Goal: Task Accomplishment & Management: Use online tool/utility

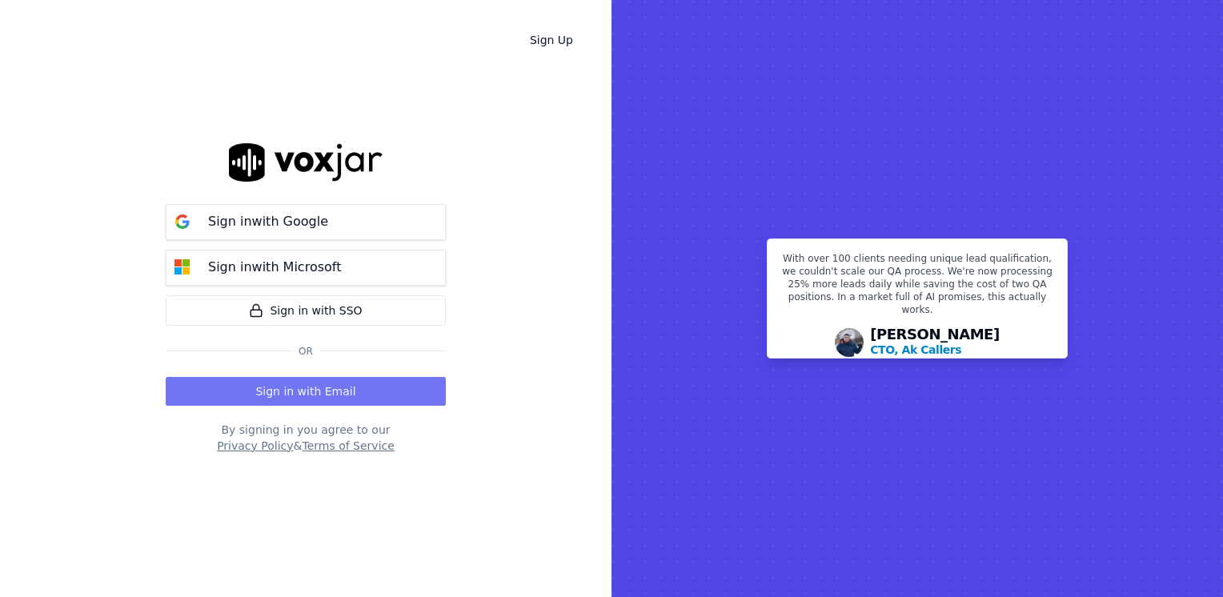
click at [327, 395] on button "Sign in with Email" at bounding box center [306, 391] width 280 height 29
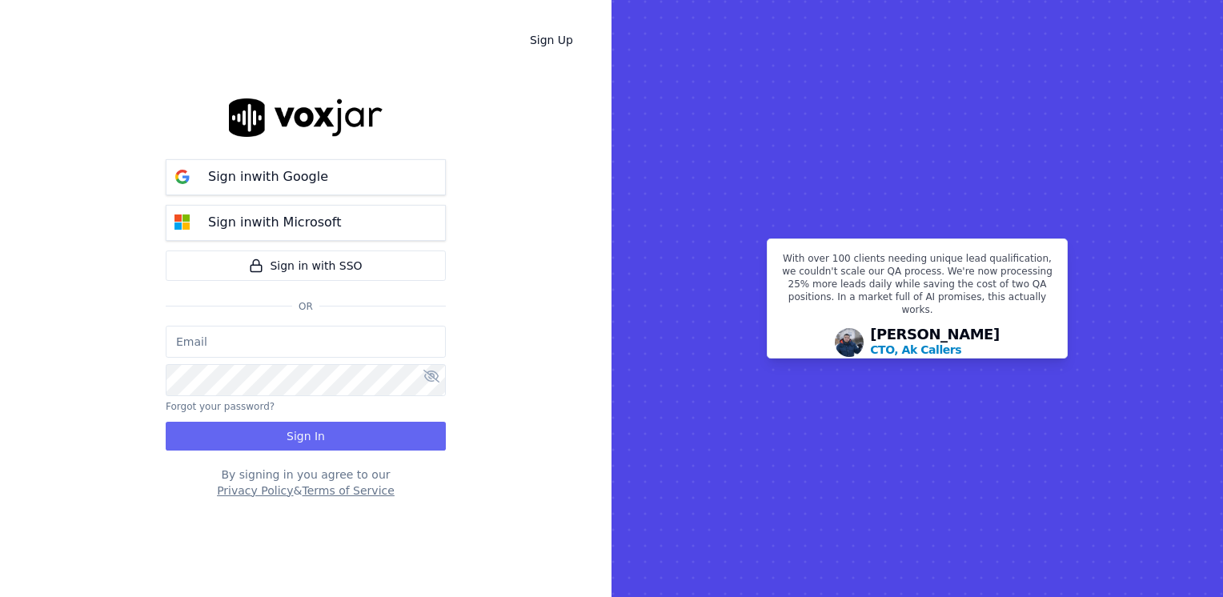
click at [275, 344] on input "email" at bounding box center [306, 342] width 280 height 32
type input "[EMAIL_ADDRESS][DOMAIN_NAME]"
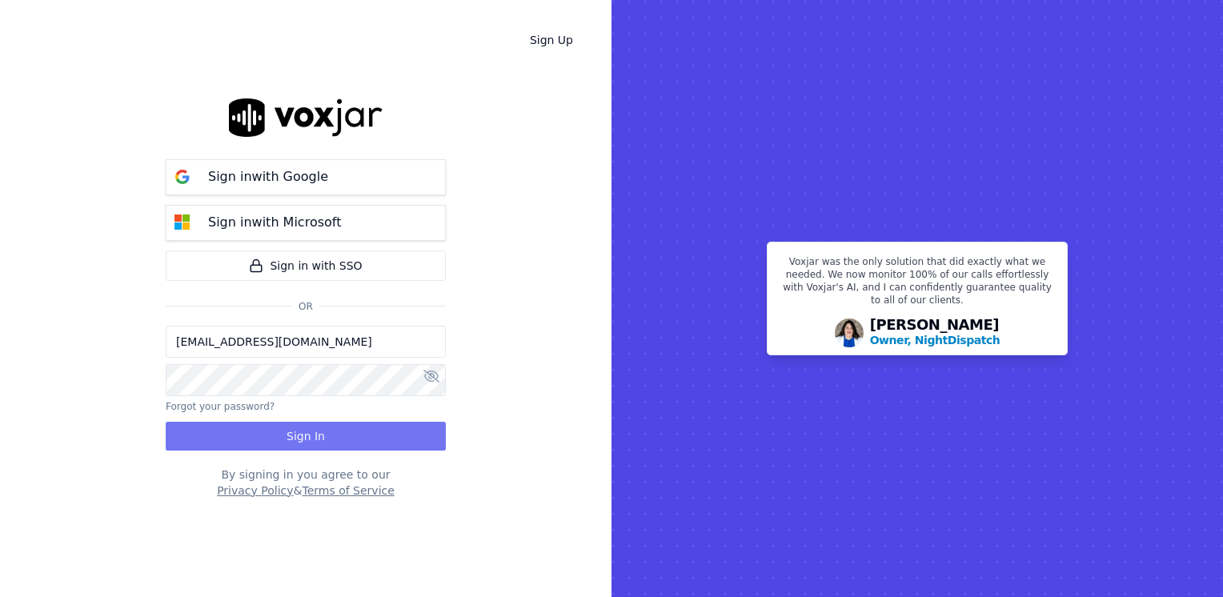
click at [345, 431] on button "Sign In" at bounding box center [306, 436] width 280 height 29
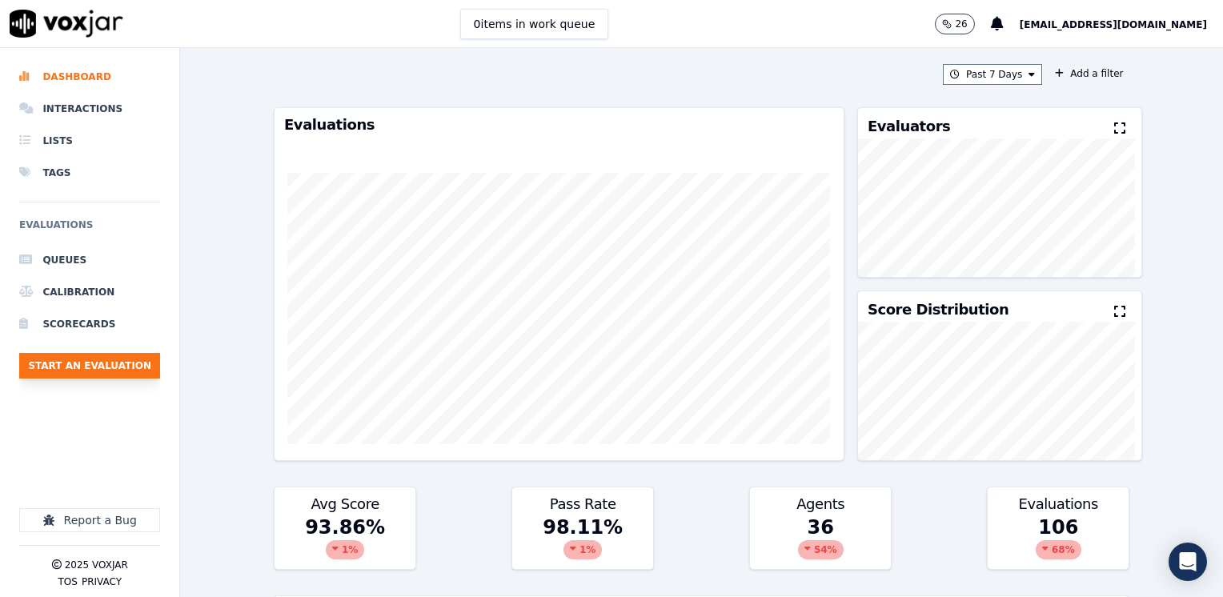
click at [102, 366] on button "Start an Evaluation" at bounding box center [89, 366] width 141 height 26
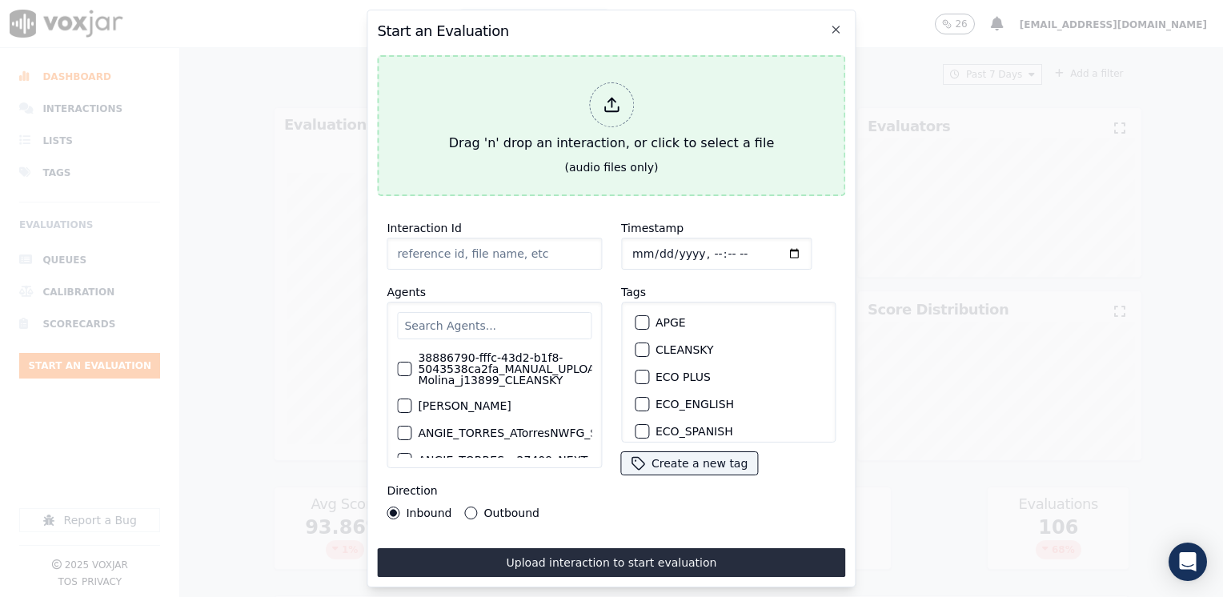
click at [587, 98] on div "Drag 'n' drop an interaction, or click to select a file" at bounding box center [612, 117] width 338 height 83
type input "20250822-105653_2164241295-[PERSON_NAME] 2 all.mp3"
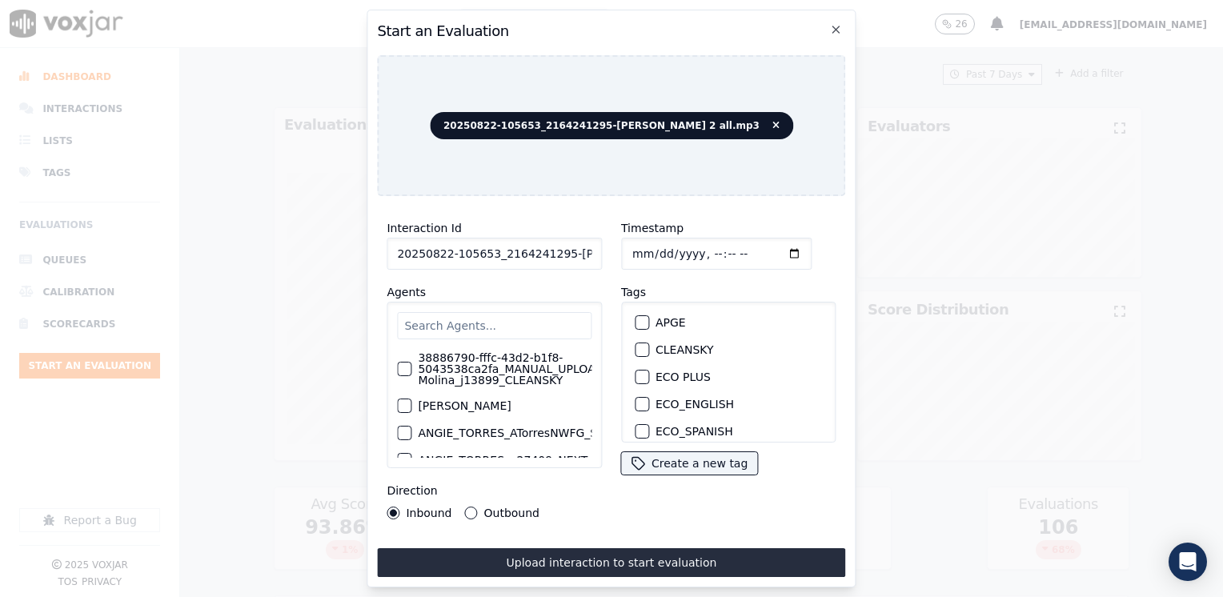
click at [526, 321] on input "text" at bounding box center [494, 325] width 194 height 27
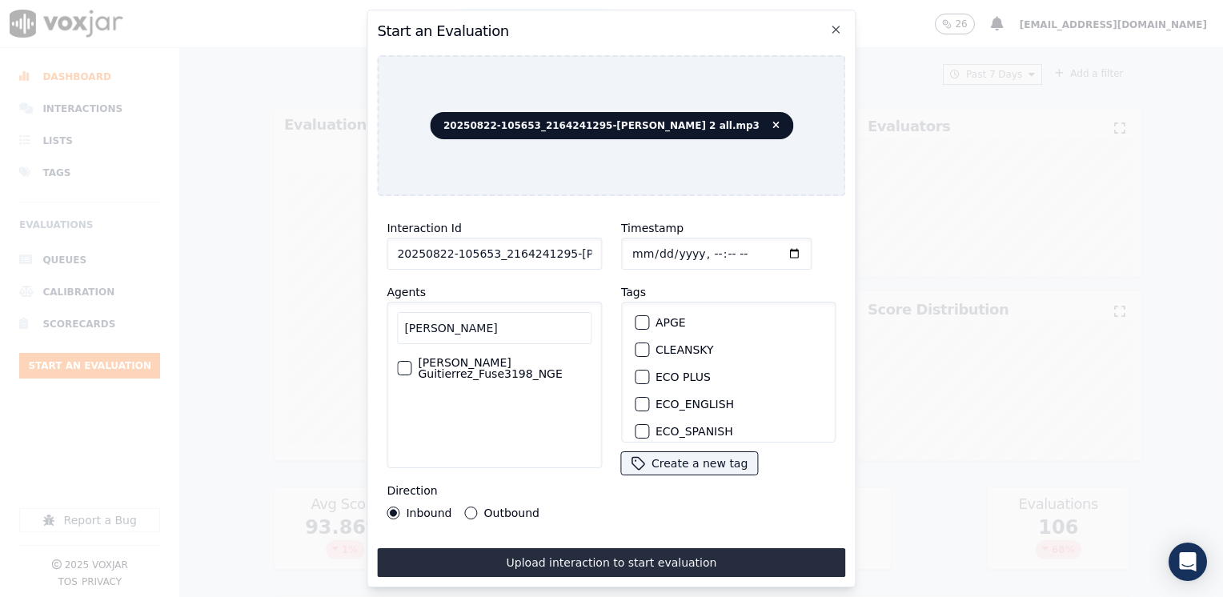
type input "[PERSON_NAME]"
click at [521, 358] on label "[PERSON_NAME] Guitierrez_Fuse3198_NGE" at bounding box center [505, 368] width 174 height 22
click at [411, 361] on button "[PERSON_NAME] Guitierrez_Fuse3198_NGE" at bounding box center [404, 368] width 14 height 14
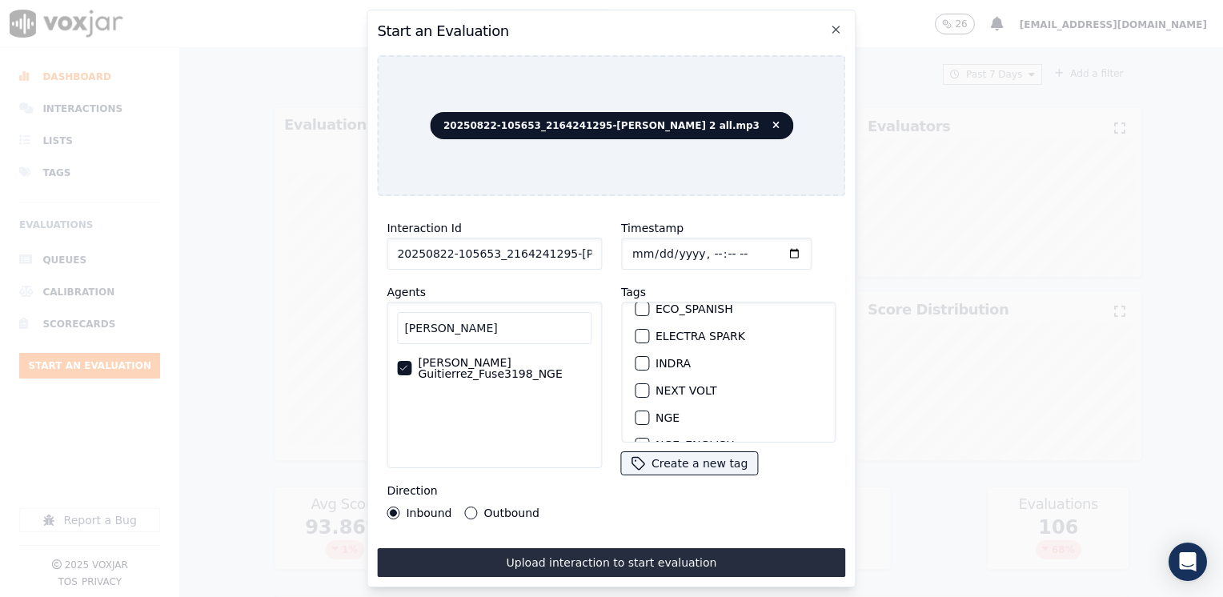
scroll to position [160, 0]
click at [639, 375] on div "button" at bounding box center [640, 380] width 11 height 11
click at [772, 249] on input "Timestamp" at bounding box center [716, 254] width 190 height 32
click at [771, 248] on input "Timestamp" at bounding box center [716, 254] width 190 height 32
type input "[DATE]T11:29"
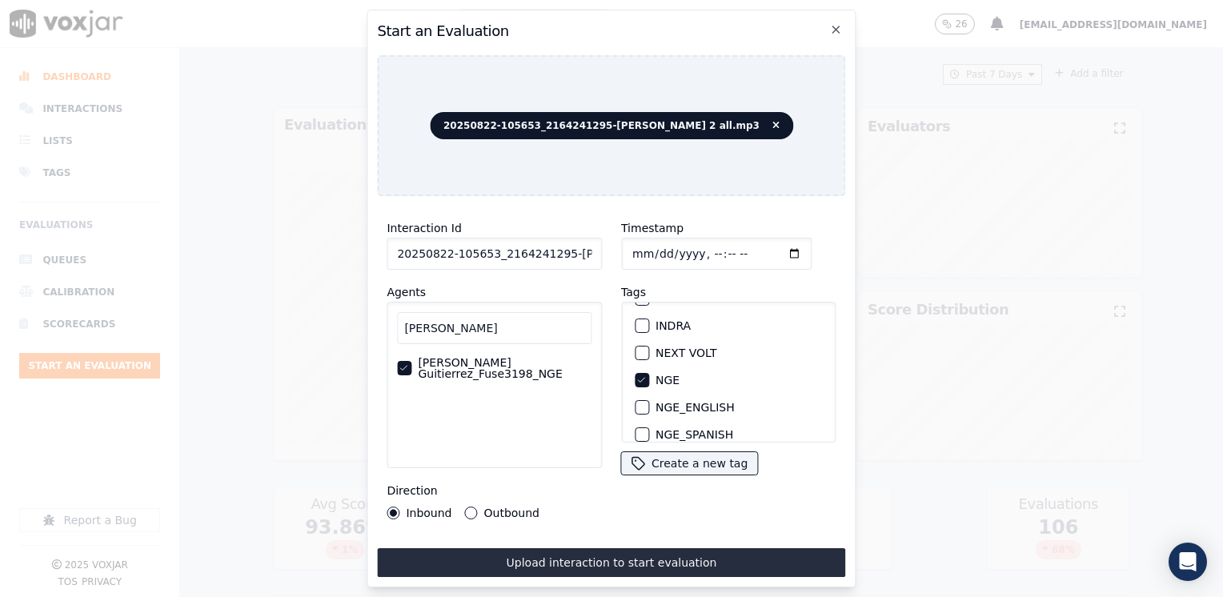
click at [471, 507] on button "Outbound" at bounding box center [471, 513] width 13 height 13
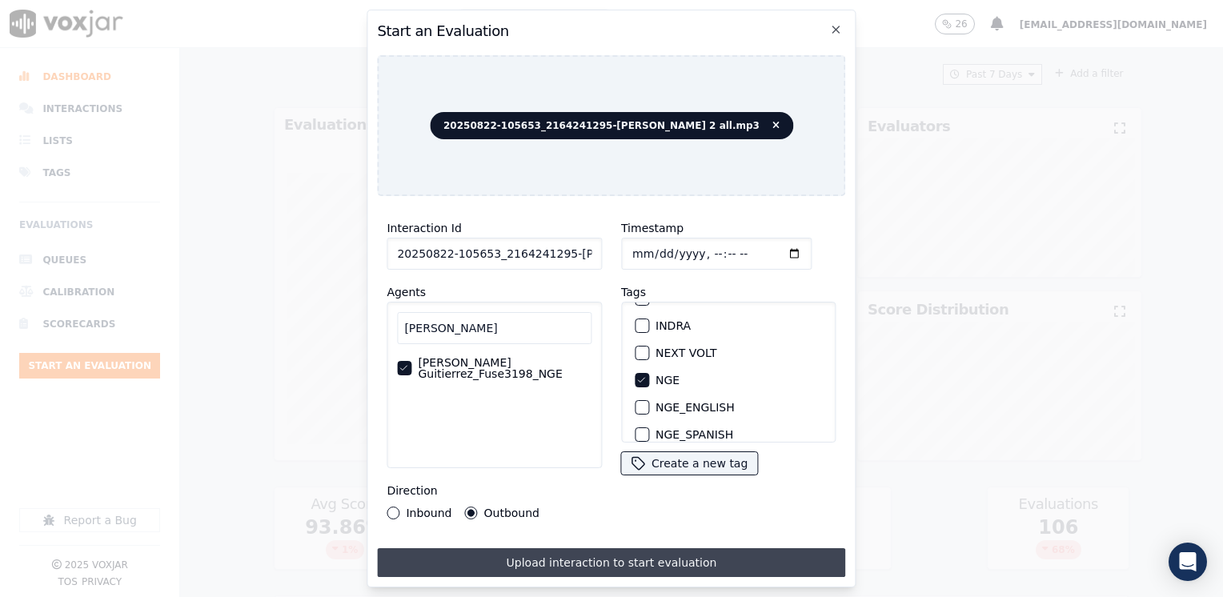
click at [579, 559] on button "Upload interaction to start evaluation" at bounding box center [611, 562] width 468 height 29
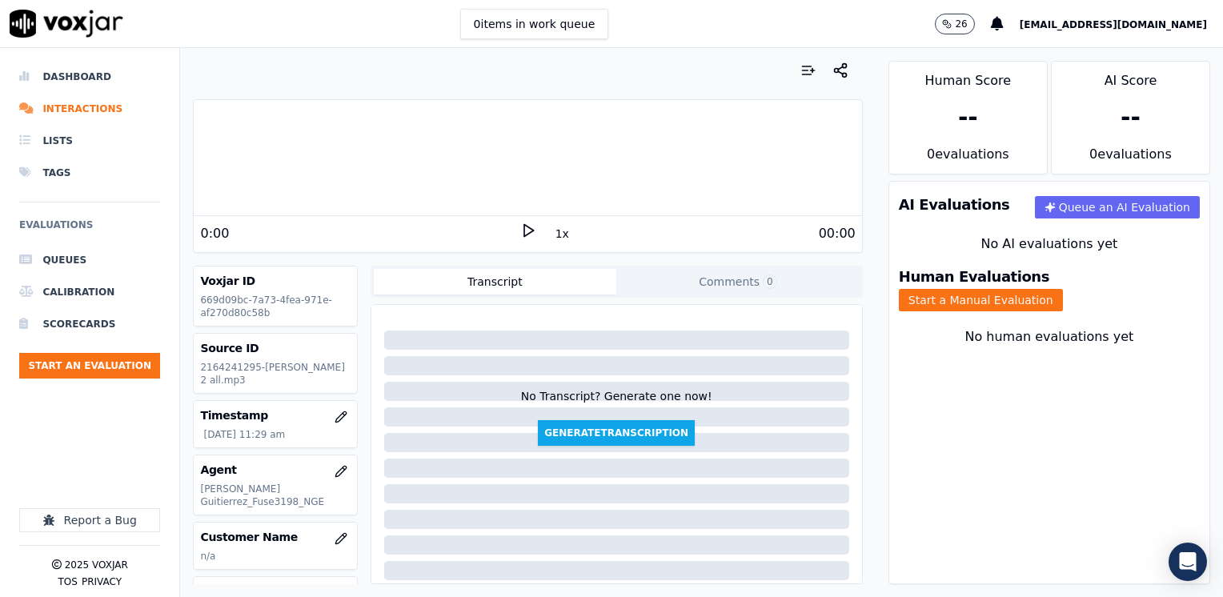
click at [524, 229] on polygon at bounding box center [529, 231] width 10 height 12
click at [524, 229] on rect at bounding box center [525, 230] width 2 height 10
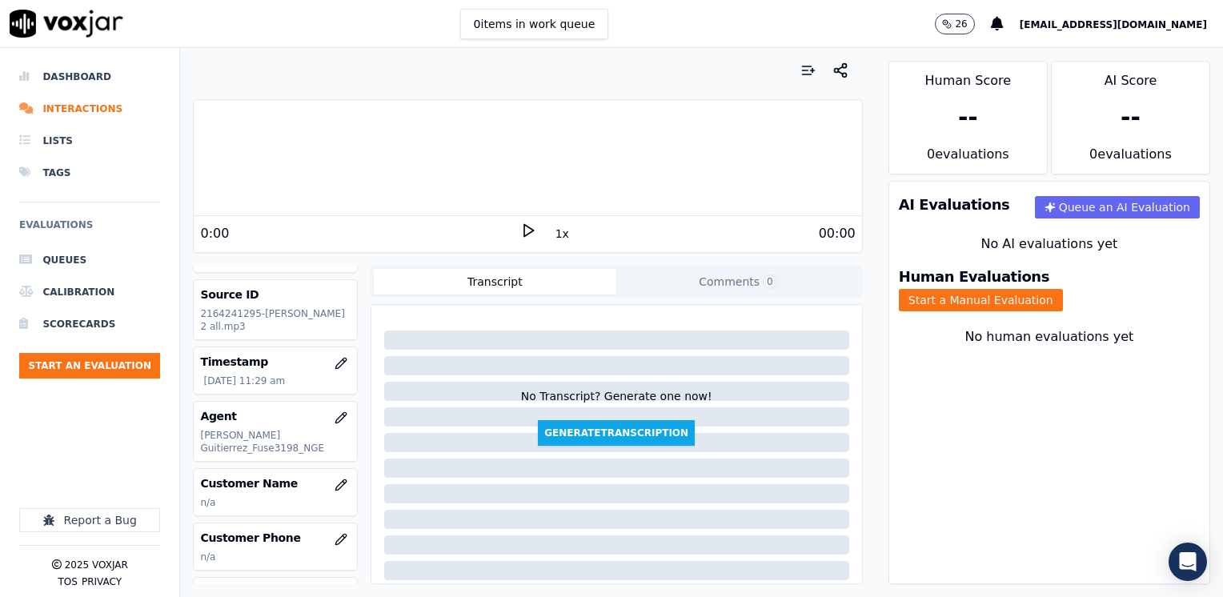
scroll to position [80, 0]
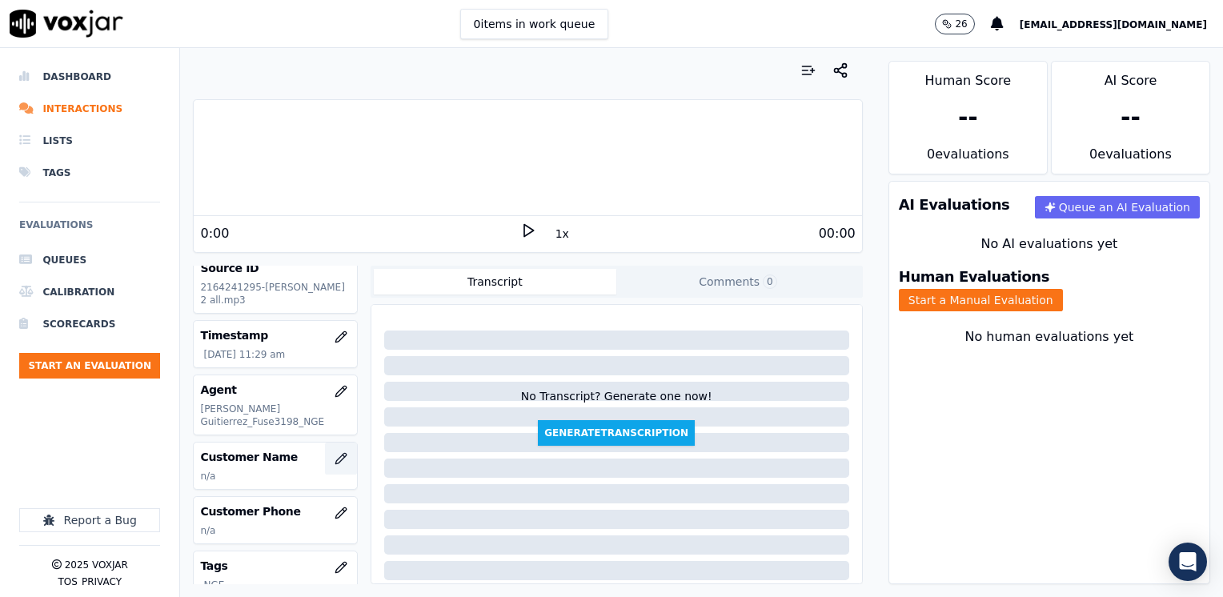
click at [335, 452] on icon "button" at bounding box center [341, 458] width 13 height 13
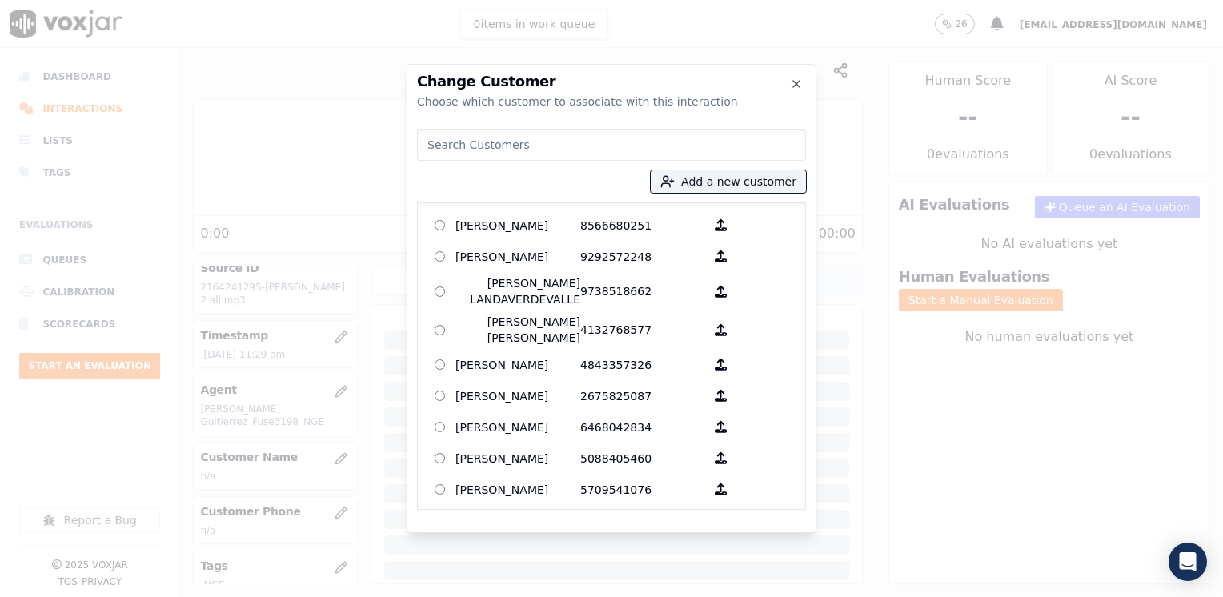
click at [586, 134] on input at bounding box center [611, 145] width 389 height 32
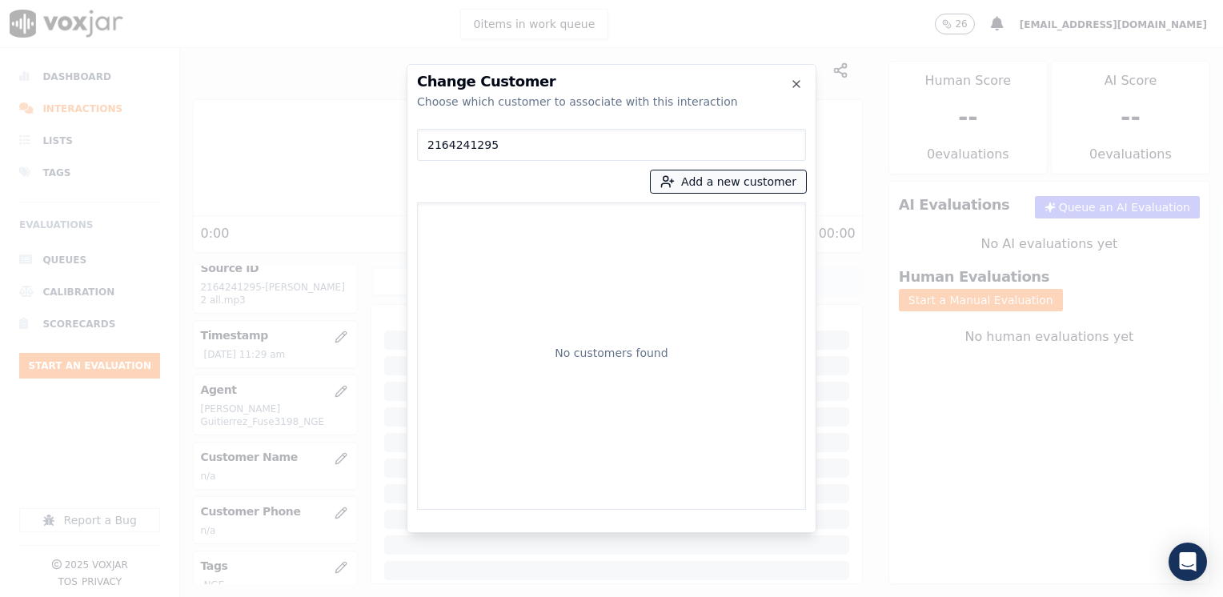
type input "2164241295"
click at [721, 178] on button "Add a new customer" at bounding box center [728, 181] width 155 height 22
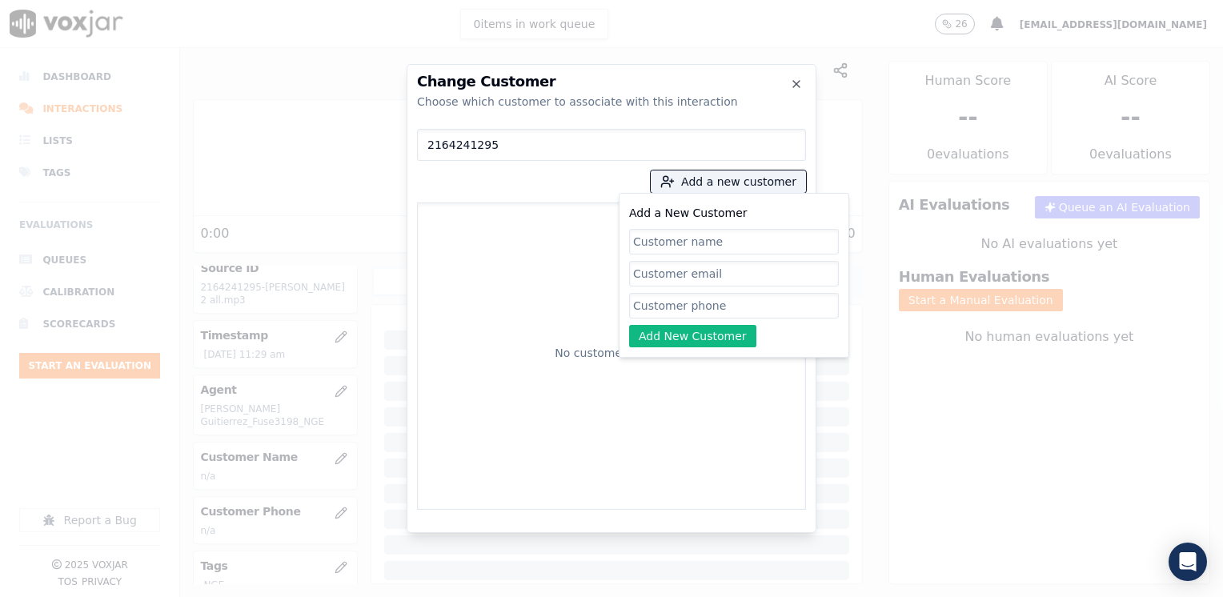
click at [714, 311] on input "Add a New Customer" at bounding box center [734, 306] width 210 height 26
paste input "2164241295"
type input "2164241295"
drag, startPoint x: 722, startPoint y: 310, endPoint x: 491, endPoint y: 293, distance: 231.9
click at [491, 293] on div "2164241295 Add a new customer Add a New Customer 2164241295 Add New Customer No…" at bounding box center [611, 315] width 389 height 387
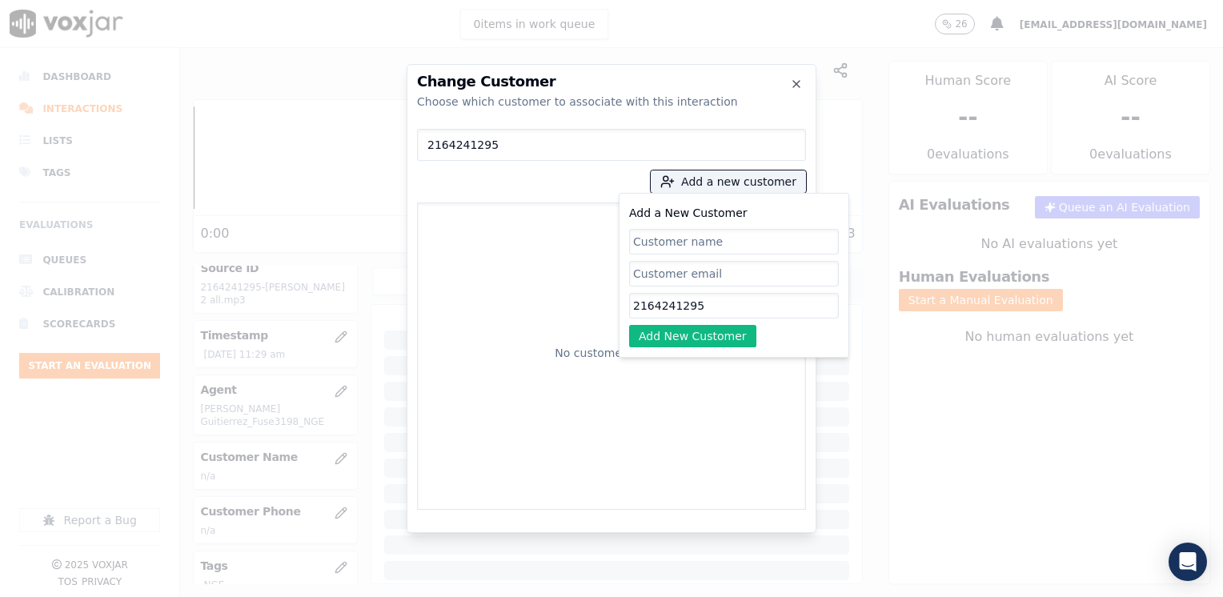
click at [682, 238] on input "Add a New Customer" at bounding box center [734, 242] width 210 height 26
paste input "[PERSON_NAME]"
type input "[PERSON_NAME]"
click at [684, 312] on input "2164241295" at bounding box center [734, 306] width 210 height 26
click at [685, 332] on button "Add New Customer" at bounding box center [692, 336] width 127 height 22
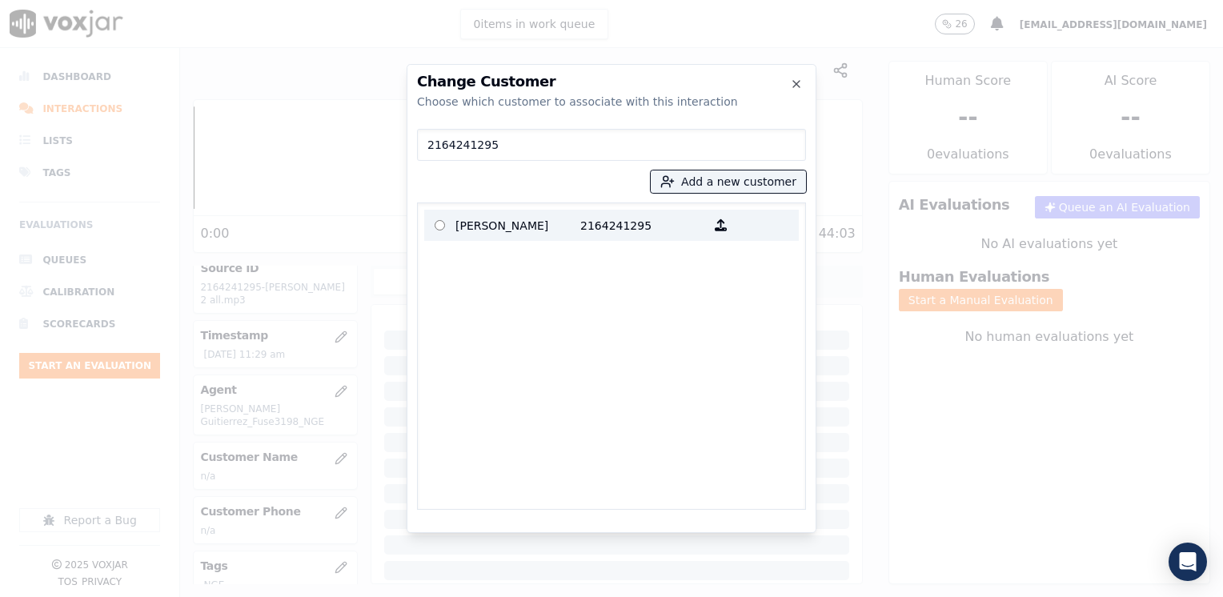
click at [584, 226] on p "2164241295" at bounding box center [642, 225] width 125 height 25
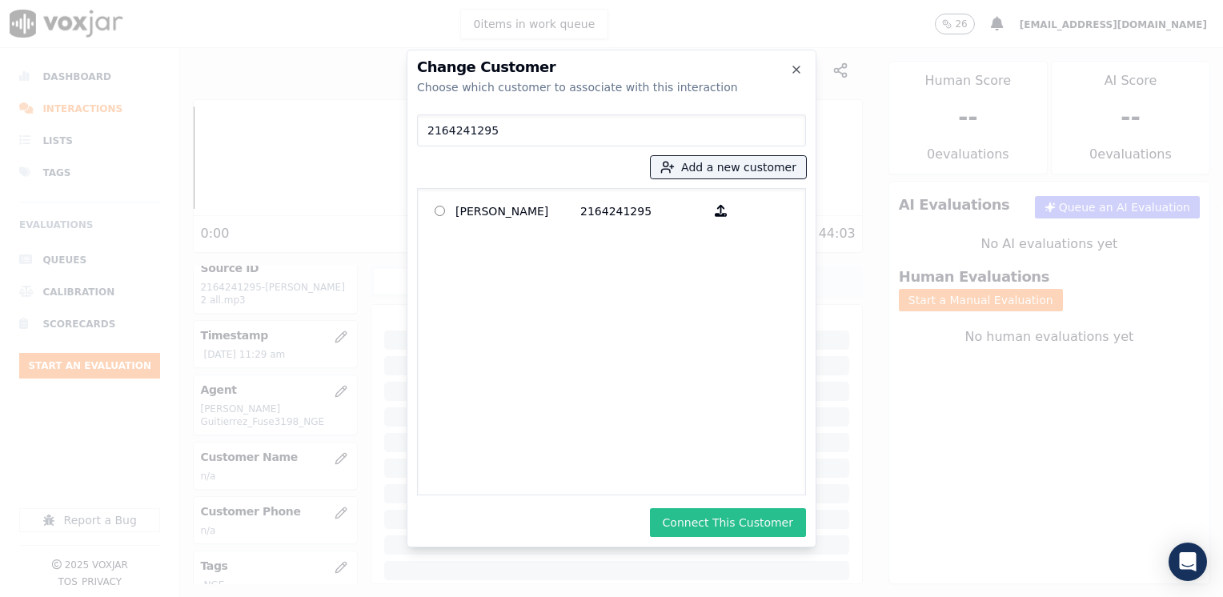
click at [760, 531] on button "Connect This Customer" at bounding box center [728, 522] width 156 height 29
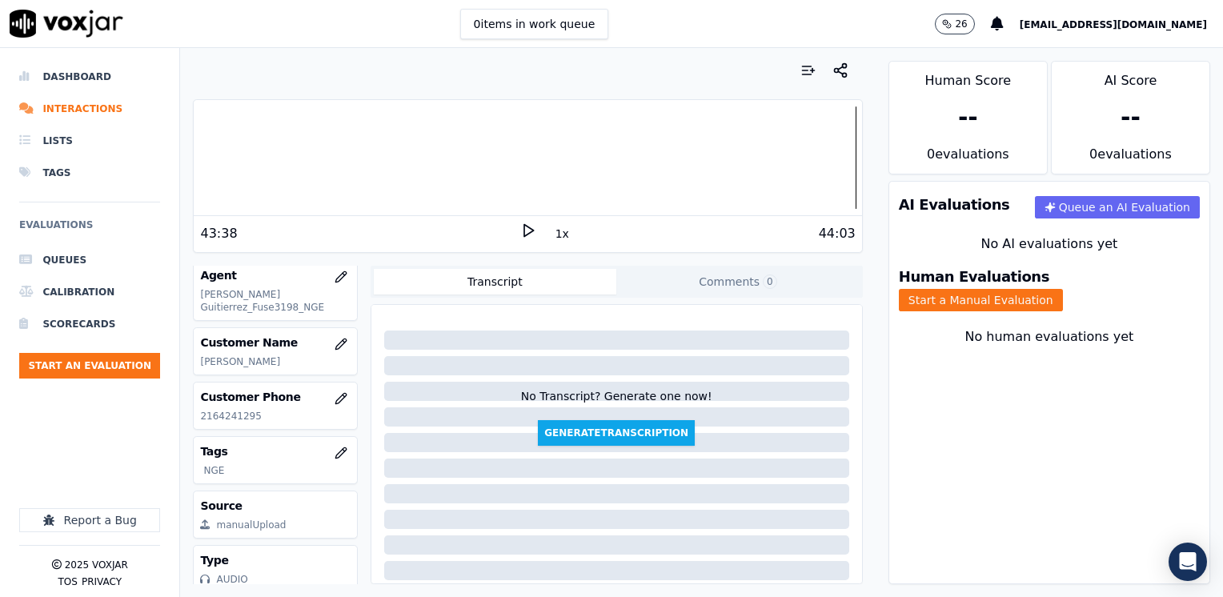
scroll to position [223, 0]
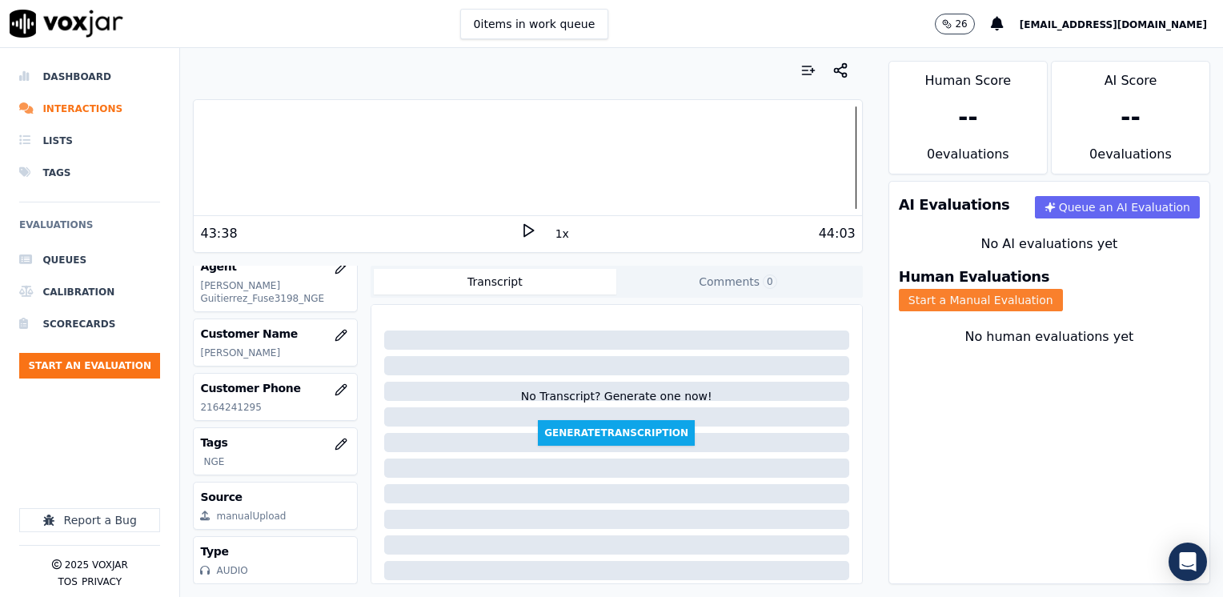
click at [1063, 289] on button "Start a Manual Evaluation" at bounding box center [981, 300] width 164 height 22
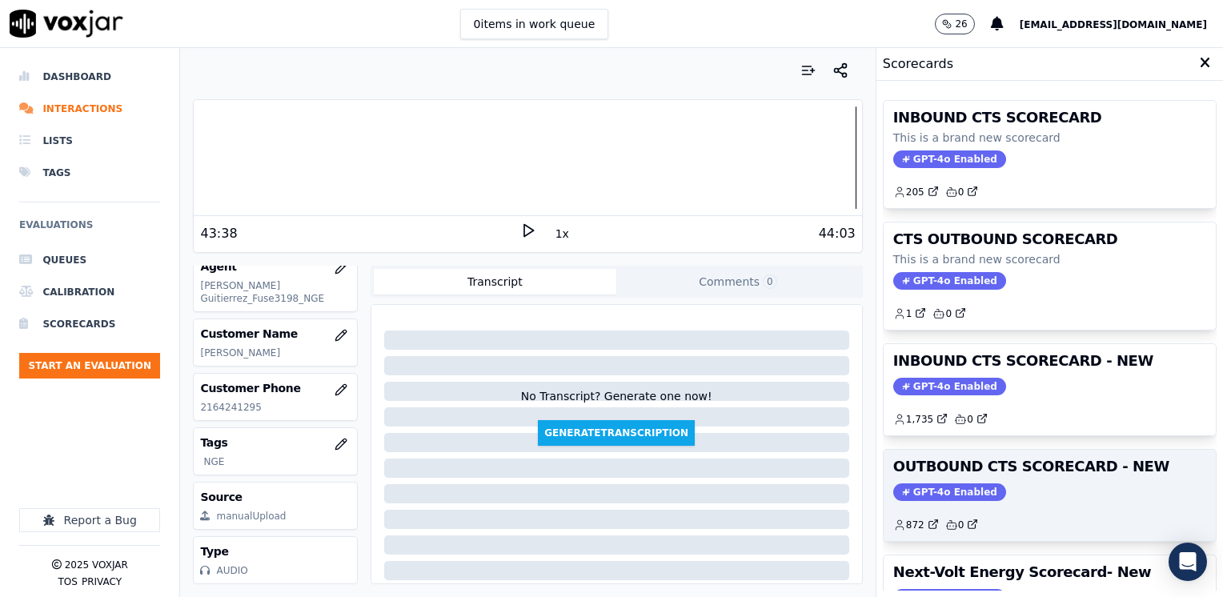
click at [942, 479] on div "OUTBOUND CTS SCORECARD - NEW GPT-4o Enabled 872 0" at bounding box center [1050, 495] width 332 height 91
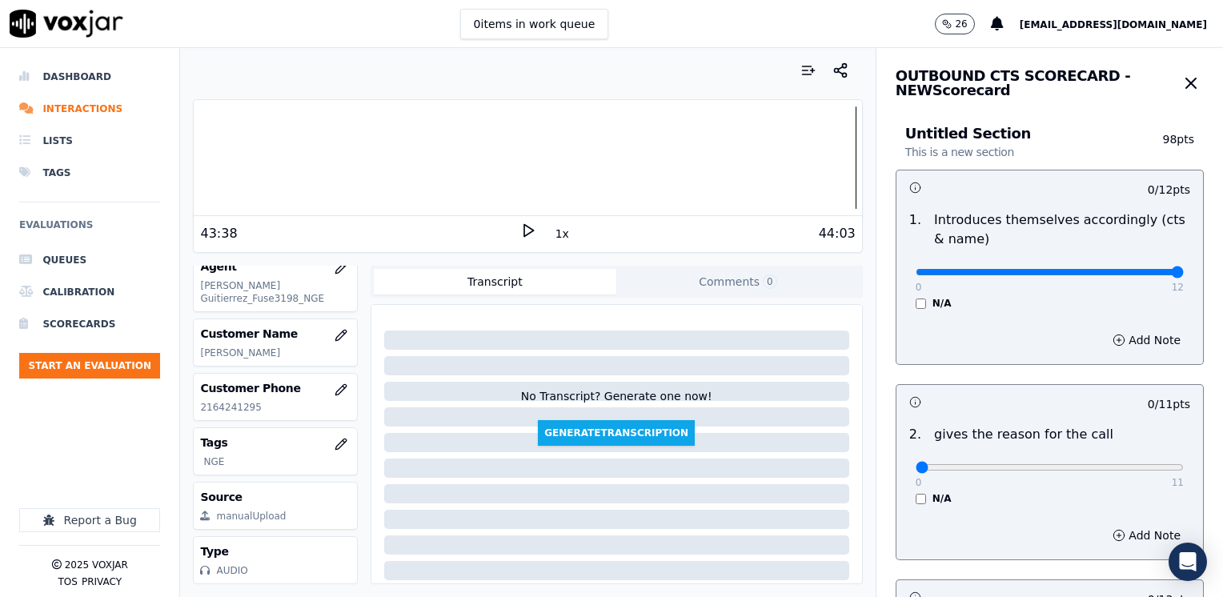
drag, startPoint x: 905, startPoint y: 272, endPoint x: 1225, endPoint y: 272, distance: 320.1
type input "12"
click at [1184, 272] on input "range" at bounding box center [1050, 272] width 268 height 6
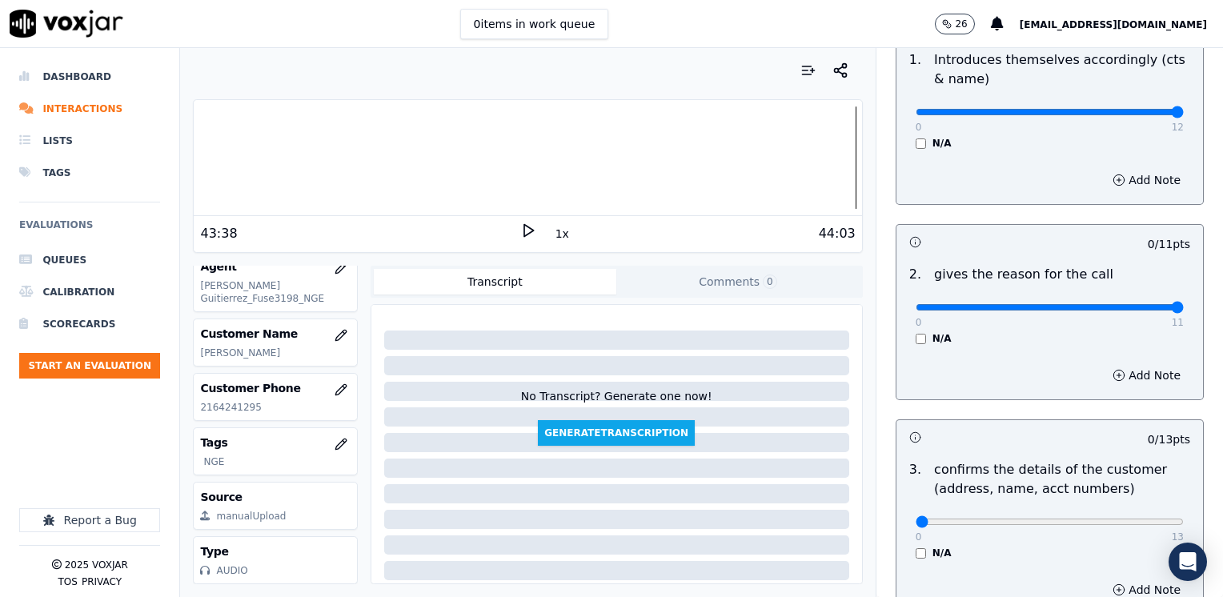
drag, startPoint x: 904, startPoint y: 307, endPoint x: 1225, endPoint y: 310, distance: 320.9
type input "11"
click at [1184, 115] on input "range" at bounding box center [1050, 112] width 268 height 6
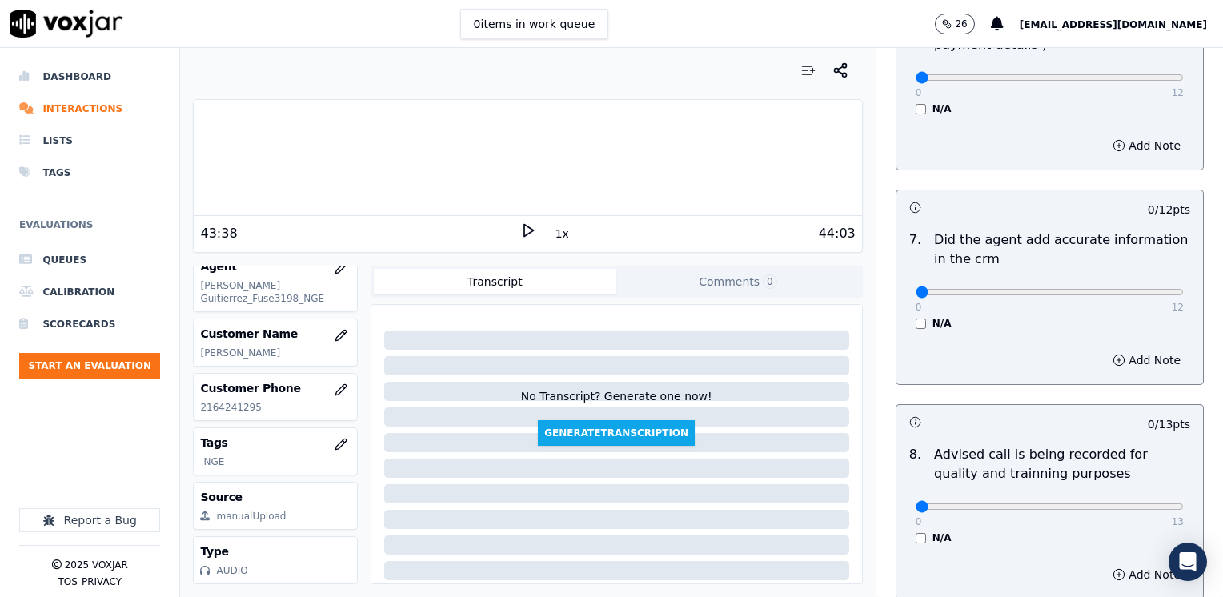
scroll to position [1399, 0]
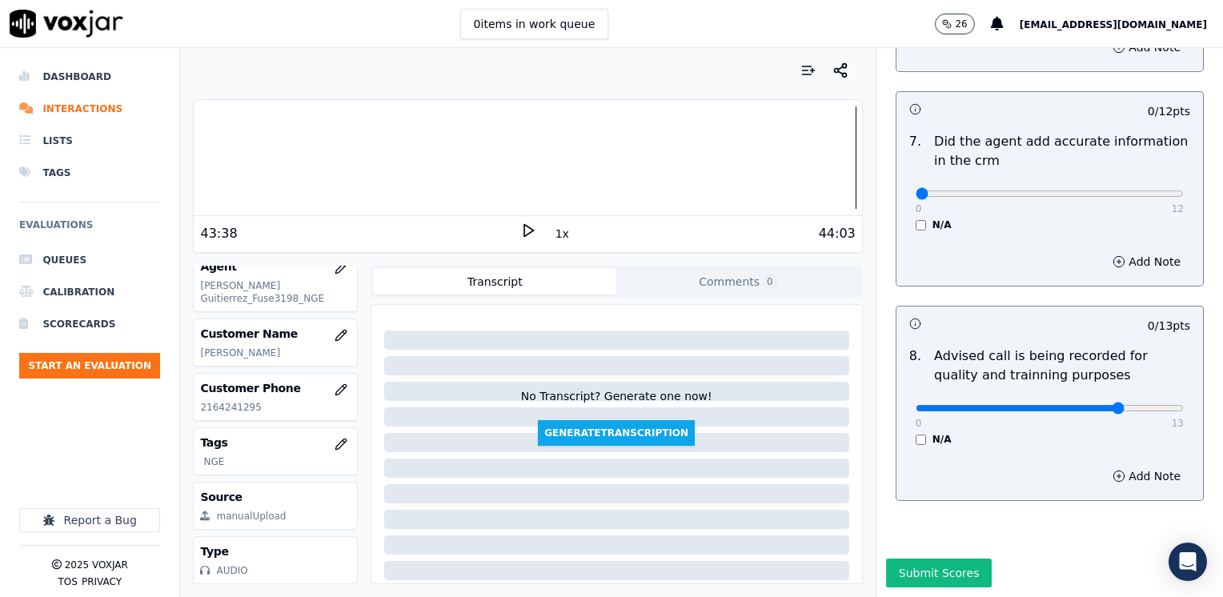
type input "10"
drag, startPoint x: 908, startPoint y: 160, endPoint x: 1222, endPoint y: 185, distance: 314.7
type input "12"
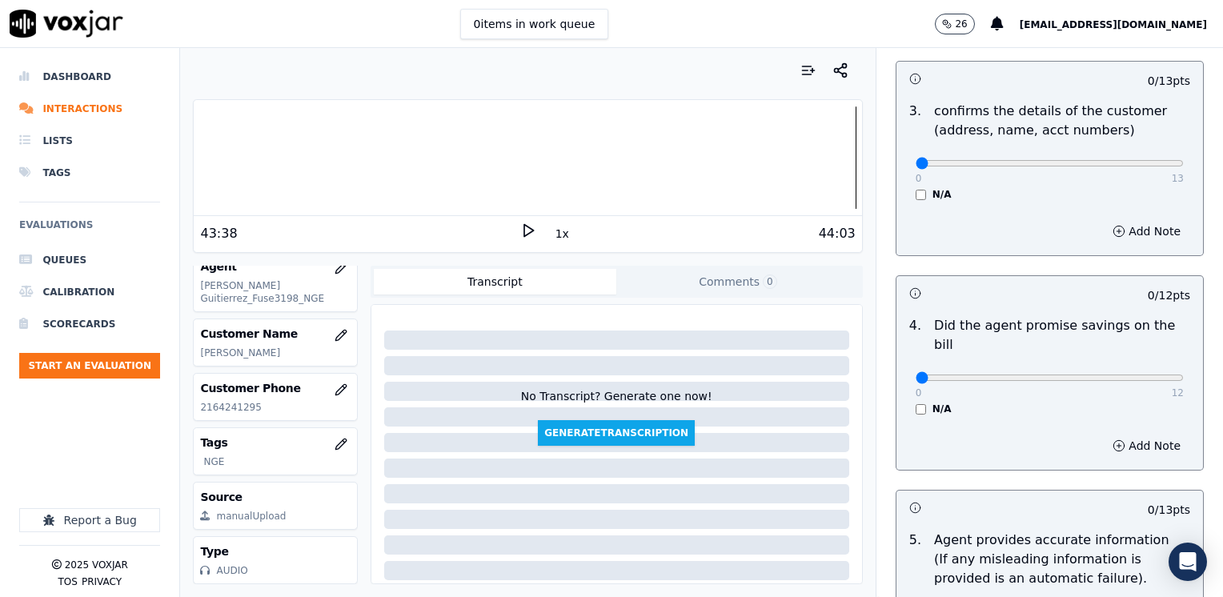
scroll to position [679, 0]
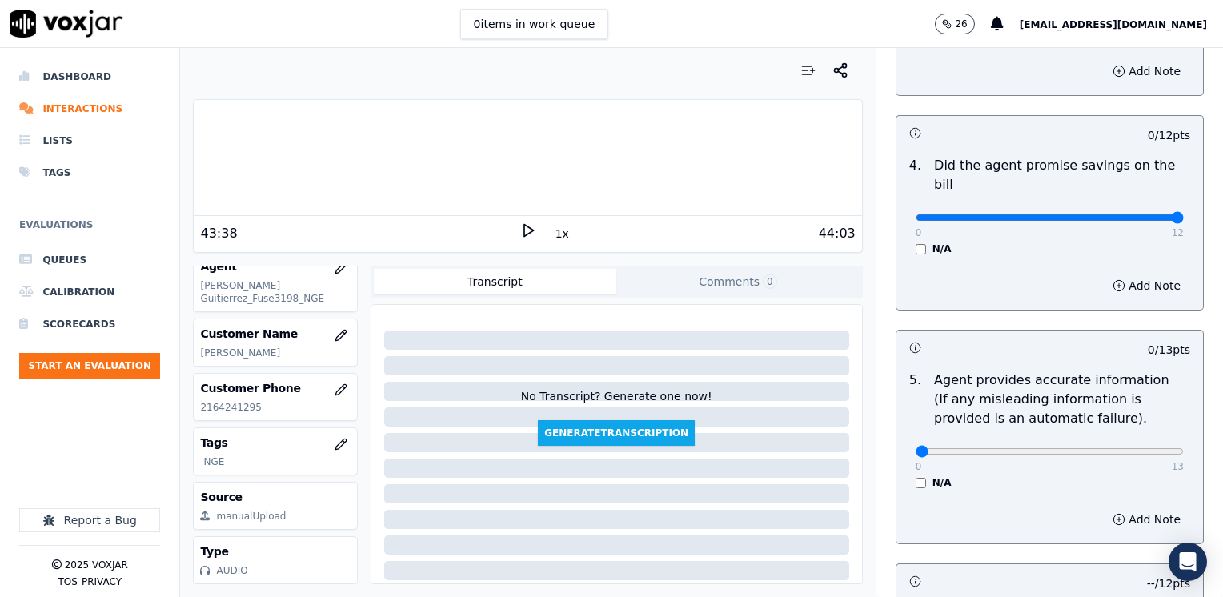
drag, startPoint x: 1225, startPoint y: 233, endPoint x: 1225, endPoint y: 245, distance: 12.0
type input "12"
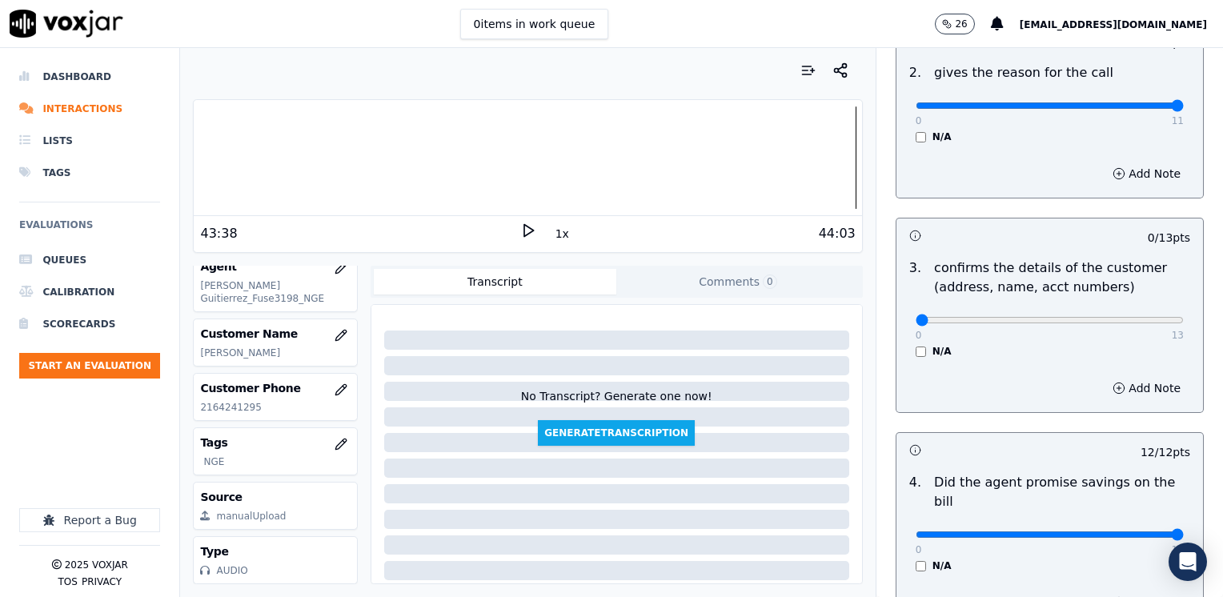
scroll to position [359, 0]
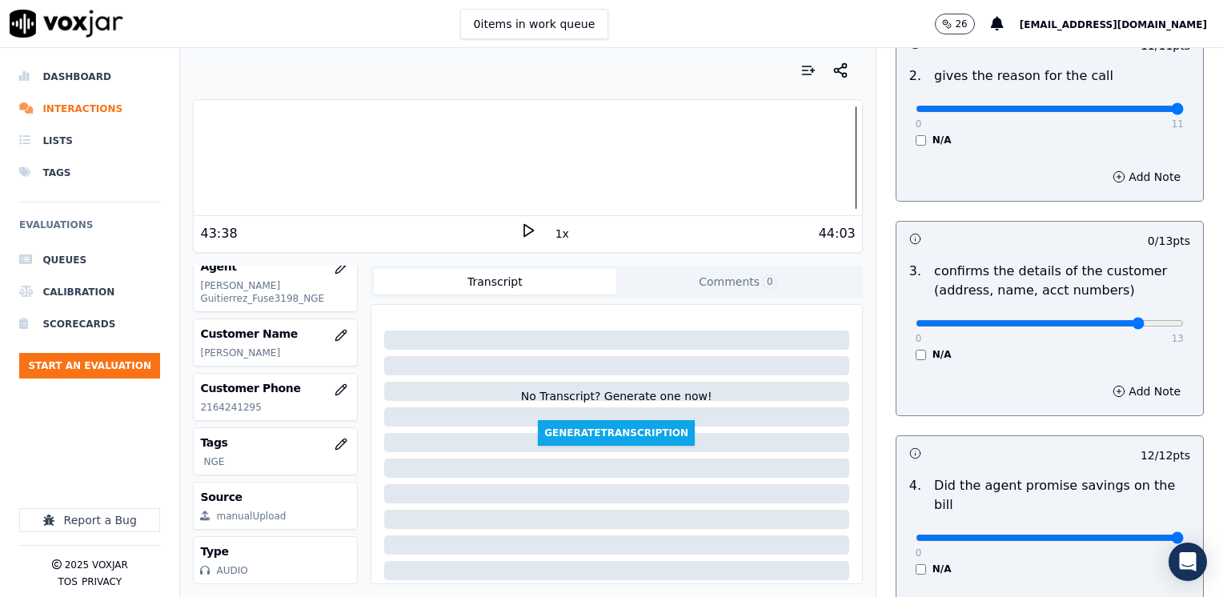
type input "12"
click at [1124, 391] on button "Add Note" at bounding box center [1146, 391] width 87 height 22
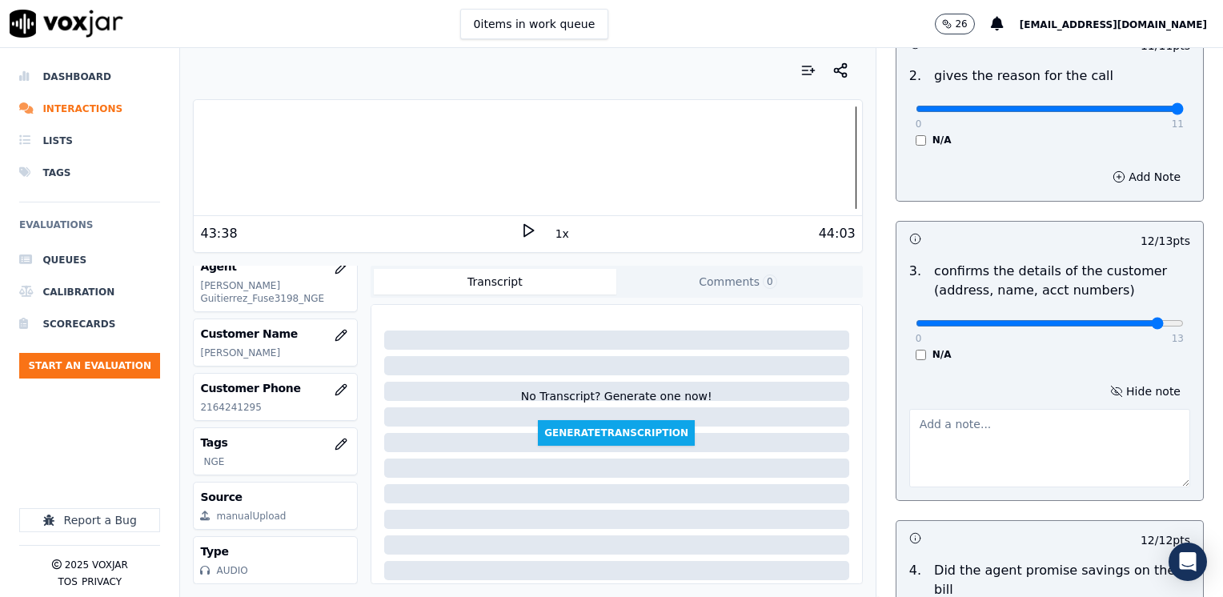
click at [1032, 443] on textarea at bounding box center [1049, 448] width 281 height 78
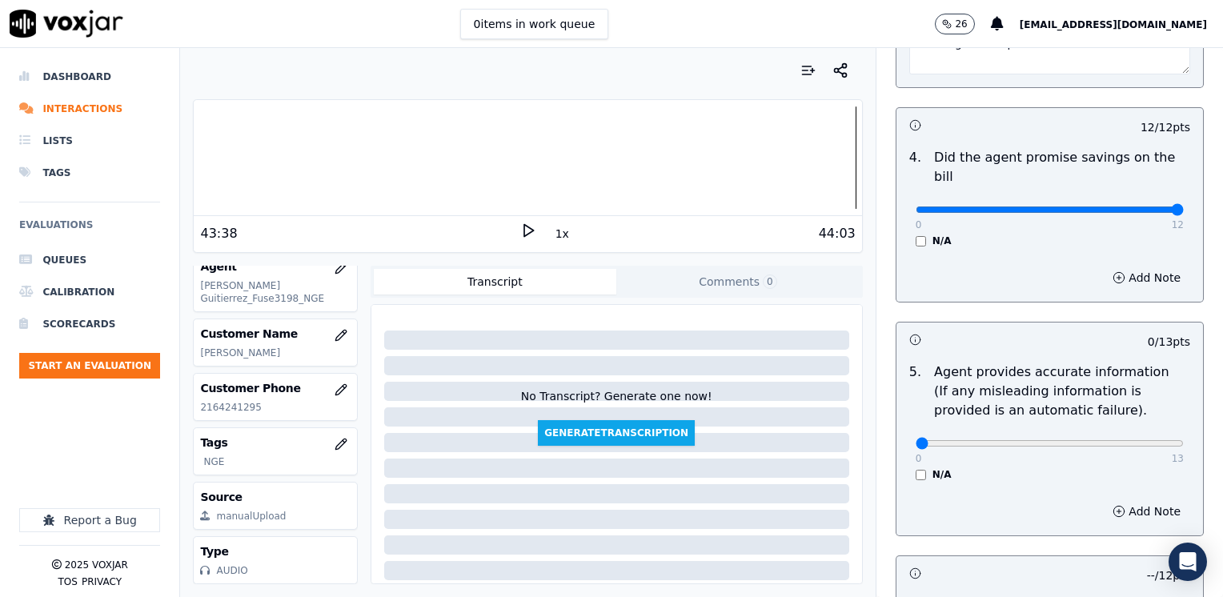
scroll to position [839, 0]
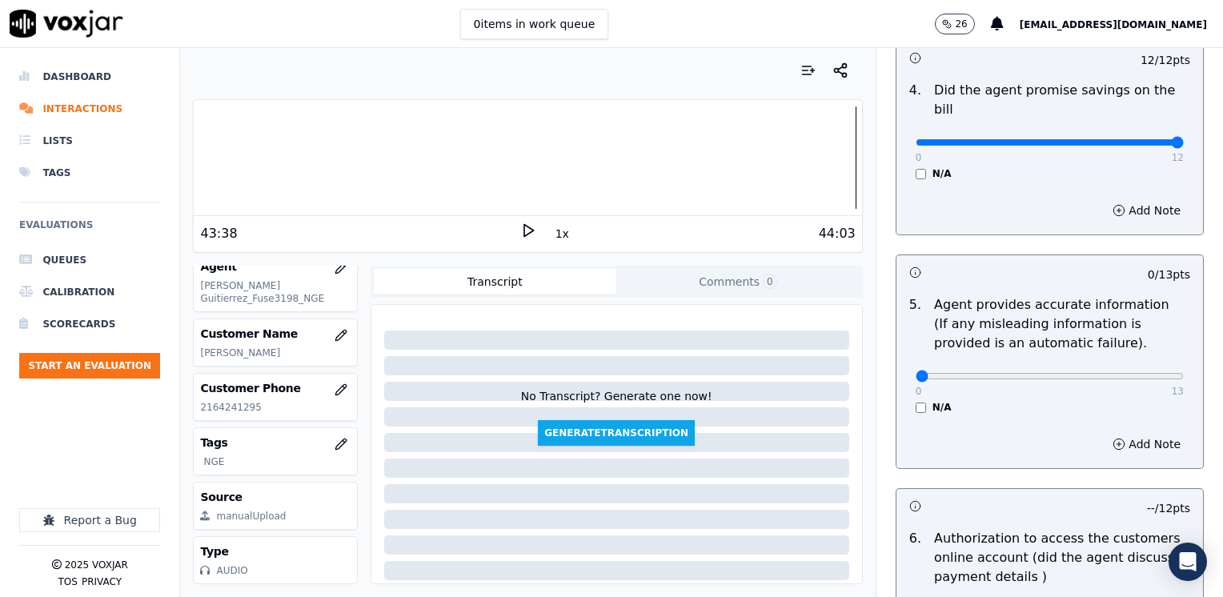
type textarea "Make sure to confirm full service address and the name as it appears on the bil…"
drag, startPoint x: 906, startPoint y: 360, endPoint x: 1225, endPoint y: 351, distance: 319.5
type input "13"
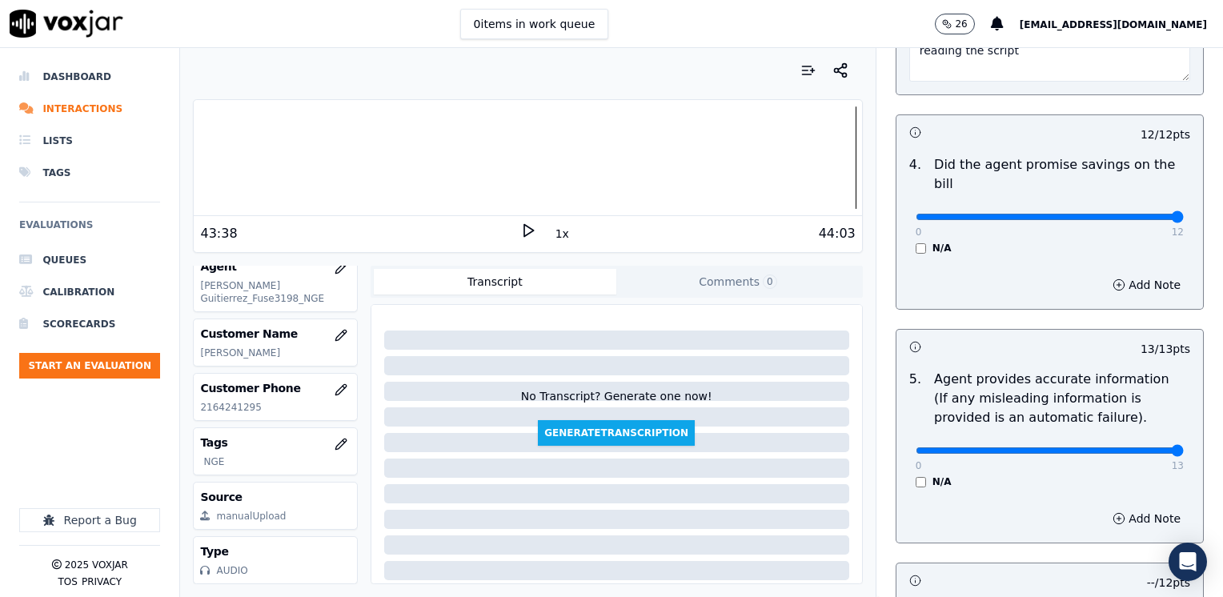
scroll to position [763, 0]
type input "11"
click at [1124, 275] on button "Add Note" at bounding box center [1146, 286] width 87 height 22
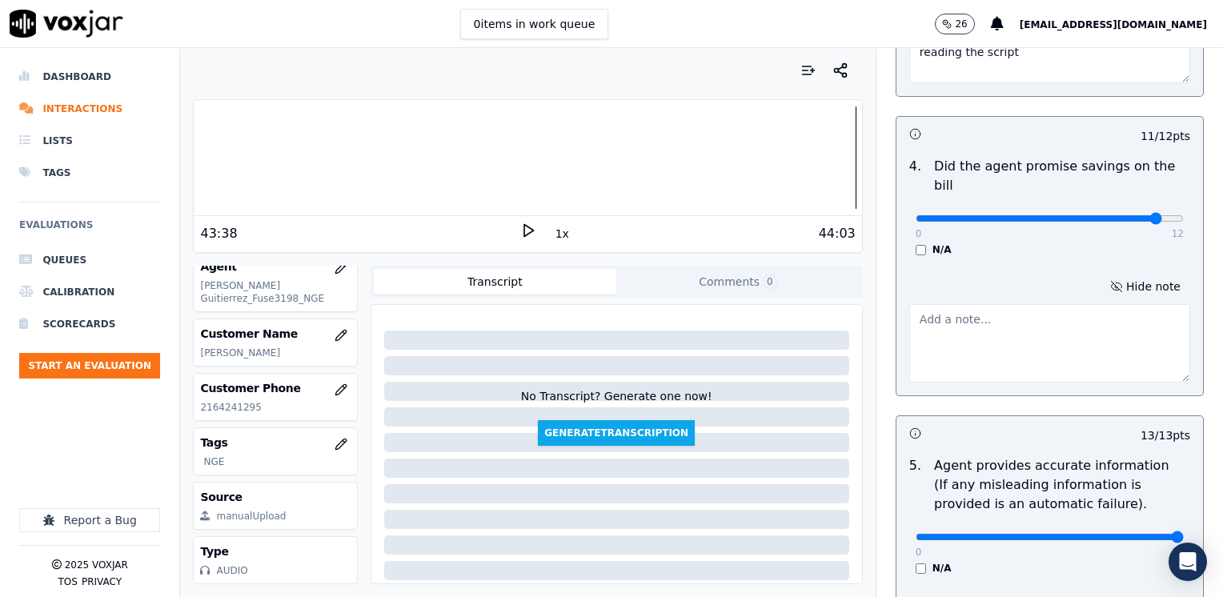
click at [962, 344] on textarea at bounding box center [1049, 343] width 281 height 78
type textarea "A"
type textarea "V"
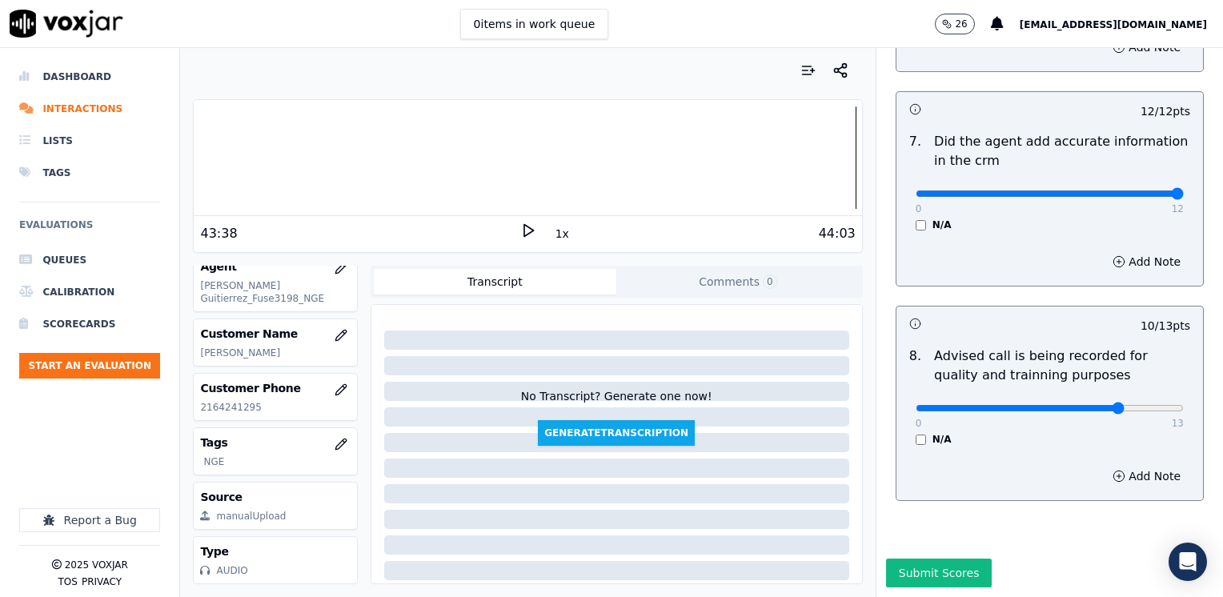
scroll to position [1568, 0]
type textarea "Avoid saying phrases like "posiblemente te llegue mas barata la factura" We can…"
click at [925, 559] on button "Submit Scores" at bounding box center [939, 573] width 106 height 29
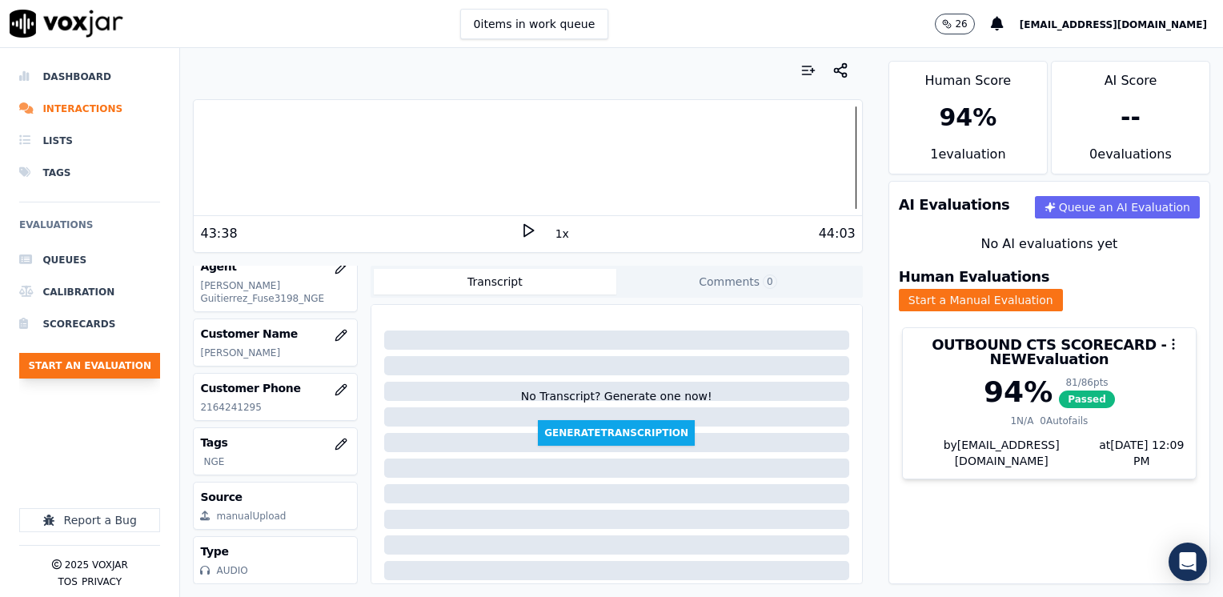
click at [115, 367] on button "Start an Evaluation" at bounding box center [89, 366] width 141 height 26
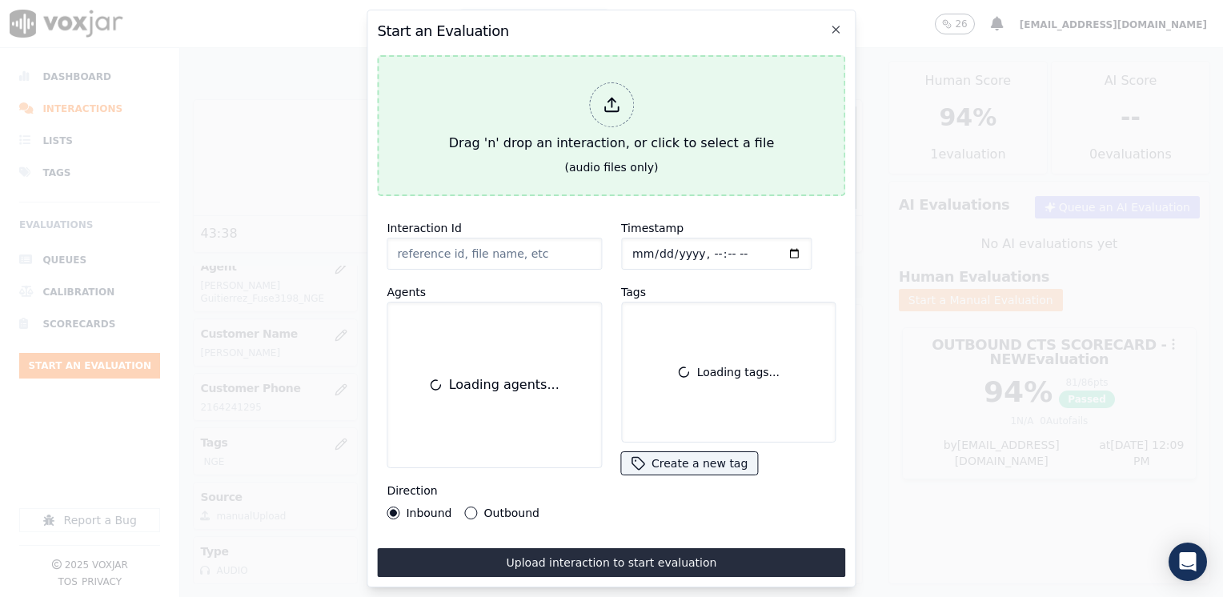
click at [599, 99] on div at bounding box center [611, 104] width 45 height 45
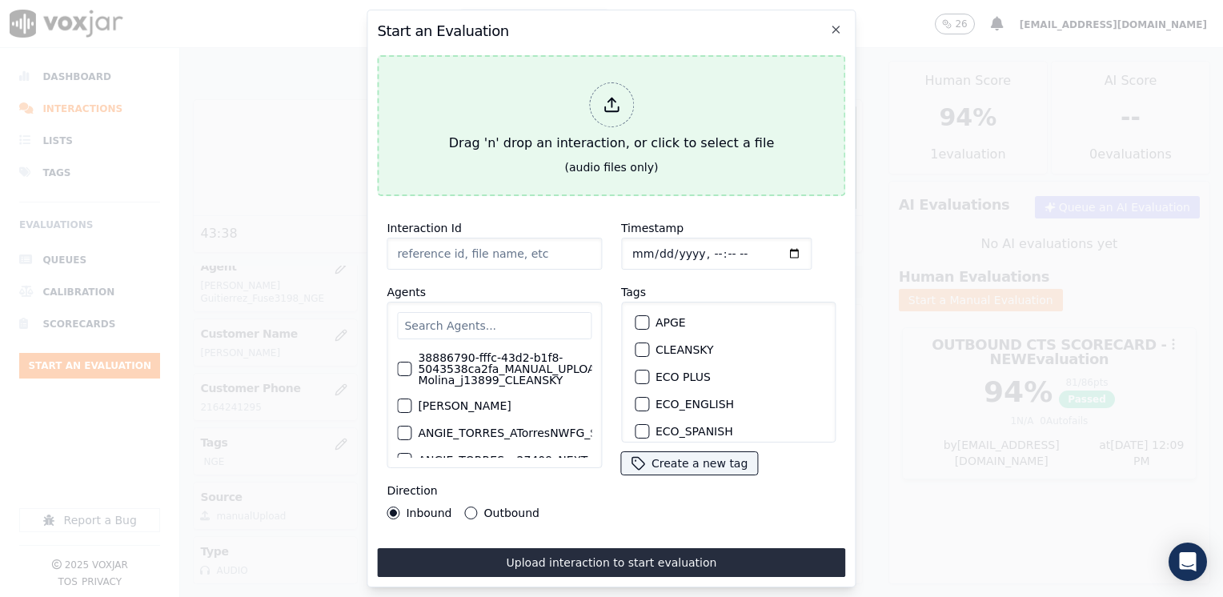
type input "20250822-114427_4016628379-[PERSON_NAME] 1 all.mp3"
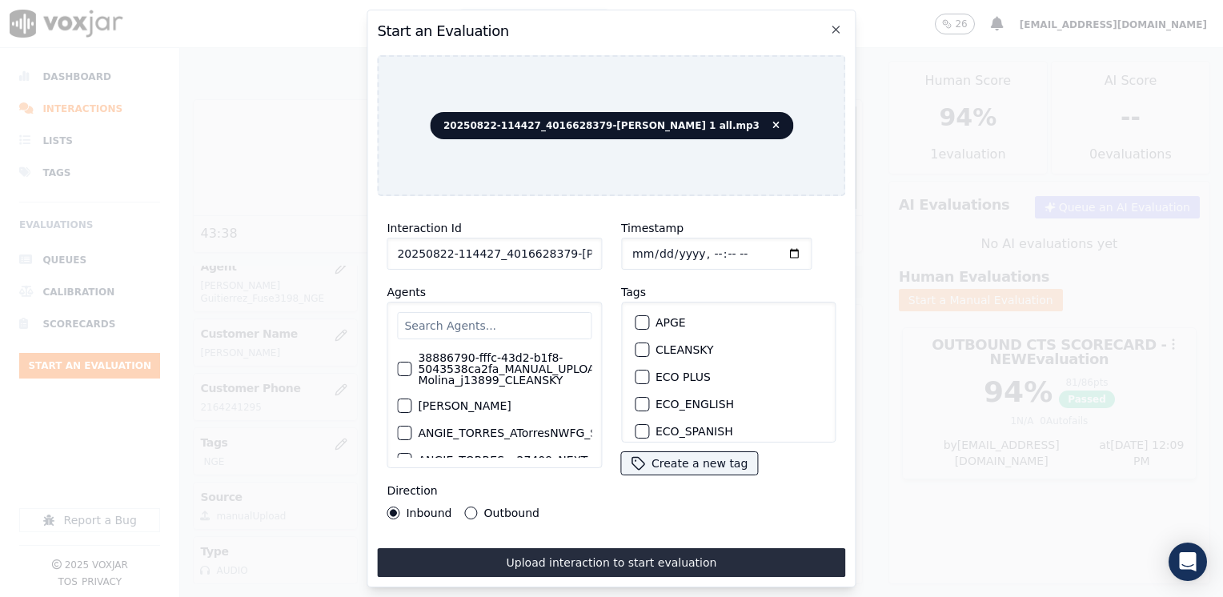
click at [507, 323] on input "text" at bounding box center [494, 325] width 194 height 27
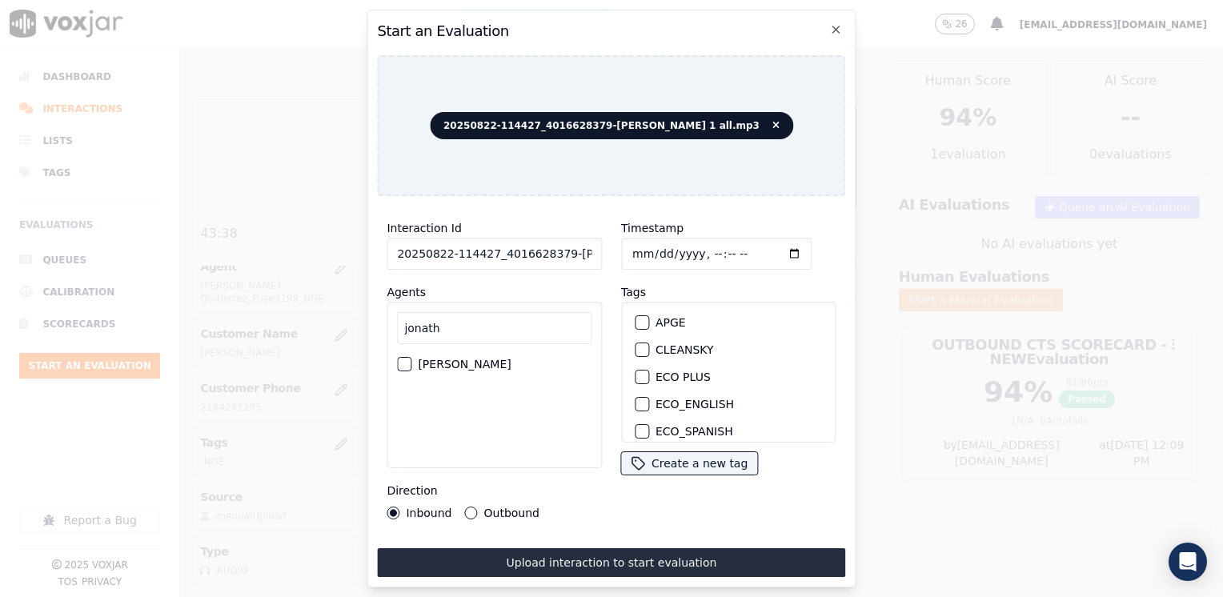
type input "jonath"
click at [511, 370] on label "[PERSON_NAME]" at bounding box center [464, 364] width 93 height 11
click at [411, 370] on button "[PERSON_NAME]" at bounding box center [404, 364] width 14 height 14
click at [635, 375] on div "button" at bounding box center [640, 380] width 11 height 11
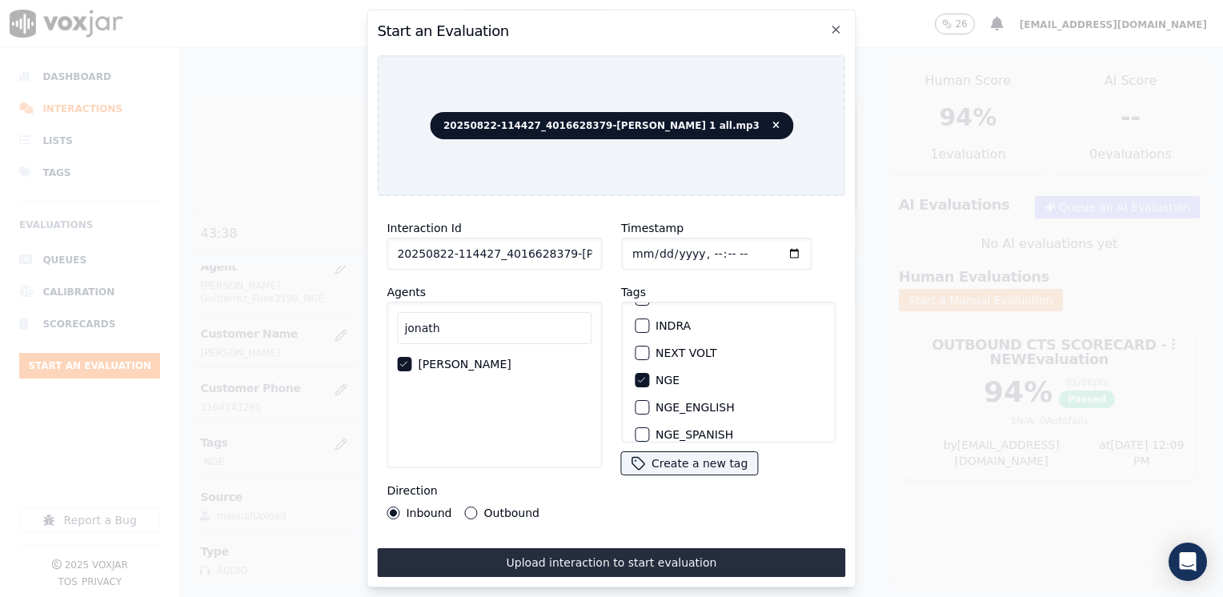
click at [774, 244] on input "Timestamp" at bounding box center [716, 254] width 190 height 32
click at [768, 248] on input "Timestamp" at bounding box center [716, 254] width 190 height 32
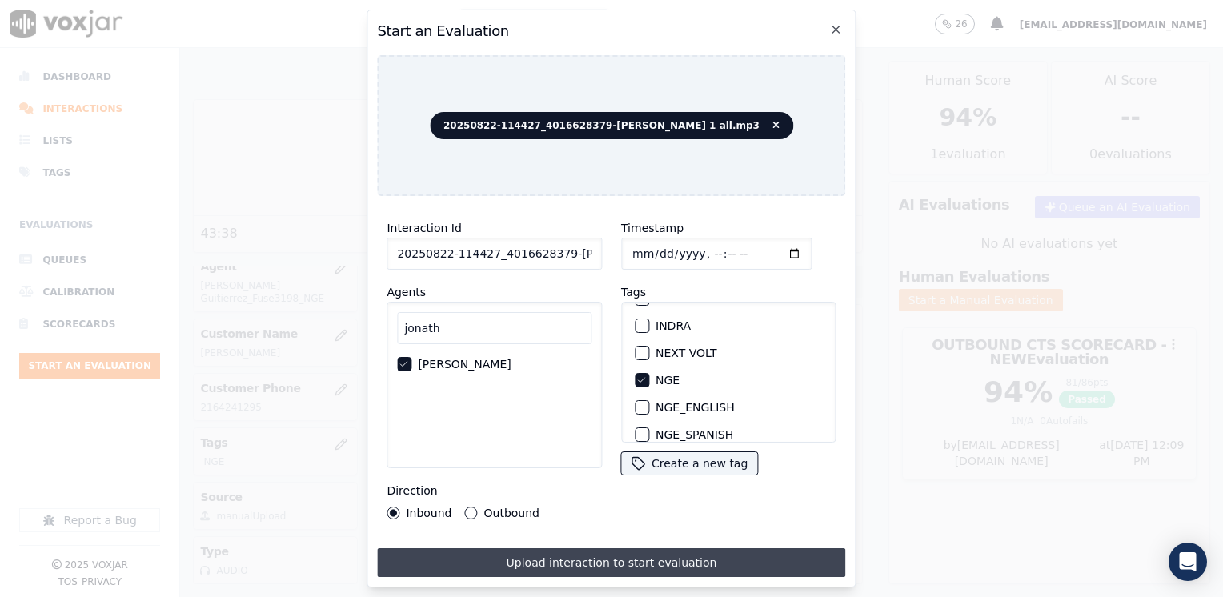
type input "[DATE]T12:24"
click at [572, 552] on button "Upload interaction to start evaluation" at bounding box center [611, 562] width 468 height 29
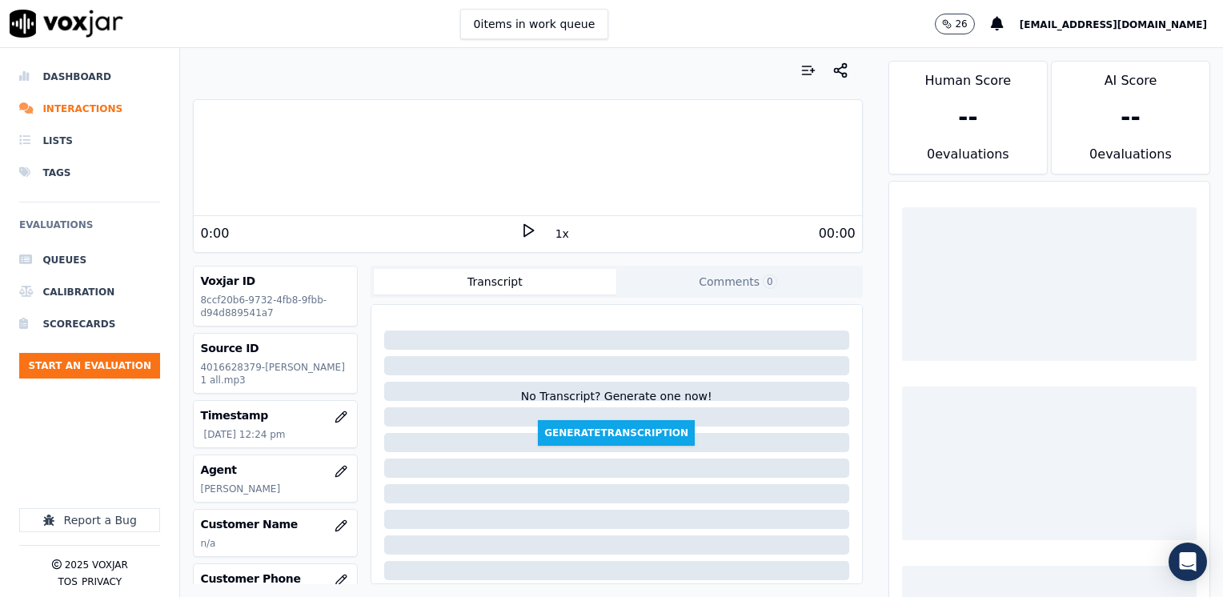
scroll to position [80, 0]
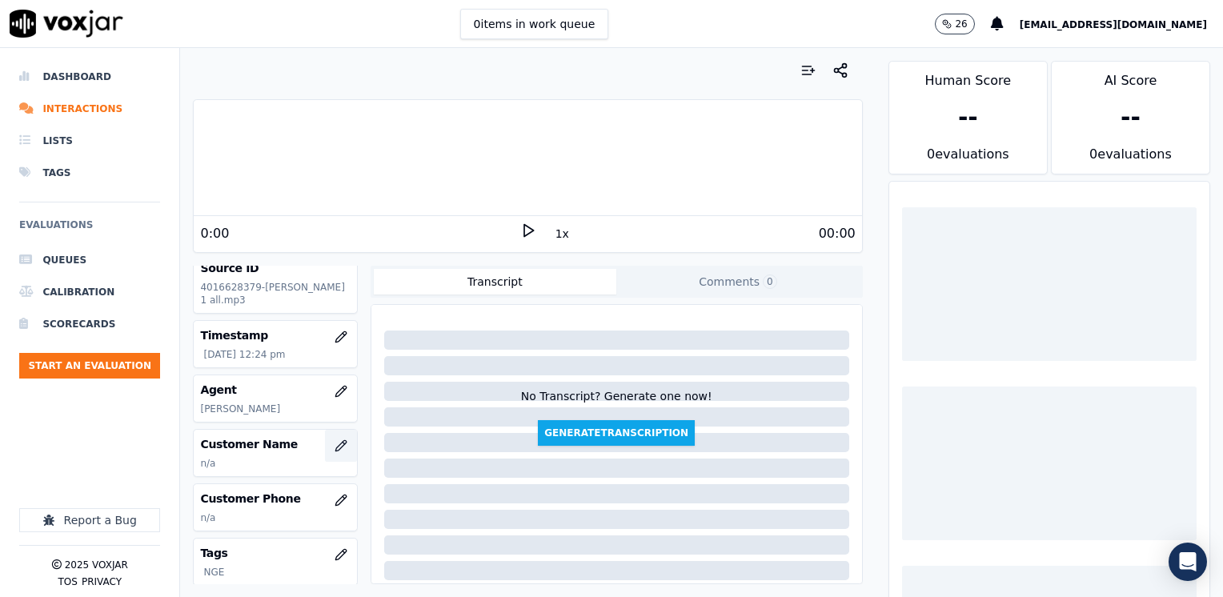
click at [335, 452] on icon "button" at bounding box center [341, 445] width 13 height 13
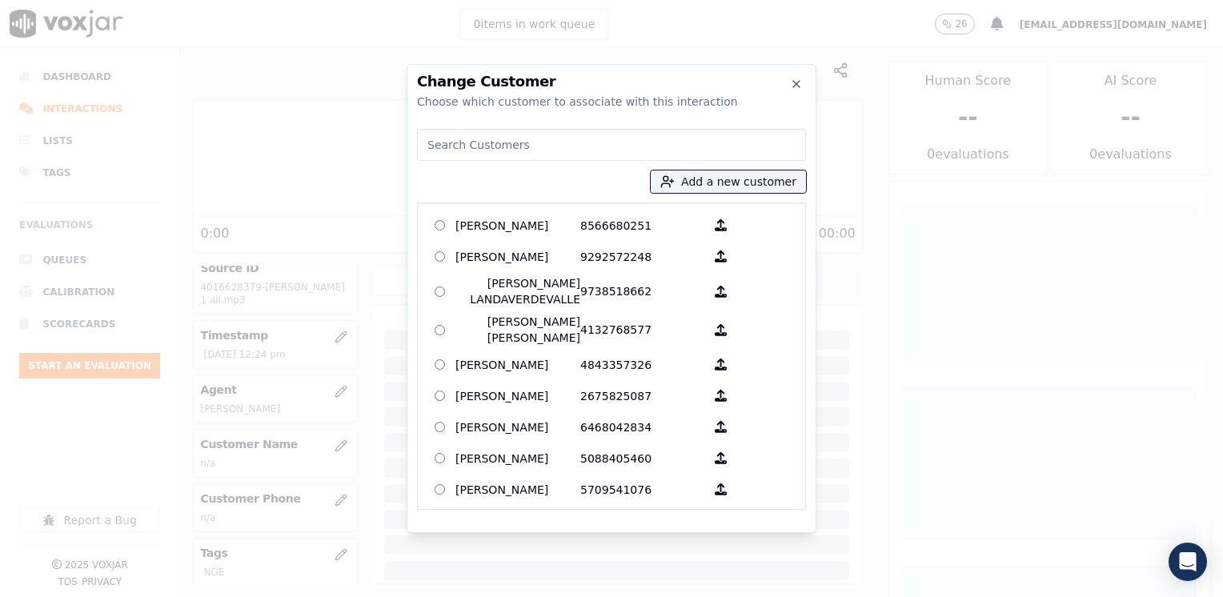
click at [672, 152] on input at bounding box center [611, 145] width 389 height 32
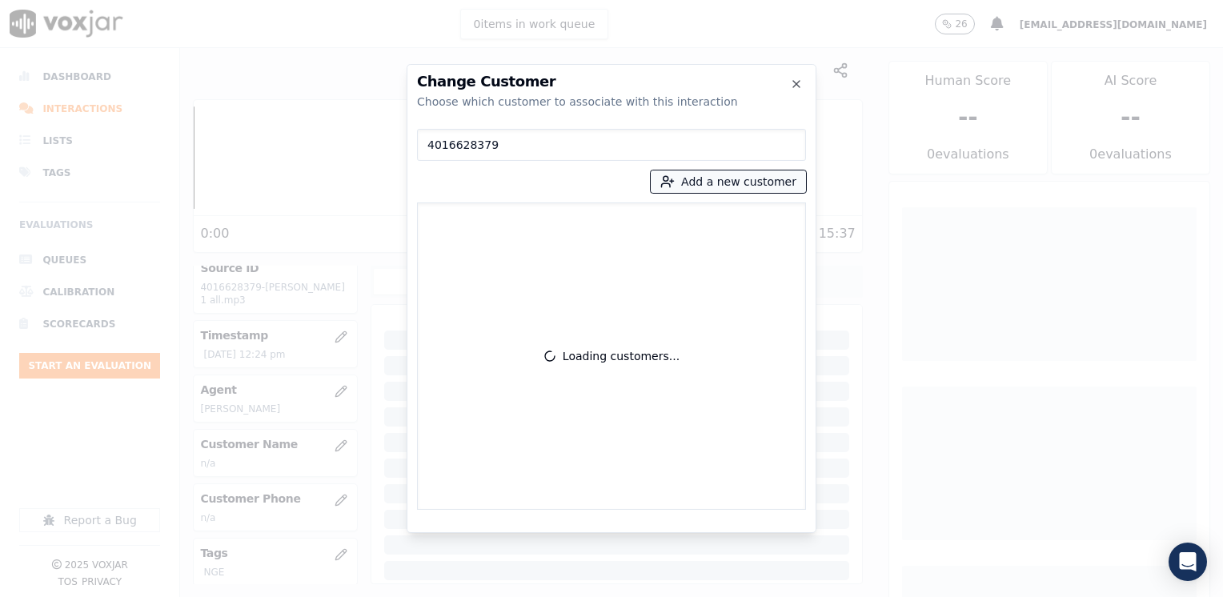
type input "4016628379"
click at [761, 178] on button "Add a new customer" at bounding box center [728, 181] width 155 height 22
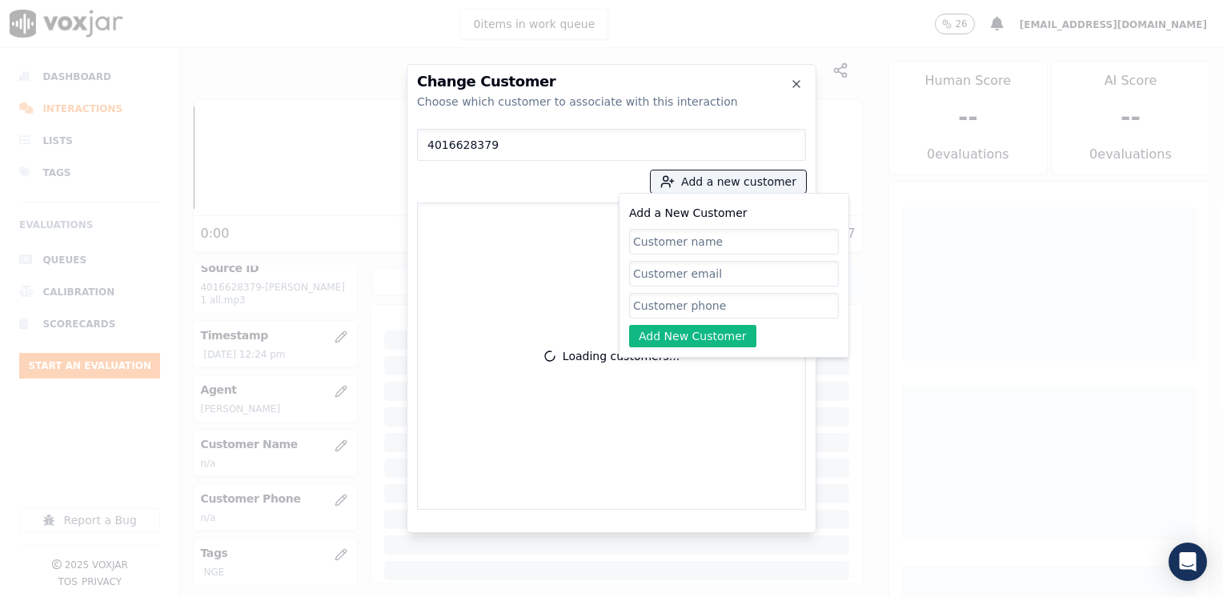
click at [717, 305] on input "Add a New Customer" at bounding box center [734, 306] width 210 height 26
paste input "4016628379"
type input "4016628379"
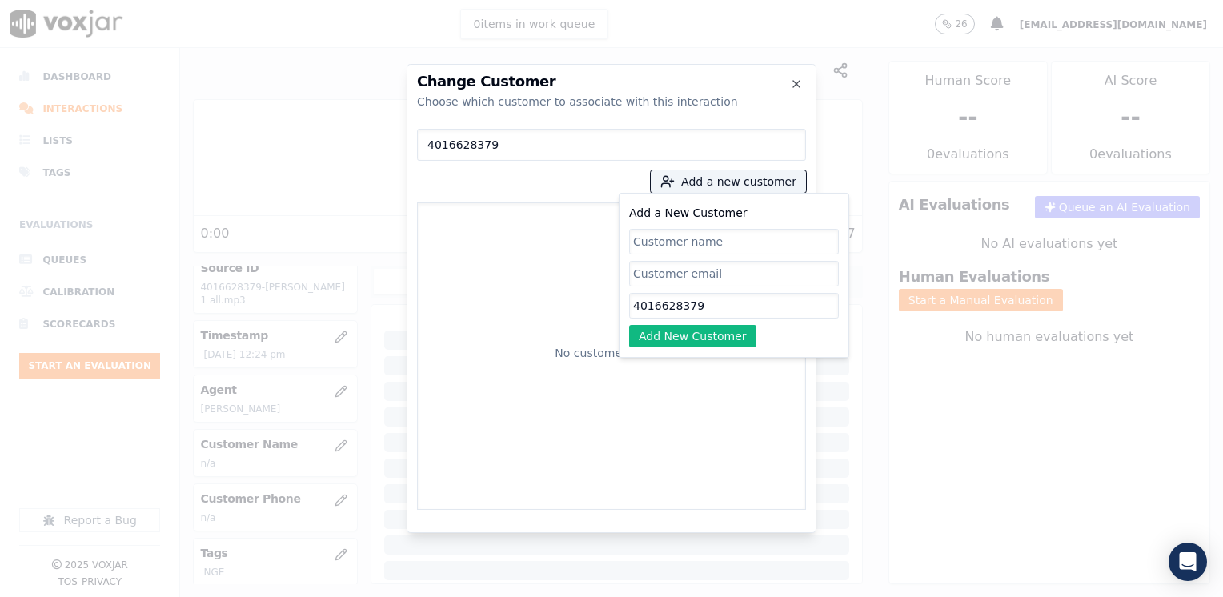
click at [727, 235] on input "Add a New Customer" at bounding box center [734, 242] width 210 height 26
paste input "[PERSON_NAME]"
type input "[PERSON_NAME]"
click at [718, 326] on button "Add New Customer" at bounding box center [692, 336] width 127 height 22
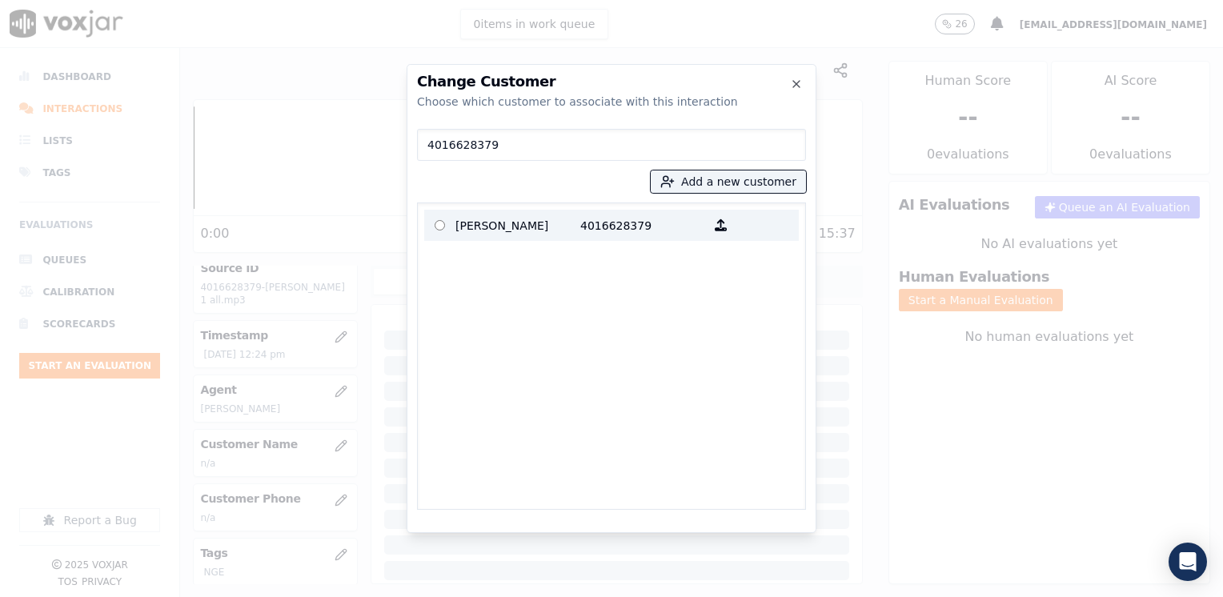
click at [580, 239] on label "[PERSON_NAME] 4016628379" at bounding box center [611, 225] width 375 height 31
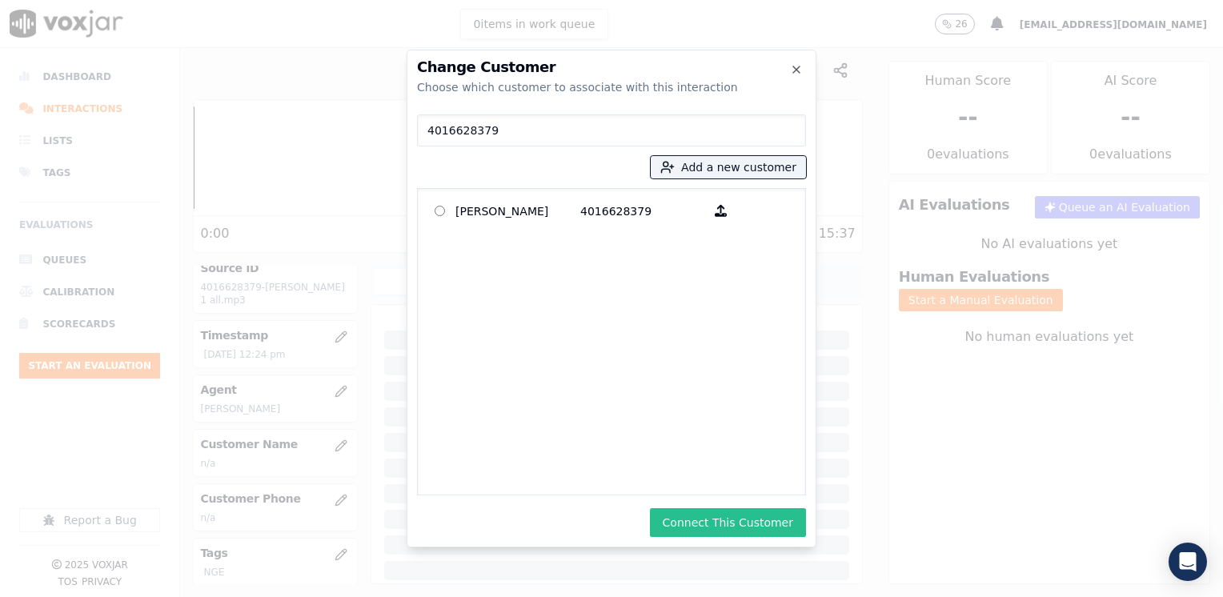
click at [752, 520] on button "Connect This Customer" at bounding box center [728, 522] width 156 height 29
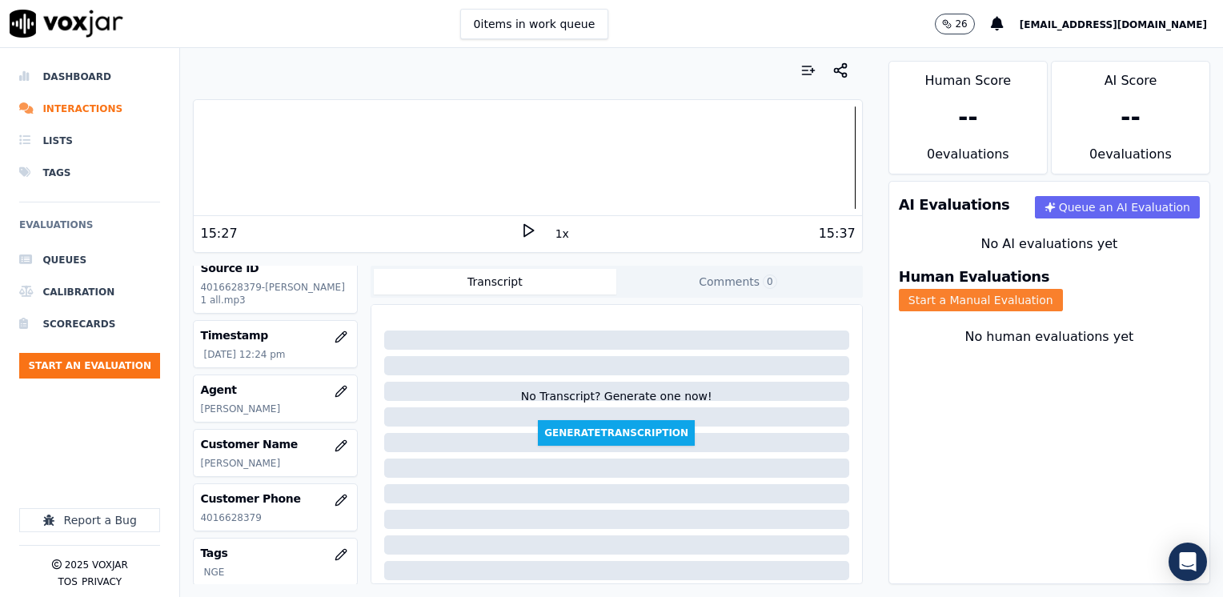
click at [1063, 289] on button "Start a Manual Evaluation" at bounding box center [981, 300] width 164 height 22
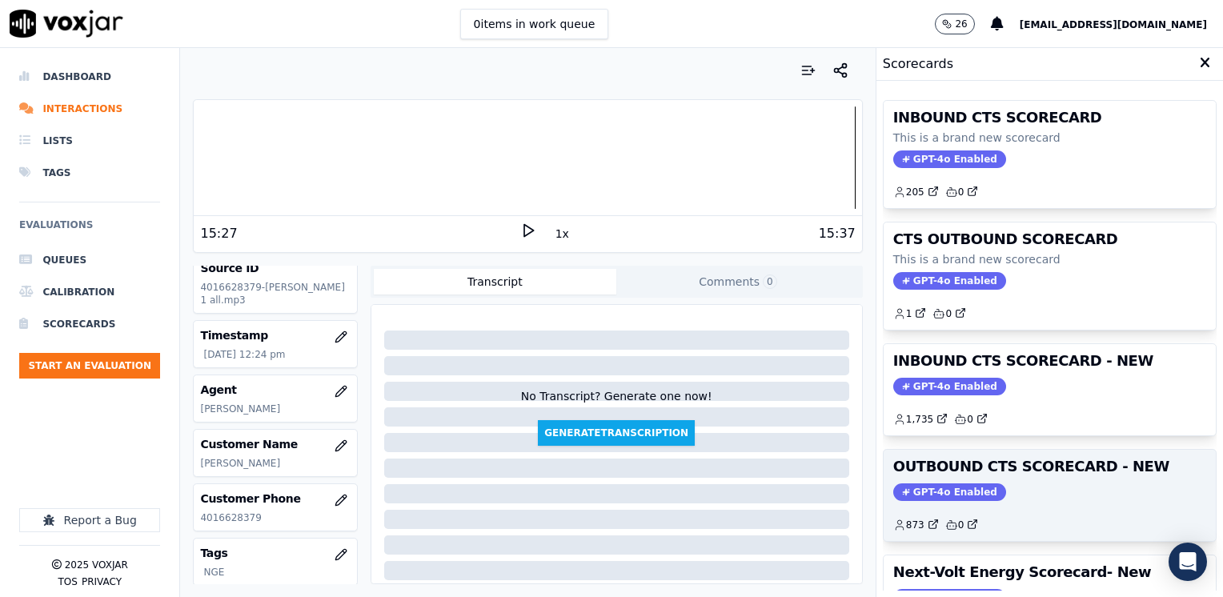
click at [954, 487] on span "GPT-4o Enabled" at bounding box center [949, 492] width 113 height 18
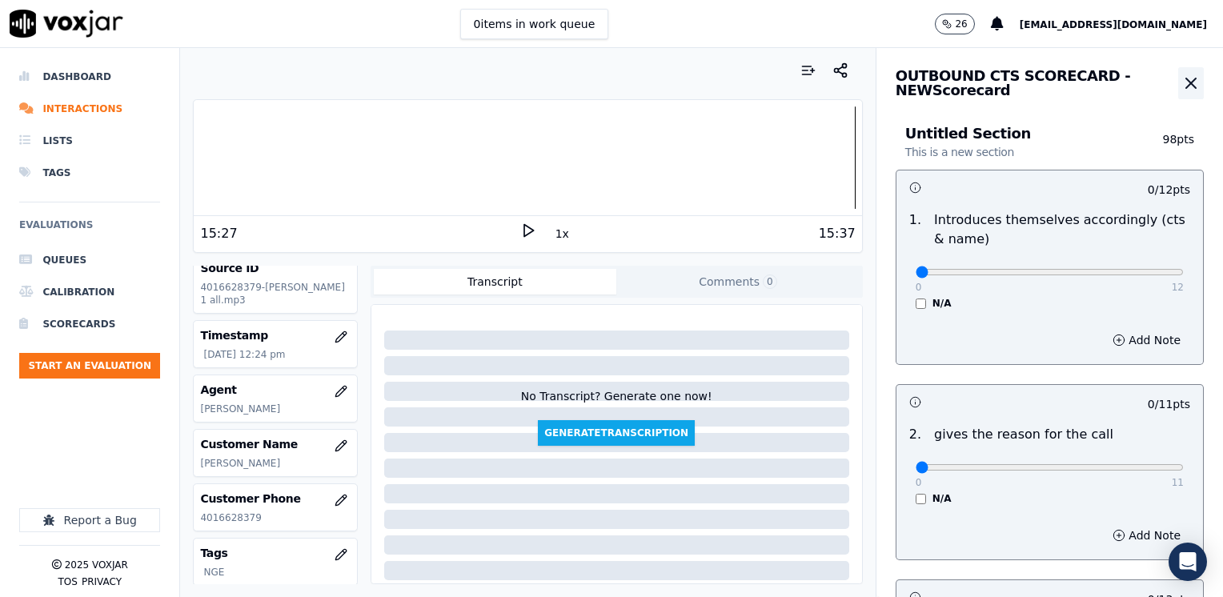
click at [1181, 80] on icon "button" at bounding box center [1190, 83] width 19 height 19
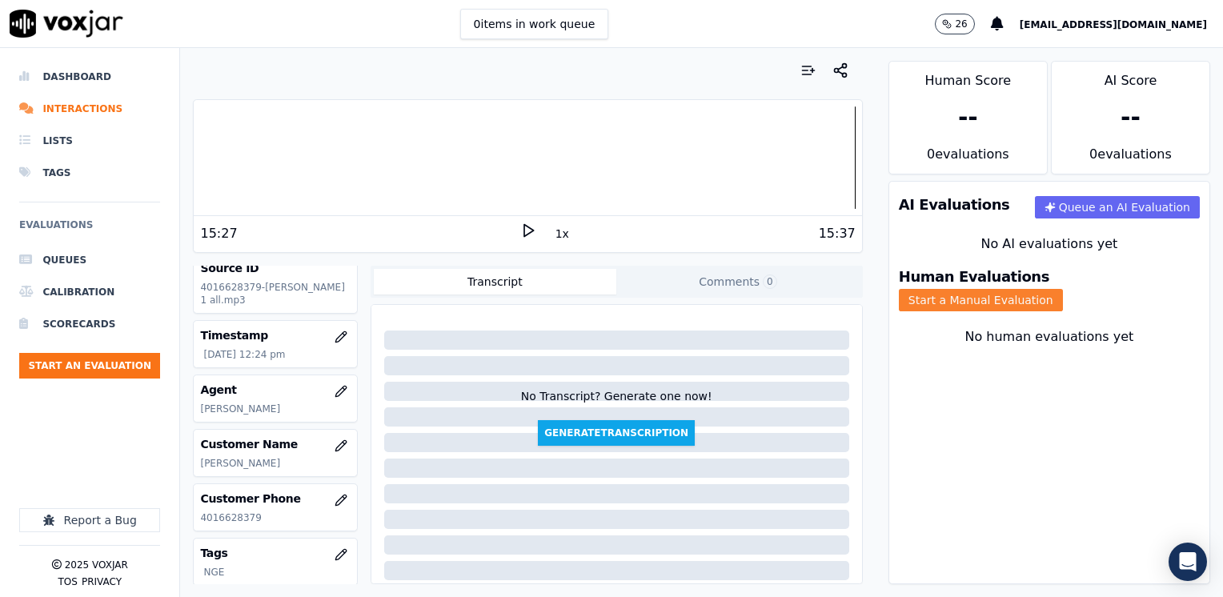
click at [1063, 289] on button "Start a Manual Evaluation" at bounding box center [981, 300] width 164 height 22
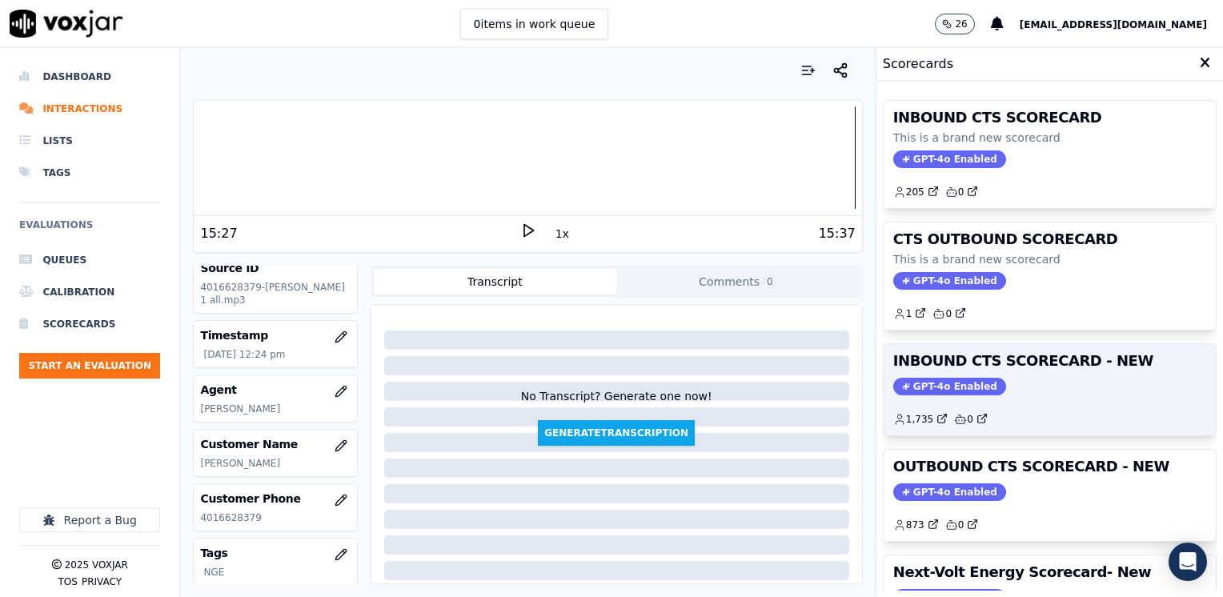
click at [942, 400] on div "1,735 0" at bounding box center [1049, 413] width 313 height 26
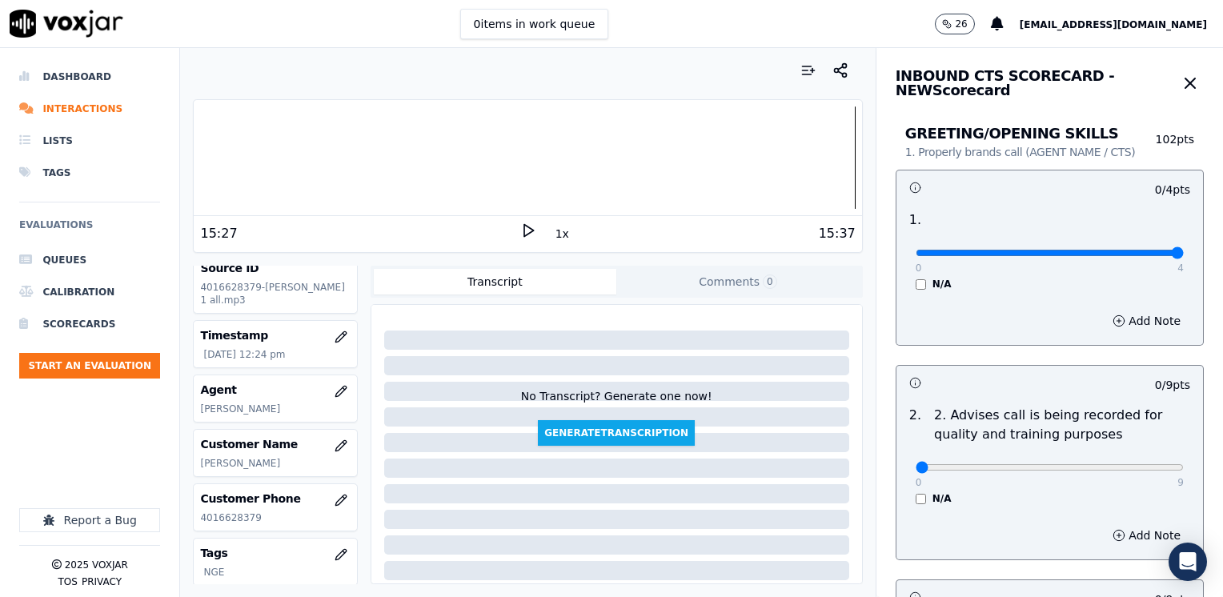
drag, startPoint x: 907, startPoint y: 247, endPoint x: 1225, endPoint y: 334, distance: 330.3
type input "4"
click at [1184, 256] on input "range" at bounding box center [1050, 253] width 268 height 6
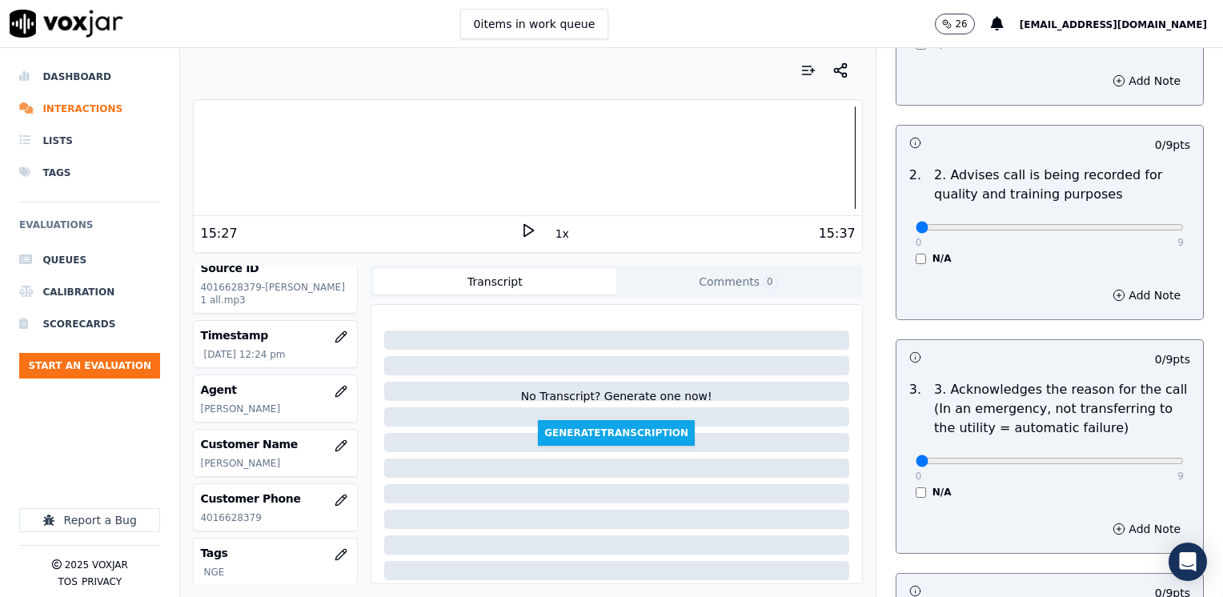
scroll to position [400, 0]
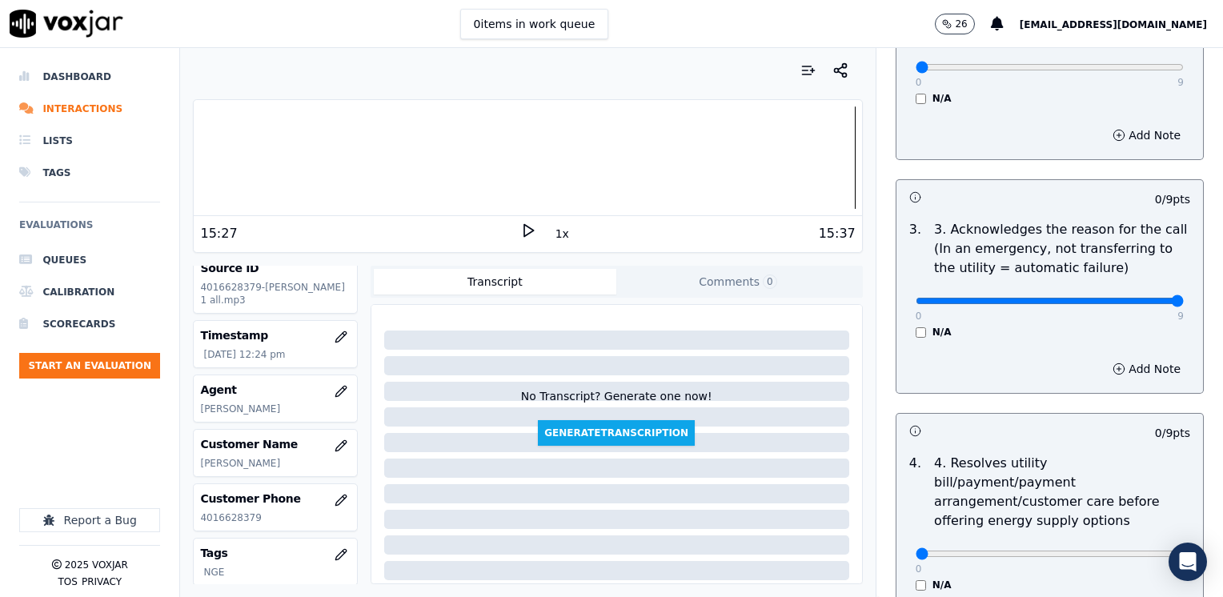
drag, startPoint x: 906, startPoint y: 299, endPoint x: 1179, endPoint y: 396, distance: 289.6
type input "9"
click at [1112, 360] on button "Add Note" at bounding box center [1146, 369] width 87 height 22
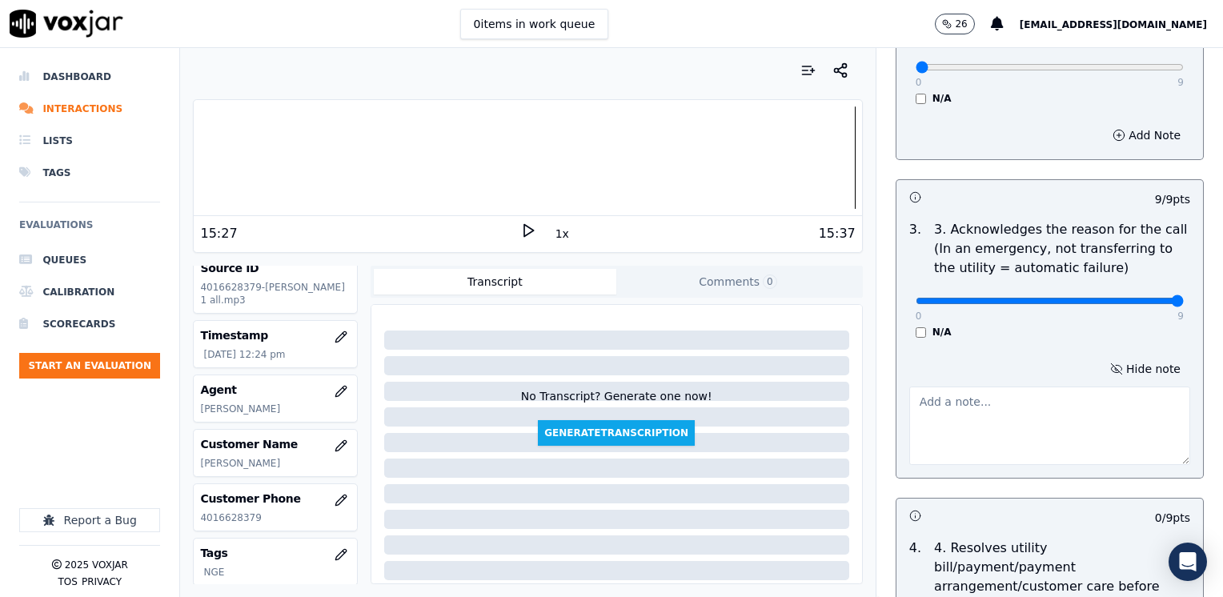
click at [962, 450] on textarea at bounding box center [1049, 426] width 281 height 78
type textarea "Cx called because he has not received his bill since [DATE]"
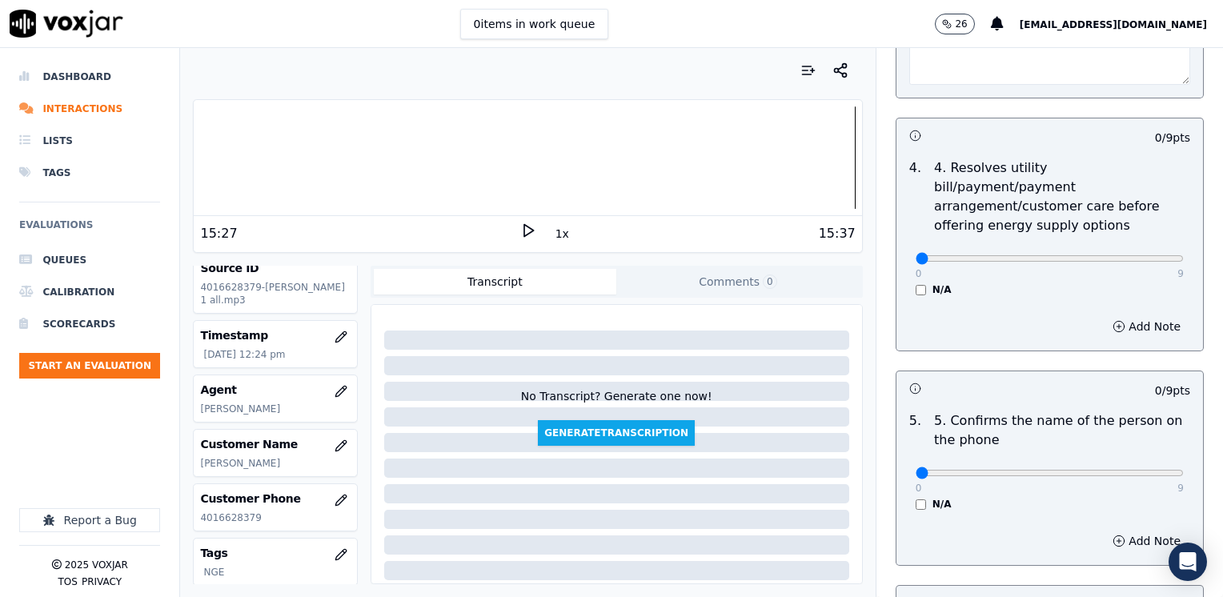
scroll to position [880, 0]
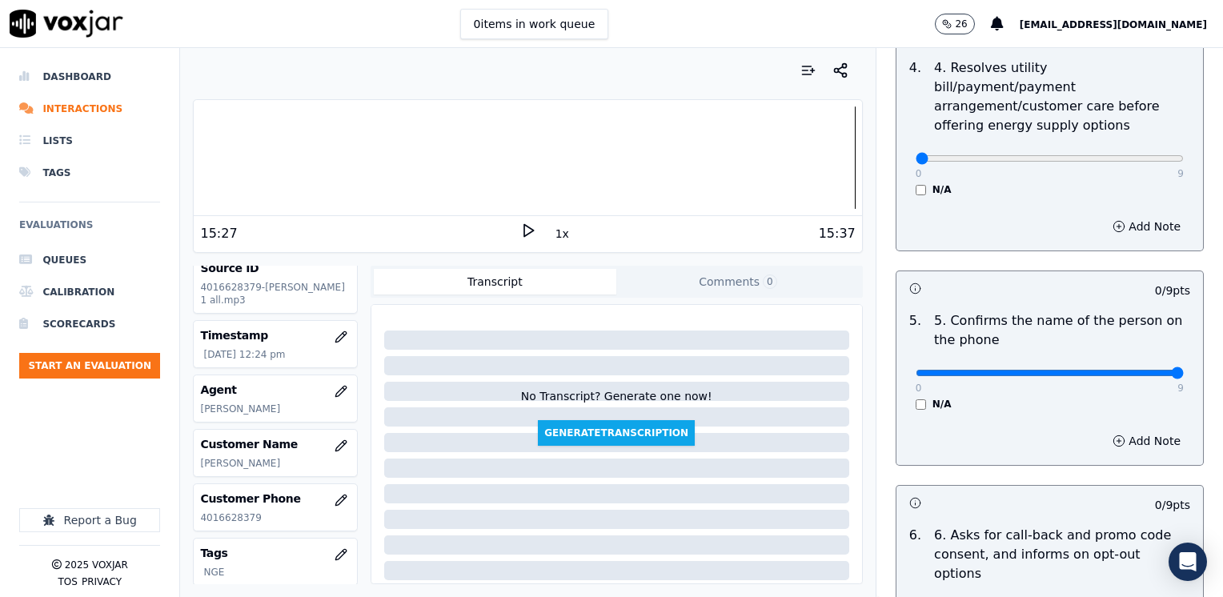
drag, startPoint x: 908, startPoint y: 349, endPoint x: 1176, endPoint y: 431, distance: 280.3
type input "9"
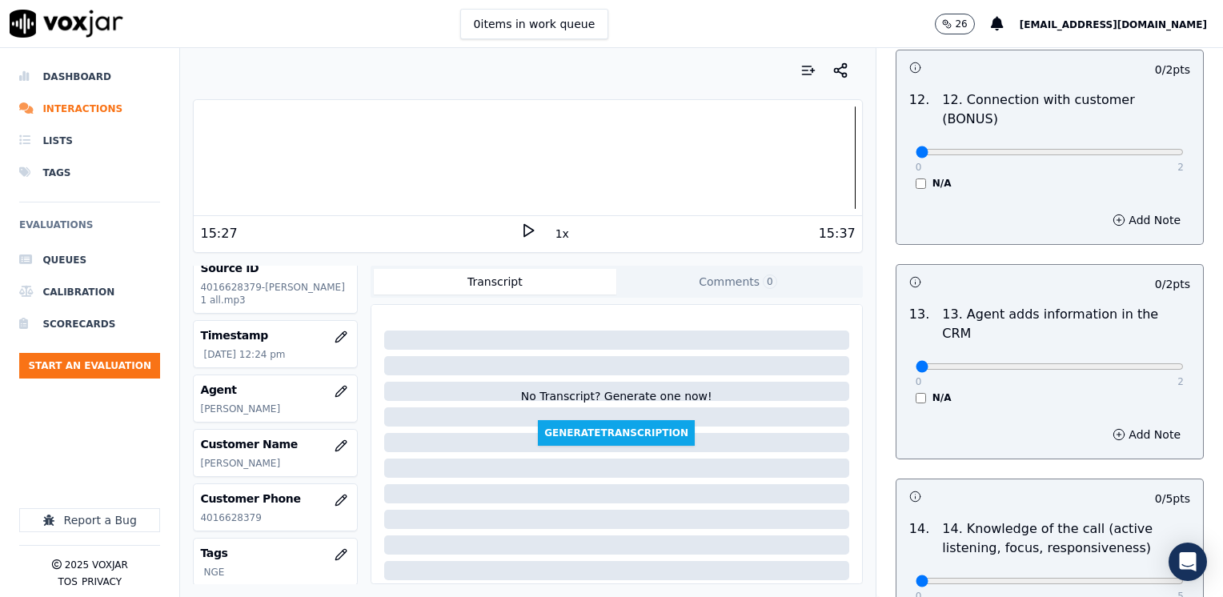
scroll to position [2768, 0]
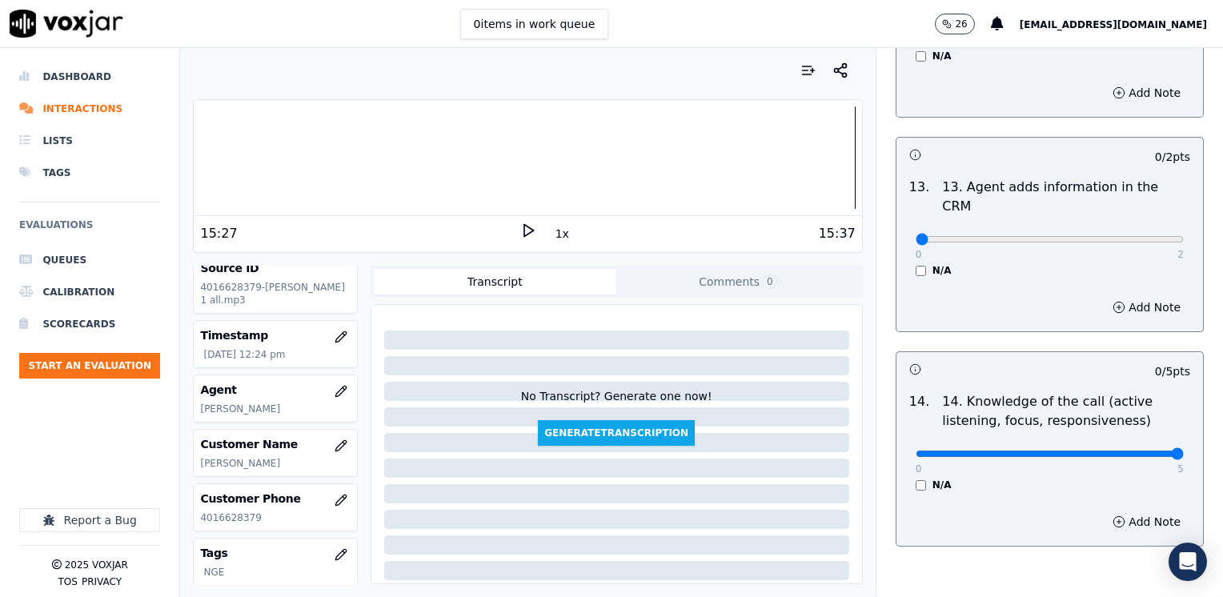
drag, startPoint x: 906, startPoint y: 370, endPoint x: 1222, endPoint y: 432, distance: 322.2
type input "5"
drag, startPoint x: 906, startPoint y: 153, endPoint x: 1225, endPoint y: 225, distance: 327.4
type input "2"
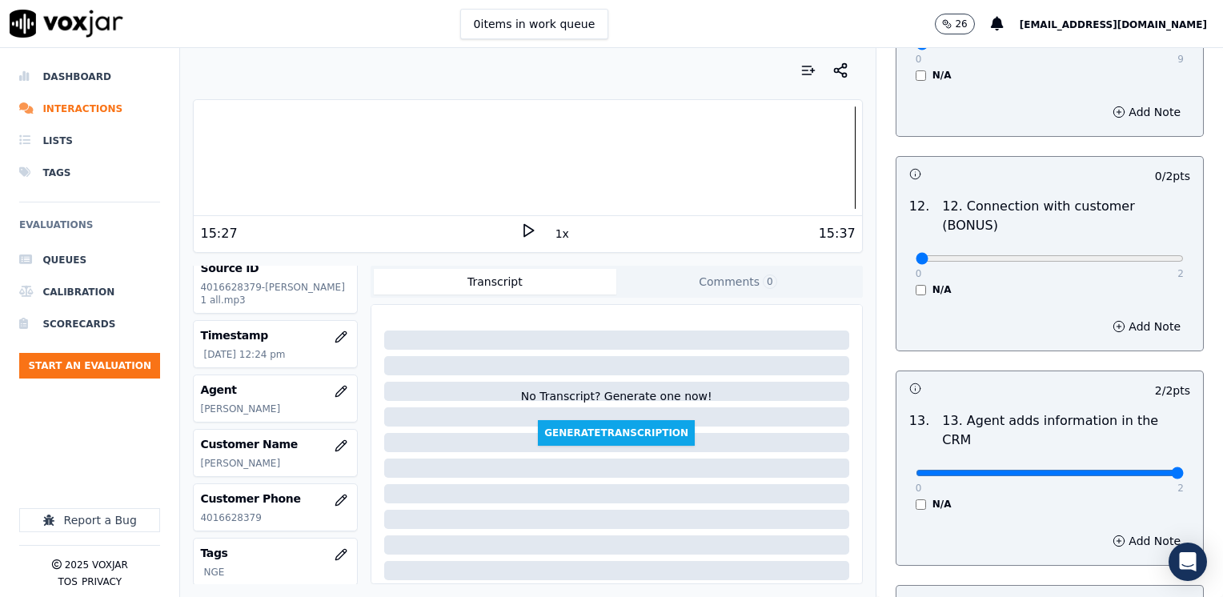
scroll to position [2528, 0]
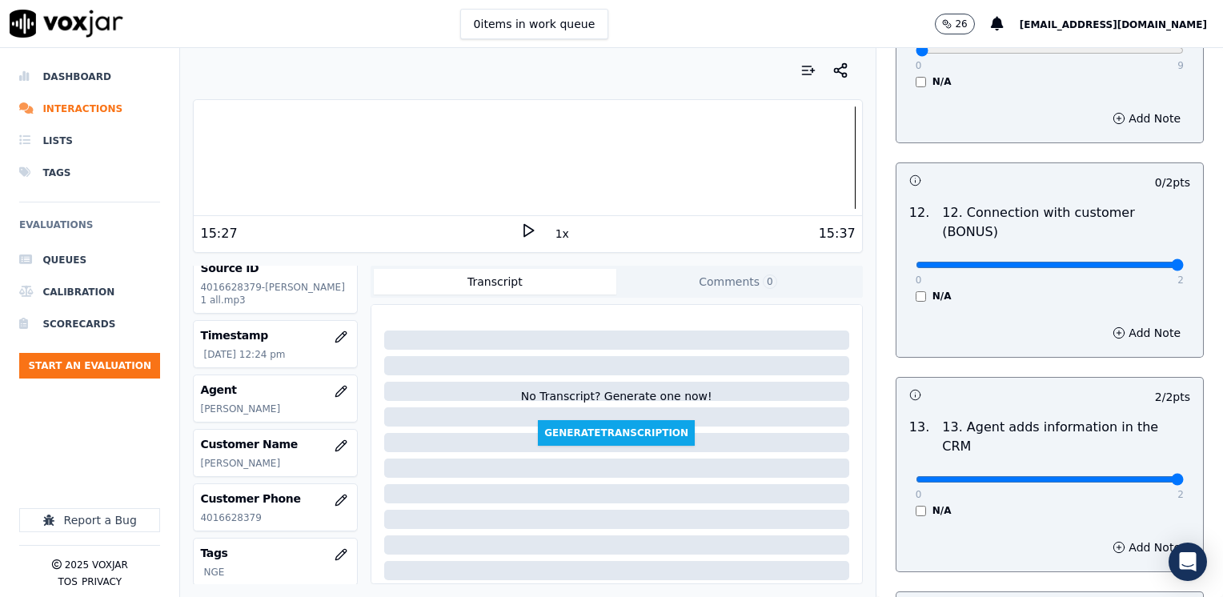
drag, startPoint x: 909, startPoint y: 206, endPoint x: 1225, endPoint y: 205, distance: 316.1
type input "2"
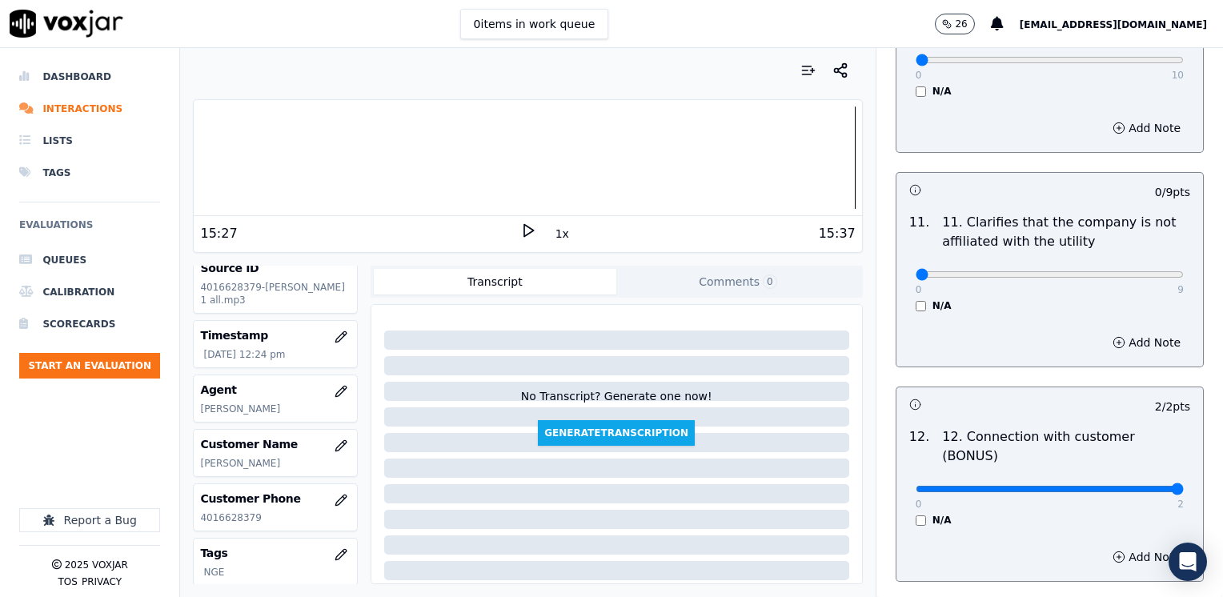
scroll to position [2288, 0]
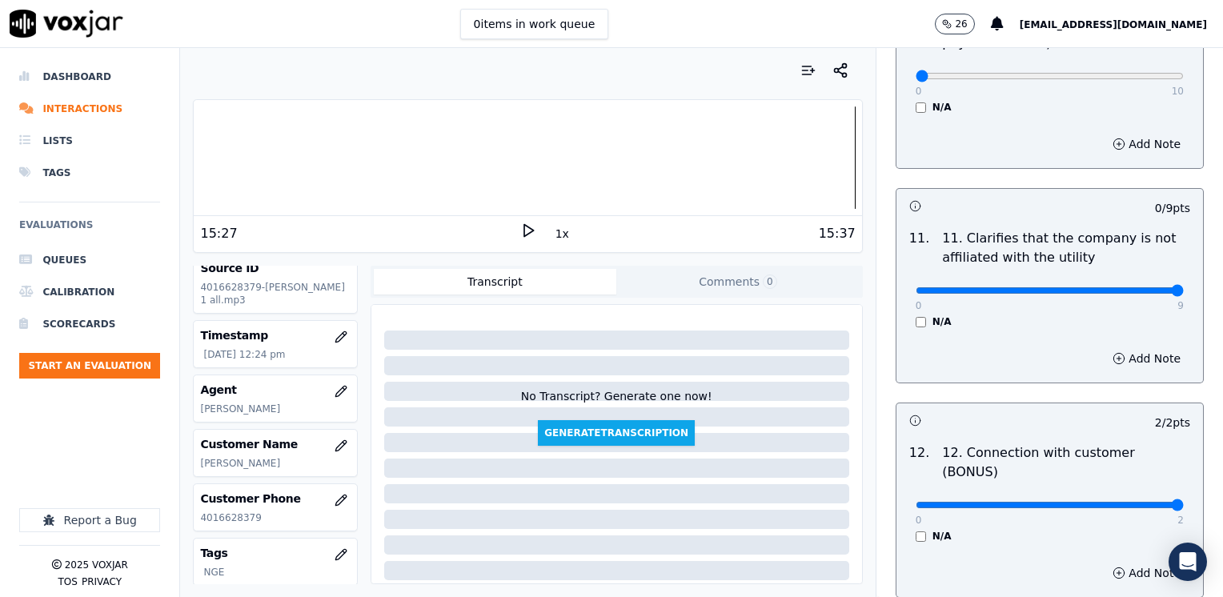
drag, startPoint x: 903, startPoint y: 245, endPoint x: 1225, endPoint y: 247, distance: 322.5
type input "9"
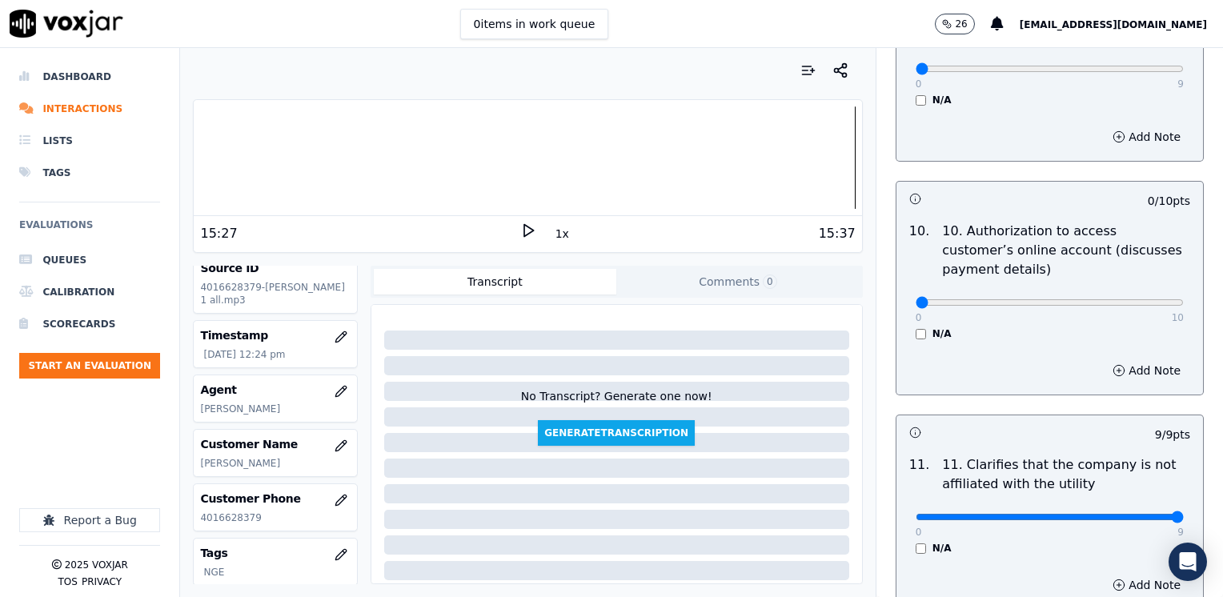
scroll to position [2081, 0]
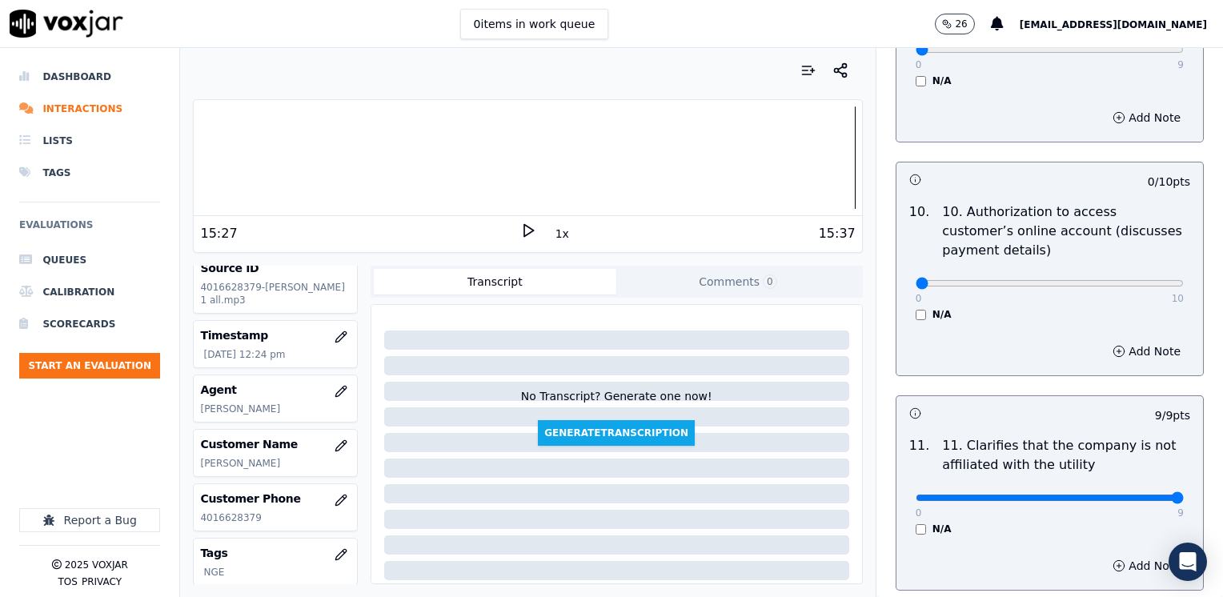
click at [1086, 327] on div "Add Note" at bounding box center [1049, 351] width 307 height 48
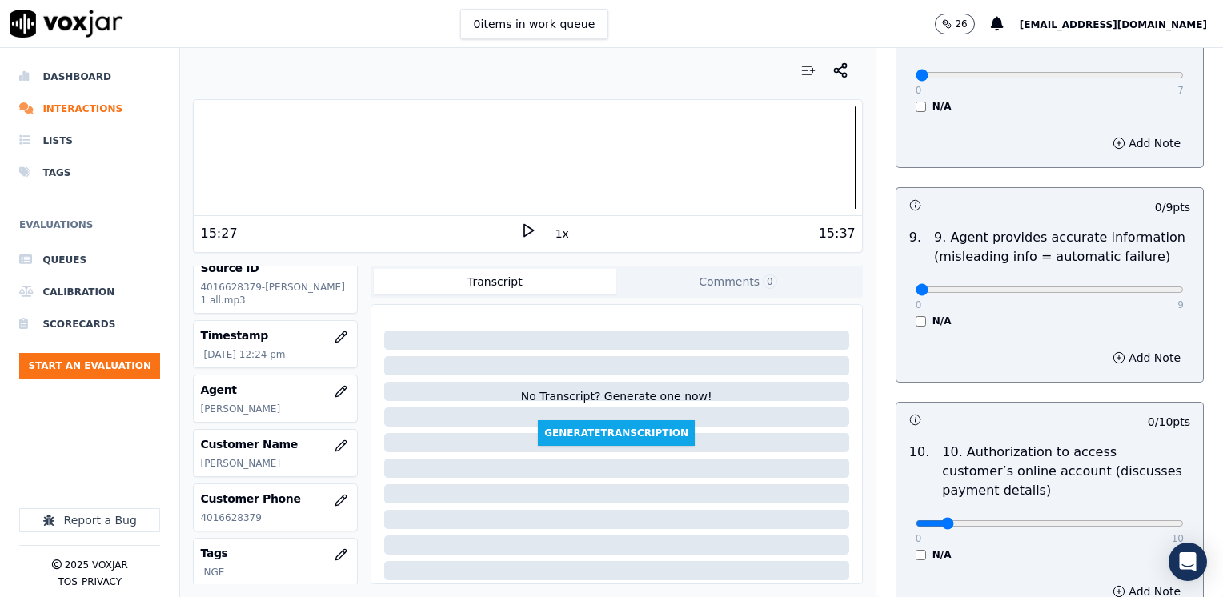
type input "0"
drag, startPoint x: 900, startPoint y: 481, endPoint x: 868, endPoint y: 463, distance: 36.9
click at [1125, 580] on button "Add Note" at bounding box center [1146, 591] width 87 height 22
click at [1106, 580] on button "Hide note" at bounding box center [1145, 591] width 90 height 22
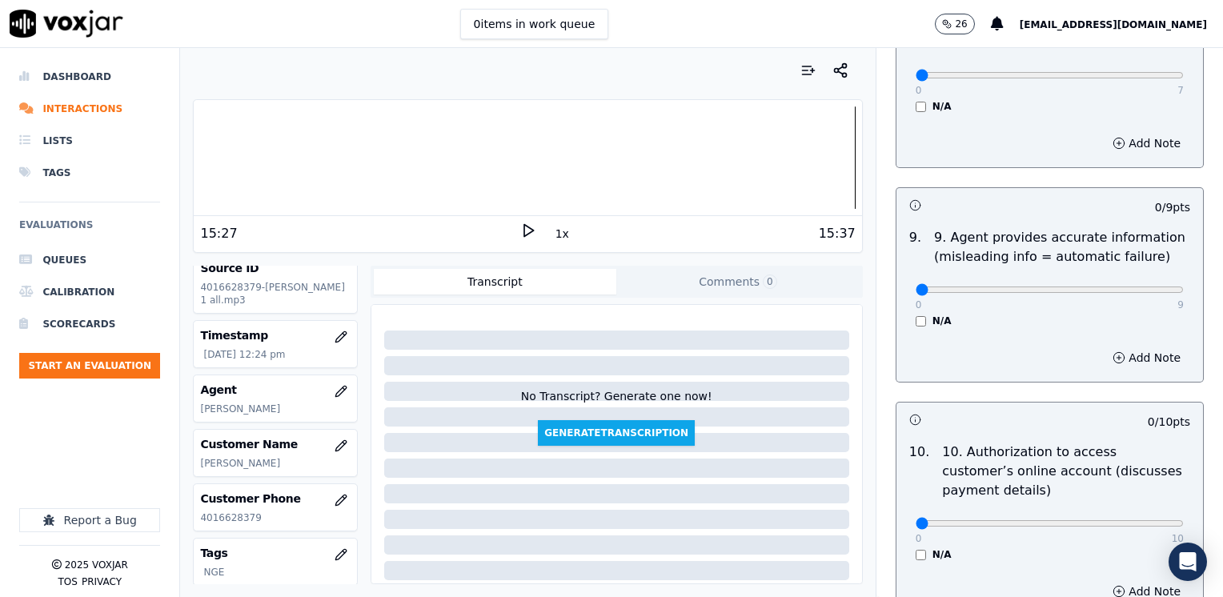
scroll to position [2161, 0]
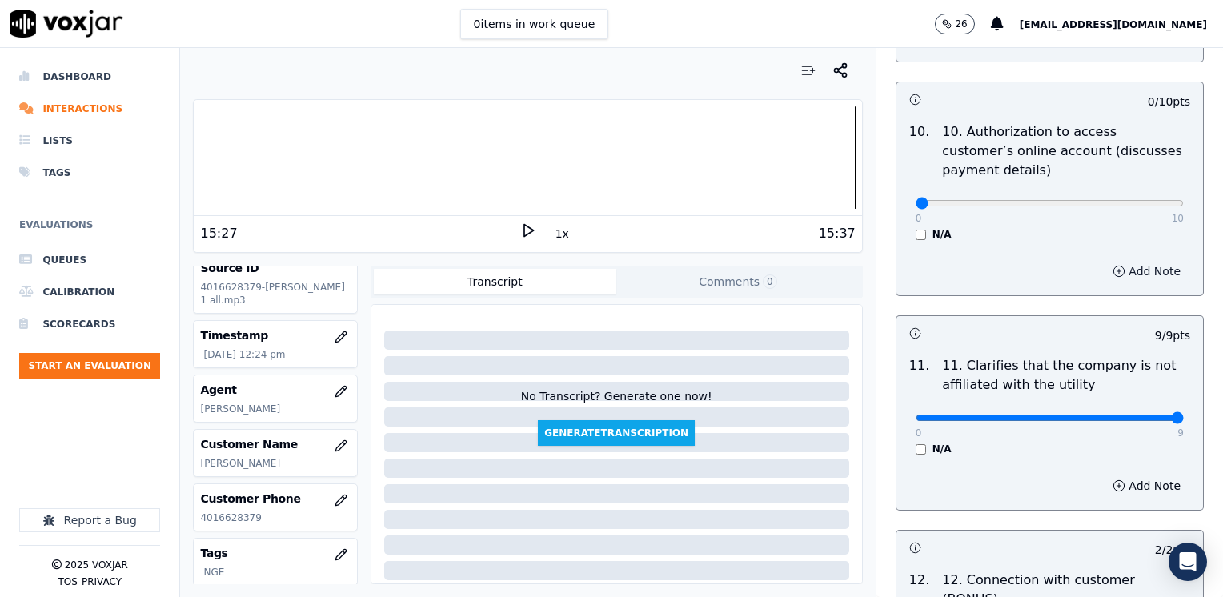
click at [1132, 260] on button "Add Note" at bounding box center [1146, 271] width 87 height 22
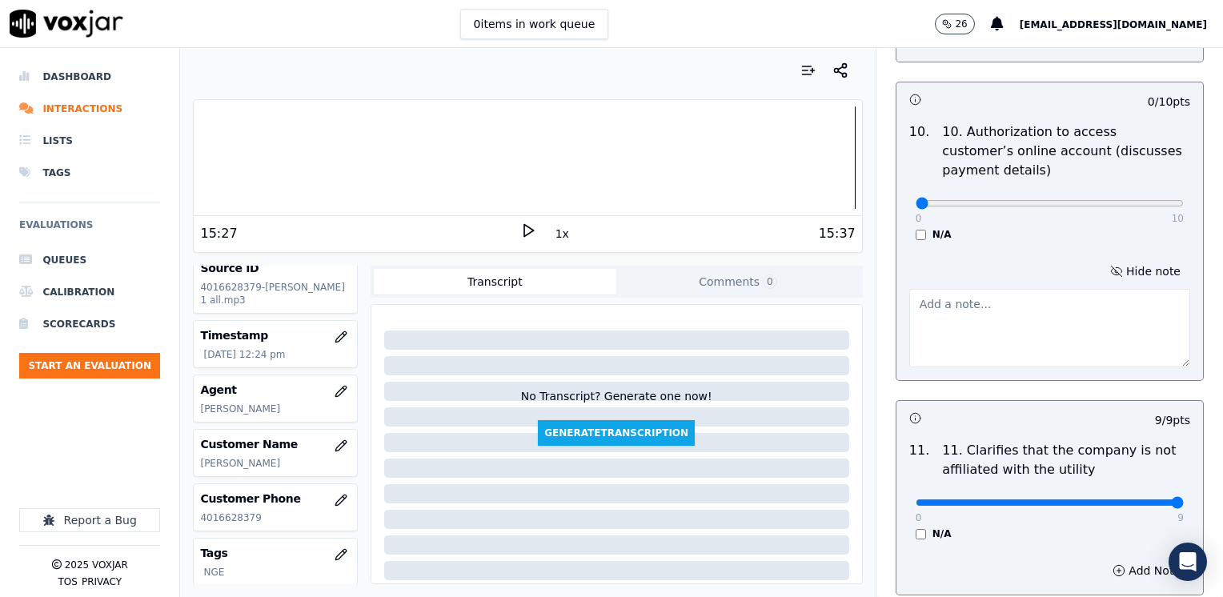
click at [1031, 302] on textarea at bounding box center [1049, 328] width 281 height 78
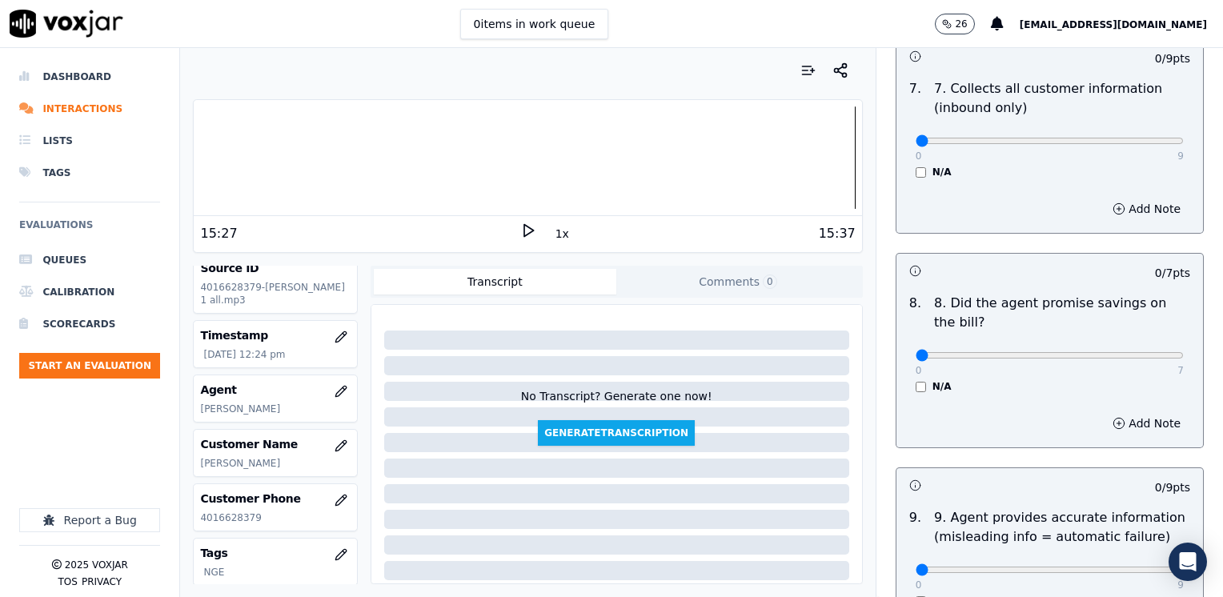
scroll to position [1332, 0]
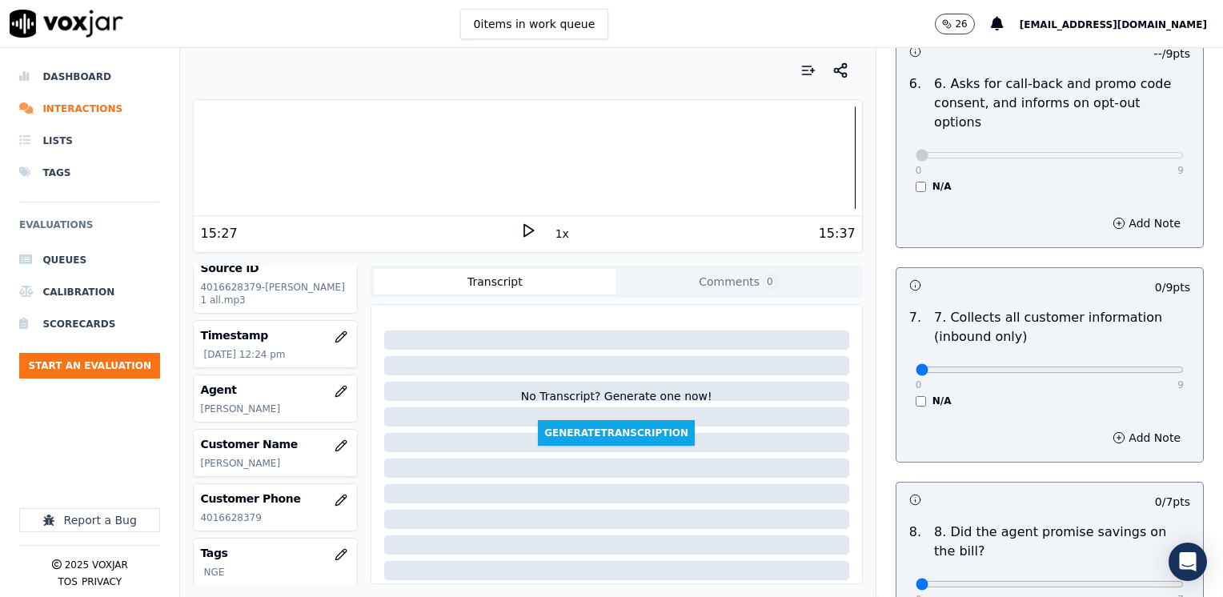
type textarea "Does not ask cx to access cx online account"
drag, startPoint x: 906, startPoint y: 331, endPoint x: 1225, endPoint y: 383, distance: 323.7
type input "9"
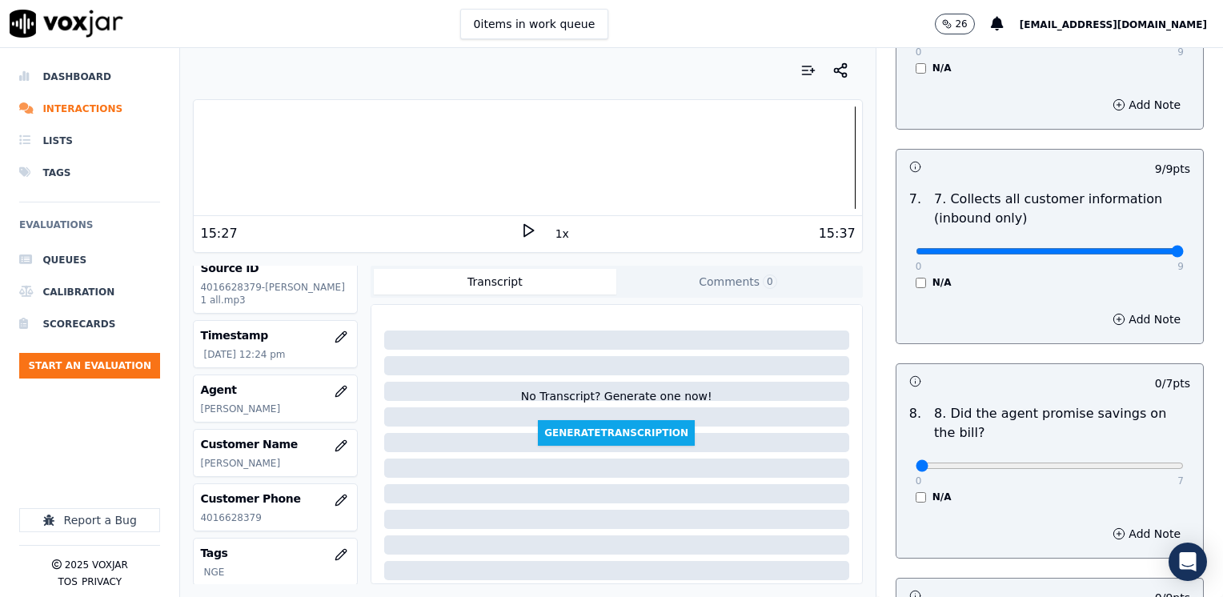
scroll to position [1492, 0]
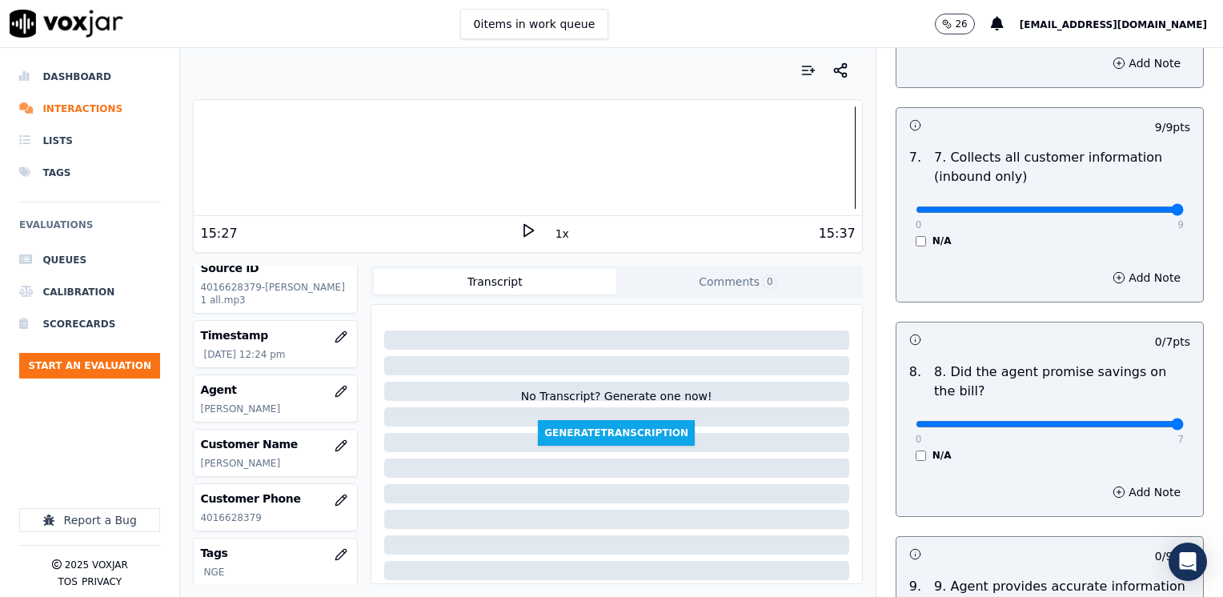
drag, startPoint x: 904, startPoint y: 379, endPoint x: 1188, endPoint y: 375, distance: 284.1
type input "7"
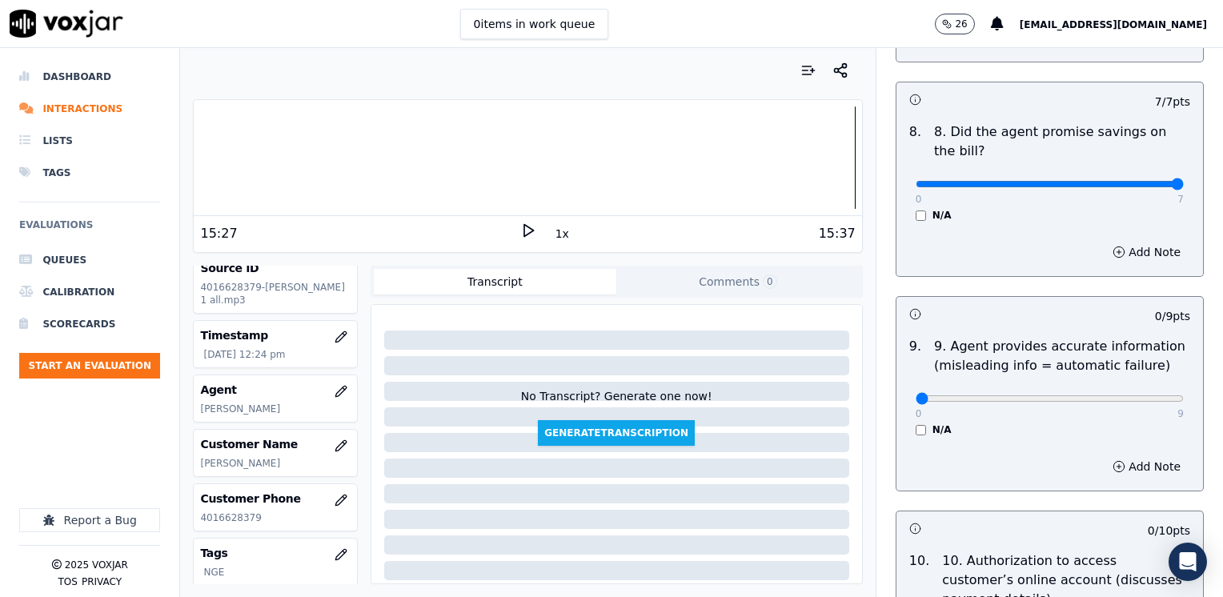
scroll to position [1732, 0]
drag, startPoint x: 908, startPoint y: 355, endPoint x: 1225, endPoint y: 354, distance: 317.7
type input "9"
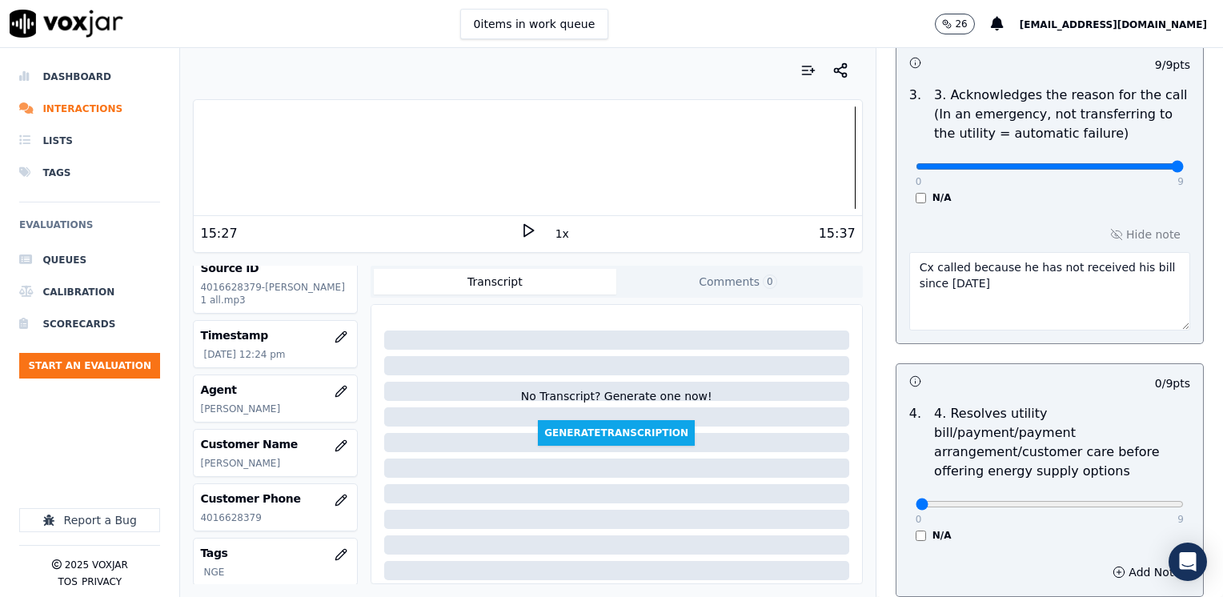
scroll to position [691, 0]
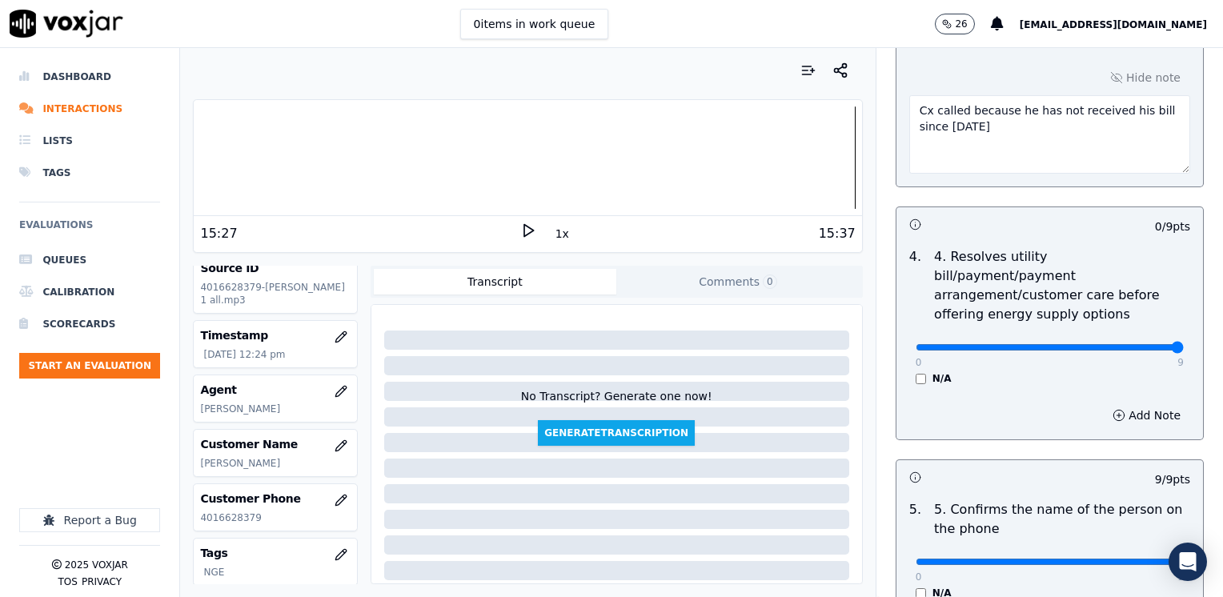
drag, startPoint x: 906, startPoint y: 328, endPoint x: 1225, endPoint y: 399, distance: 327.2
type input "9"
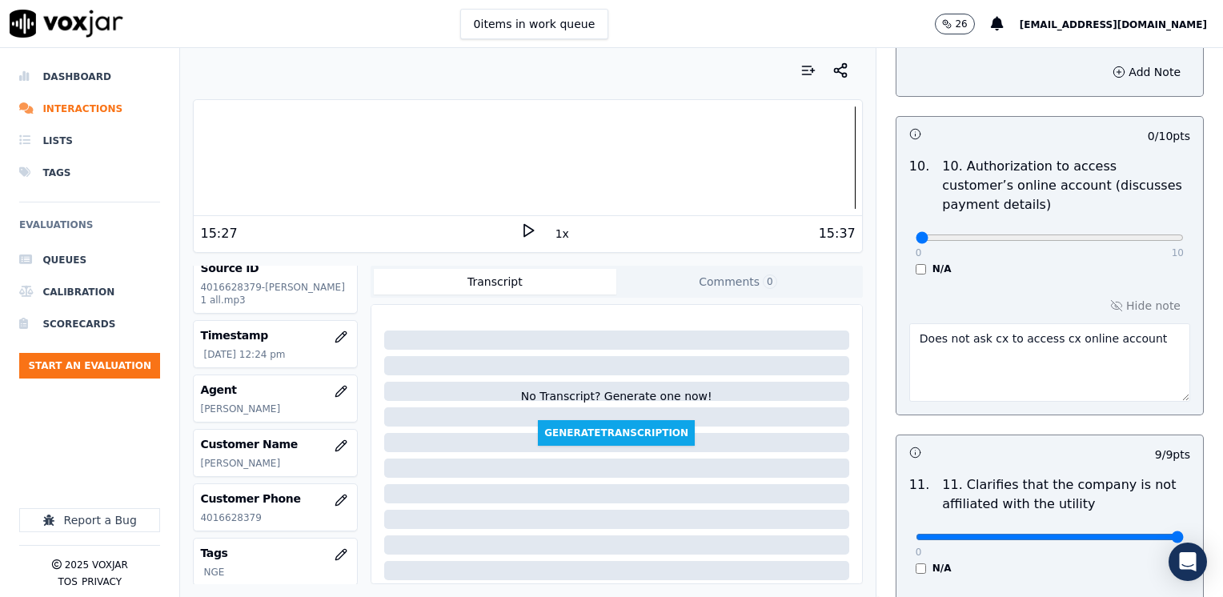
scroll to position [1972, 0]
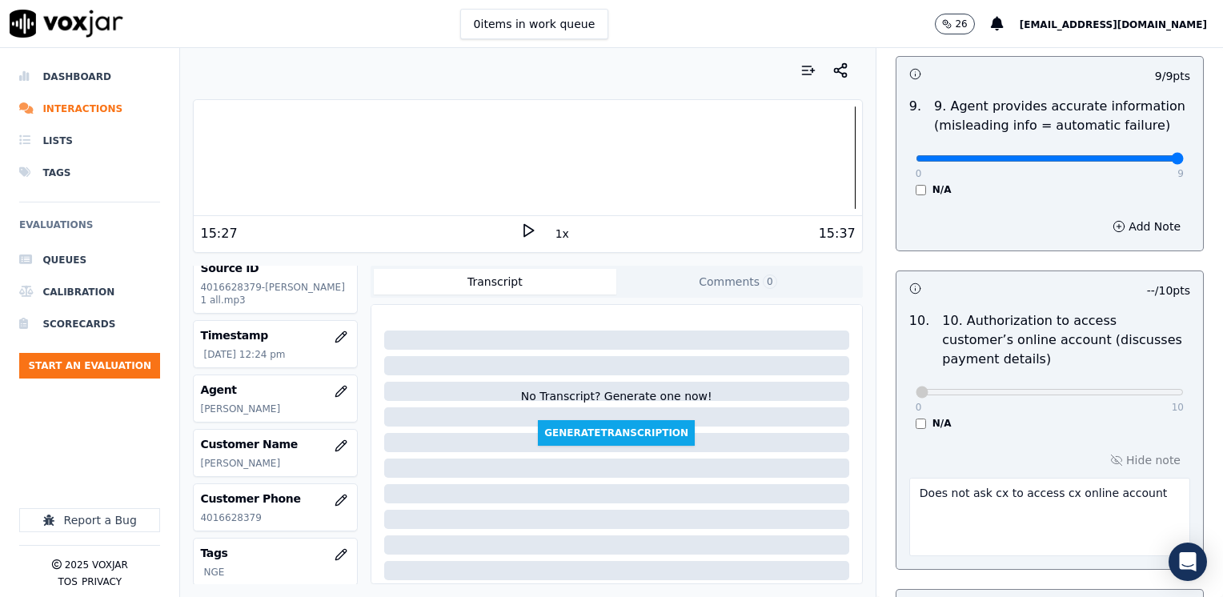
drag, startPoint x: 1136, startPoint y: 453, endPoint x: 492, endPoint y: 453, distance: 643.5
click at [492, 453] on div "Your browser does not support the audio element. 15:27 1x 15:37 Voxjar ID 8ccf2…" at bounding box center [701, 322] width 1043 height 549
click at [469, 387] on div "No Transcript? Generate one now! Generate Transcription" at bounding box center [617, 378] width 478 height 134
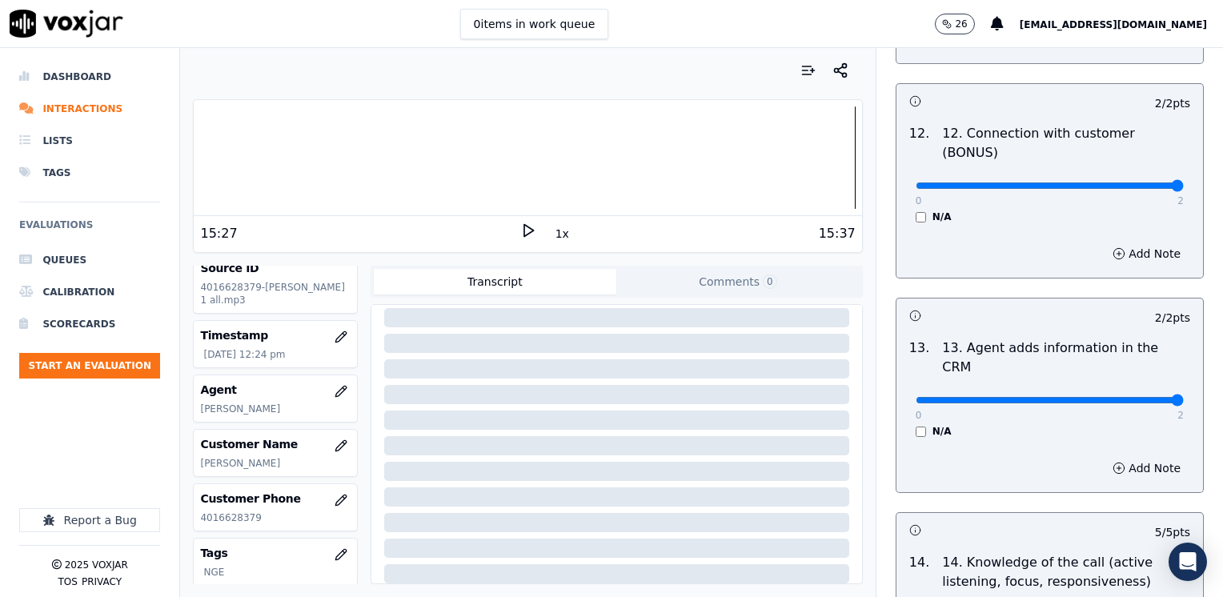
scroll to position [2852, 0]
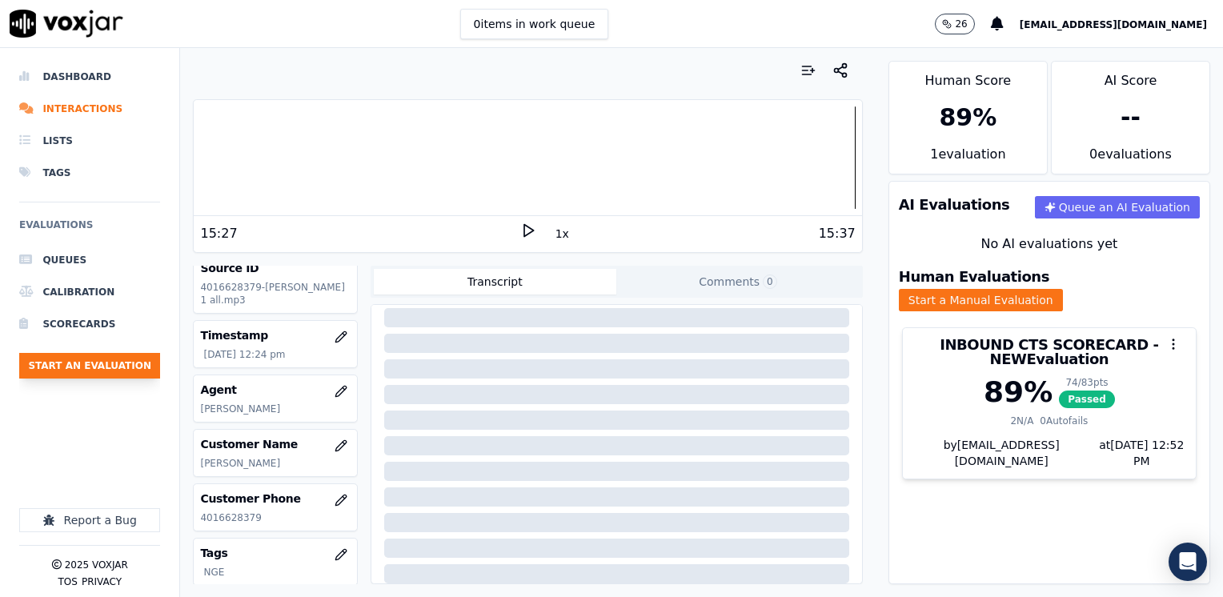
click at [125, 363] on button "Start an Evaluation" at bounding box center [89, 366] width 141 height 26
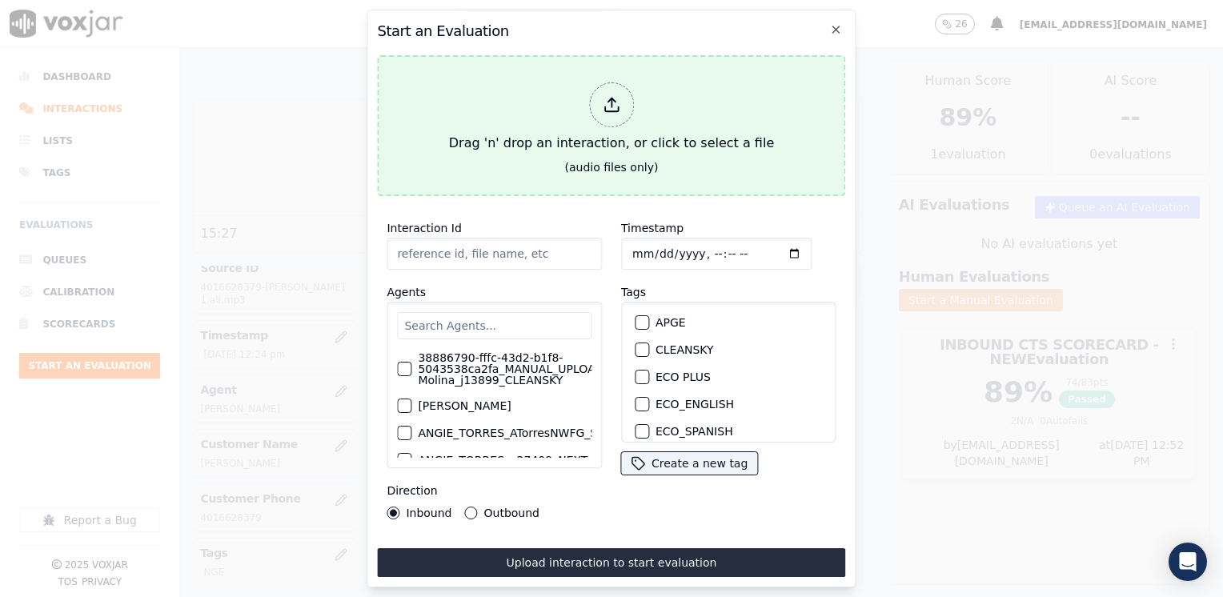
click at [627, 91] on div at bounding box center [611, 104] width 45 height 45
type input "20250822-131321_4014069063-[PERSON_NAME] all.mp3"
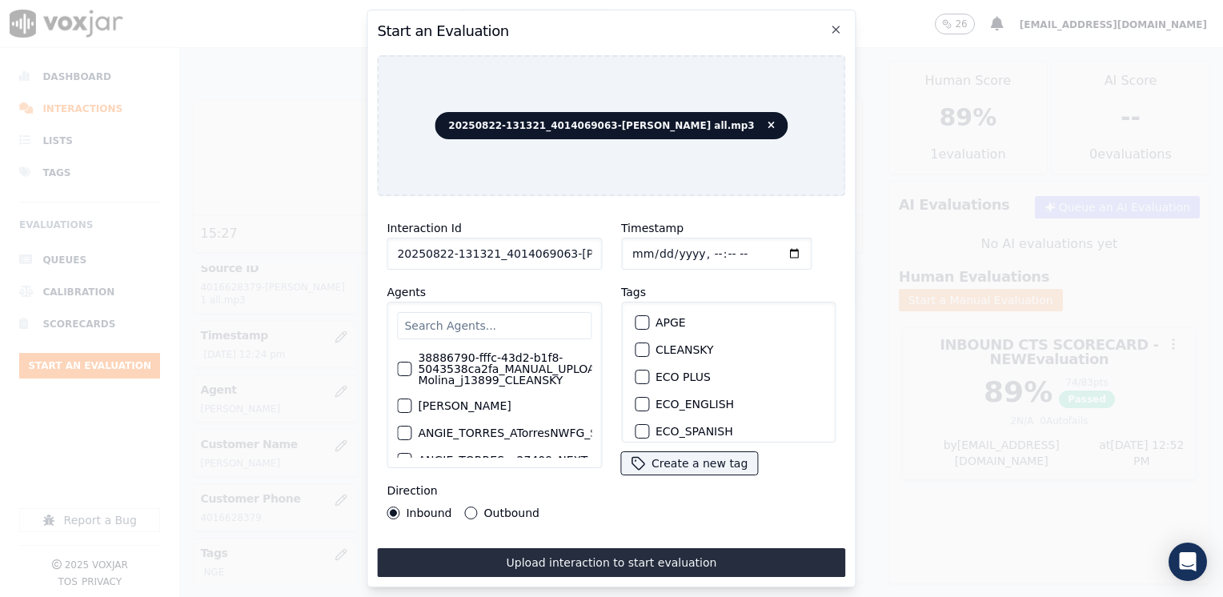
click at [477, 323] on input "text" at bounding box center [494, 325] width 194 height 27
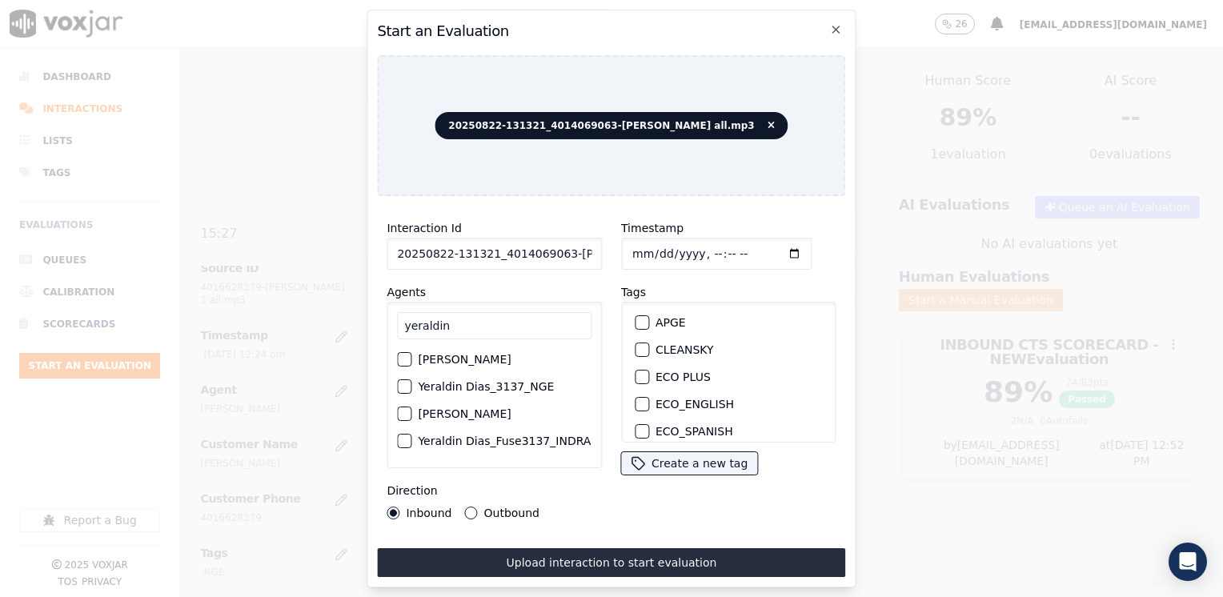
type input "yeraldin"
click at [407, 388] on div "button" at bounding box center [403, 386] width 11 height 11
click at [635, 375] on div "button" at bounding box center [640, 380] width 11 height 11
click at [766, 242] on input "Timestamp" at bounding box center [716, 254] width 190 height 32
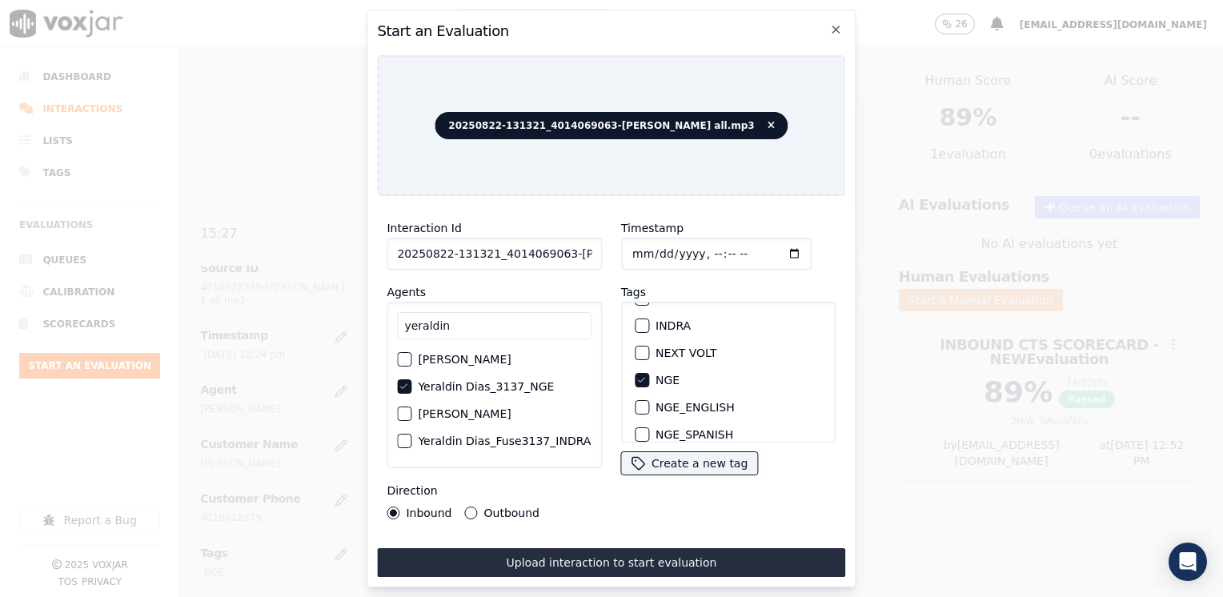
drag, startPoint x: 467, startPoint y: 512, endPoint x: 494, endPoint y: 525, distance: 29.4
click at [467, 512] on button "Outbound" at bounding box center [471, 513] width 13 height 13
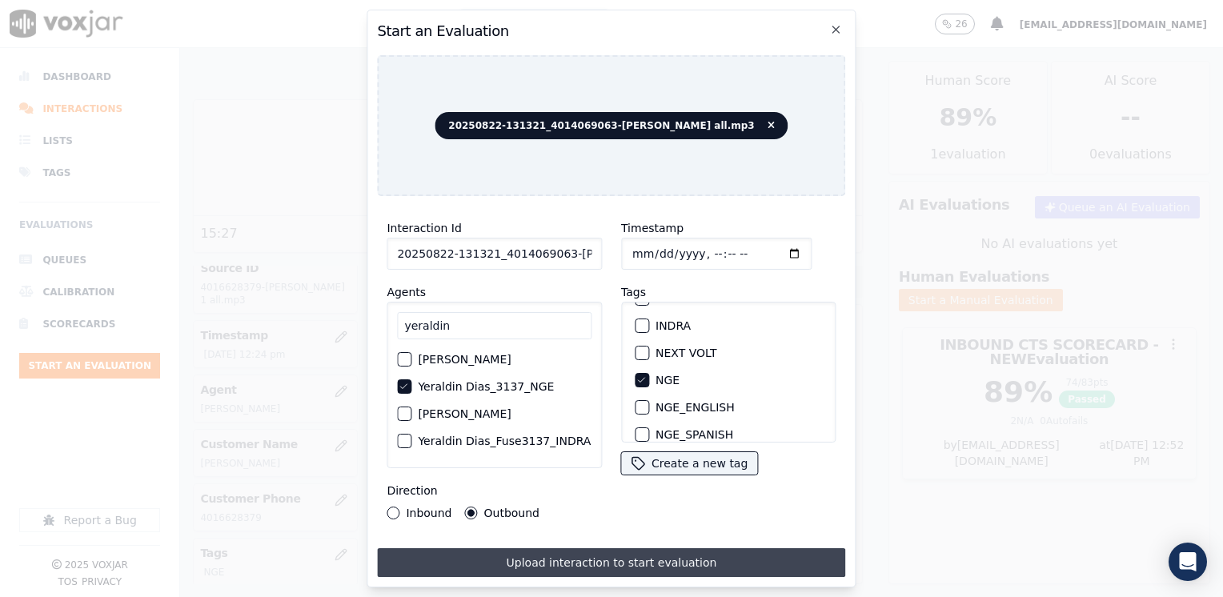
click at [584, 566] on button "Upload interaction to start evaluation" at bounding box center [611, 562] width 468 height 29
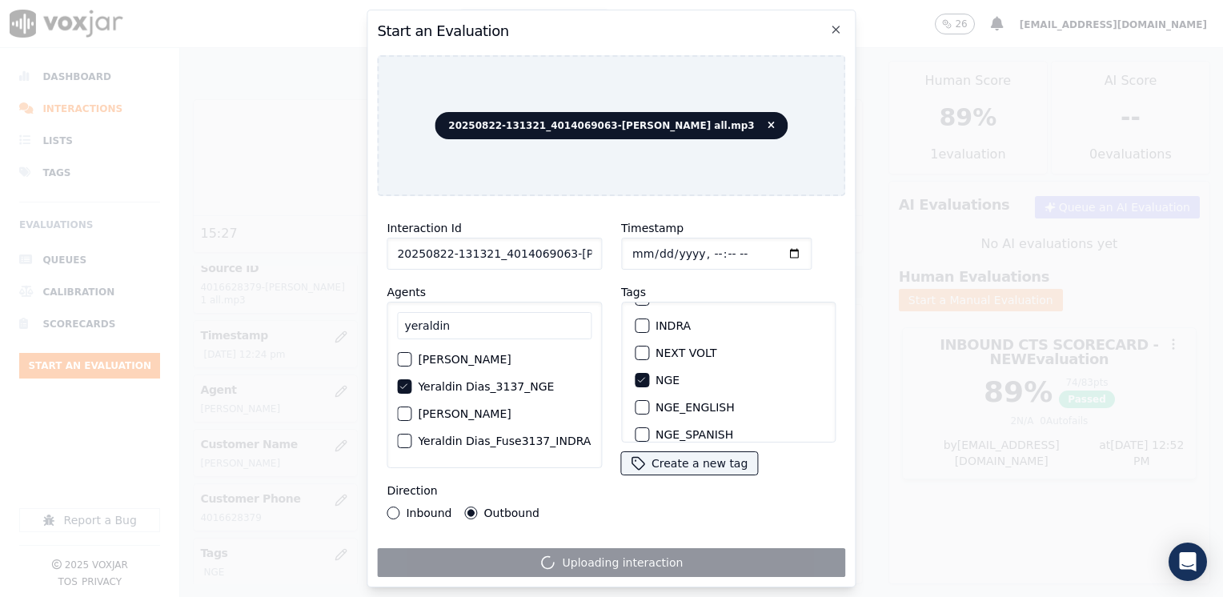
click at [764, 244] on input "Timestamp" at bounding box center [716, 254] width 190 height 32
type input "[DATE]T12:53"
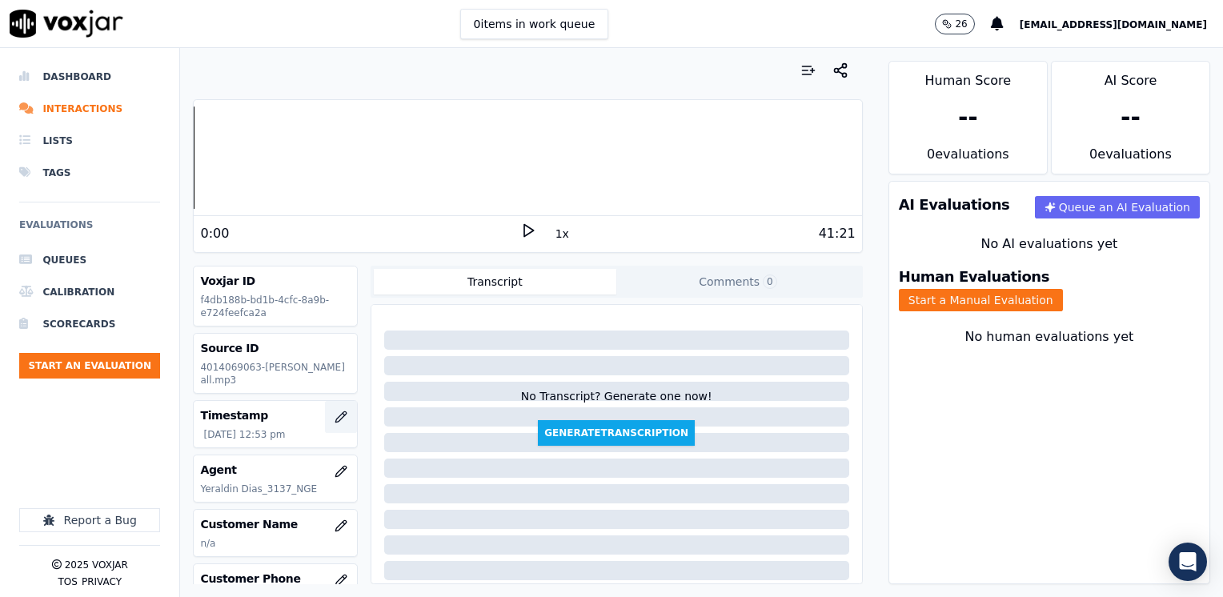
scroll to position [80, 0]
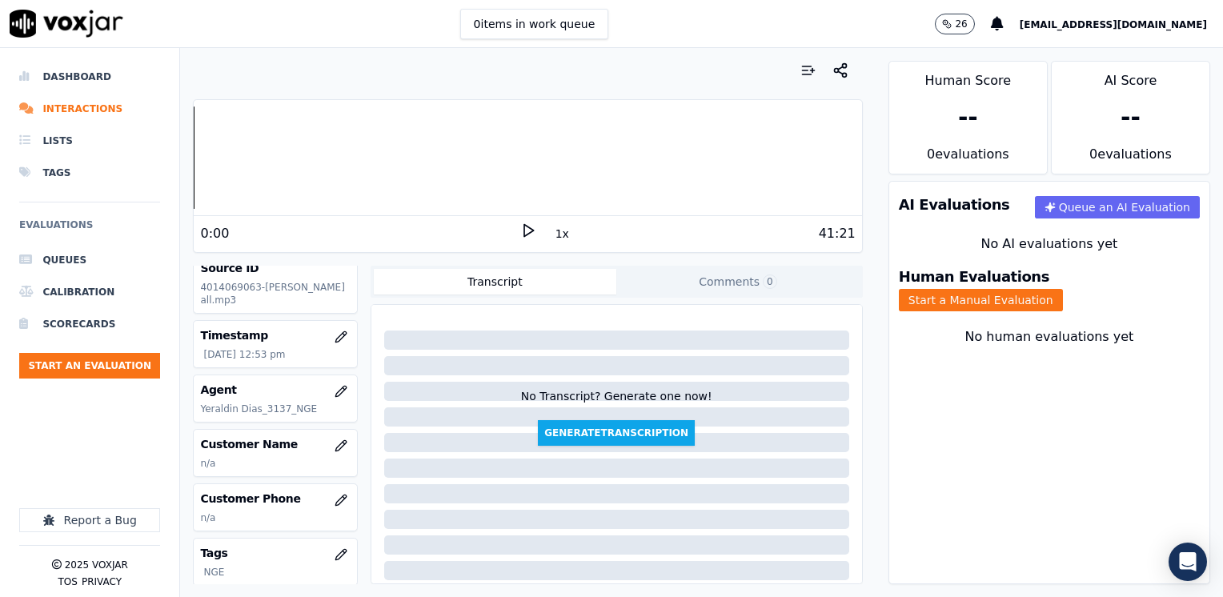
click at [848, 164] on div "Your browser does not support the audio element. 0:00 1x 41:21 Voxjar ID f4db18…" at bounding box center [527, 322] width 695 height 549
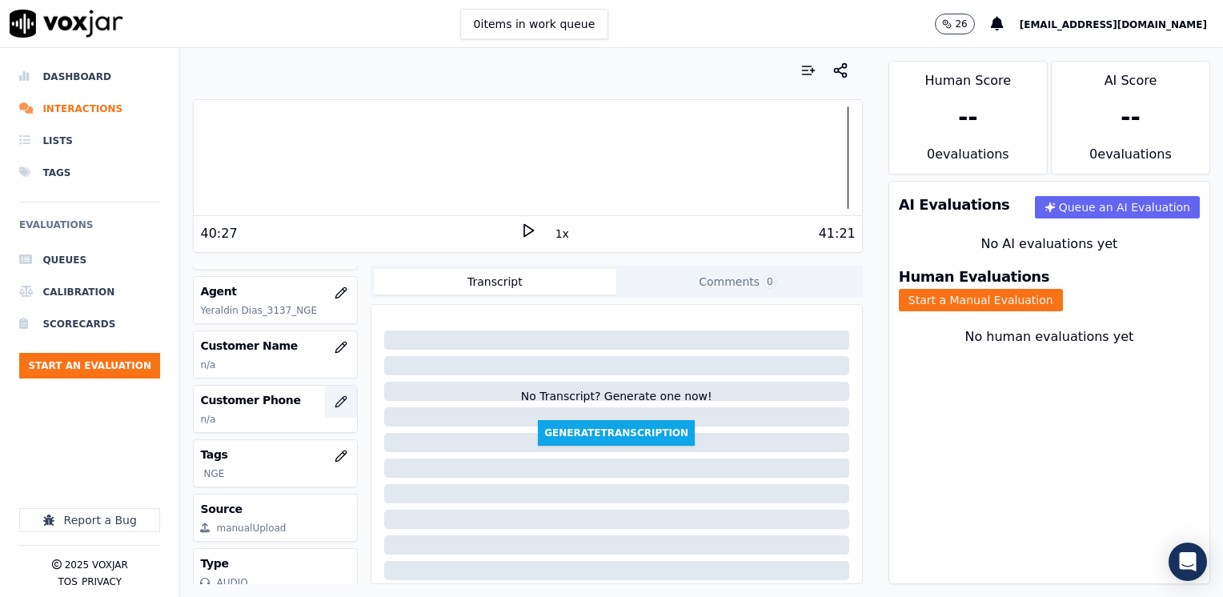
scroll to position [143, 0]
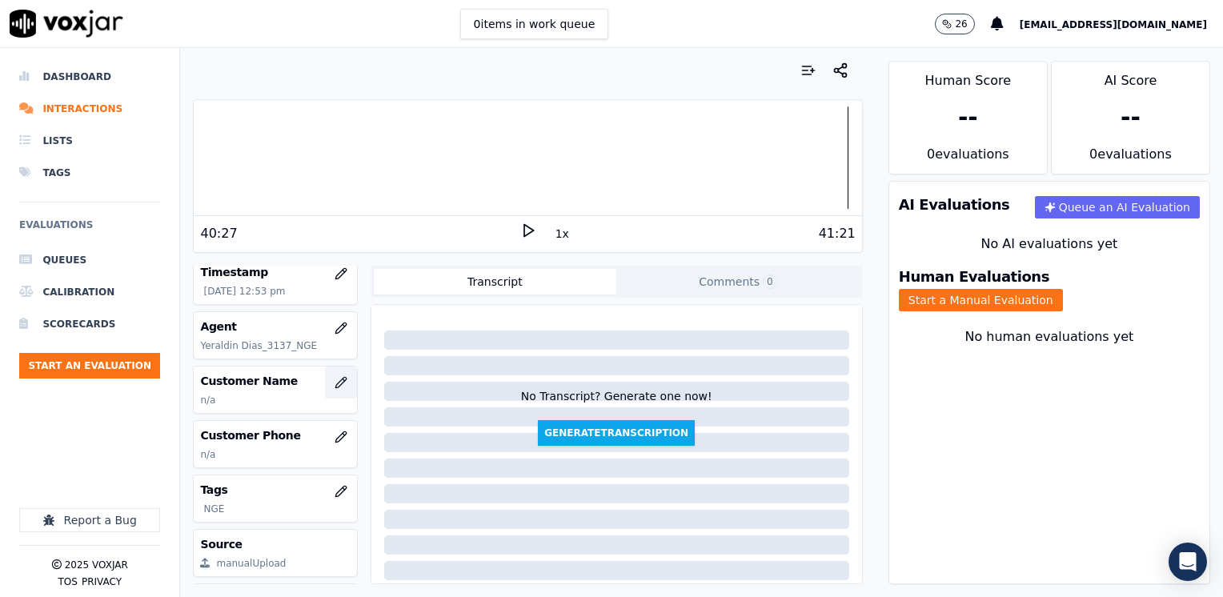
click at [335, 378] on icon "button" at bounding box center [341, 382] width 13 height 13
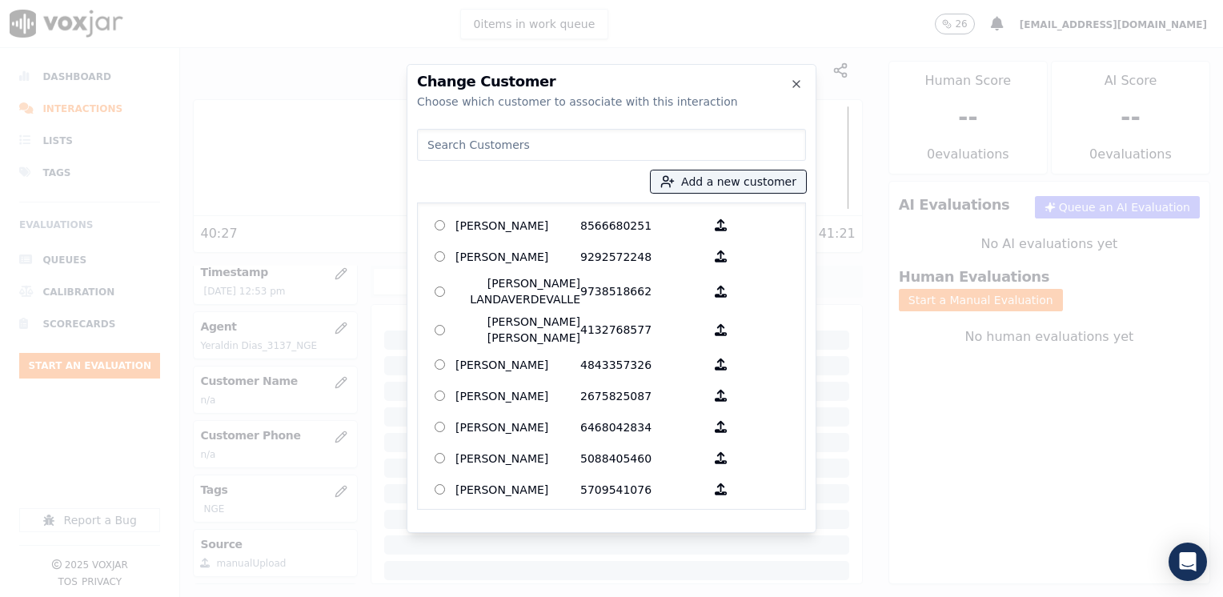
click at [656, 148] on input at bounding box center [611, 145] width 389 height 32
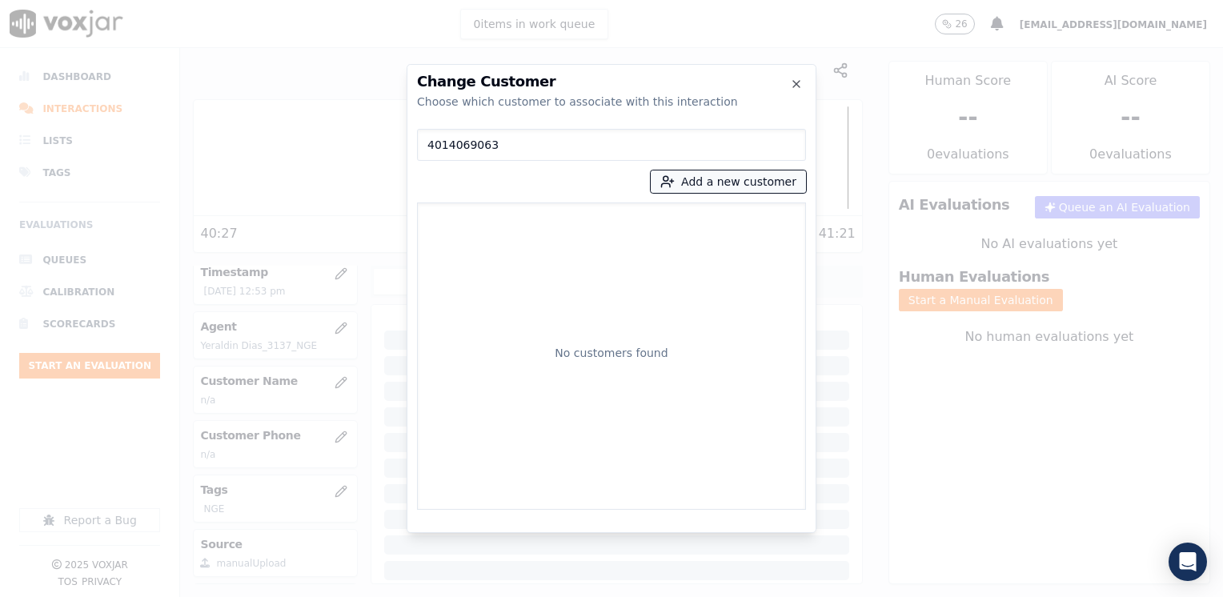
type input "4014069063"
click at [752, 183] on button "Add a new customer" at bounding box center [728, 181] width 155 height 22
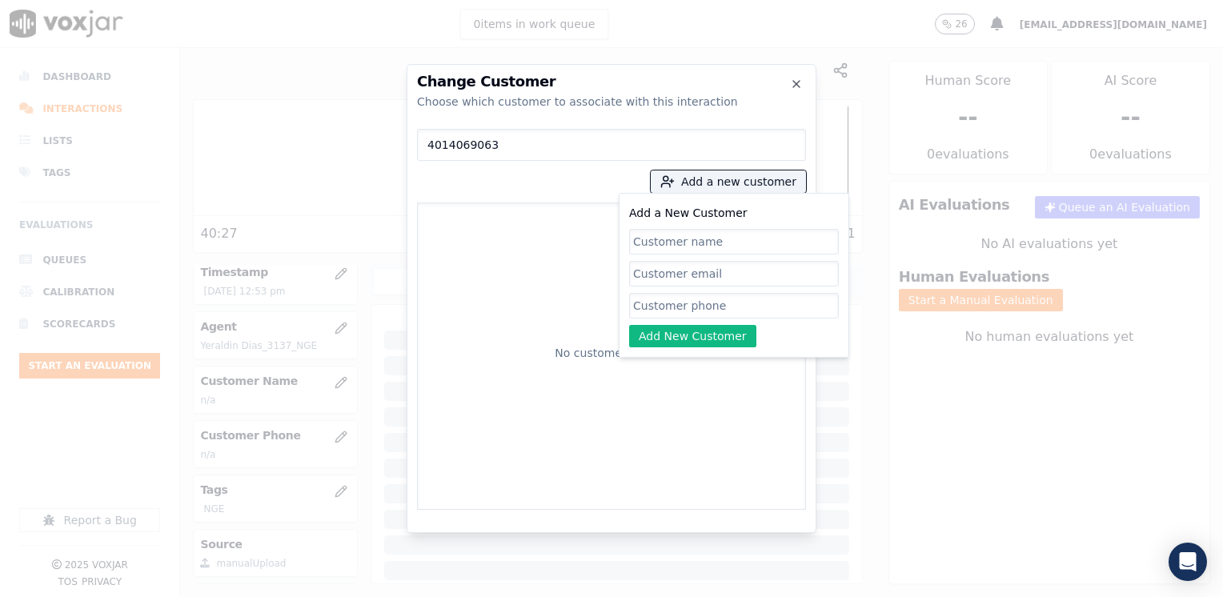
click at [698, 314] on input "Add a New Customer" at bounding box center [734, 306] width 210 height 26
paste input "4014069063"
type input "4014069063"
click at [719, 240] on input "Add a New Customer" at bounding box center [734, 242] width 210 height 26
paste input "[PERSON_NAME]"
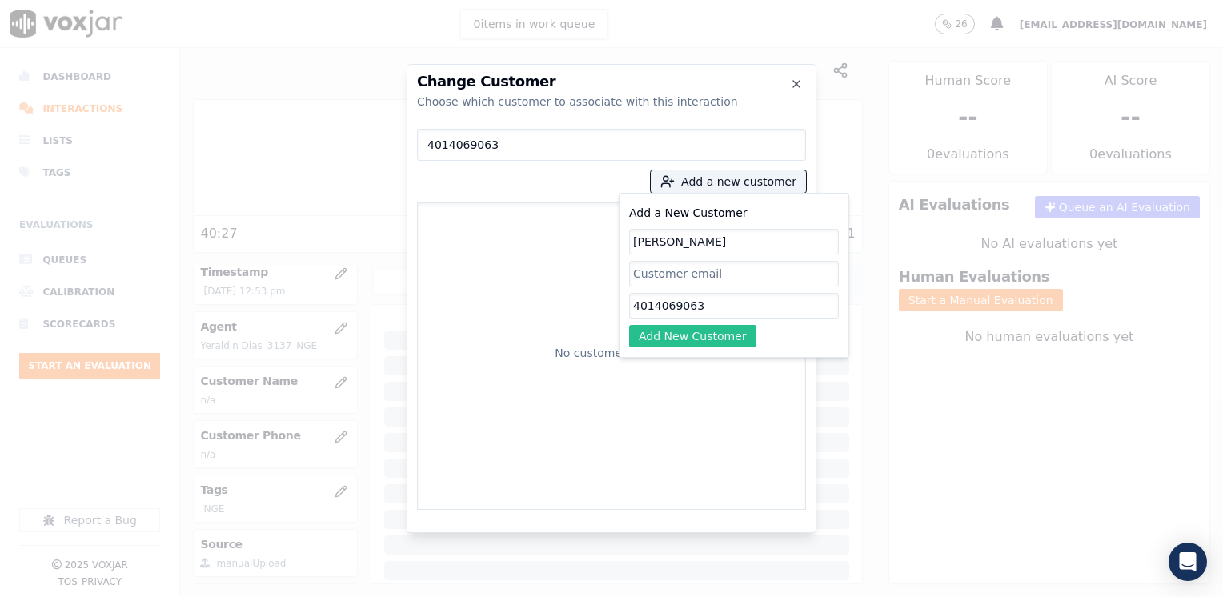
type input "[PERSON_NAME]"
click at [701, 342] on button "Add New Customer" at bounding box center [692, 336] width 127 height 22
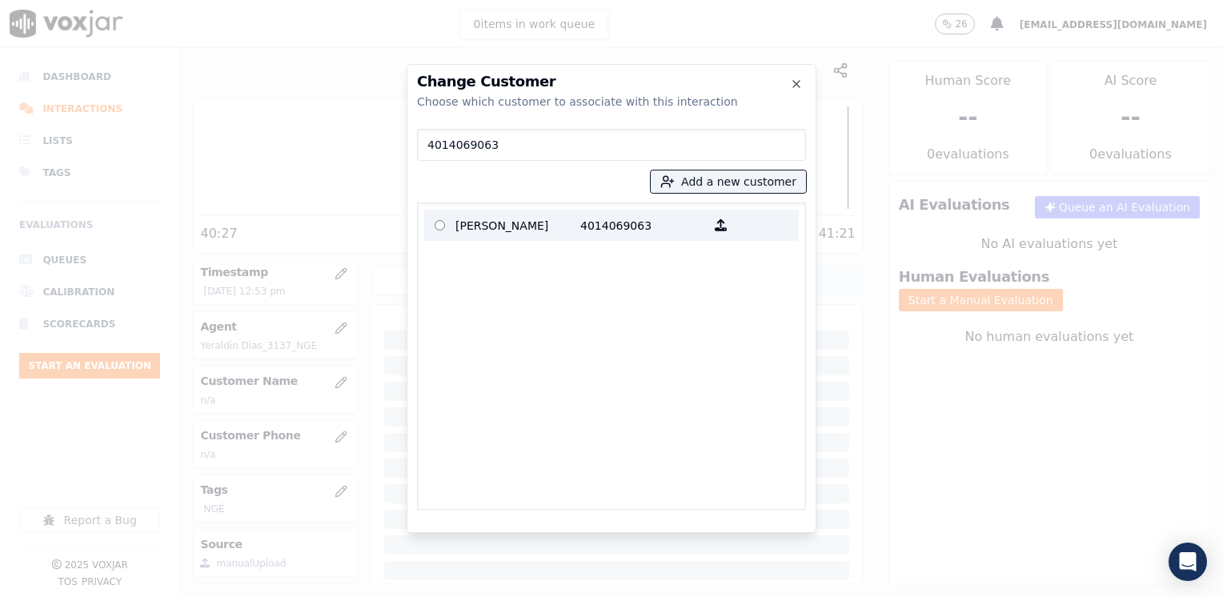
click at [599, 235] on p "4014069063" at bounding box center [642, 225] width 125 height 25
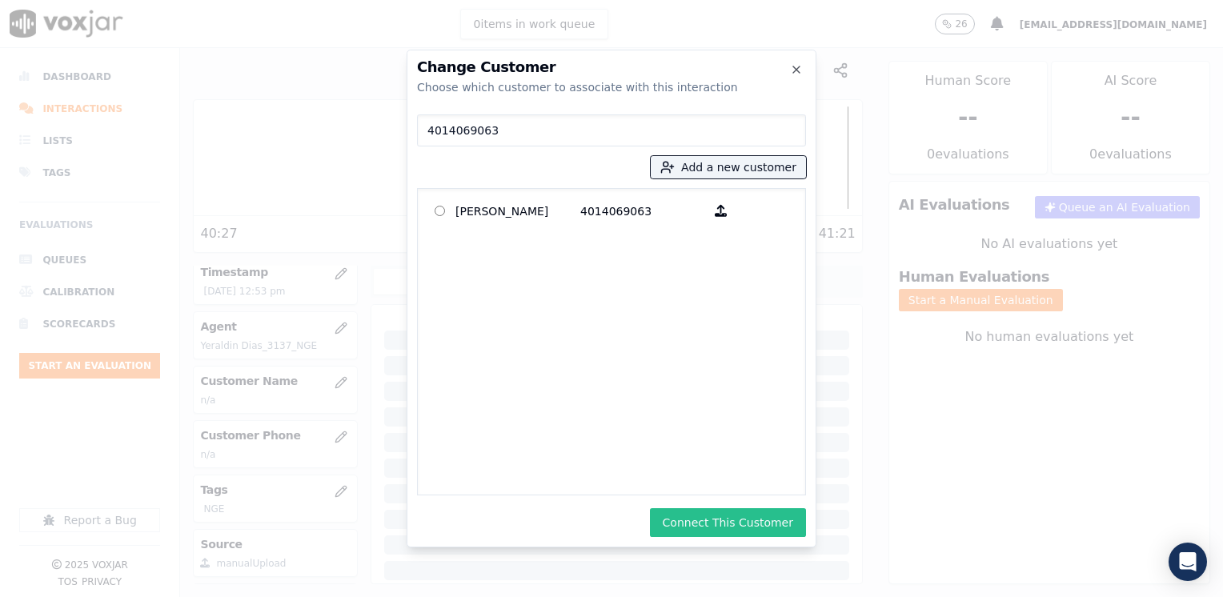
click at [737, 526] on button "Connect This Customer" at bounding box center [728, 522] width 156 height 29
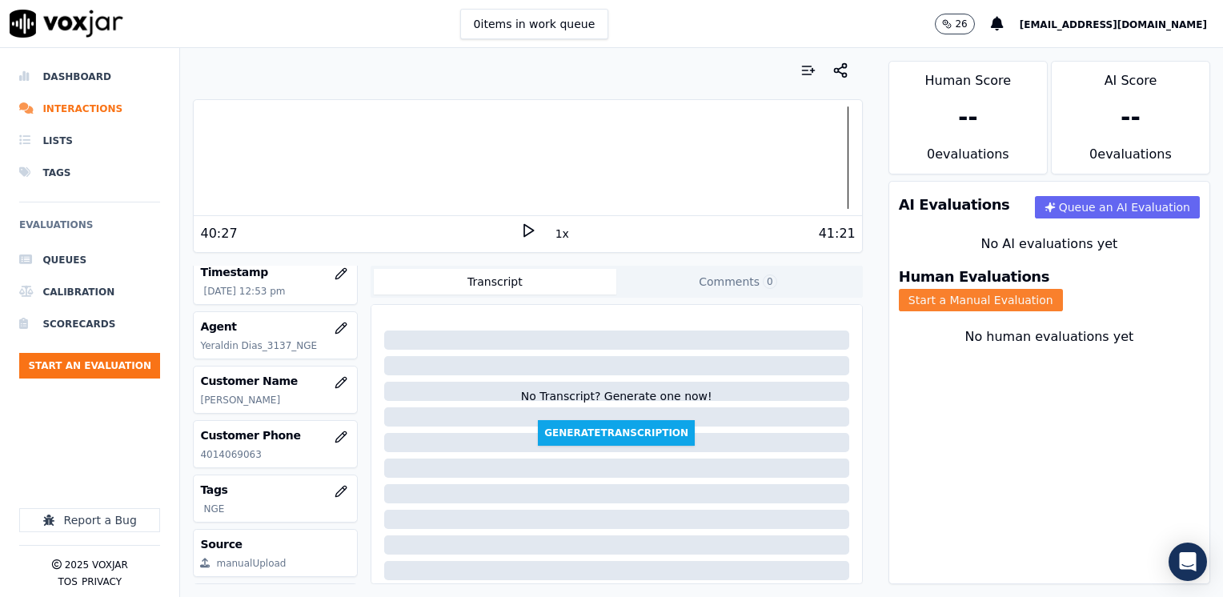
click at [1063, 289] on button "Start a Manual Evaluation" at bounding box center [981, 300] width 164 height 22
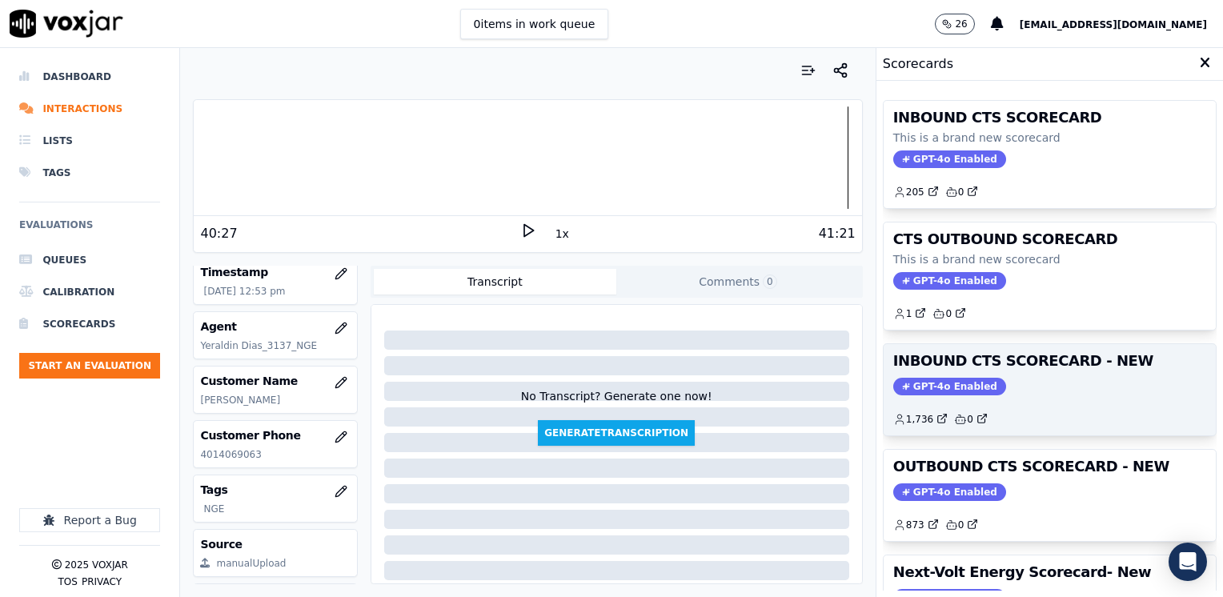
click at [938, 378] on span "GPT-4o Enabled" at bounding box center [949, 387] width 113 height 18
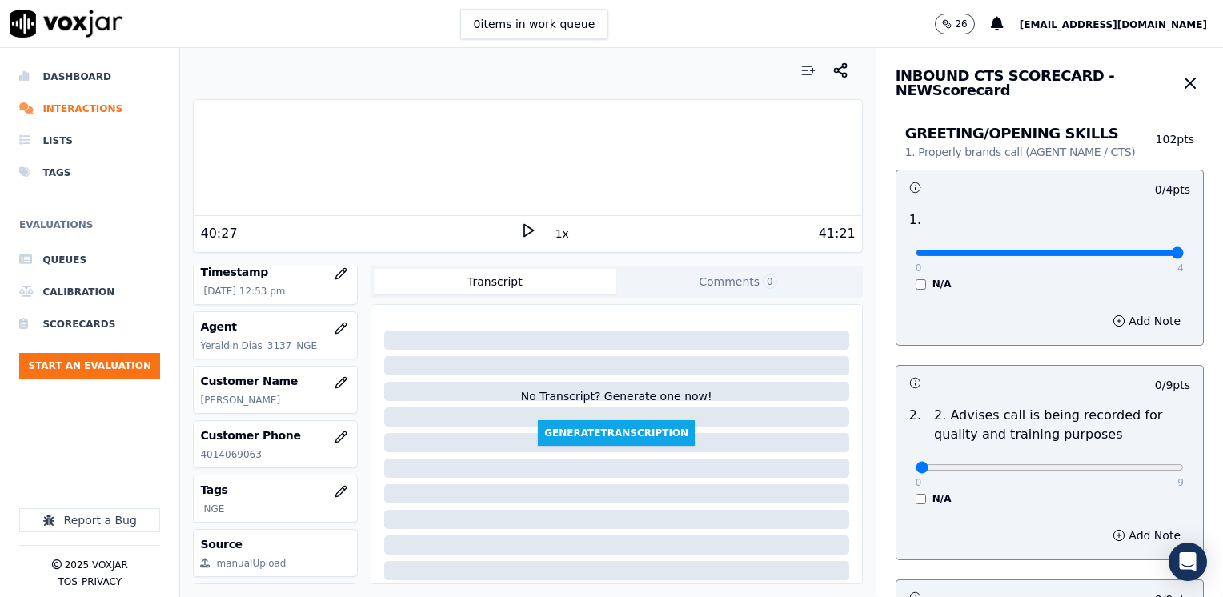
drag, startPoint x: 904, startPoint y: 254, endPoint x: 1164, endPoint y: 280, distance: 262.2
type input "4"
click at [1184, 252] on input "range" at bounding box center [1050, 253] width 268 height 6
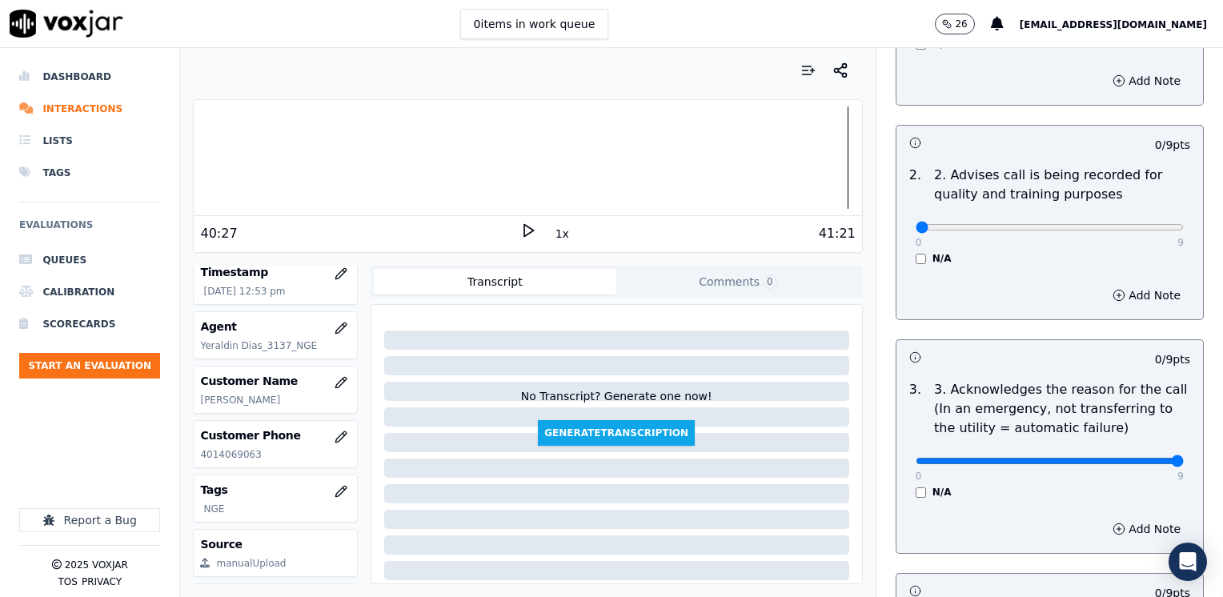
drag, startPoint x: 902, startPoint y: 459, endPoint x: 1225, endPoint y: 479, distance: 324.0
type input "9"
click at [1184, 16] on input "range" at bounding box center [1050, 13] width 268 height 6
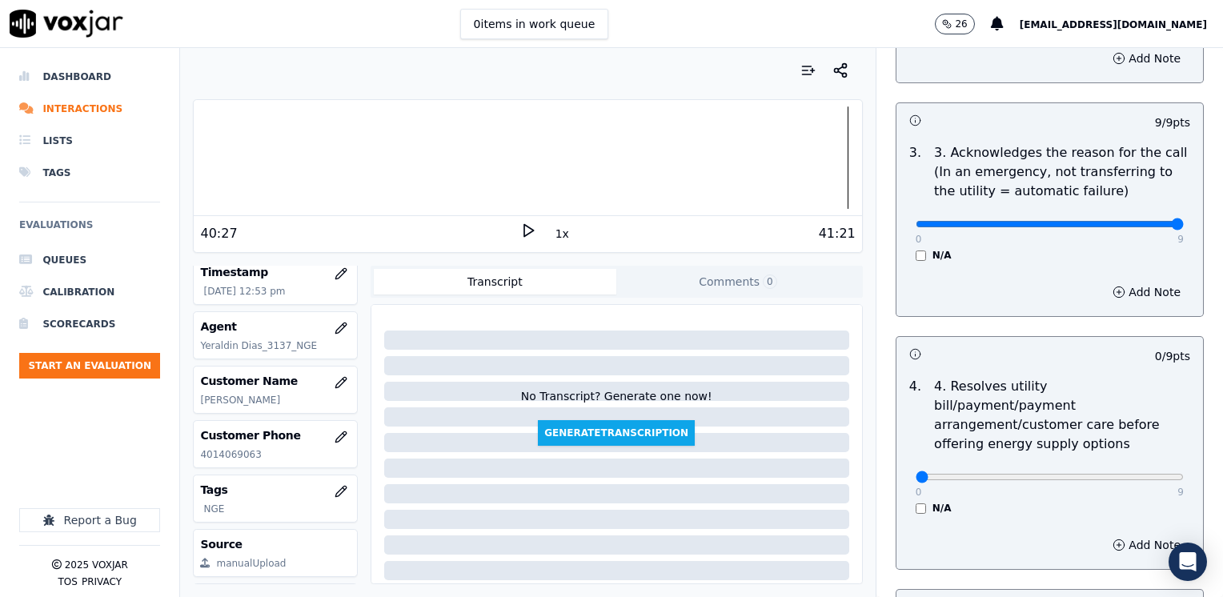
scroll to position [480, 0]
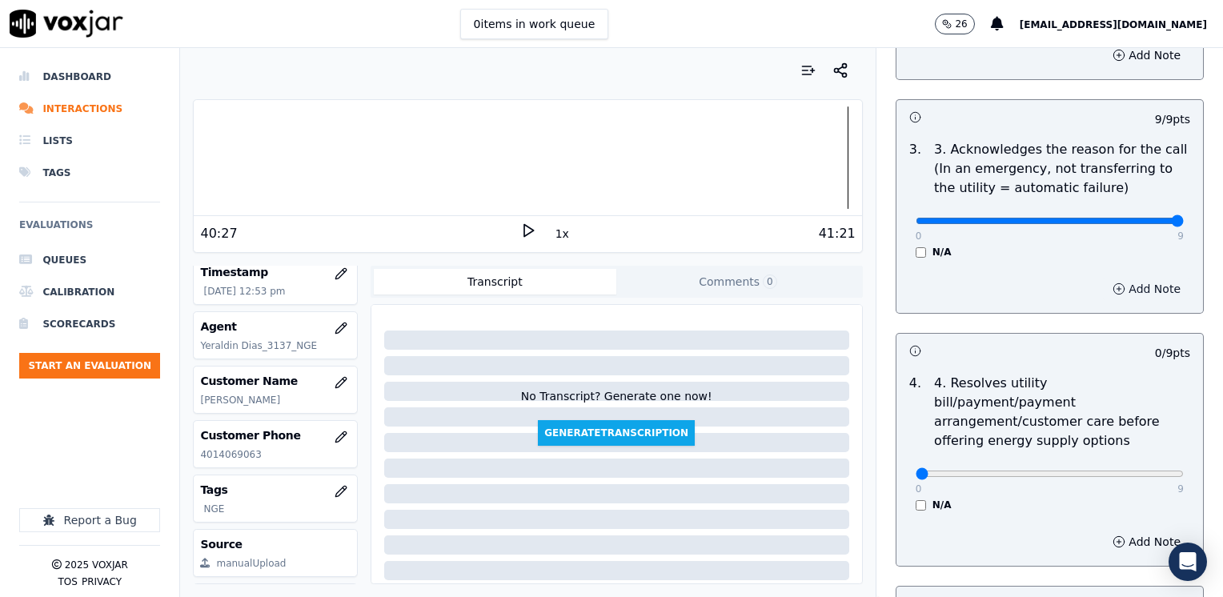
click at [1108, 282] on button "Add Note" at bounding box center [1146, 289] width 87 height 22
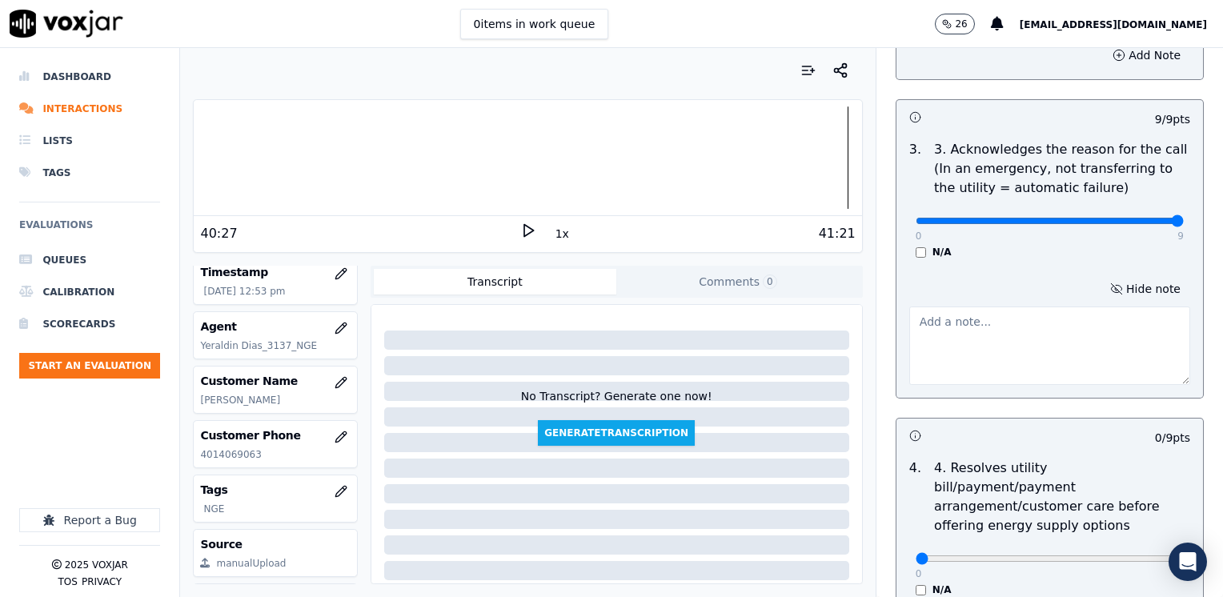
click at [957, 365] on textarea at bounding box center [1049, 346] width 281 height 78
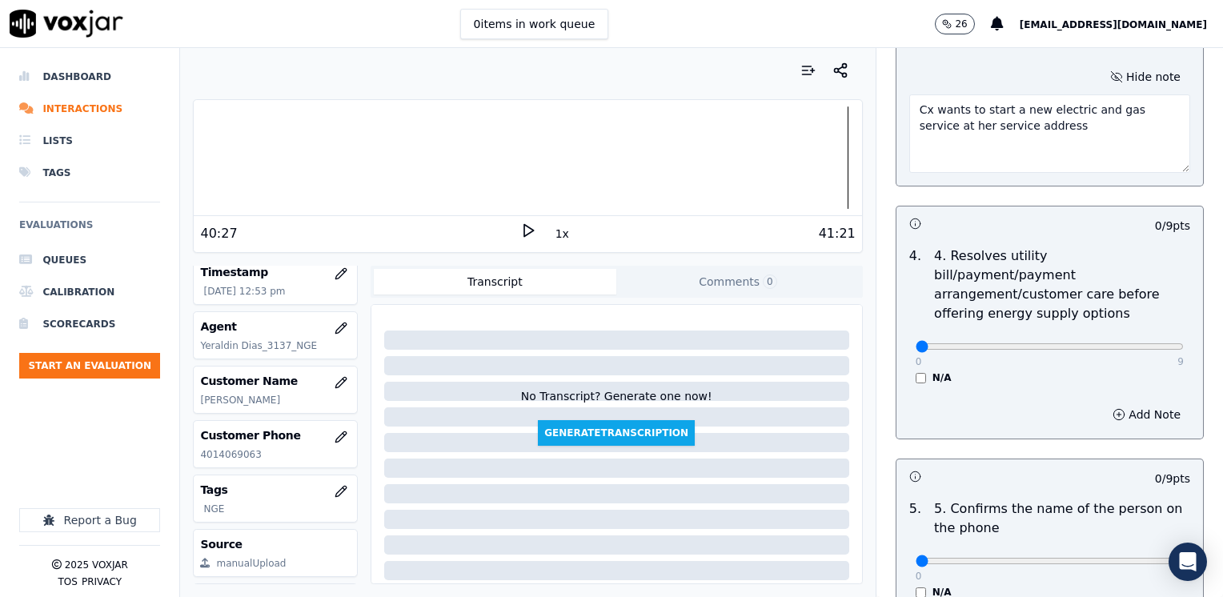
scroll to position [800, 0]
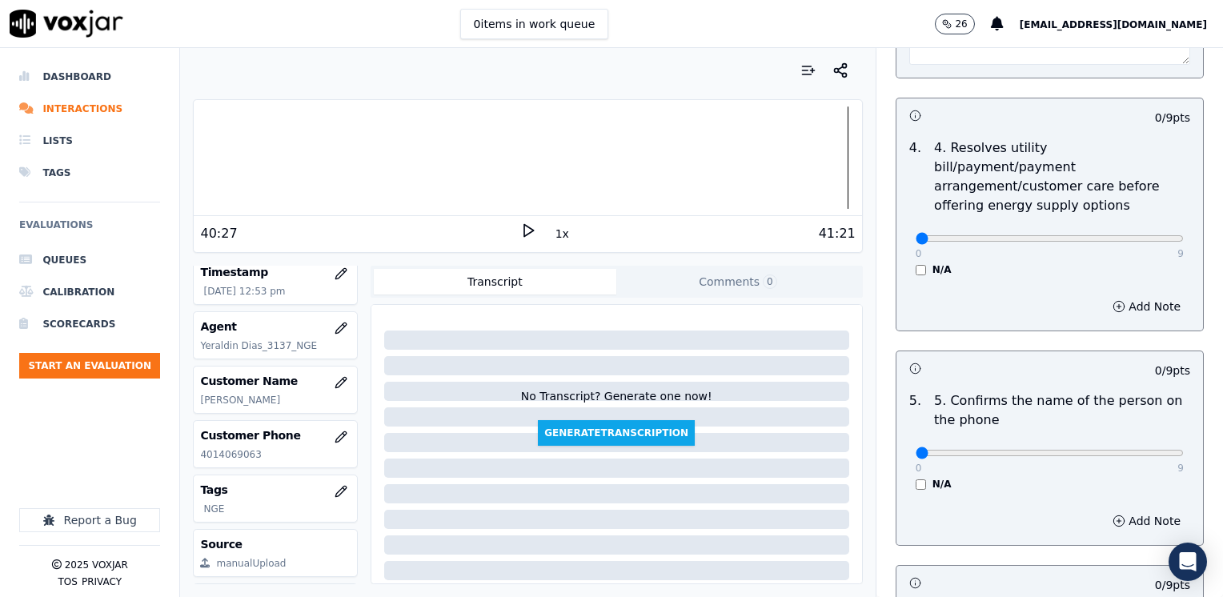
type textarea "Cx wants to start a new electric and gas service at her service address"
drag, startPoint x: 905, startPoint y: 432, endPoint x: 1225, endPoint y: 488, distance: 325.0
type input "9"
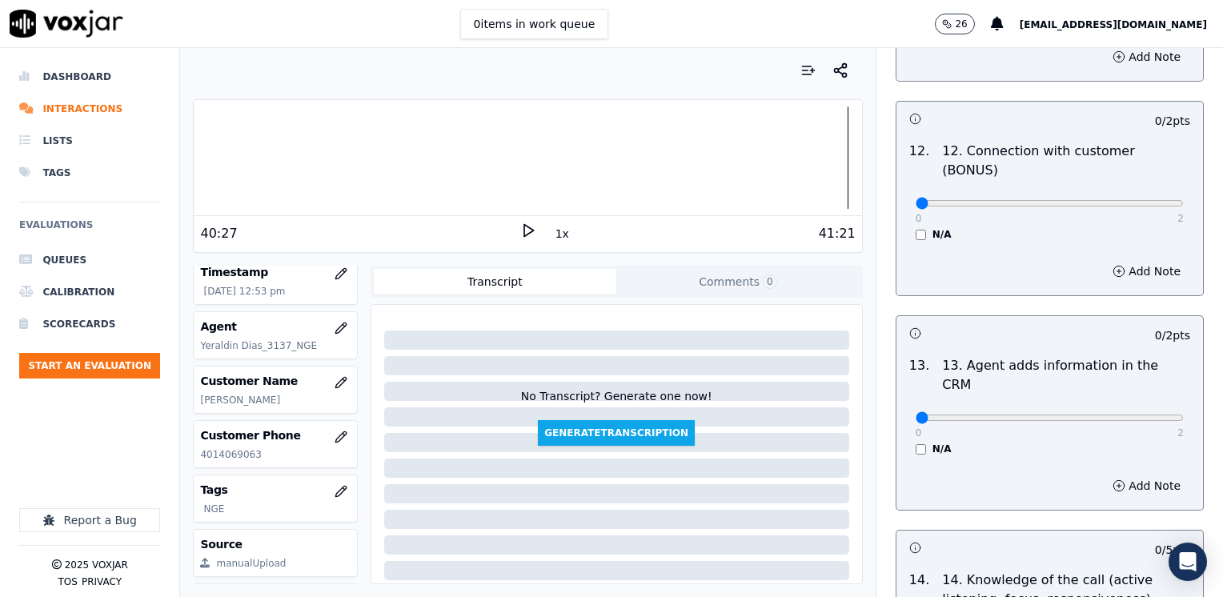
scroll to position [2768, 0]
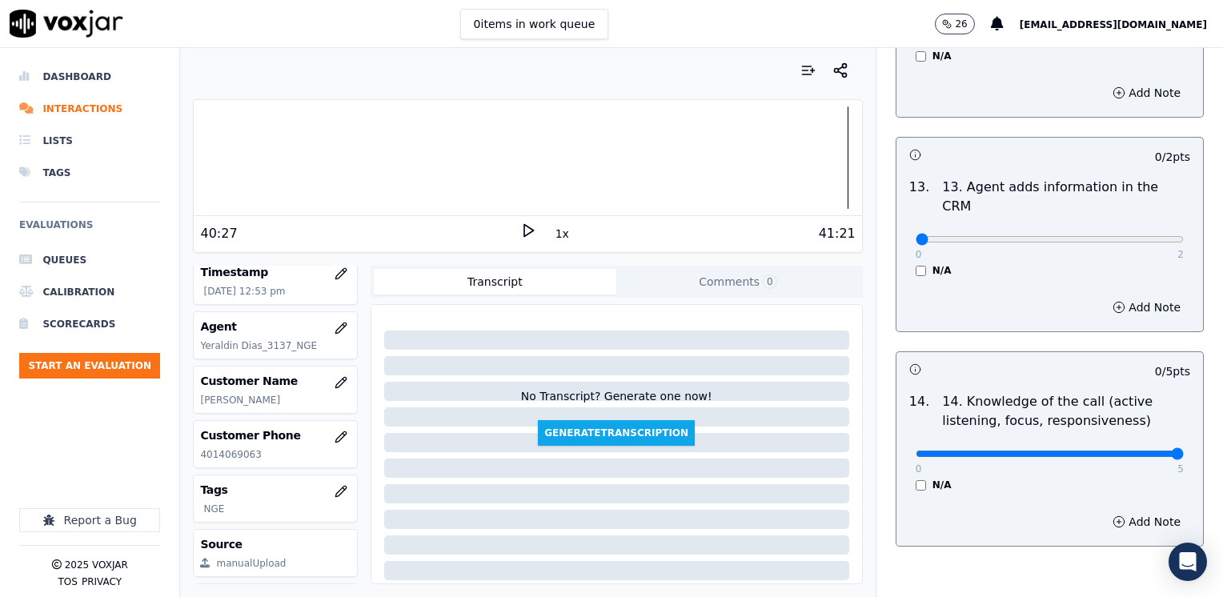
drag, startPoint x: 909, startPoint y: 372, endPoint x: 1225, endPoint y: 363, distance: 316.3
type input "5"
drag, startPoint x: 905, startPoint y: 161, endPoint x: 1225, endPoint y: 161, distance: 320.1
type input "2"
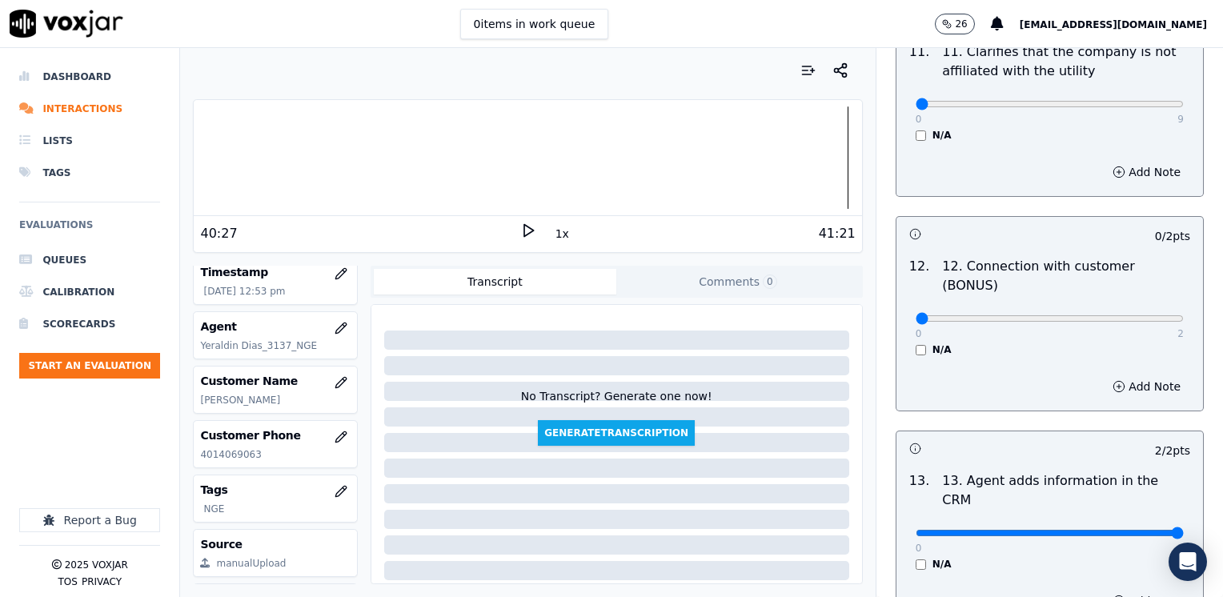
scroll to position [2448, 0]
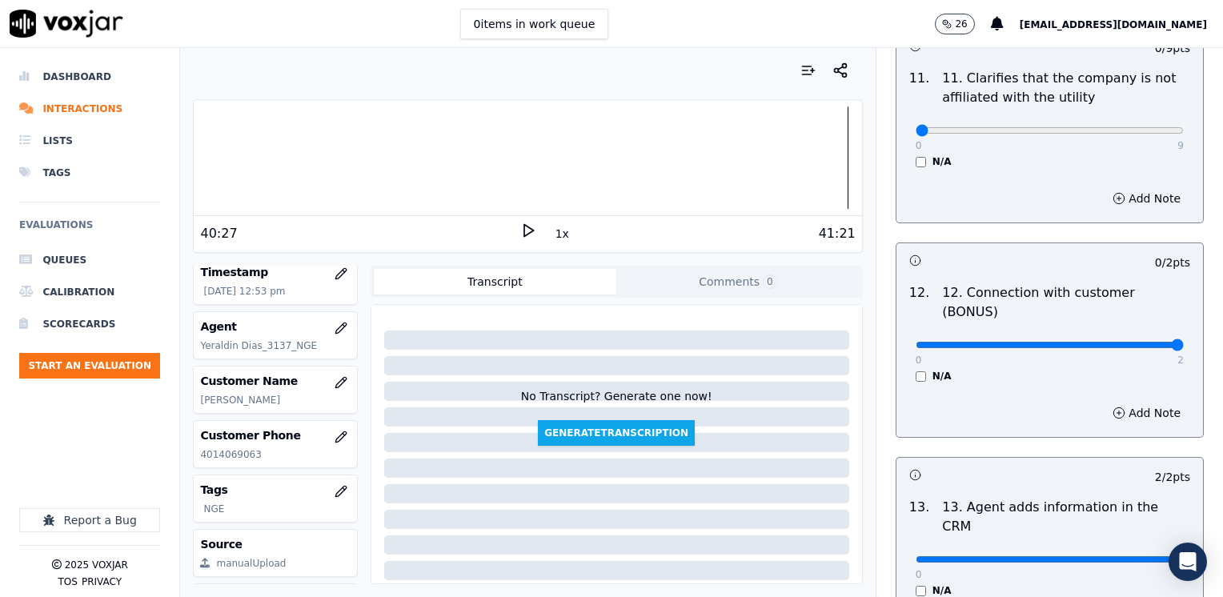
drag, startPoint x: 903, startPoint y: 282, endPoint x: 1225, endPoint y: 232, distance: 326.3
type input "2"
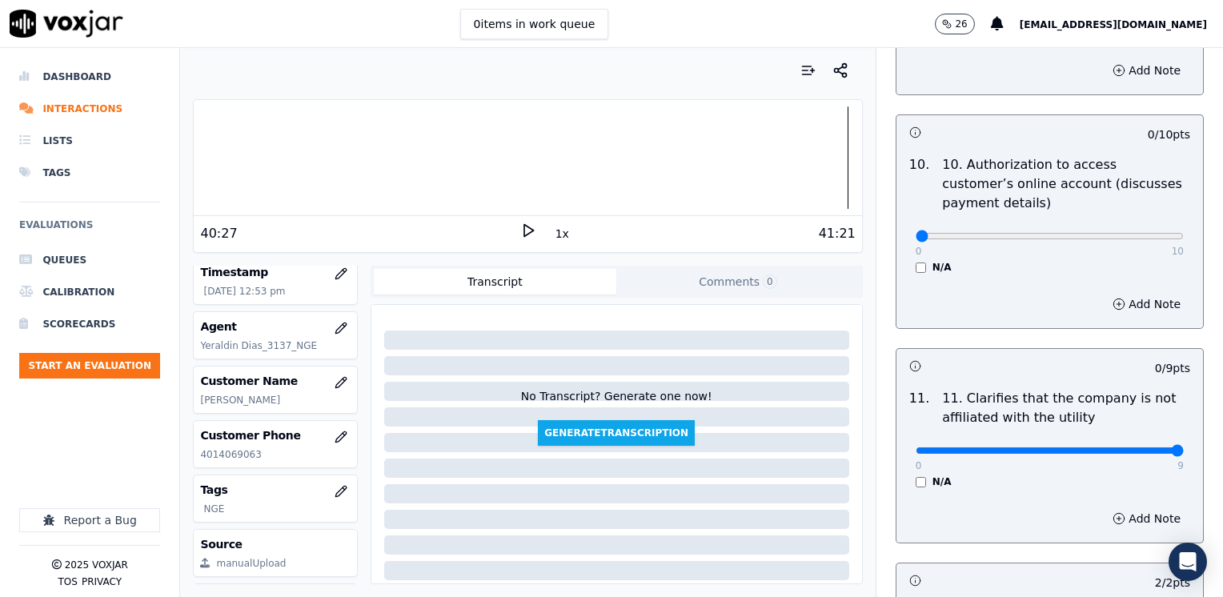
drag, startPoint x: 900, startPoint y: 408, endPoint x: 1225, endPoint y: 408, distance: 324.9
type input "9"
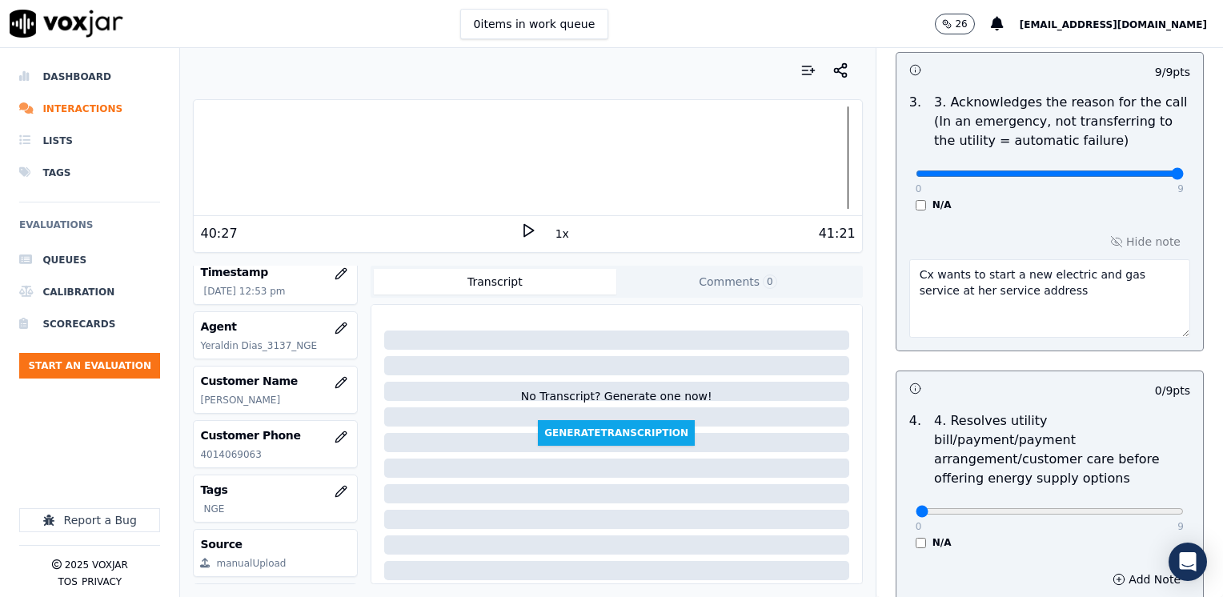
scroll to position [607, 0]
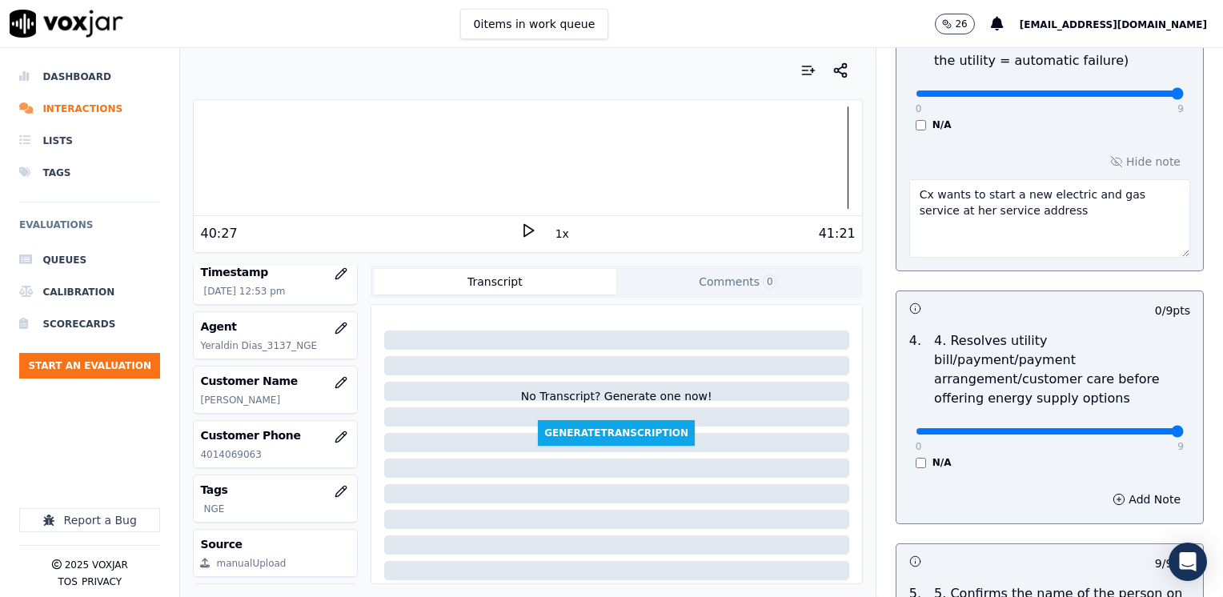
drag, startPoint x: 903, startPoint y: 412, endPoint x: 1222, endPoint y: 427, distance: 319.7
type input "9"
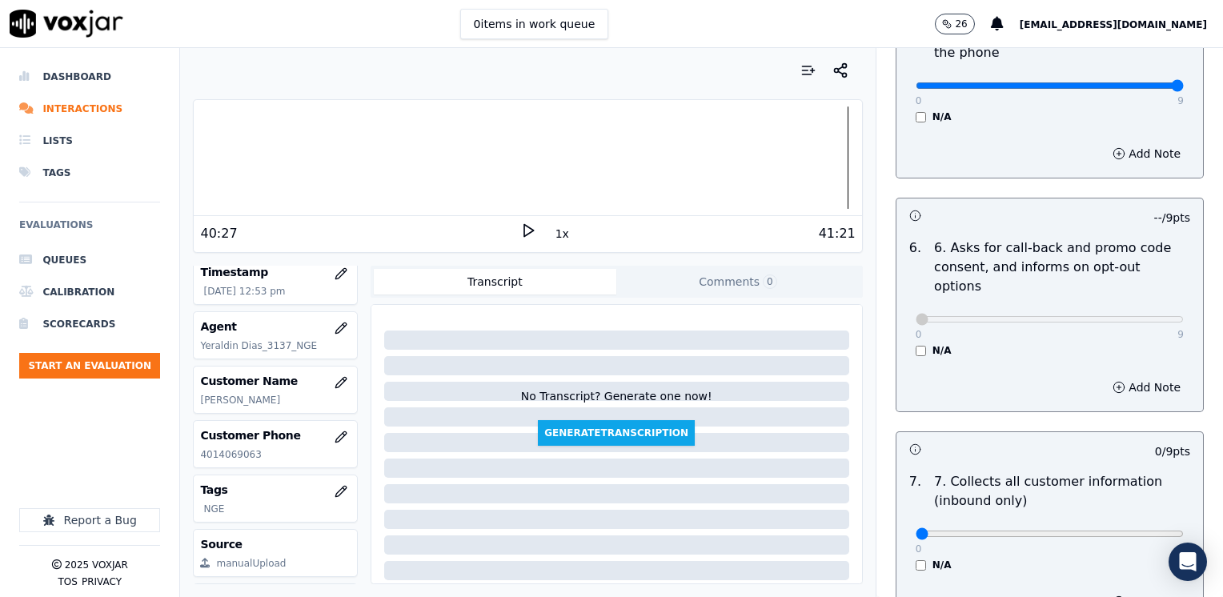
scroll to position [1408, 0]
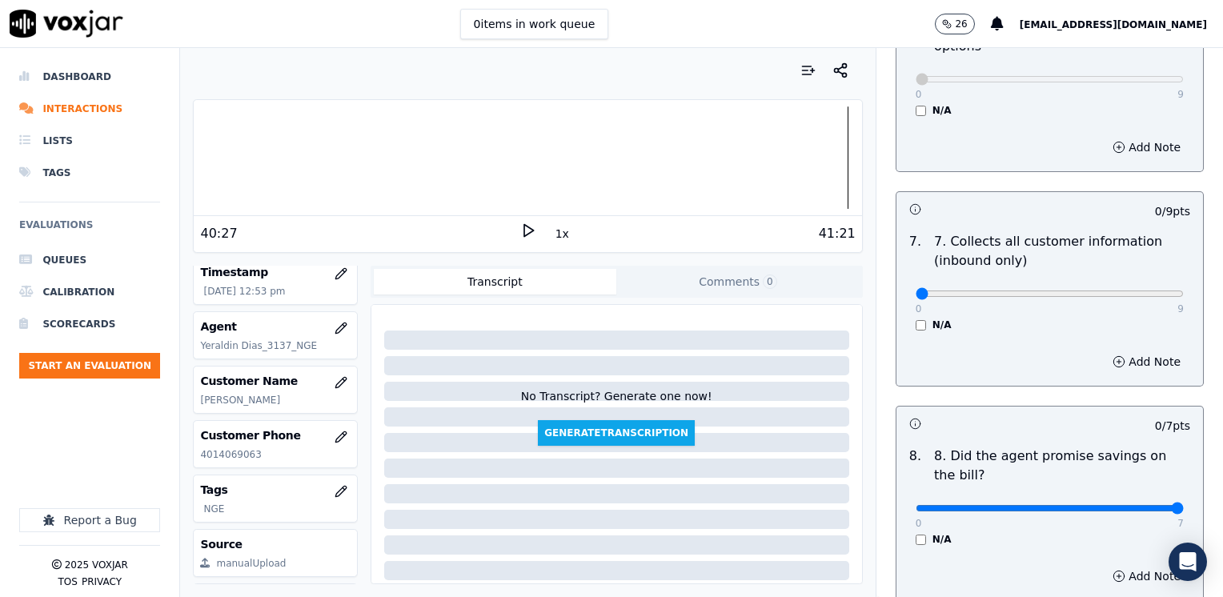
drag, startPoint x: 904, startPoint y: 472, endPoint x: 1225, endPoint y: 544, distance: 329.7
type input "7"
drag, startPoint x: 906, startPoint y: 251, endPoint x: 1225, endPoint y: 319, distance: 326.3
type input "9"
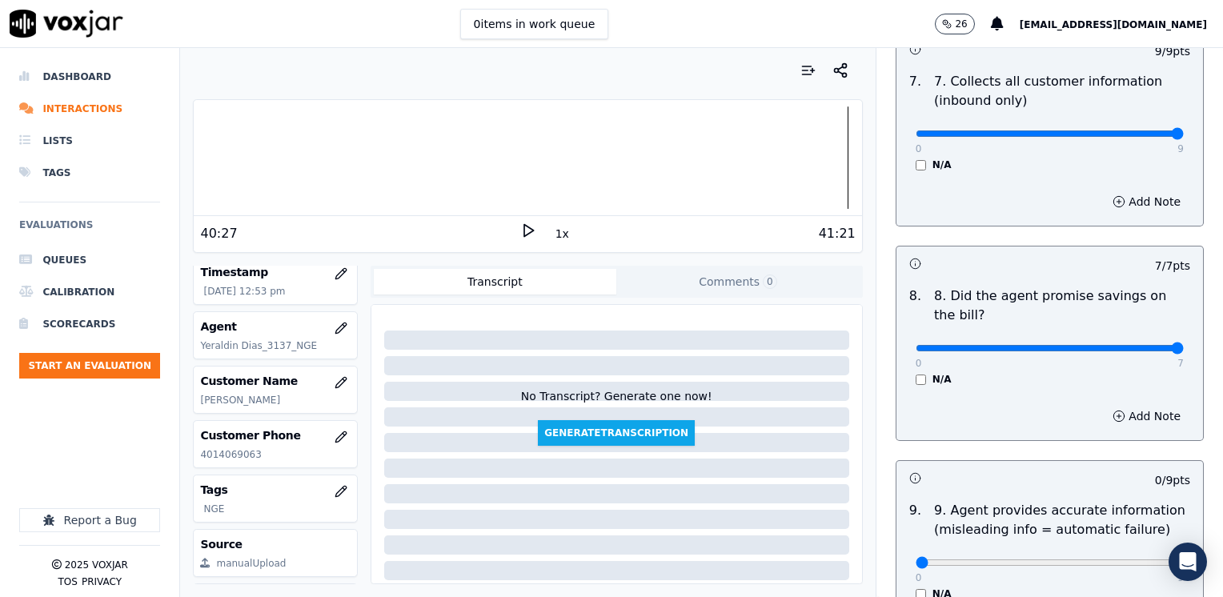
scroll to position [1888, 0]
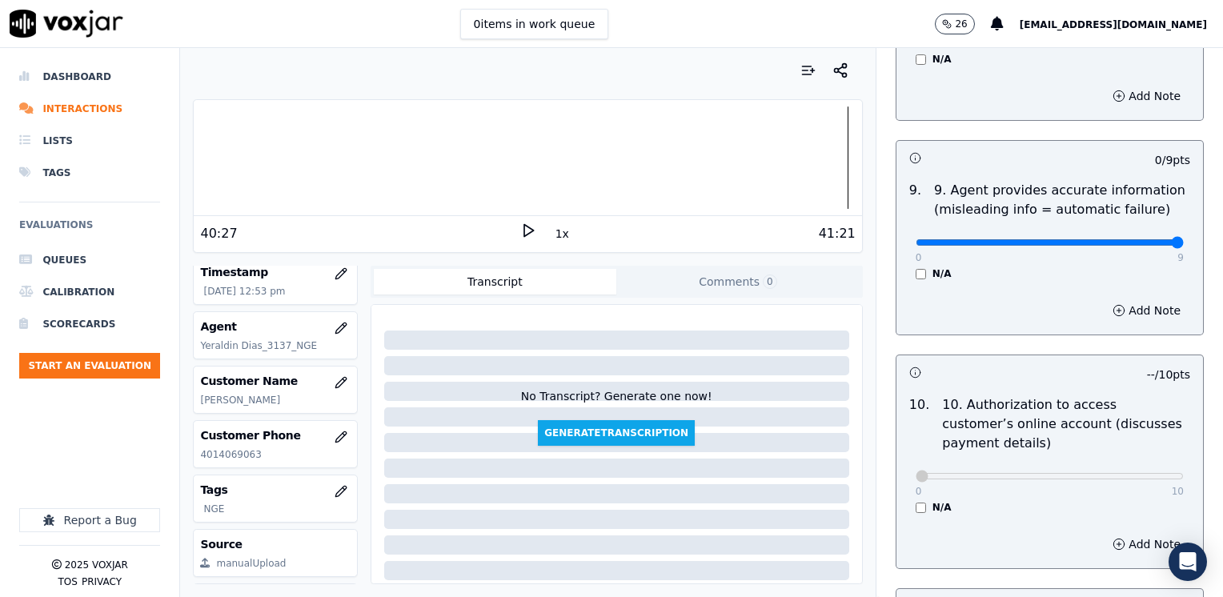
drag, startPoint x: 904, startPoint y: 198, endPoint x: 1225, endPoint y: 270, distance: 329.5
type input "9"
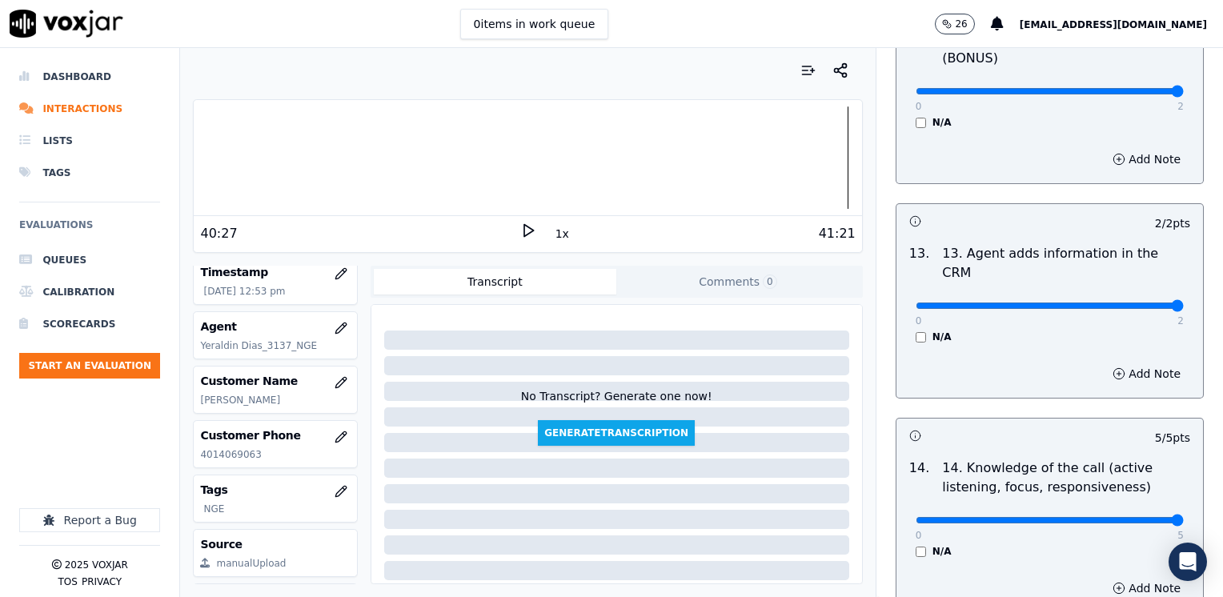
scroll to position [2768, 0]
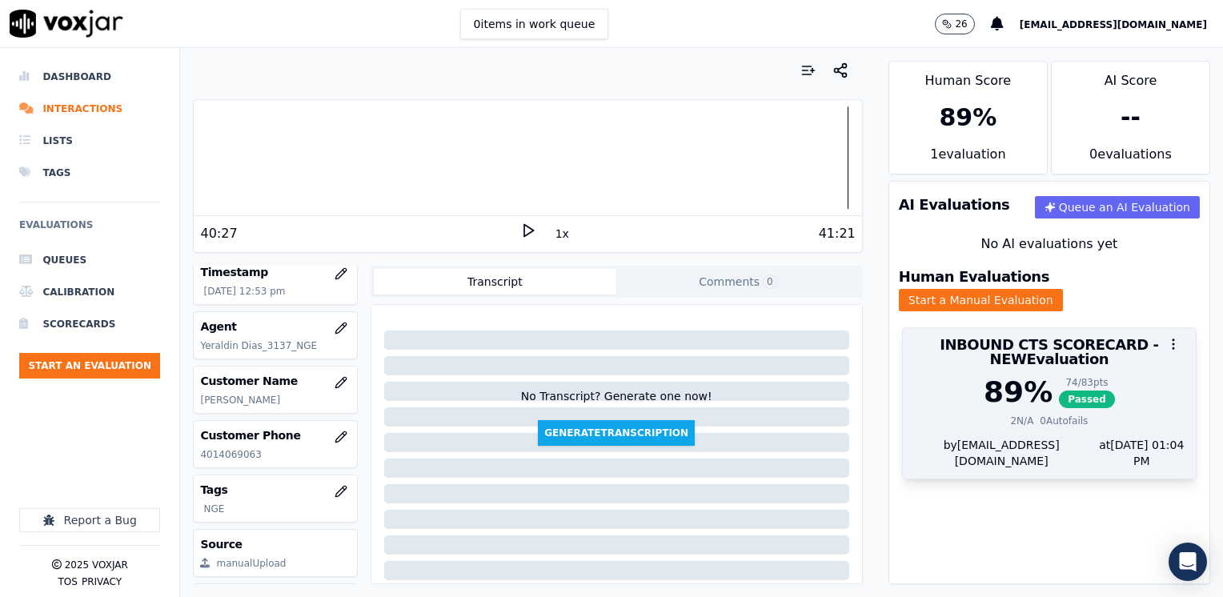
click at [940, 381] on div "89 % 74 / 83 pts Passed" at bounding box center [1049, 392] width 274 height 32
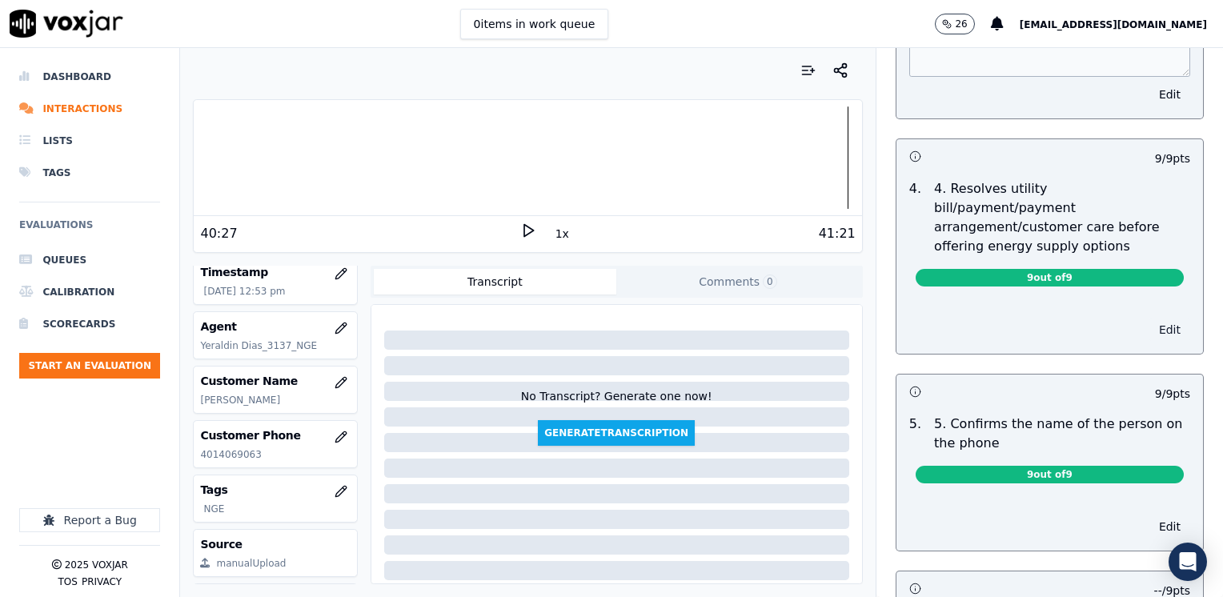
scroll to position [720, 0]
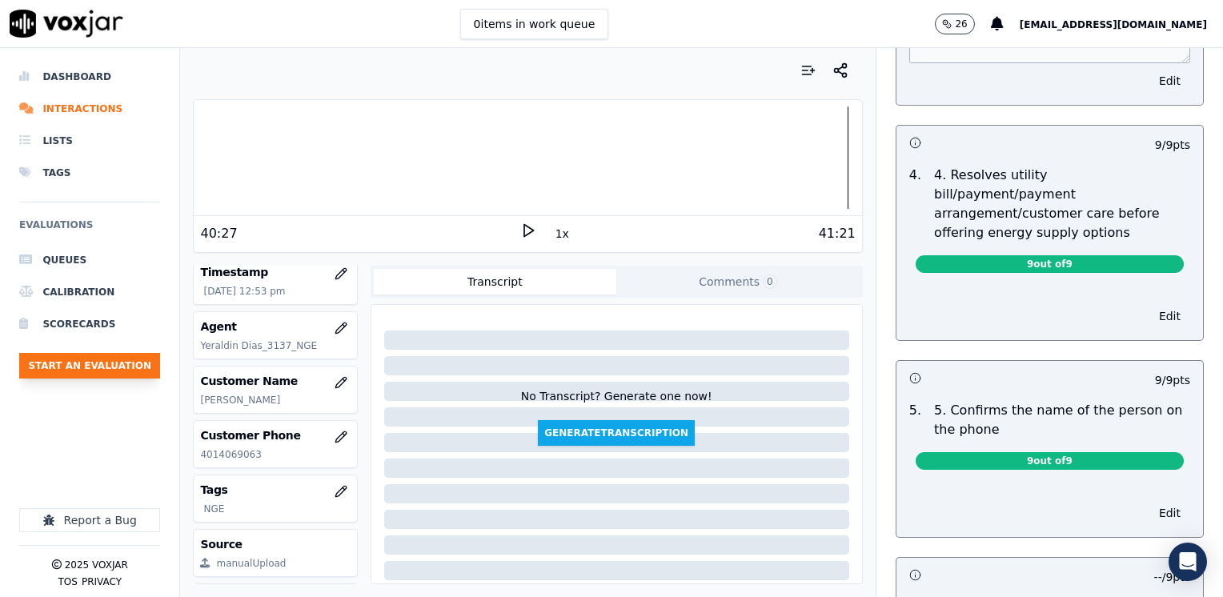
click at [112, 367] on button "Start an Evaluation" at bounding box center [89, 366] width 141 height 26
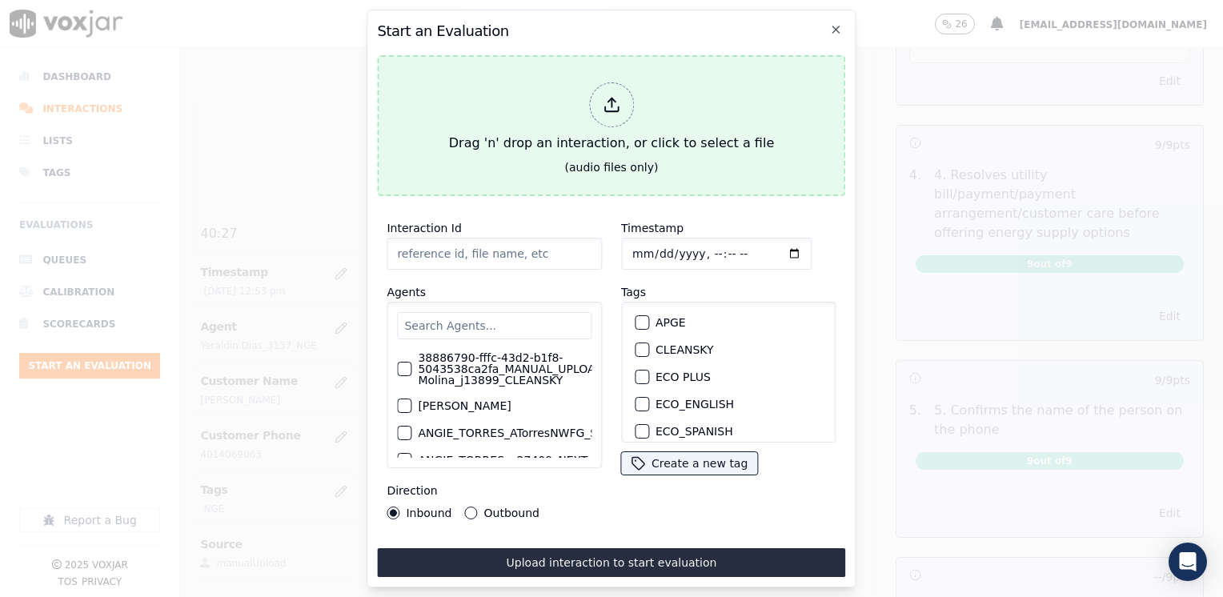
click at [618, 96] on icon at bounding box center [612, 105] width 18 height 18
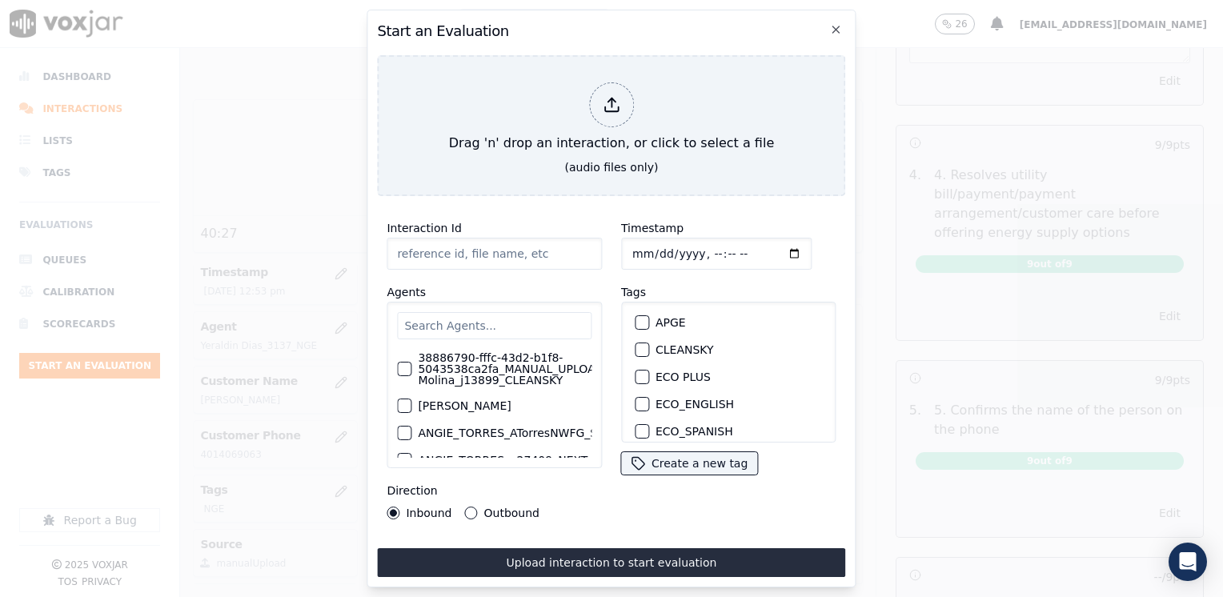
type input "20250822-153327_6146256449-[PERSON_NAME] all.mp3"
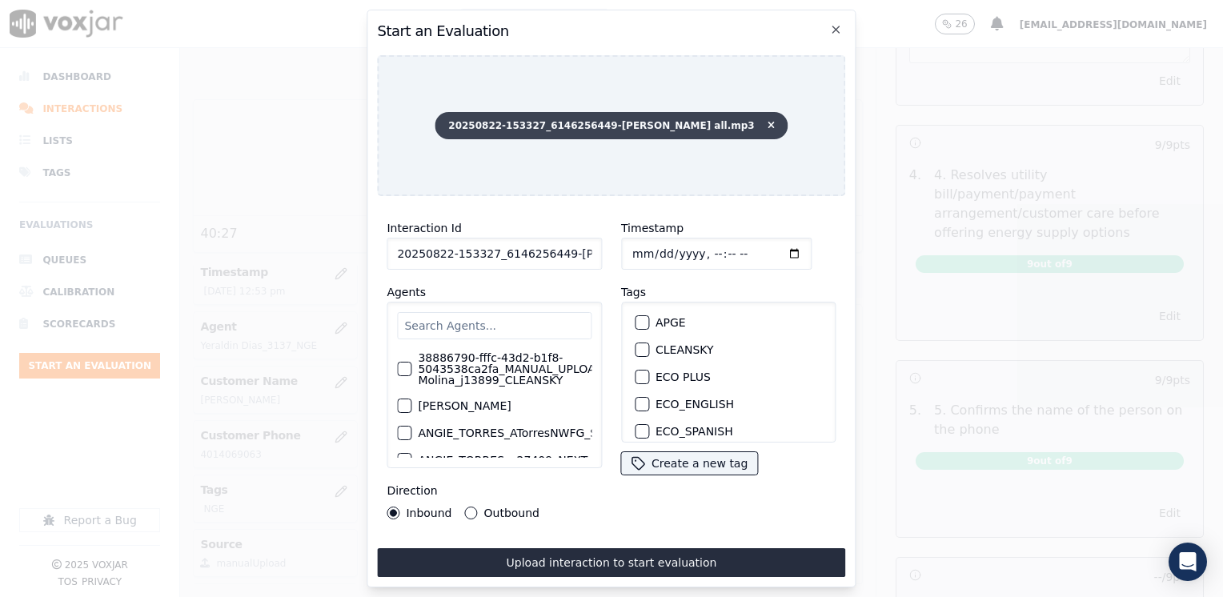
click at [752, 117] on span "20250822-153327_6146256449-[PERSON_NAME] all.mp3" at bounding box center [611, 125] width 353 height 27
click at [768, 121] on icon at bounding box center [771, 126] width 7 height 10
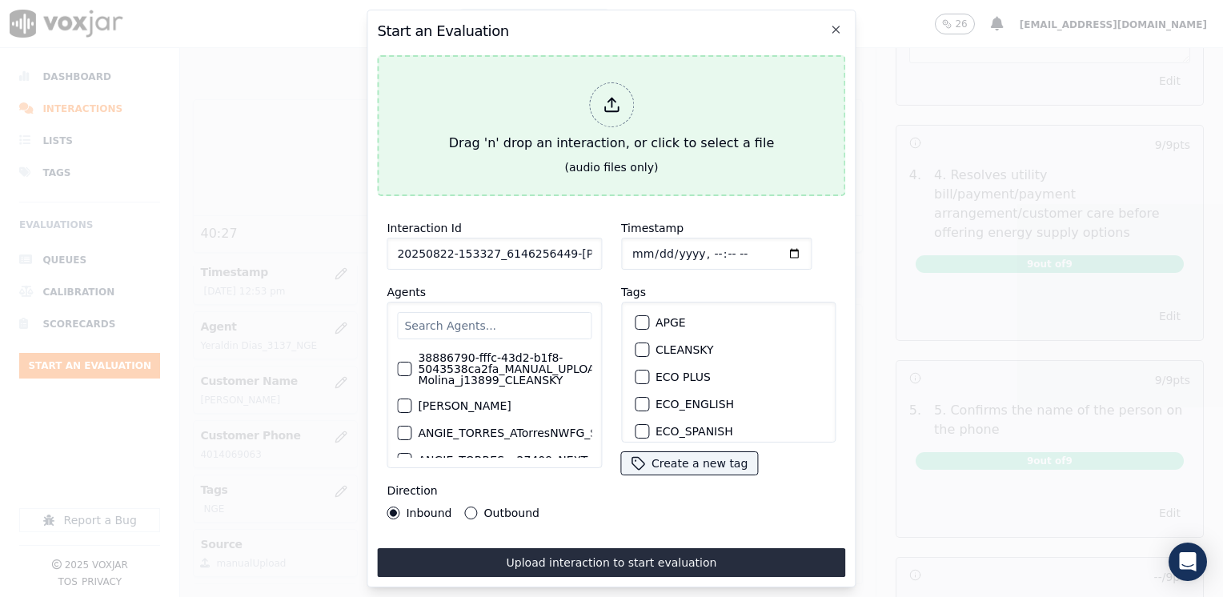
click at [600, 102] on div at bounding box center [611, 104] width 45 height 45
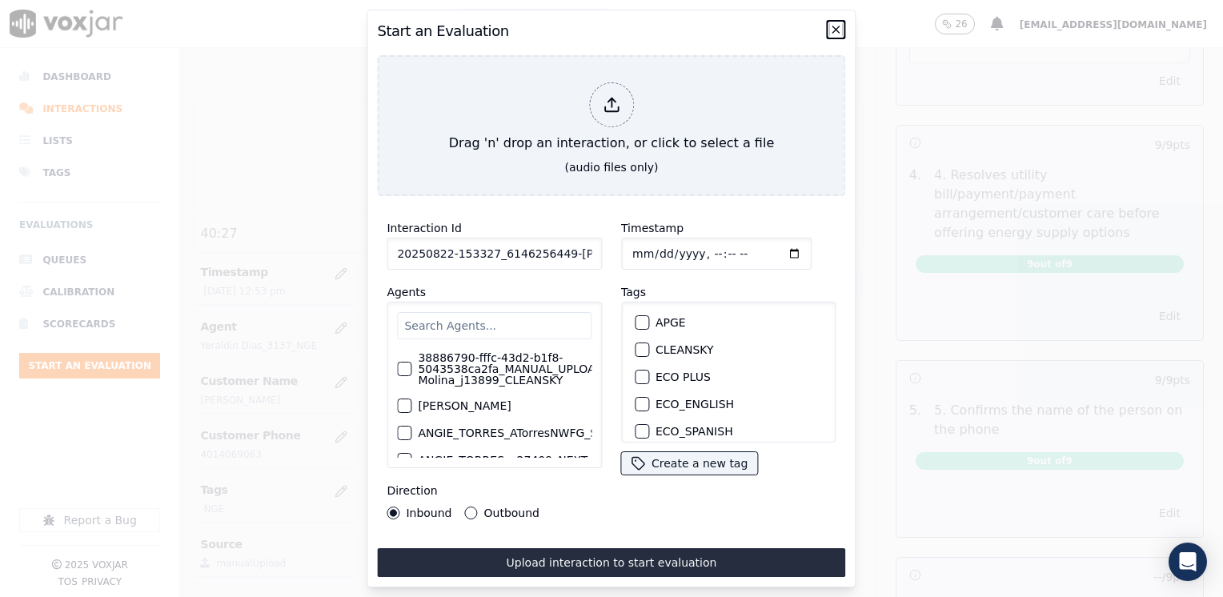
click at [833, 23] on icon "button" at bounding box center [836, 29] width 13 height 13
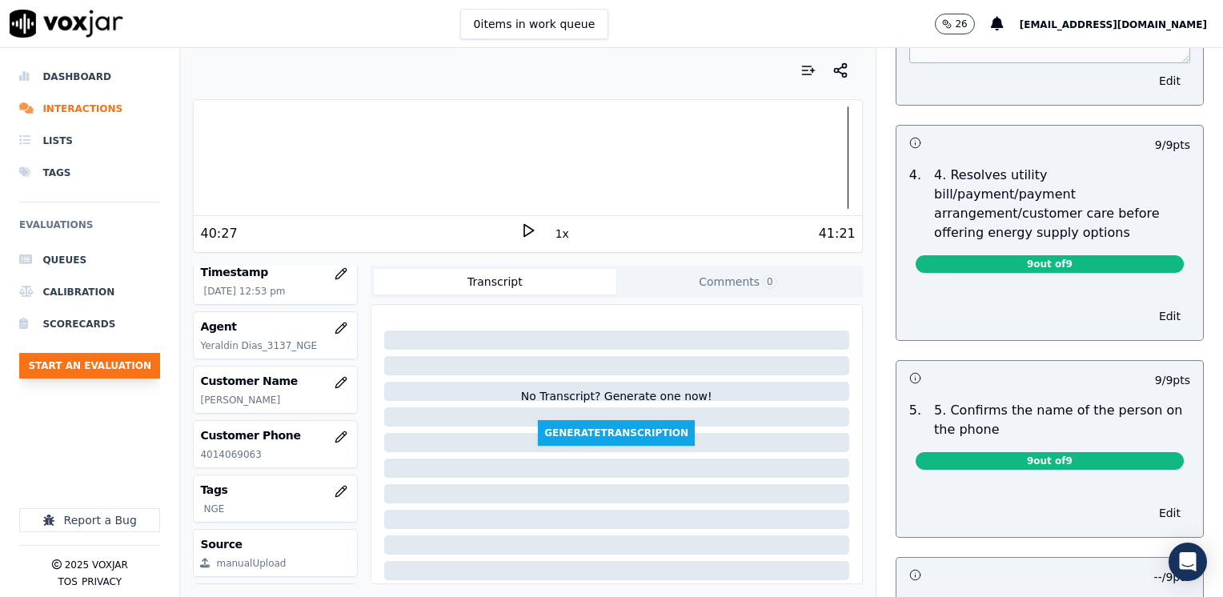
click at [115, 358] on button "Start an Evaluation" at bounding box center [89, 366] width 141 height 26
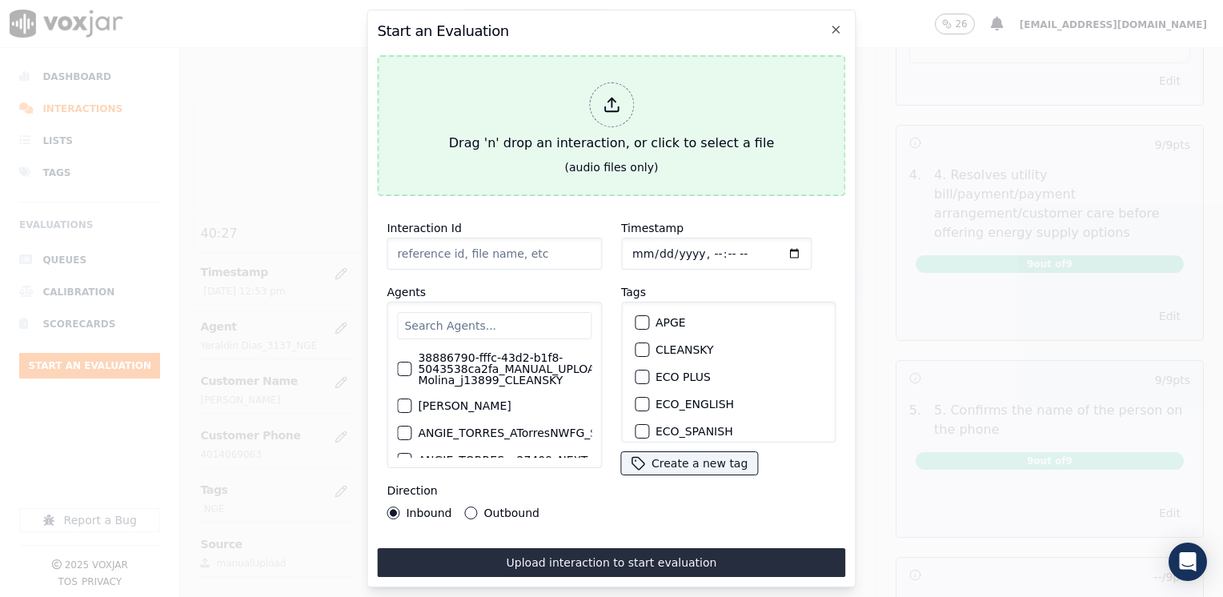
click at [609, 104] on icon at bounding box center [612, 105] width 18 height 18
type input "20250822-154944_9373073856-[PERSON_NAME] all.mp3"
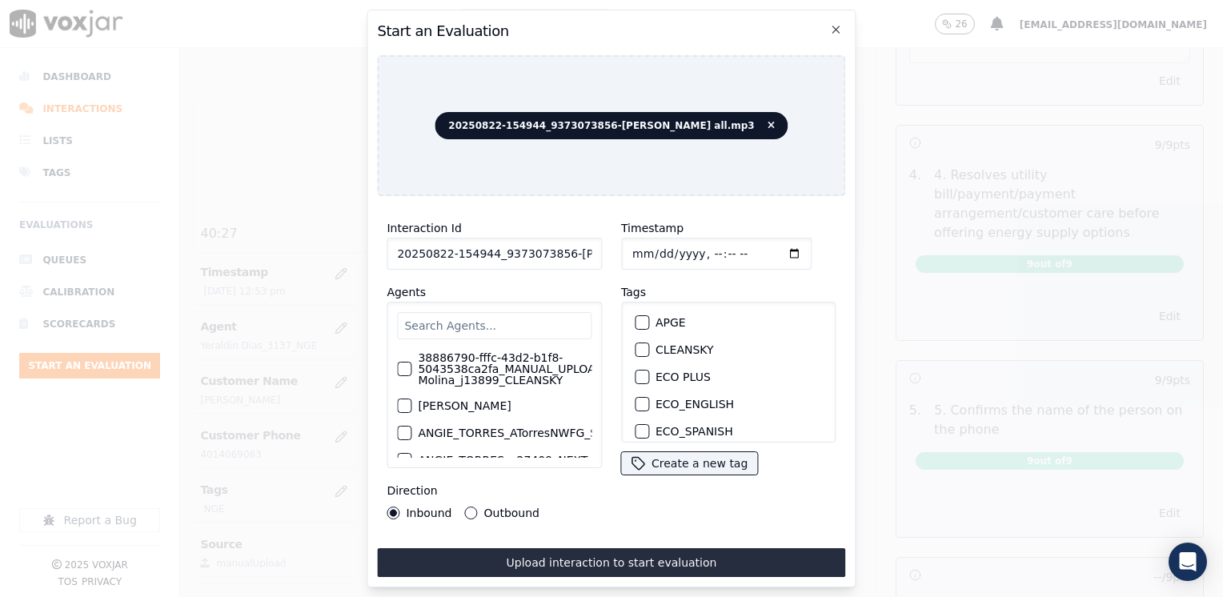
click at [768, 247] on input "Timestamp" at bounding box center [716, 254] width 190 height 32
click at [772, 247] on input "Timestamp" at bounding box center [716, 254] width 190 height 32
type input "[DATE]T13:17"
click at [471, 507] on button "Outbound" at bounding box center [471, 513] width 13 height 13
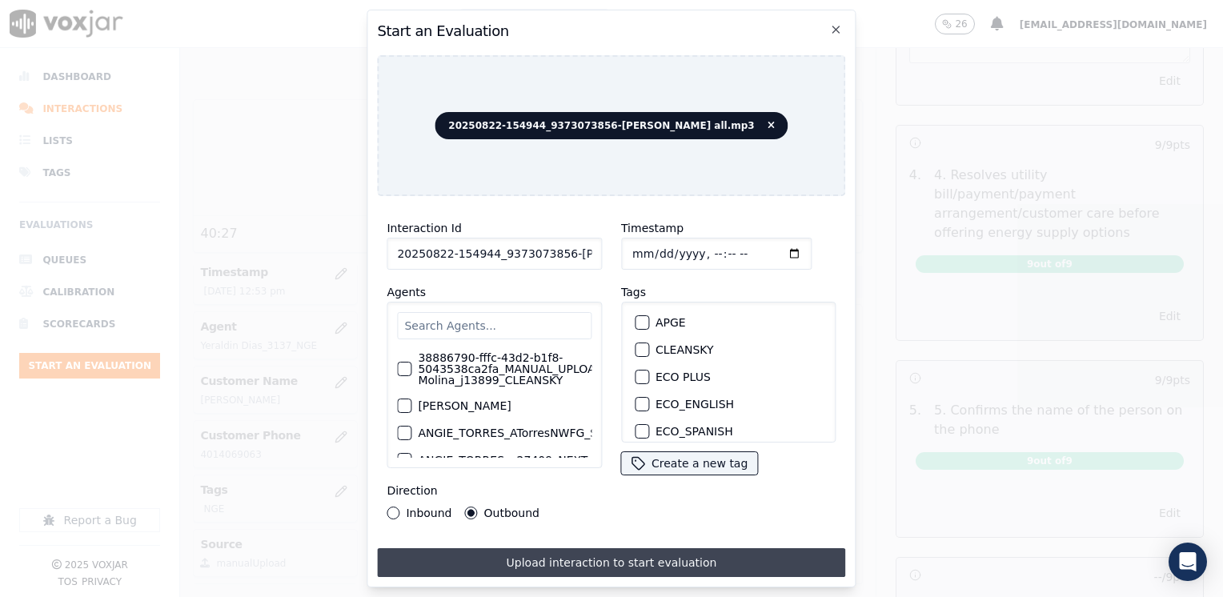
click at [661, 555] on button "Upload interaction to start evaluation" at bounding box center [611, 562] width 468 height 29
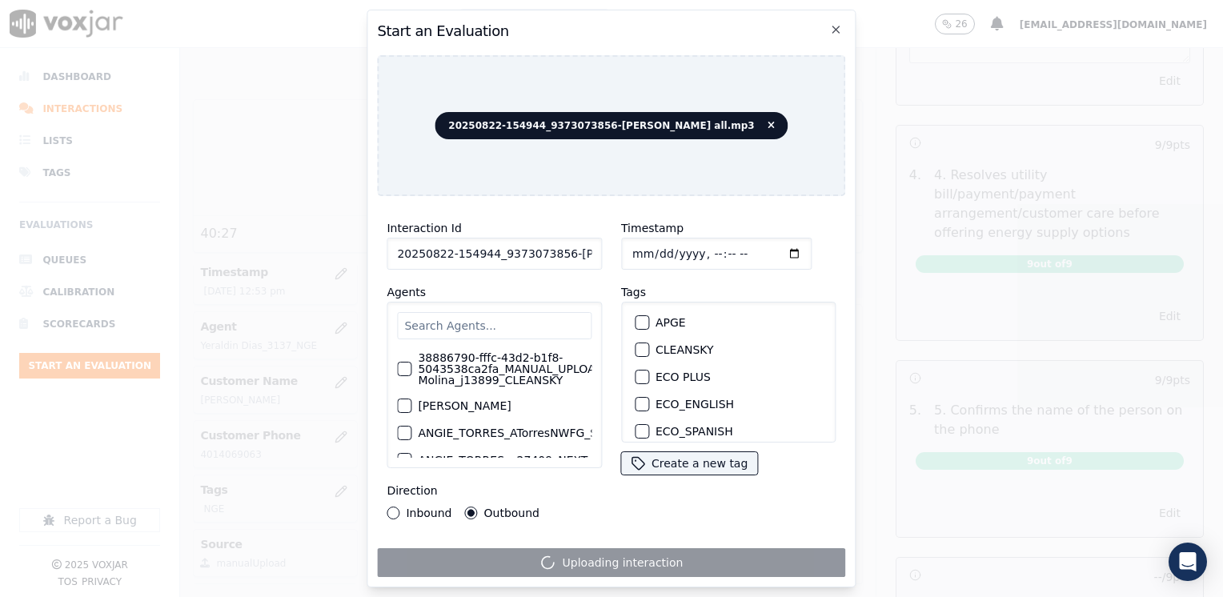
click at [513, 317] on input "text" at bounding box center [494, 325] width 194 height 27
click at [839, 30] on icon "button" at bounding box center [836, 29] width 13 height 13
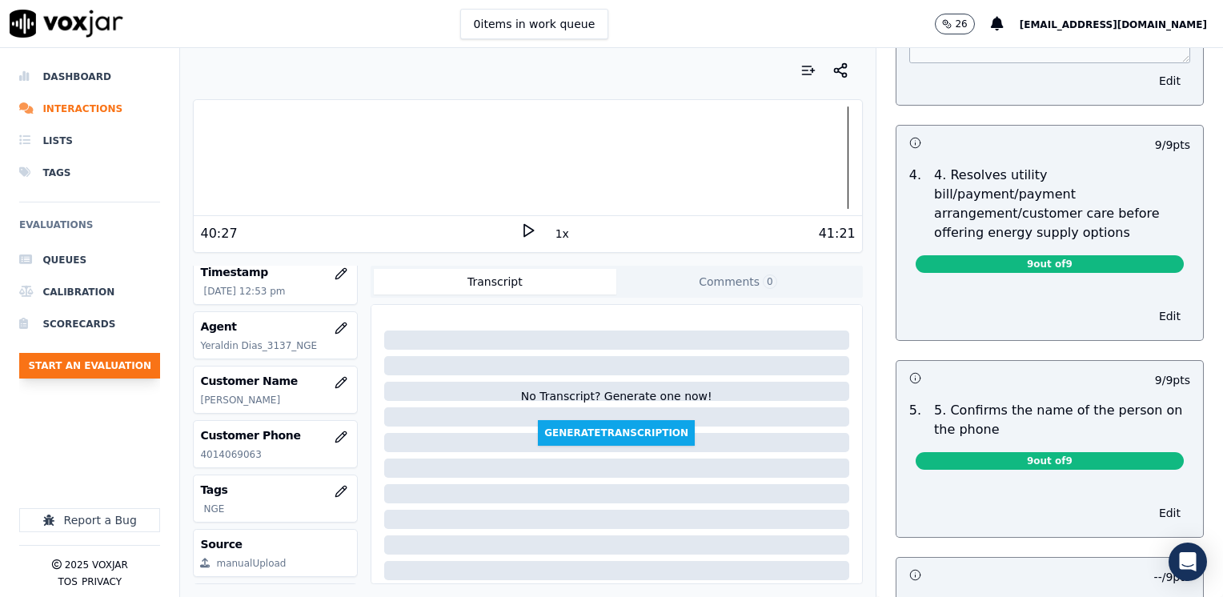
click at [102, 365] on button "Start an Evaluation" at bounding box center [89, 366] width 141 height 26
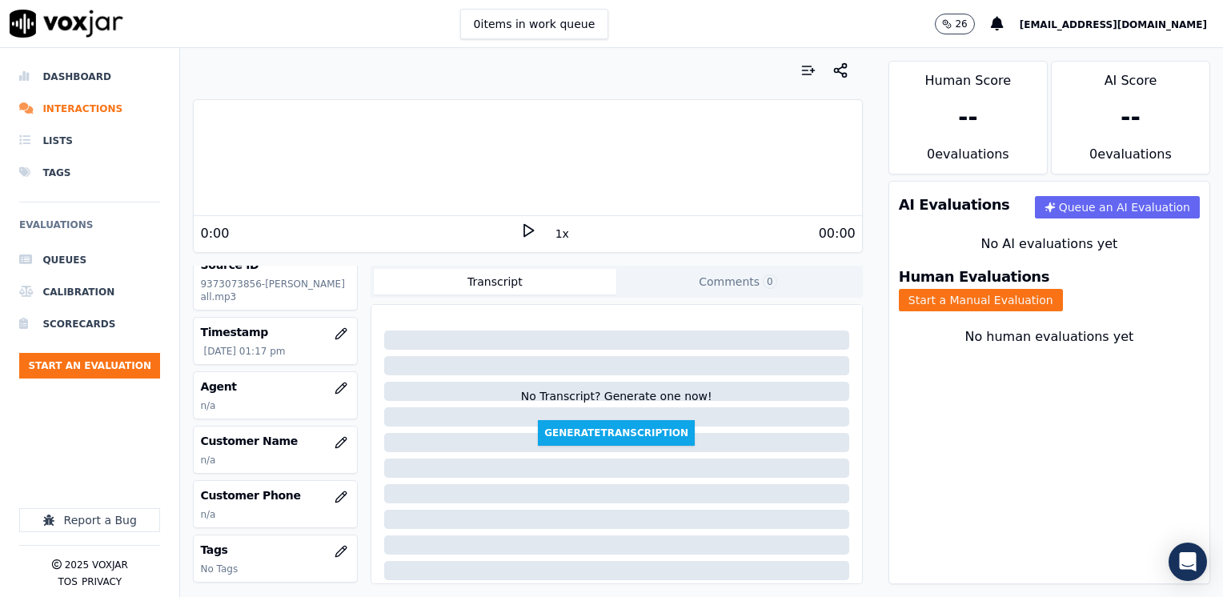
scroll to position [63, 0]
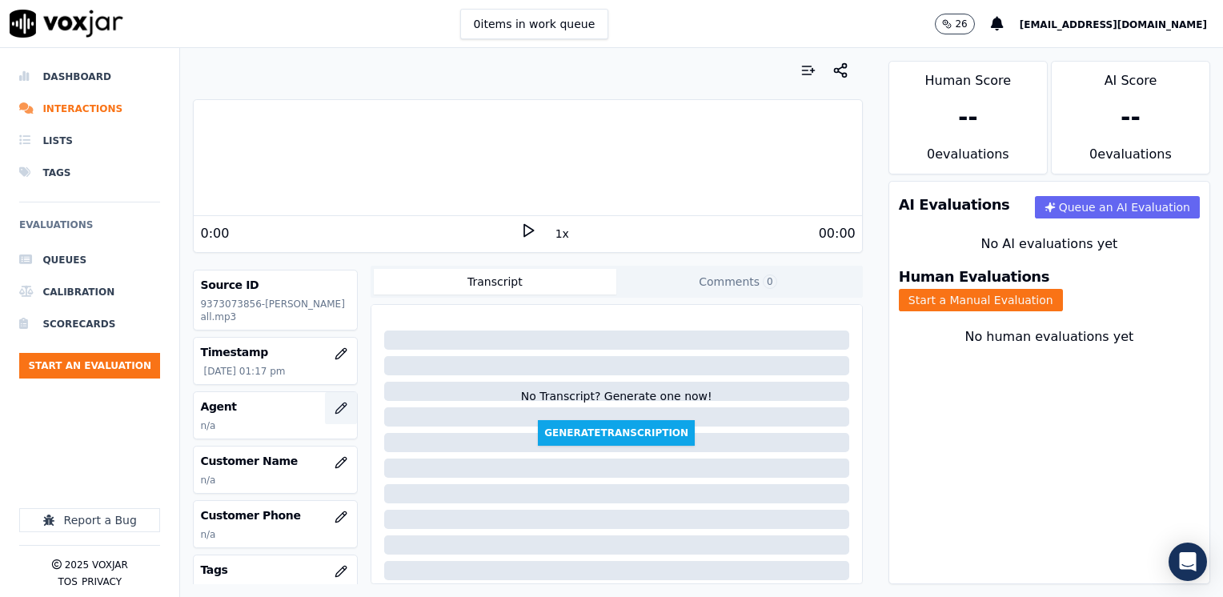
click at [335, 402] on icon "button" at bounding box center [341, 408] width 13 height 13
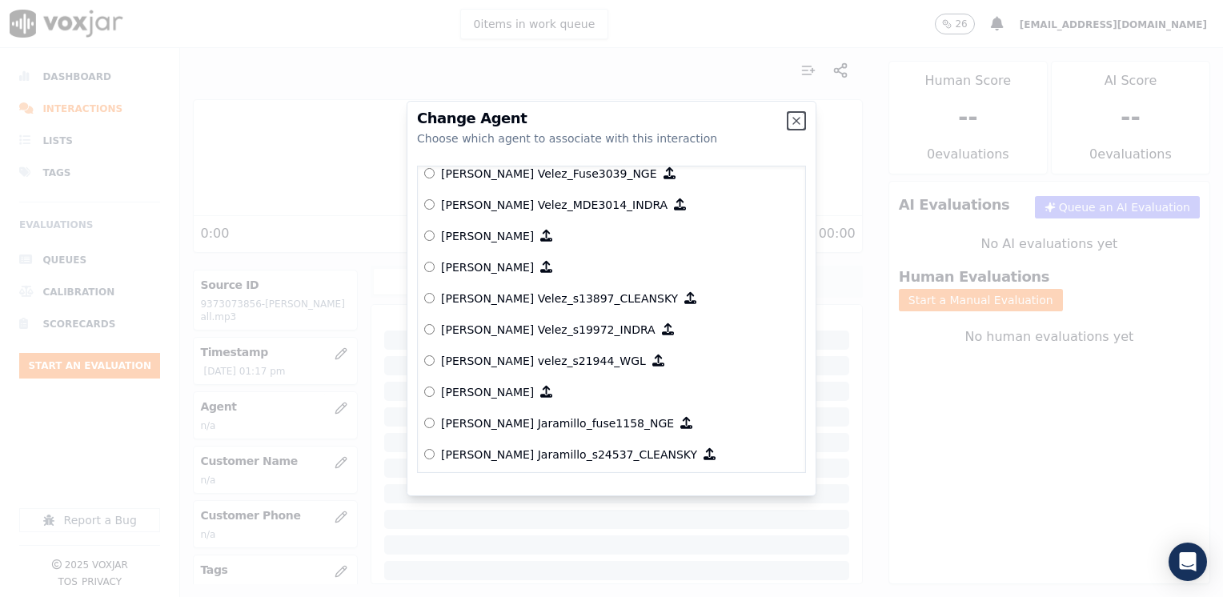
scroll to position [6521, 0]
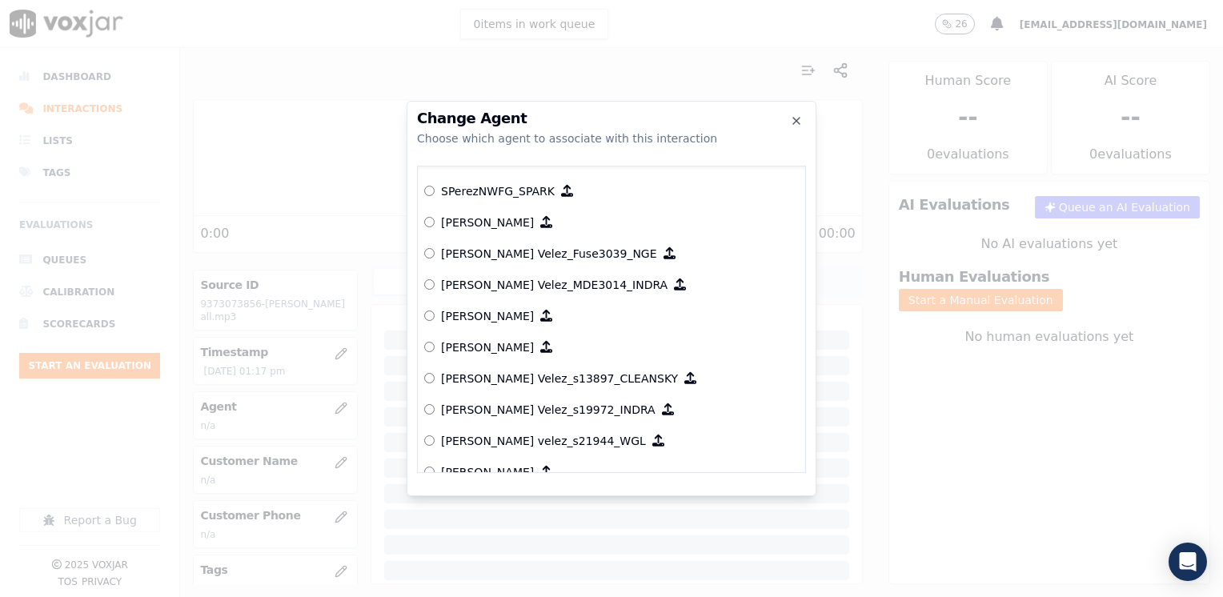
click at [525, 251] on p "[PERSON_NAME] Velez_Fuse3039_NGE" at bounding box center [549, 254] width 216 height 16
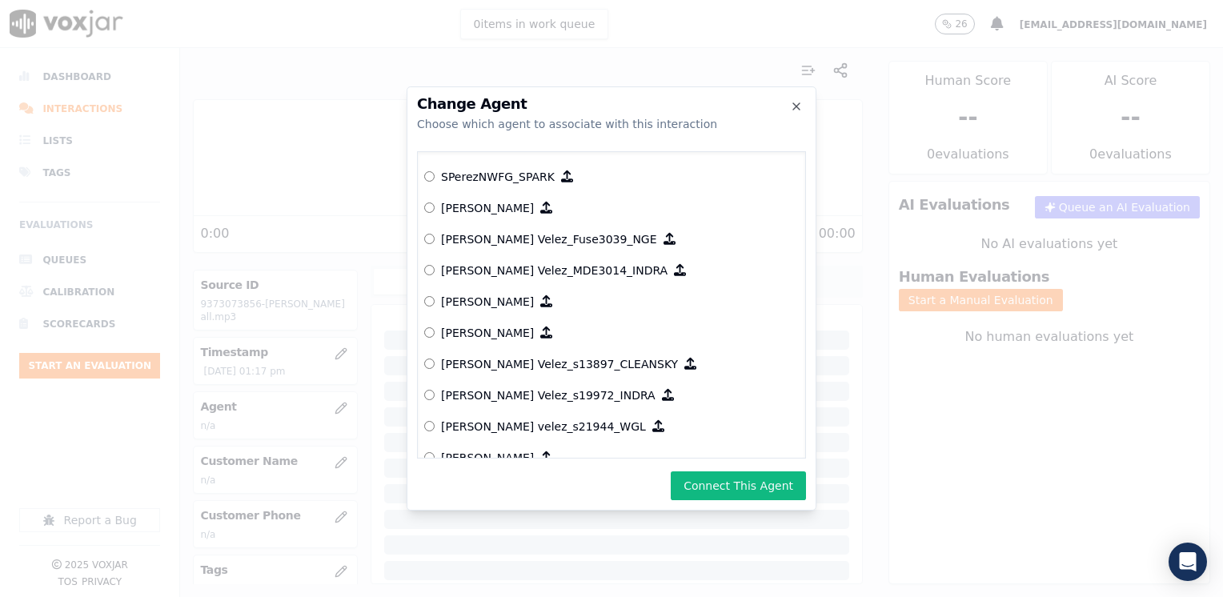
click at [751, 485] on button "Connect This Agent" at bounding box center [738, 485] width 135 height 29
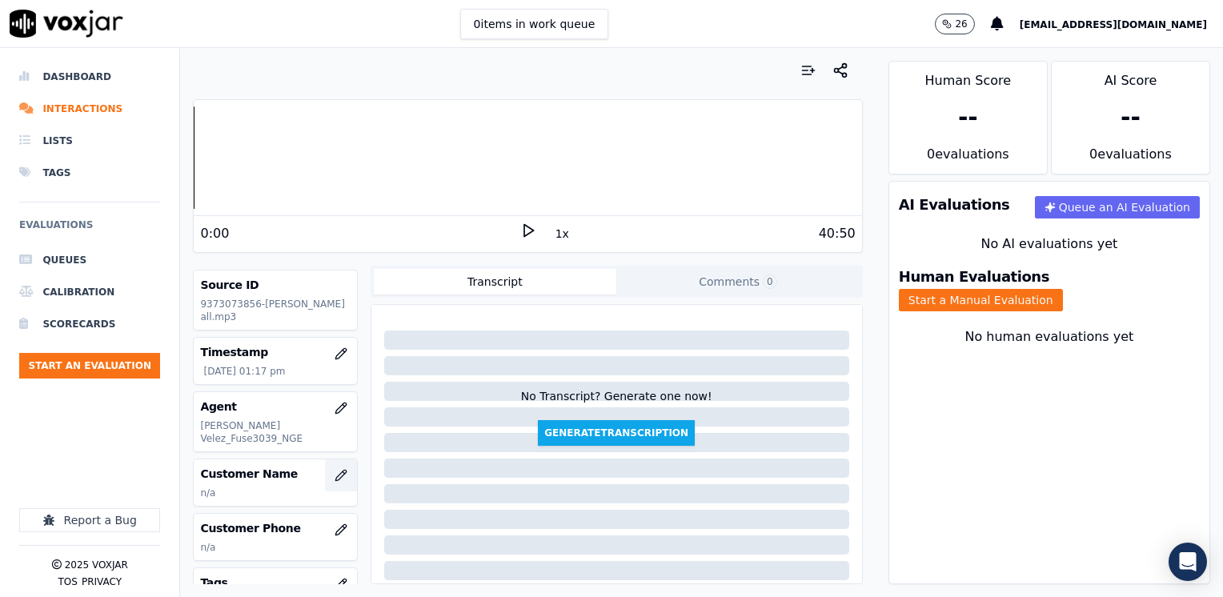
click at [335, 470] on icon "button" at bounding box center [340, 475] width 10 height 10
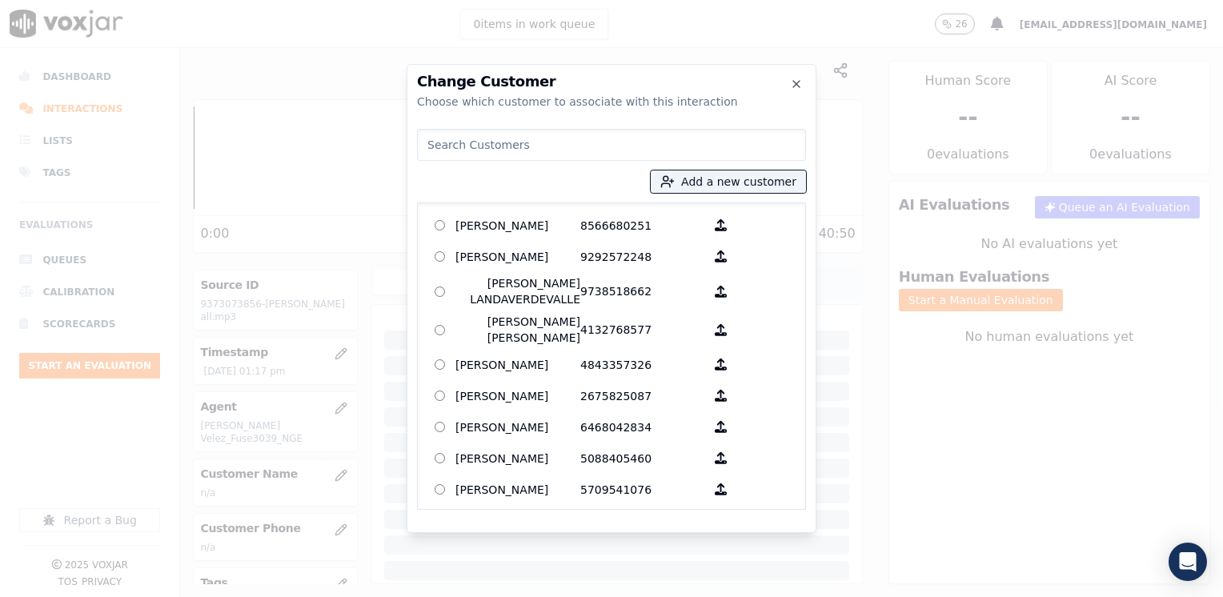
click at [649, 153] on input at bounding box center [611, 145] width 389 height 32
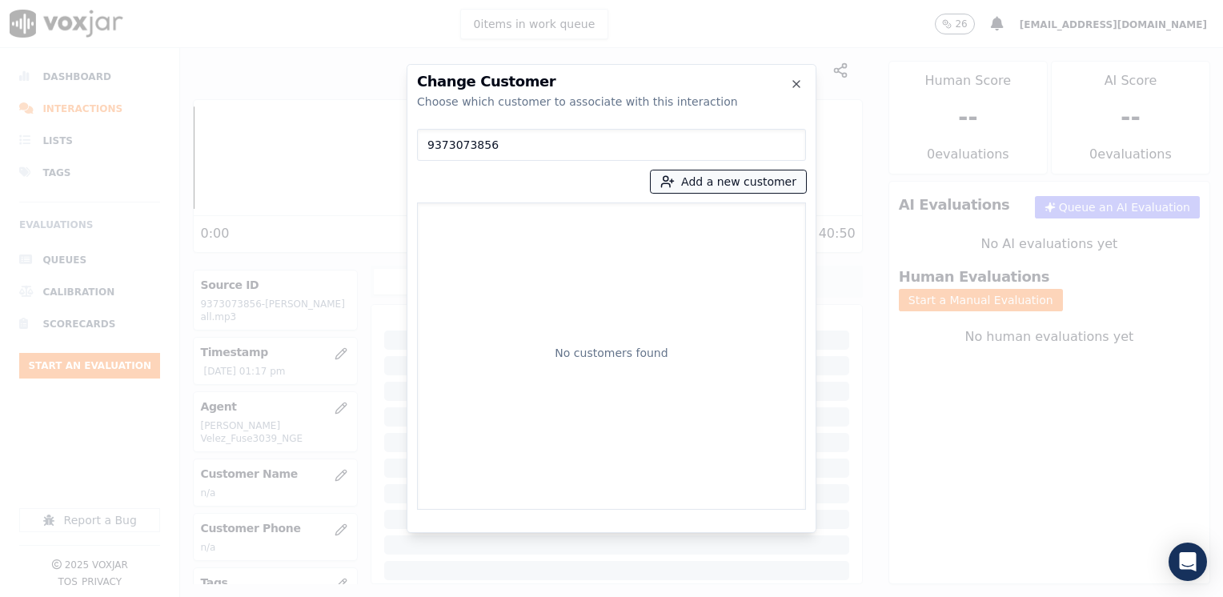
type input "9373073856"
click at [738, 180] on button "Add a new customer" at bounding box center [728, 181] width 155 height 22
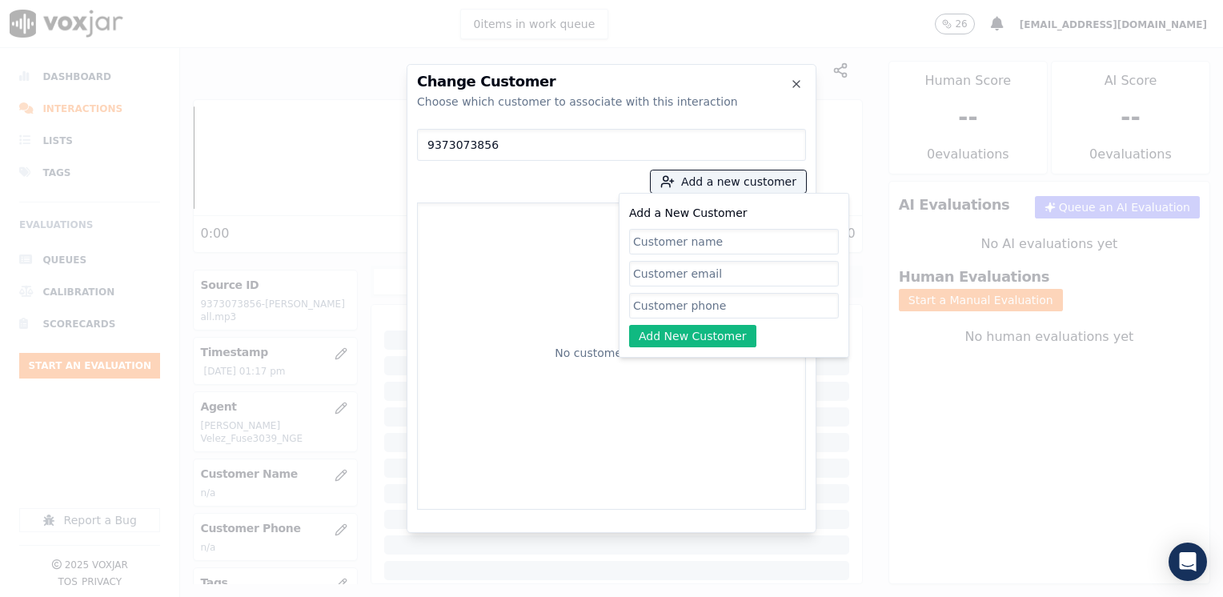
click at [711, 307] on input "Add a New Customer" at bounding box center [734, 306] width 210 height 26
paste input "9373073856"
type input "9373073856"
click at [740, 240] on input "Add a New Customer" at bounding box center [734, 242] width 210 height 26
paste input "[PERSON_NAME]"
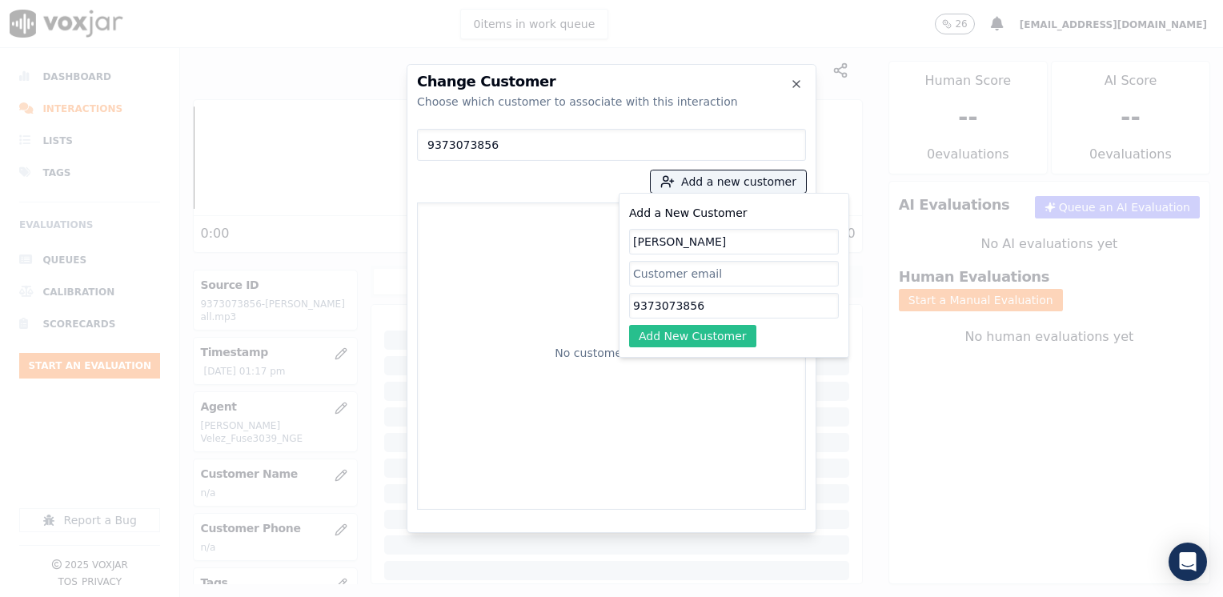
type input "[PERSON_NAME]"
click at [701, 331] on button "Add New Customer" at bounding box center [692, 336] width 127 height 22
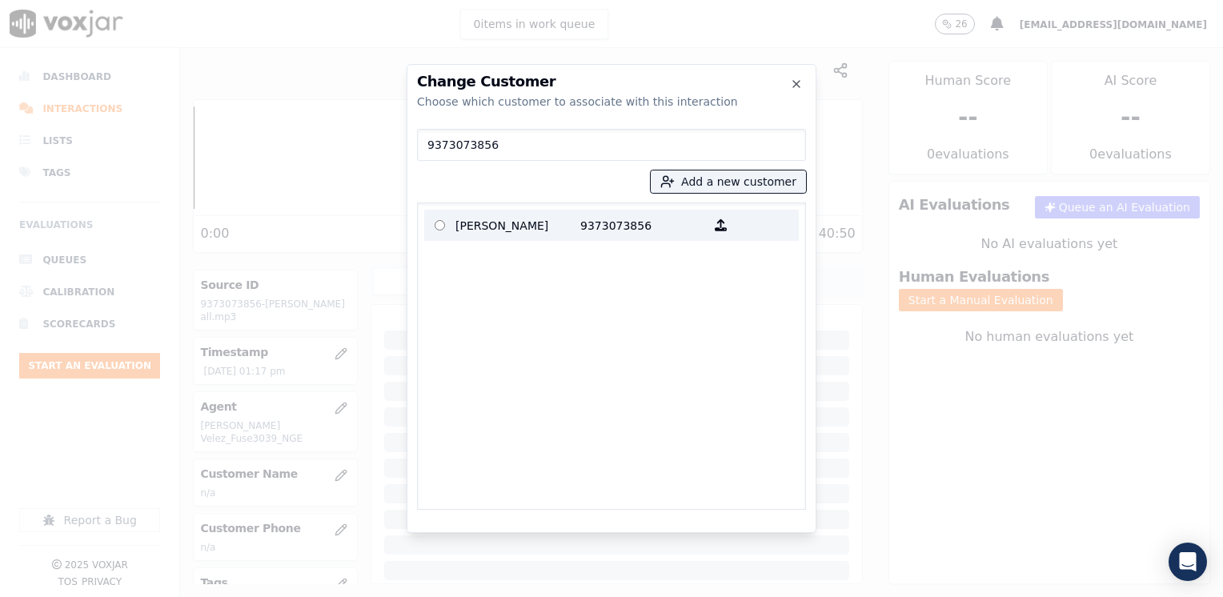
click at [551, 230] on p "[PERSON_NAME]" at bounding box center [517, 225] width 125 height 25
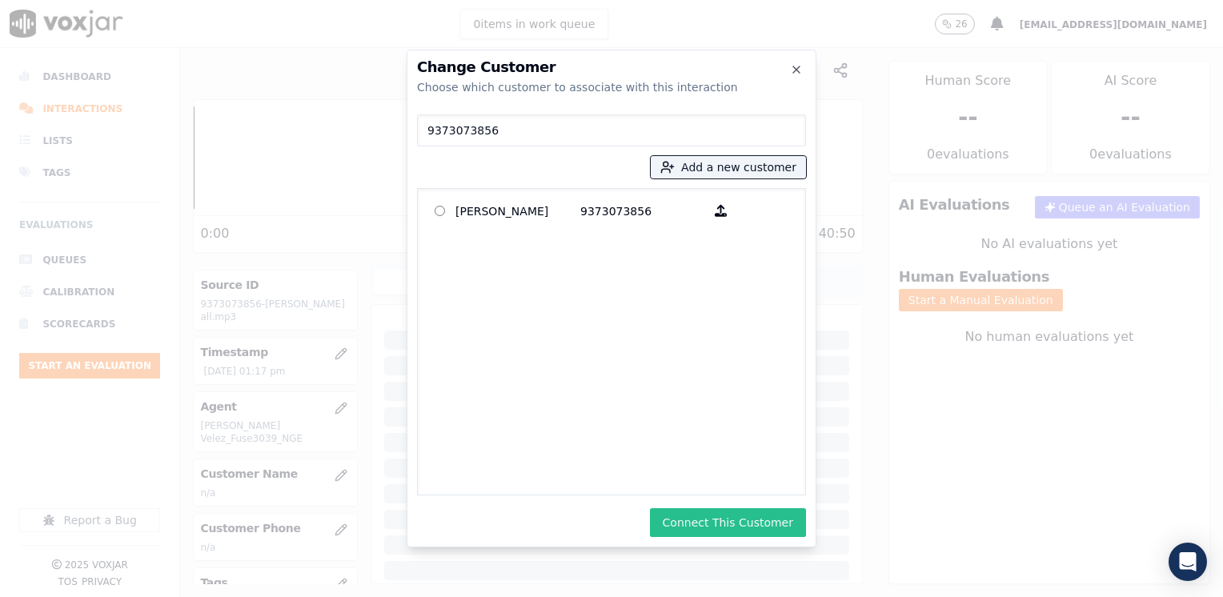
click at [746, 523] on button "Connect This Customer" at bounding box center [728, 522] width 156 height 29
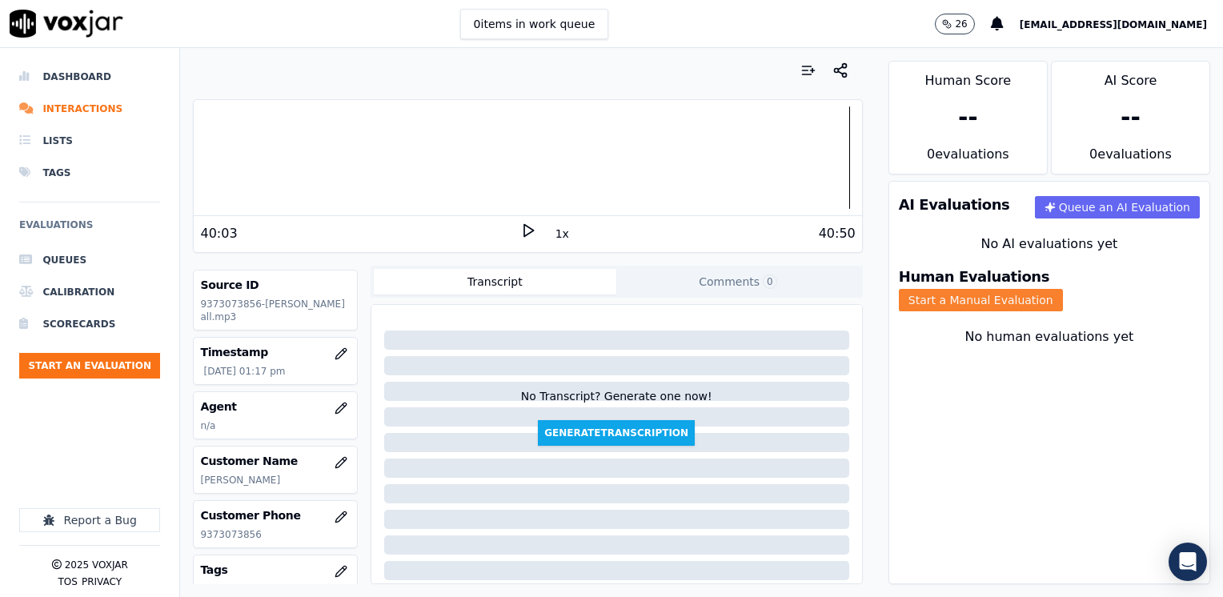
click at [1063, 289] on button "Start a Manual Evaluation" at bounding box center [981, 300] width 164 height 22
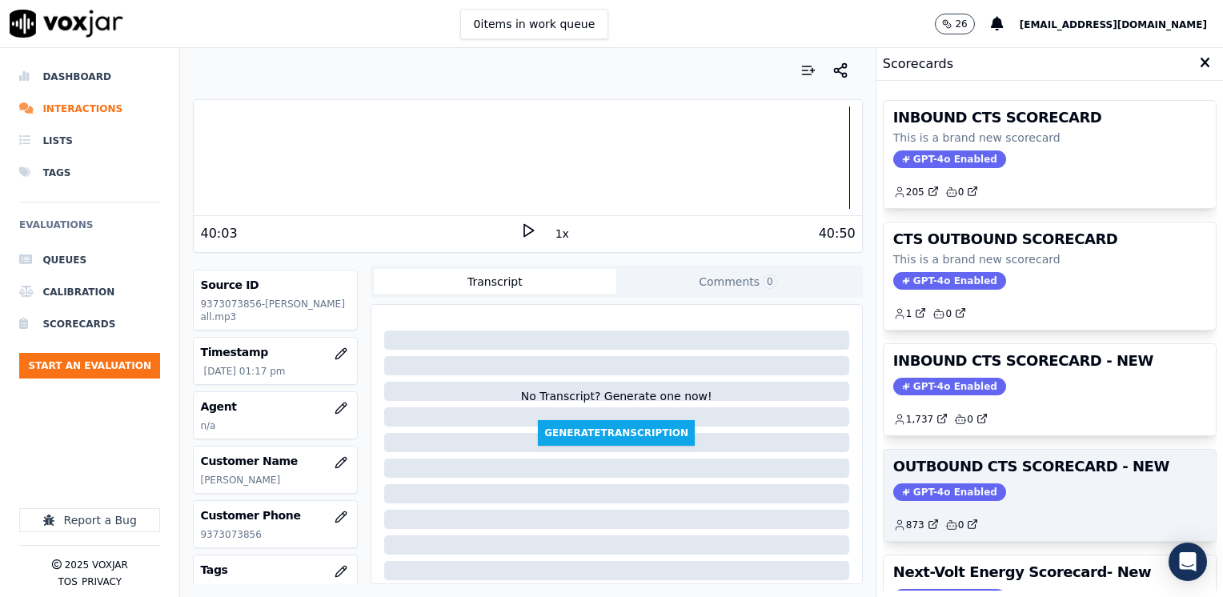
click at [942, 484] on span "GPT-4o Enabled" at bounding box center [949, 492] width 113 height 18
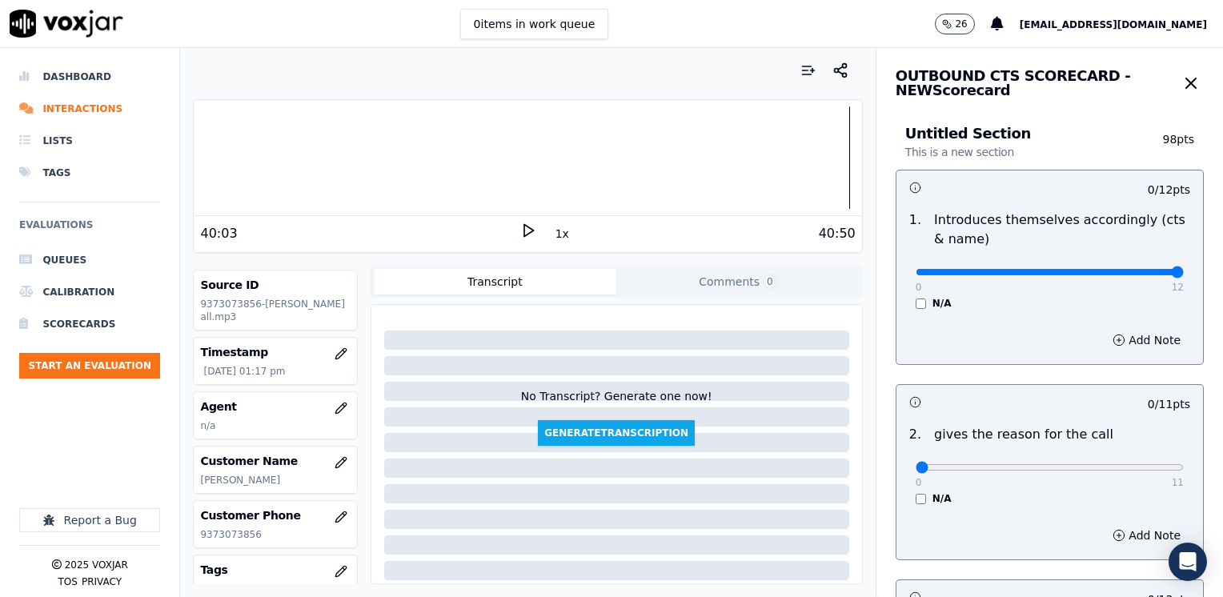
drag, startPoint x: 906, startPoint y: 271, endPoint x: 1225, endPoint y: 328, distance: 324.3
type input "12"
click at [1184, 275] on input "range" at bounding box center [1050, 272] width 268 height 6
drag, startPoint x: 905, startPoint y: 469, endPoint x: 1225, endPoint y: 459, distance: 320.3
type input "11"
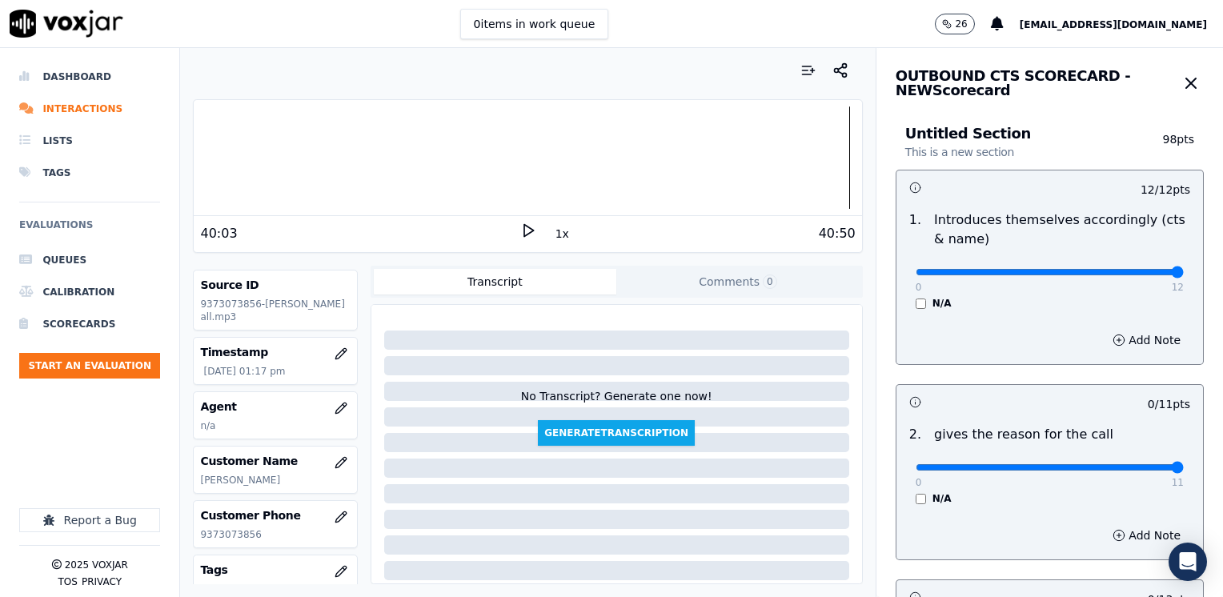
click at [1184, 275] on input "range" at bounding box center [1050, 272] width 268 height 6
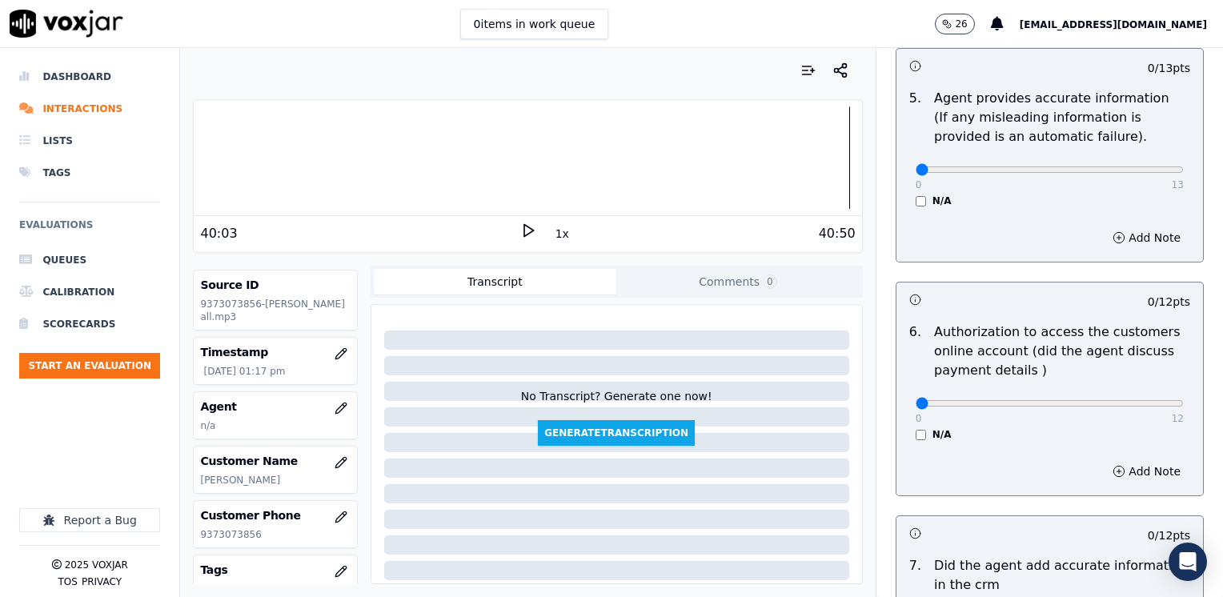
scroll to position [1399, 0]
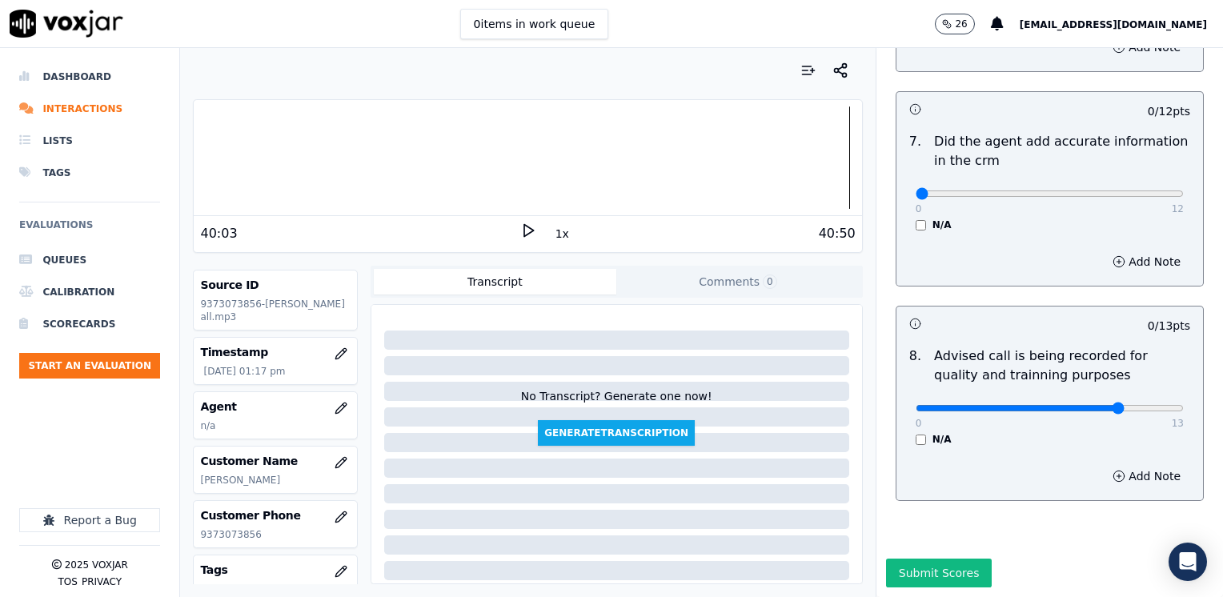
type input "10"
drag, startPoint x: 908, startPoint y: 158, endPoint x: 1225, endPoint y: 190, distance: 319.3
type input "12"
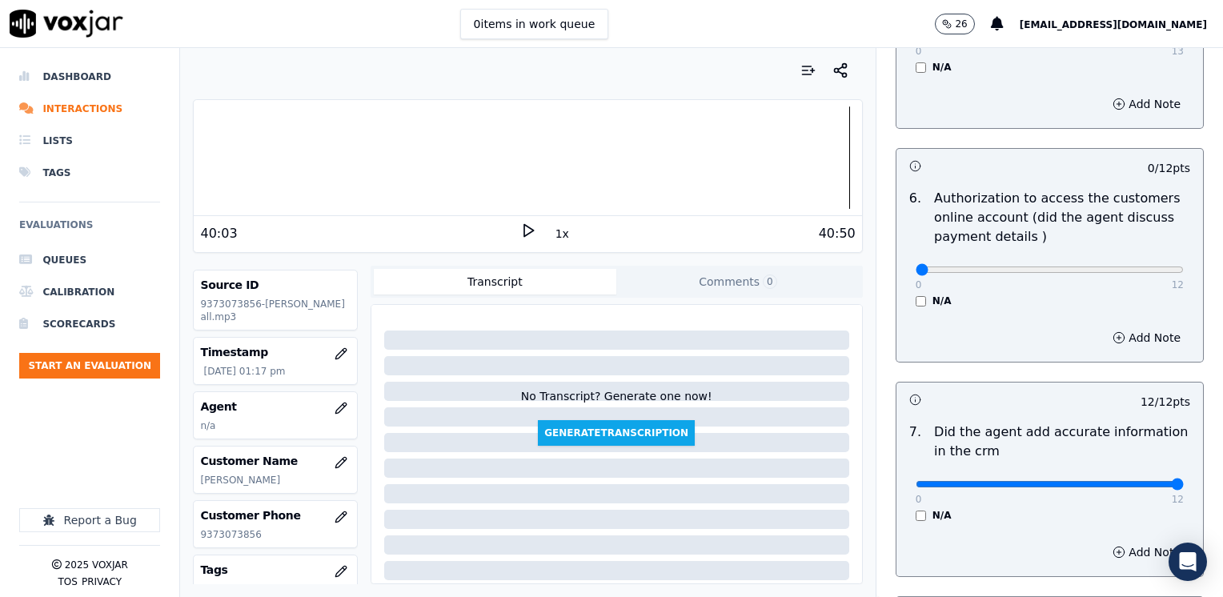
scroll to position [999, 0]
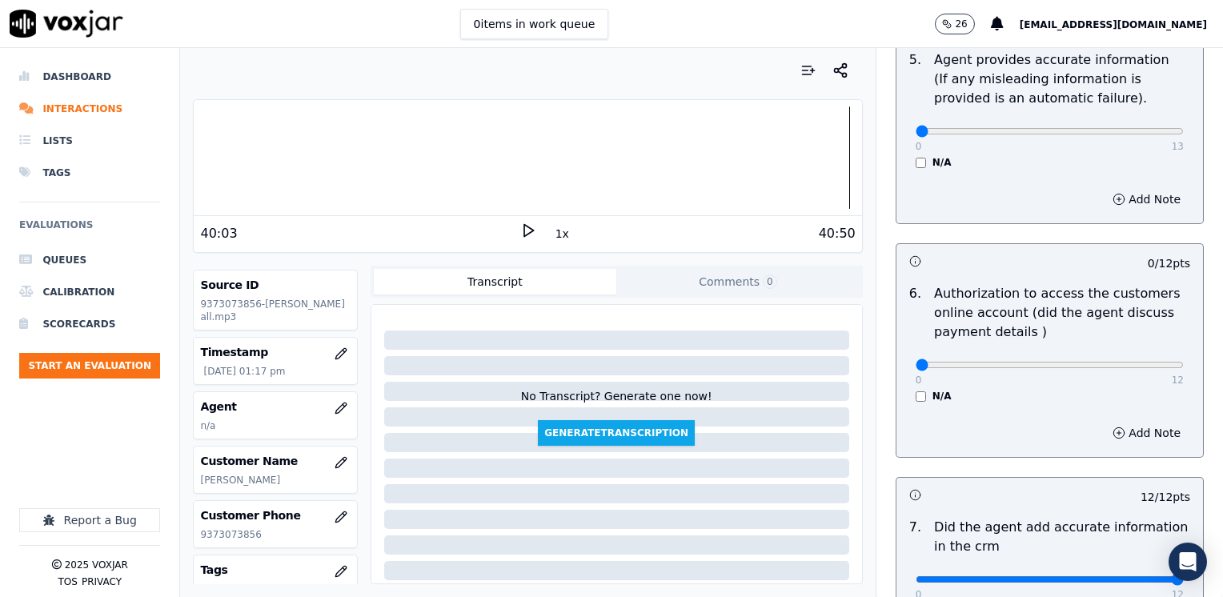
click at [916, 390] on div "N/A" at bounding box center [1050, 396] width 268 height 13
click at [335, 411] on icon "button" at bounding box center [340, 408] width 10 height 10
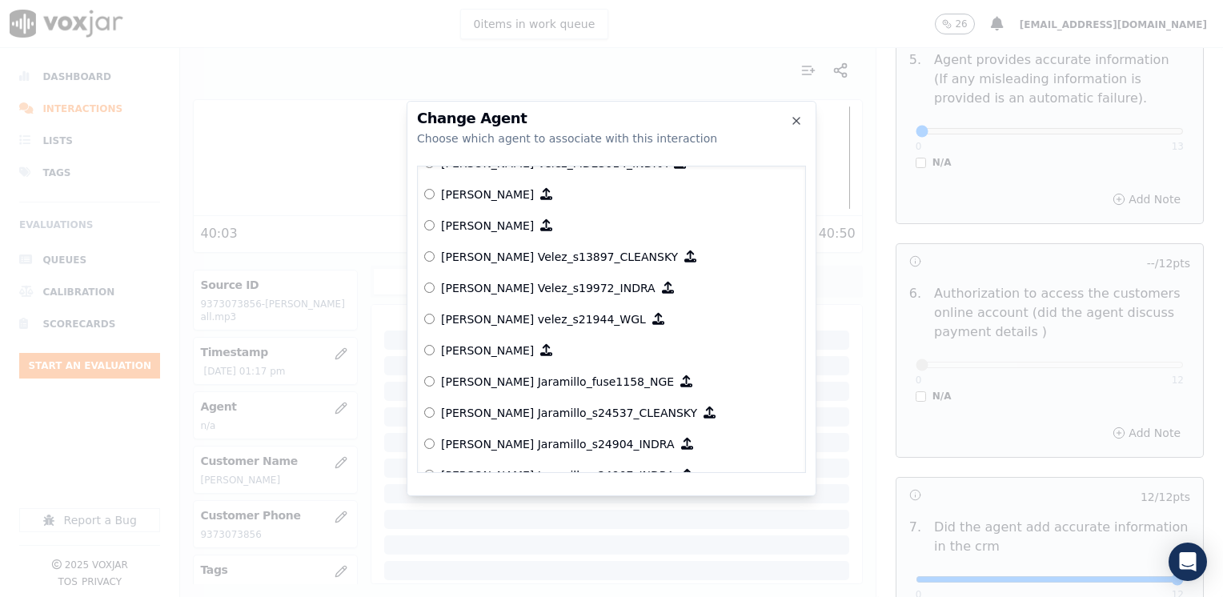
scroll to position [6563, 0]
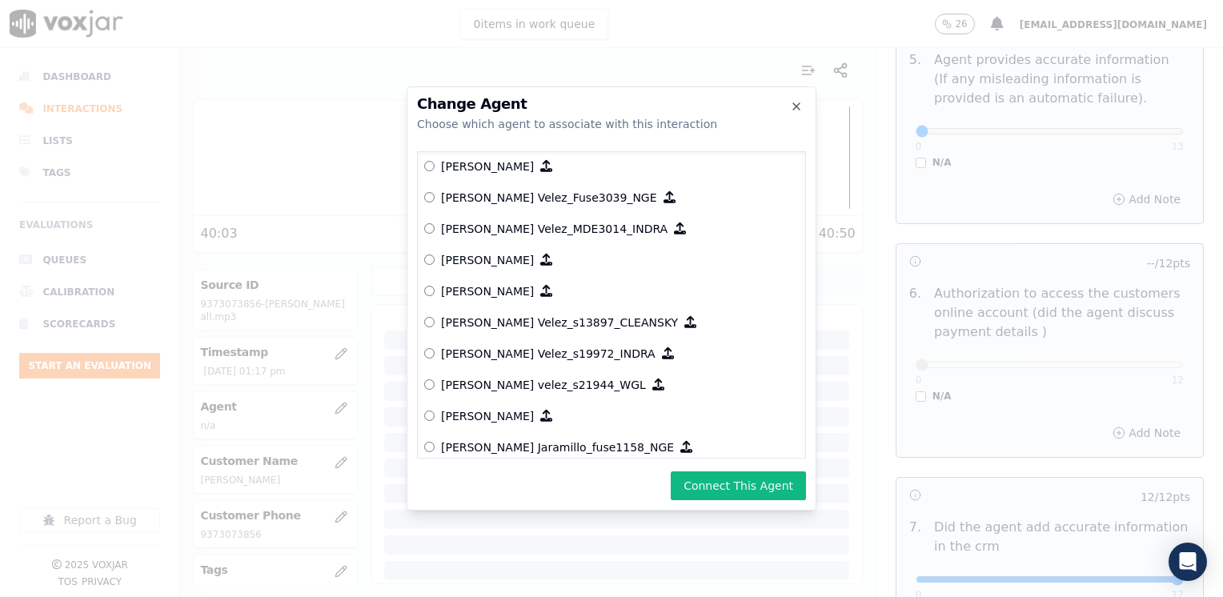
click at [760, 481] on button "Connect This Agent" at bounding box center [738, 485] width 135 height 29
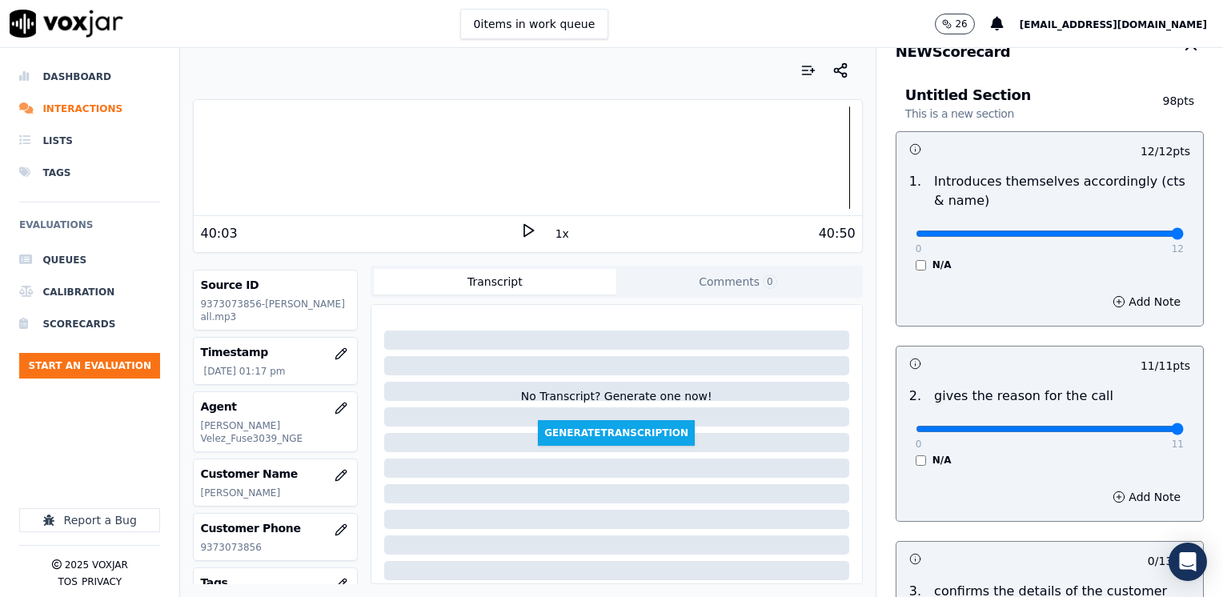
scroll to position [359, 0]
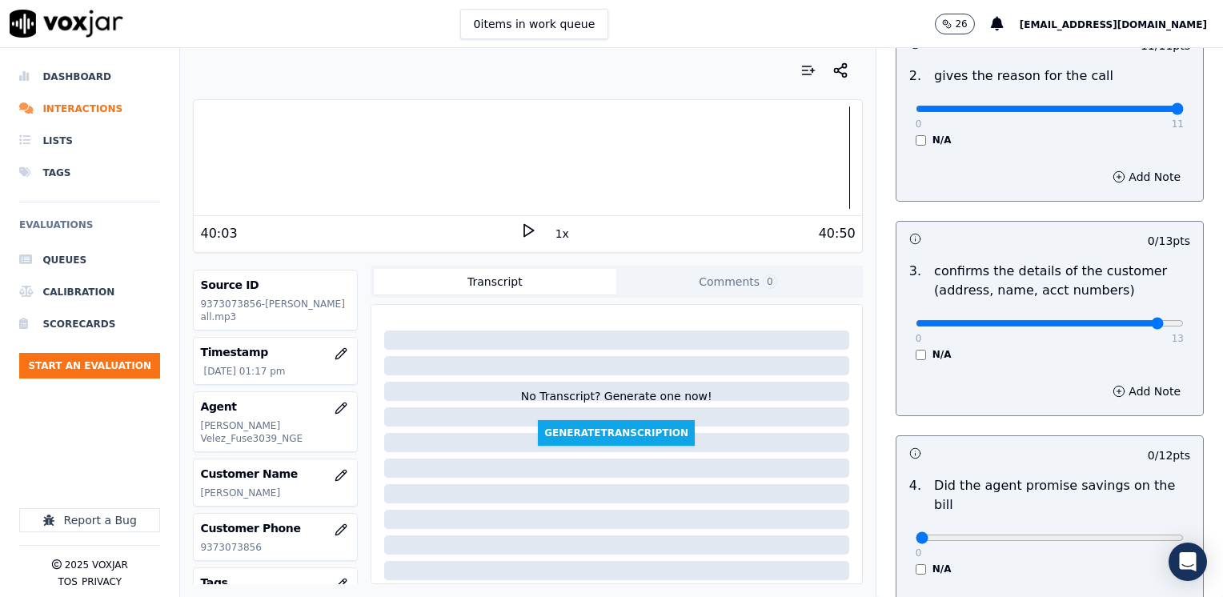
drag, startPoint x: 907, startPoint y: 319, endPoint x: 1127, endPoint y: 330, distance: 220.3
type input "12"
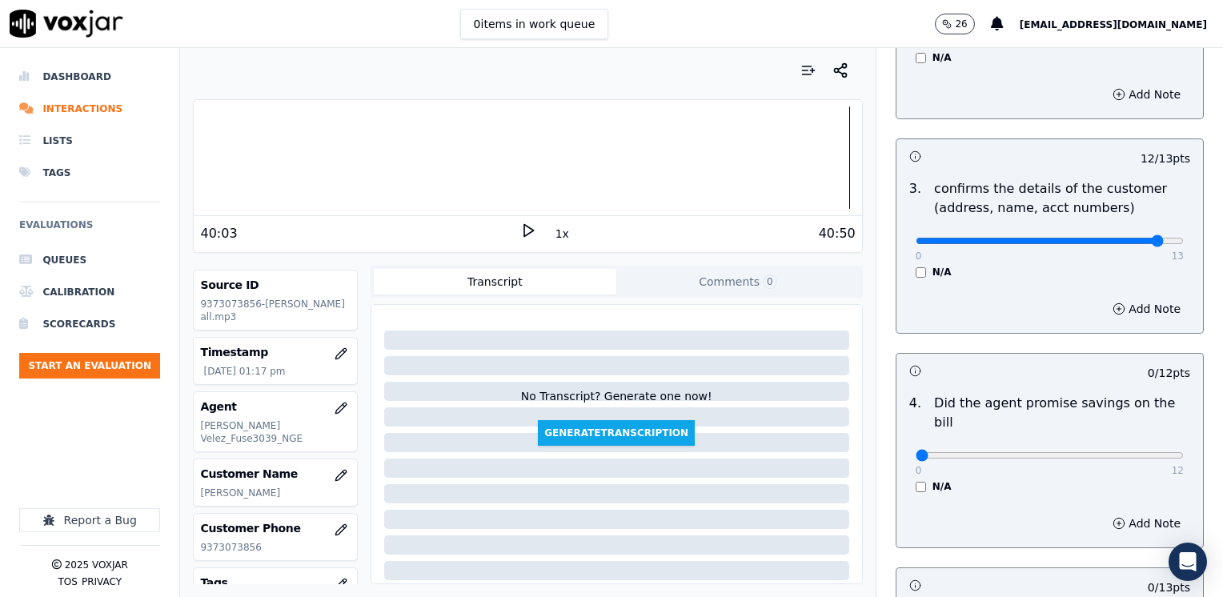
scroll to position [519, 0]
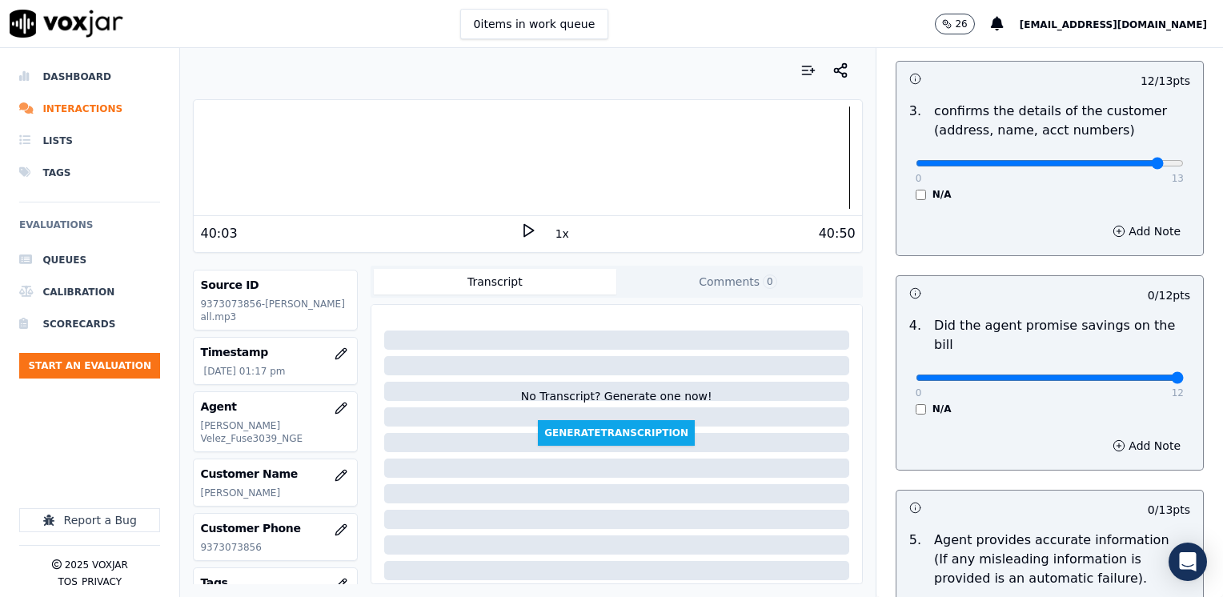
drag, startPoint x: 909, startPoint y: 353, endPoint x: 1225, endPoint y: 356, distance: 316.1
type input "12"
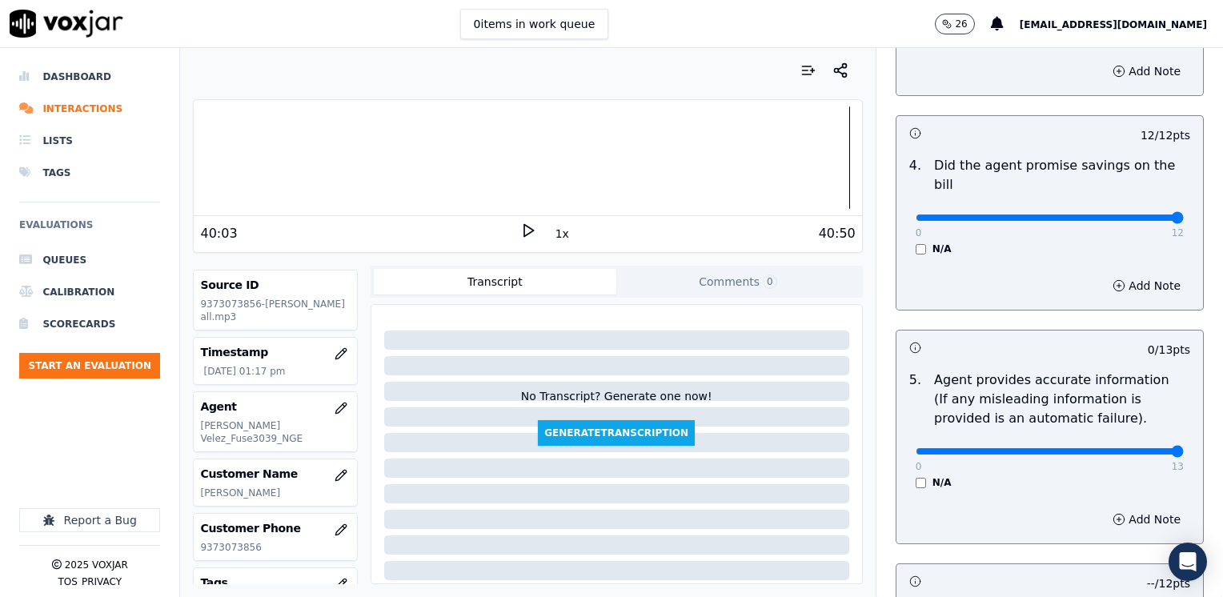
drag, startPoint x: 908, startPoint y: 435, endPoint x: 1222, endPoint y: 418, distance: 314.2
type input "13"
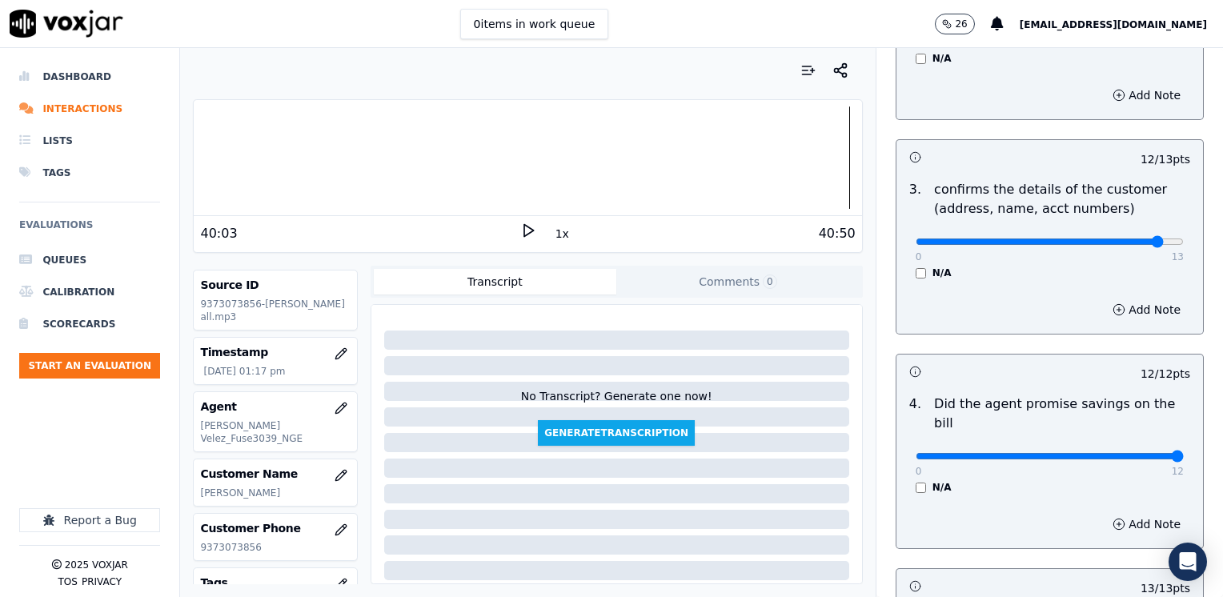
scroll to position [439, 0]
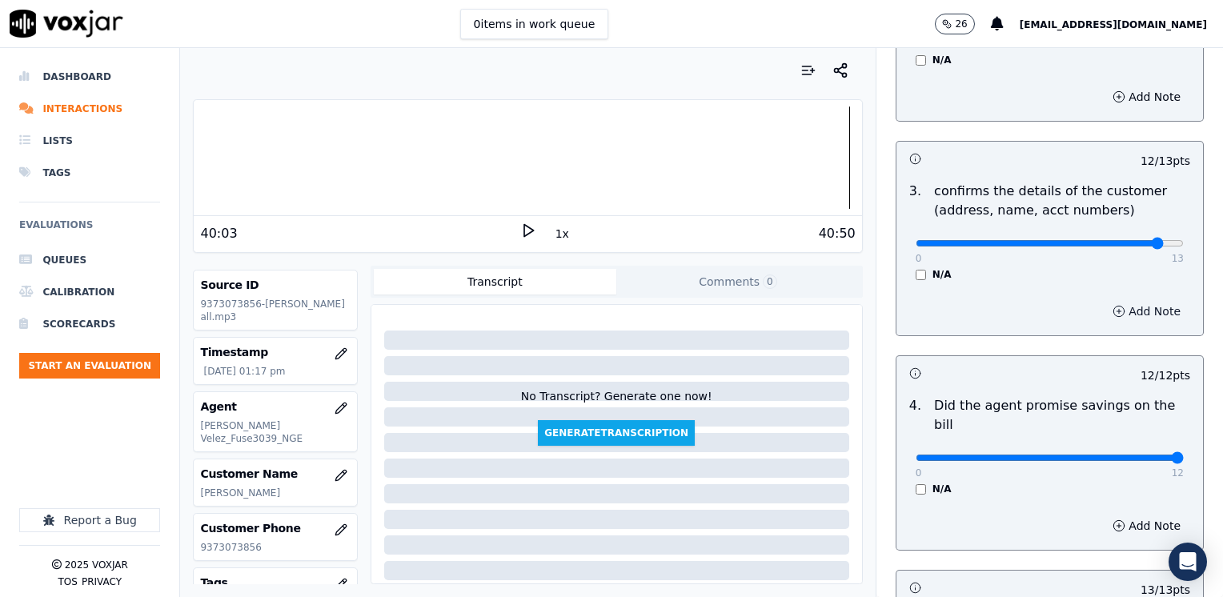
click at [1106, 310] on button "Add Note" at bounding box center [1146, 311] width 87 height 22
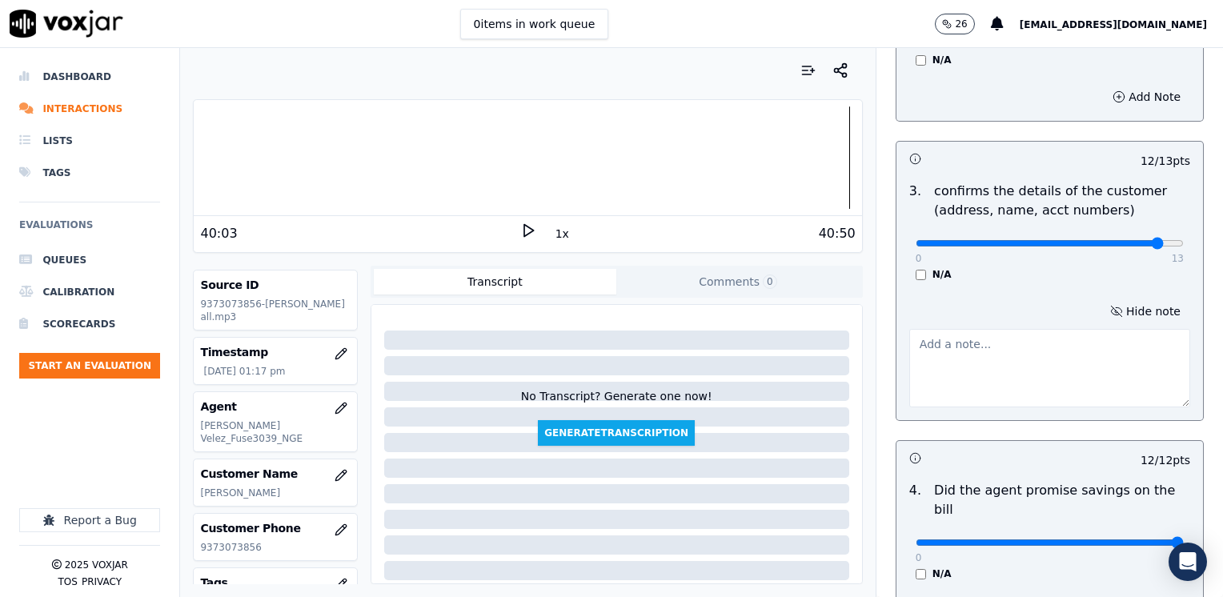
click at [1034, 357] on textarea at bounding box center [1049, 368] width 281 height 78
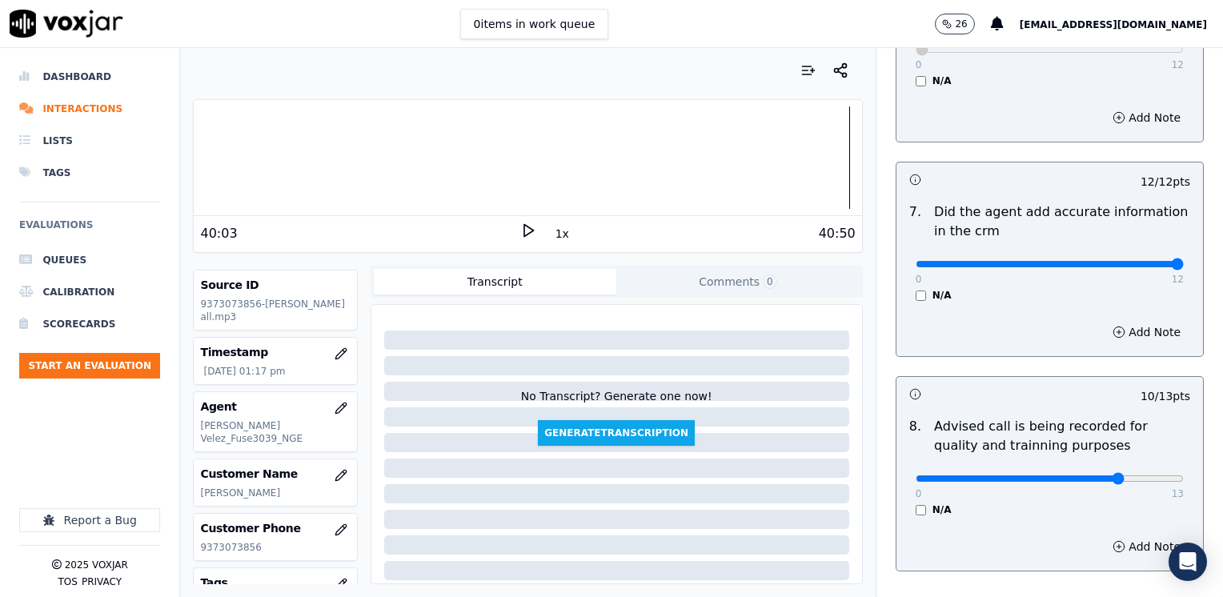
scroll to position [1483, 0]
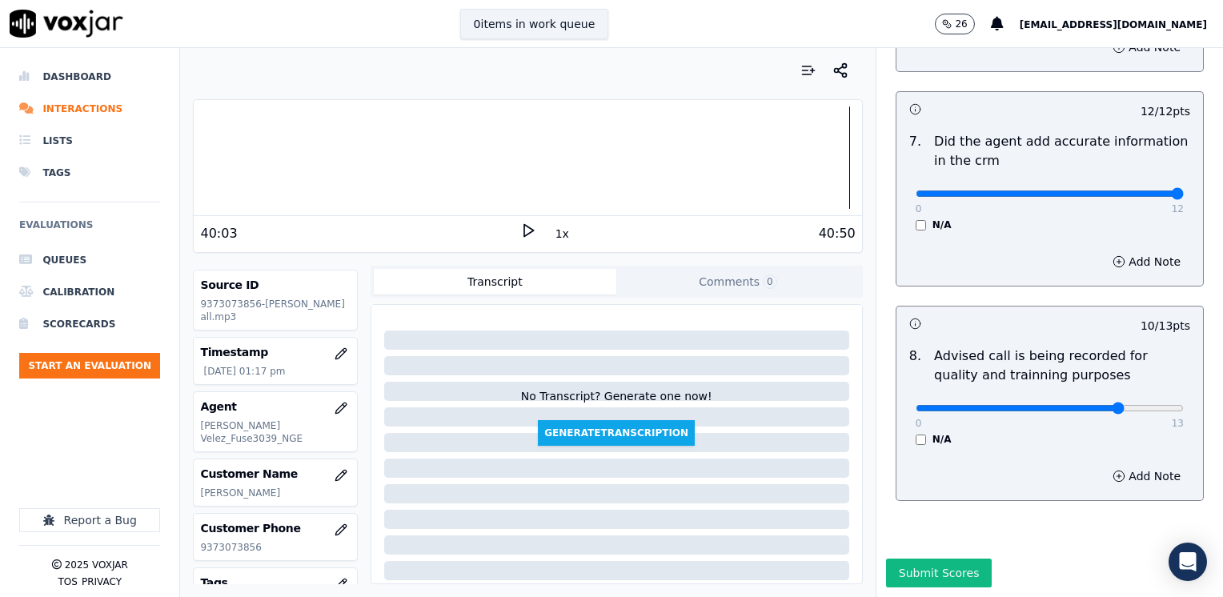
type textarea "Make sure to confirm full service address and the name as it appears on the bil…"
click at [912, 559] on button "Submit Scores" at bounding box center [939, 573] width 106 height 29
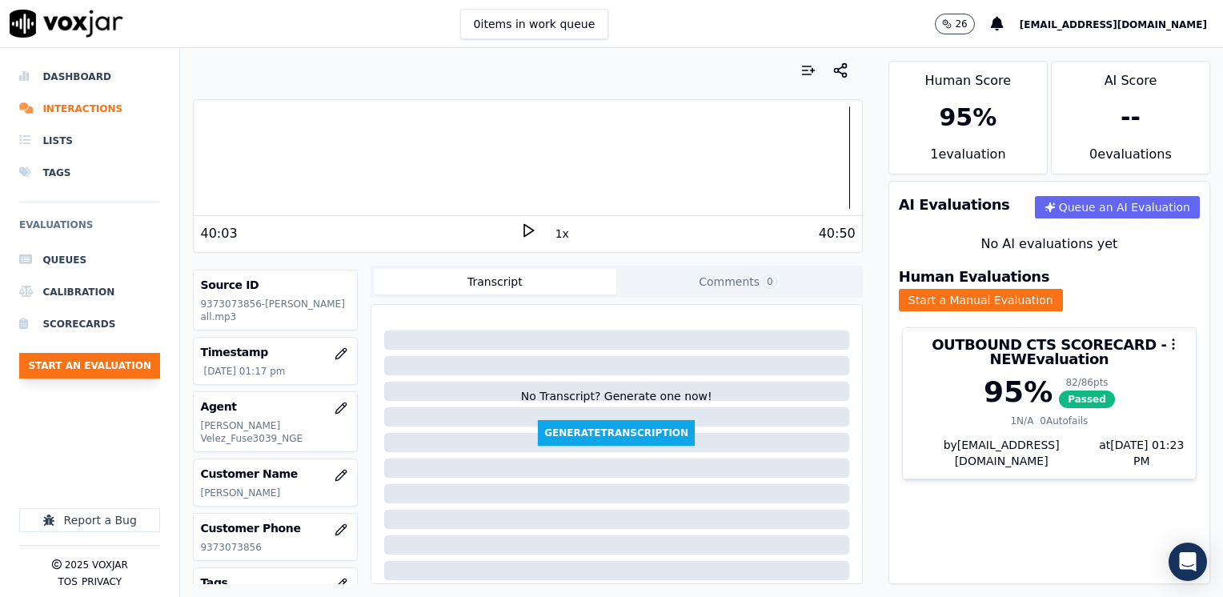
click at [73, 360] on button "Start an Evaluation" at bounding box center [89, 366] width 141 height 26
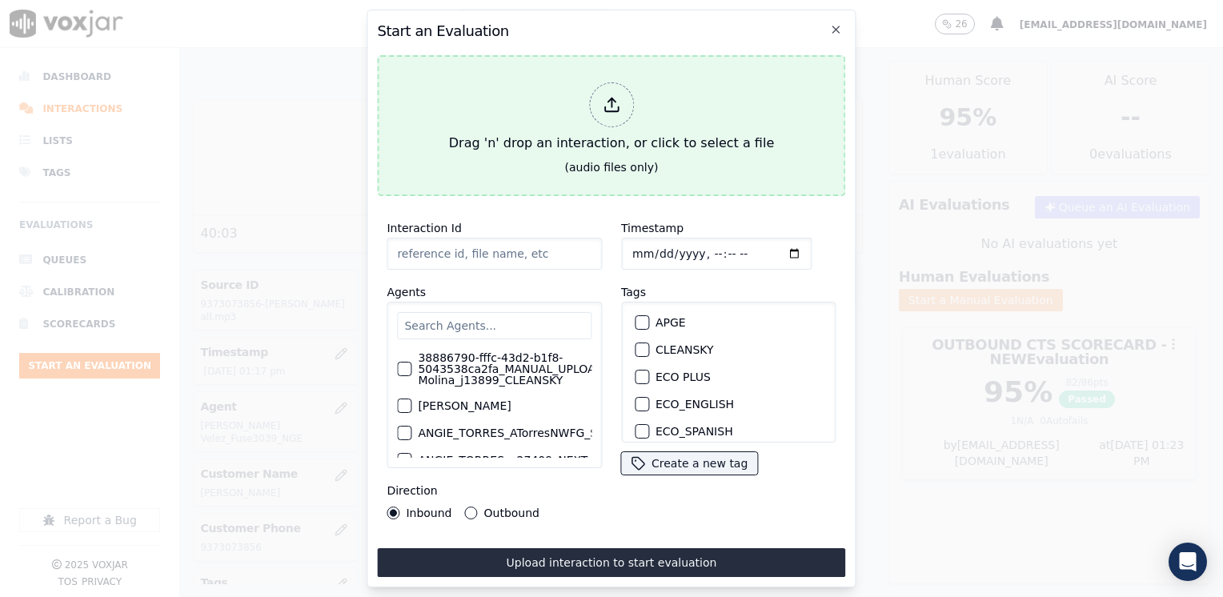
click at [619, 88] on div at bounding box center [611, 104] width 45 height 45
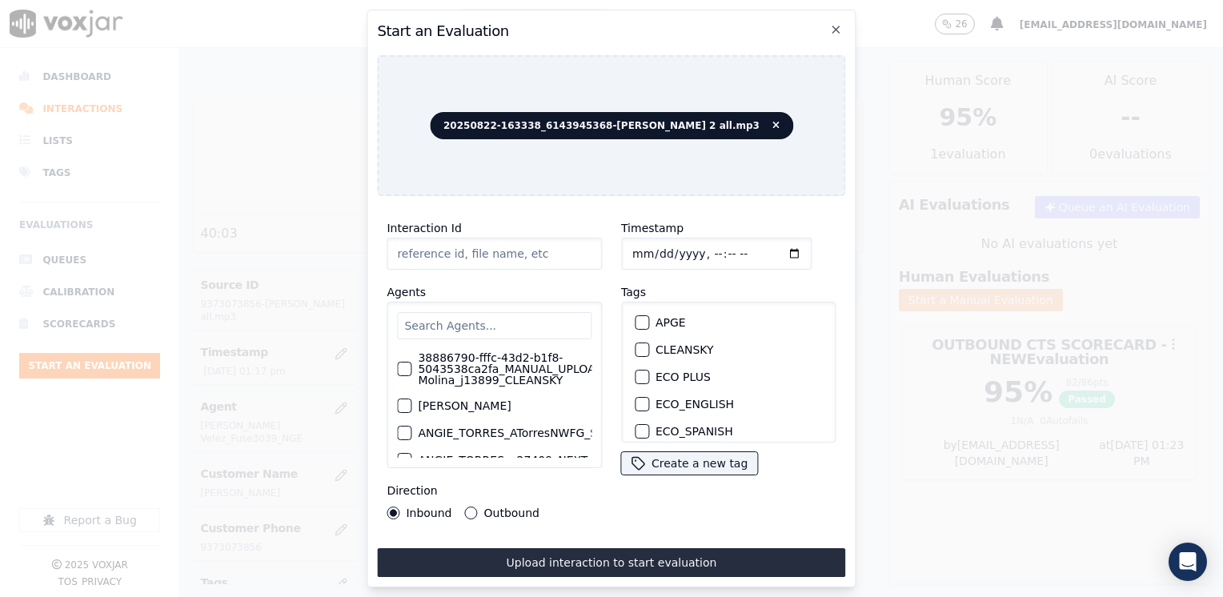
type input "20250822-163338_6143945368-[PERSON_NAME] 2 all.mp3"
click at [512, 322] on input "text" at bounding box center [494, 325] width 194 height 27
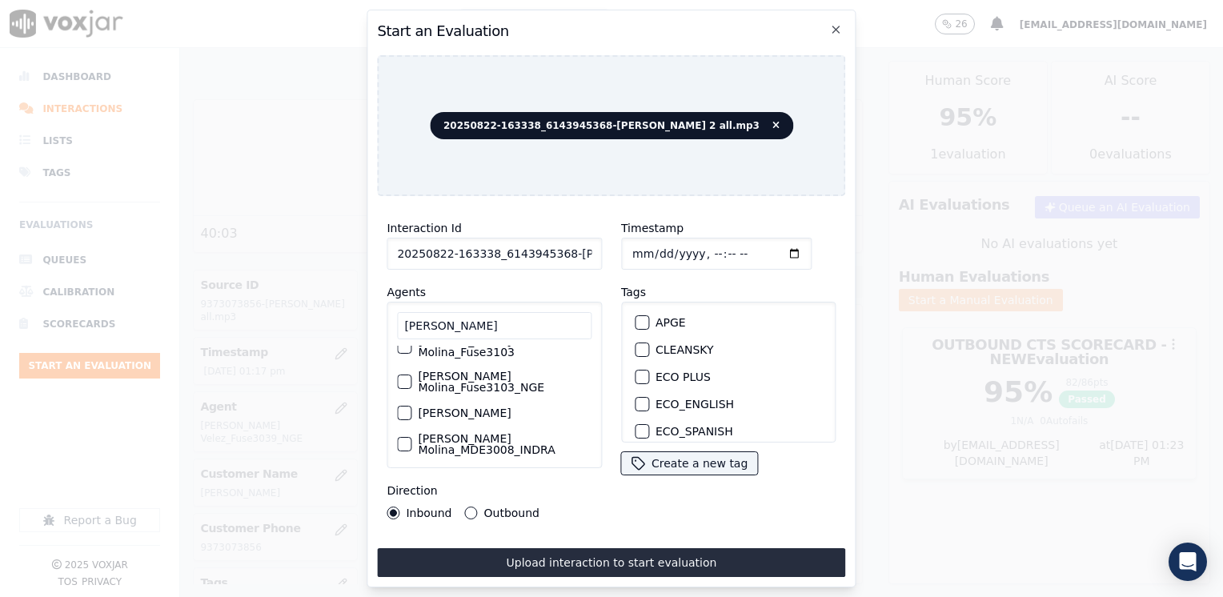
scroll to position [81, 0]
type input "[PERSON_NAME]"
click at [411, 401] on div "[PERSON_NAME] Molina_Fuse3103_NGE" at bounding box center [494, 418] width 194 height 35
click at [400, 413] on div "button" at bounding box center [403, 418] width 11 height 11
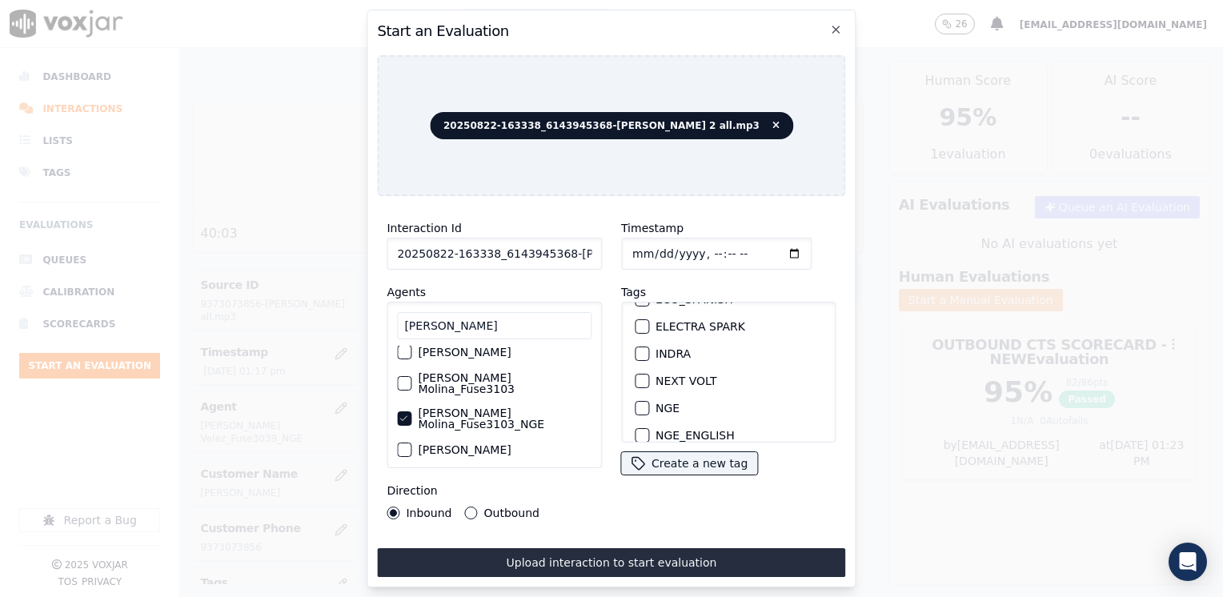
scroll to position [160, 0]
click at [635, 375] on div "button" at bounding box center [640, 380] width 11 height 11
click at [771, 247] on input "Timestamp" at bounding box center [716, 254] width 190 height 32
type input "[DATE]T13:23"
click at [461, 509] on div "Inbound Outbound" at bounding box center [463, 513] width 153 height 13
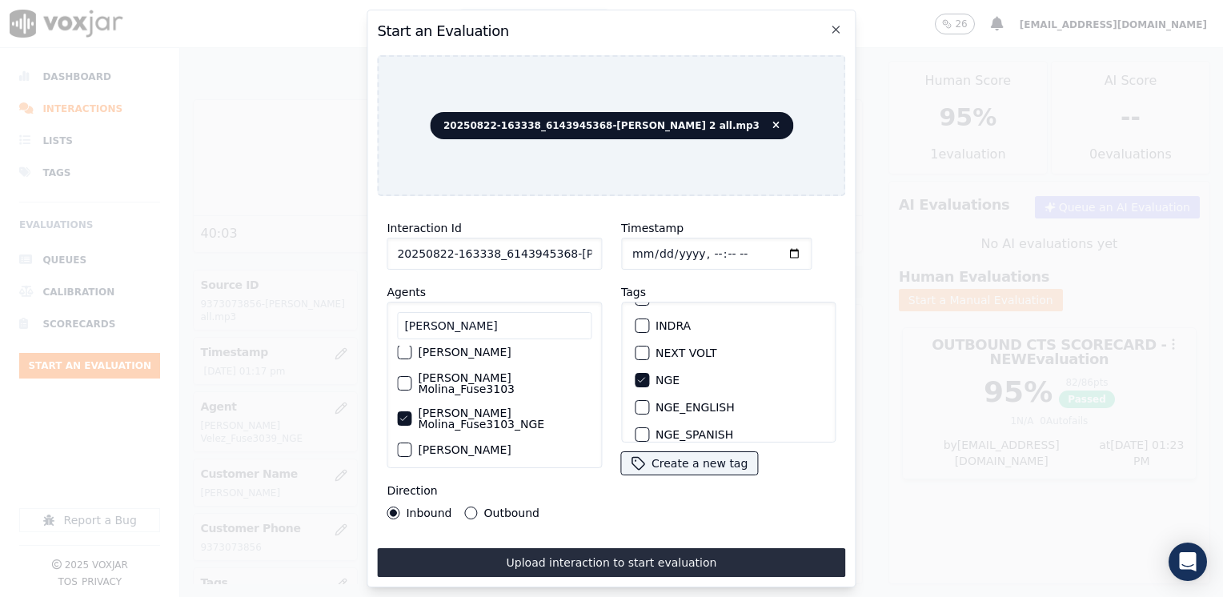
click at [474, 510] on div "Outbound" at bounding box center [502, 513] width 74 height 13
click at [465, 507] on button "Outbound" at bounding box center [471, 513] width 13 height 13
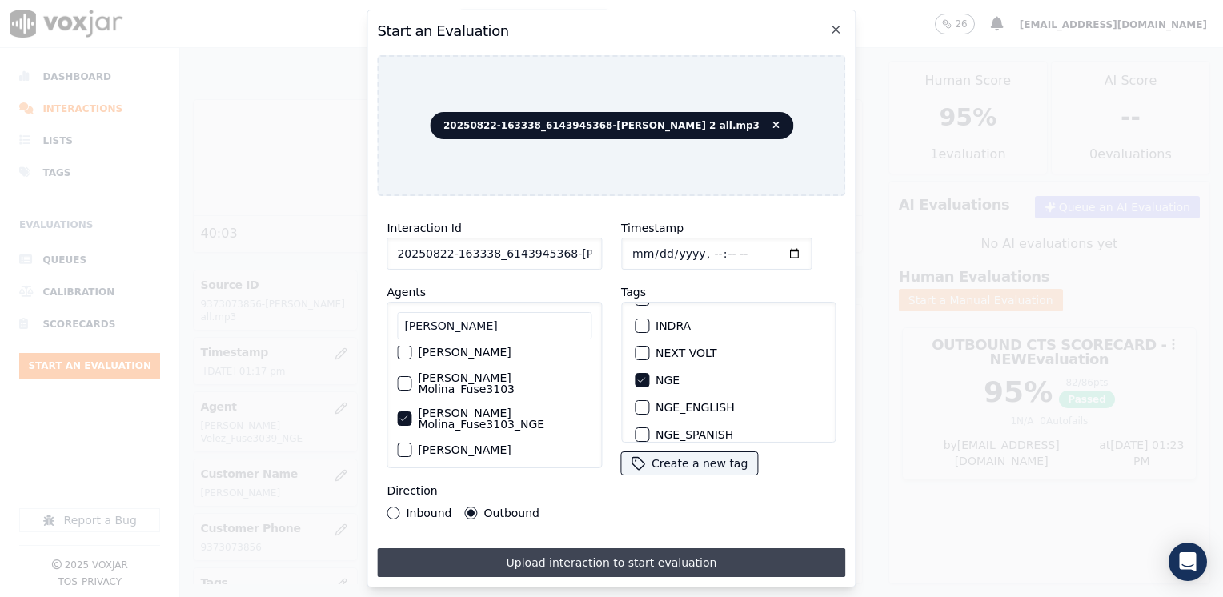
click at [647, 558] on button "Upload interaction to start evaluation" at bounding box center [611, 562] width 468 height 29
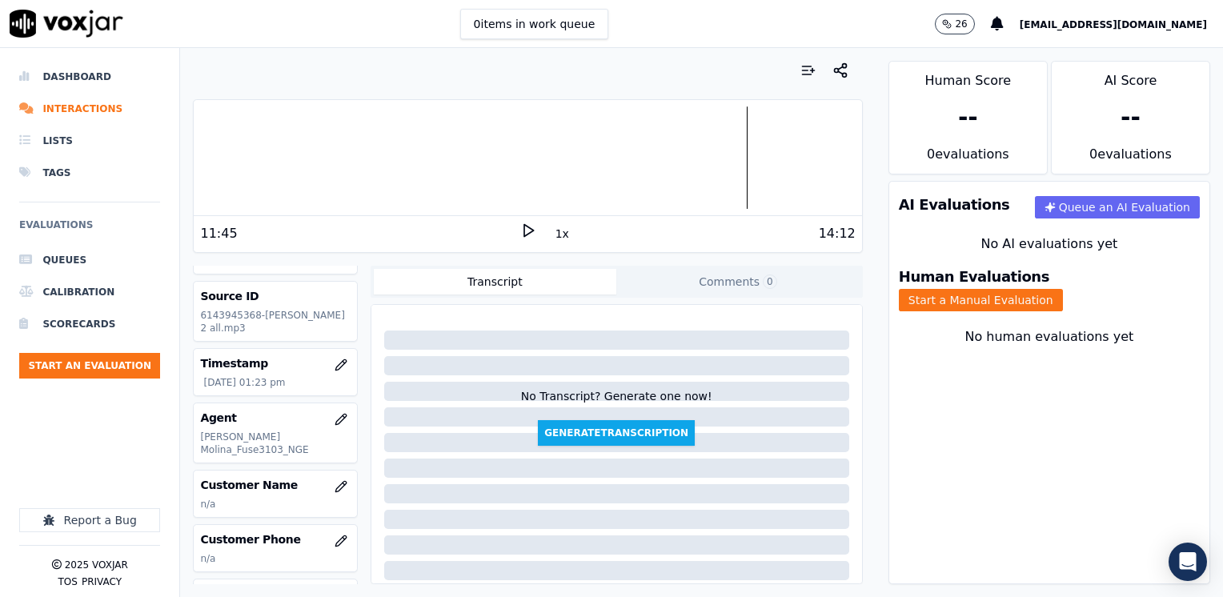
scroll to position [160, 0]
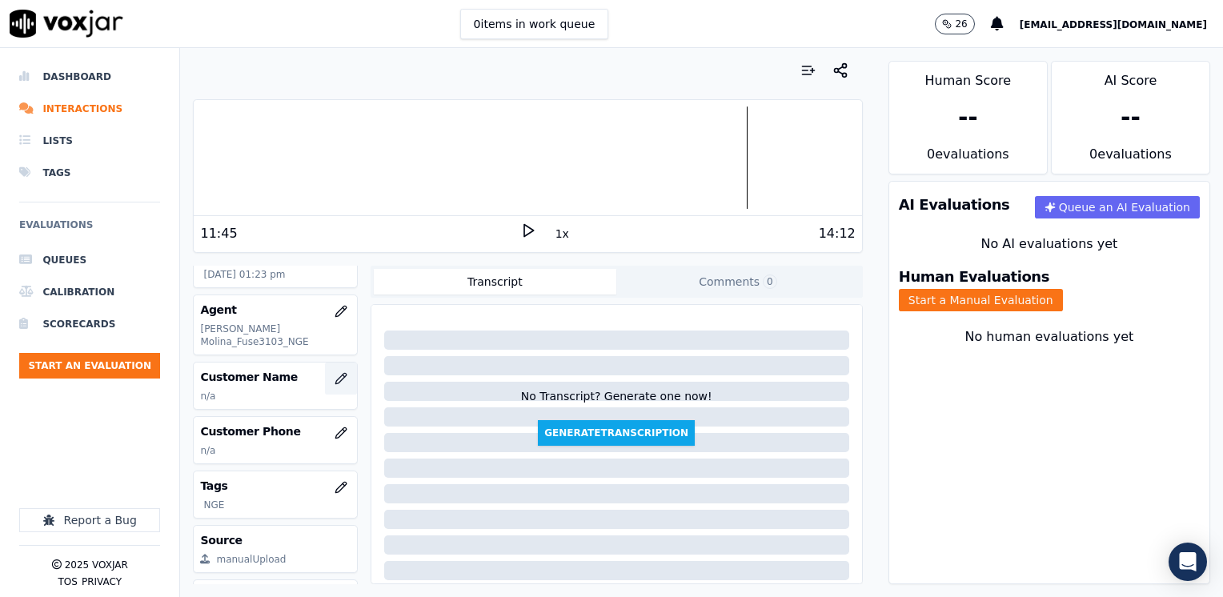
click at [335, 372] on icon "button" at bounding box center [341, 378] width 13 height 13
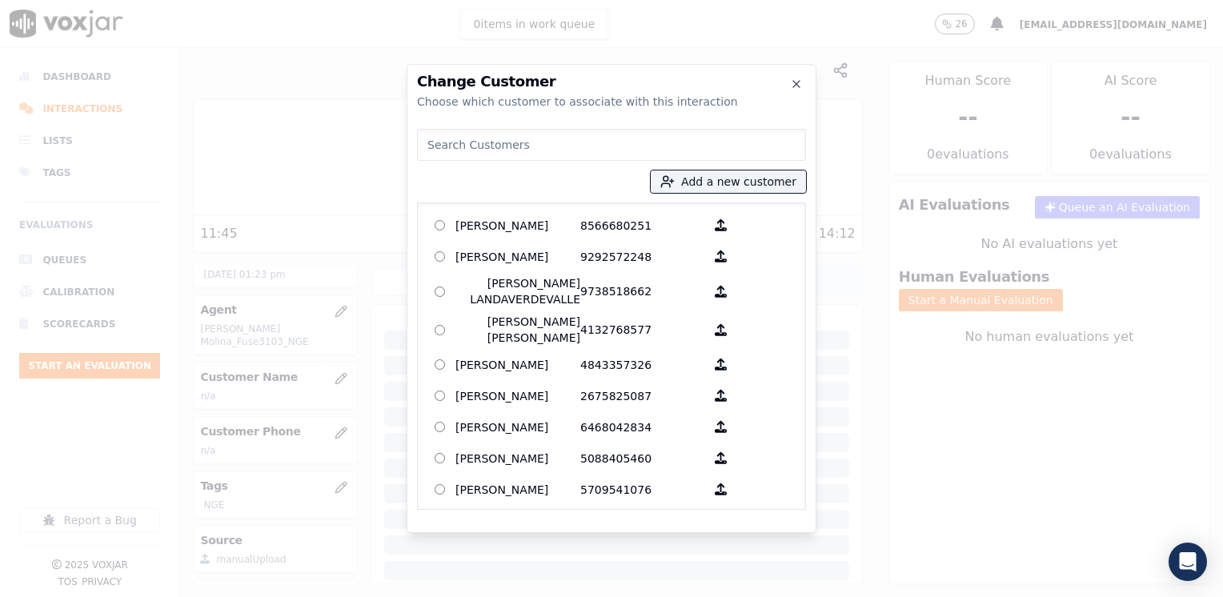
click at [588, 137] on input at bounding box center [611, 145] width 389 height 32
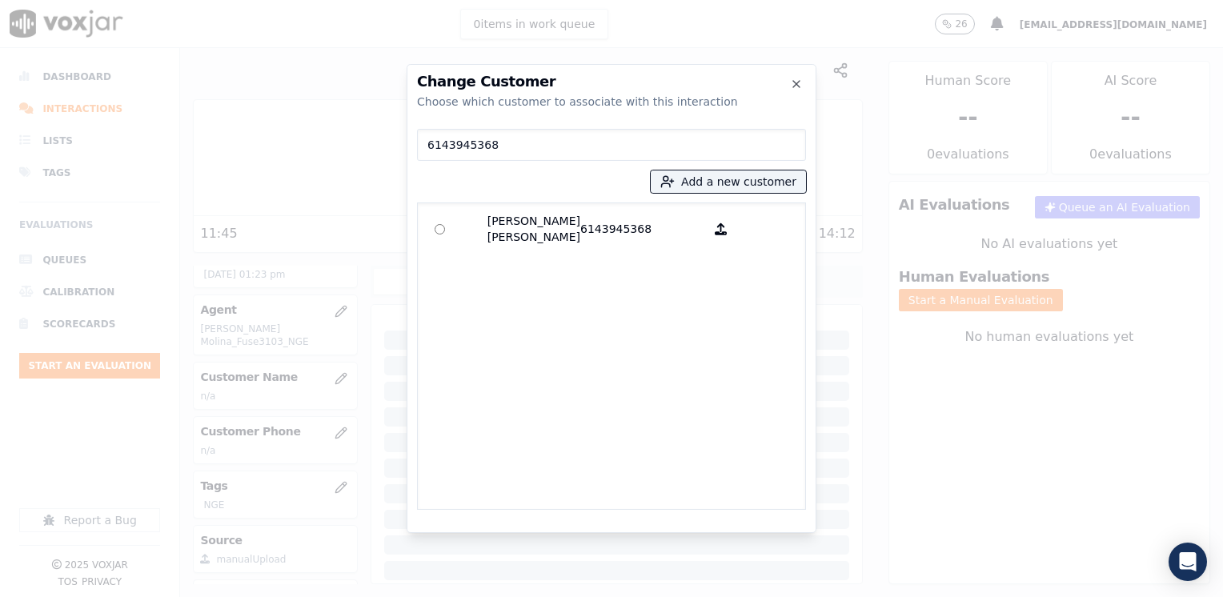
type input "6143945368"
click at [595, 225] on p "6143945368" at bounding box center [642, 229] width 125 height 32
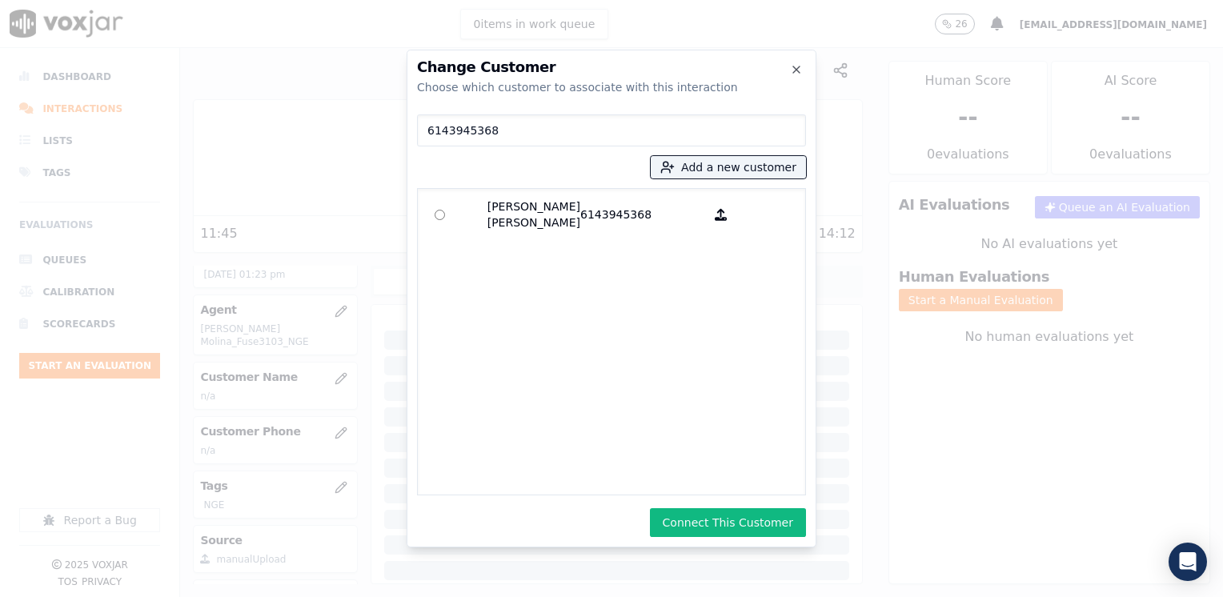
click at [716, 529] on button "Connect This Customer" at bounding box center [728, 522] width 156 height 29
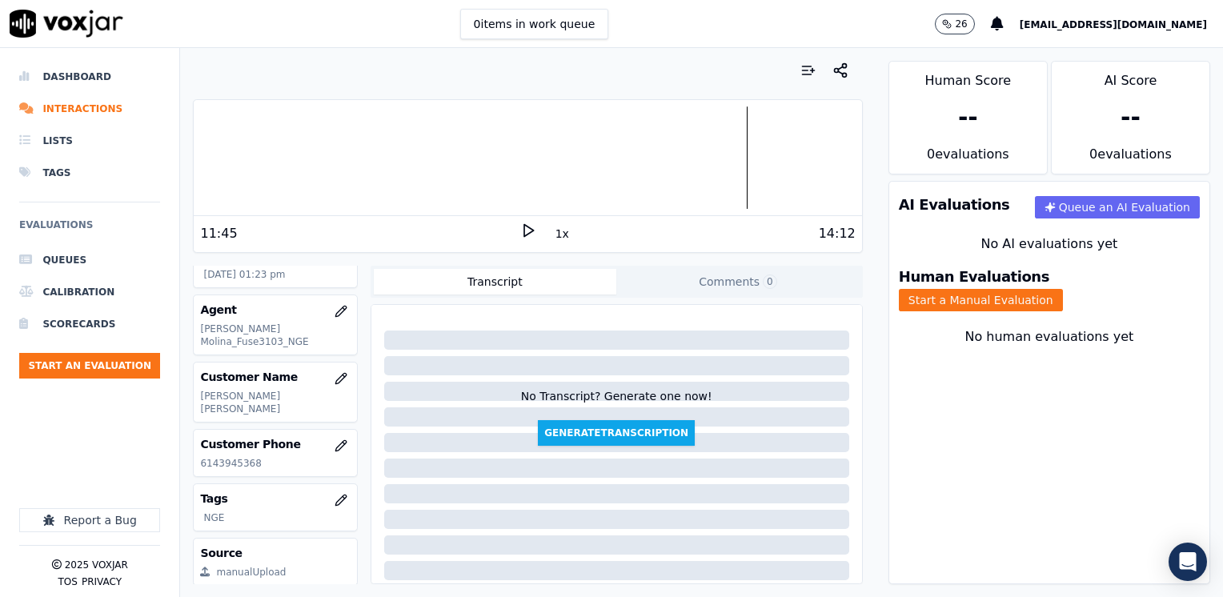
scroll to position [80, 0]
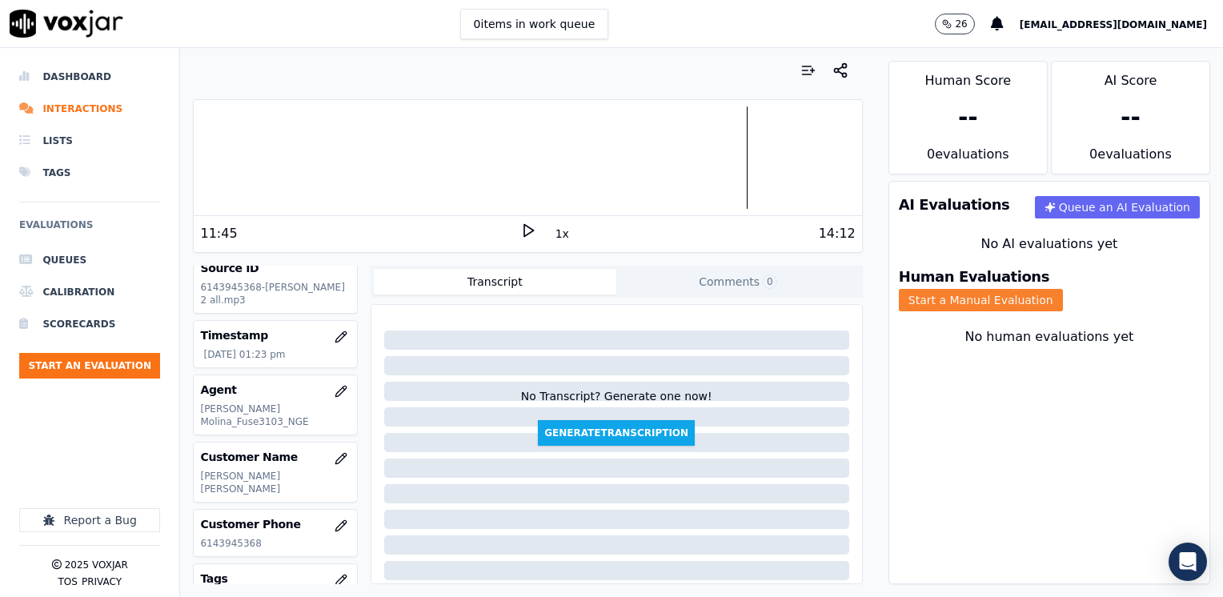
click at [1063, 289] on button "Start a Manual Evaluation" at bounding box center [981, 300] width 164 height 22
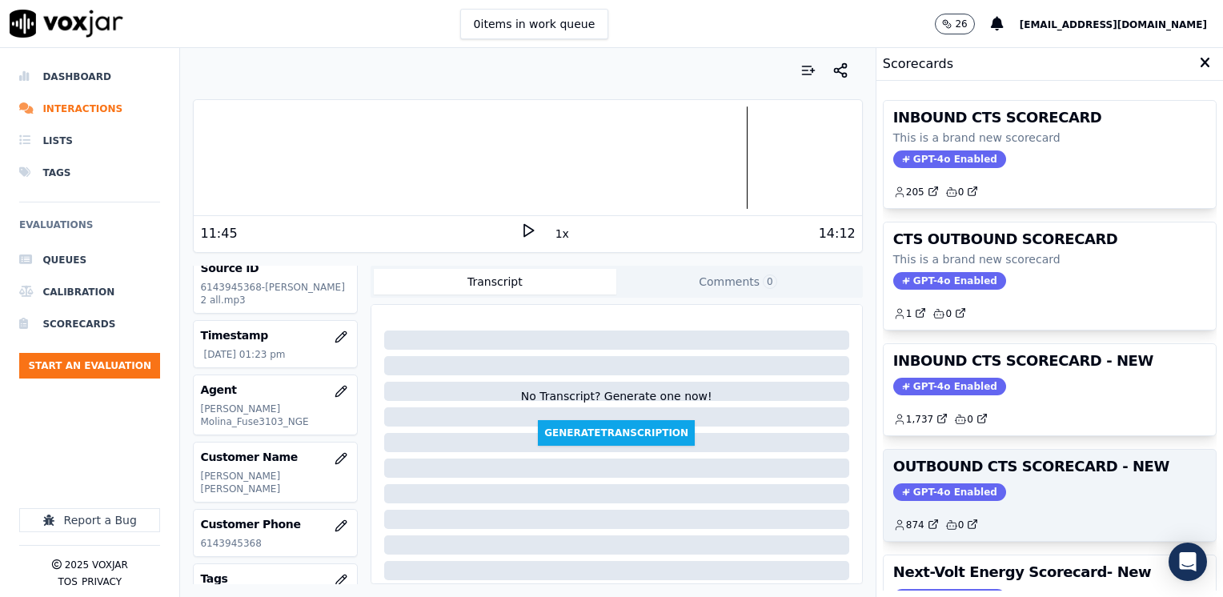
click at [957, 491] on span "GPT-4o Enabled" at bounding box center [949, 492] width 113 height 18
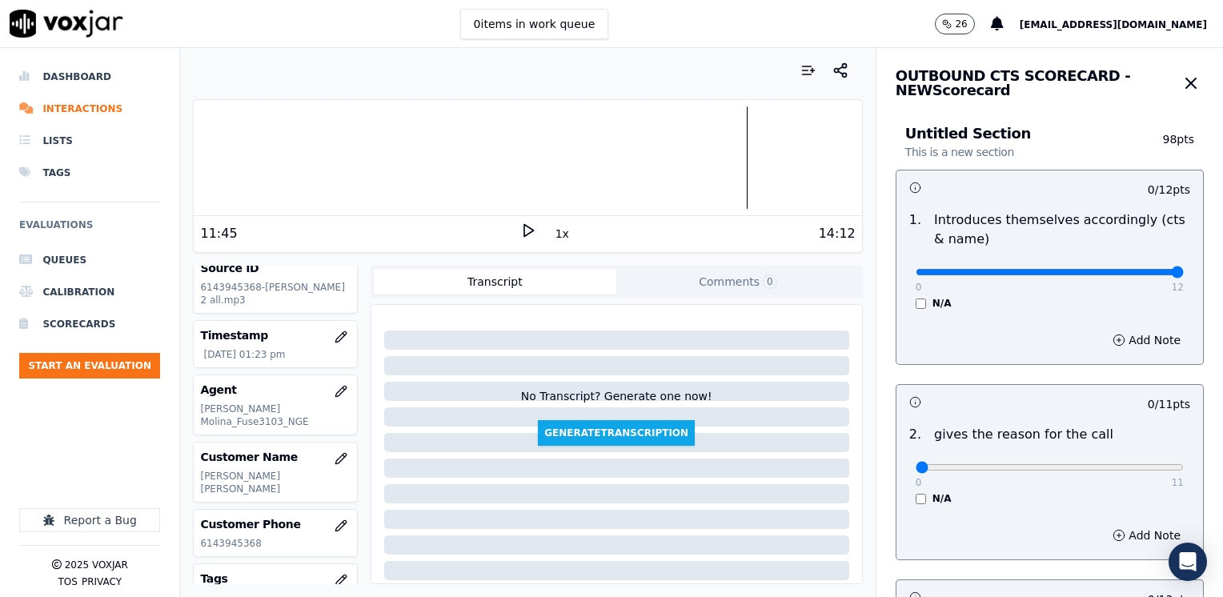
drag, startPoint x: 902, startPoint y: 273, endPoint x: 1225, endPoint y: 306, distance: 325.0
type input "12"
click at [1184, 275] on input "range" at bounding box center [1050, 272] width 268 height 6
drag, startPoint x: 903, startPoint y: 469, endPoint x: 1225, endPoint y: 457, distance: 322.8
type input "11"
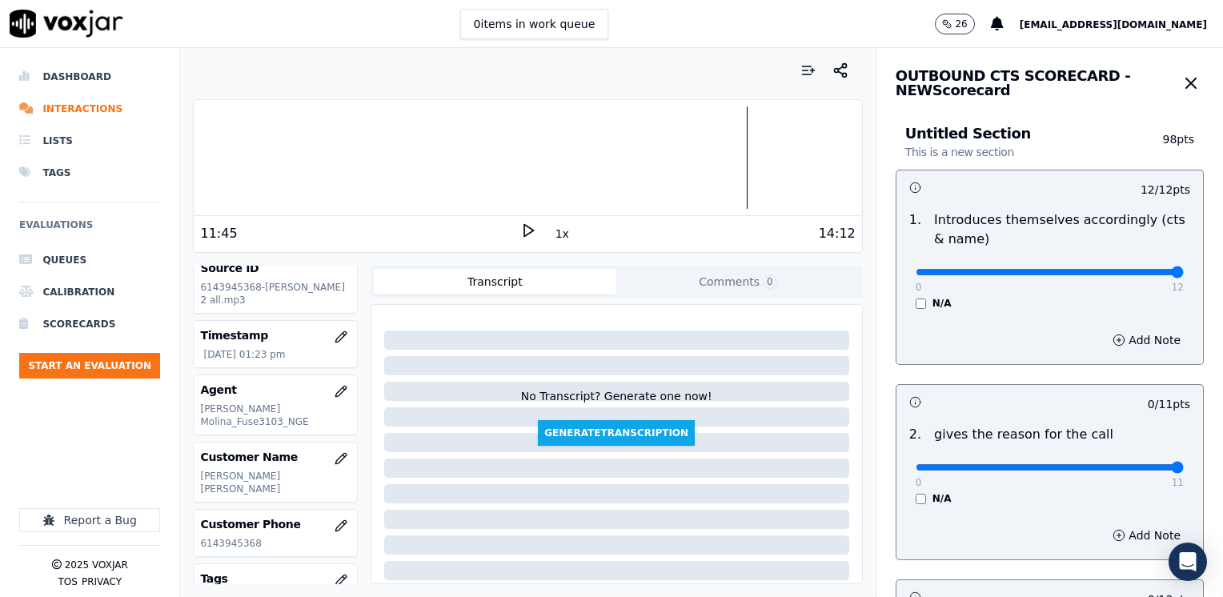
click at [1184, 275] on input "range" at bounding box center [1050, 272] width 268 height 6
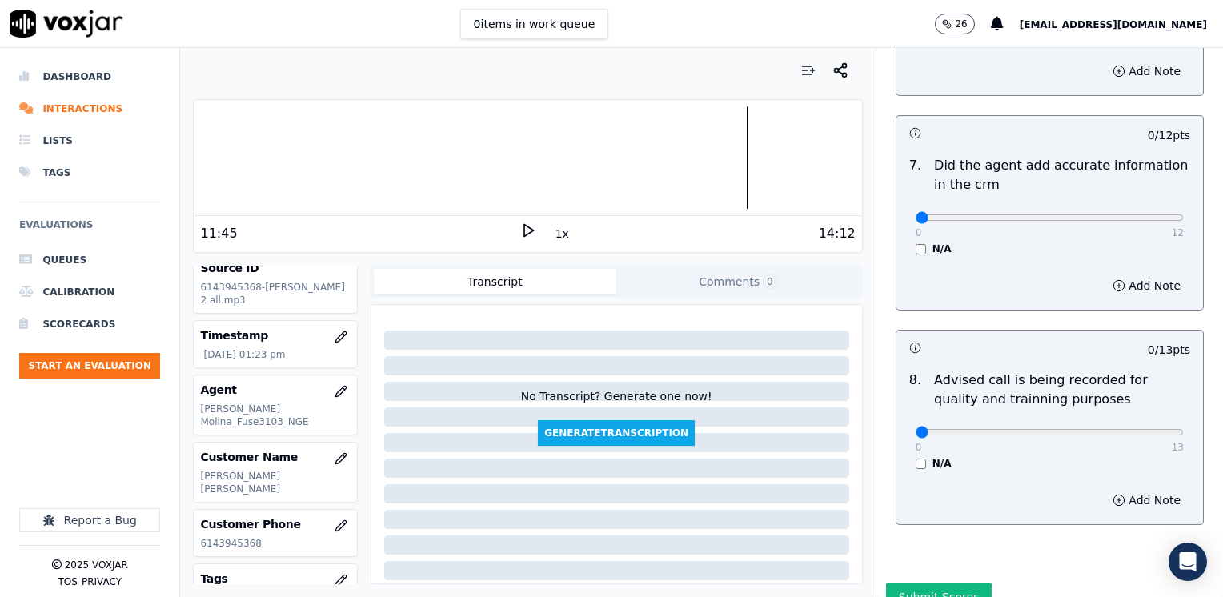
scroll to position [1399, 0]
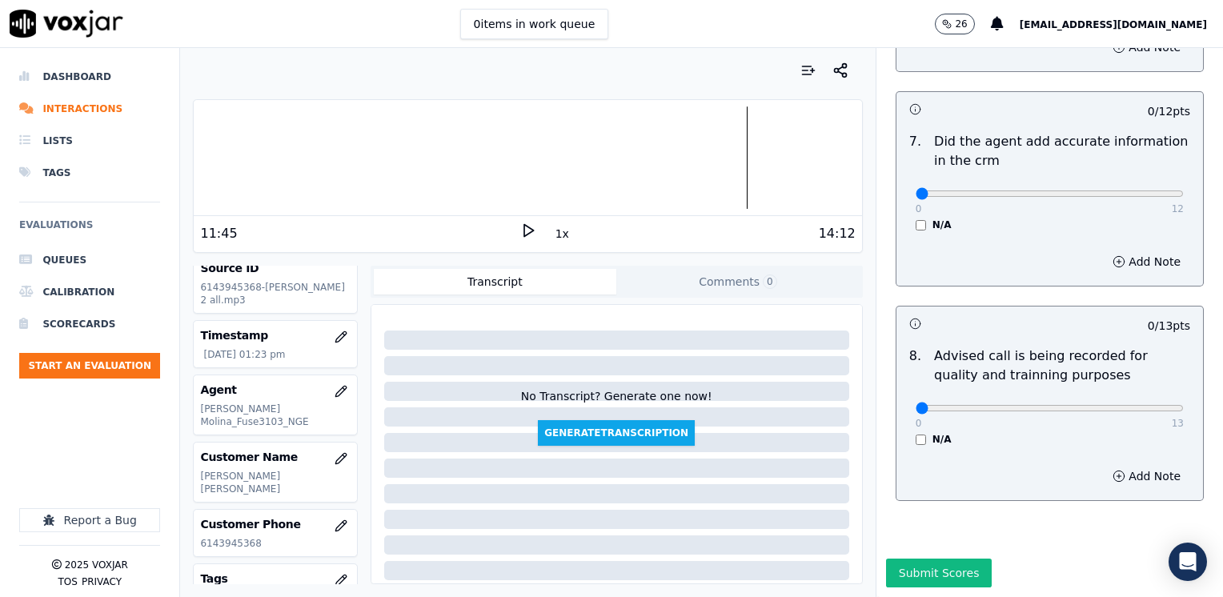
click at [1092, 385] on div "0 13 N/A" at bounding box center [1050, 415] width 294 height 61
type input "10"
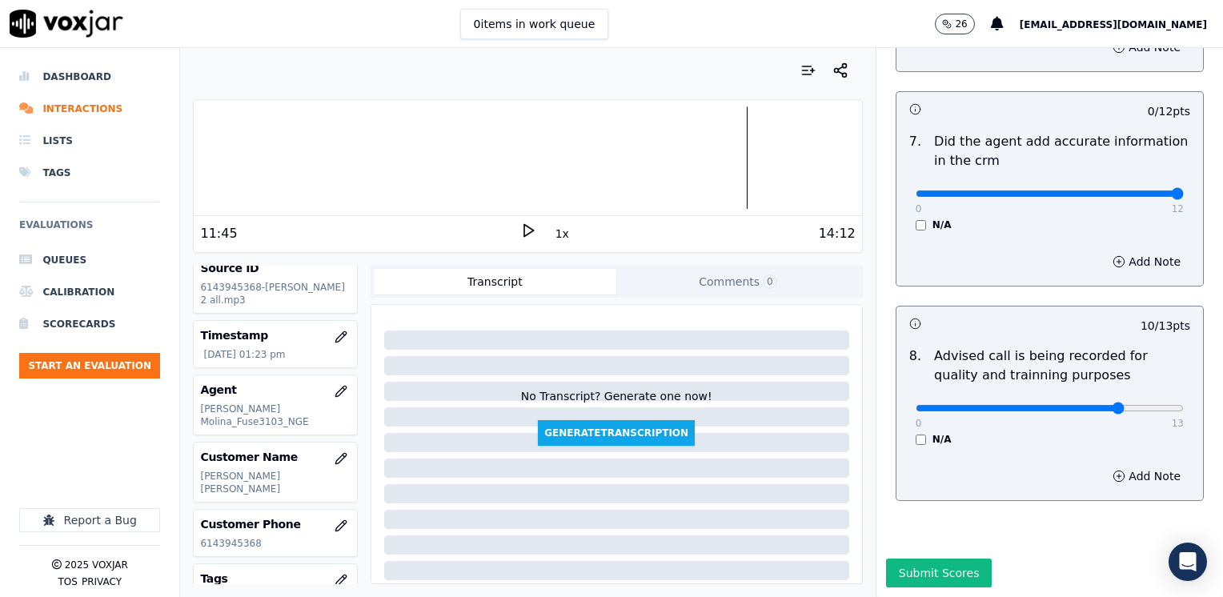
drag, startPoint x: 903, startPoint y: 162, endPoint x: 1225, endPoint y: 213, distance: 326.6
type input "12"
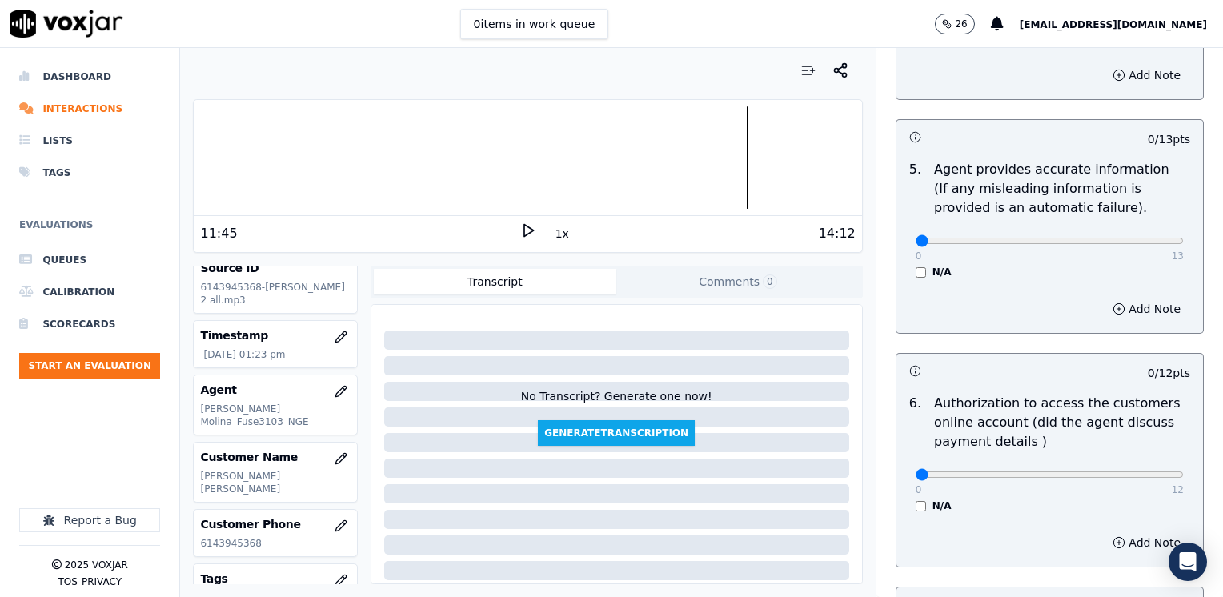
scroll to position [839, 0]
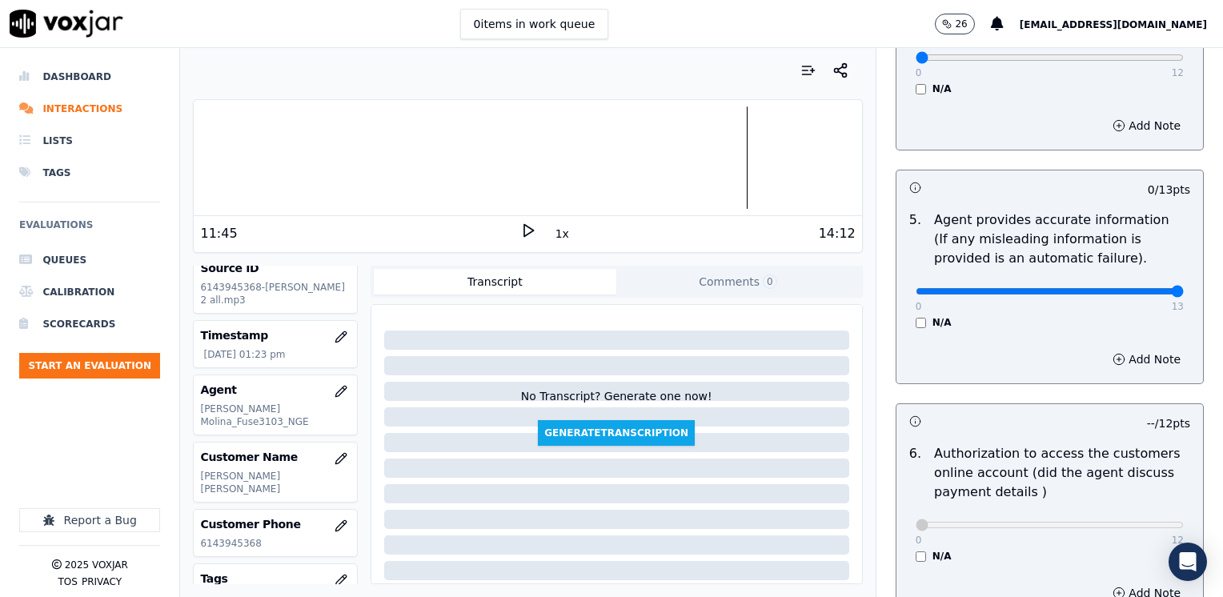
drag, startPoint x: 905, startPoint y: 275, endPoint x: 1225, endPoint y: 275, distance: 320.1
type input "13"
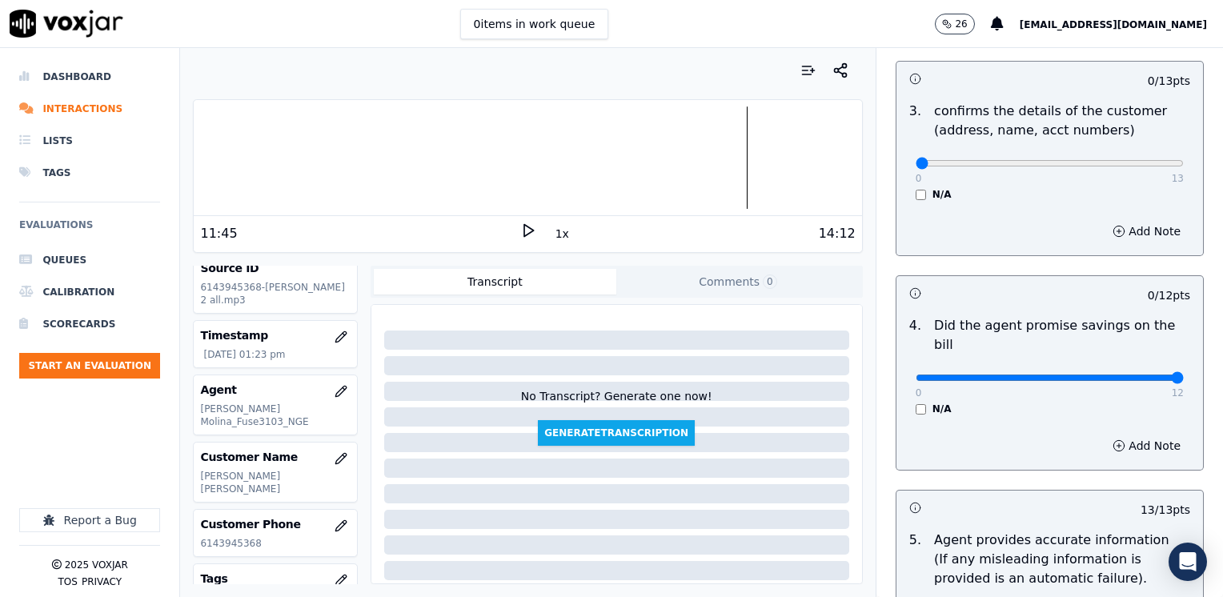
drag, startPoint x: 909, startPoint y: 359, endPoint x: 1225, endPoint y: 316, distance: 319.1
type input "12"
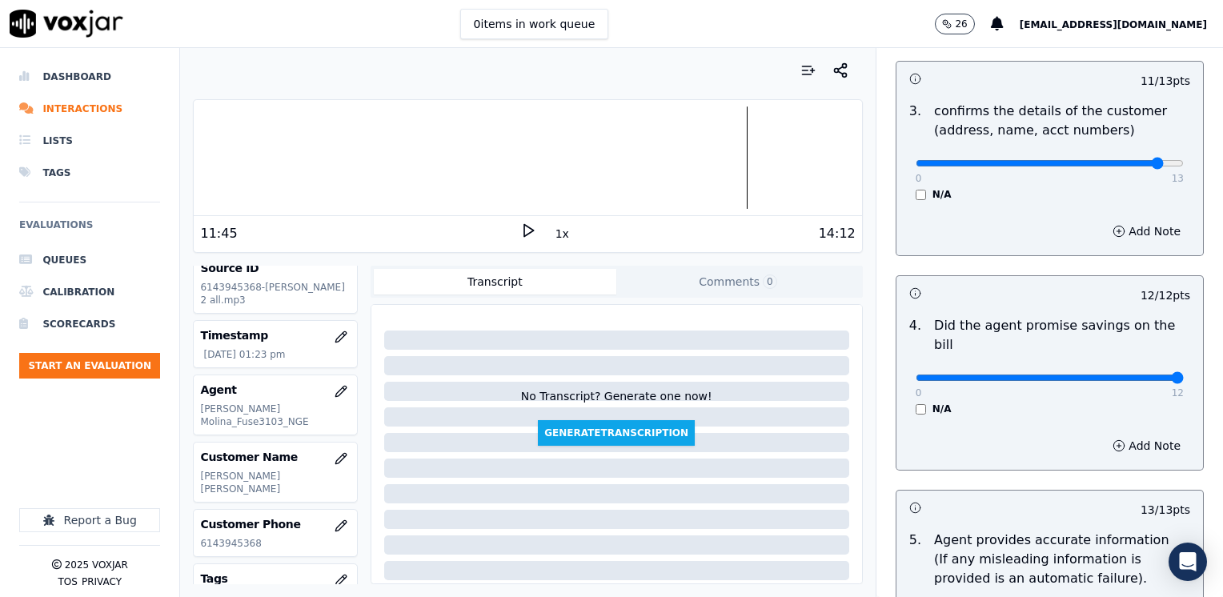
click at [1120, 235] on button "Add Note" at bounding box center [1146, 231] width 87 height 22
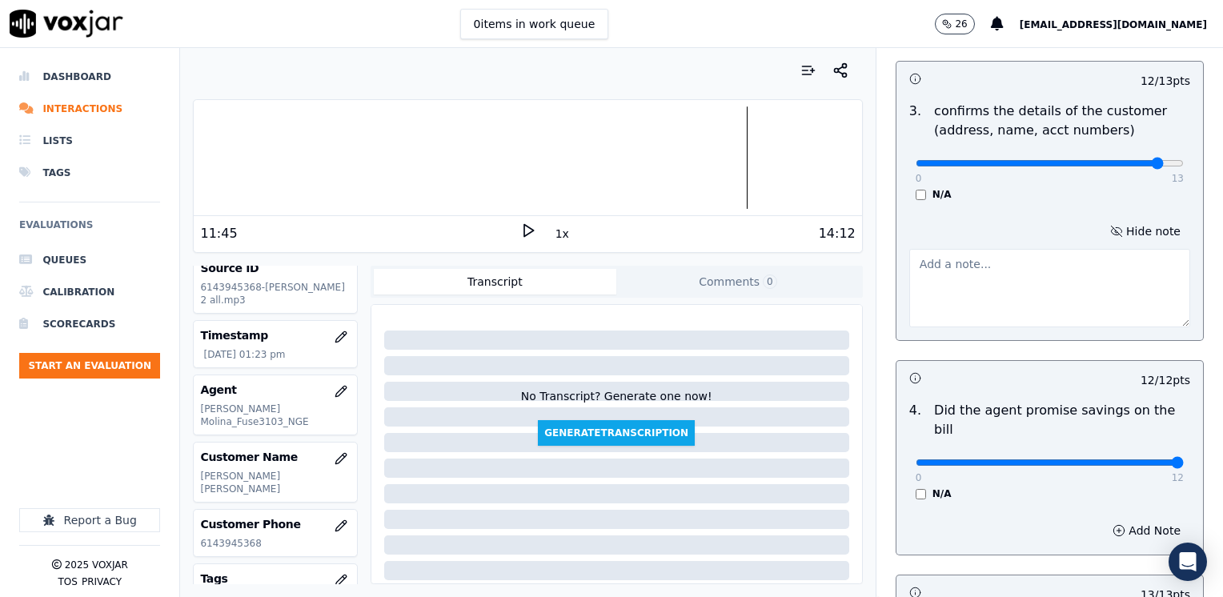
click at [973, 310] on textarea at bounding box center [1049, 288] width 281 height 78
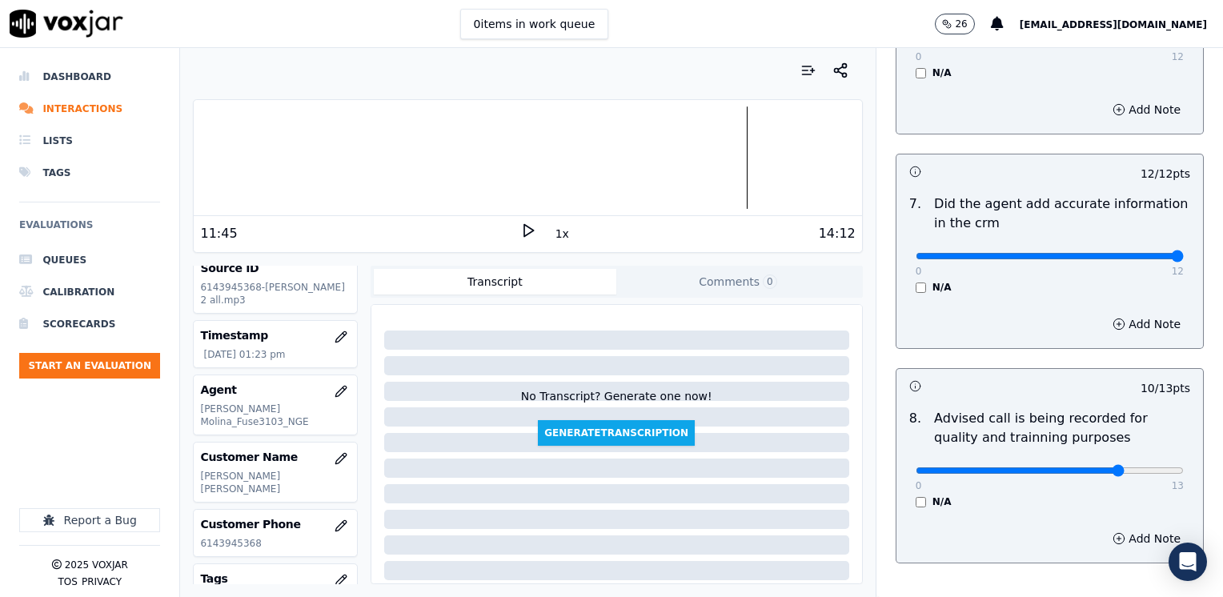
scroll to position [1483, 0]
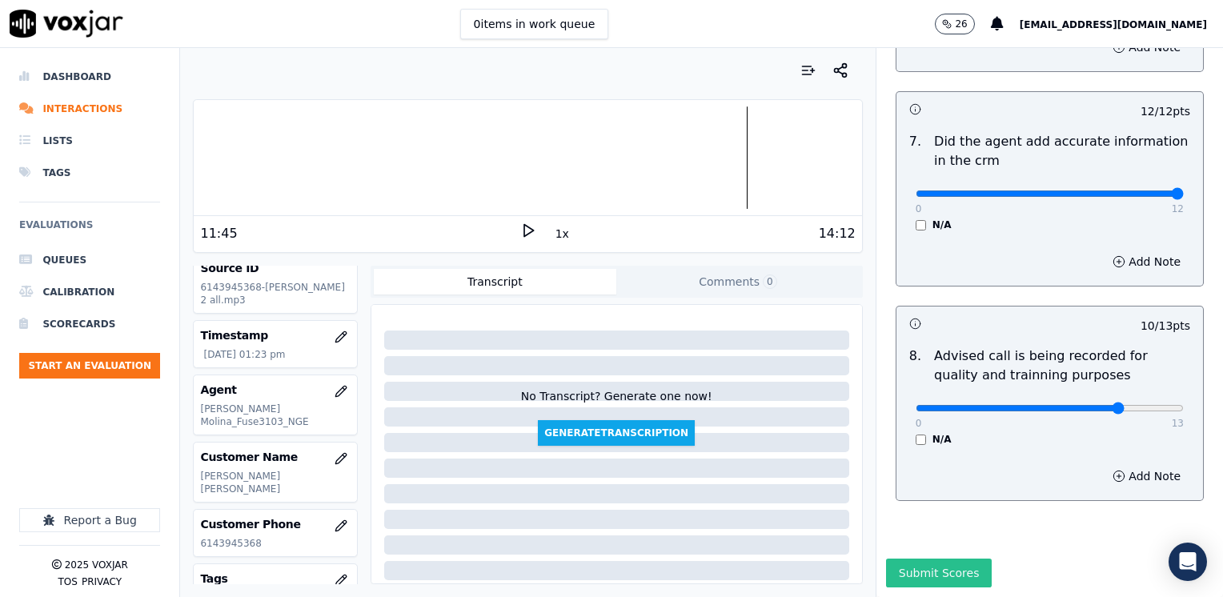
type textarea "Make sure to confirm full service address and the name as it appears on the bil…"
click at [920, 559] on button "Submit Scores" at bounding box center [939, 573] width 106 height 29
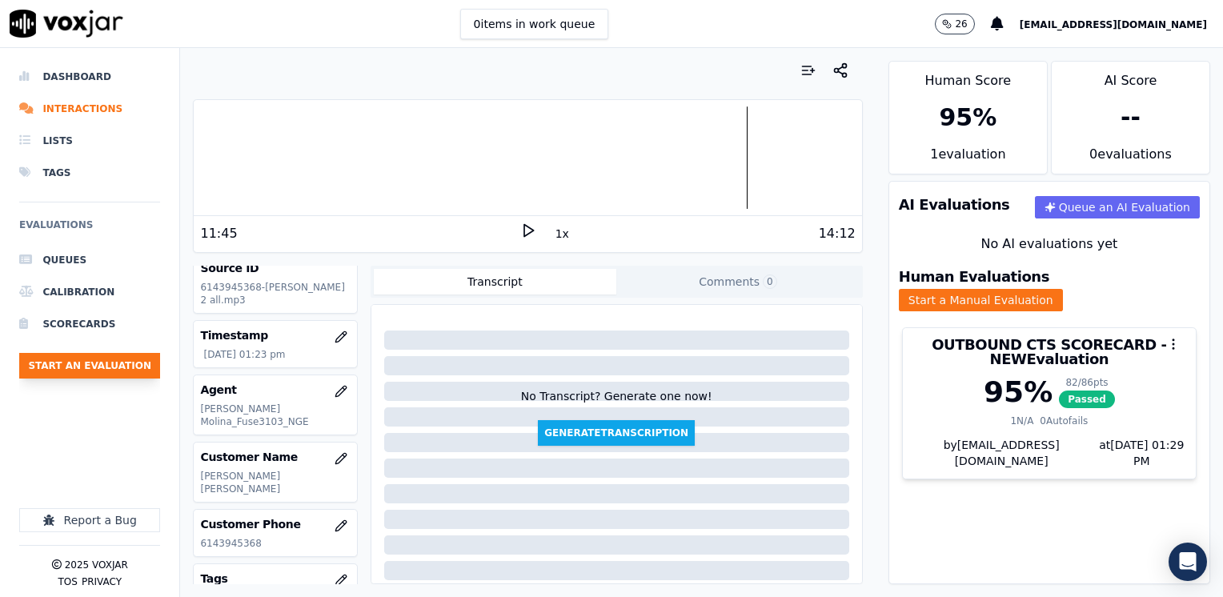
click at [128, 370] on button "Start an Evaluation" at bounding box center [89, 366] width 141 height 26
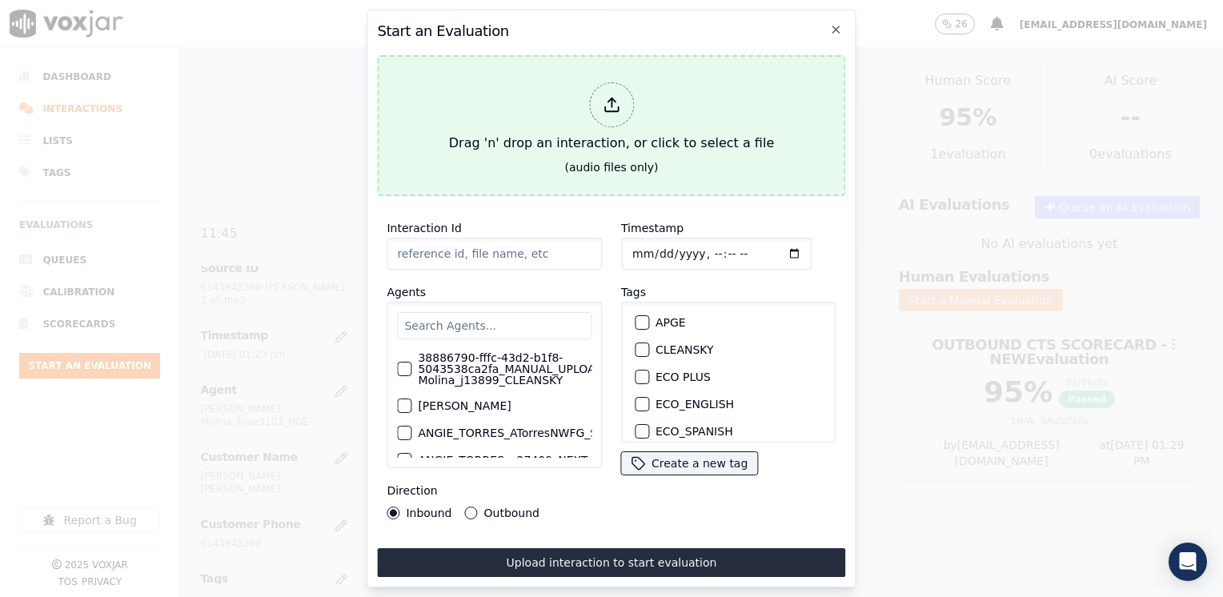
click at [627, 108] on div at bounding box center [611, 104] width 45 height 45
type input "20250822-165026_8604998958-[PERSON_NAME] all.mp3"
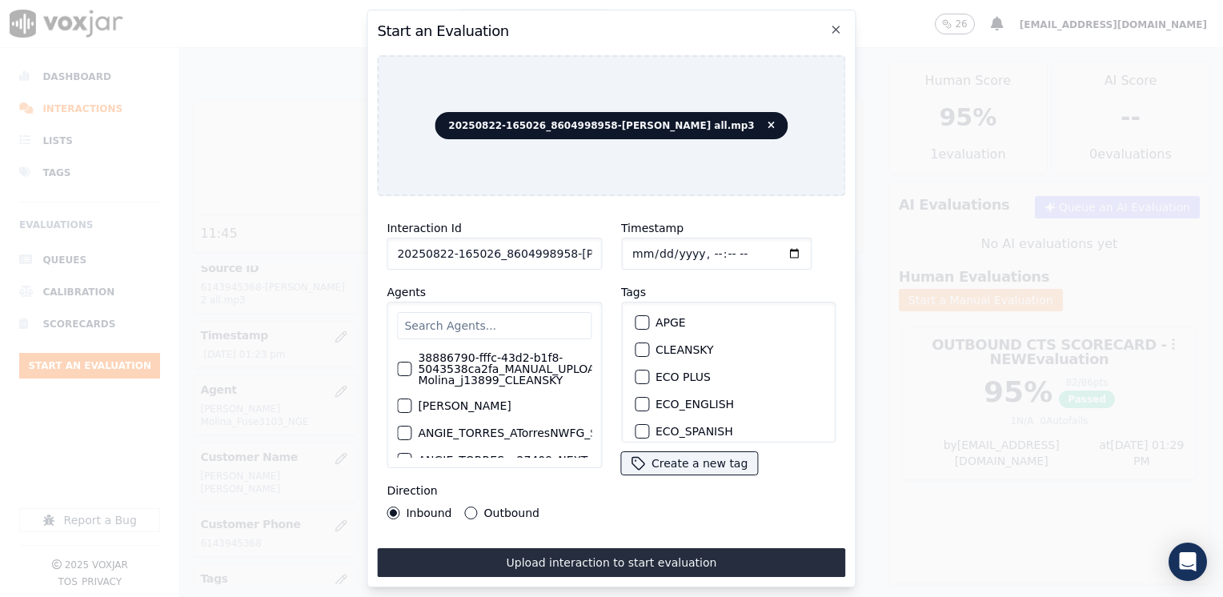
click at [497, 322] on input "text" at bounding box center [494, 325] width 194 height 27
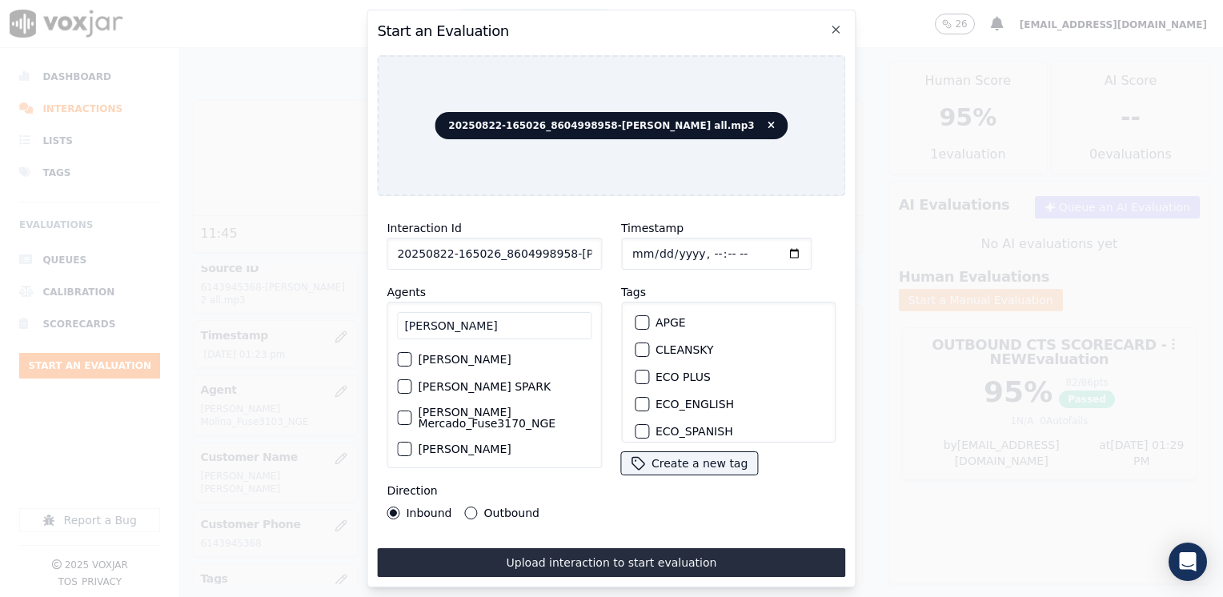
type input "[PERSON_NAME]"
click at [400, 412] on div "button" at bounding box center [403, 417] width 11 height 11
click at [637, 375] on div "button" at bounding box center [640, 380] width 11 height 11
click at [774, 247] on input "Timestamp" at bounding box center [716, 254] width 190 height 32
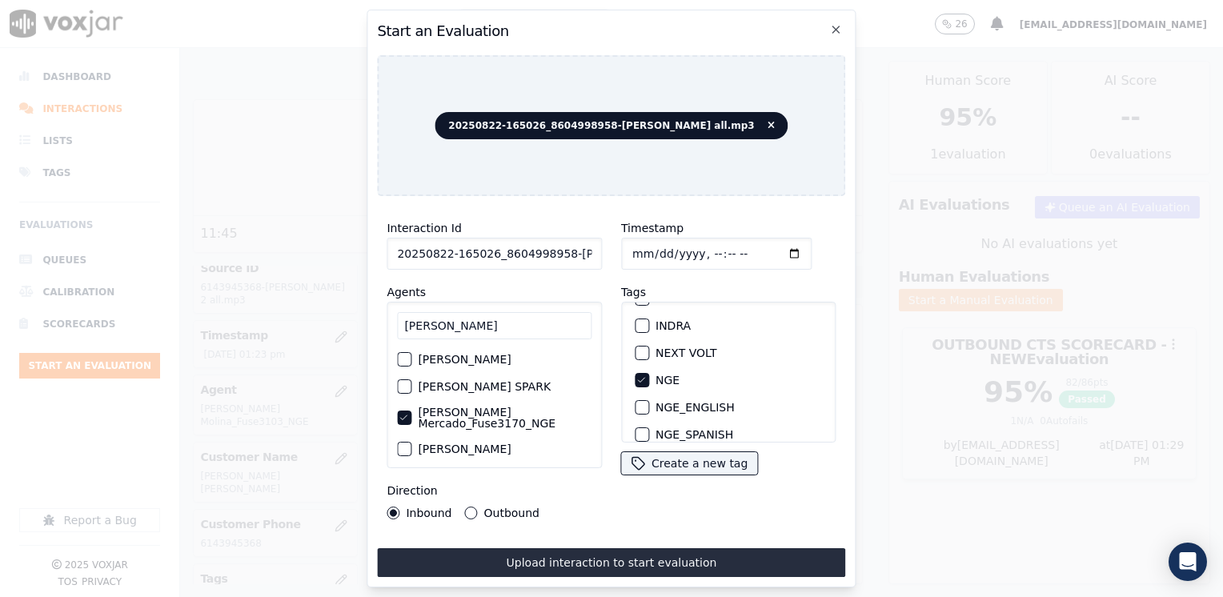
click at [583, 499] on div "Direction Inbound Outbound" at bounding box center [494, 500] width 215 height 38
click at [768, 245] on input "Timestamp" at bounding box center [716, 254] width 190 height 32
type input "[DATE]T13:29"
click at [466, 507] on button "Outbound" at bounding box center [471, 513] width 13 height 13
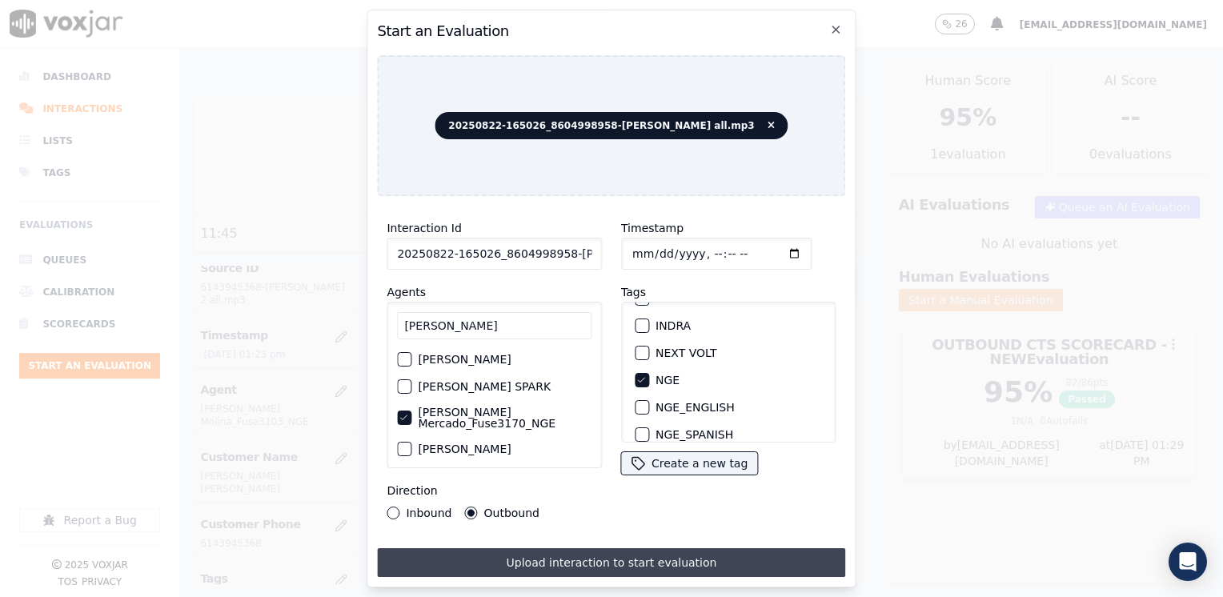
click at [573, 559] on button "Upload interaction to start evaluation" at bounding box center [611, 562] width 468 height 29
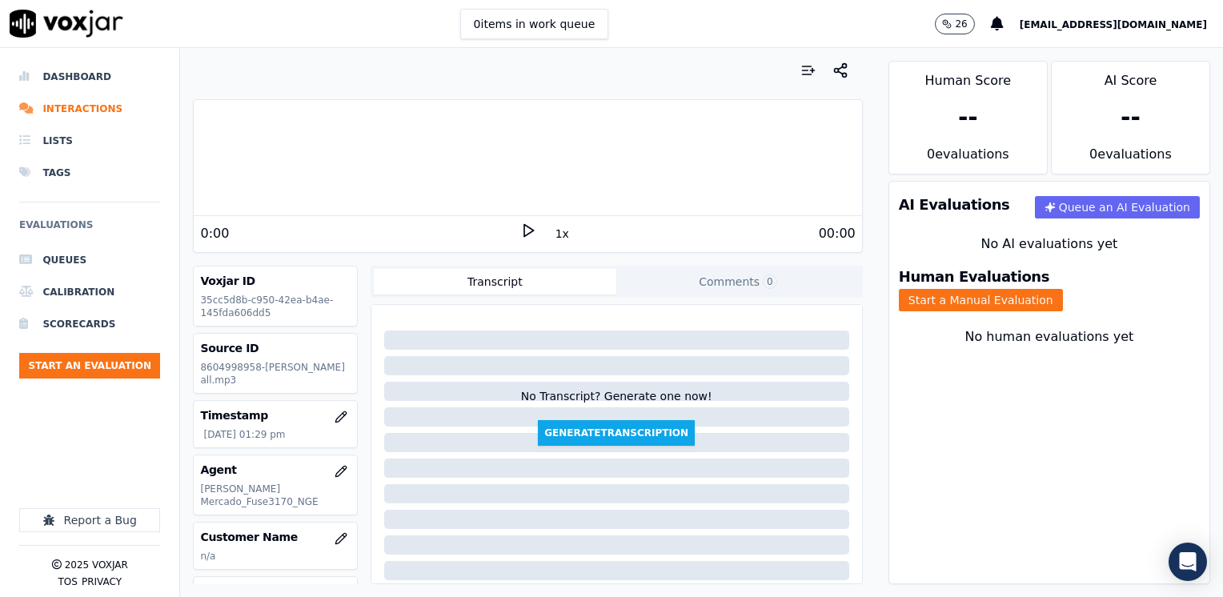
drag, startPoint x: 391, startPoint y: 230, endPoint x: 415, endPoint y: 230, distance: 24.0
click at [391, 230] on div "0:00" at bounding box center [359, 233] width 319 height 19
click at [520, 234] on icon at bounding box center [528, 230] width 16 height 16
click at [1063, 289] on button "Start a Manual Evaluation" at bounding box center [981, 300] width 164 height 22
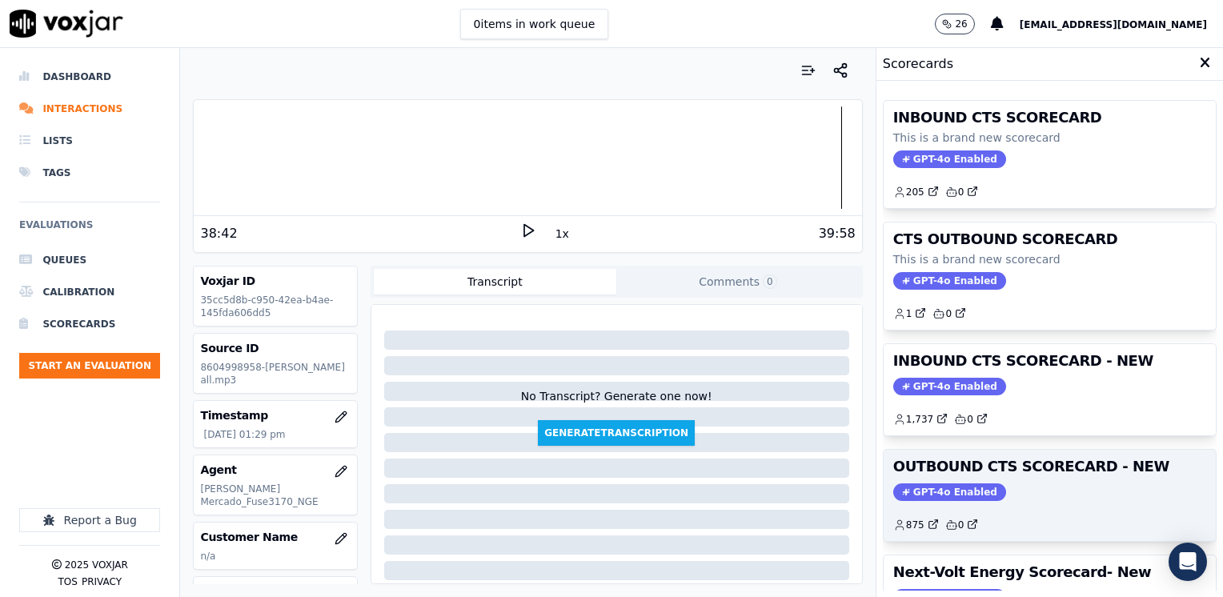
click at [932, 489] on span "GPT-4o Enabled" at bounding box center [949, 492] width 113 height 18
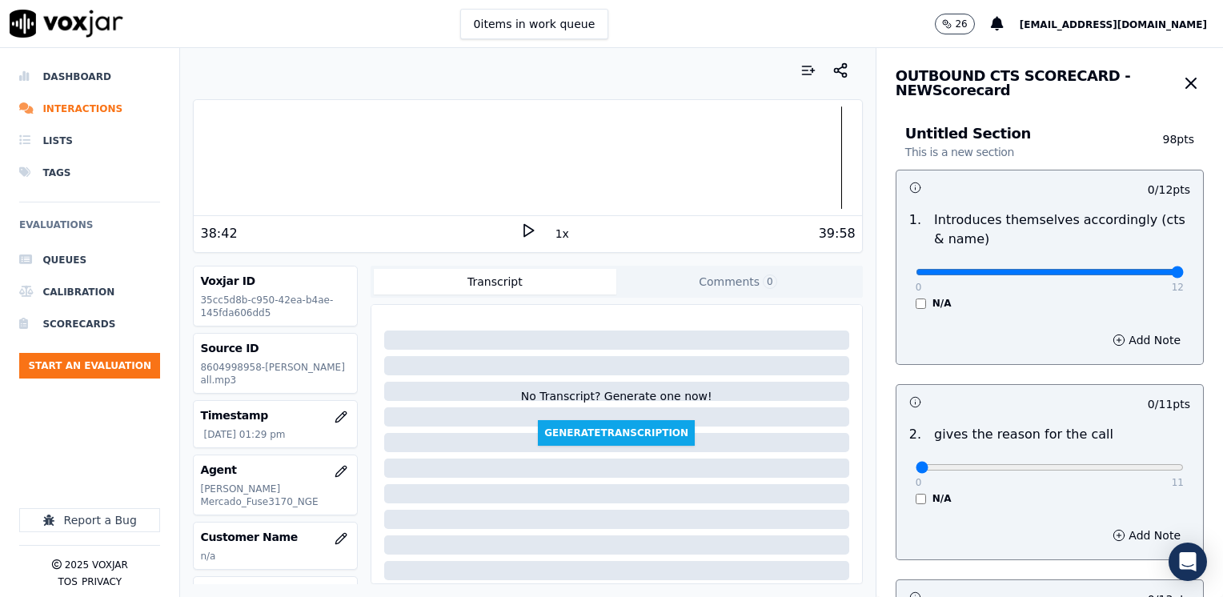
drag, startPoint x: 901, startPoint y: 266, endPoint x: 1225, endPoint y: 341, distance: 332.7
type input "12"
click at [1184, 275] on input "range" at bounding box center [1050, 272] width 268 height 6
drag, startPoint x: 901, startPoint y: 466, endPoint x: 1168, endPoint y: 457, distance: 267.5
type input "11"
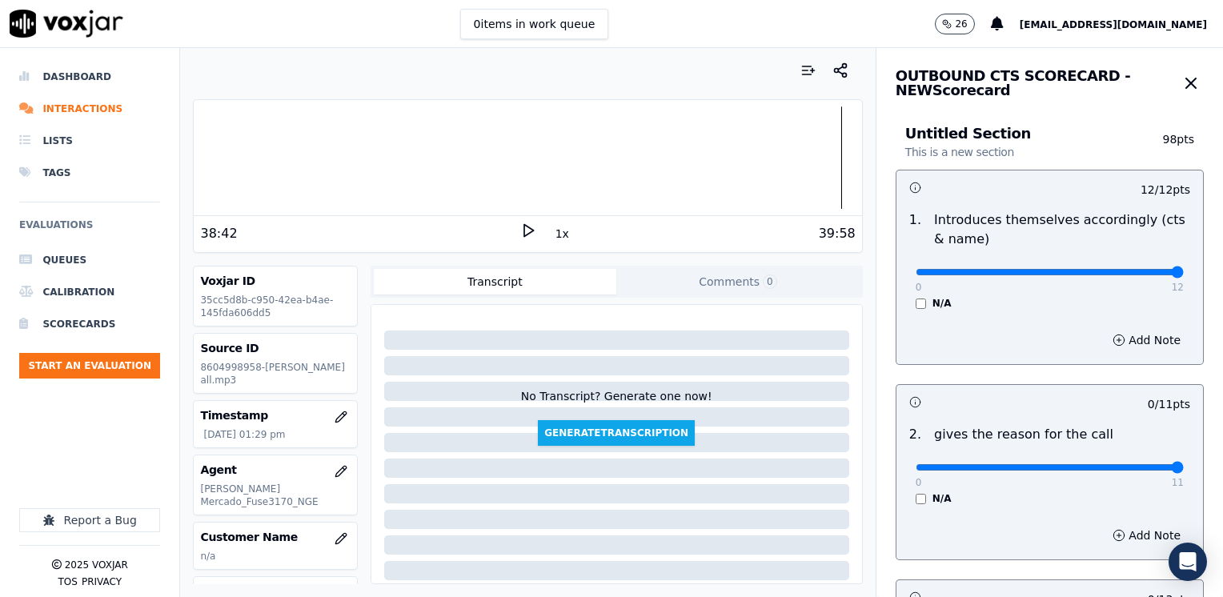
click at [1184, 275] on input "range" at bounding box center [1050, 272] width 268 height 6
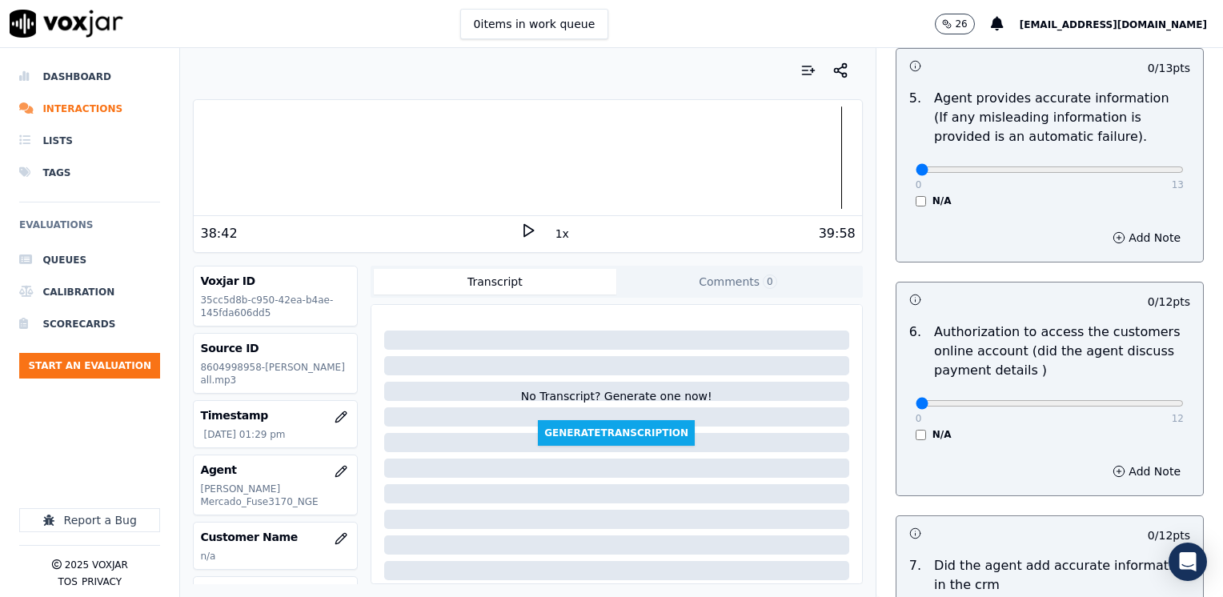
scroll to position [1361, 0]
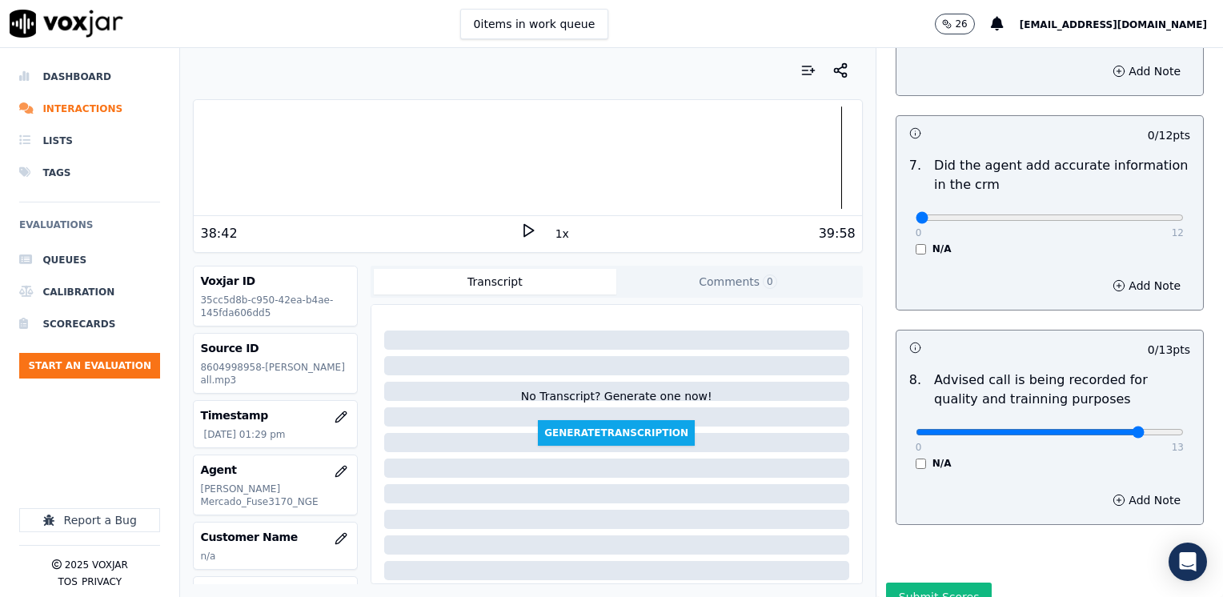
type input "10"
drag, startPoint x: 907, startPoint y: 200, endPoint x: 1225, endPoint y: 243, distance: 321.4
type input "12"
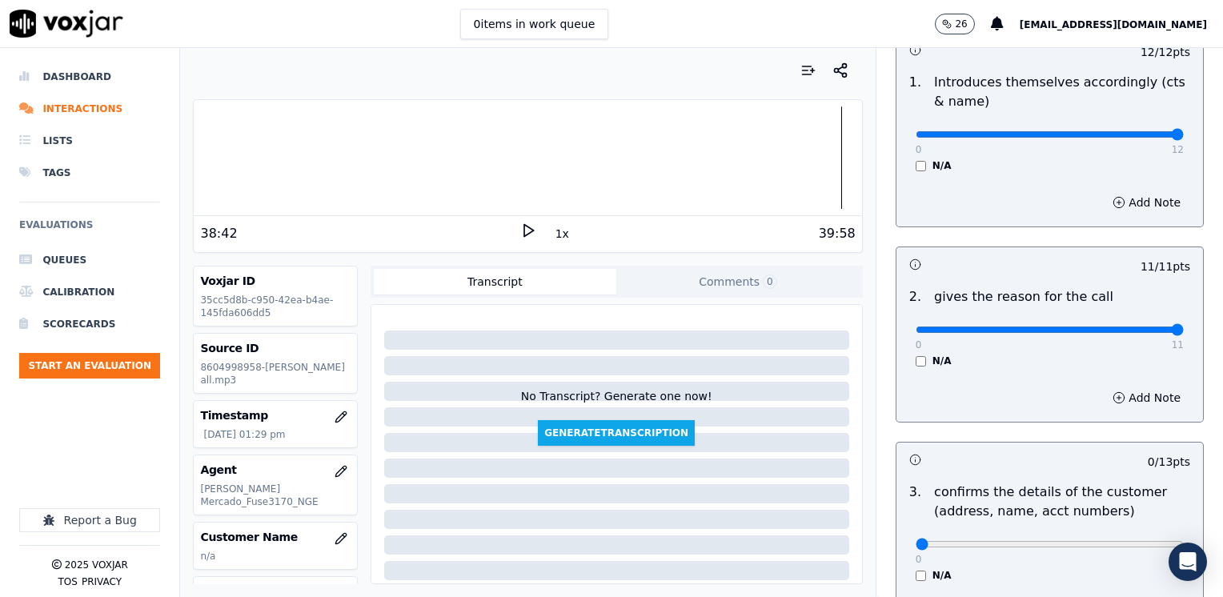
scroll to position [0, 0]
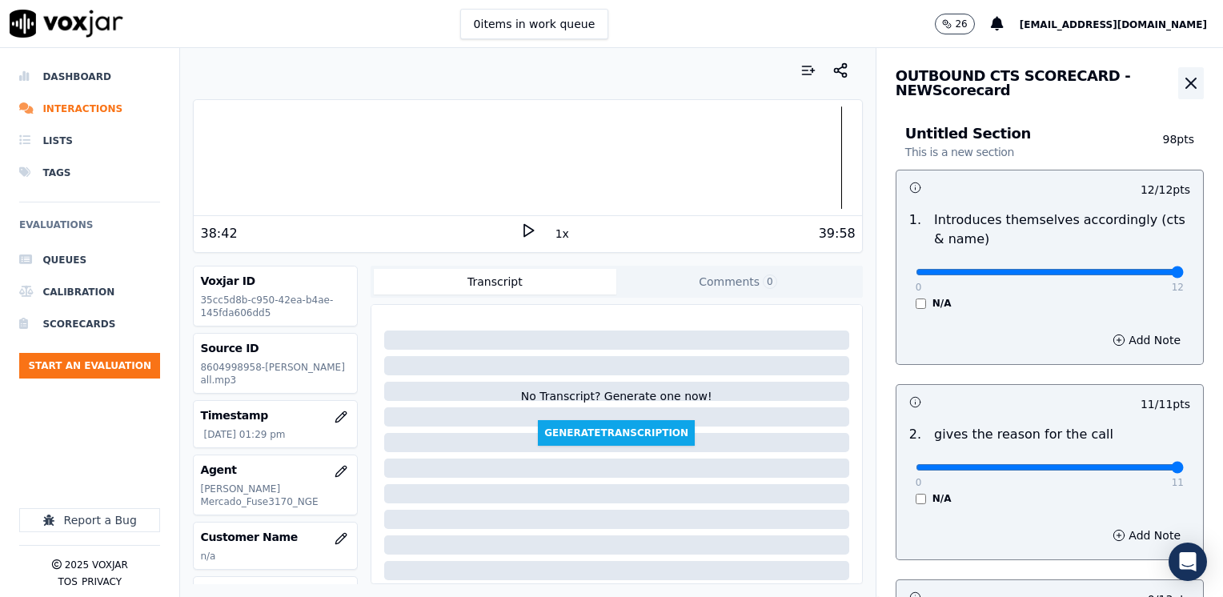
click at [1181, 81] on icon "button" at bounding box center [1190, 83] width 19 height 19
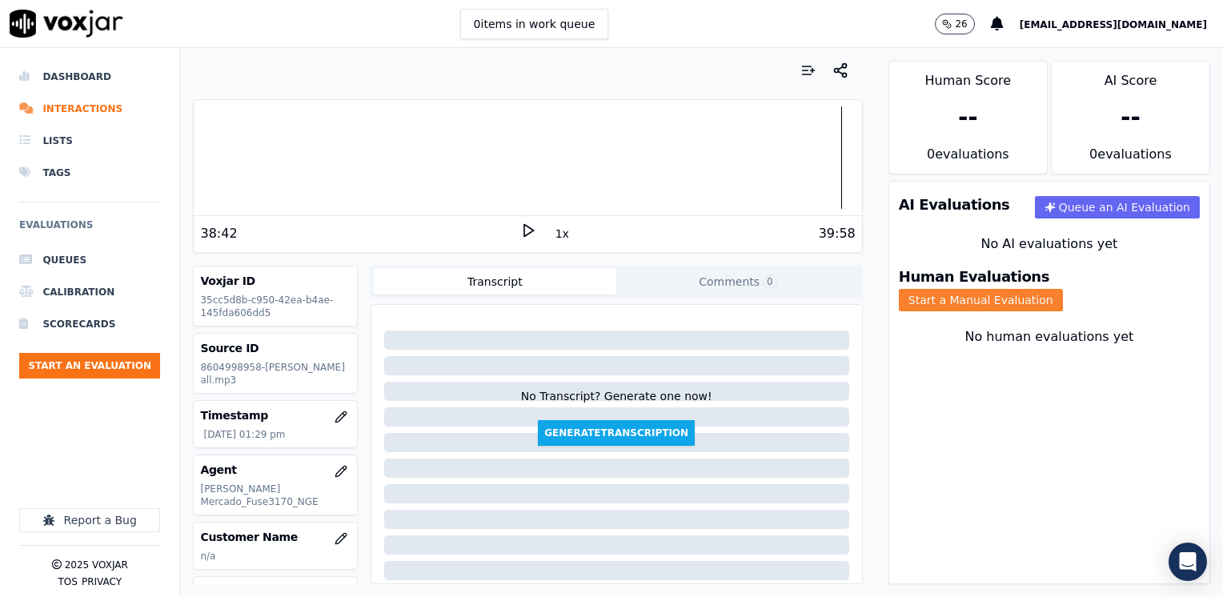
click at [1063, 289] on button "Start a Manual Evaluation" at bounding box center [981, 300] width 164 height 22
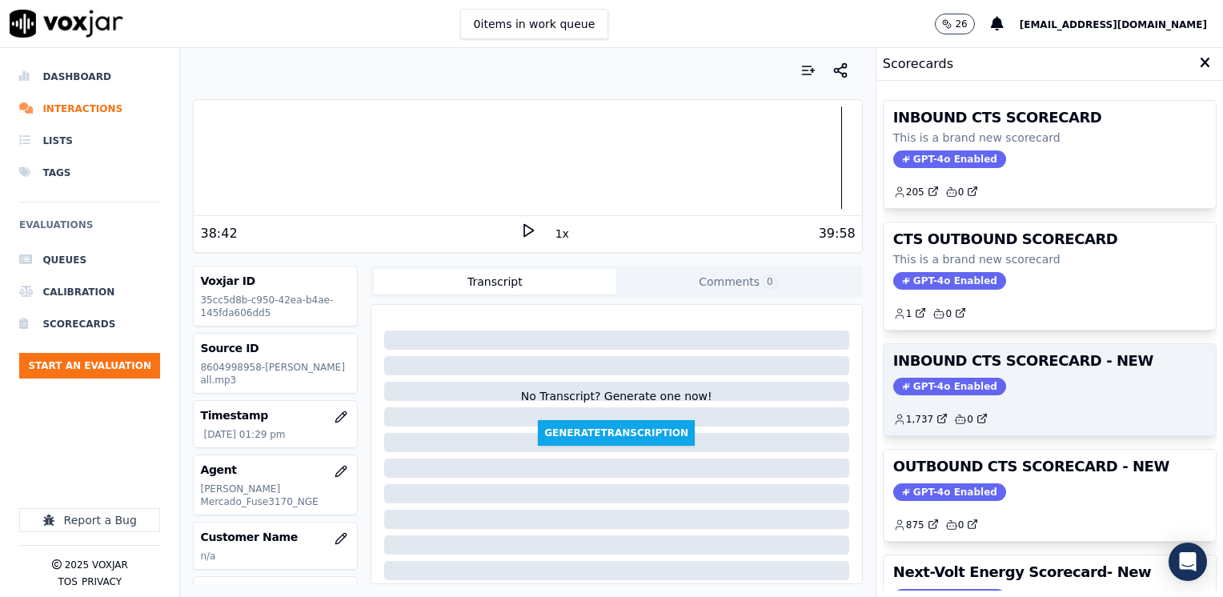
click at [945, 403] on div "1,737 0" at bounding box center [1049, 413] width 313 height 26
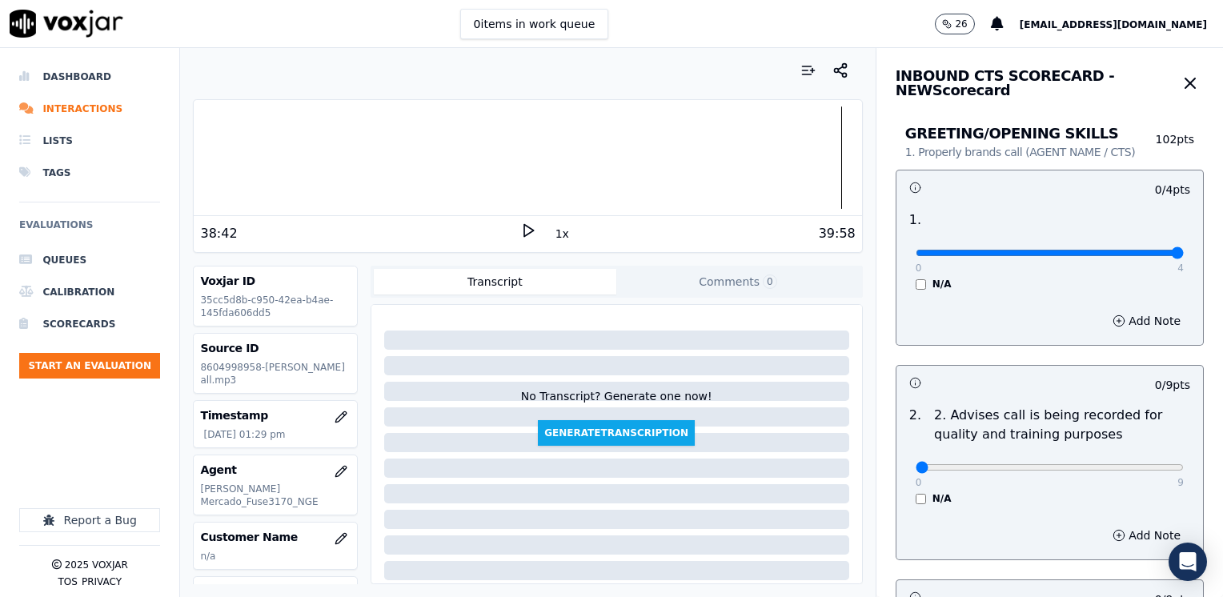
drag, startPoint x: 1142, startPoint y: 298, endPoint x: 1225, endPoint y: 332, distance: 90.1
type input "4"
click at [1184, 256] on input "range" at bounding box center [1050, 253] width 268 height 6
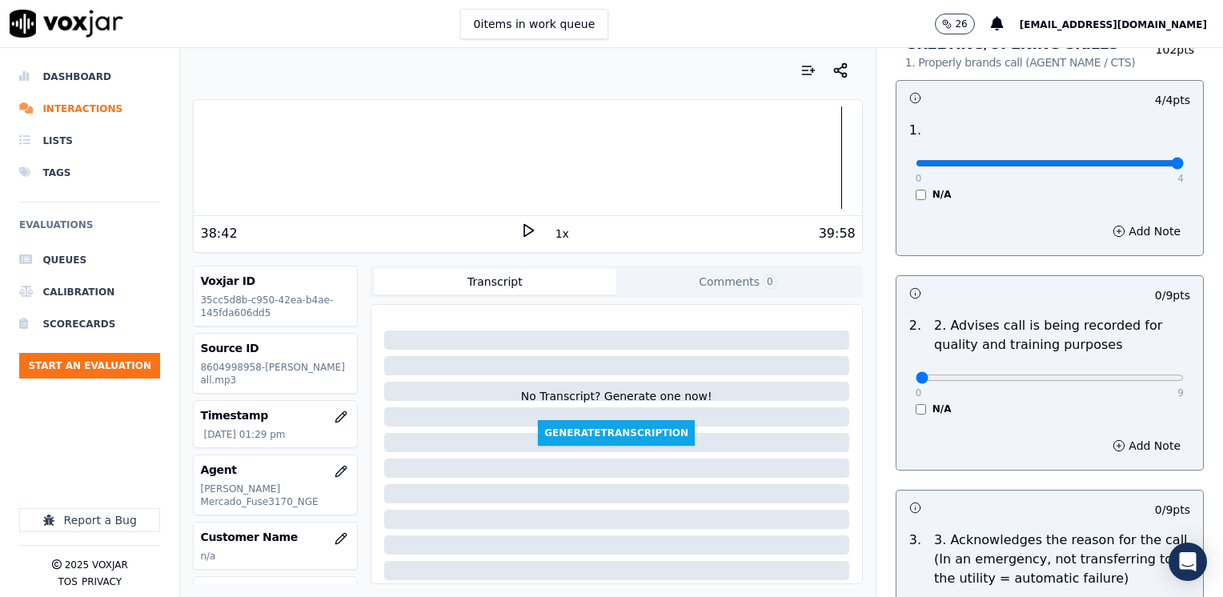
scroll to position [240, 0]
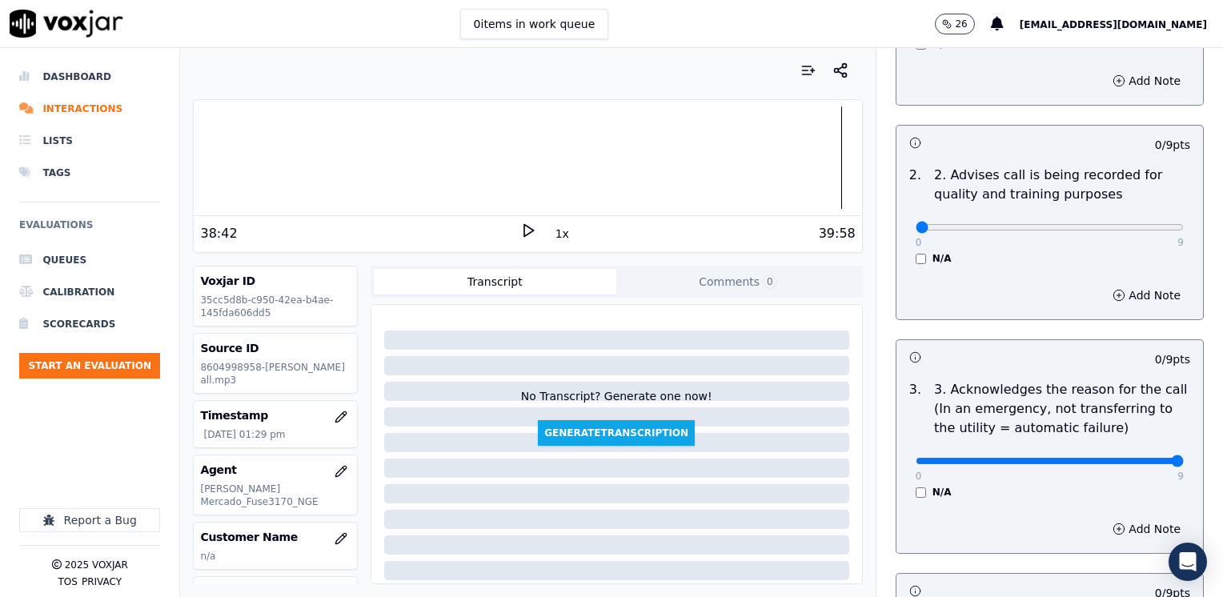
drag, startPoint x: 906, startPoint y: 458, endPoint x: 1222, endPoint y: 539, distance: 326.5
type input "9"
click at [1184, 16] on input "range" at bounding box center [1050, 13] width 268 height 6
click at [1120, 530] on button "Add Note" at bounding box center [1146, 529] width 87 height 22
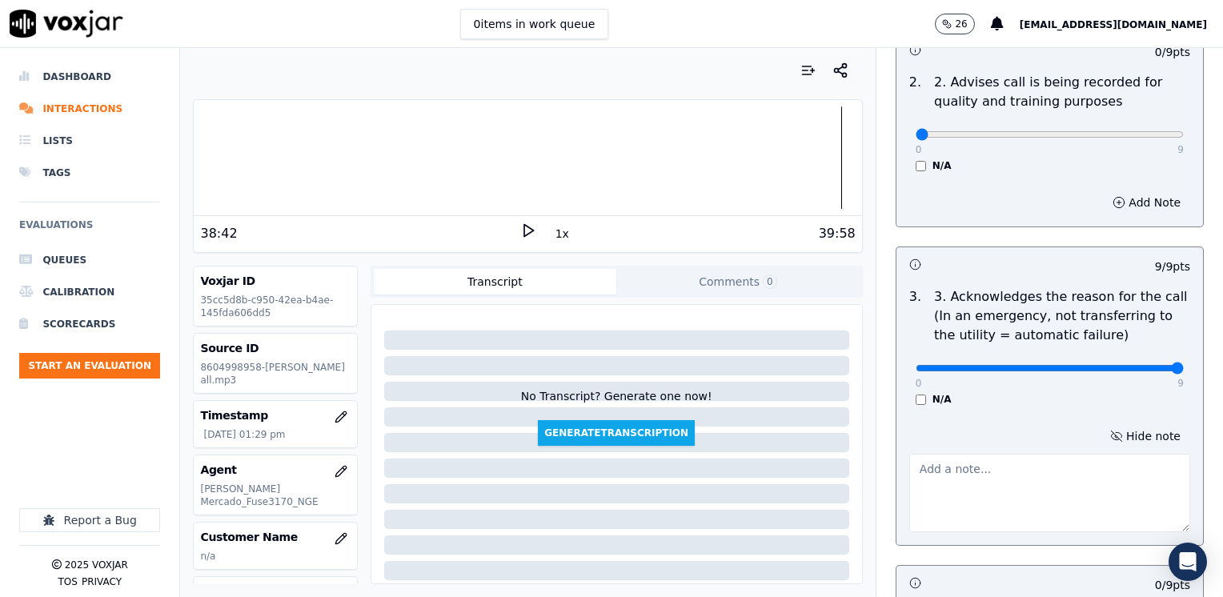
scroll to position [400, 0]
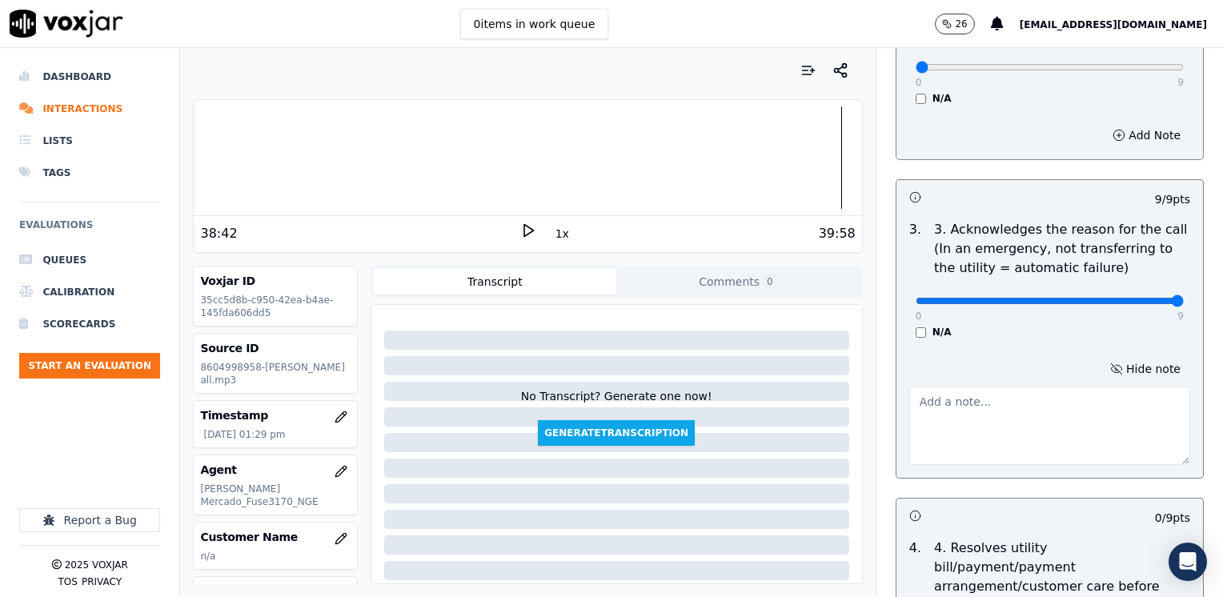
click at [1056, 403] on textarea at bounding box center [1049, 426] width 281 height 78
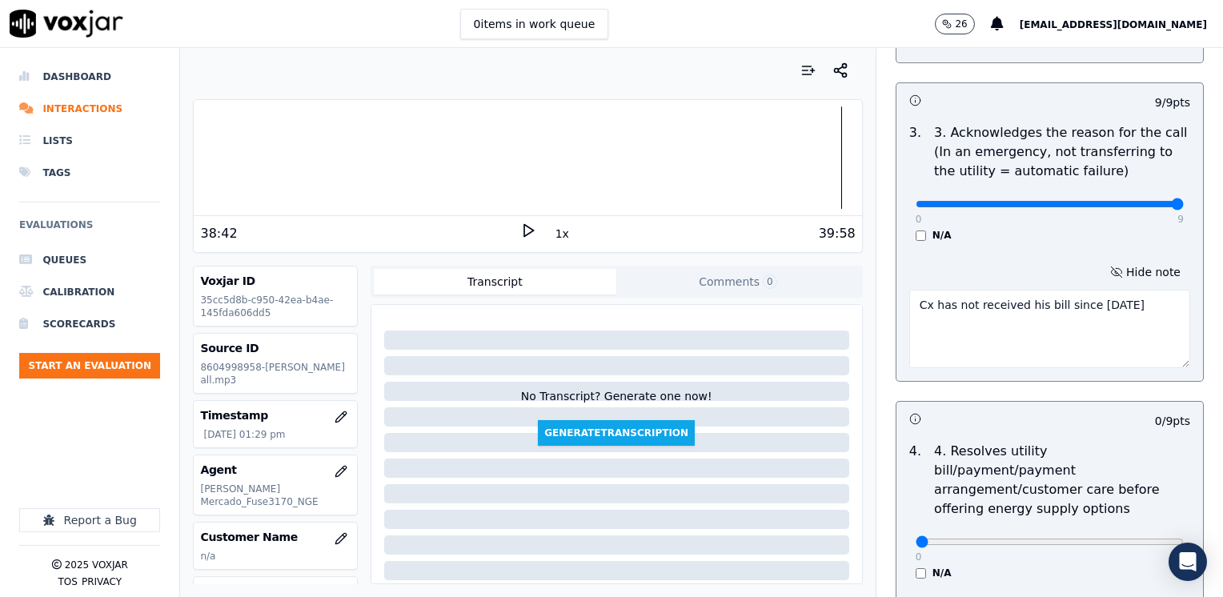
scroll to position [640, 0]
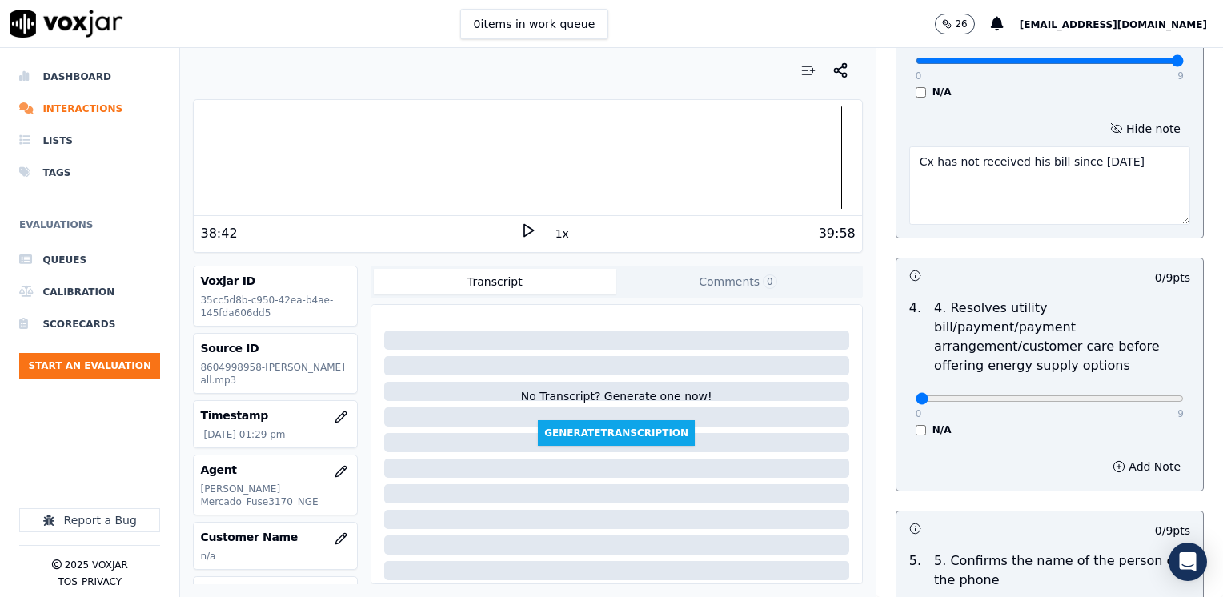
type textarea "Cx has not received his bill since [DATE]"
drag, startPoint x: 911, startPoint y: 380, endPoint x: 1225, endPoint y: 380, distance: 314.5
type input "9"
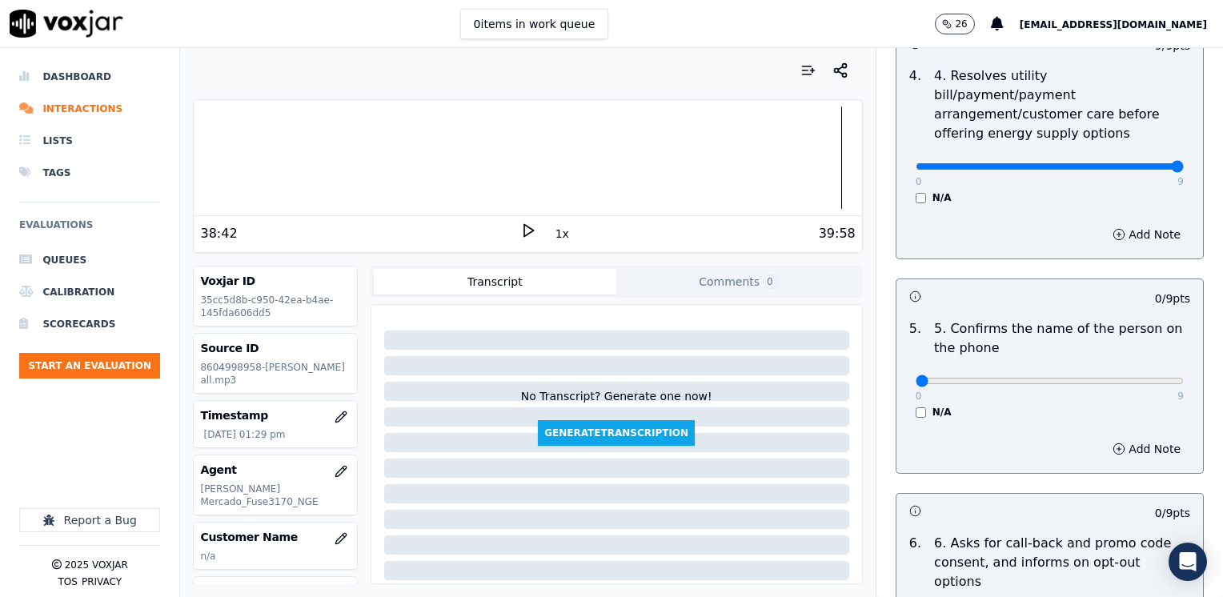
scroll to position [880, 0]
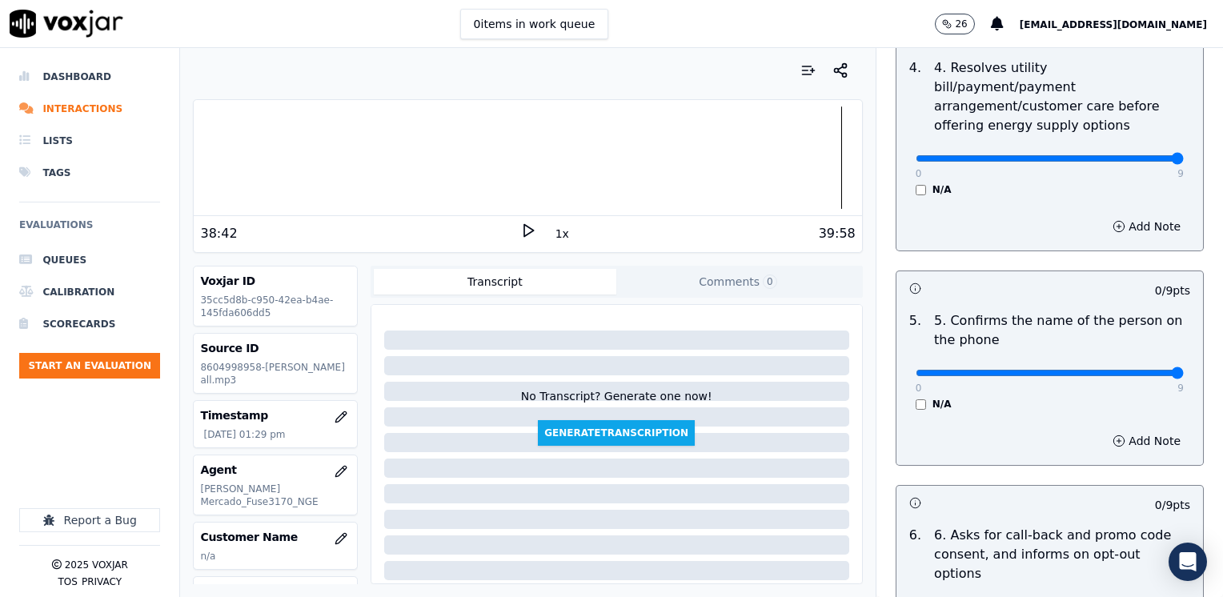
drag, startPoint x: 901, startPoint y: 356, endPoint x: 1225, endPoint y: 349, distance: 324.2
type input "9"
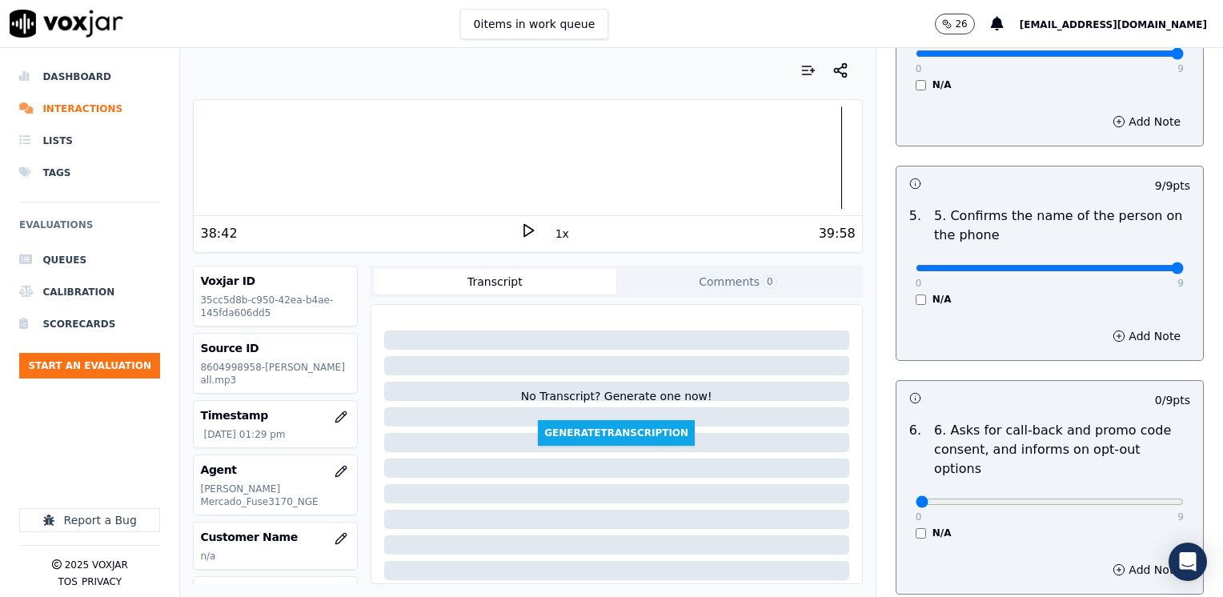
scroll to position [1120, 0]
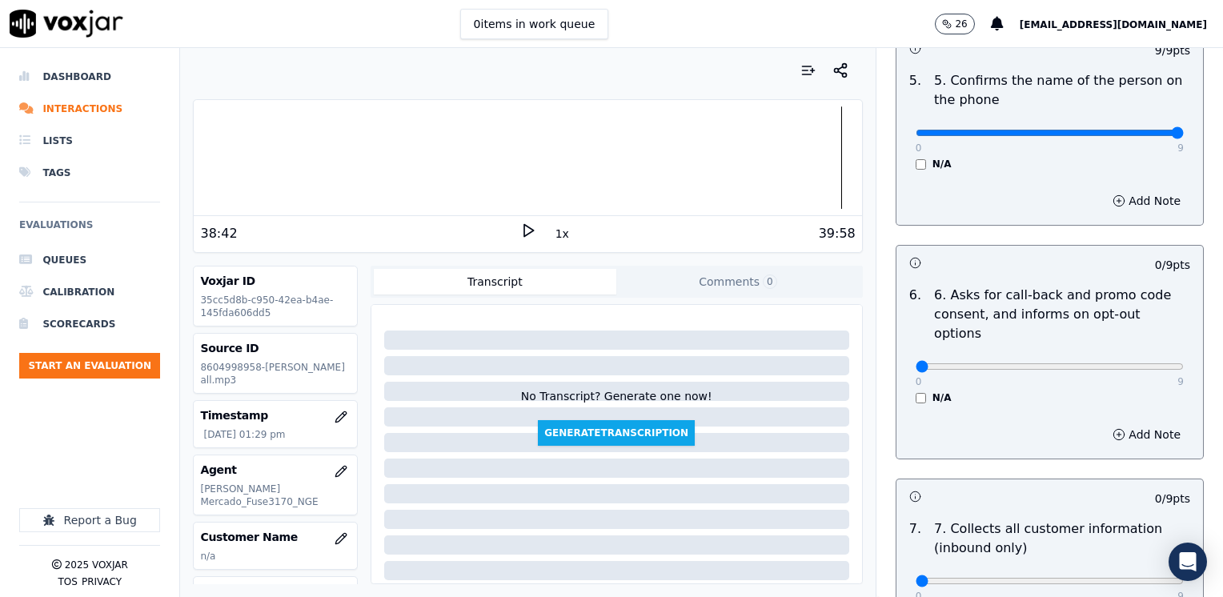
click at [903, 354] on div "0 9 N/A" at bounding box center [1050, 373] width 294 height 61
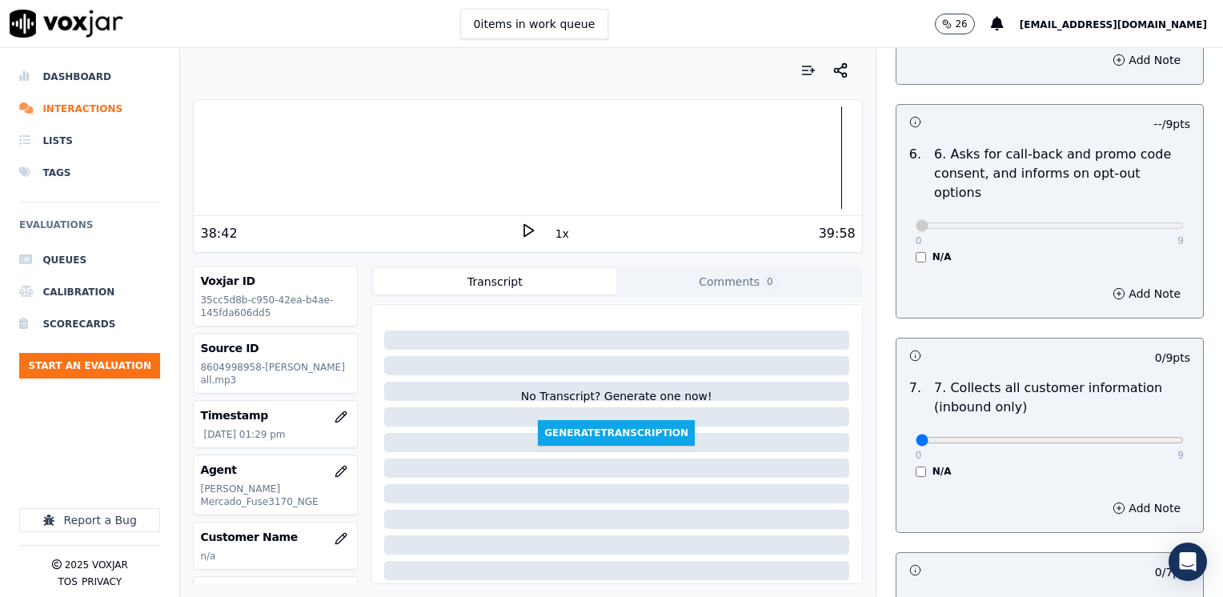
scroll to position [1361, 0]
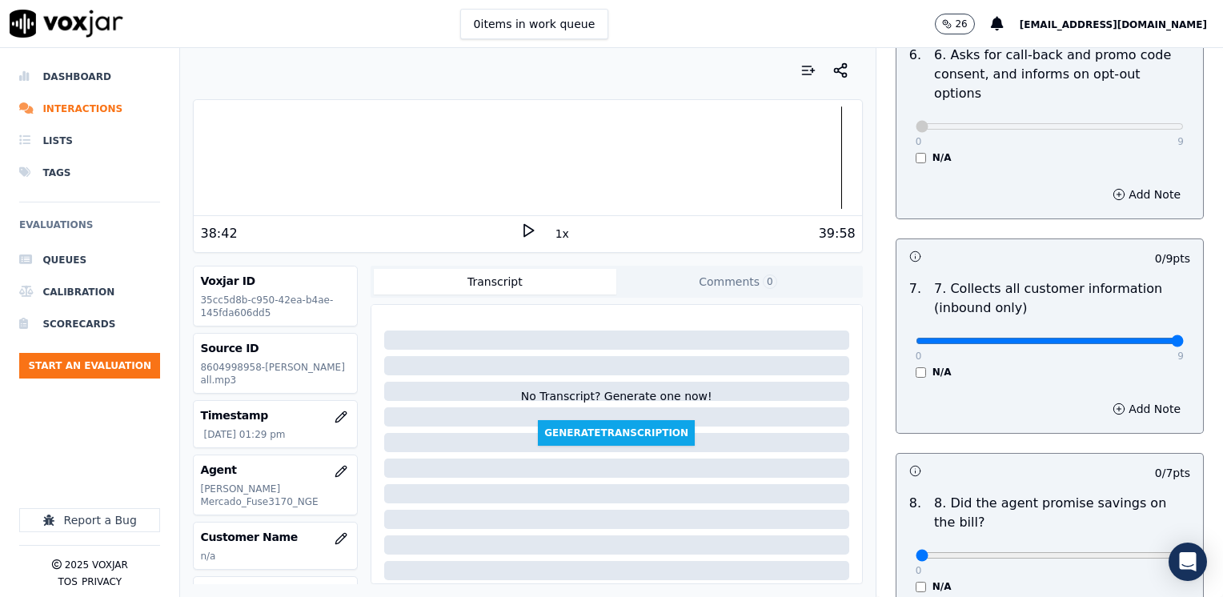
drag, startPoint x: 910, startPoint y: 299, endPoint x: 1225, endPoint y: 299, distance: 315.3
type input "9"
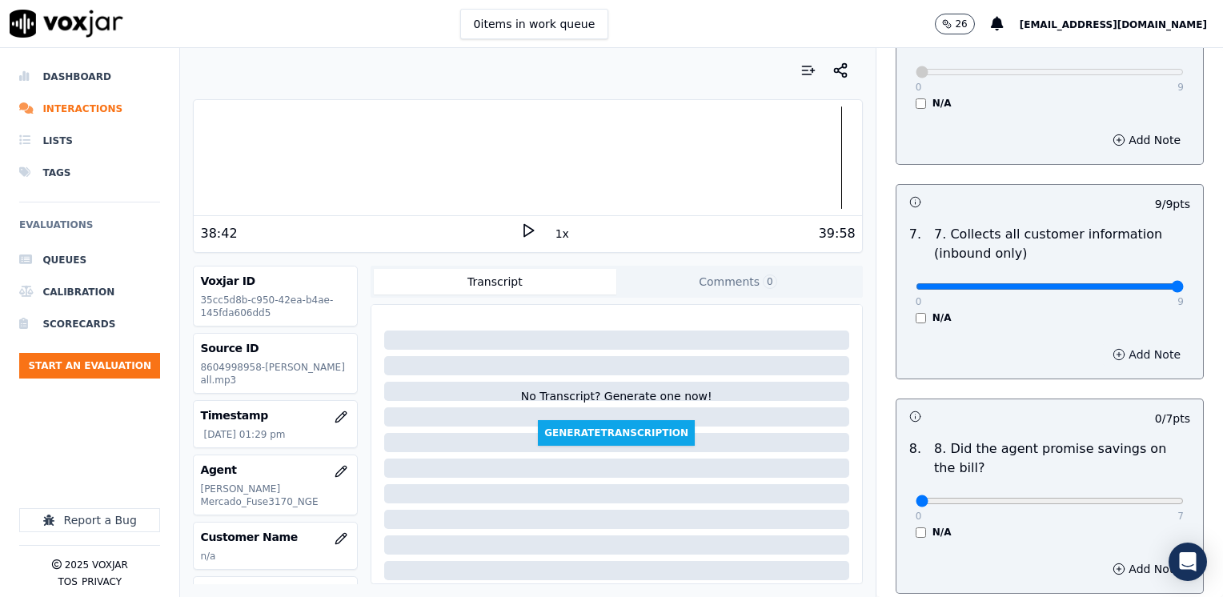
scroll to position [1521, 0]
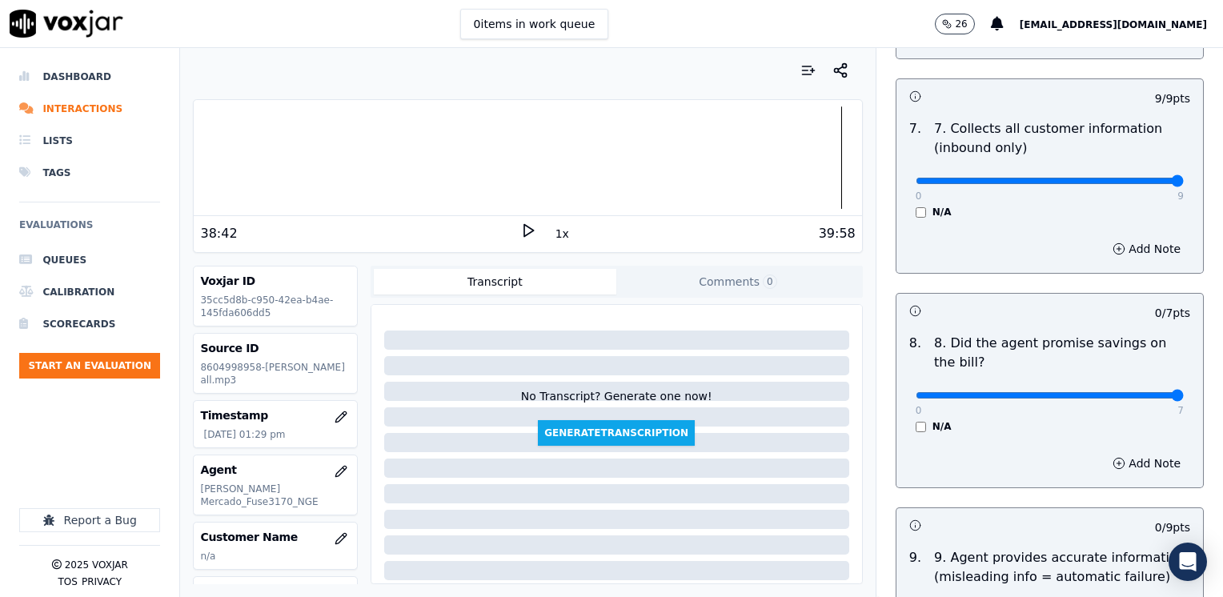
drag, startPoint x: 905, startPoint y: 354, endPoint x: 1225, endPoint y: 391, distance: 322.3
type input "7"
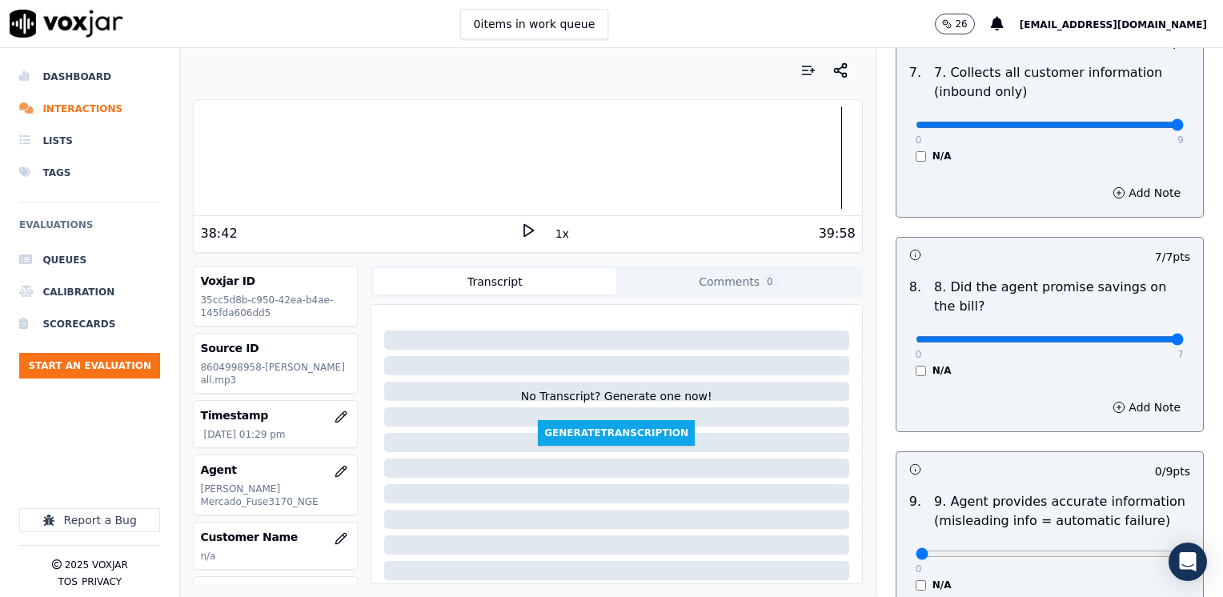
scroll to position [1601, 0]
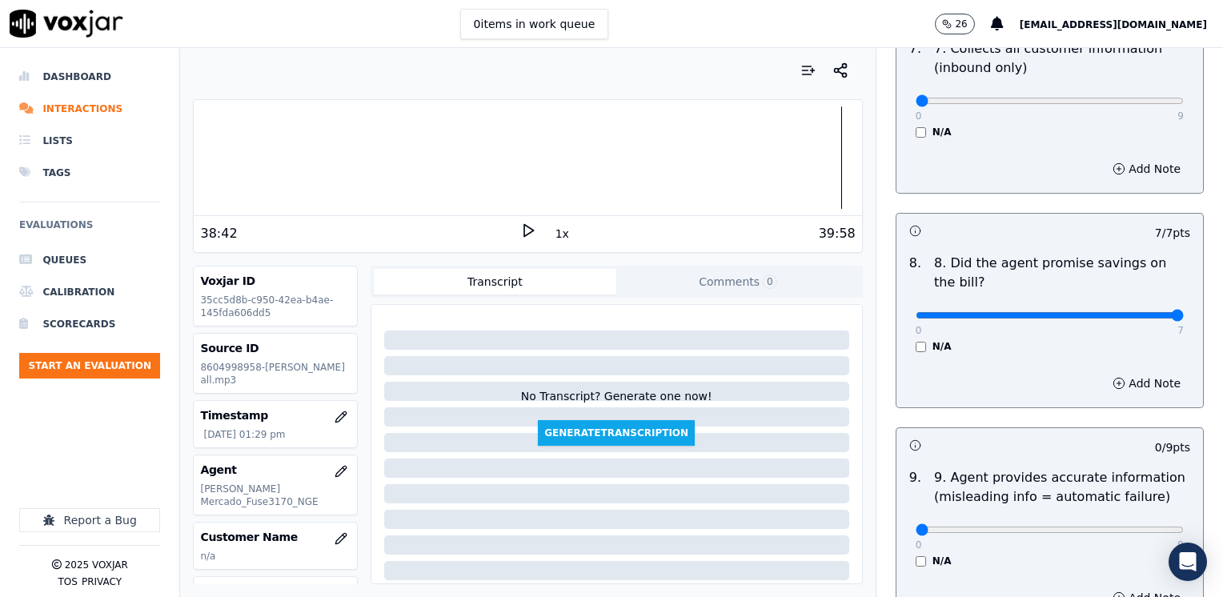
drag, startPoint x: 1142, startPoint y: 60, endPoint x: 820, endPoint y: 69, distance: 322.7
type input "0"
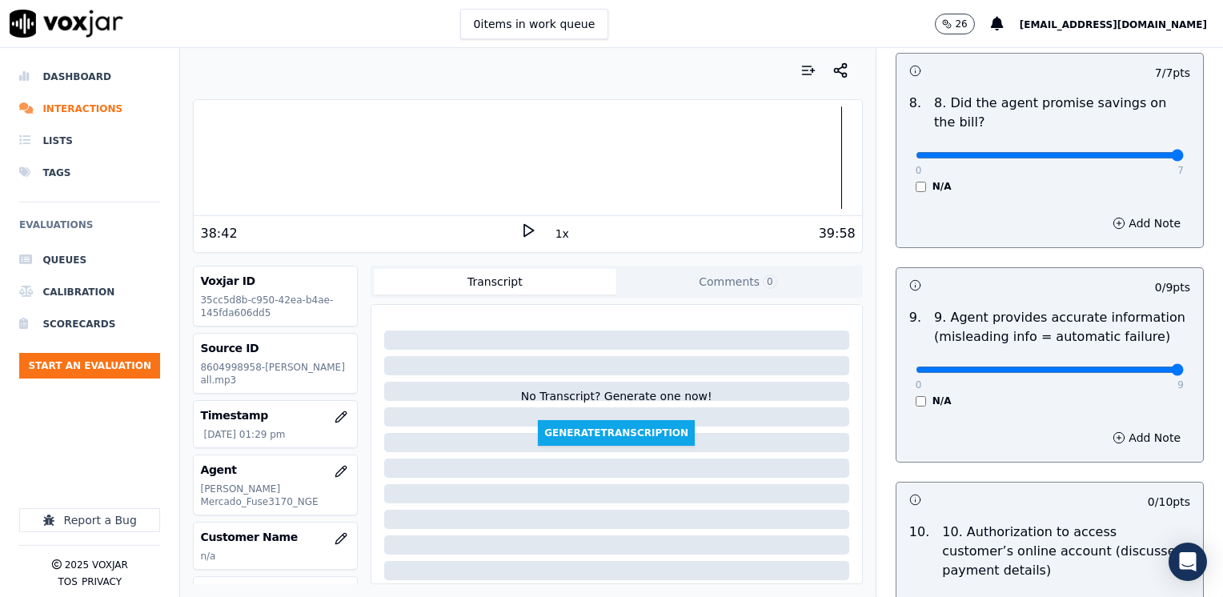
drag, startPoint x: 910, startPoint y: 327, endPoint x: 1225, endPoint y: 388, distance: 321.3
type input "9"
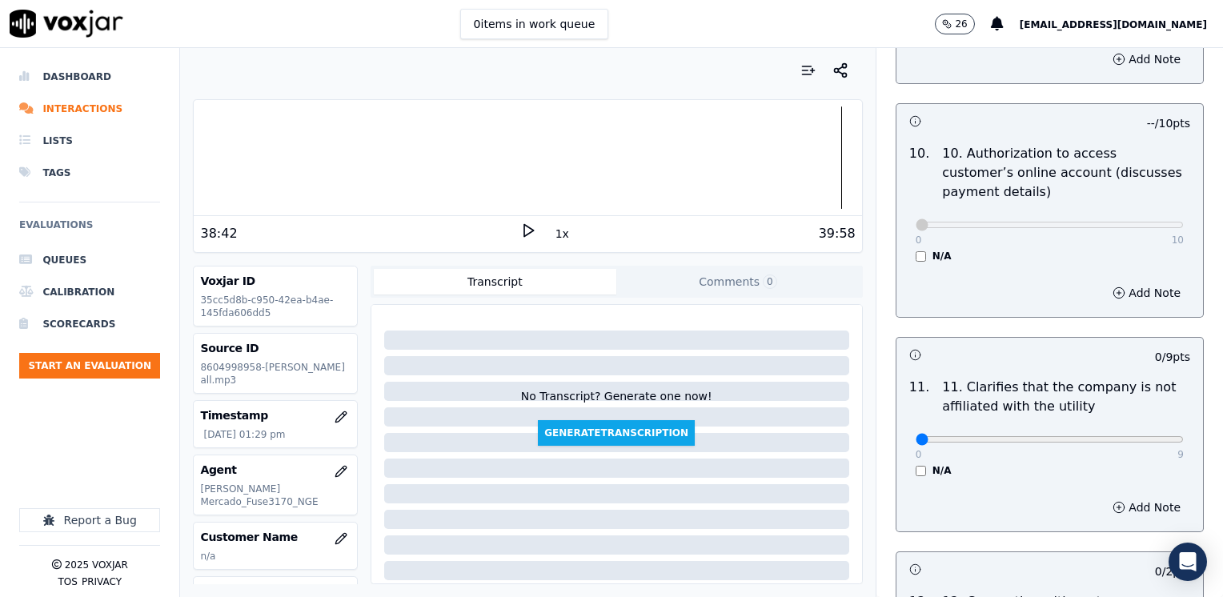
scroll to position [2241, 0]
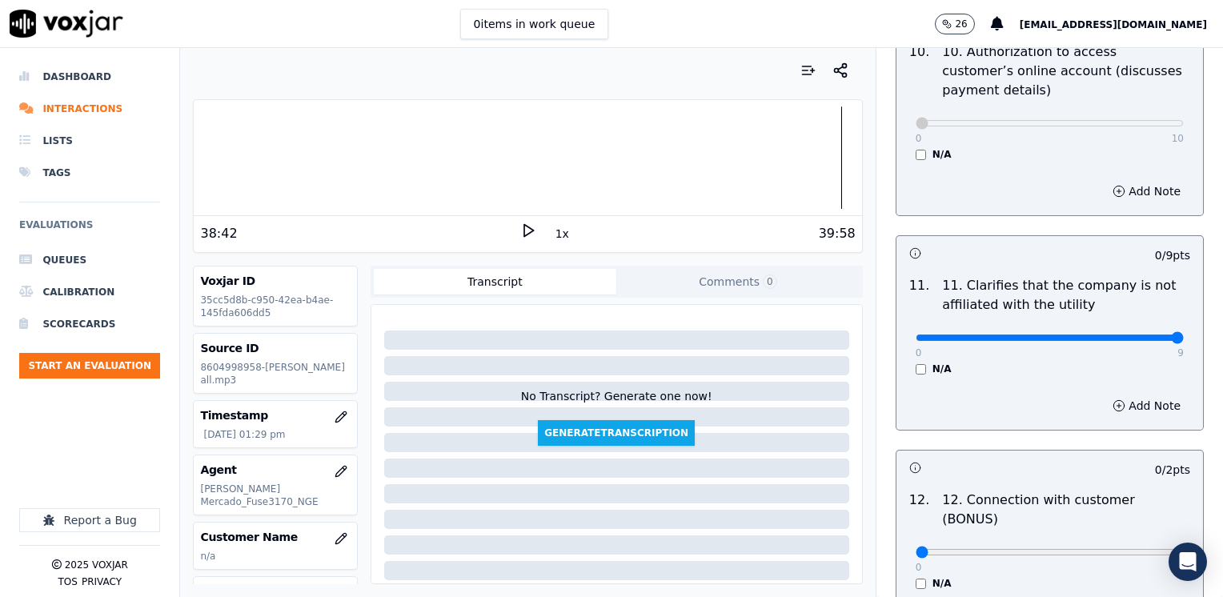
drag, startPoint x: 904, startPoint y: 300, endPoint x: 1225, endPoint y: 374, distance: 329.3
type input "9"
drag, startPoint x: 909, startPoint y: 495, endPoint x: 1225, endPoint y: 492, distance: 316.1
type input "2"
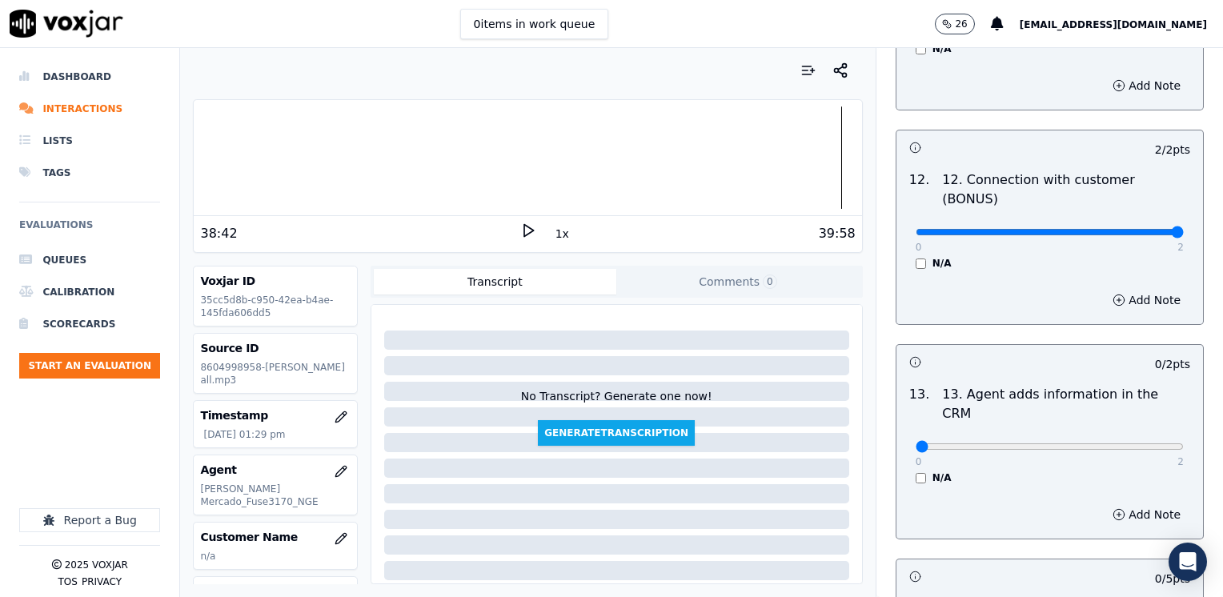
scroll to position [2721, 0]
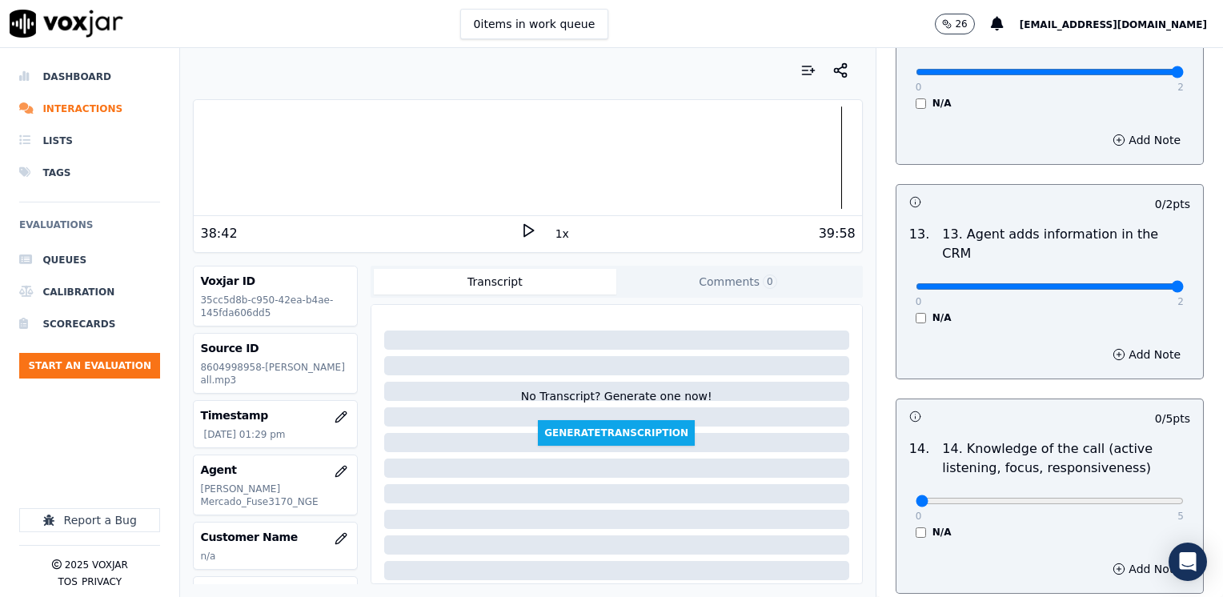
drag, startPoint x: 904, startPoint y: 205, endPoint x: 1225, endPoint y: 225, distance: 322.4
type input "2"
drag, startPoint x: 901, startPoint y: 421, endPoint x: 1225, endPoint y: 420, distance: 324.1
type input "5"
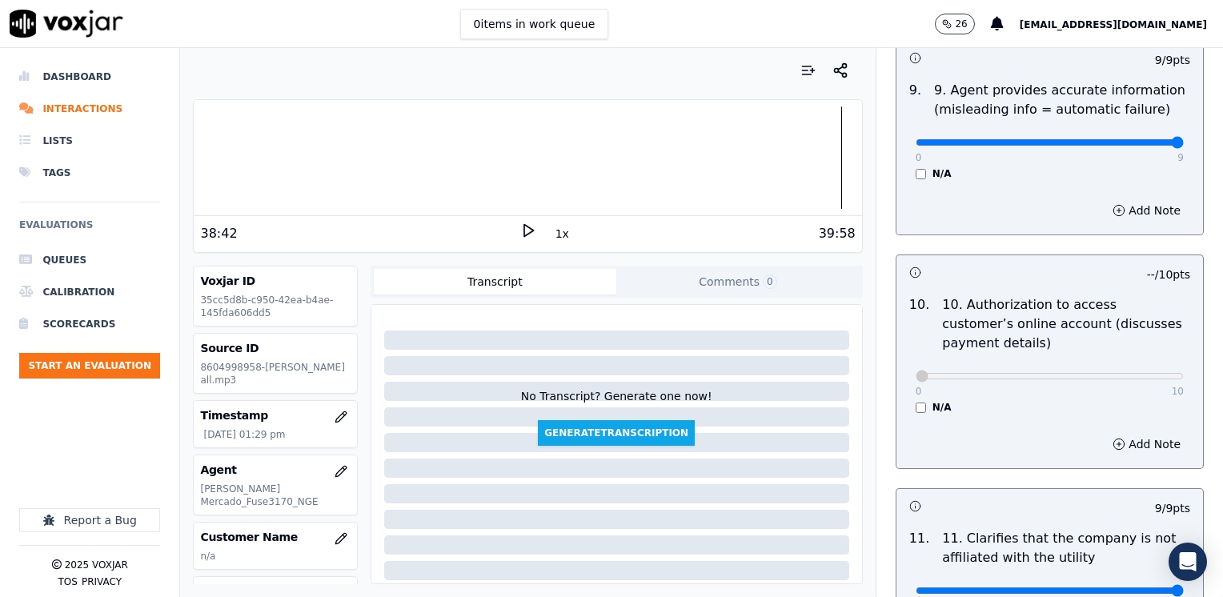
scroll to position [2081, 0]
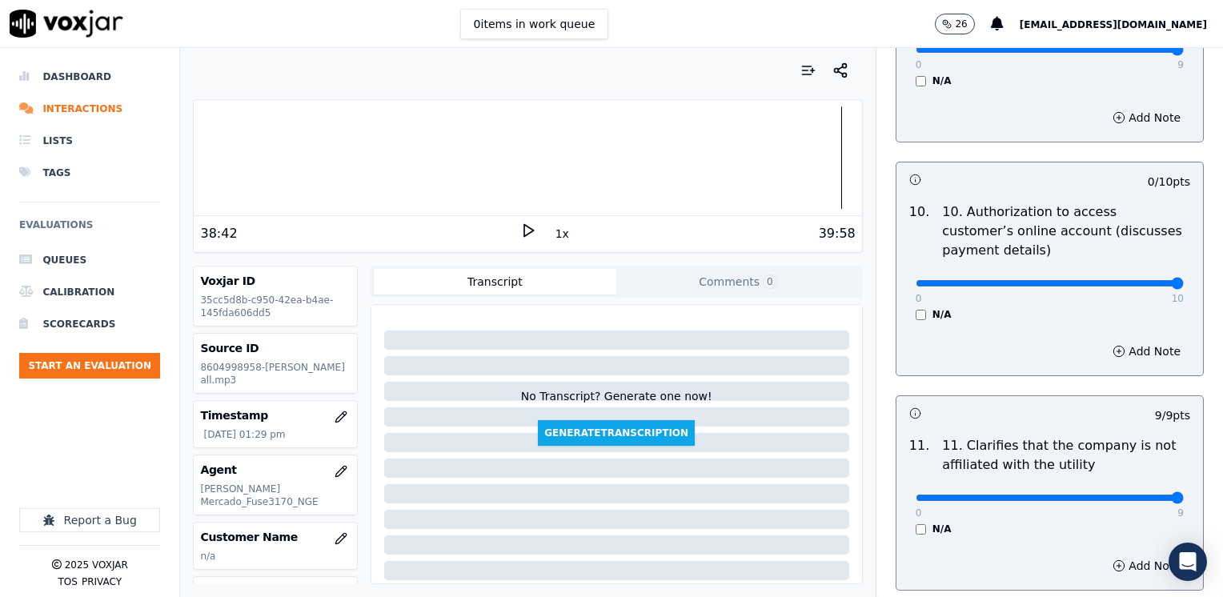
drag, startPoint x: 909, startPoint y: 244, endPoint x: 1225, endPoint y: 325, distance: 326.3
type input "10"
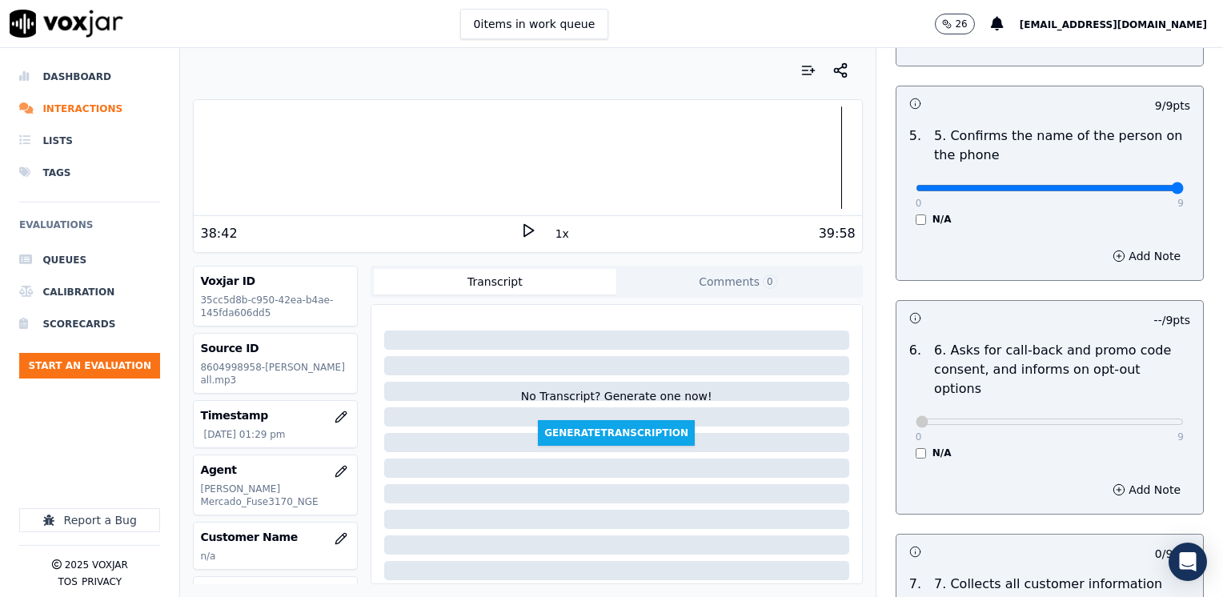
scroll to position [1200, 0]
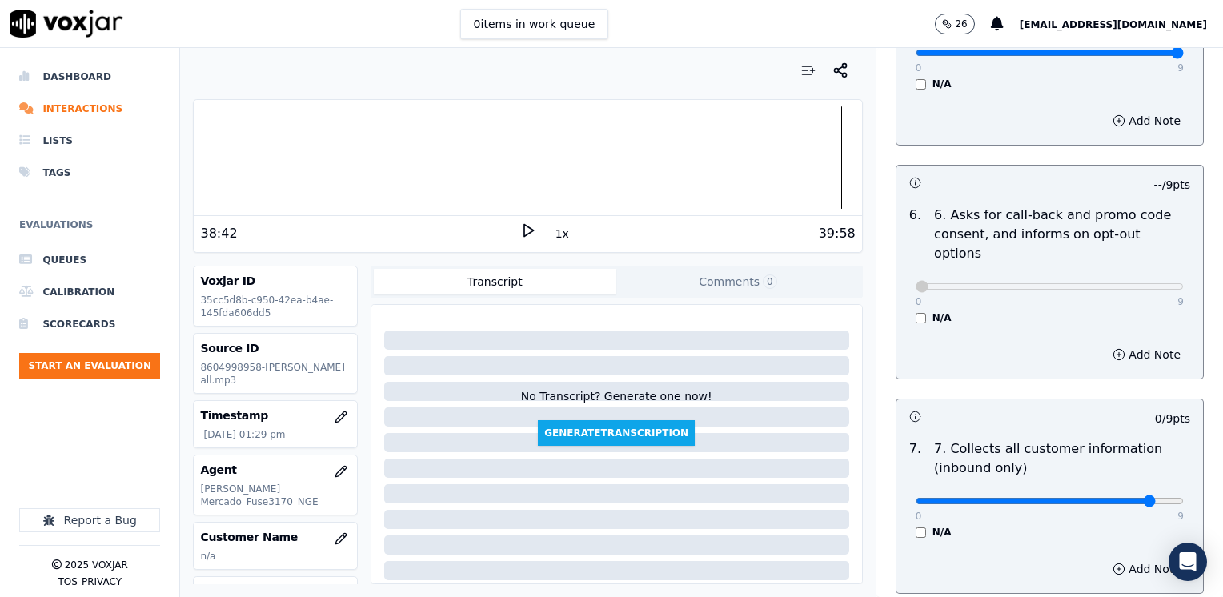
type input "8"
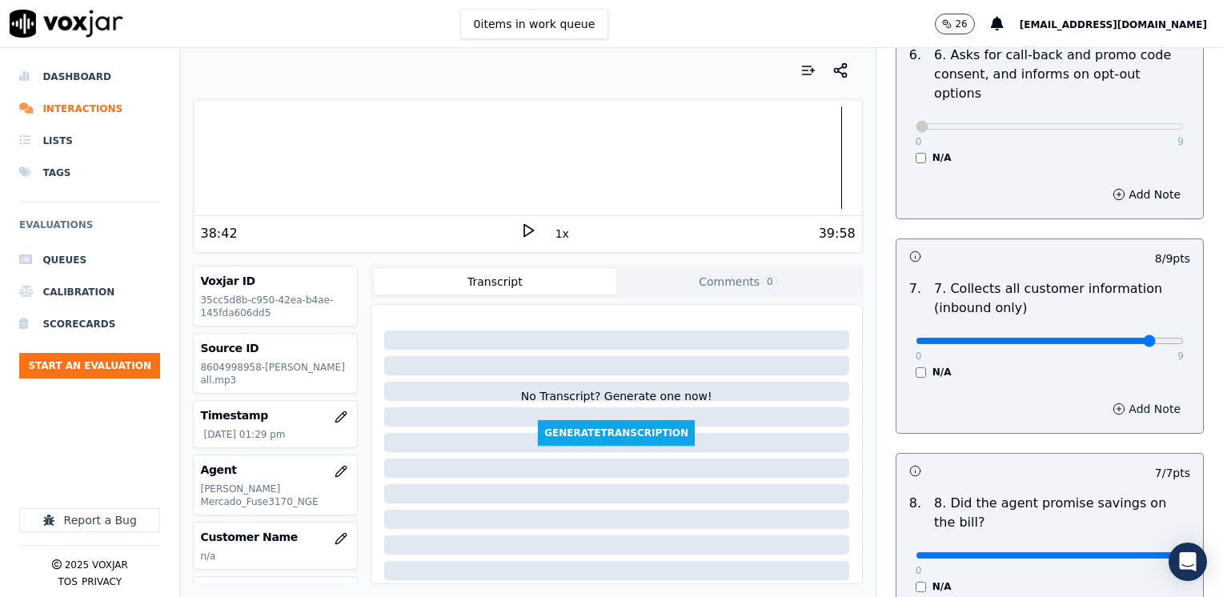
click at [1118, 398] on button "Add Note" at bounding box center [1146, 409] width 87 height 22
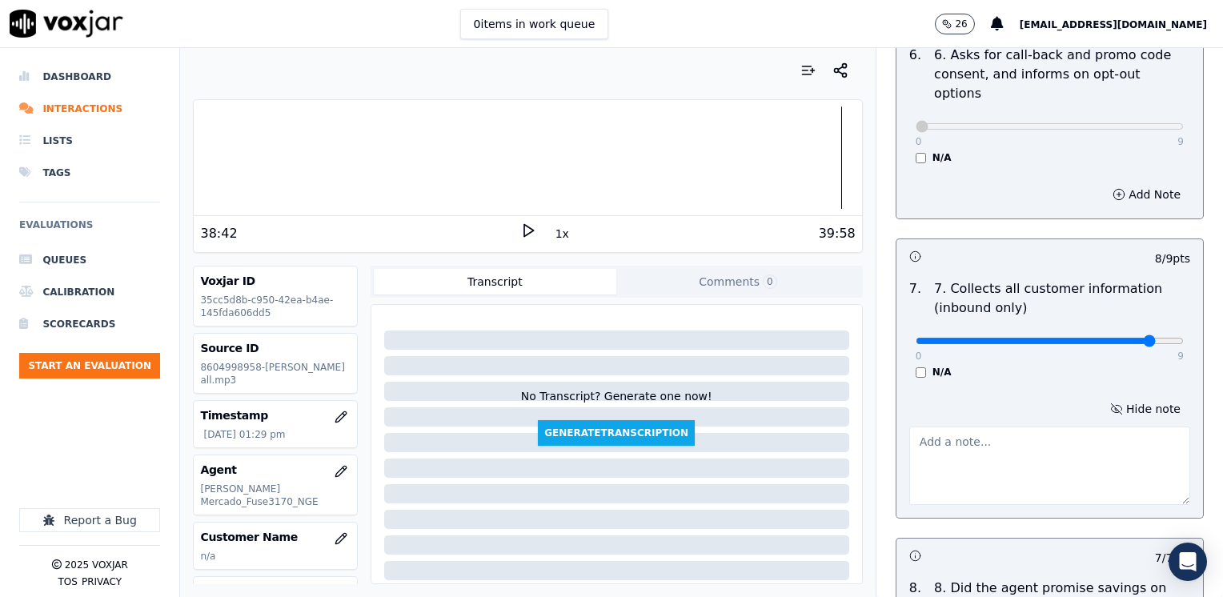
click at [1066, 433] on textarea at bounding box center [1049, 466] width 281 height 78
type textarea "Make sure to confirm full service address, the name as it appears on the bill b…"
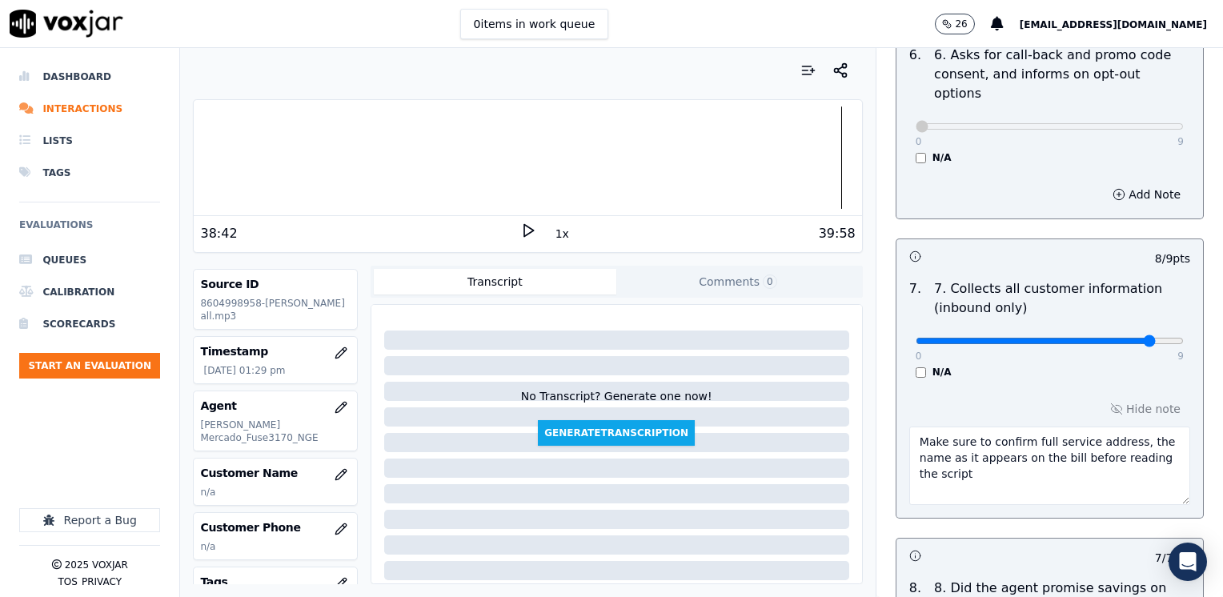
scroll to position [160, 0]
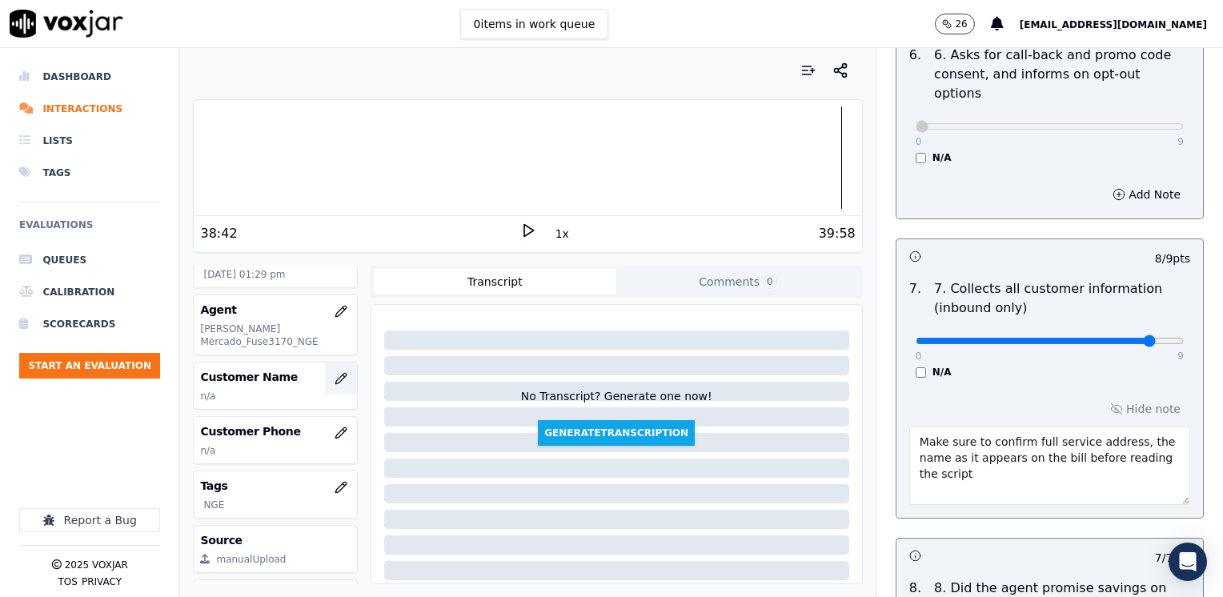
click at [343, 375] on icon "button" at bounding box center [344, 376] width 2 height 2
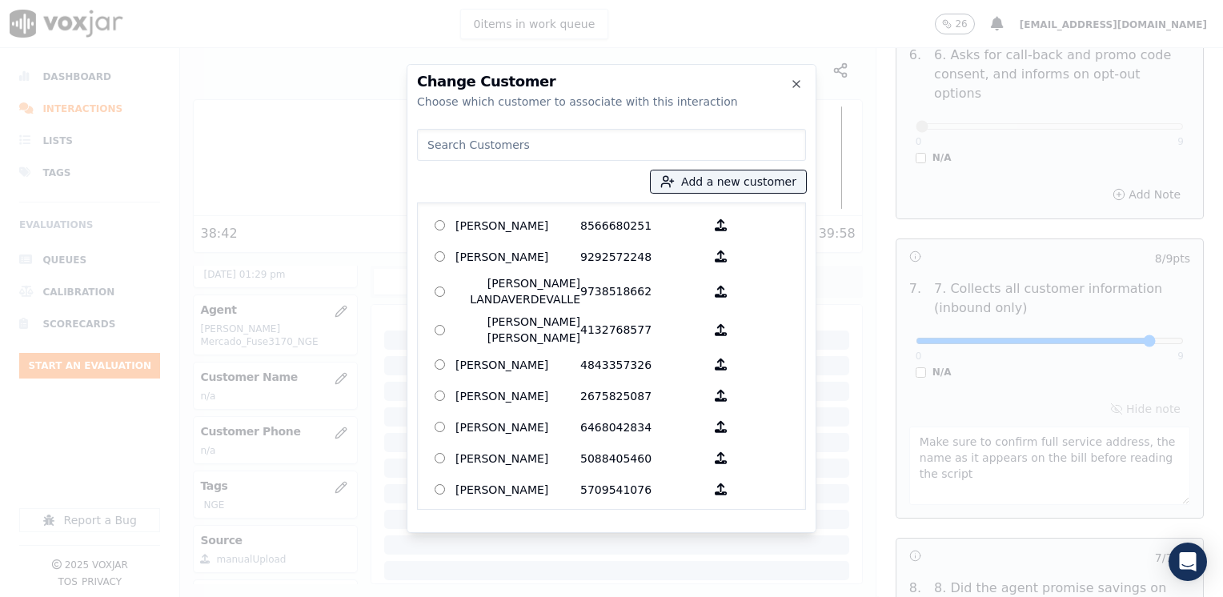
click at [591, 147] on input at bounding box center [611, 145] width 389 height 32
click at [610, 140] on input at bounding box center [611, 145] width 389 height 32
paste input "8604998958"
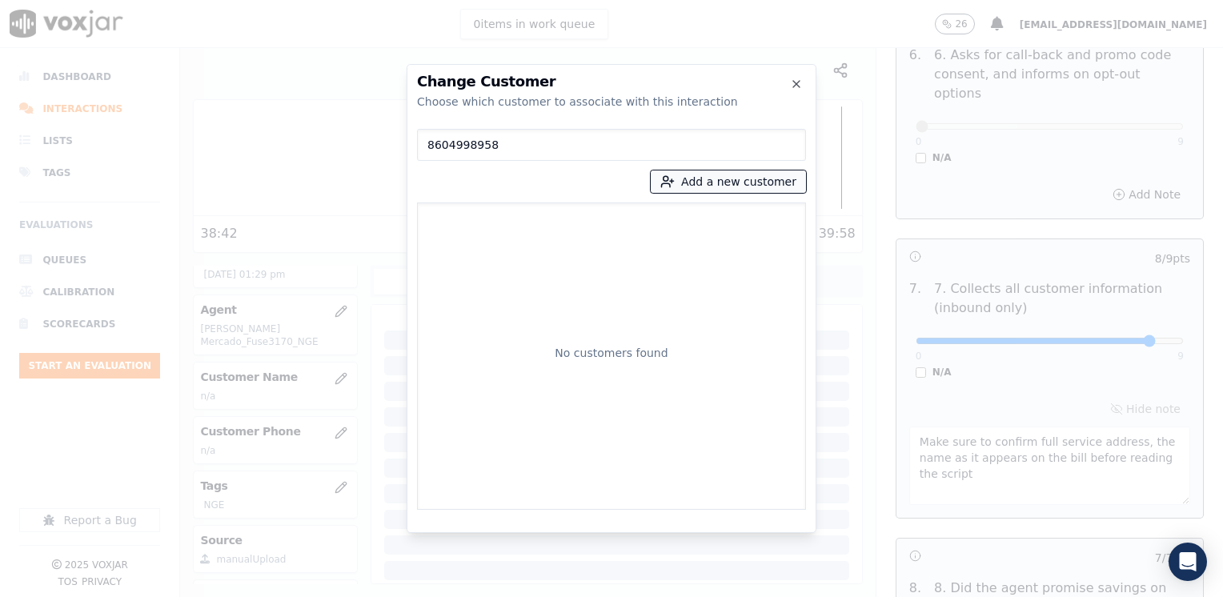
type input "8604998958"
click at [765, 178] on button "Add a new customer" at bounding box center [728, 181] width 155 height 22
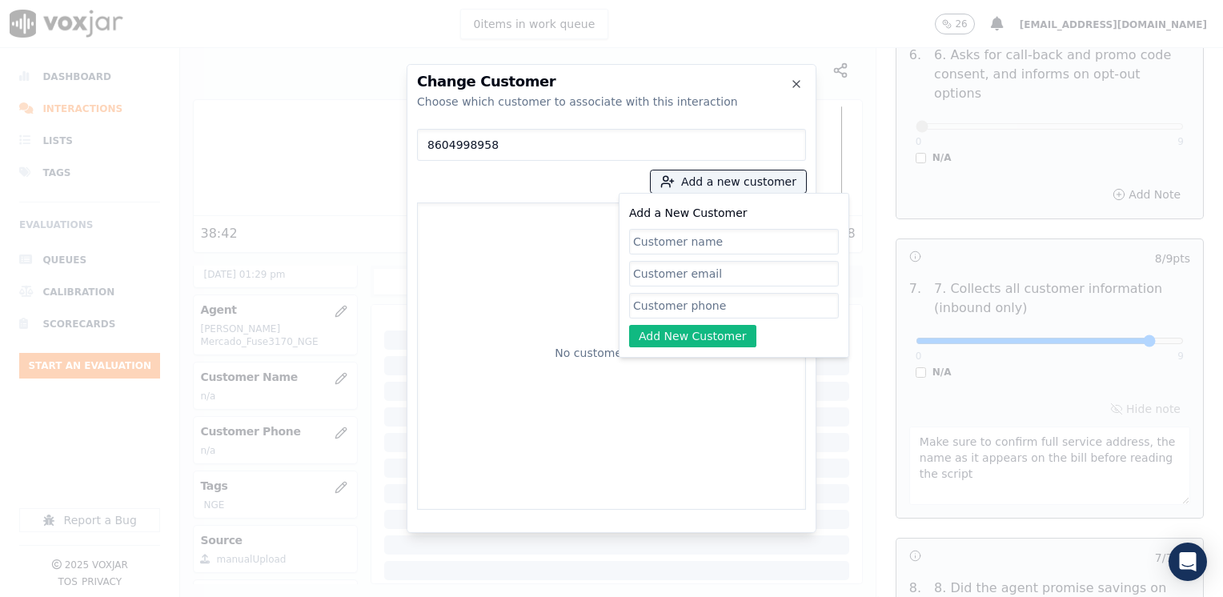
click at [751, 307] on input "Add a New Customer" at bounding box center [734, 306] width 210 height 26
paste input "8604998958"
type input "8604998958"
click at [762, 222] on div "Add a New Customer 8604998958 Add New Customer" at bounding box center [734, 275] width 210 height 144
click at [751, 250] on input "Add a New Customer" at bounding box center [734, 242] width 210 height 26
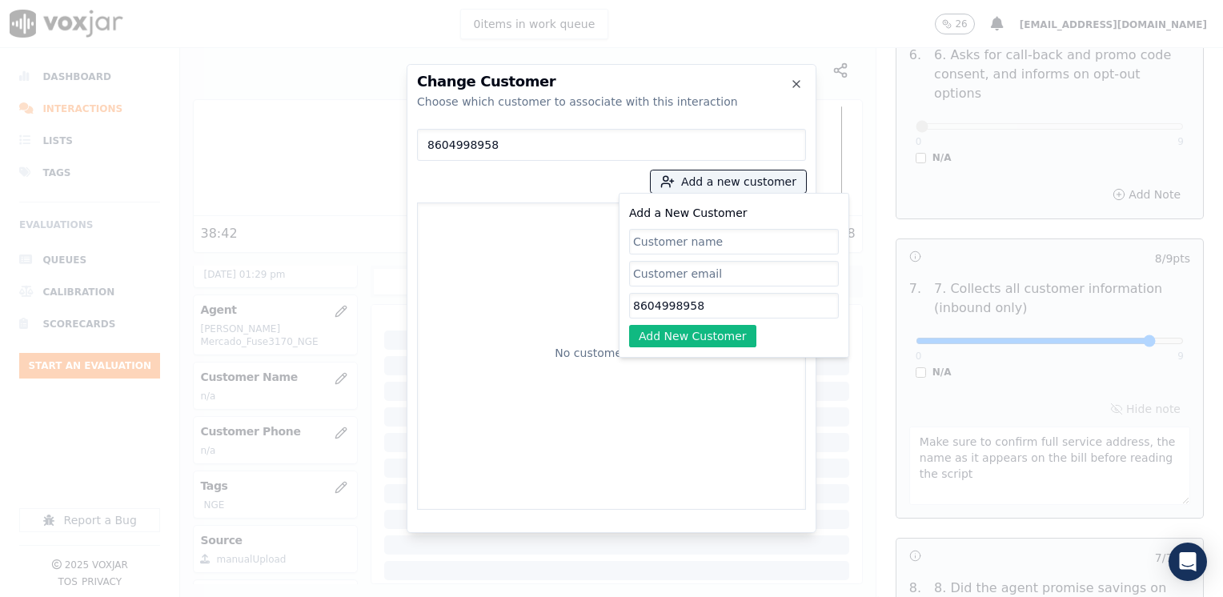
paste input "[PERSON_NAME]"
type input "[PERSON_NAME]"
click at [676, 336] on button "Add New Customer" at bounding box center [692, 336] width 127 height 22
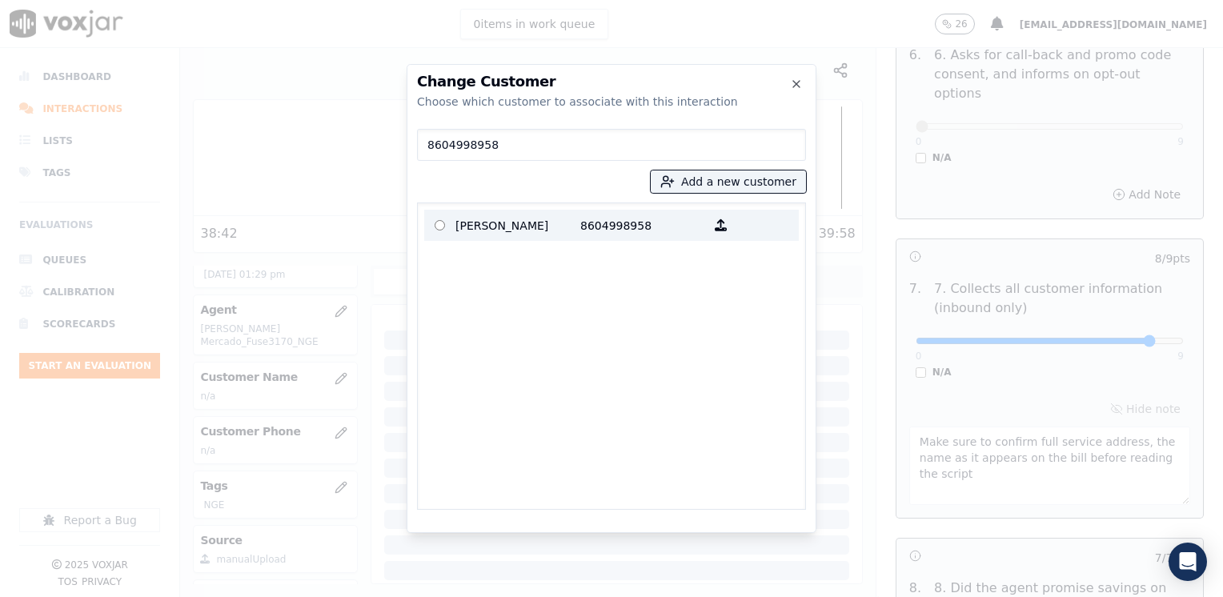
click at [631, 234] on p "8604998958" at bounding box center [642, 225] width 125 height 25
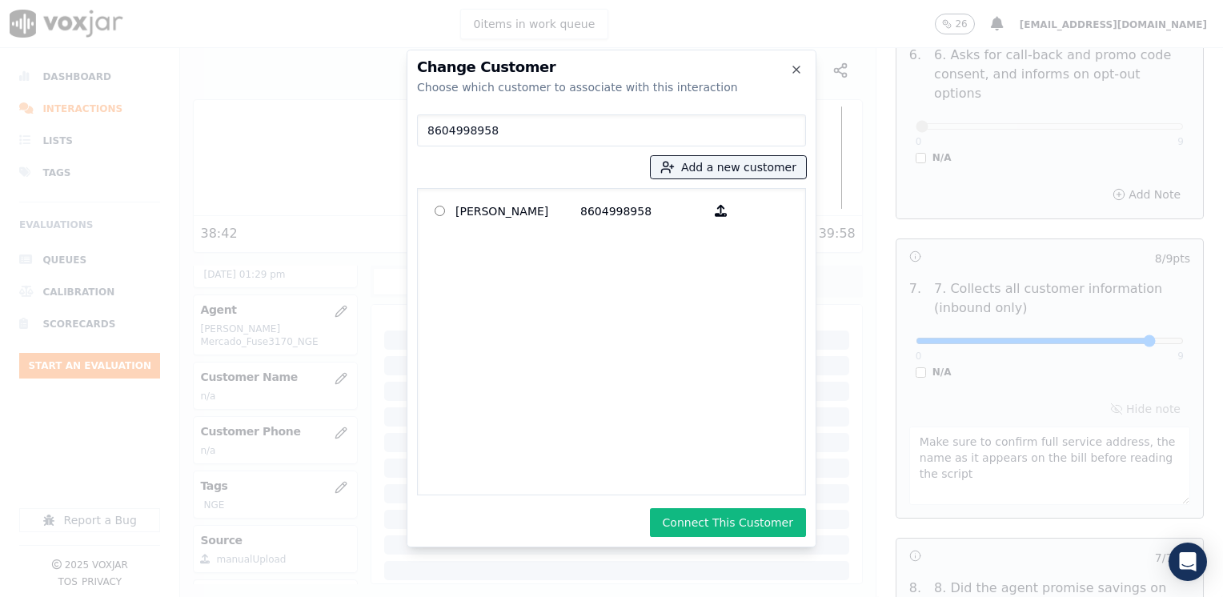
click at [740, 523] on button "Connect This Customer" at bounding box center [728, 522] width 156 height 29
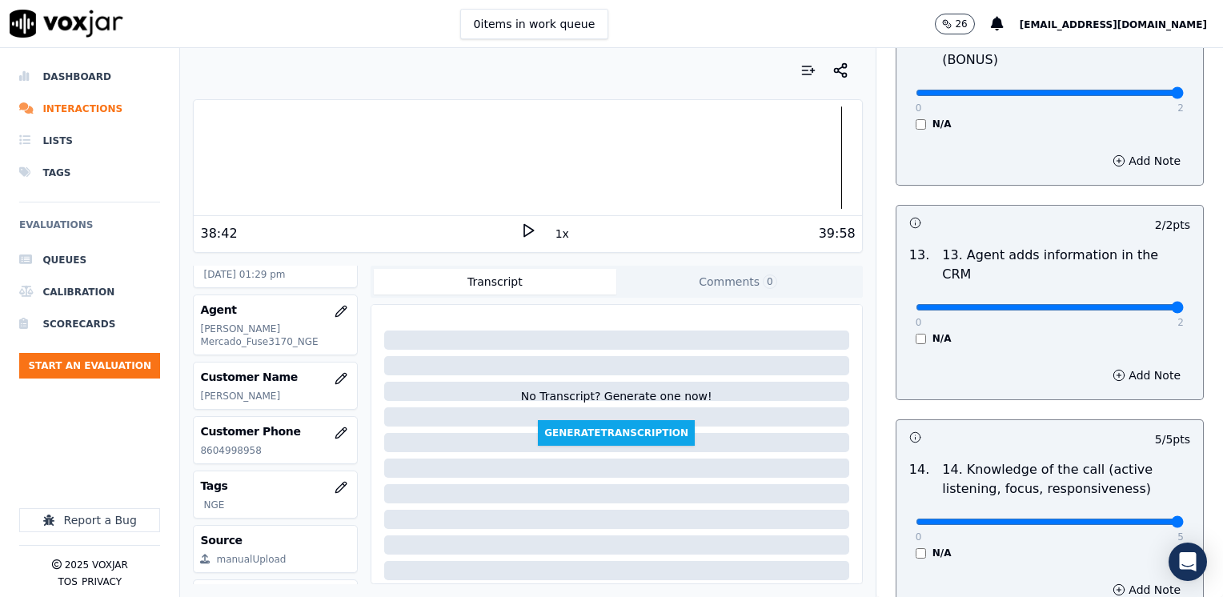
scroll to position [2852, 0]
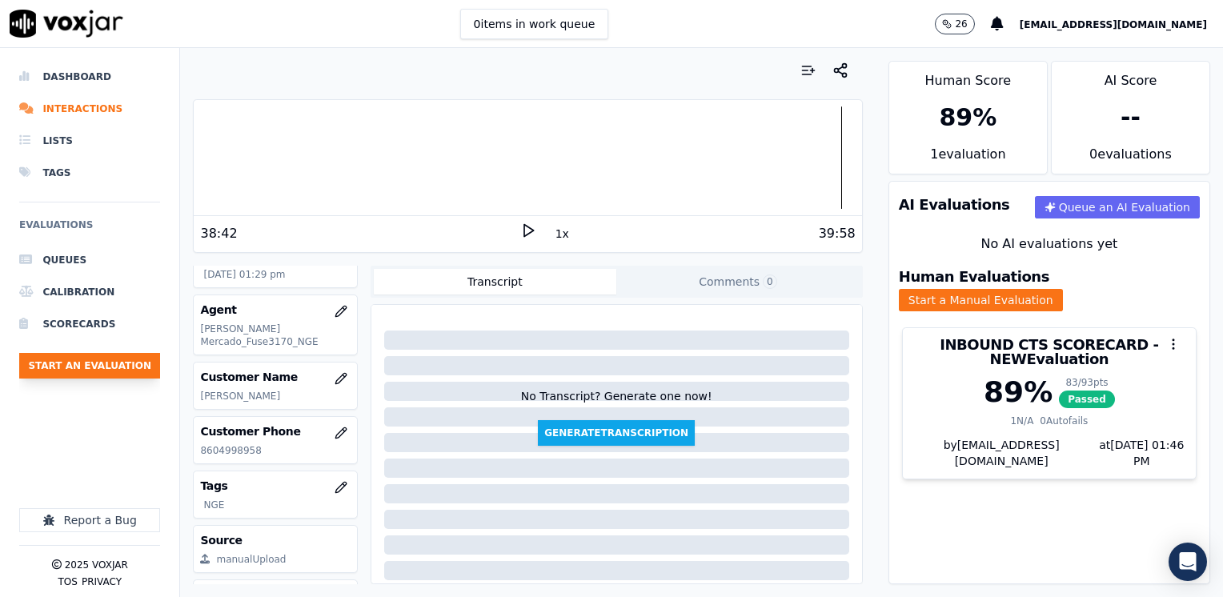
click at [109, 362] on button "Start an Evaluation" at bounding box center [89, 366] width 141 height 26
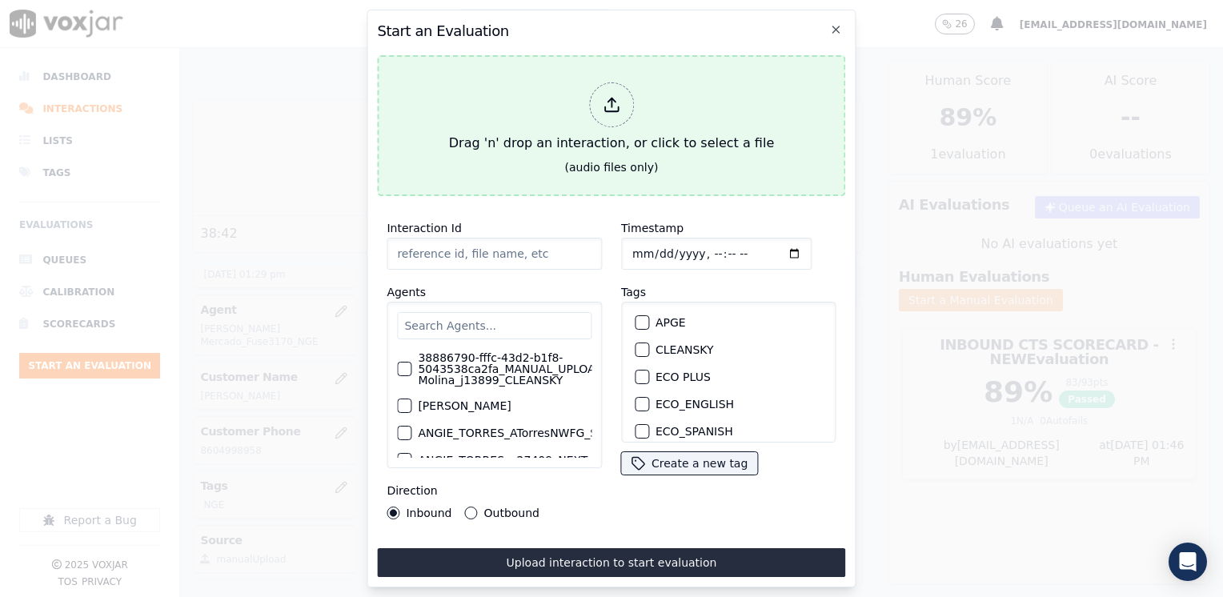
click at [634, 114] on div "Drag 'n' drop an interaction, or click to select a file" at bounding box center [612, 117] width 338 height 83
click at [615, 96] on icon at bounding box center [612, 105] width 18 height 18
click at [603, 102] on icon at bounding box center [612, 105] width 18 height 18
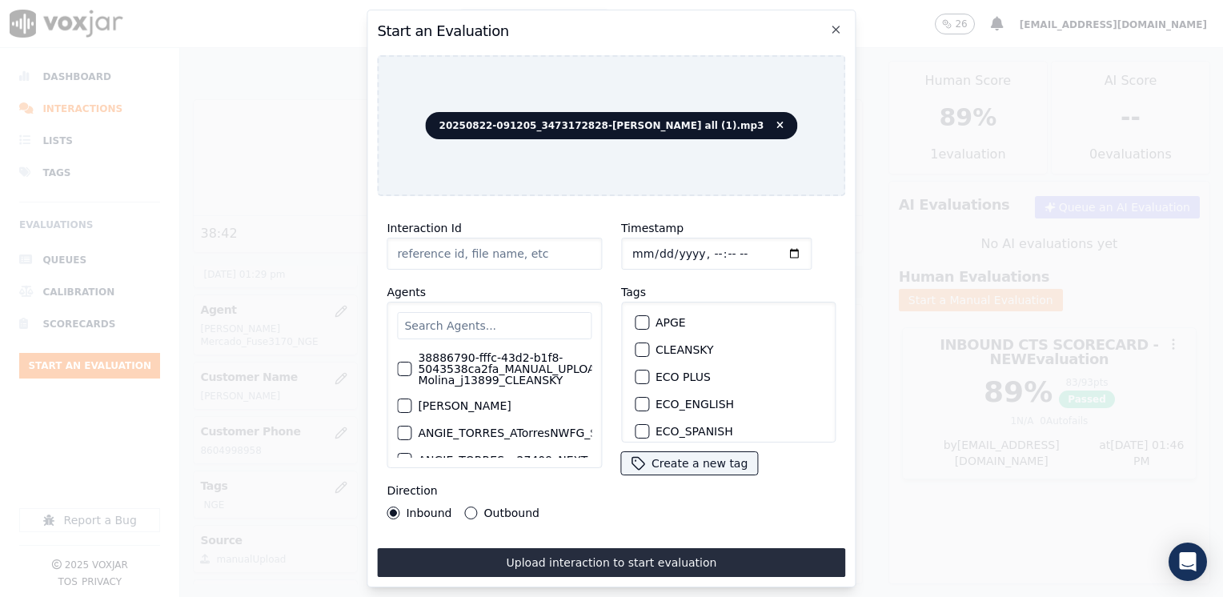
type input "20250822-091205_3473172828-[PERSON_NAME] all (1).mp3"
click at [772, 248] on input "Timestamp" at bounding box center [716, 254] width 190 height 32
click at [769, 238] on input "Timestamp" at bounding box center [716, 254] width 190 height 32
click at [774, 245] on input "Timestamp" at bounding box center [716, 254] width 190 height 32
type input "[DATE]T13:46"
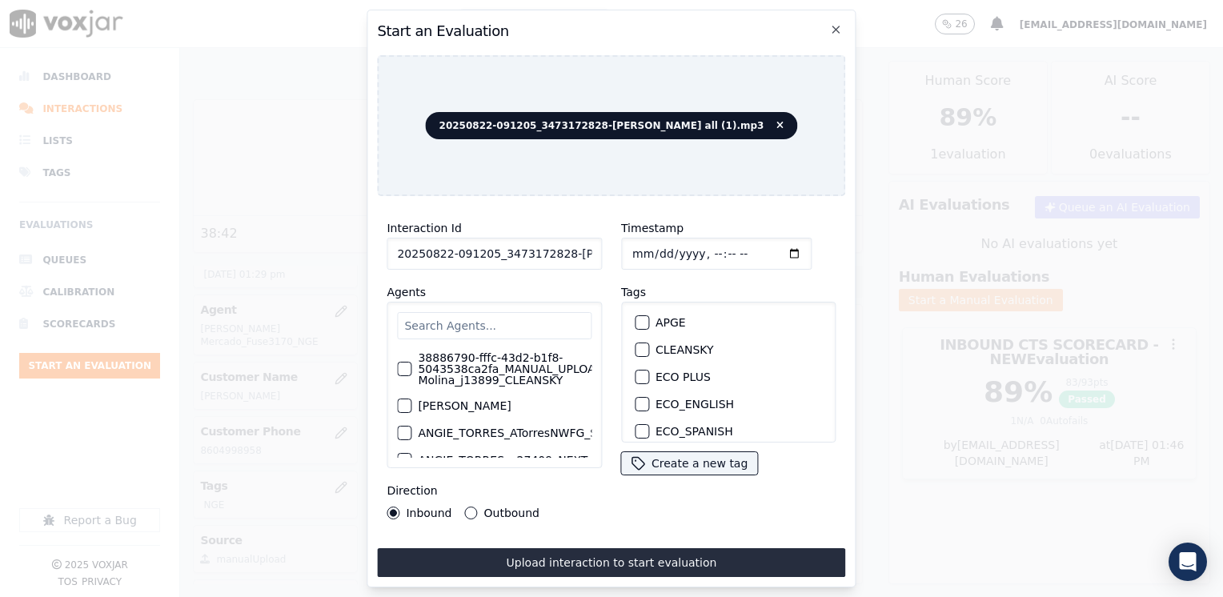
click at [471, 507] on button "Outbound" at bounding box center [471, 513] width 13 height 13
click at [479, 315] on input "text" at bounding box center [494, 325] width 194 height 27
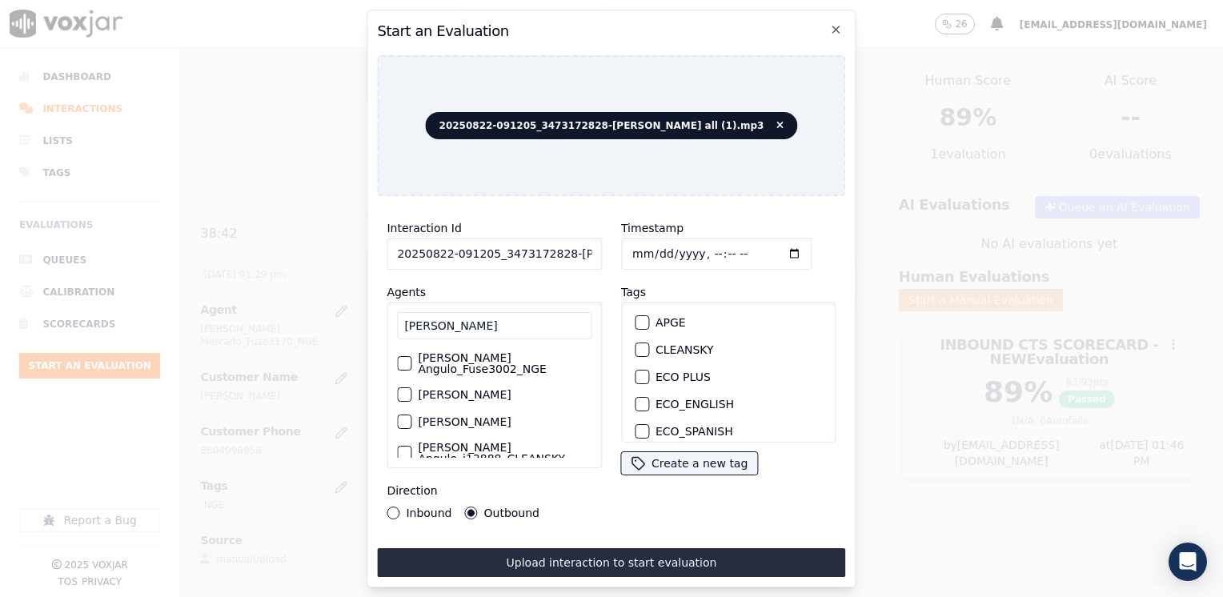
scroll to position [48, 0]
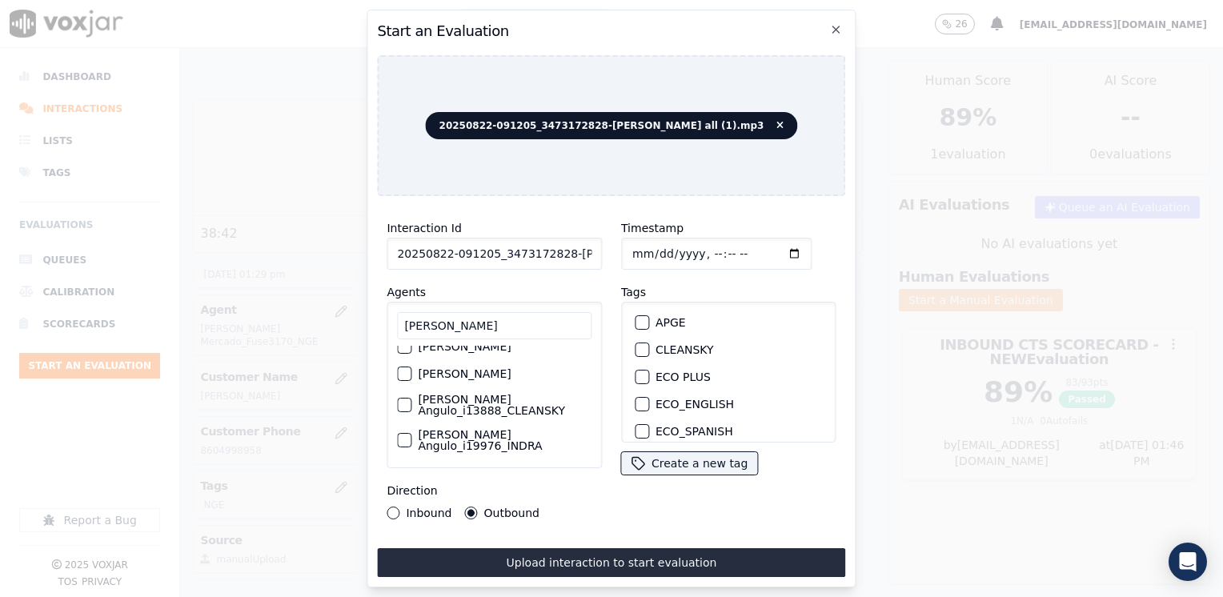
type input "[PERSON_NAME]"
click at [407, 408] on div "button" at bounding box center [403, 404] width 11 height 11
click at [635, 344] on div "button" at bounding box center [640, 349] width 11 height 11
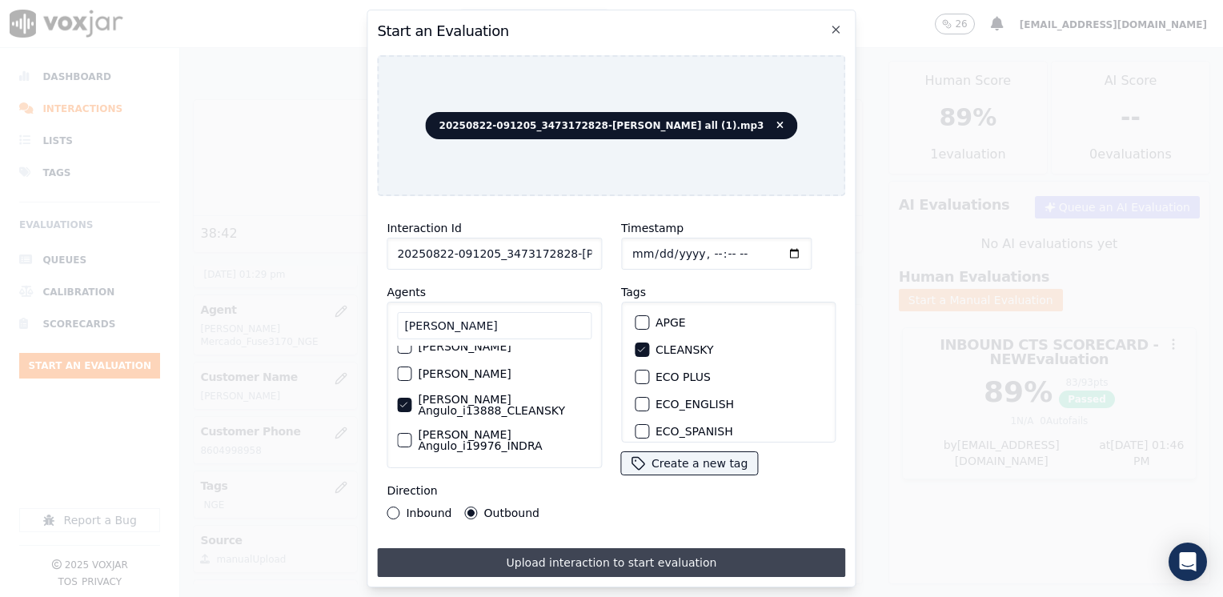
click at [634, 559] on button "Upload interaction to start evaluation" at bounding box center [611, 562] width 468 height 29
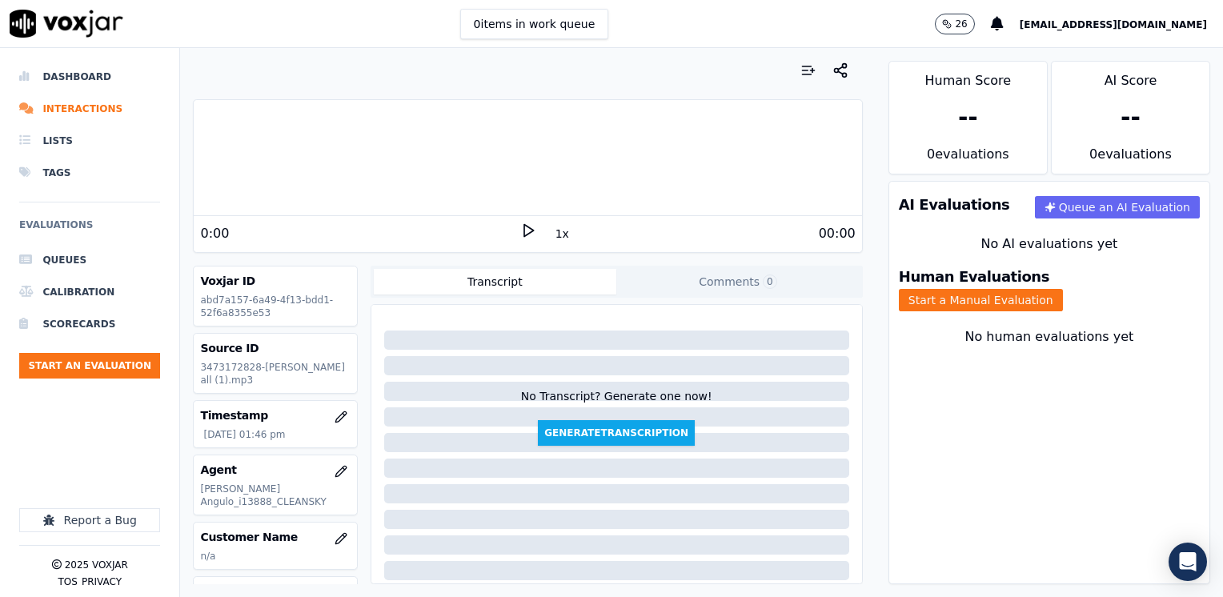
click at [520, 232] on icon at bounding box center [528, 230] width 16 height 16
click at [524, 232] on rect at bounding box center [525, 230] width 2 height 10
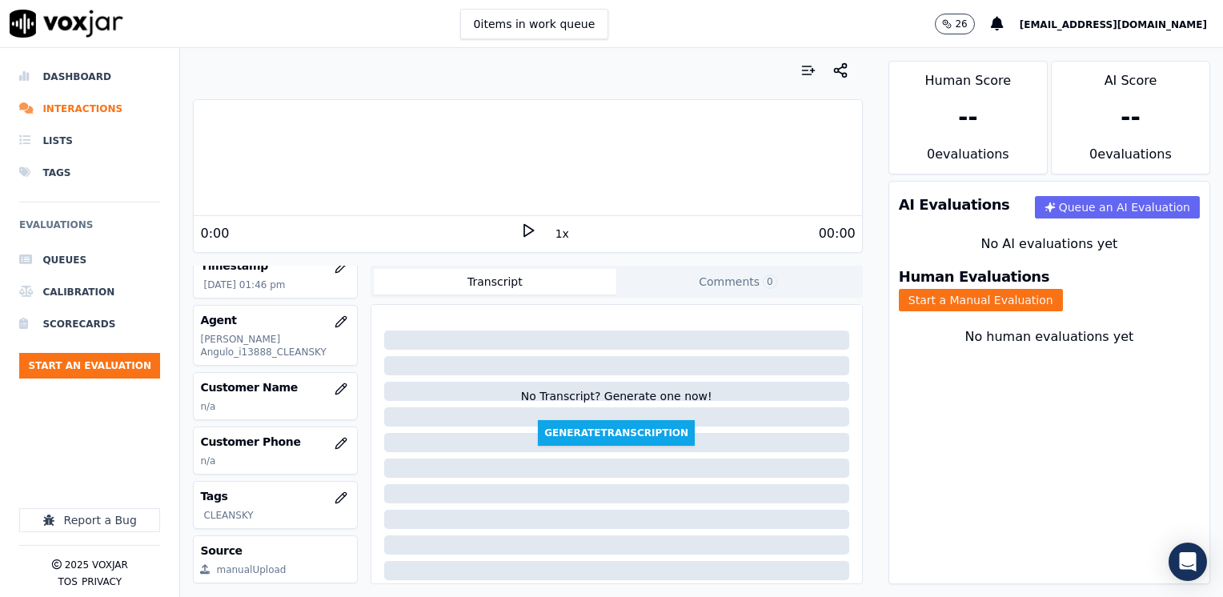
scroll to position [160, 0]
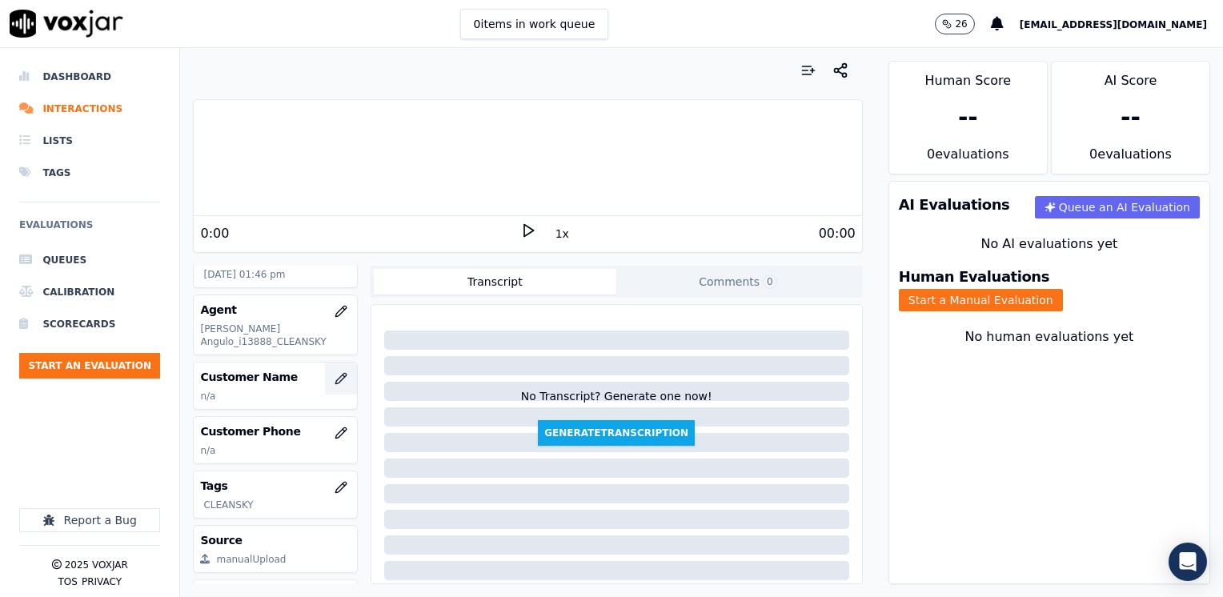
click at [335, 376] on icon "button" at bounding box center [341, 378] width 13 height 13
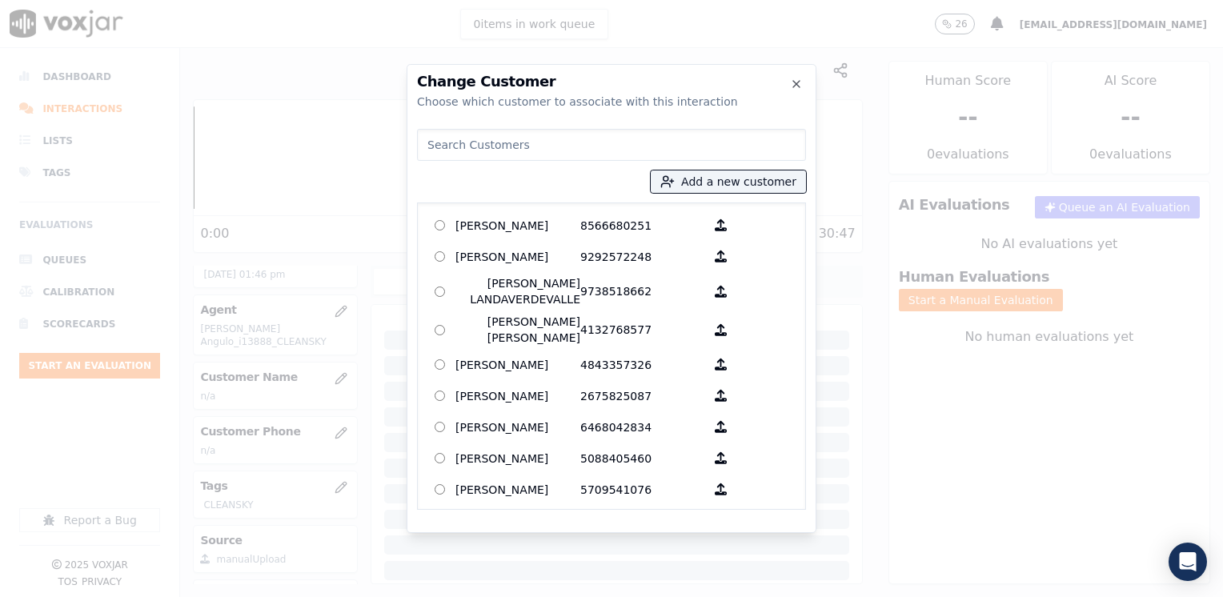
click at [595, 144] on input at bounding box center [611, 145] width 389 height 32
paste input "3473172828"
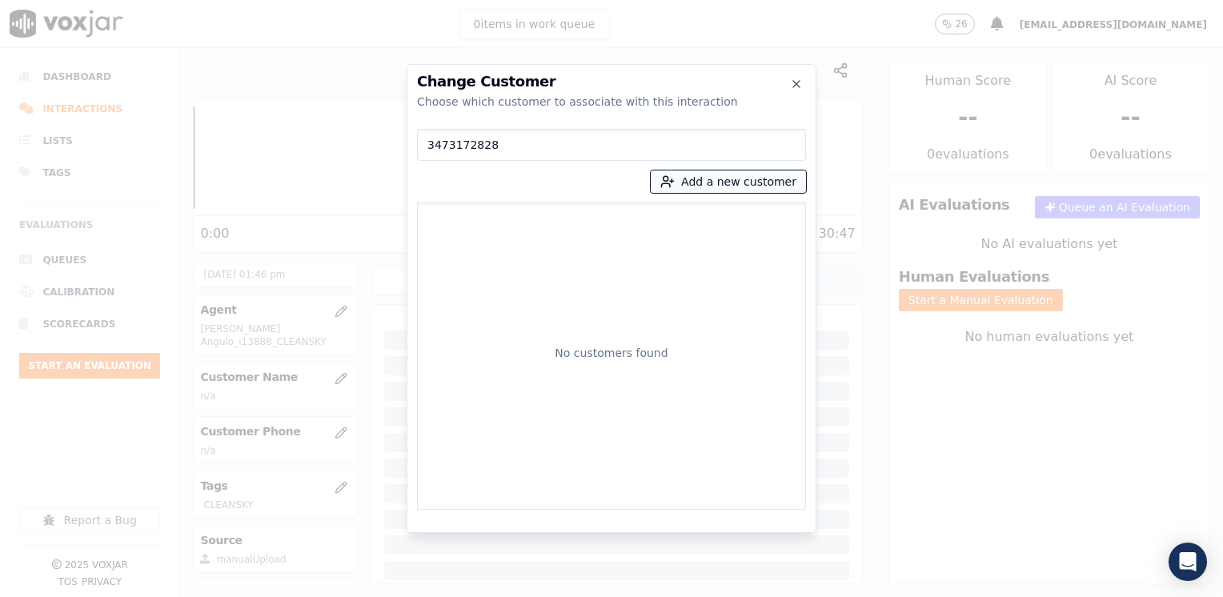
type input "3473172828"
click at [732, 170] on button "Add a new customer" at bounding box center [728, 181] width 155 height 22
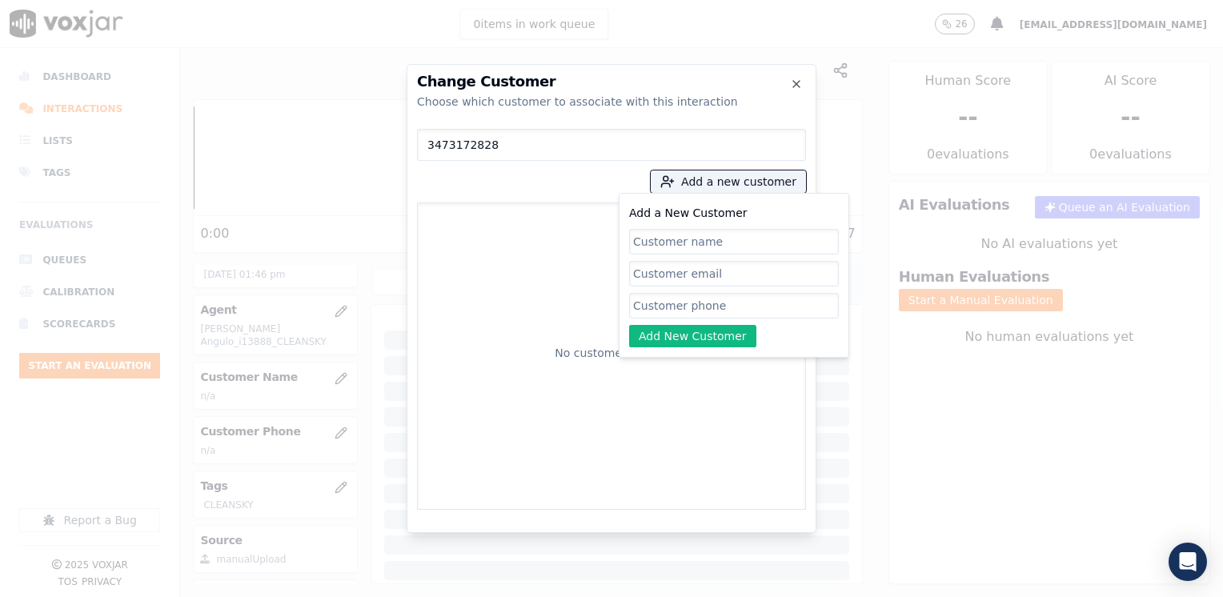
click at [697, 303] on input "Add a New Customer" at bounding box center [734, 306] width 210 height 26
paste input "3473172828"
type input "3473172828"
click at [768, 234] on input "Add a New Customer" at bounding box center [734, 242] width 210 height 26
paste input "[PERSON_NAME]"
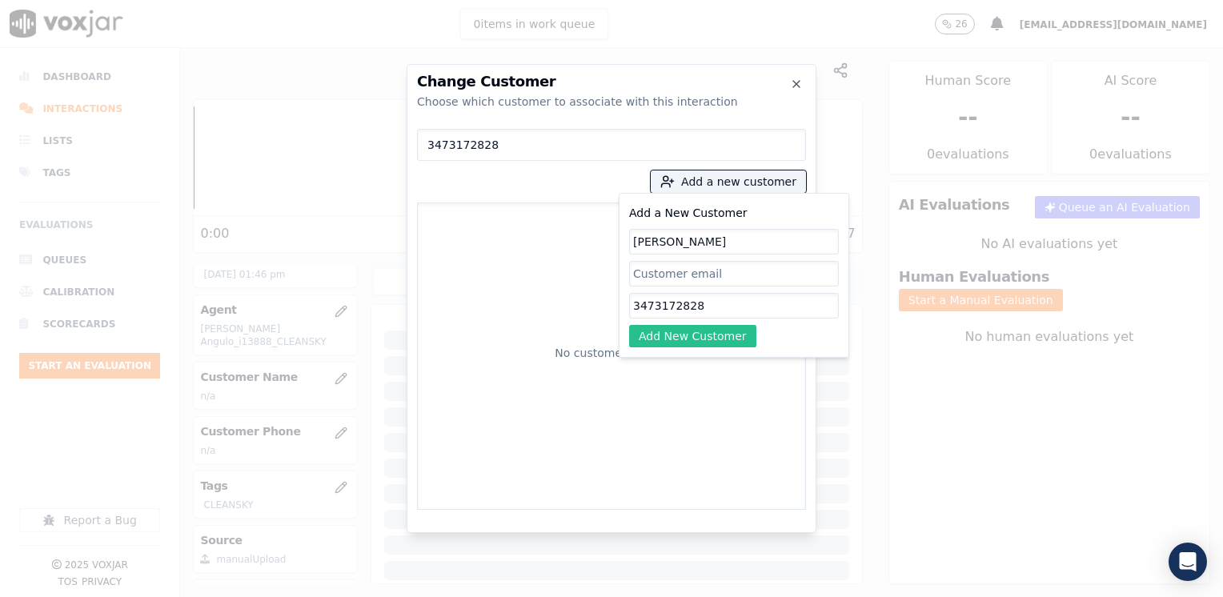
type input "[PERSON_NAME]"
click at [719, 327] on button "Add New Customer" at bounding box center [692, 336] width 127 height 22
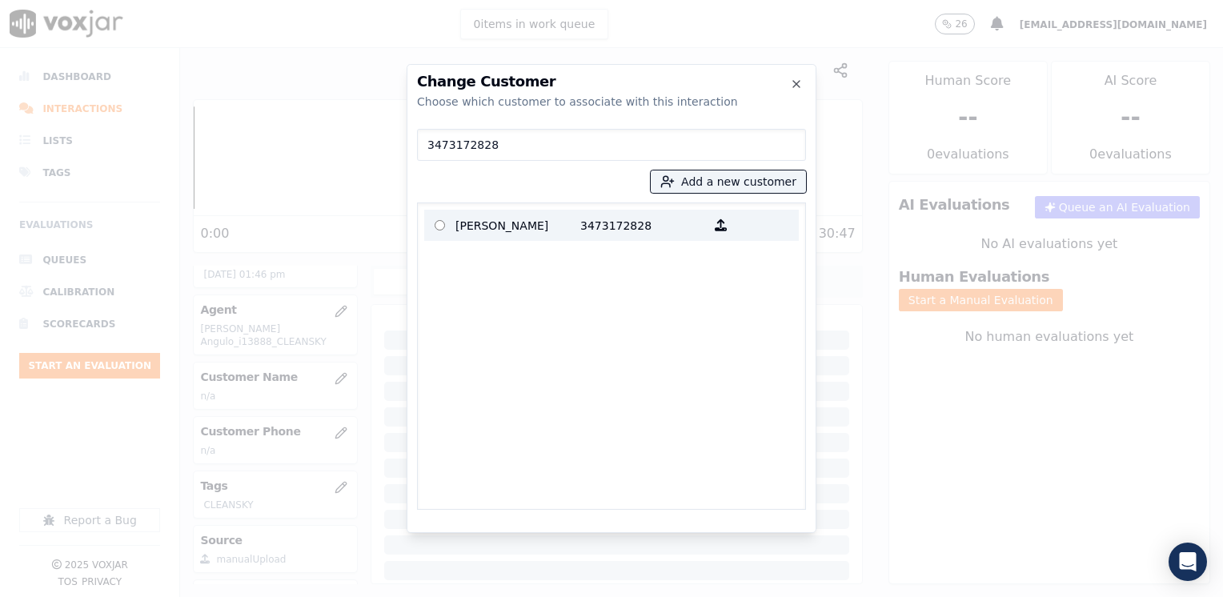
click at [531, 219] on p "[PERSON_NAME]" at bounding box center [517, 225] width 125 height 25
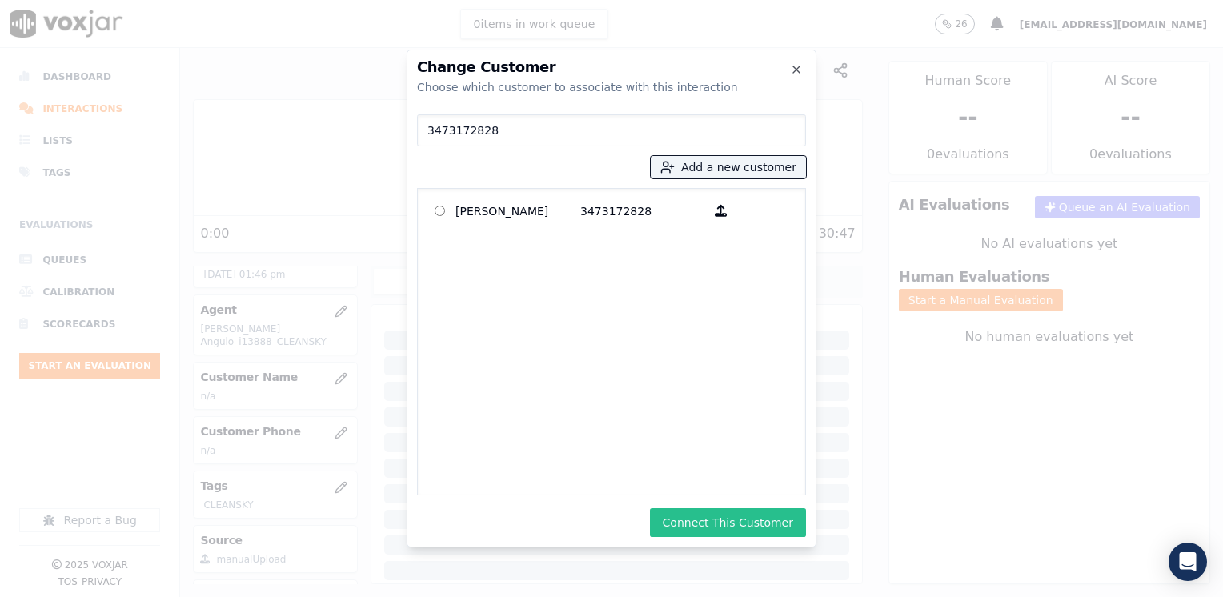
click at [774, 520] on button "Connect This Customer" at bounding box center [728, 522] width 156 height 29
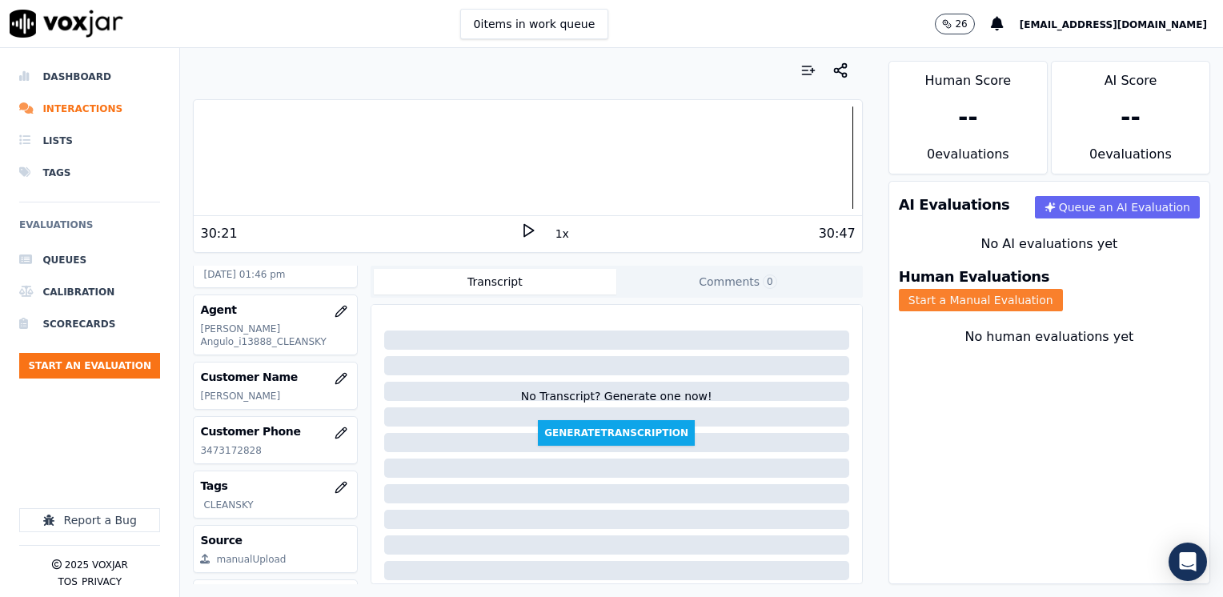
click at [1063, 289] on button "Start a Manual Evaluation" at bounding box center [981, 300] width 164 height 22
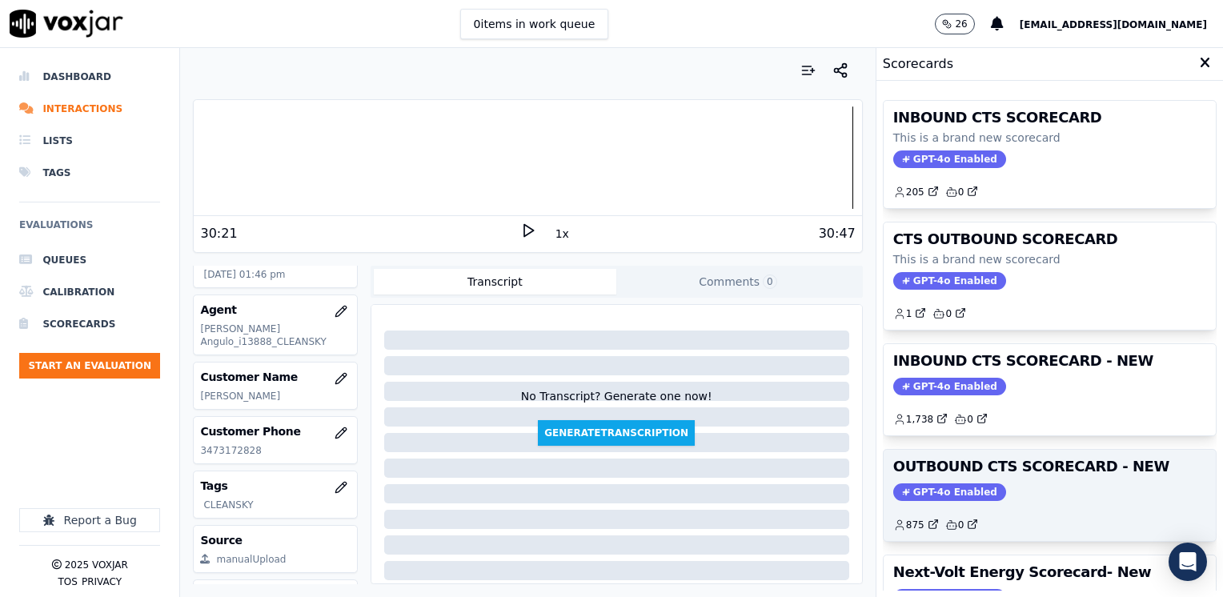
click at [950, 484] on span "GPT-4o Enabled" at bounding box center [949, 492] width 113 height 18
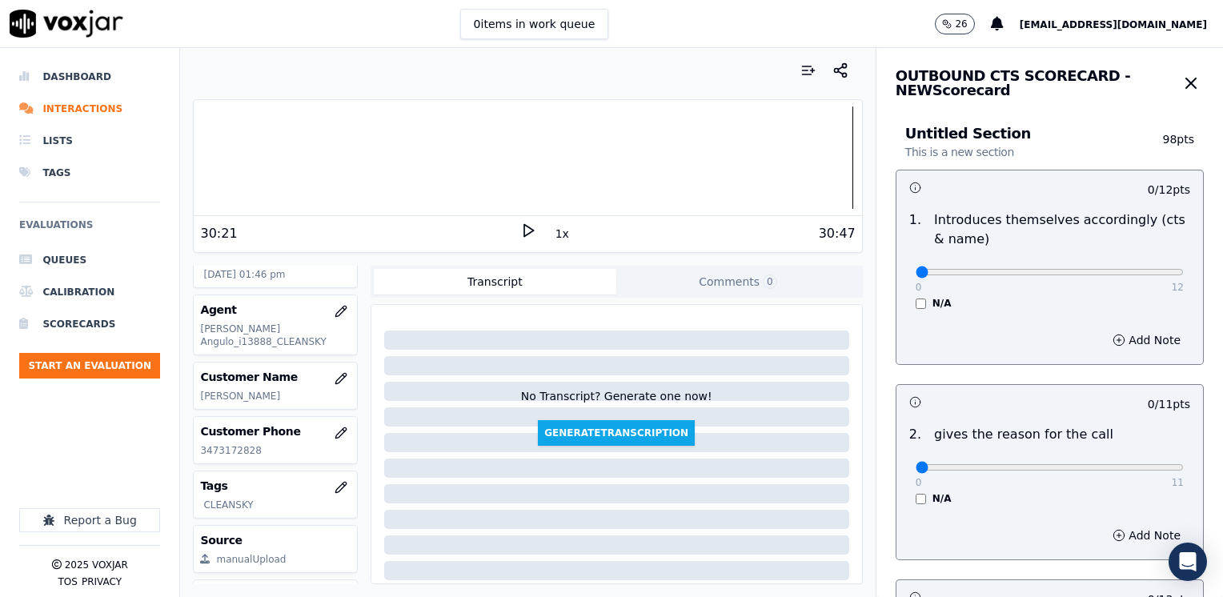
click at [1072, 291] on div "0 12 N/A" at bounding box center [1050, 279] width 294 height 61
drag, startPoint x: 906, startPoint y: 272, endPoint x: 1056, endPoint y: 307, distance: 153.6
type input "12"
click at [1184, 275] on input "range" at bounding box center [1050, 272] width 268 height 6
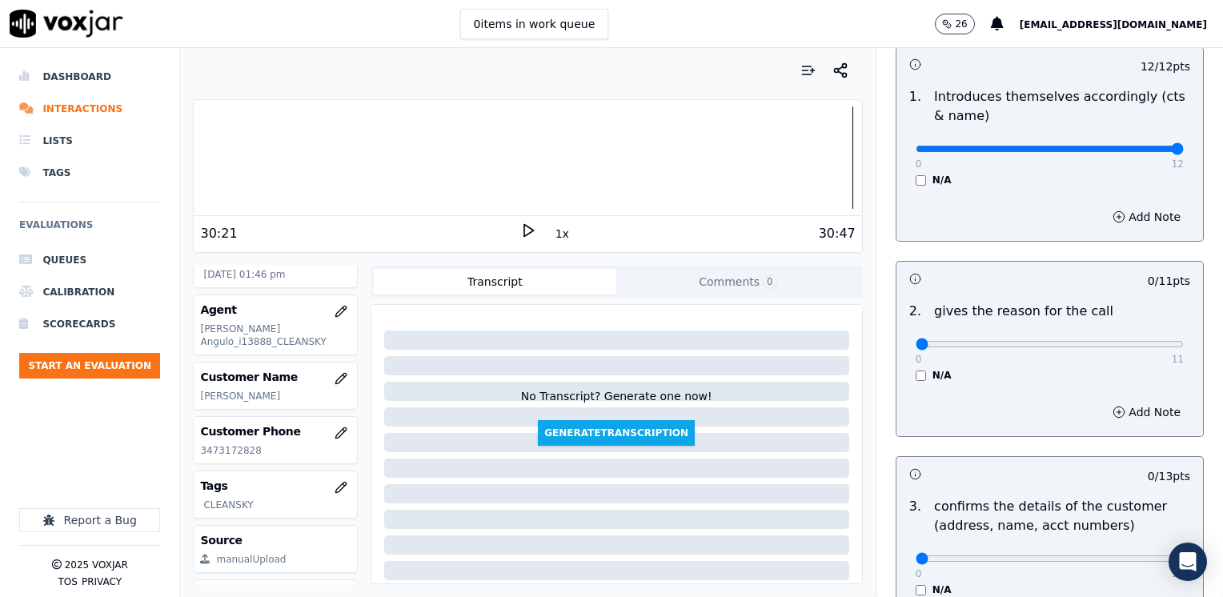
scroll to position [240, 0]
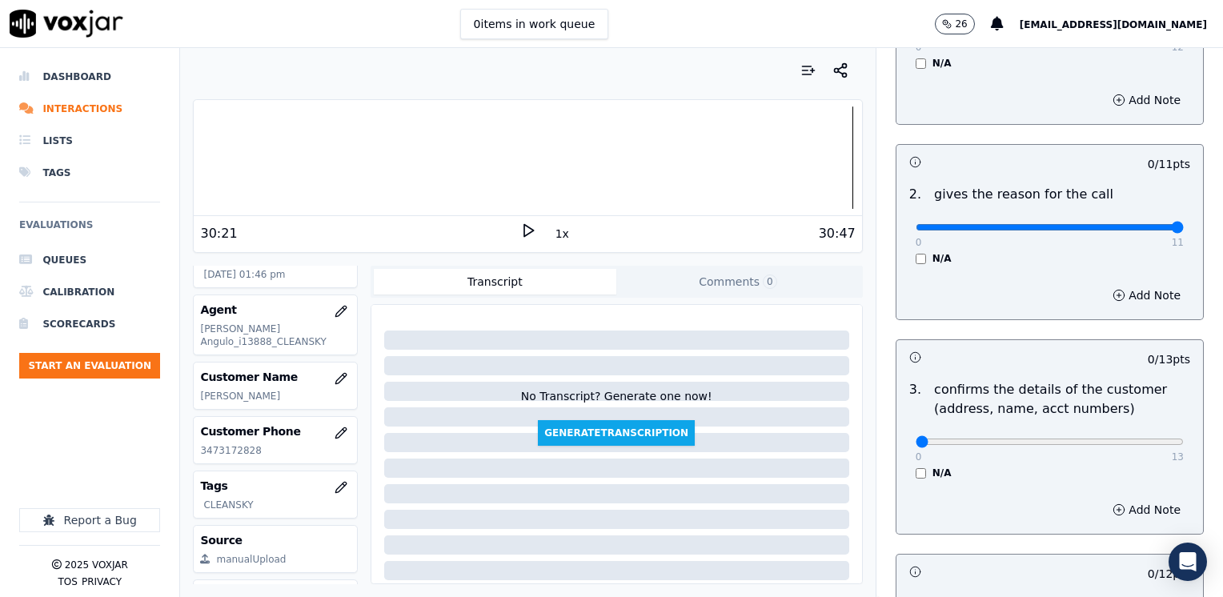
drag, startPoint x: 910, startPoint y: 227, endPoint x: 1225, endPoint y: 232, distance: 315.4
type input "11"
click at [1184, 35] on input "range" at bounding box center [1050, 32] width 268 height 6
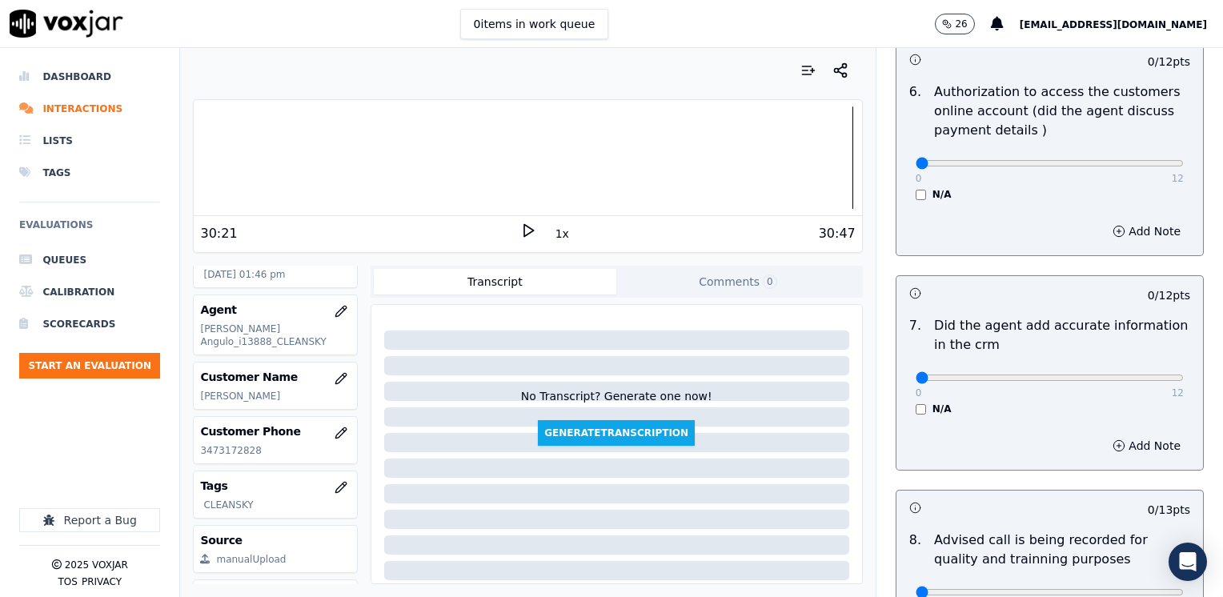
scroll to position [1399, 0]
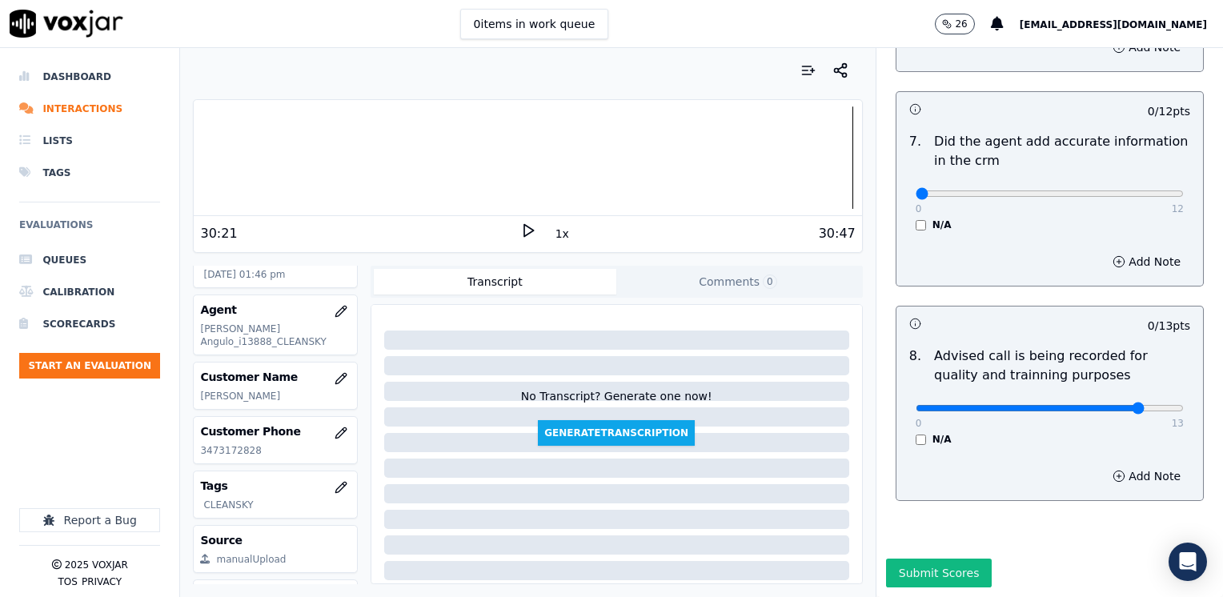
type input "10"
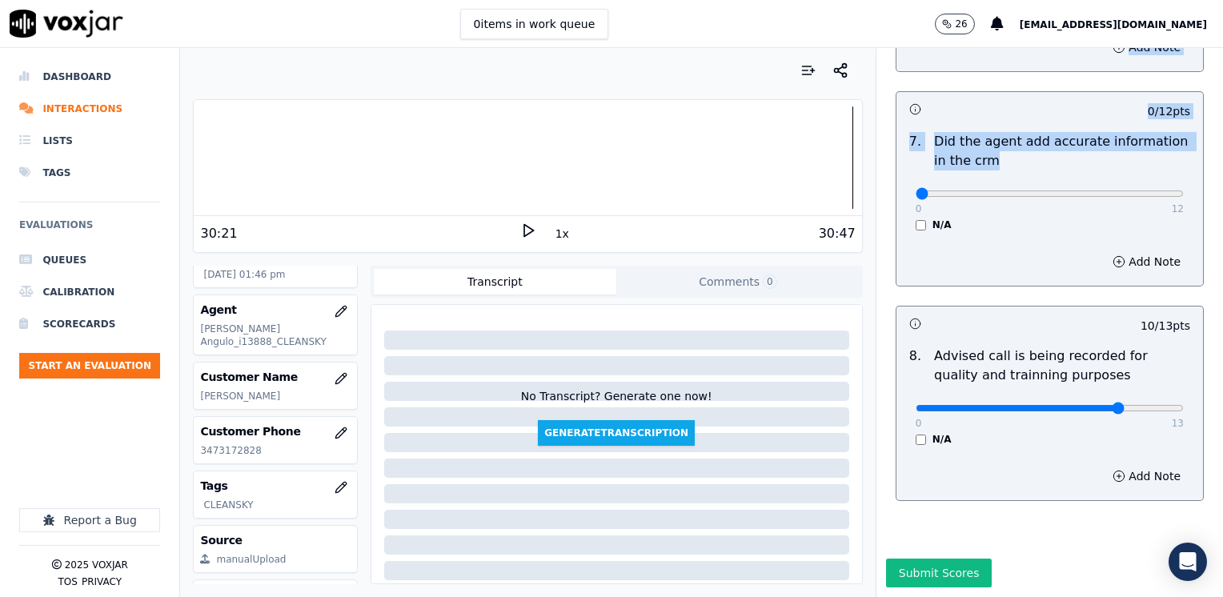
drag, startPoint x: 911, startPoint y: 152, endPoint x: 1225, endPoint y: 187, distance: 316.5
click at [1222, 187] on html "0 items in work queue 26 [EMAIL_ADDRESS][DOMAIN_NAME] Dashboard Interactions Li…" at bounding box center [611, 298] width 1223 height 597
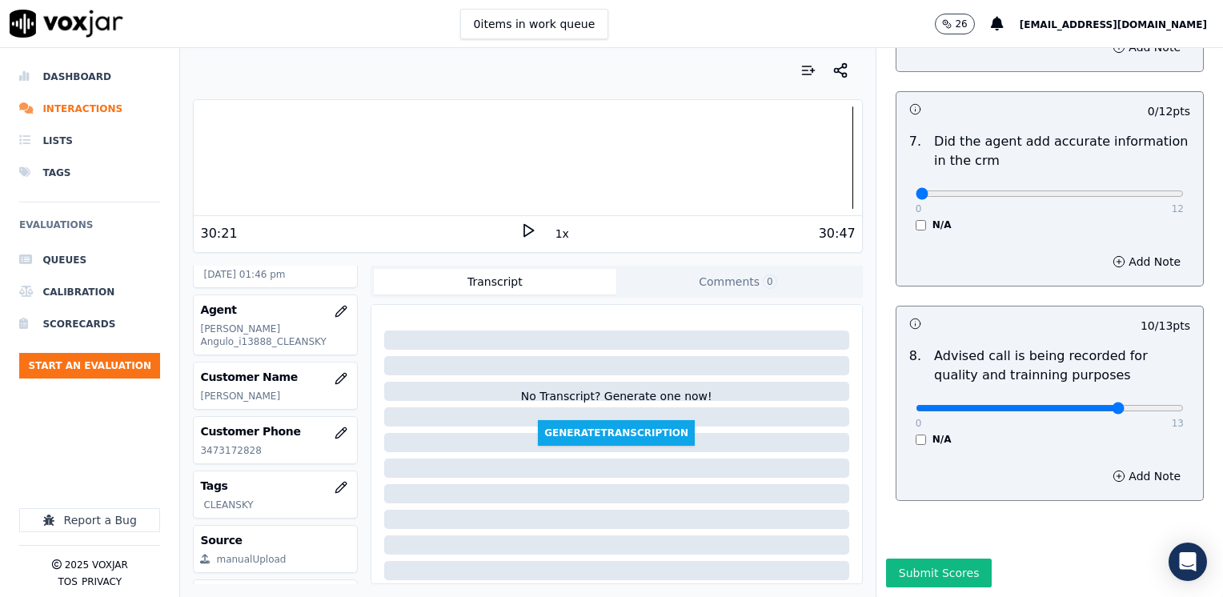
click at [1022, 218] on div "N/A" at bounding box center [1050, 224] width 268 height 13
drag, startPoint x: 903, startPoint y: 159, endPoint x: 1225, endPoint y: 205, distance: 325.7
type input "12"
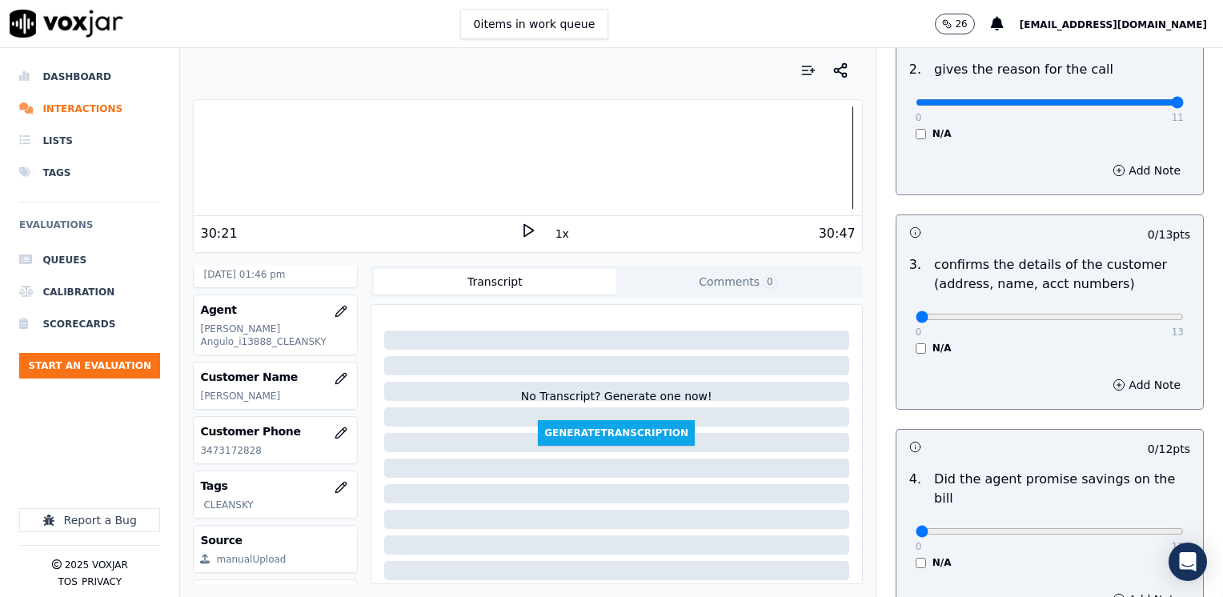
scroll to position [279, 0]
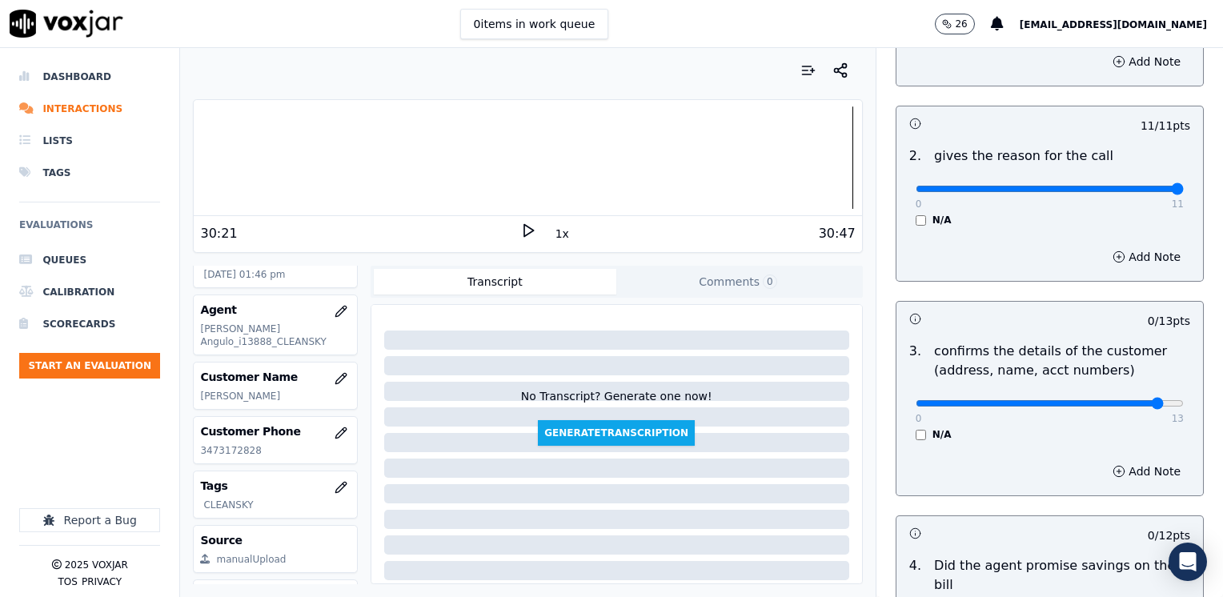
type input "12"
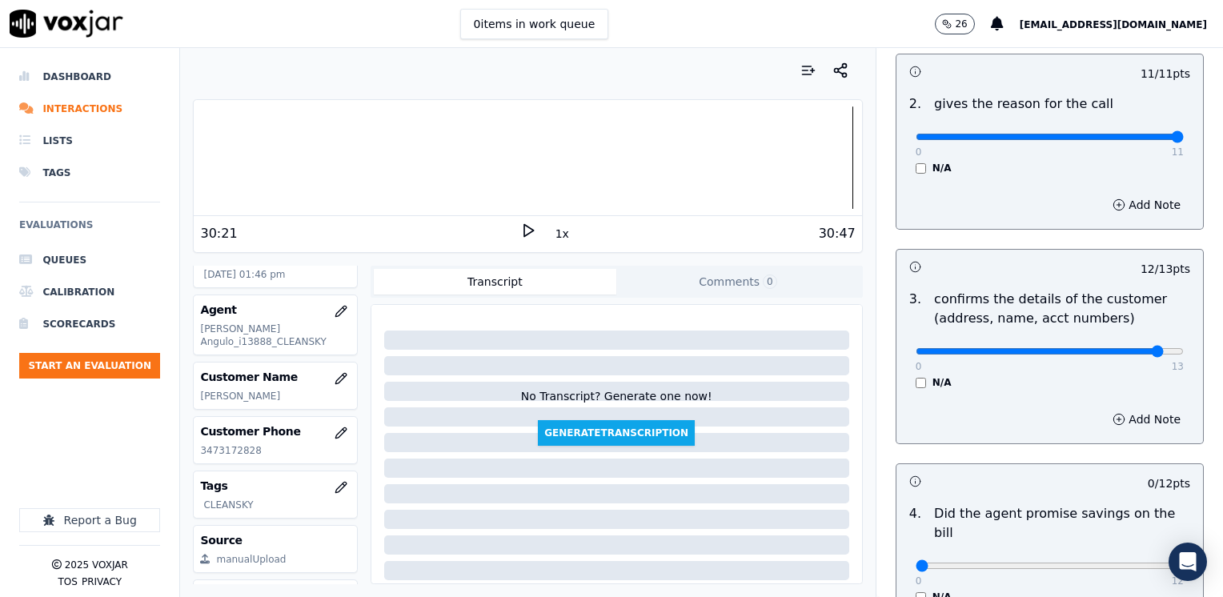
scroll to position [359, 0]
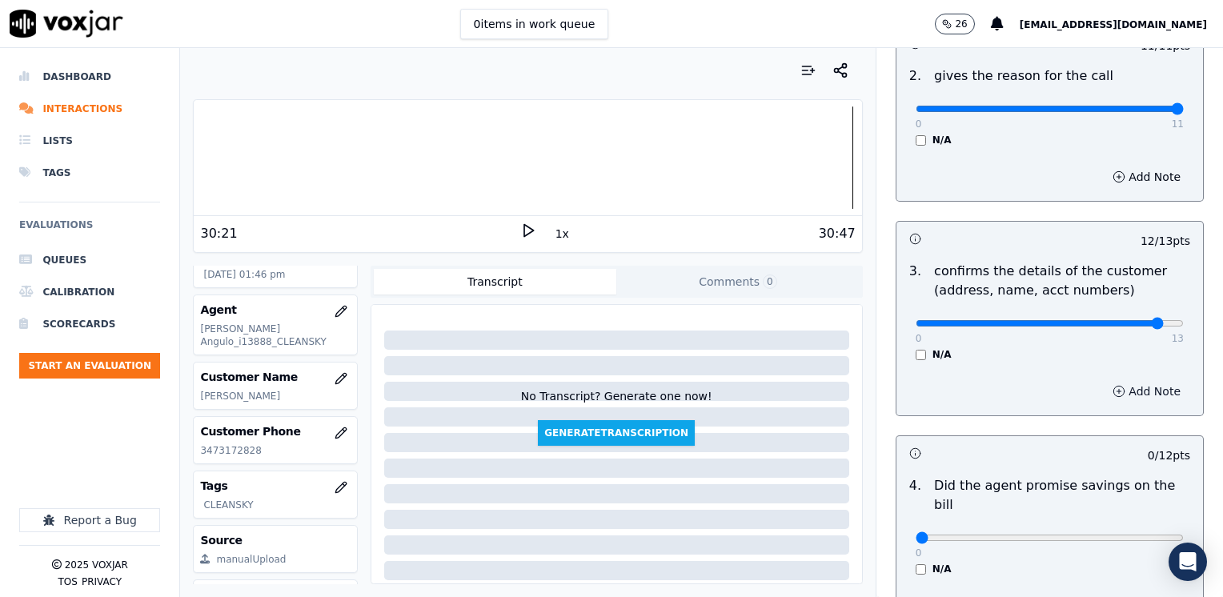
click at [1130, 394] on button "Add Note" at bounding box center [1146, 391] width 87 height 22
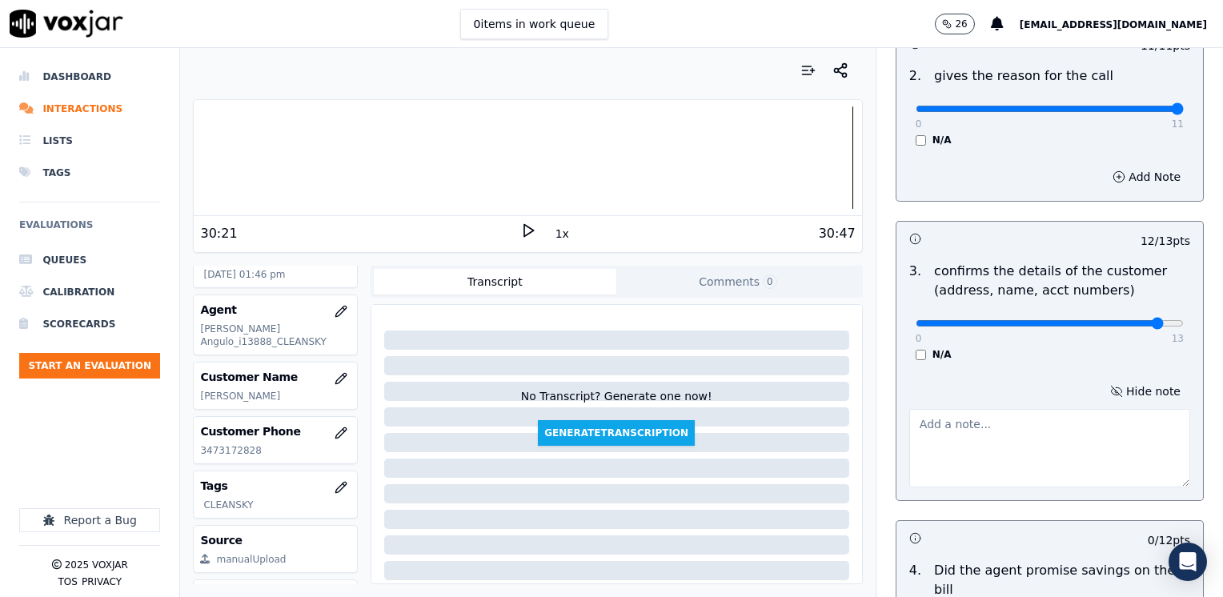
click at [1044, 451] on textarea at bounding box center [1049, 448] width 281 height 78
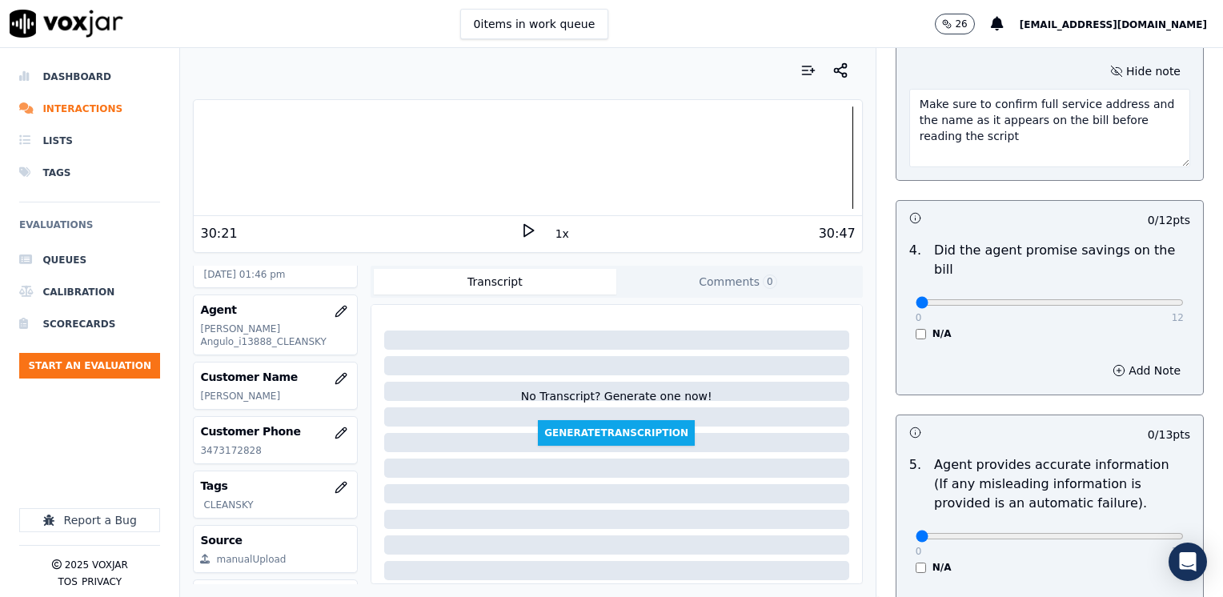
type textarea "Make sure to confirm full service address and the name as it appears on the bil…"
drag, startPoint x: 909, startPoint y: 283, endPoint x: 1225, endPoint y: 310, distance: 317.3
type input "12"
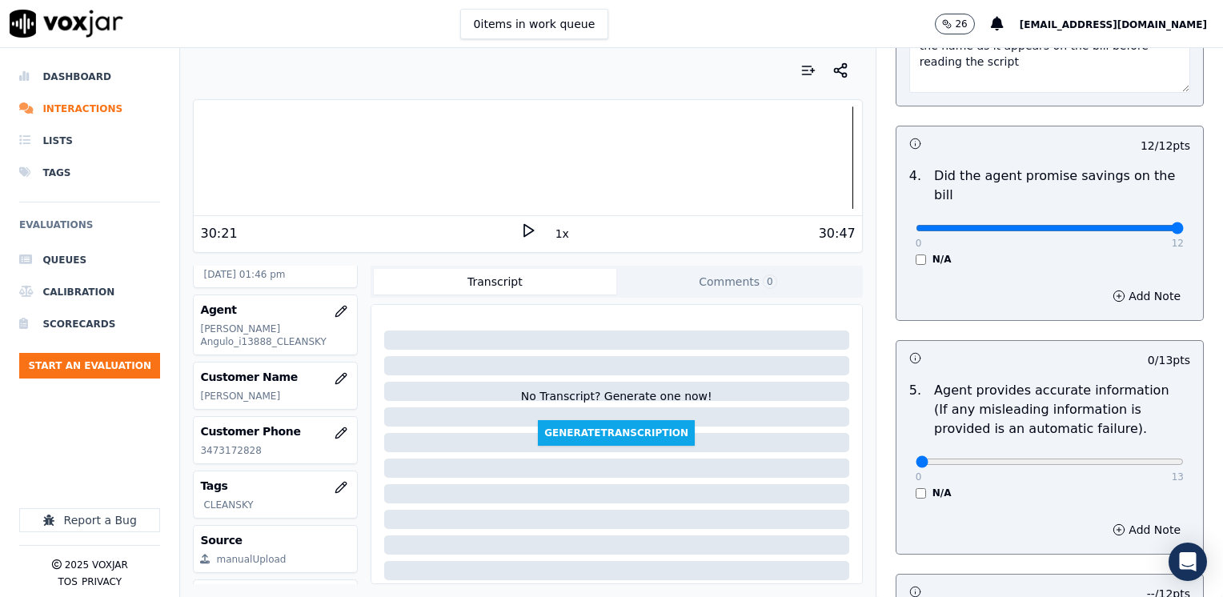
scroll to position [919, 0]
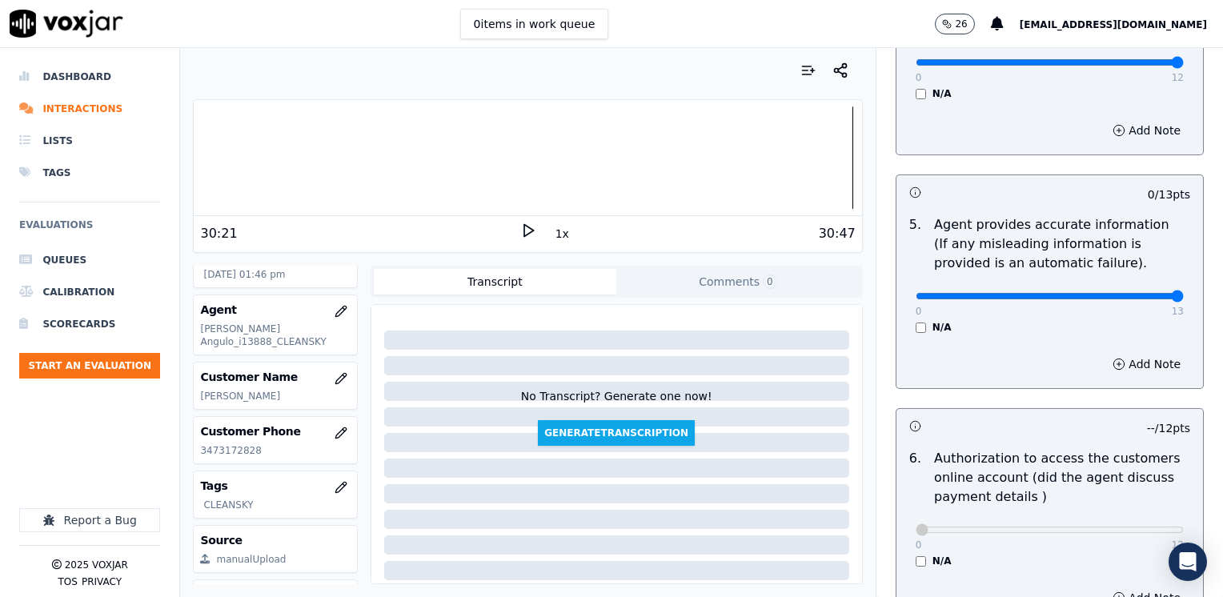
drag, startPoint x: 906, startPoint y: 276, endPoint x: 1225, endPoint y: 275, distance: 319.3
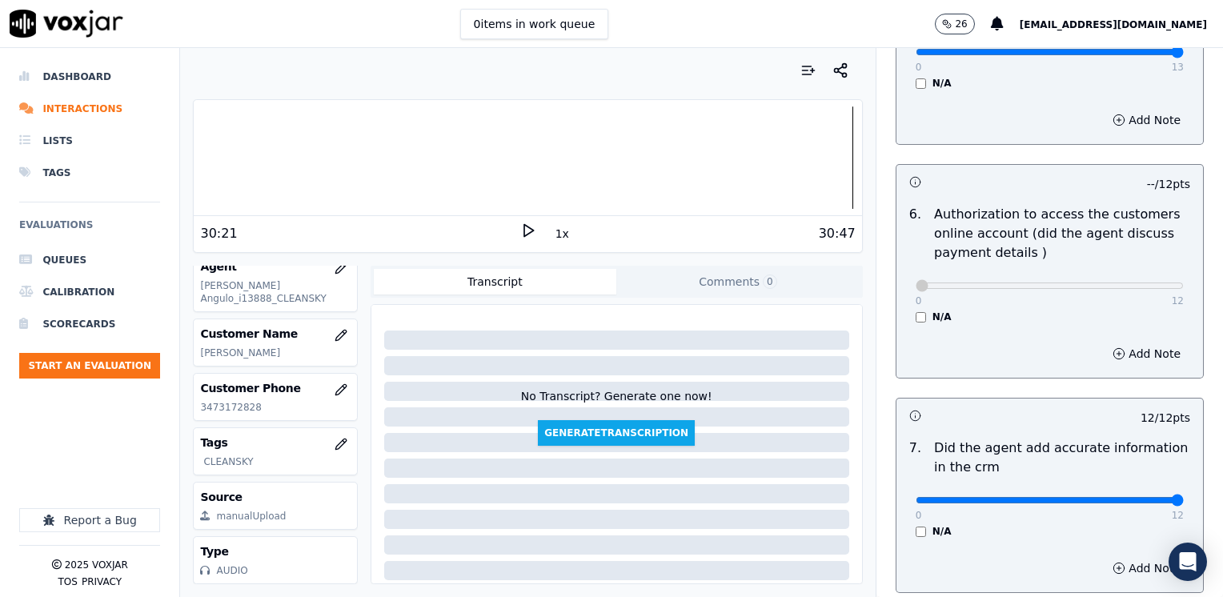
scroll to position [923, 0]
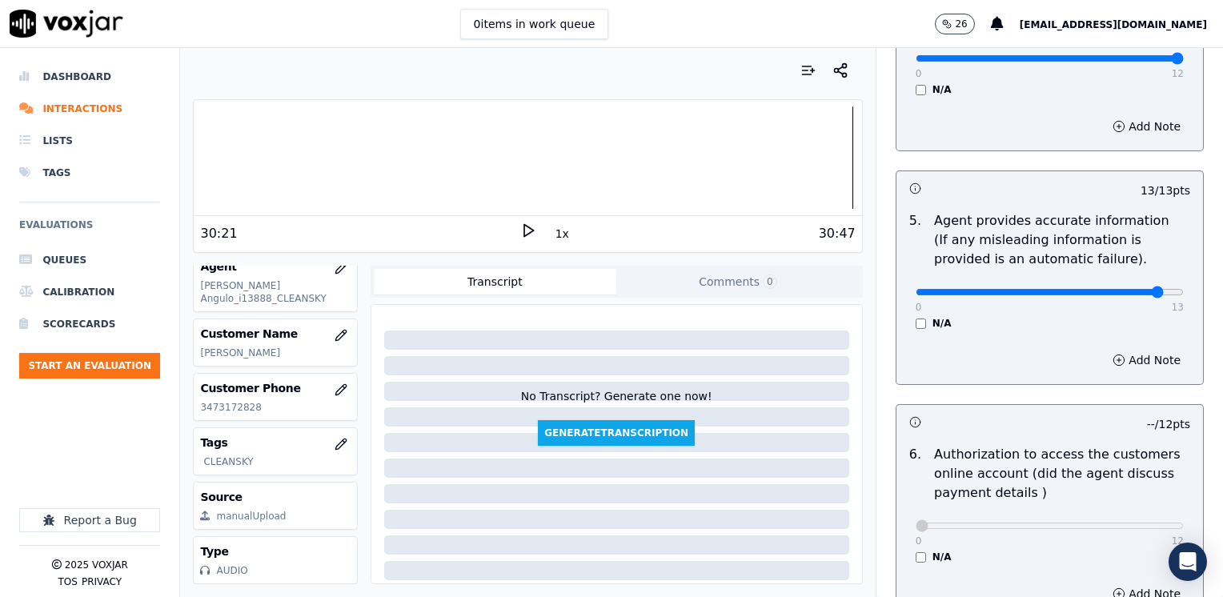
type input "12"
click at [1130, 349] on button "Add Note" at bounding box center [1146, 360] width 87 height 22
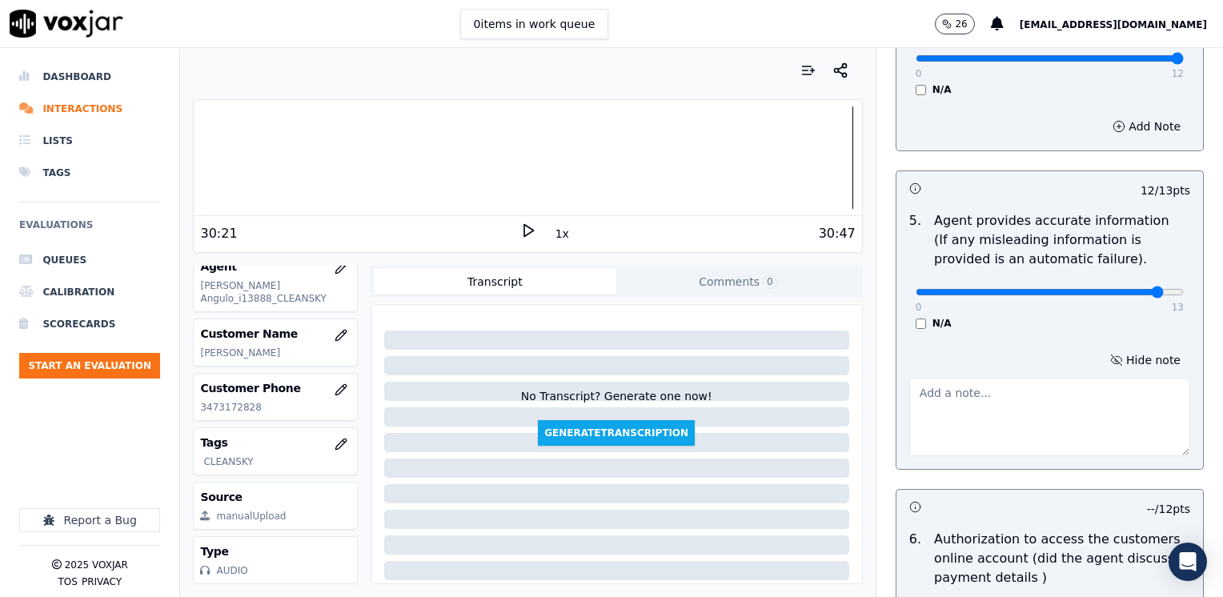
click at [1032, 390] on textarea at bounding box center [1049, 417] width 281 height 78
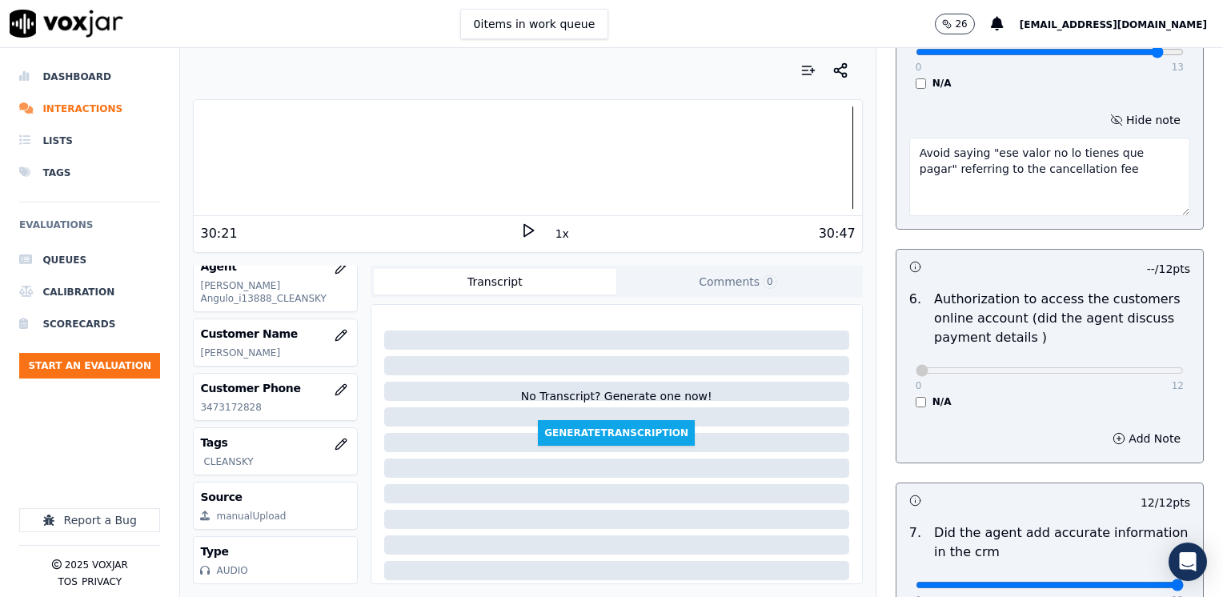
scroll to position [1568, 0]
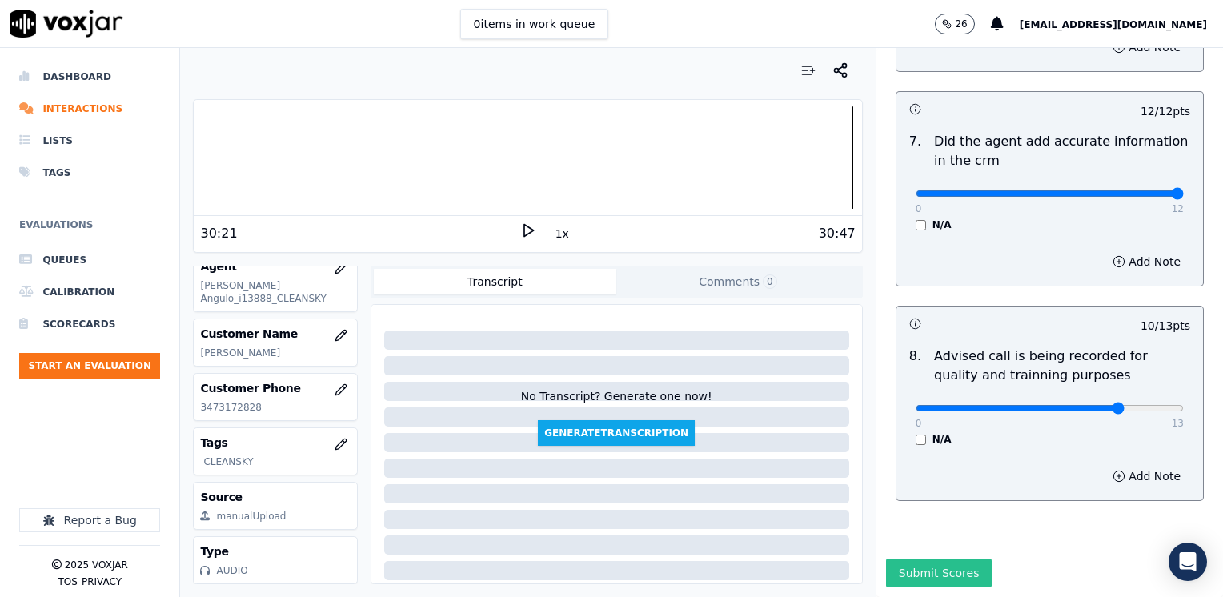
type textarea "Avoid saying "ese valor no lo tienes que pagar" referring to the cancellation f…"
click at [920, 559] on button "Submit Scores" at bounding box center [939, 573] width 106 height 29
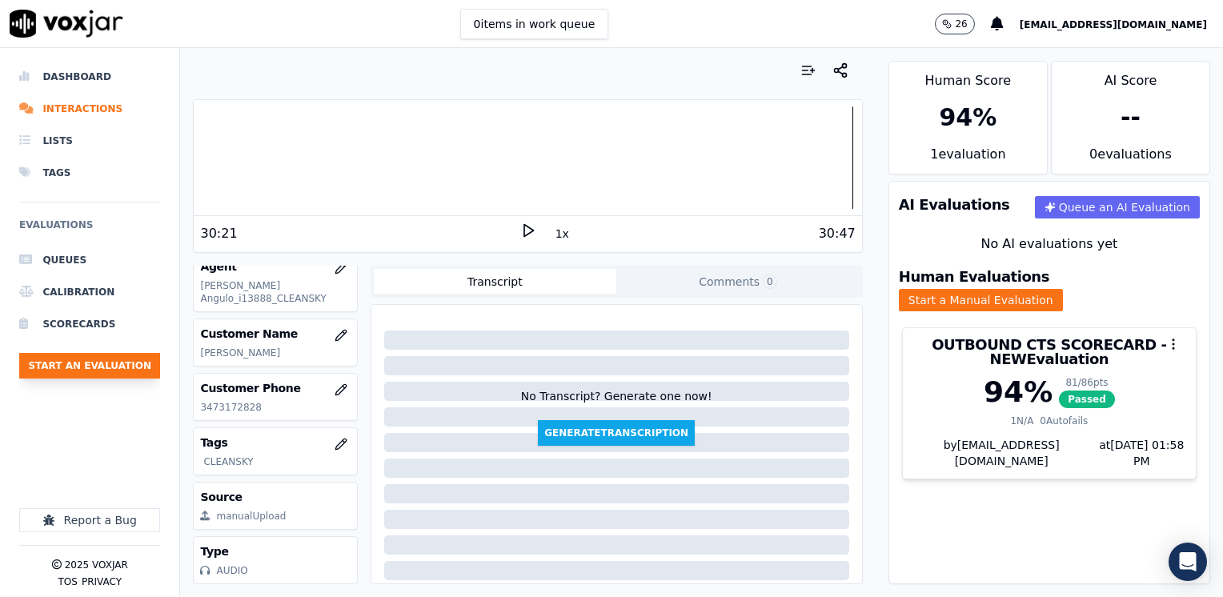
click at [104, 368] on button "Start an Evaluation" at bounding box center [89, 366] width 141 height 26
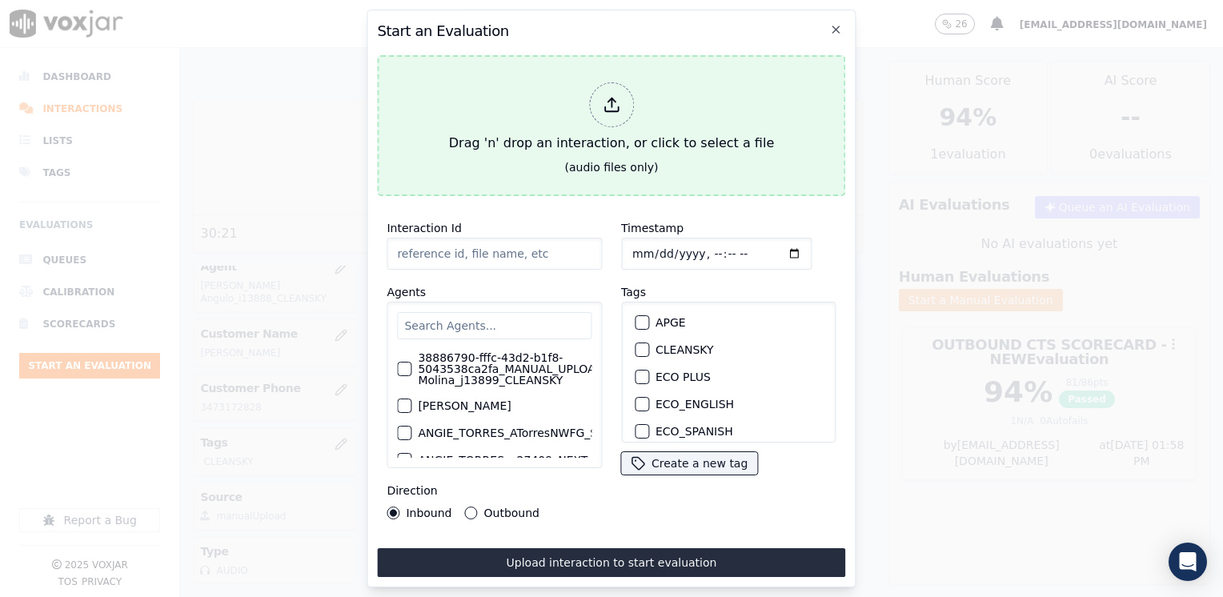
click at [602, 86] on div at bounding box center [611, 104] width 45 height 45
type input "20250822-105526_2674441088-[PERSON_NAME] all.mp3"
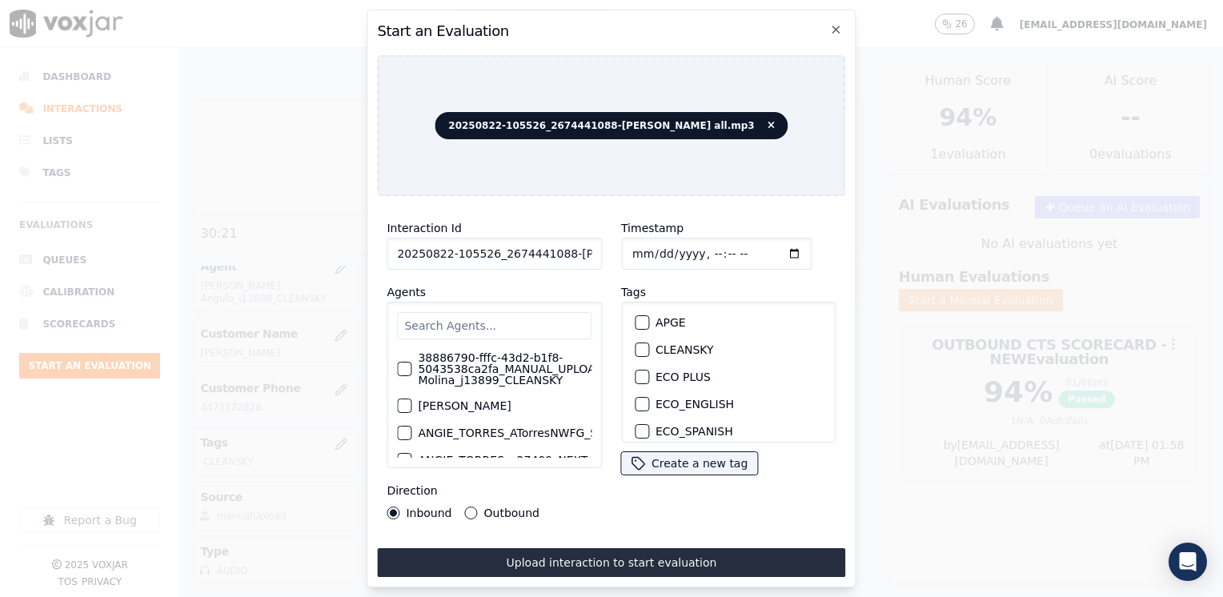
click at [541, 323] on input "text" at bounding box center [494, 325] width 194 height 27
click at [441, 315] on input "text" at bounding box center [494, 325] width 194 height 27
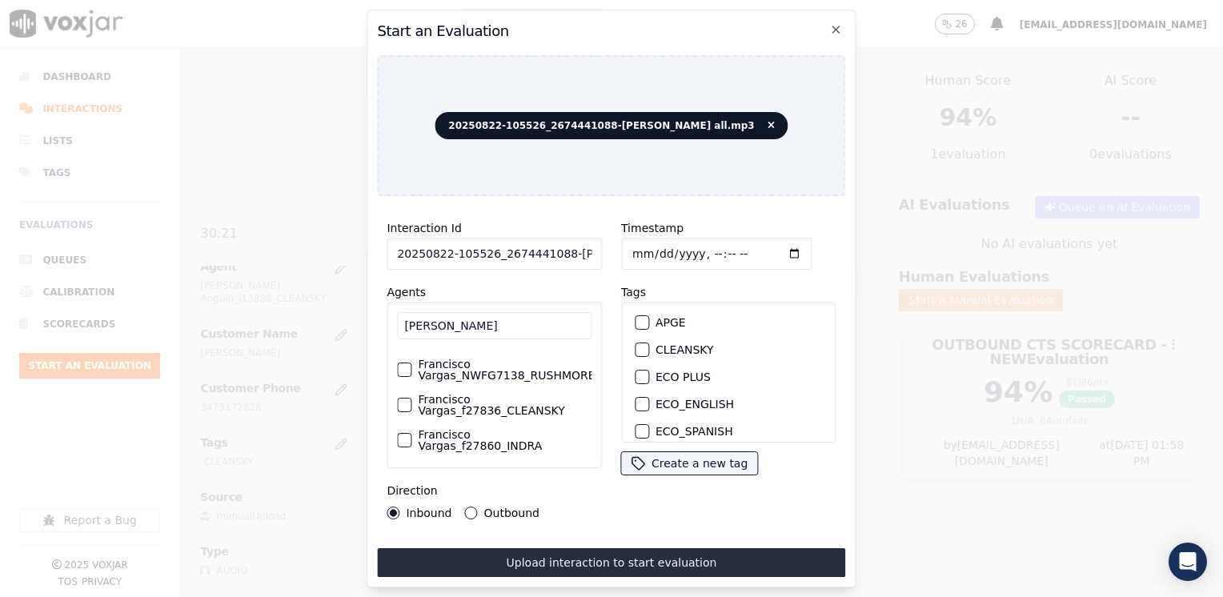
scroll to position [0, 0]
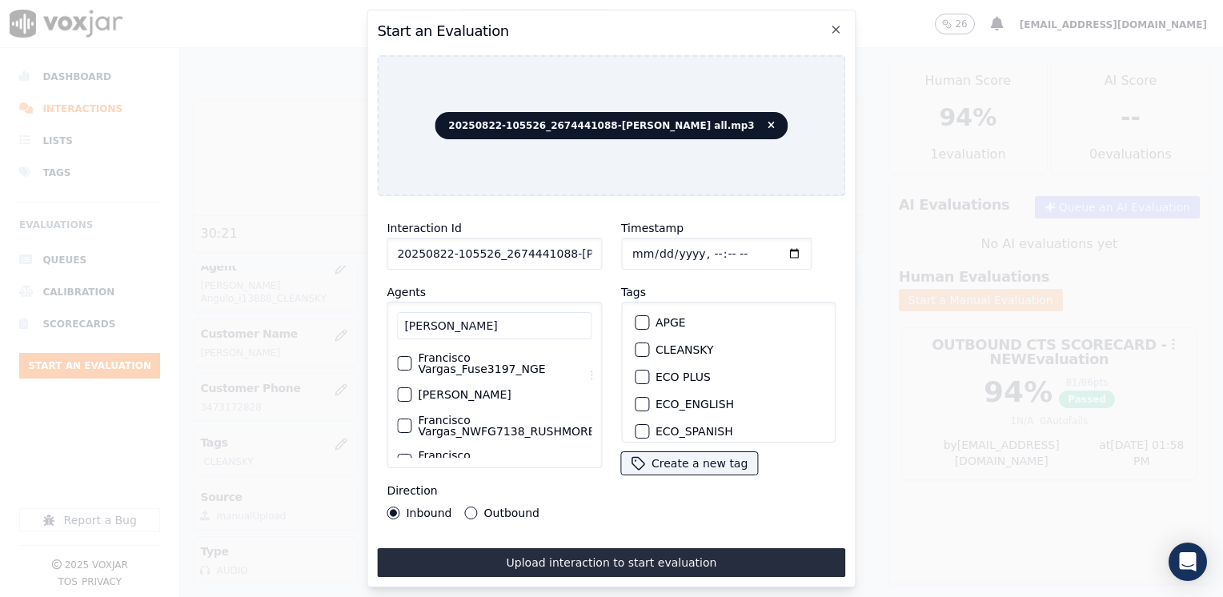
type input "[PERSON_NAME]"
click at [468, 363] on label "Francisco Vargas_Fuse3197_NGE" at bounding box center [505, 363] width 174 height 22
click at [411, 363] on button "Francisco Vargas_Fuse3197_NGE" at bounding box center [404, 363] width 14 height 14
click at [768, 247] on input "Timestamp" at bounding box center [716, 254] width 190 height 32
type input "[DATE]T13:58"
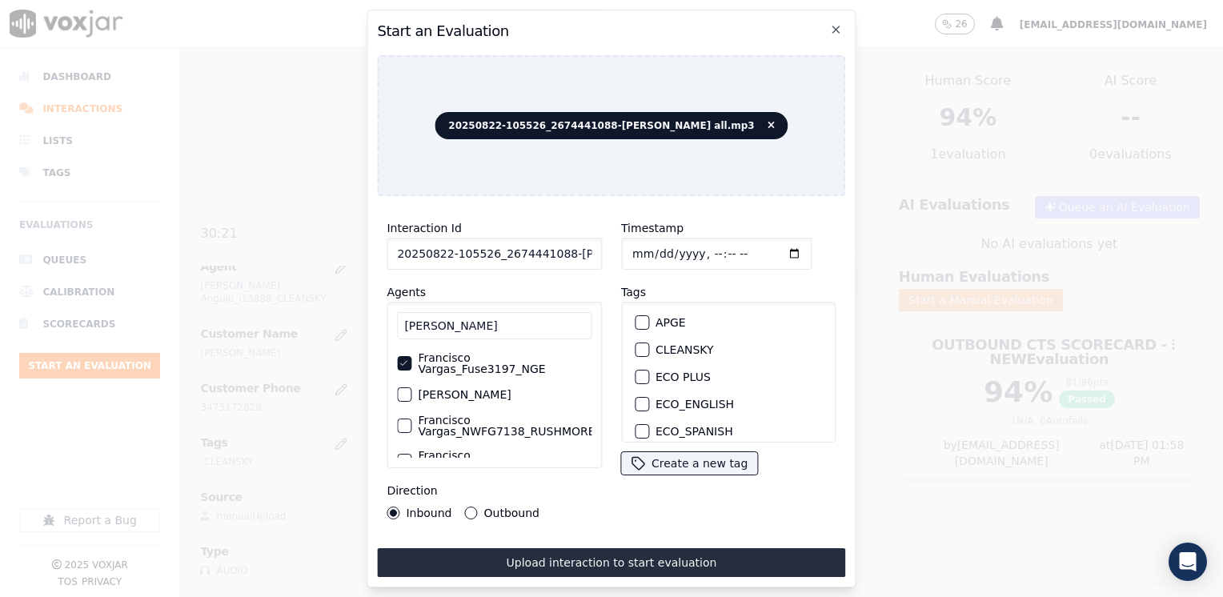
click at [563, 507] on div "Inbound Outbound" at bounding box center [494, 513] width 215 height 13
click at [638, 344] on div "button" at bounding box center [640, 349] width 11 height 11
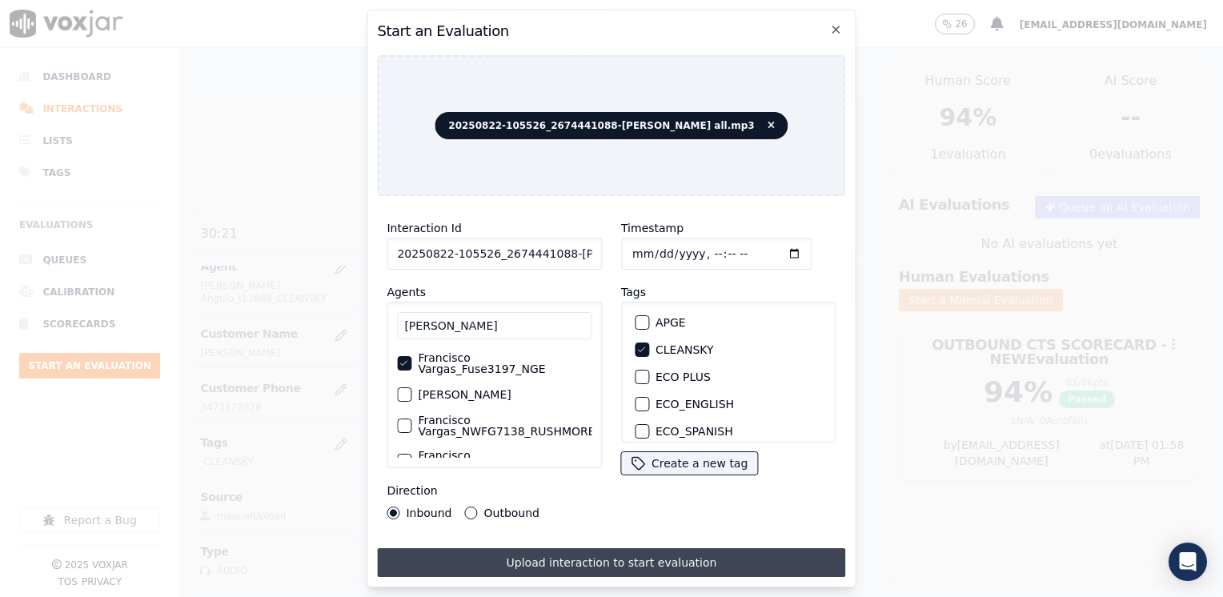
click at [621, 560] on button "Upload interaction to start evaluation" at bounding box center [611, 562] width 468 height 29
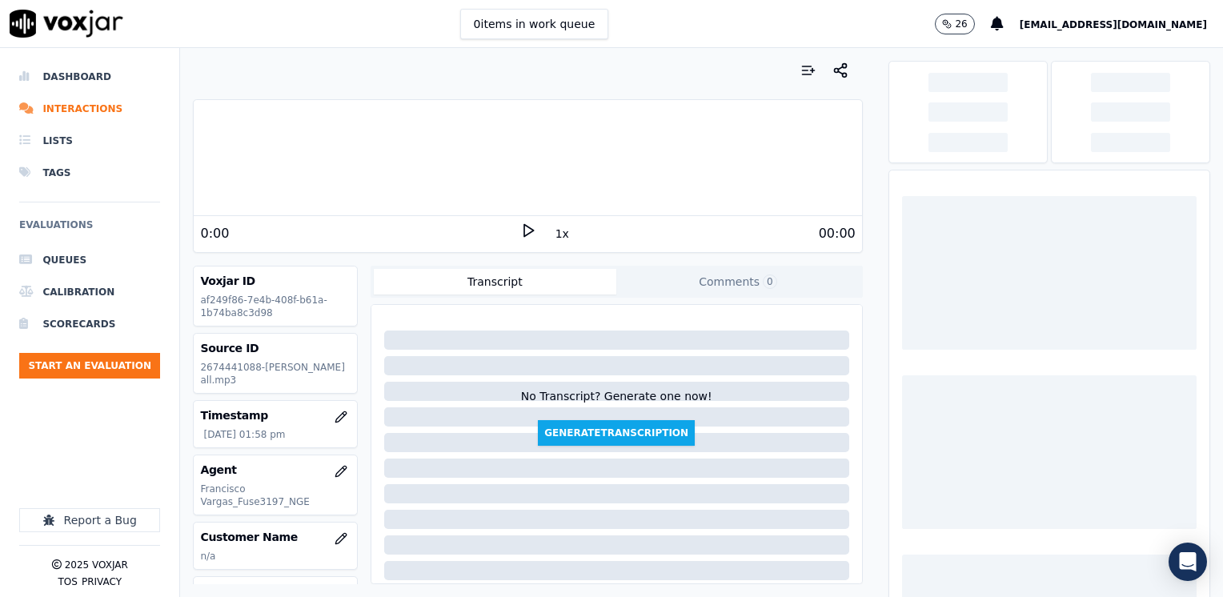
click at [525, 232] on icon at bounding box center [528, 230] width 16 height 16
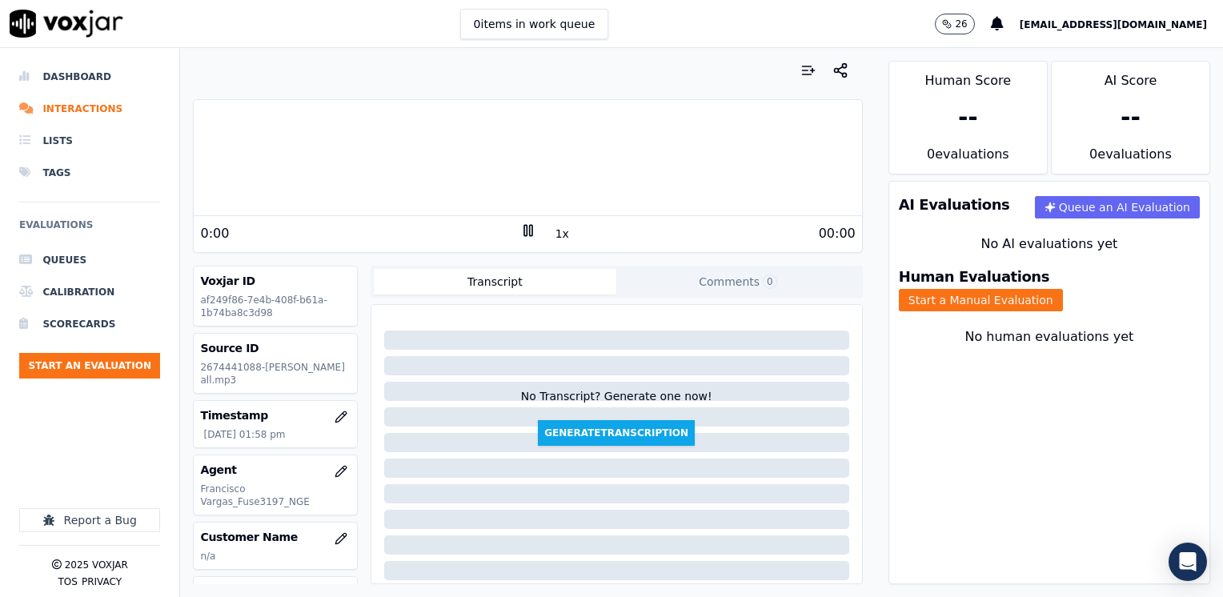
click at [525, 232] on icon at bounding box center [528, 230] width 16 height 16
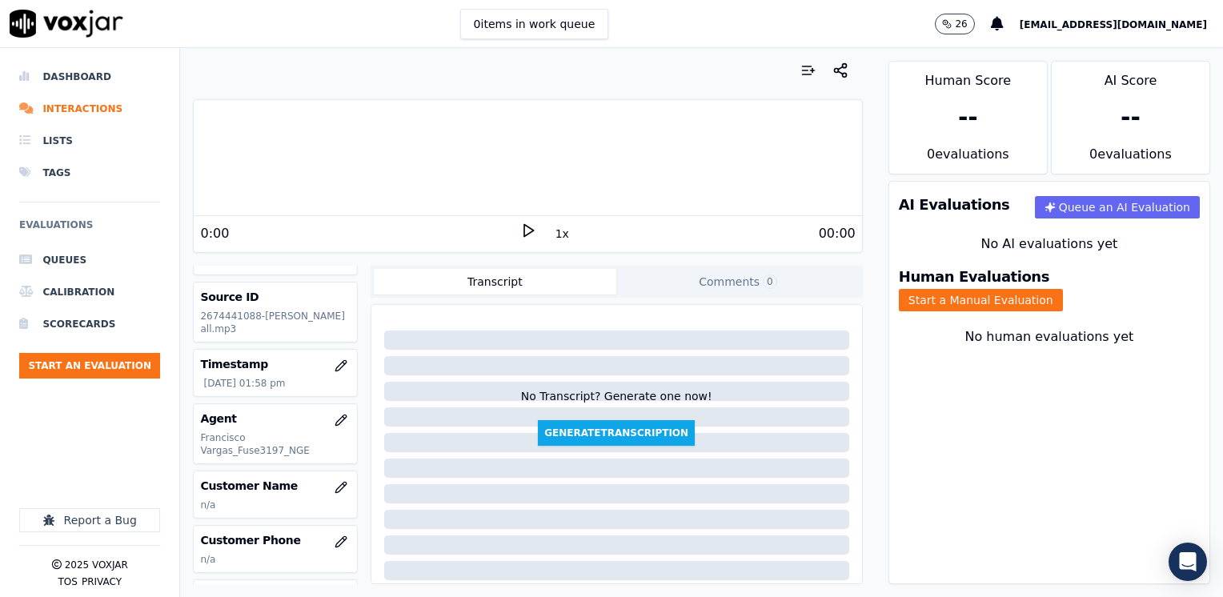
scroll to position [80, 0]
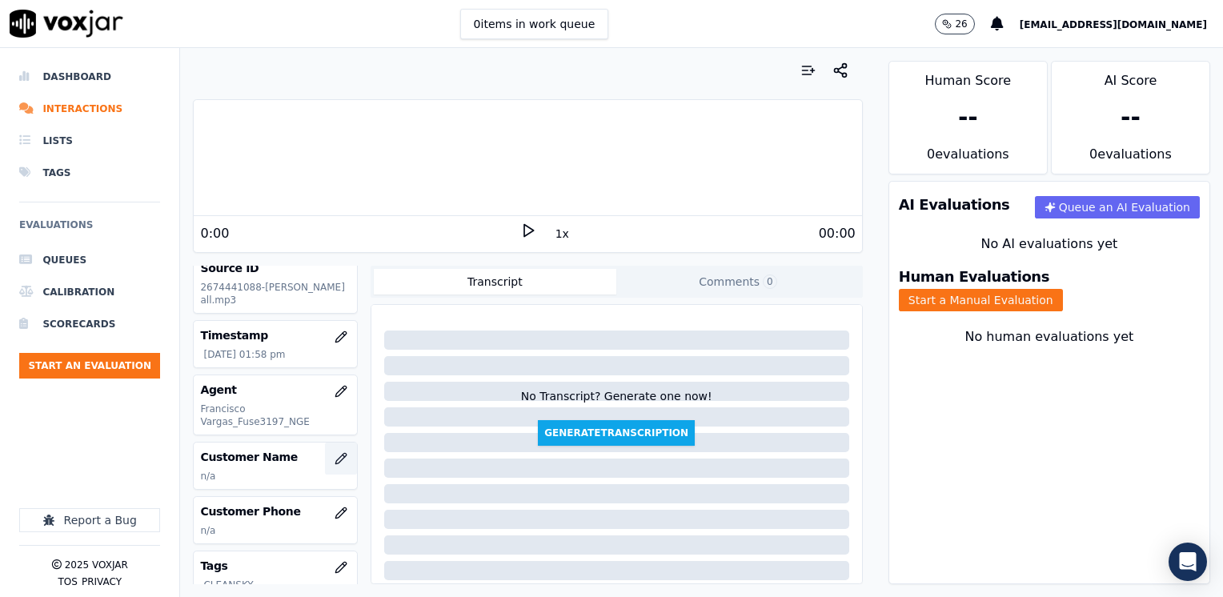
click at [335, 455] on icon "button" at bounding box center [341, 458] width 13 height 13
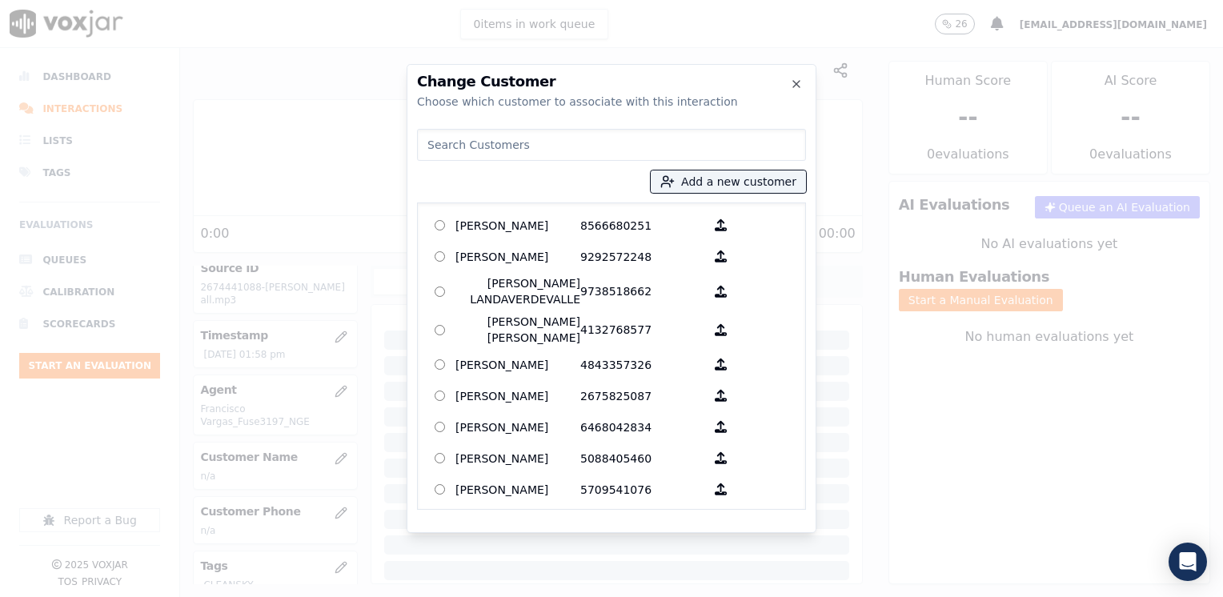
click at [608, 149] on input at bounding box center [611, 145] width 389 height 32
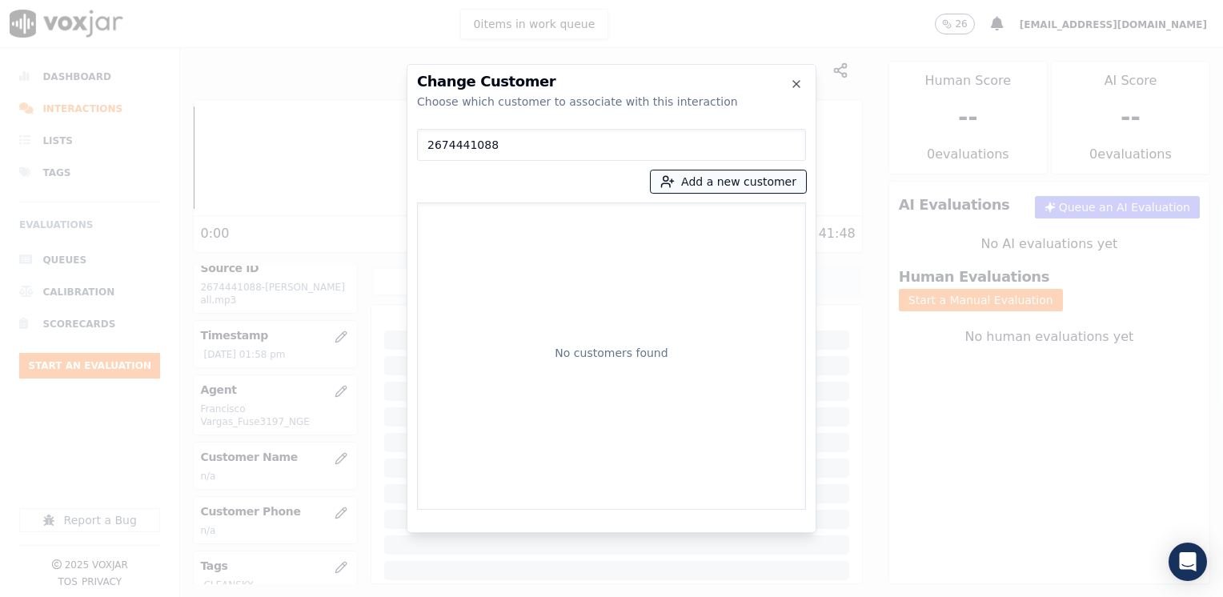
type input "2674441088"
click at [776, 173] on button "Add a new customer" at bounding box center [728, 181] width 155 height 22
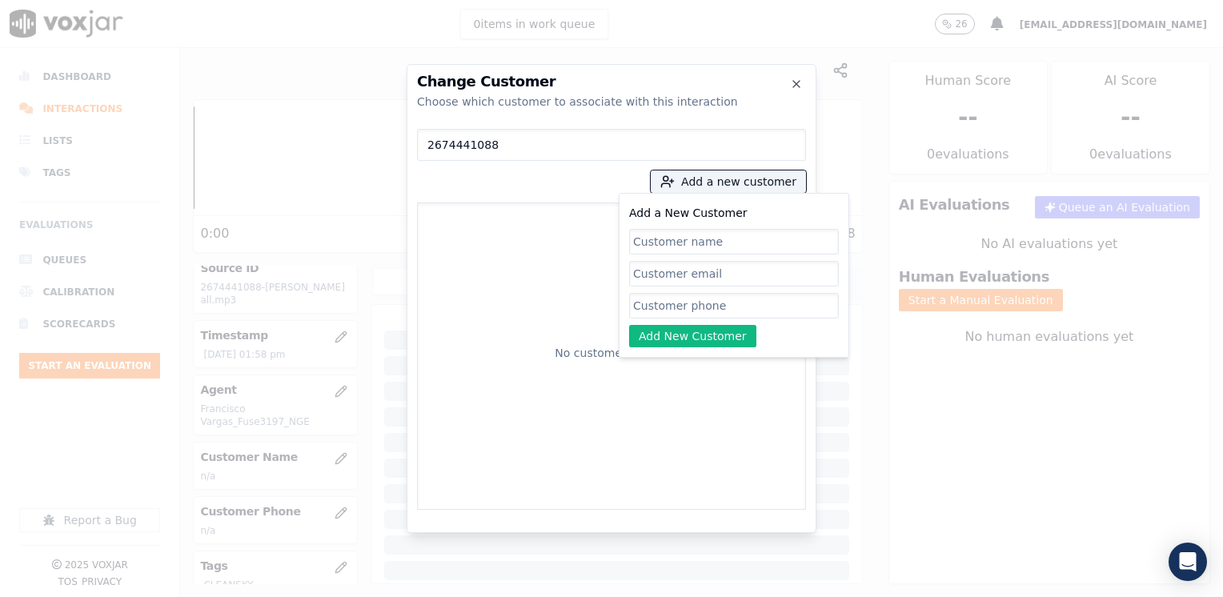
click at [717, 312] on input "Add a New Customer" at bounding box center [734, 306] width 210 height 26
paste input "2674441088"
type input "2674441088"
click at [761, 238] on input "Add a New Customer" at bounding box center [734, 242] width 210 height 26
paste input "[PERSON_NAME]"
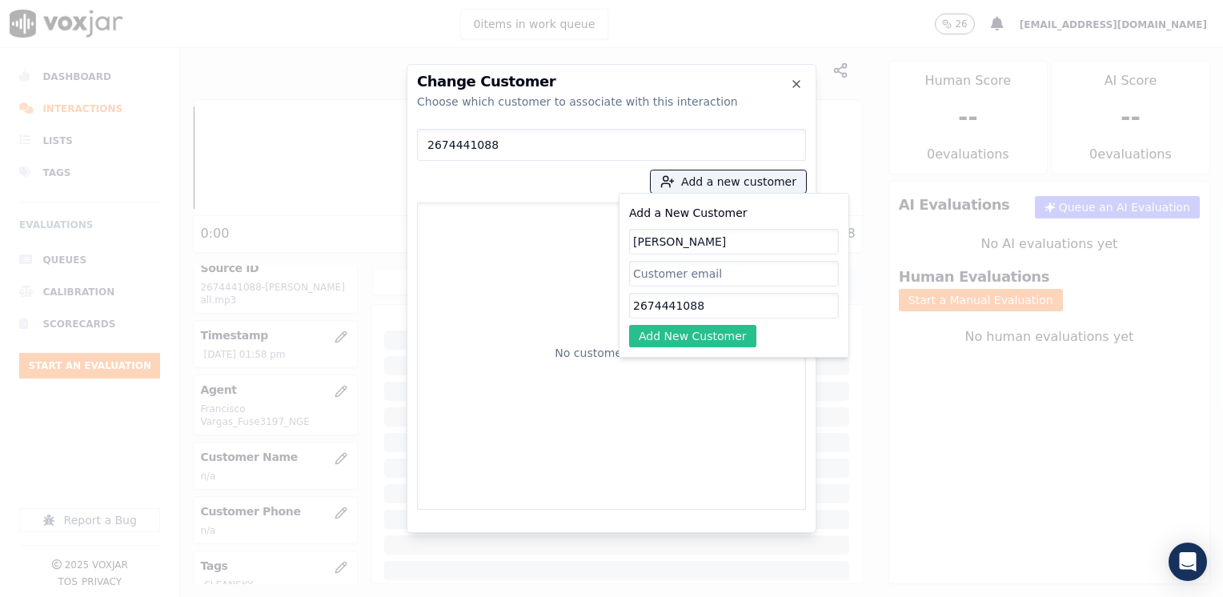
type input "[PERSON_NAME]"
click at [706, 336] on button "Add New Customer" at bounding box center [692, 336] width 127 height 22
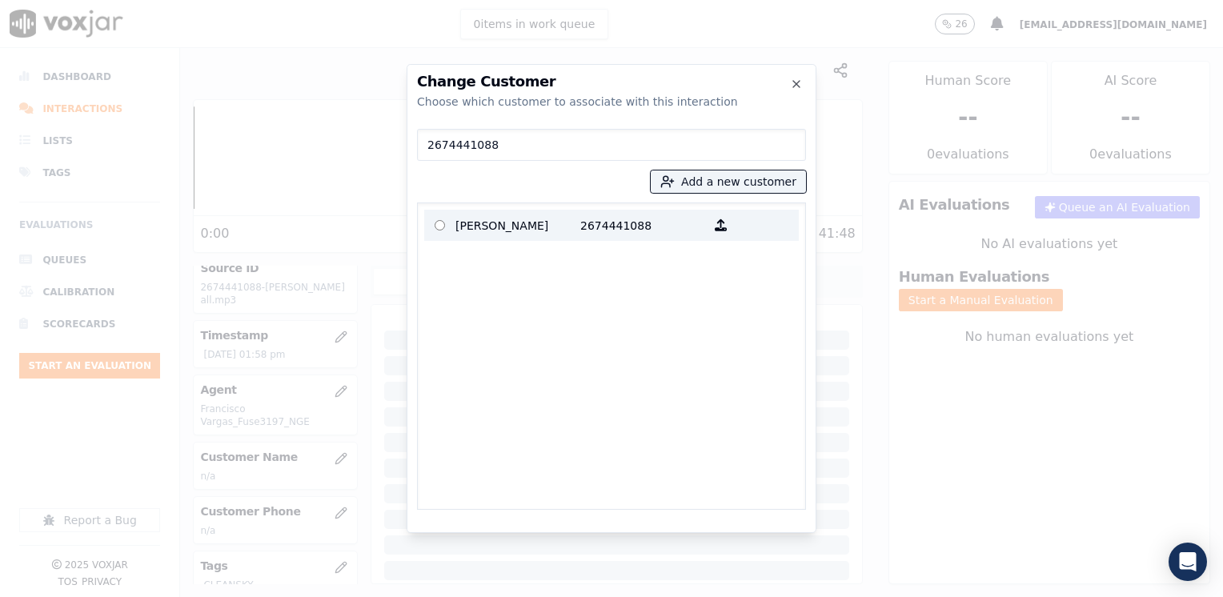
click at [563, 224] on p "[PERSON_NAME]" at bounding box center [517, 225] width 125 height 25
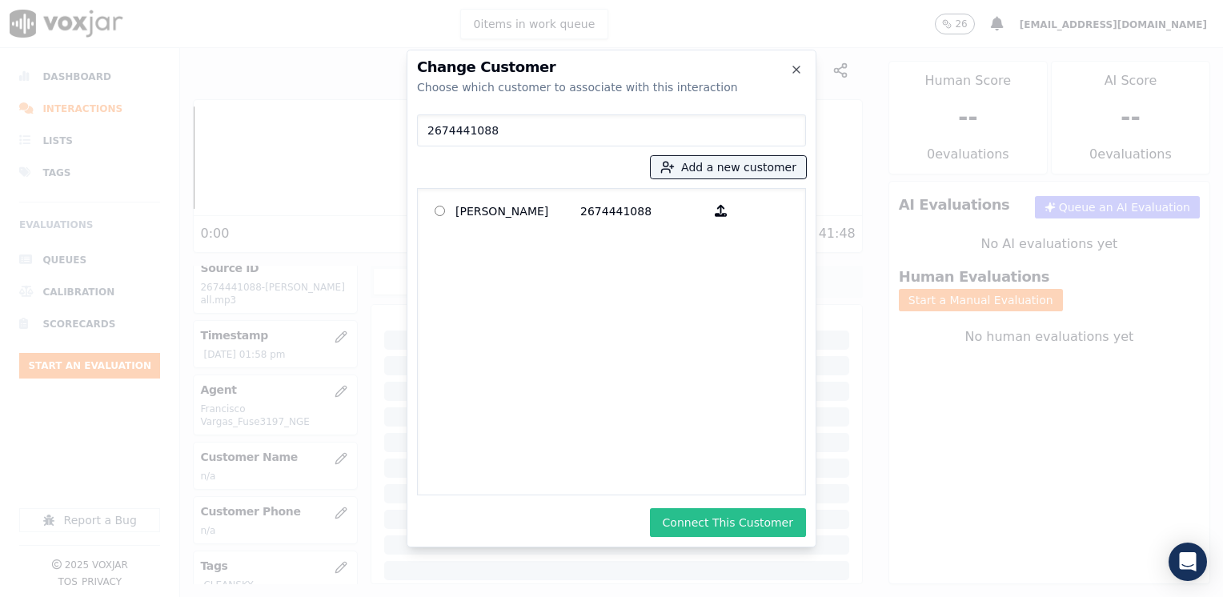
click at [736, 523] on button "Connect This Customer" at bounding box center [728, 522] width 156 height 29
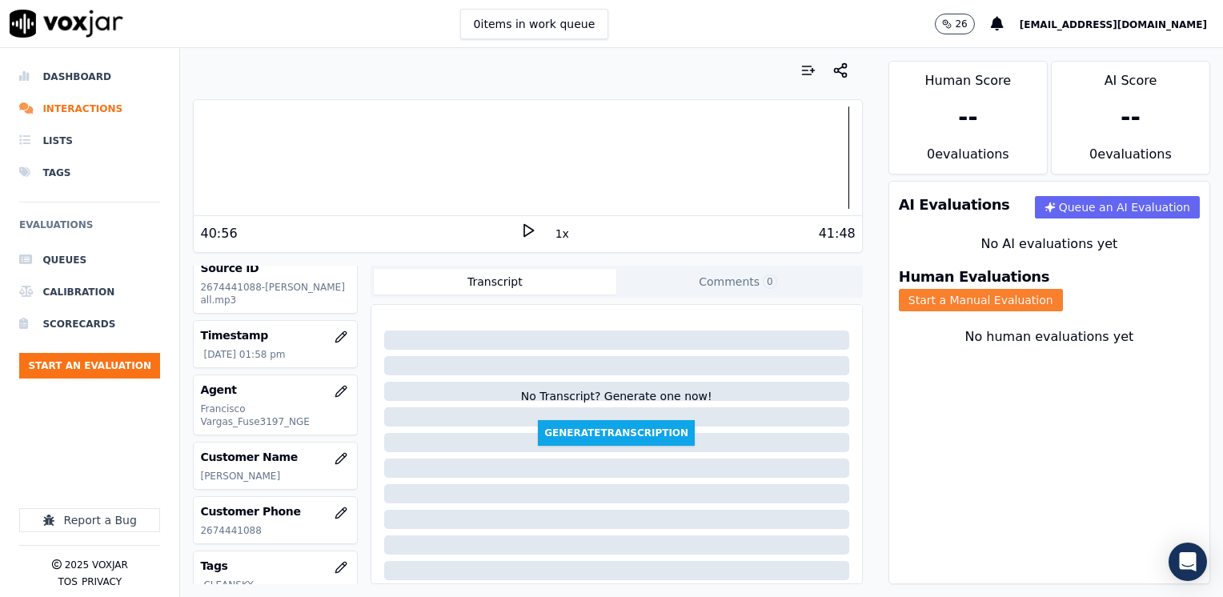
click at [1063, 289] on button "Start a Manual Evaluation" at bounding box center [981, 300] width 164 height 22
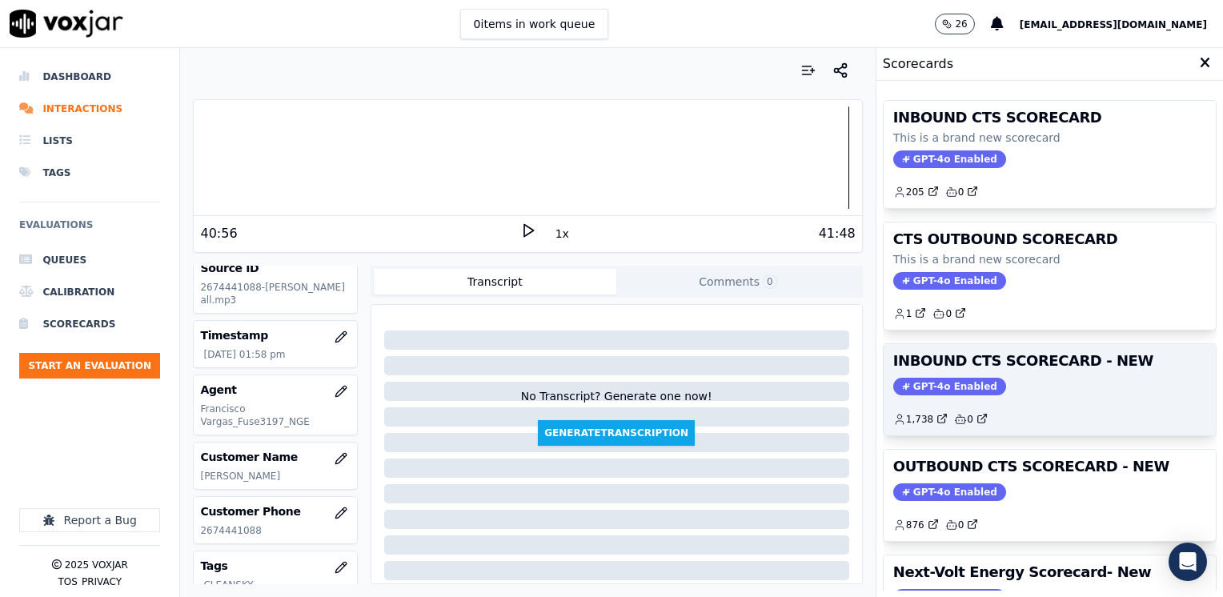
click at [935, 384] on span "GPT-4o Enabled" at bounding box center [949, 387] width 113 height 18
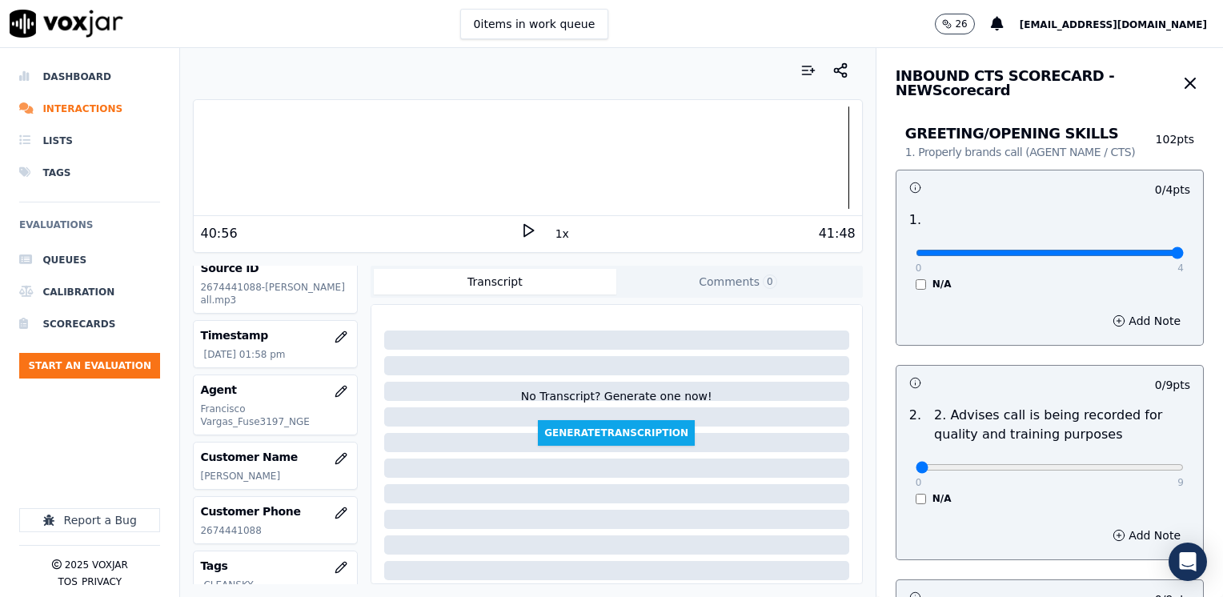
drag, startPoint x: 906, startPoint y: 252, endPoint x: 1225, endPoint y: 252, distance: 319.3
type input "4"
click at [1184, 252] on input "range" at bounding box center [1050, 253] width 268 height 6
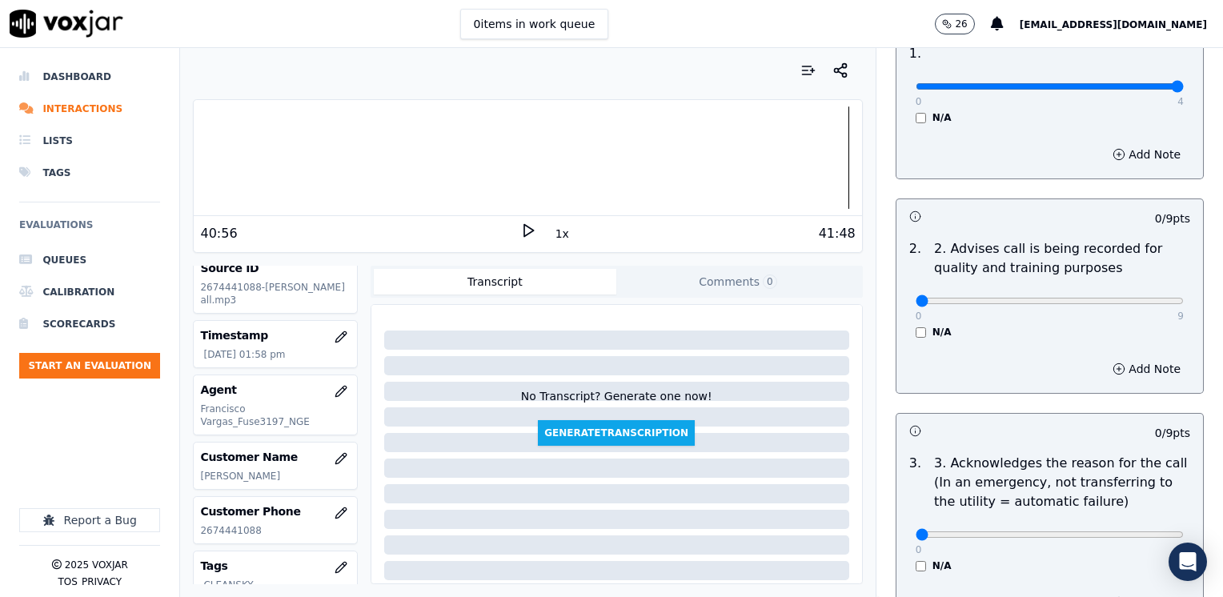
scroll to position [240, 0]
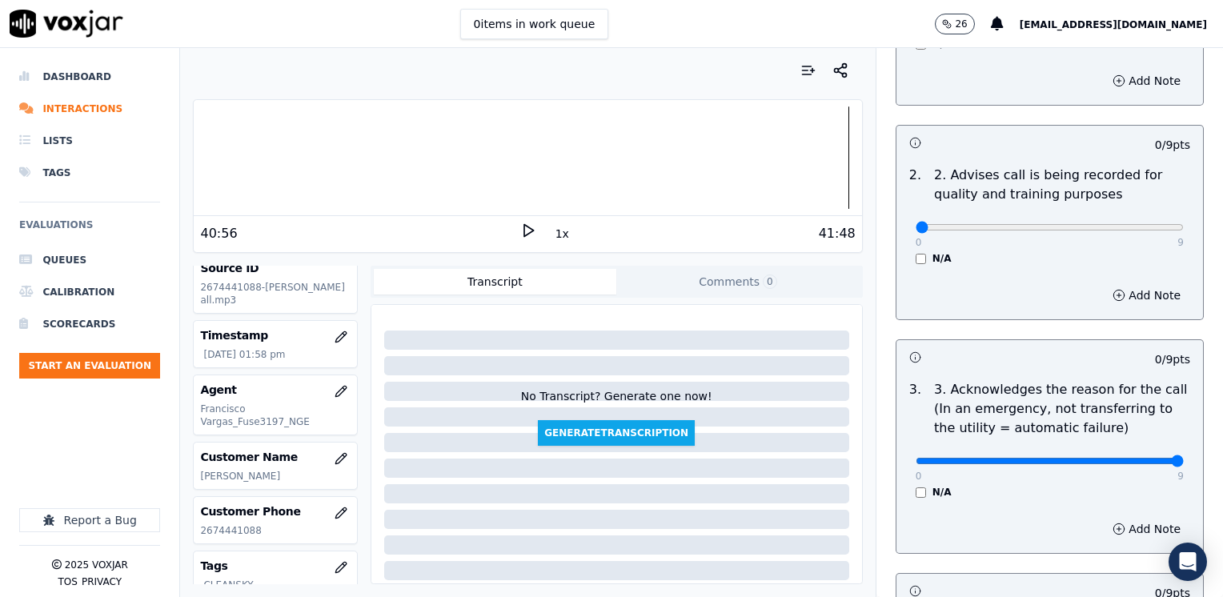
drag, startPoint x: 1209, startPoint y: 464, endPoint x: 1225, endPoint y: 466, distance: 16.1
type input "9"
click at [1184, 16] on input "range" at bounding box center [1050, 13] width 268 height 6
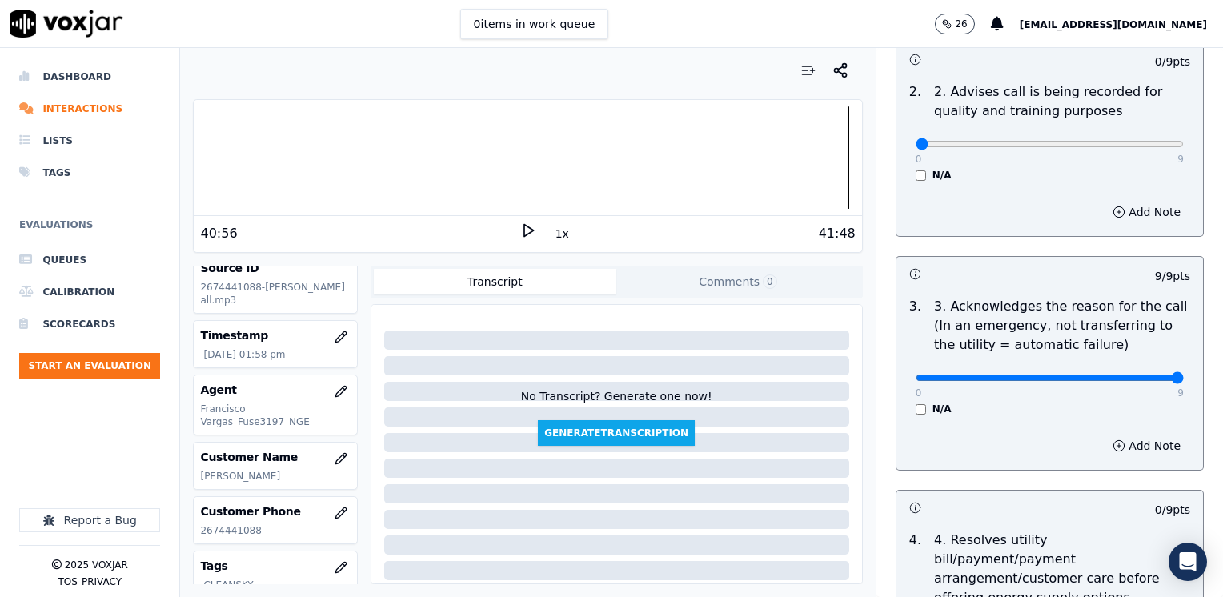
scroll to position [400, 0]
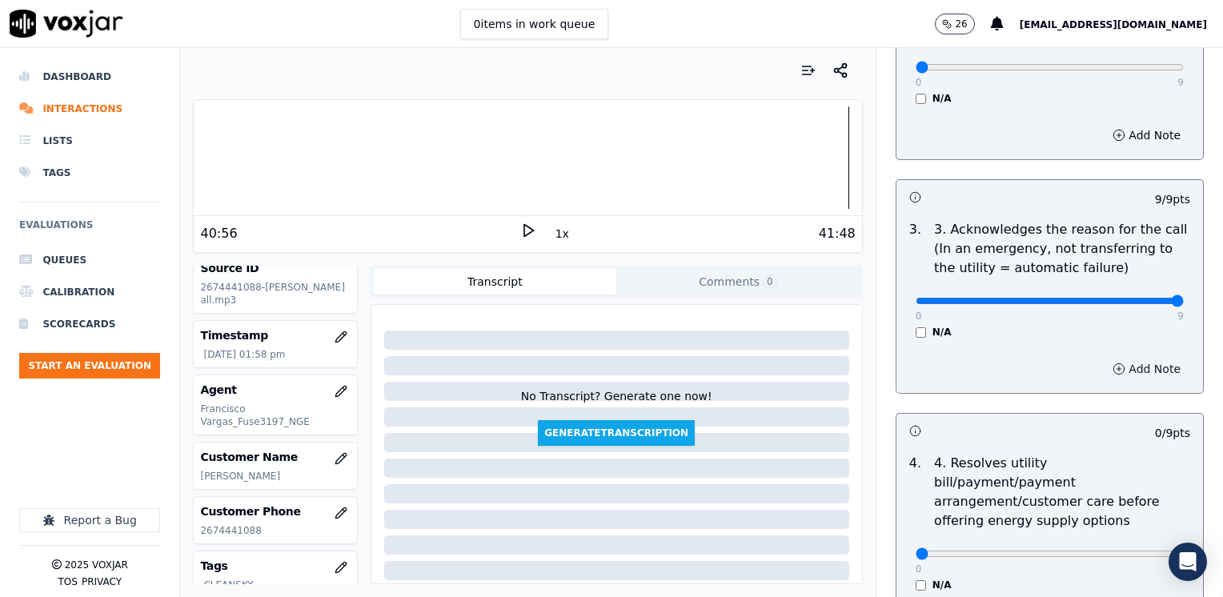
click at [1123, 359] on button "Add Note" at bounding box center [1146, 369] width 87 height 22
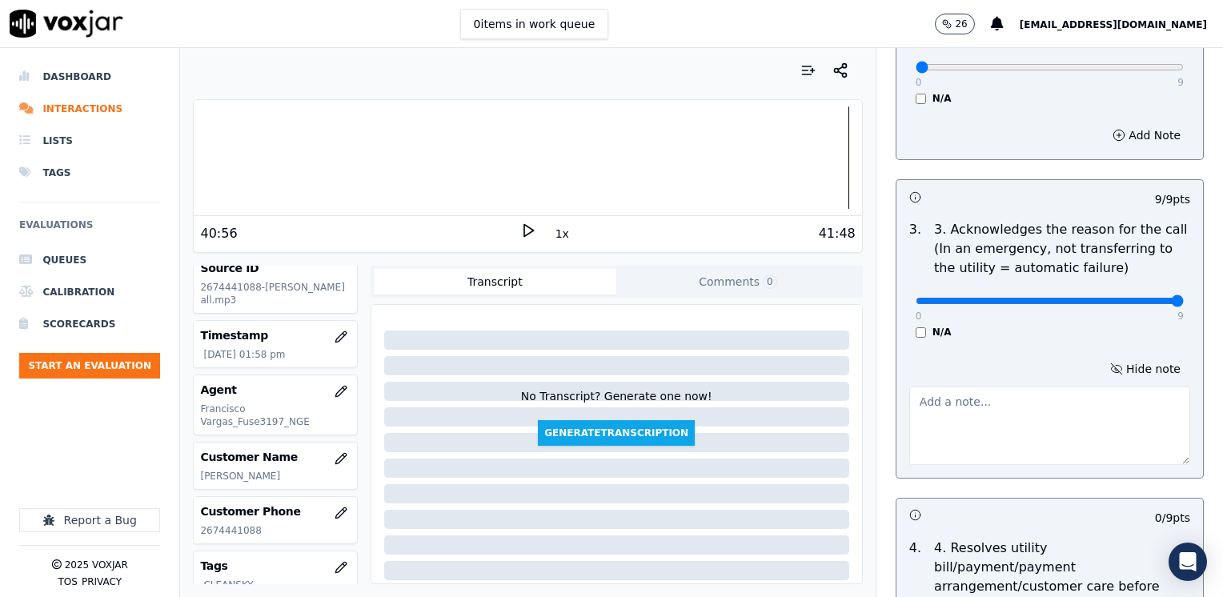
click at [1018, 443] on textarea at bounding box center [1049, 426] width 281 height 78
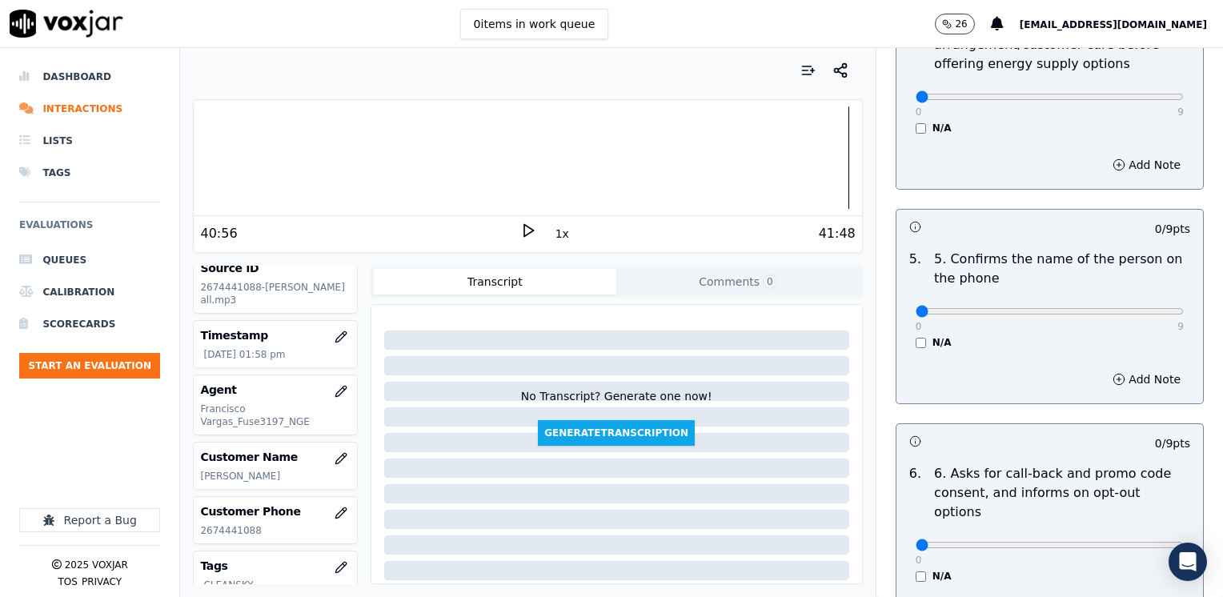
scroll to position [960, 0]
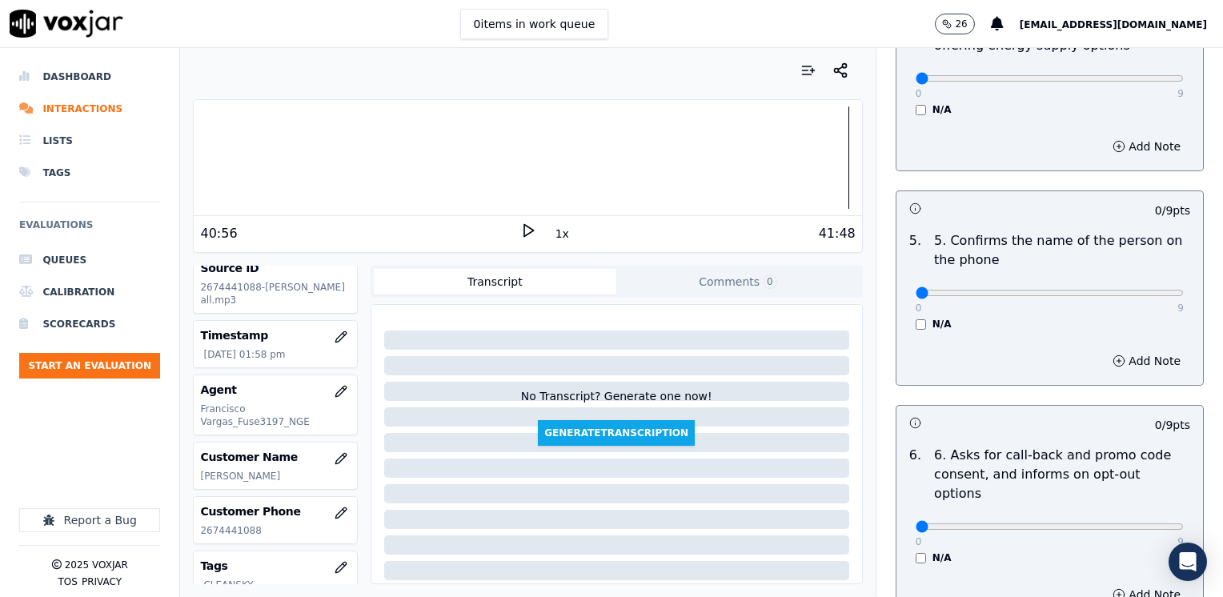
type textarea "Cx wants to know her balance and make a payment"
drag, startPoint x: 903, startPoint y: 269, endPoint x: 1222, endPoint y: 302, distance: 321.0
type input "9"
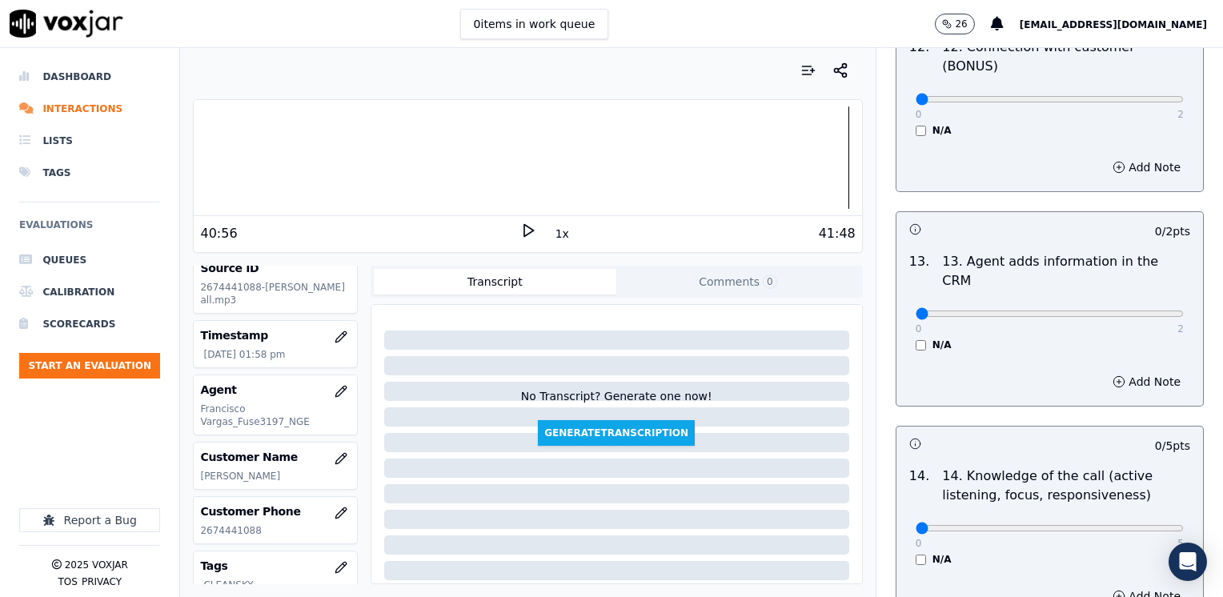
scroll to position [2768, 0]
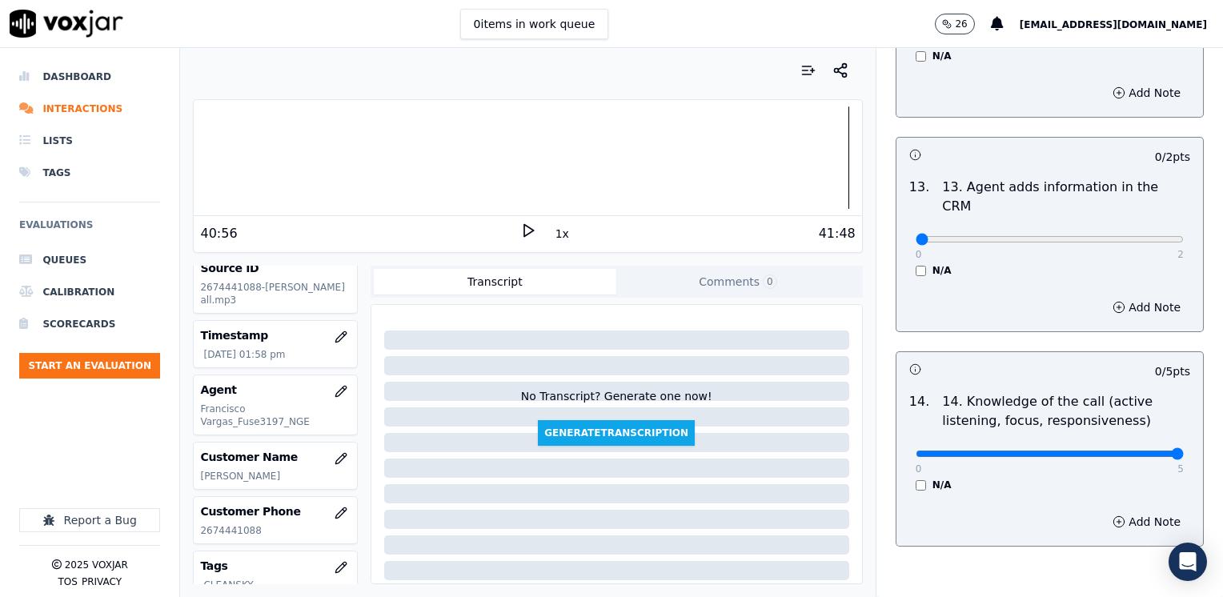
drag, startPoint x: 907, startPoint y: 371, endPoint x: 1225, endPoint y: 364, distance: 318.6
type input "5"
drag, startPoint x: 909, startPoint y: 159, endPoint x: 1225, endPoint y: 210, distance: 320.3
type input "2"
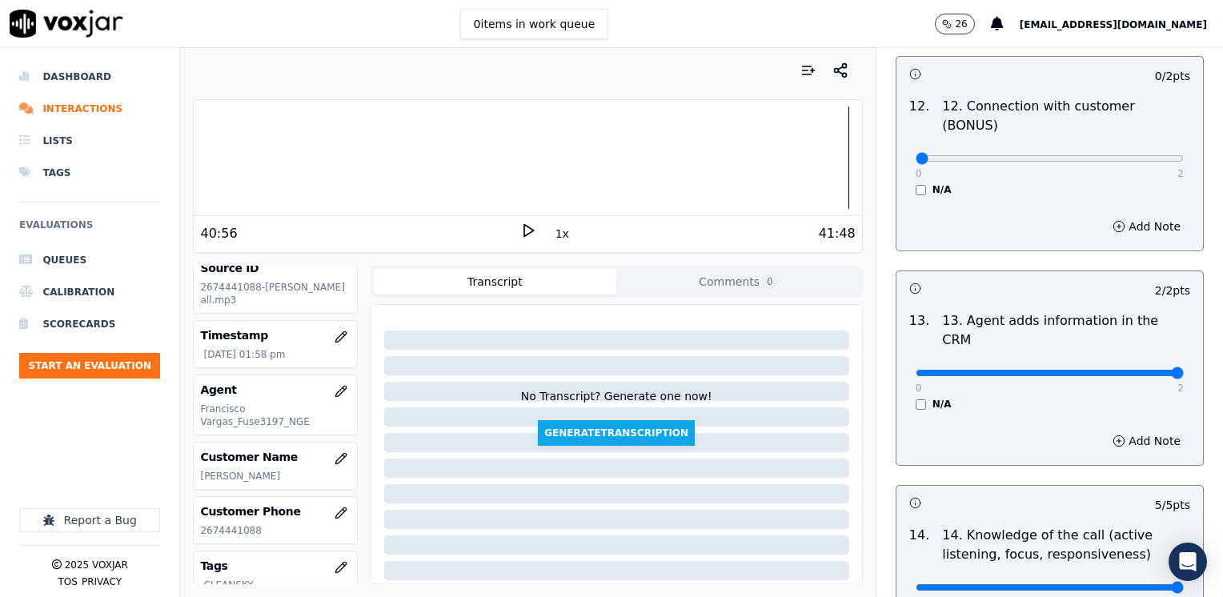
scroll to position [2448, 0]
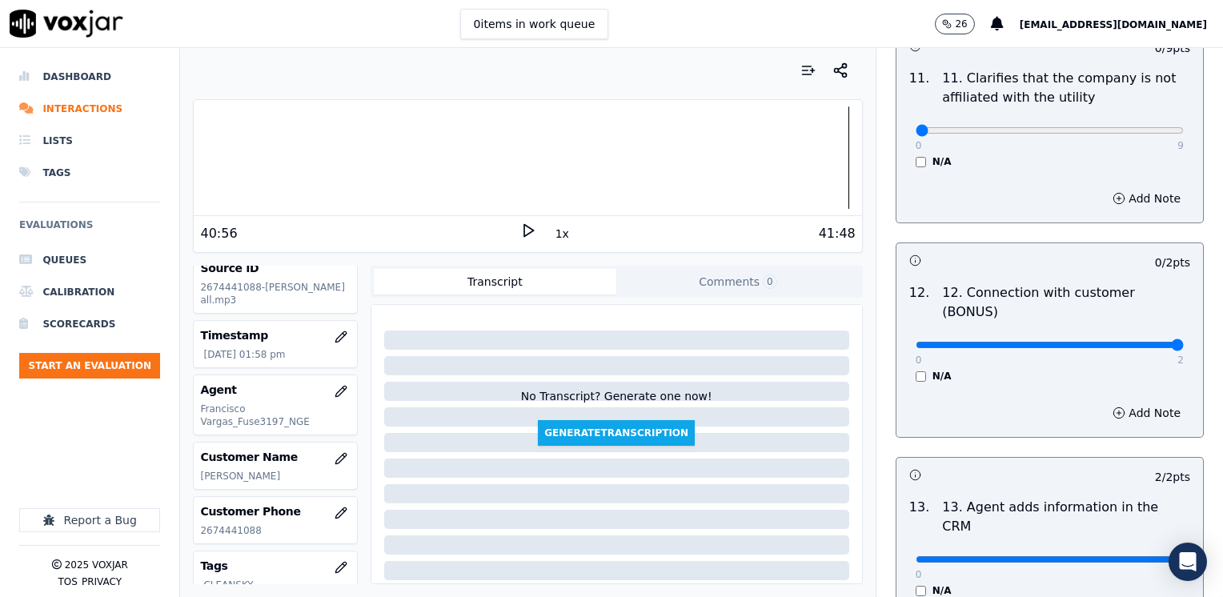
drag, startPoint x: 904, startPoint y: 281, endPoint x: 1225, endPoint y: 290, distance: 321.9
type input "2"
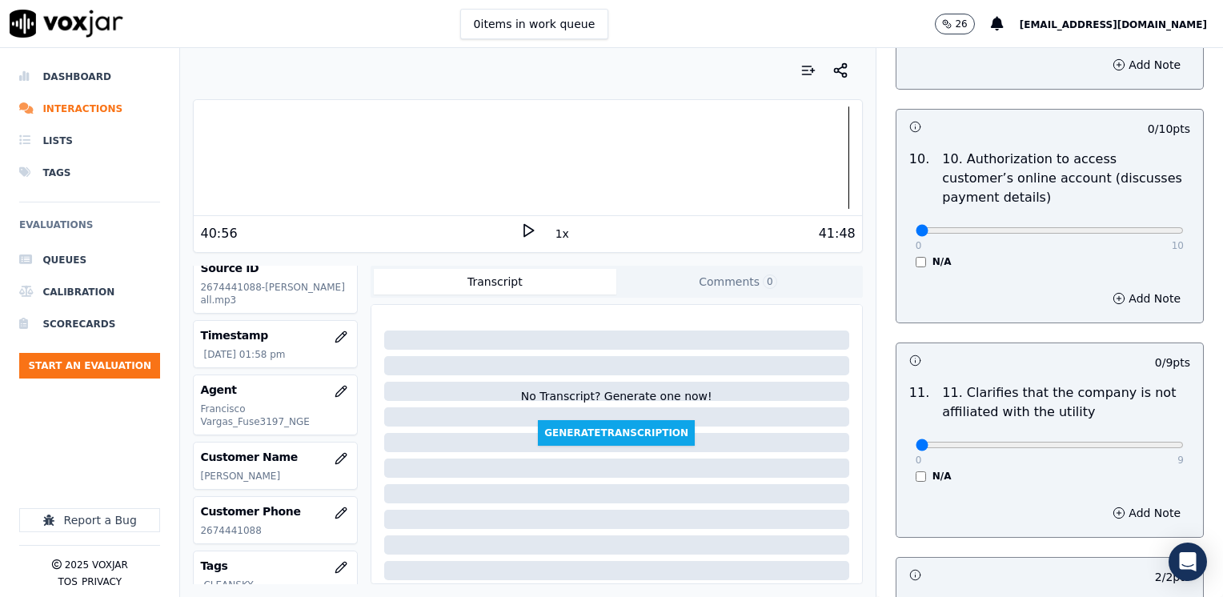
scroll to position [2048, 0]
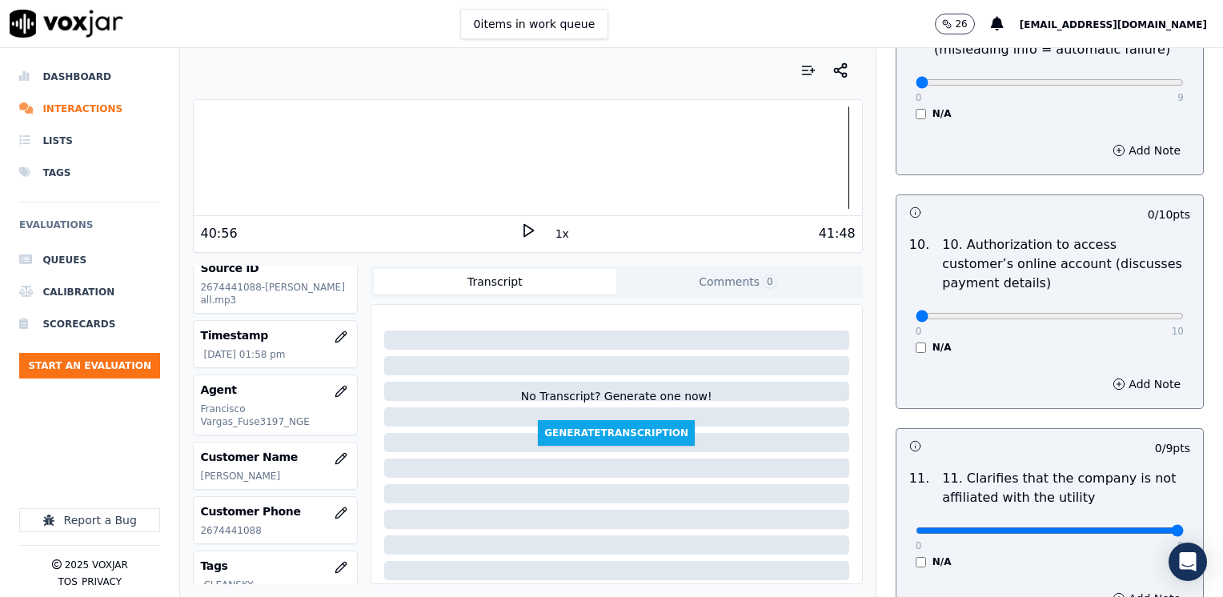
drag, startPoint x: 911, startPoint y: 489, endPoint x: 1225, endPoint y: 485, distance: 314.6
type input "9"
click at [1128, 373] on button "Add Note" at bounding box center [1146, 384] width 87 height 22
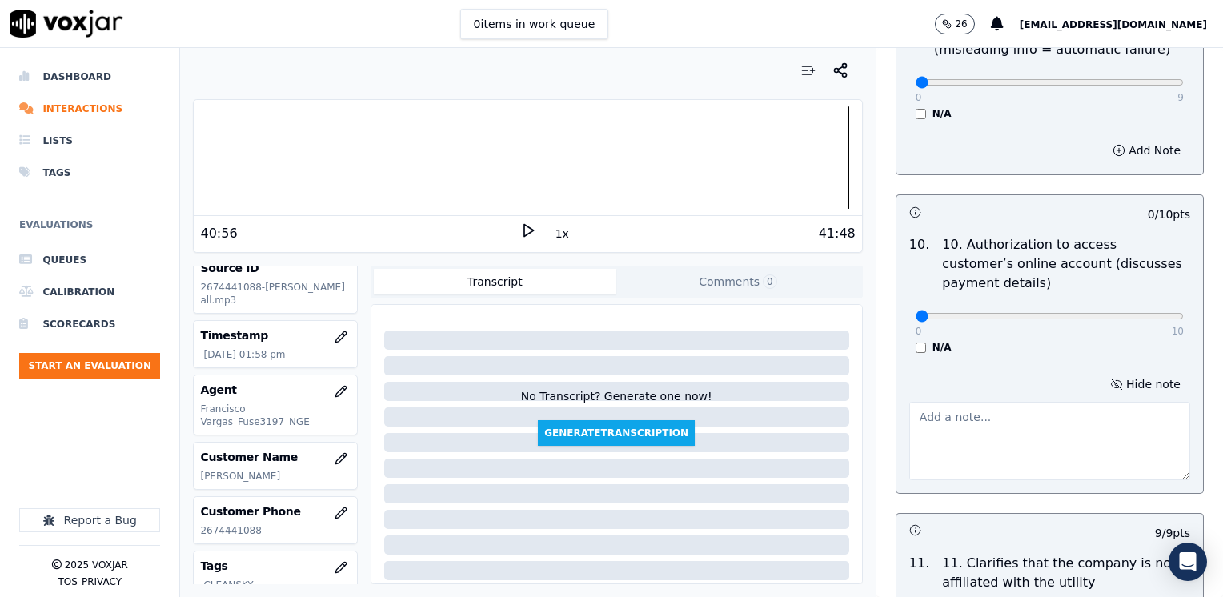
click at [1023, 402] on textarea at bounding box center [1049, 441] width 281 height 78
type textarea "Does not ask authorization to access cx online account"
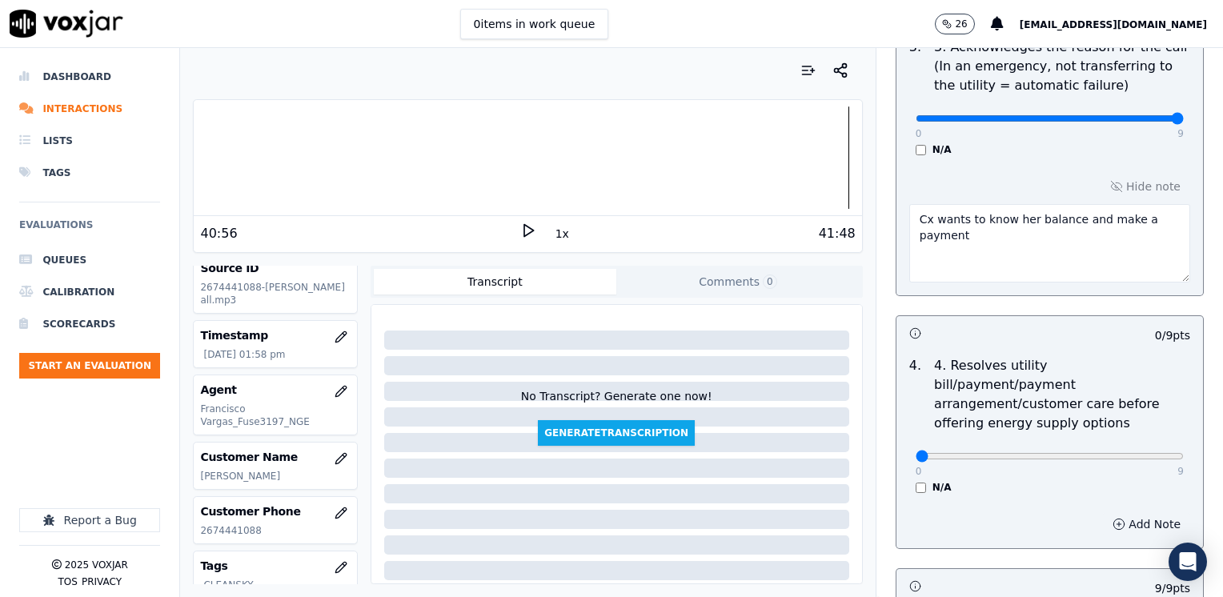
scroll to position [447, 0]
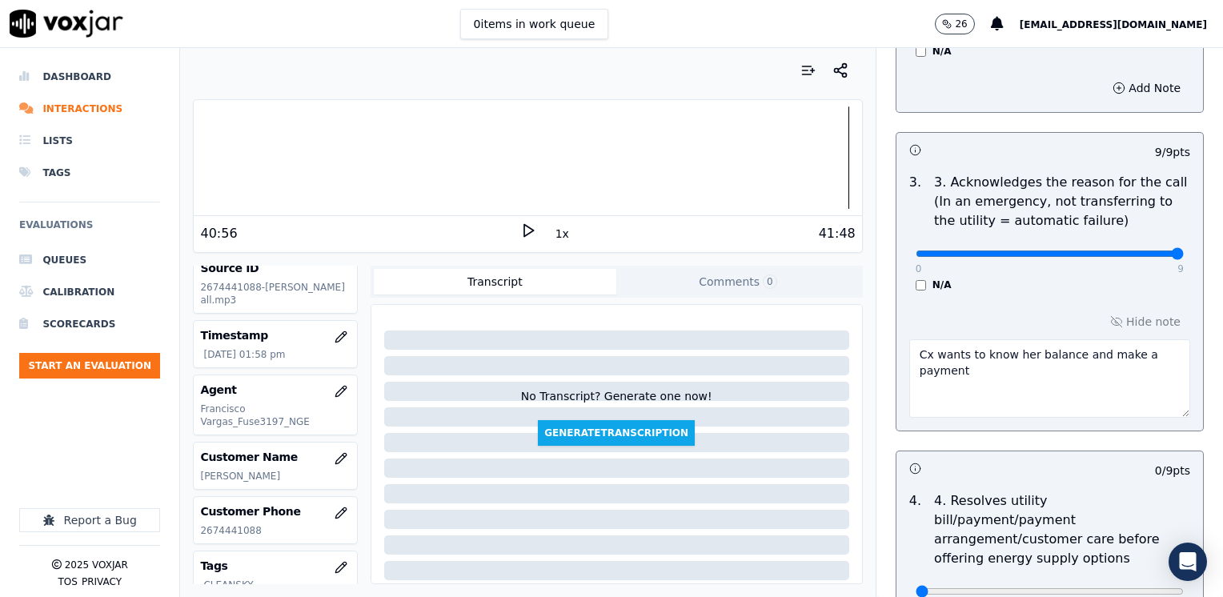
click at [1060, 377] on textarea "Cx wants to know her balance and make a payment" at bounding box center [1049, 378] width 281 height 78
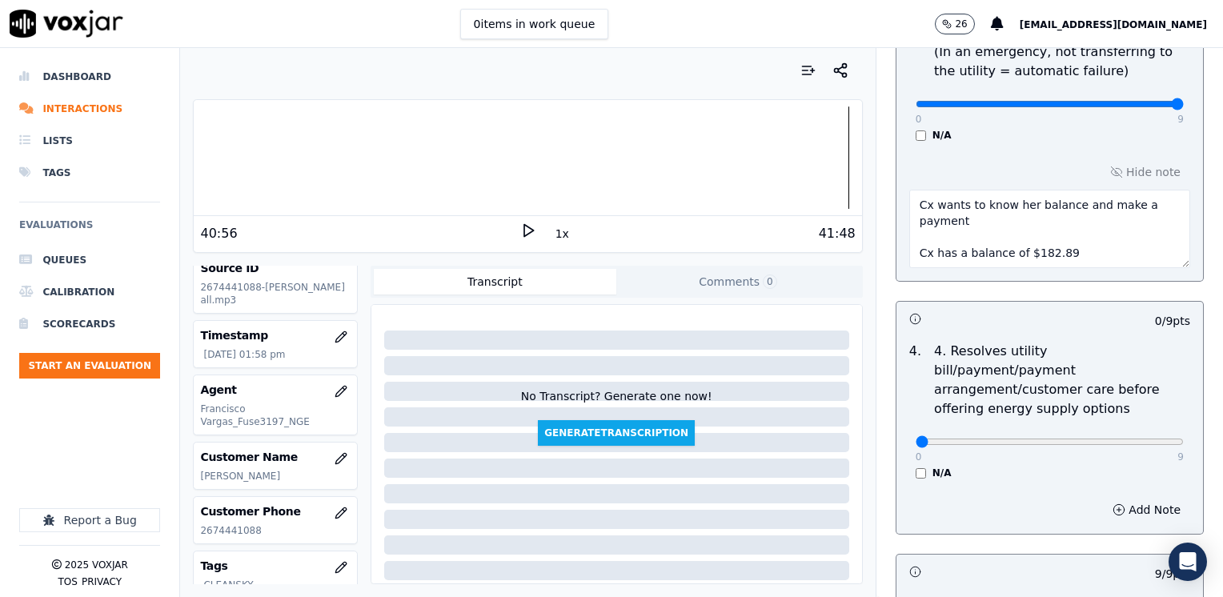
scroll to position [607, 0]
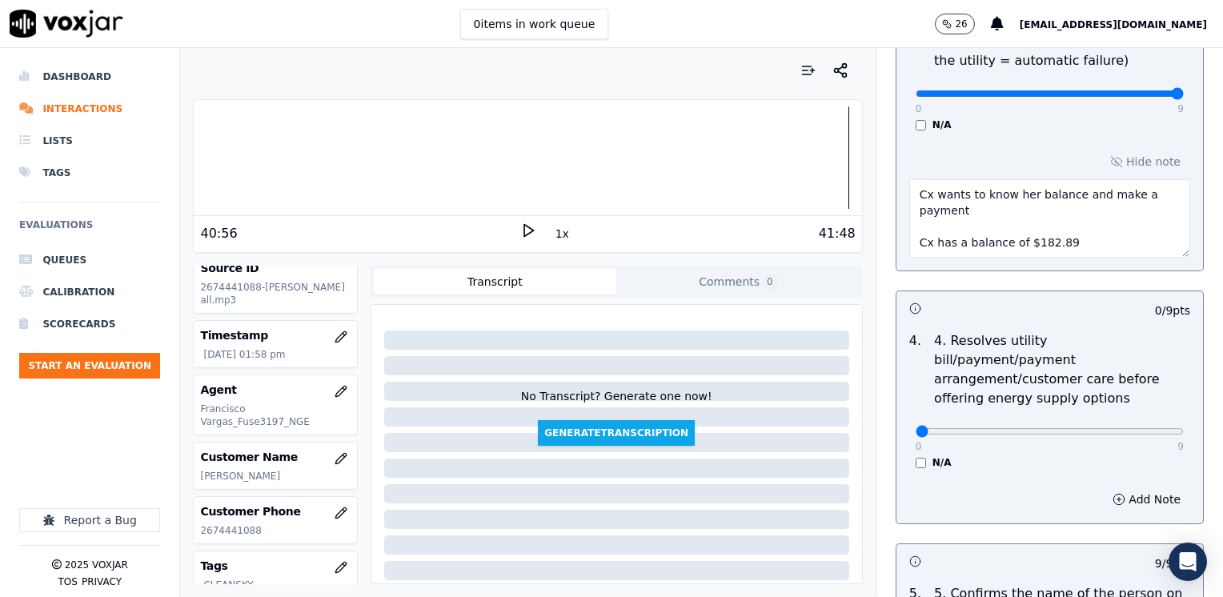
type textarea "Cx wants to know her balance and make a payment Cx has a balance of $182.89"
drag, startPoint x: 899, startPoint y: 408, endPoint x: 1225, endPoint y: 391, distance: 327.0
drag, startPoint x: 1142, startPoint y: 405, endPoint x: 795, endPoint y: 407, distance: 347.4
type input "0"
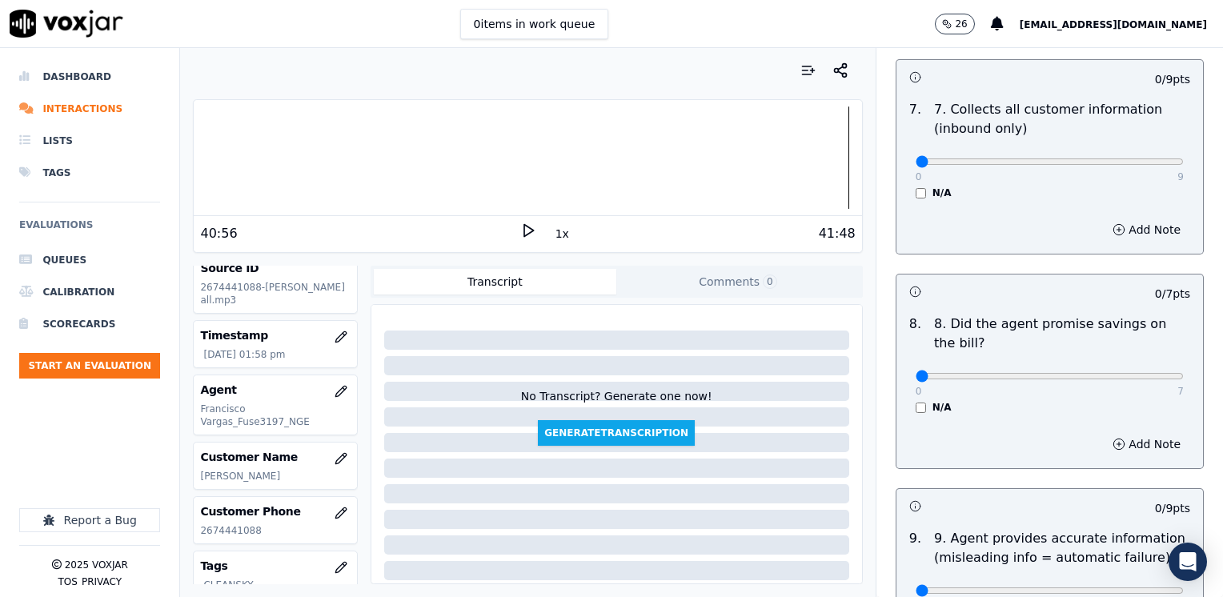
scroll to position [1408, 0]
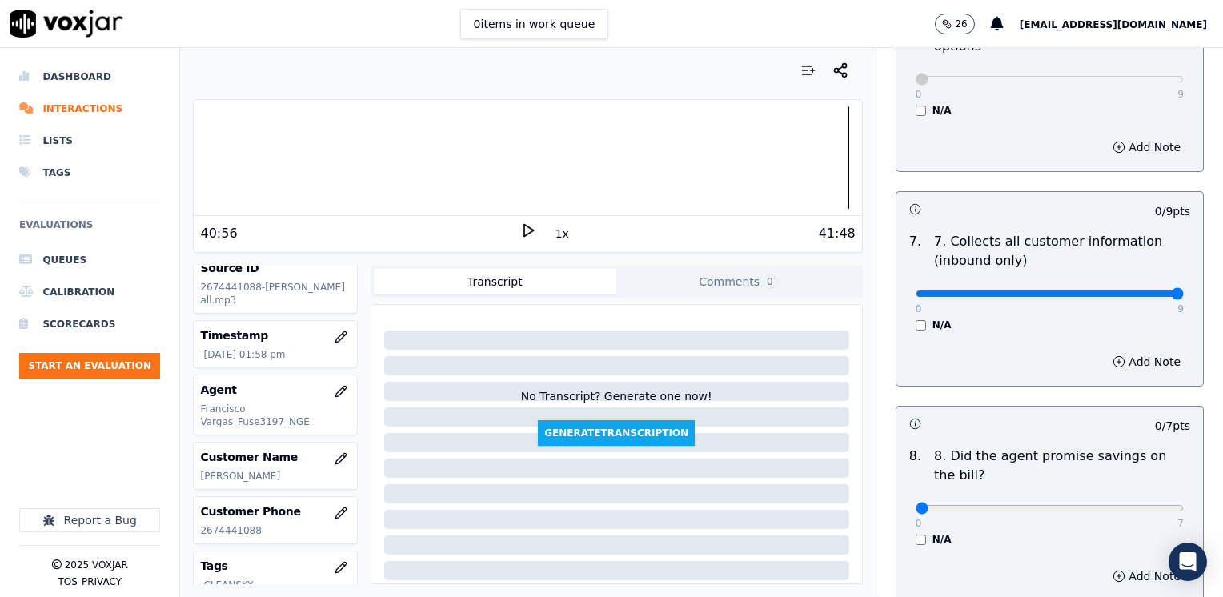
type input "8"
click at [1118, 351] on button "Add Note" at bounding box center [1146, 362] width 87 height 22
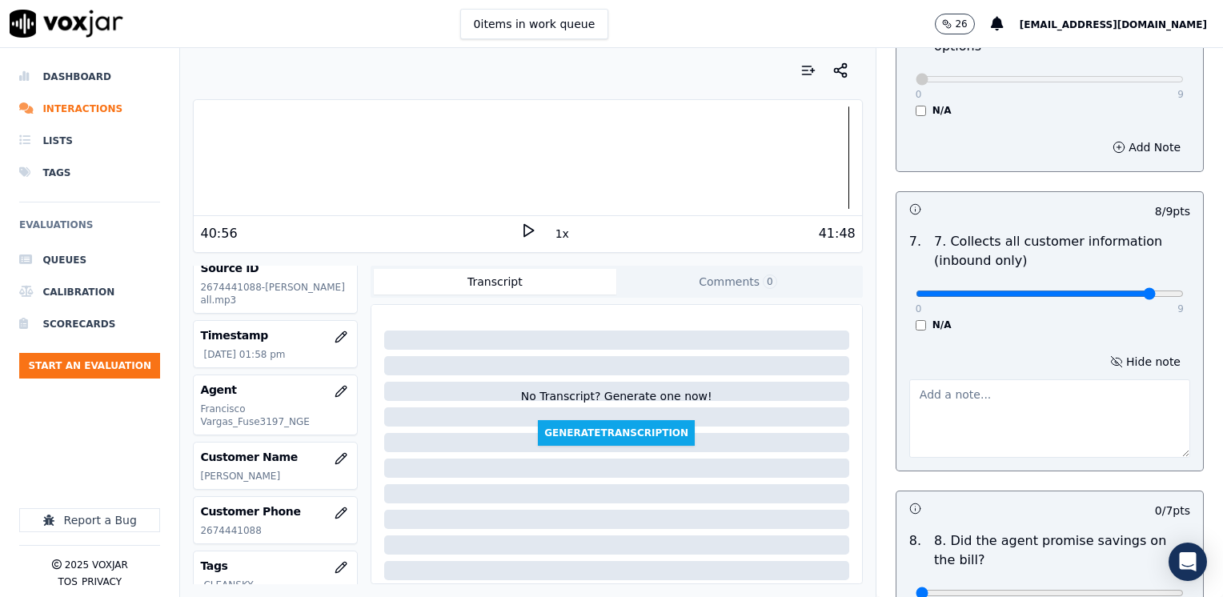
click at [999, 387] on textarea at bounding box center [1049, 418] width 281 height 78
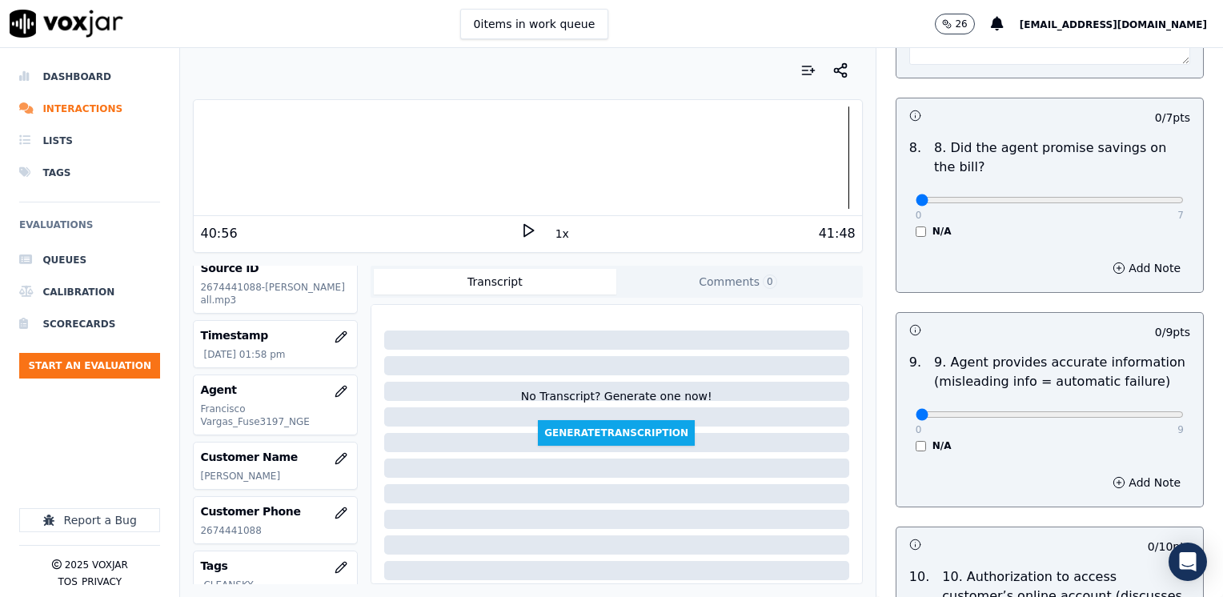
scroll to position [1808, 0]
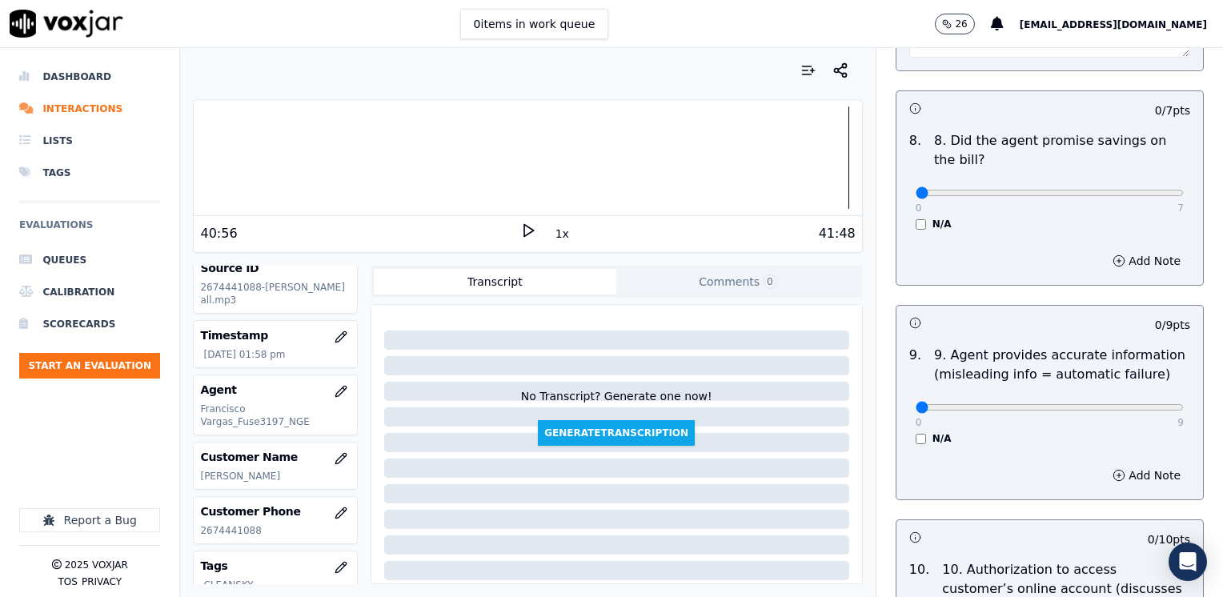
type textarea "Make sure to confirm full service address, the name as it appears on the bill b…"
drag, startPoint x: 998, startPoint y: 367, endPoint x: 1222, endPoint y: 421, distance: 230.4
type input "9"
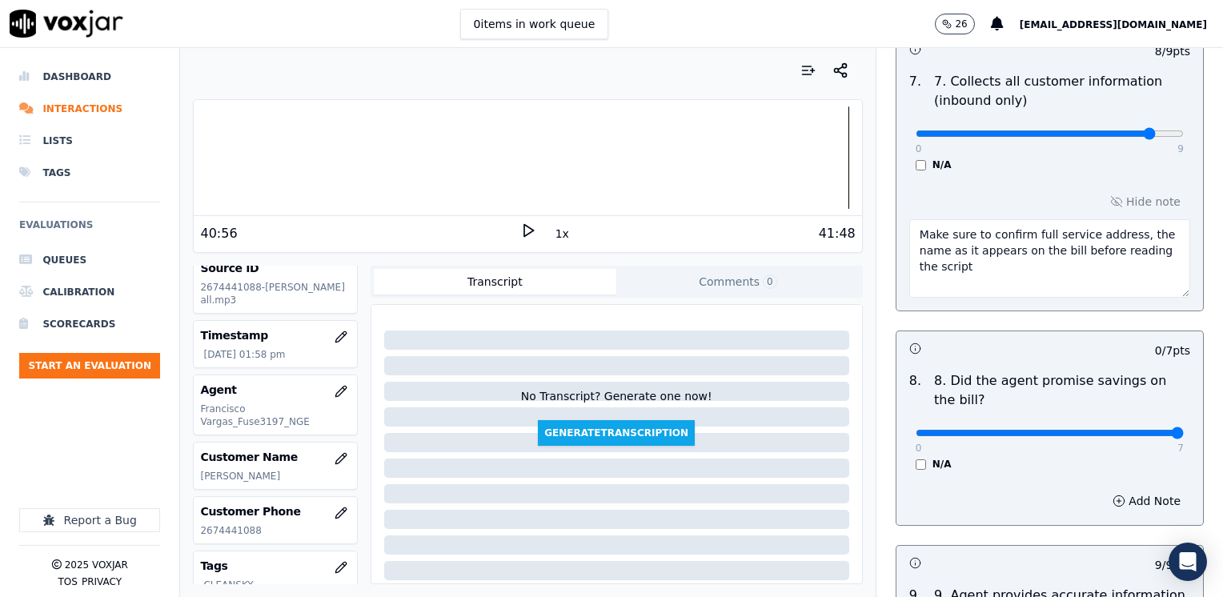
drag, startPoint x: 908, startPoint y: 392, endPoint x: 1222, endPoint y: 379, distance: 314.8
type input "7"
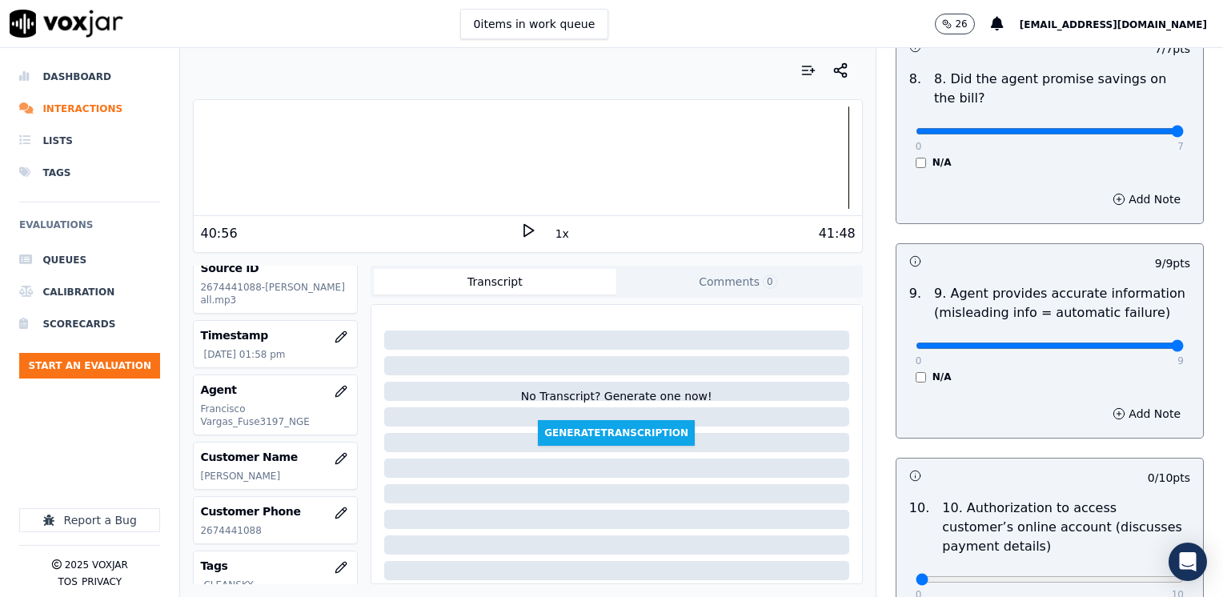
scroll to position [1897, 0]
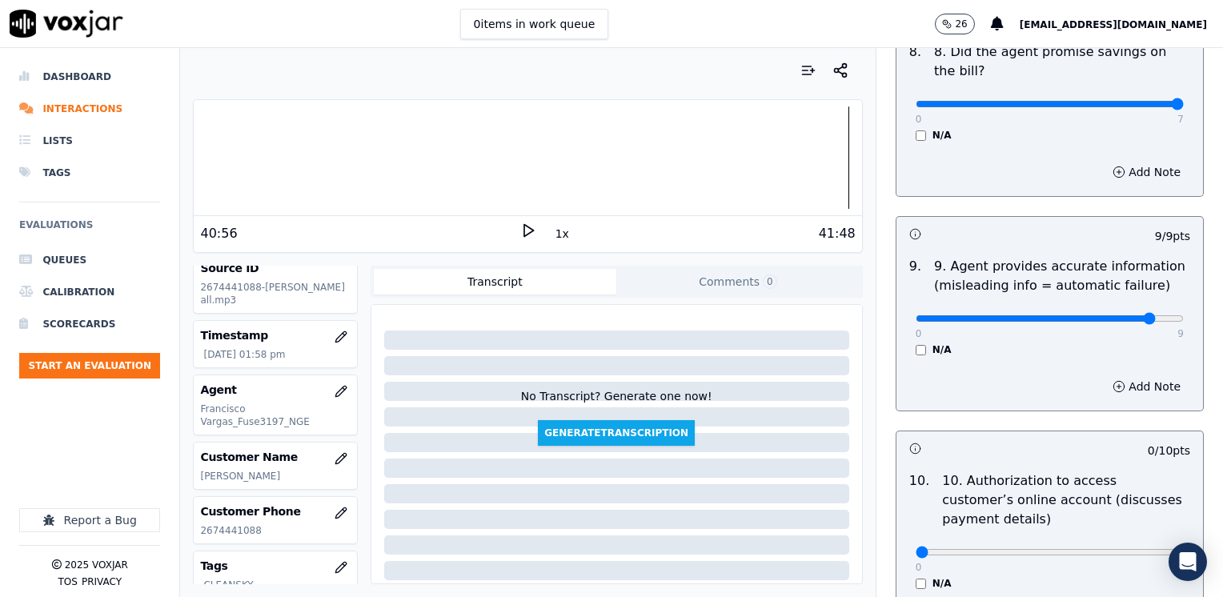
type input "8"
click at [1120, 375] on button "Add Note" at bounding box center [1146, 386] width 87 height 22
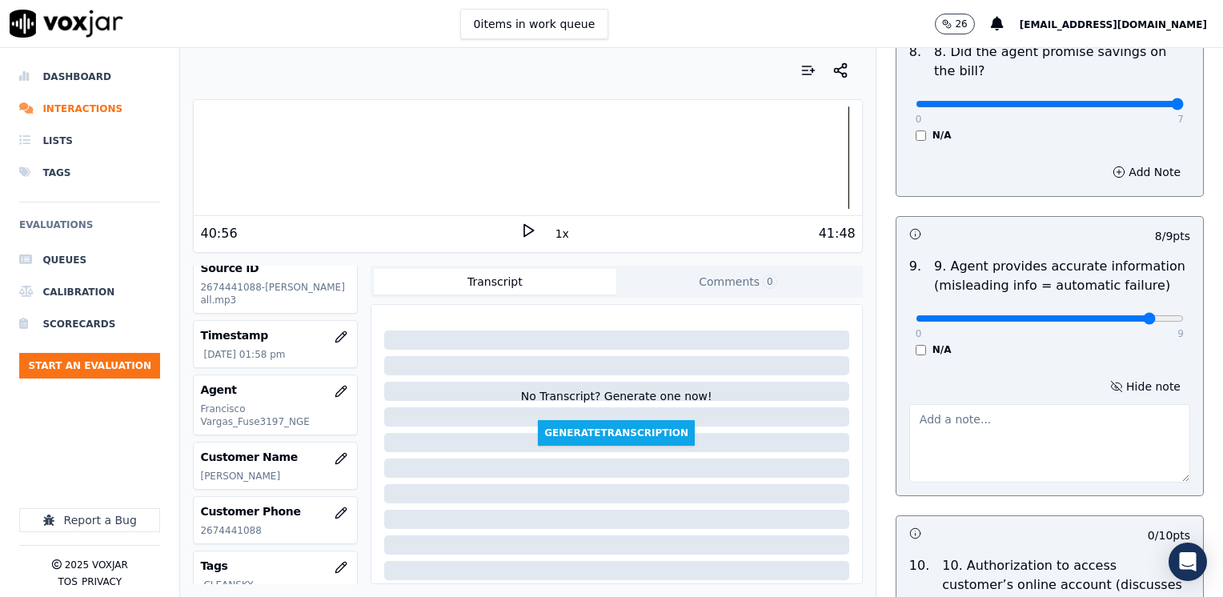
click at [1002, 404] on textarea at bounding box center [1049, 443] width 281 height 78
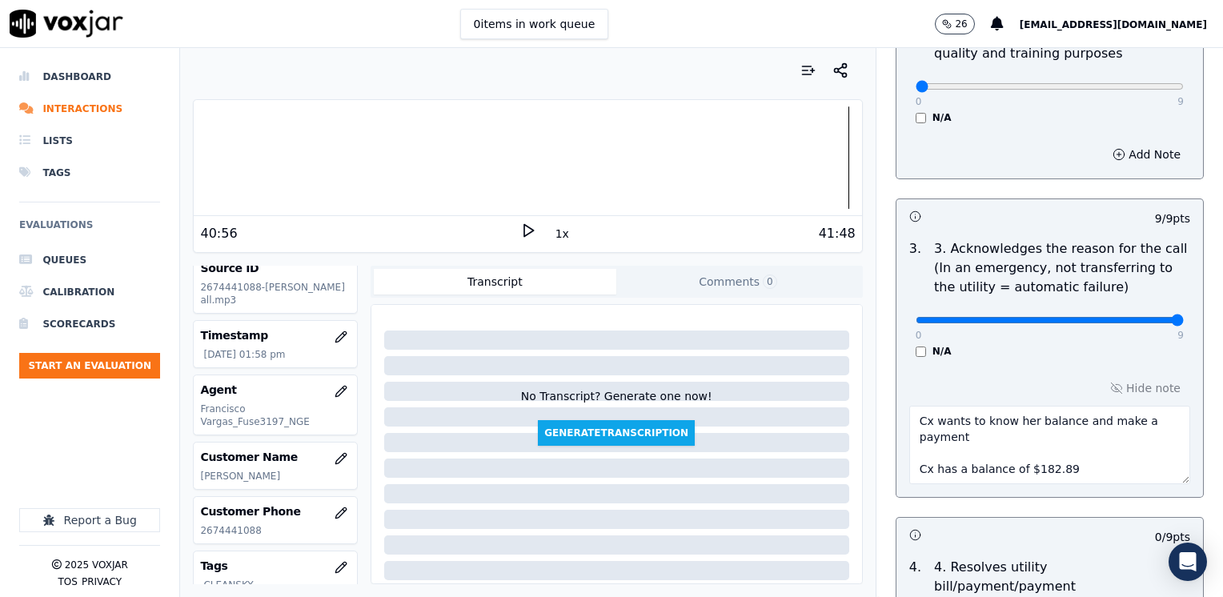
scroll to position [621, 0]
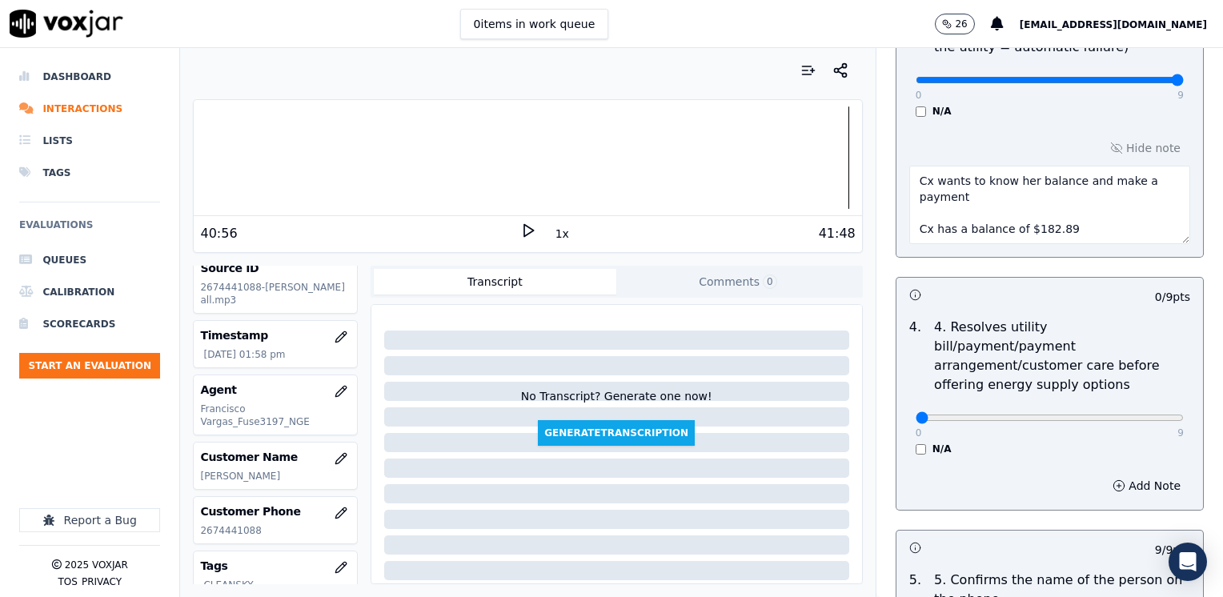
type textarea "Avoid saying "eso no va a tener que pagarlo" referring to the $75.00 cancellati…"
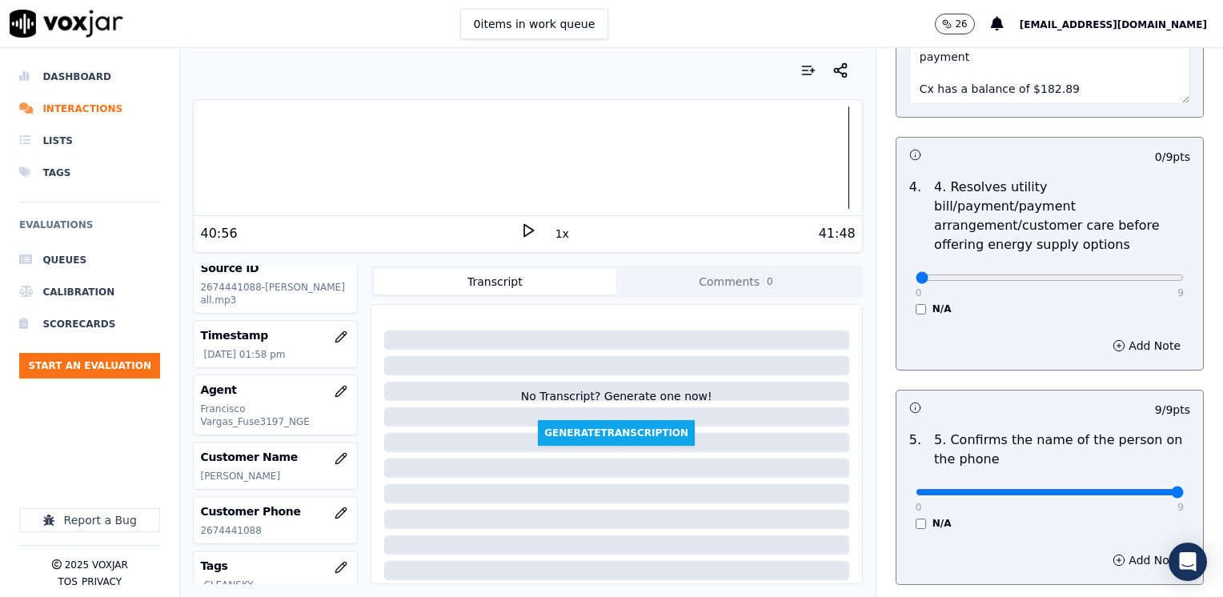
scroll to position [749, 0]
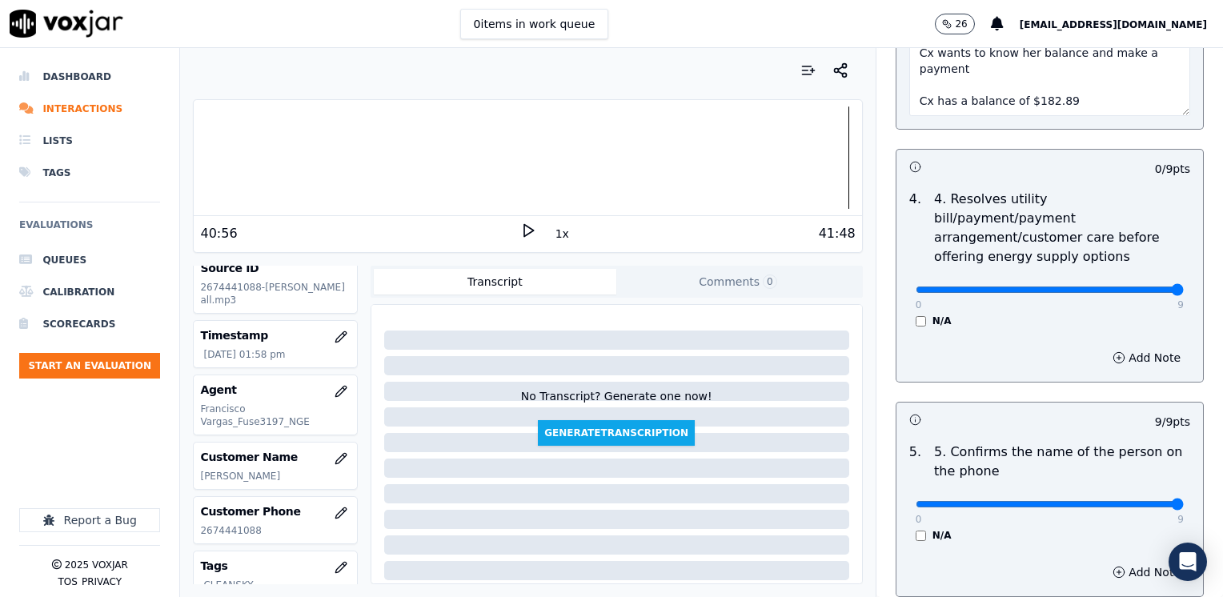
drag, startPoint x: 906, startPoint y: 271, endPoint x: 1225, endPoint y: 276, distance: 319.4
type input "9"
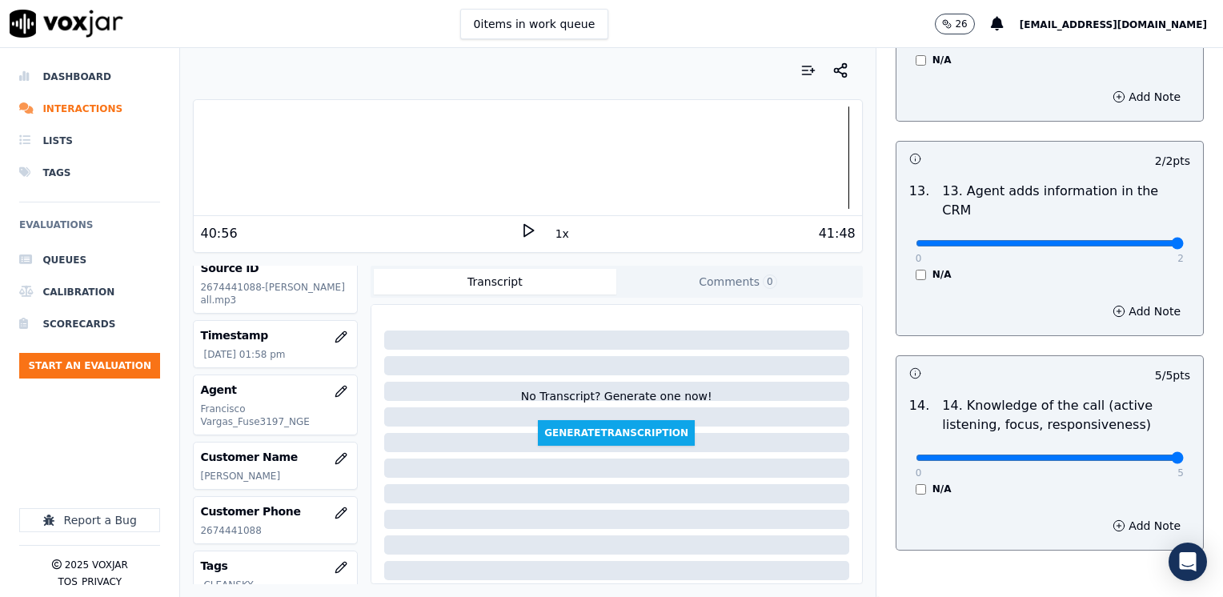
scroll to position [3022, 0]
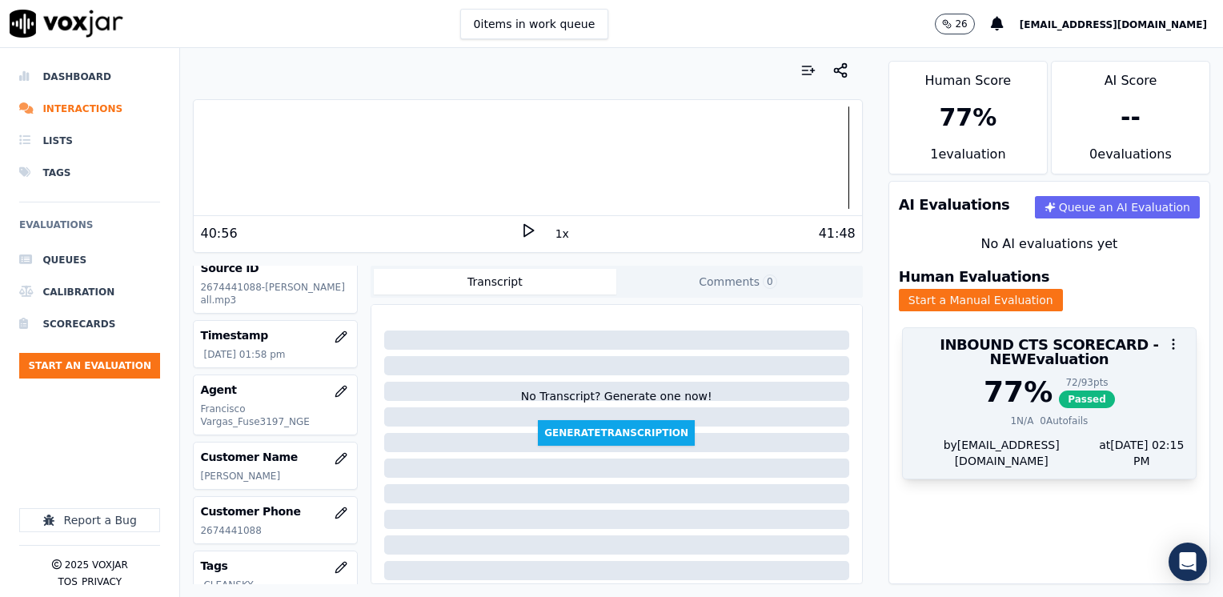
click at [1041, 415] on div "0 Autofails" at bounding box center [1064, 421] width 48 height 13
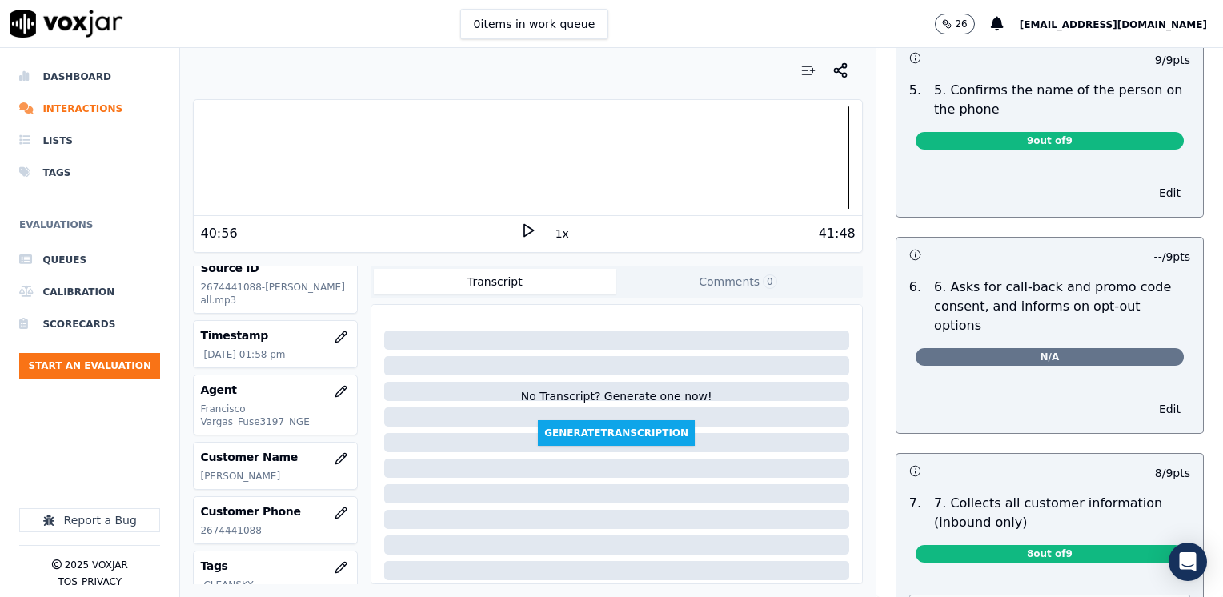
scroll to position [1200, 0]
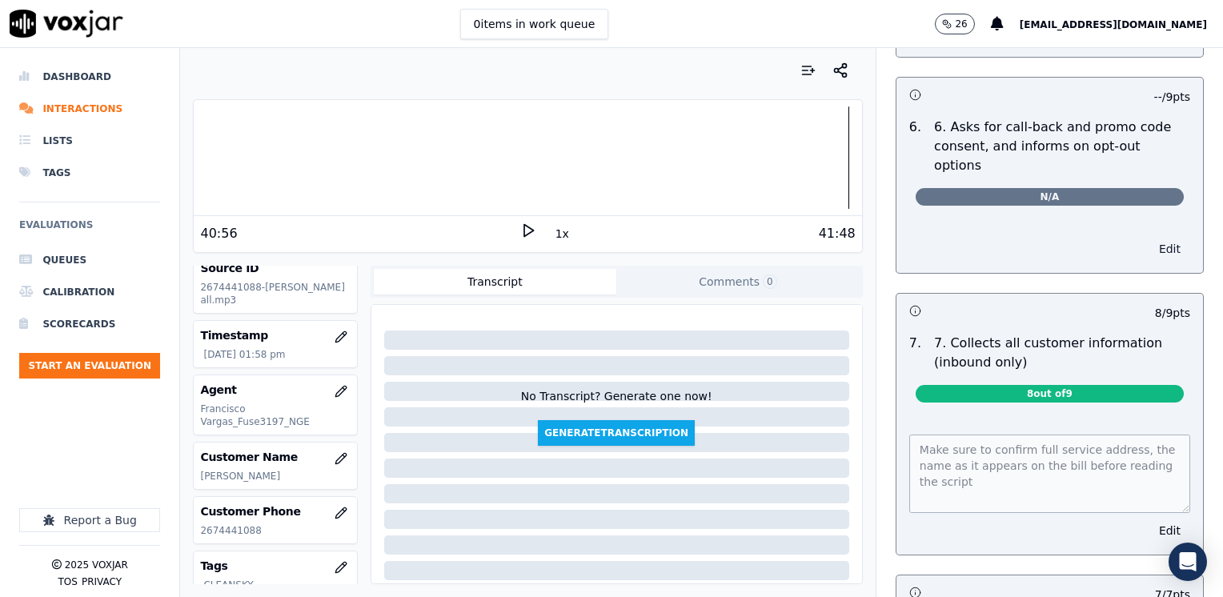
click at [1149, 238] on button "Edit" at bounding box center [1169, 249] width 41 height 22
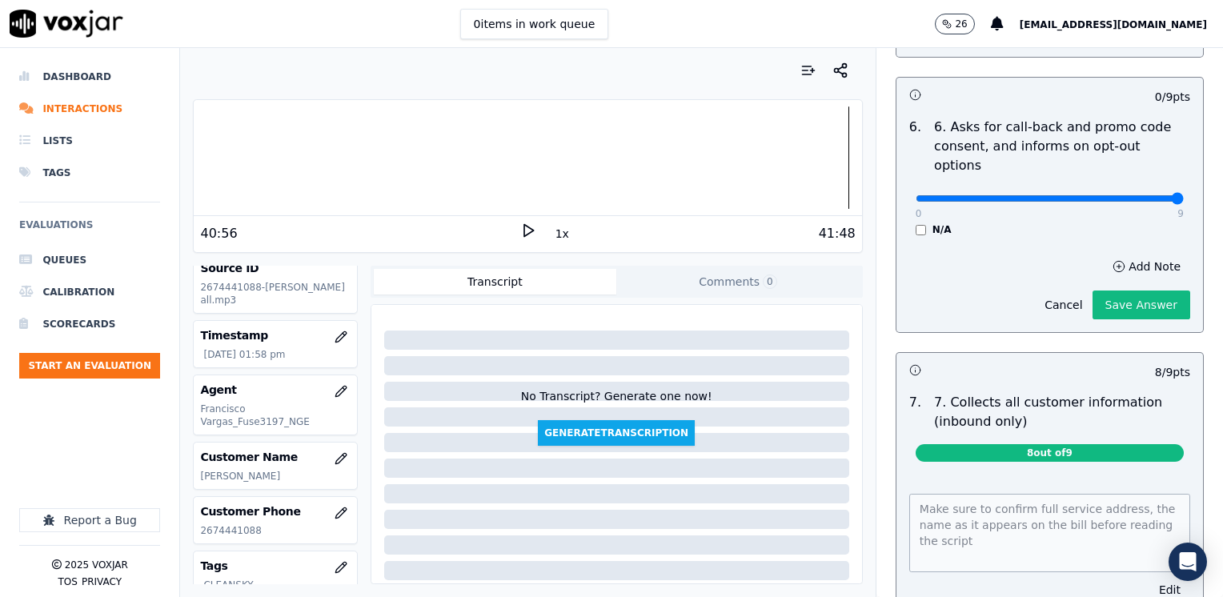
drag, startPoint x: 904, startPoint y: 155, endPoint x: 1225, endPoint y: 155, distance: 320.9
type input "9"
click at [1184, 195] on input "range" at bounding box center [1050, 198] width 268 height 6
click at [1106, 291] on button "Save Answer" at bounding box center [1141, 305] width 98 height 29
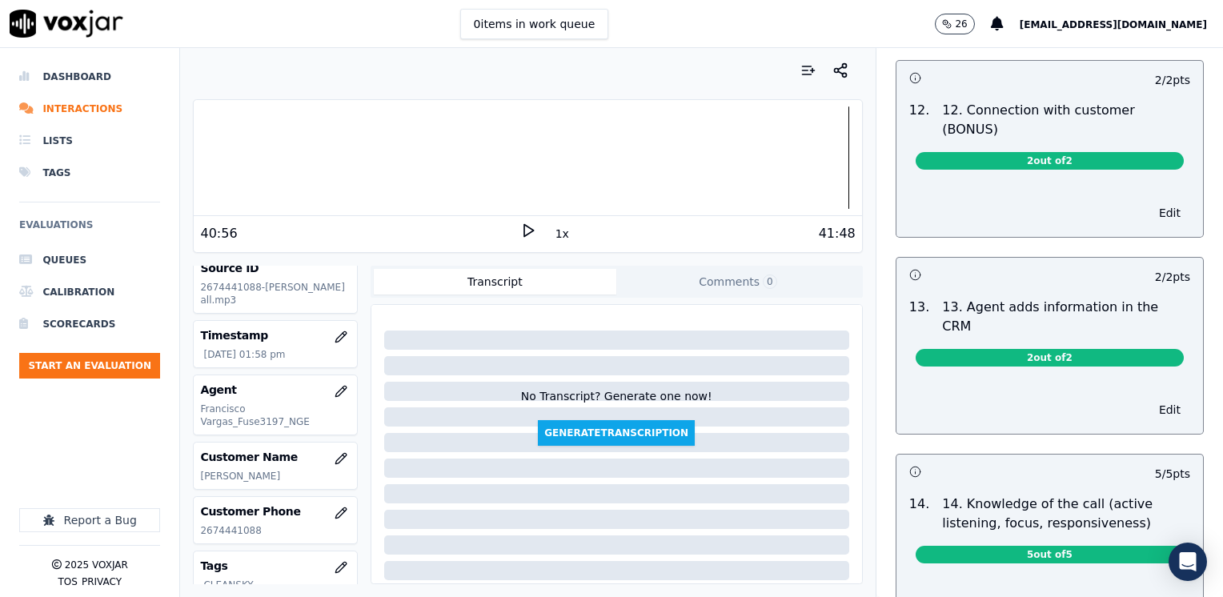
scroll to position [2764, 0]
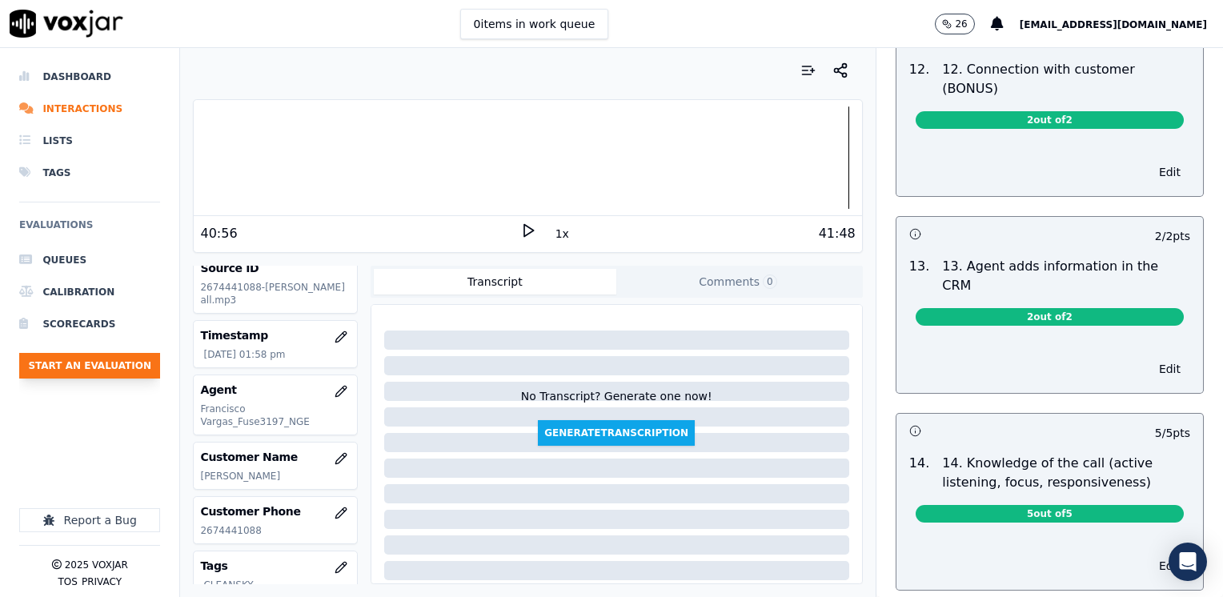
click at [102, 363] on button "Start an Evaluation" at bounding box center [89, 366] width 141 height 26
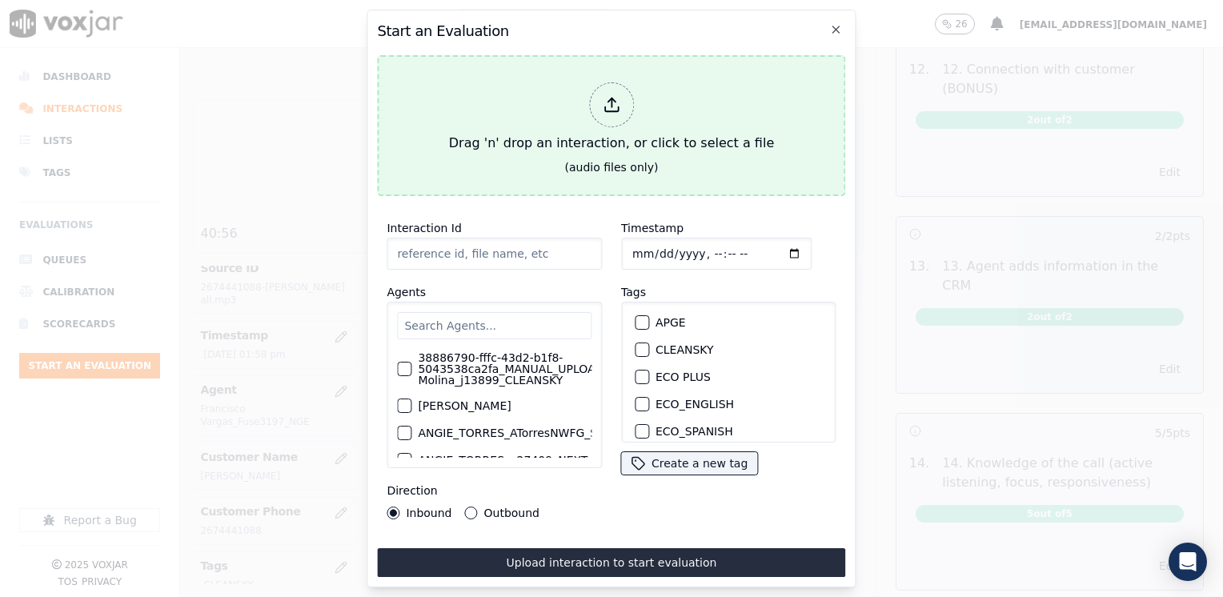
click at [607, 98] on icon at bounding box center [612, 105] width 18 height 18
type input "20250822-170444_9788185943-[PERSON_NAME] 2 all.mp3"
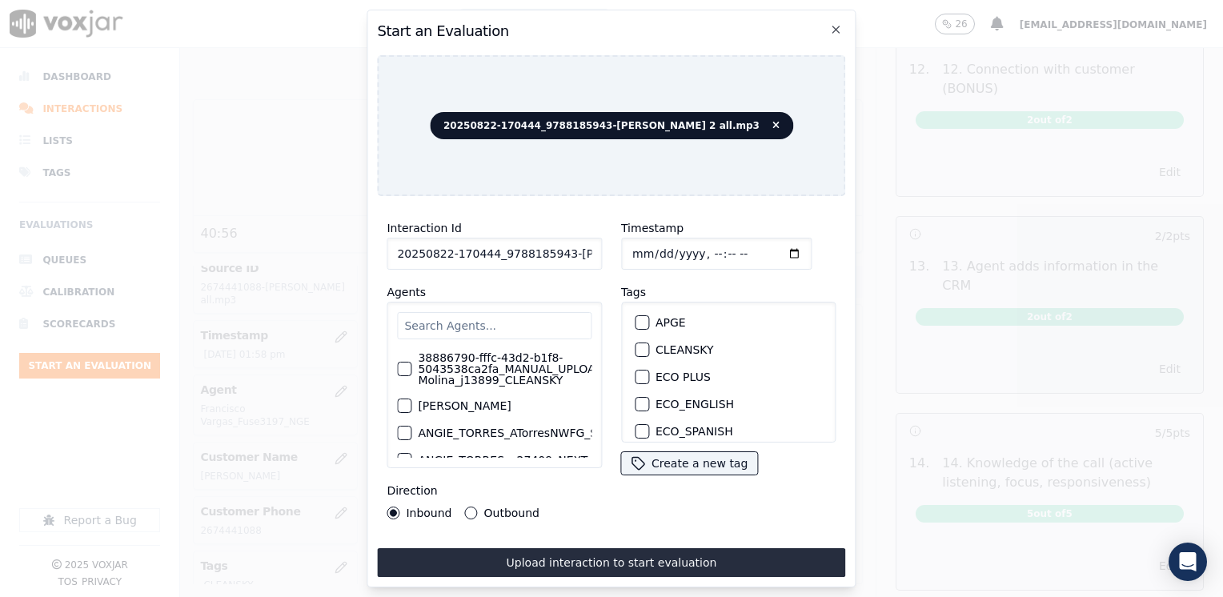
click at [522, 315] on input "text" at bounding box center [494, 325] width 194 height 27
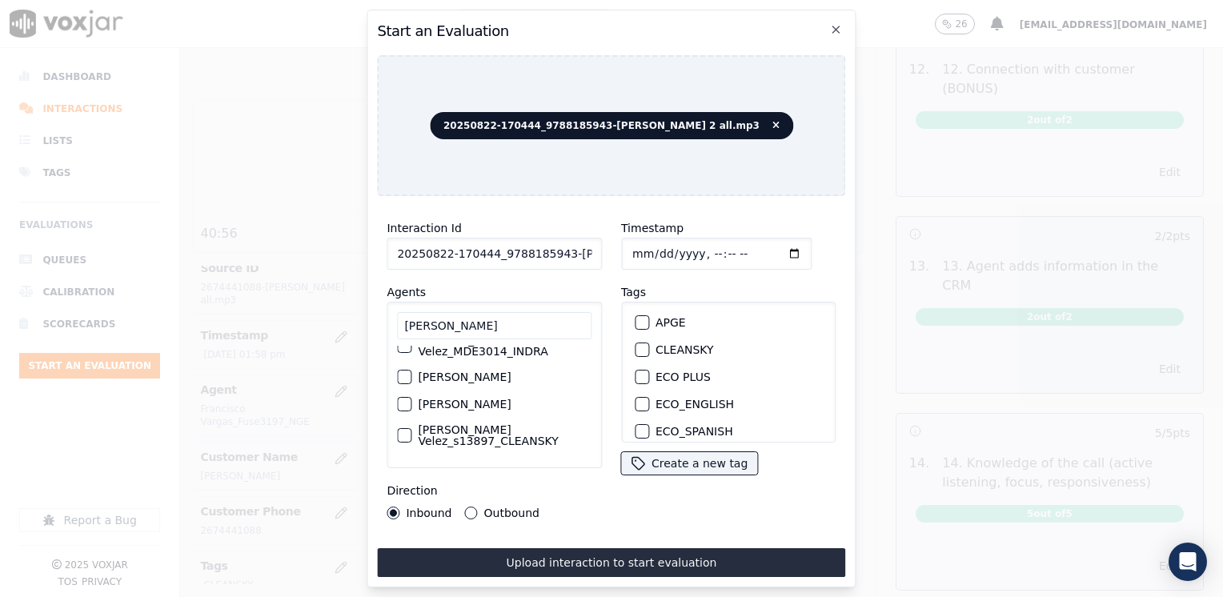
scroll to position [129, 0]
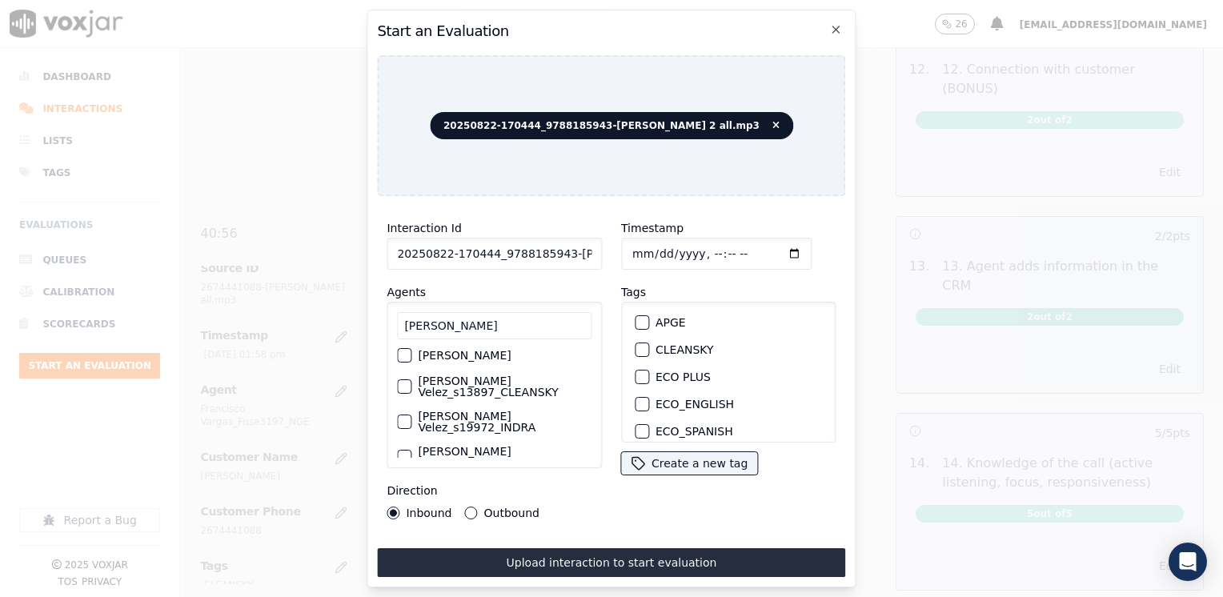
type input "[PERSON_NAME]"
click at [404, 381] on div "button" at bounding box center [403, 386] width 11 height 11
click at [635, 345] on div "button" at bounding box center [640, 349] width 11 height 11
click at [771, 245] on input "Timestamp" at bounding box center [716, 254] width 190 height 32
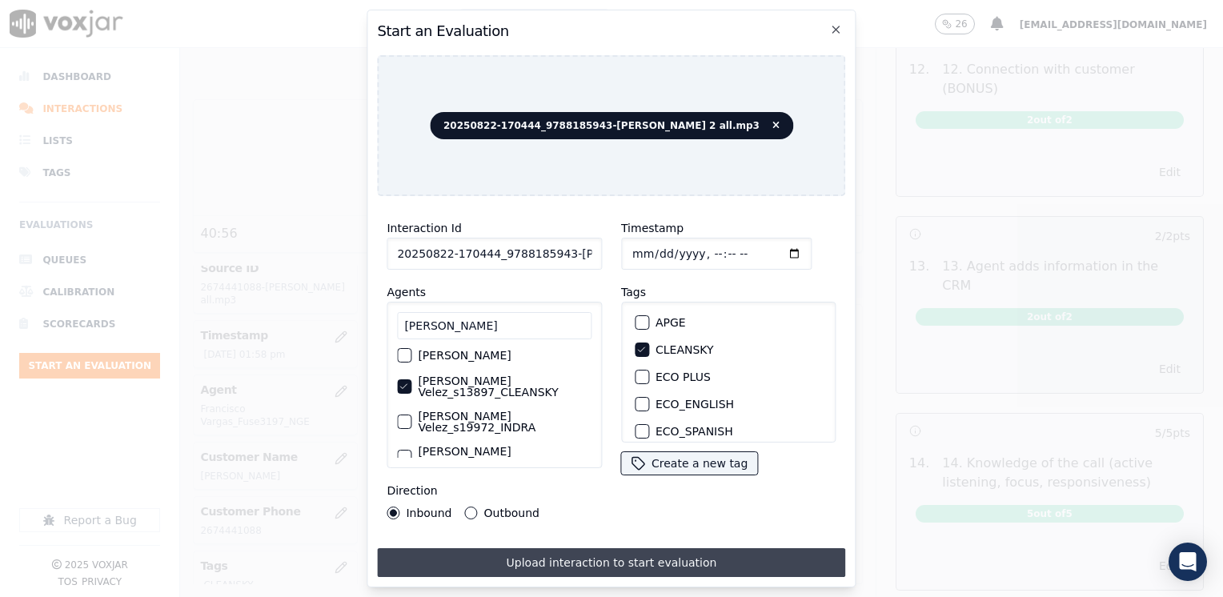
type input "[DATE]T14:16"
click at [560, 553] on button "Upload interaction to start evaluation" at bounding box center [611, 562] width 468 height 29
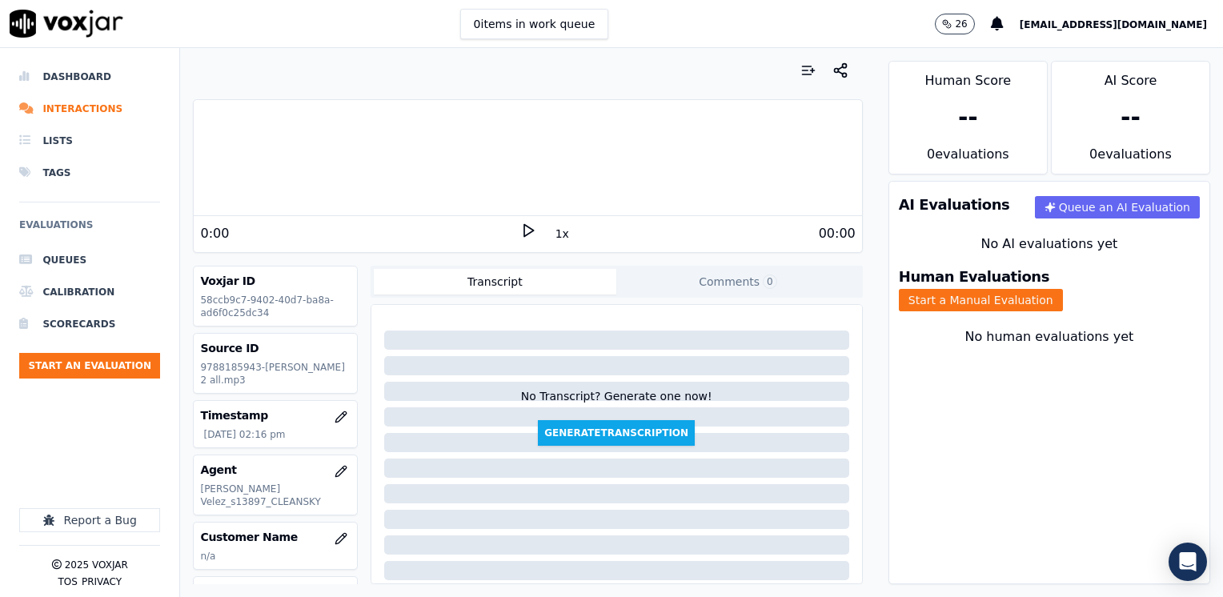
click at [522, 230] on icon at bounding box center [528, 230] width 16 height 16
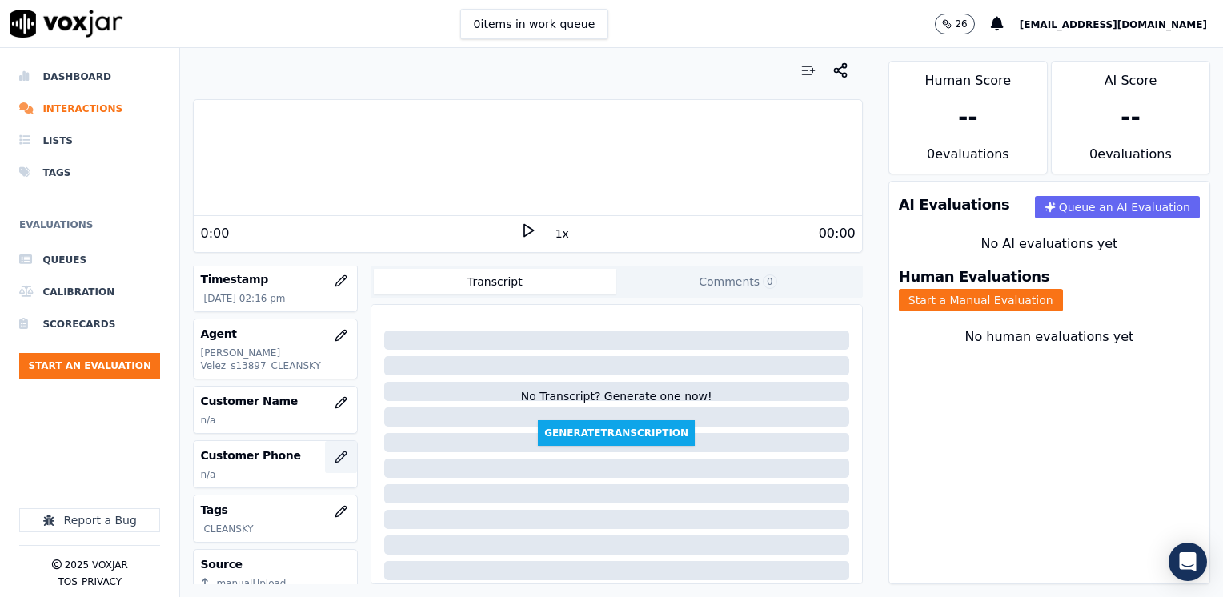
scroll to position [160, 0]
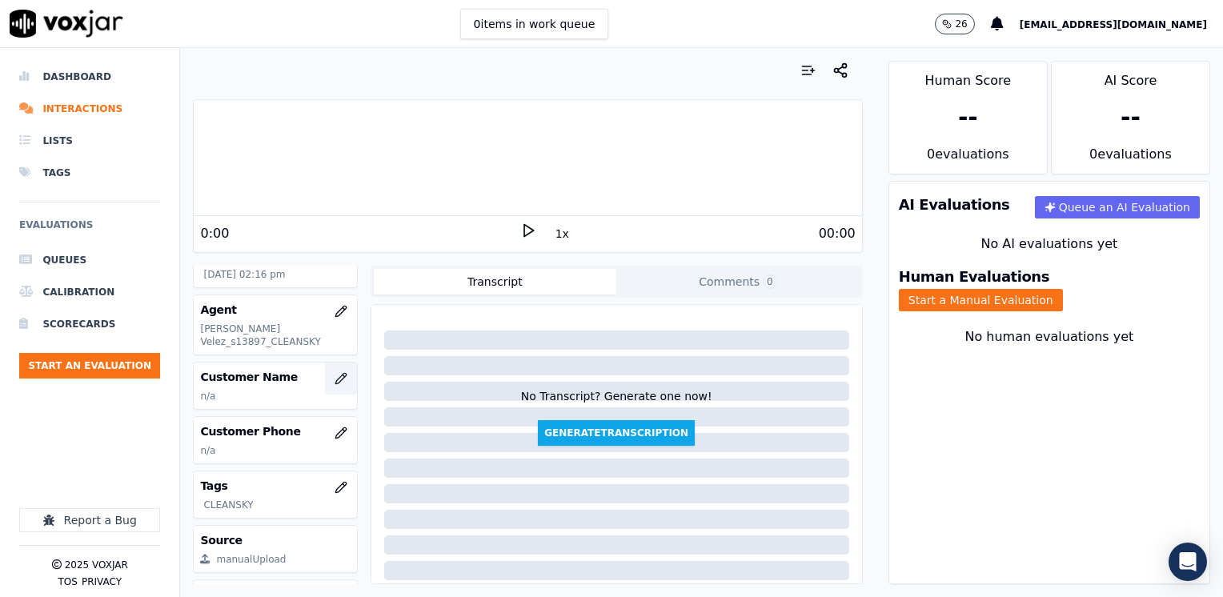
click at [335, 374] on icon "button" at bounding box center [341, 378] width 13 height 13
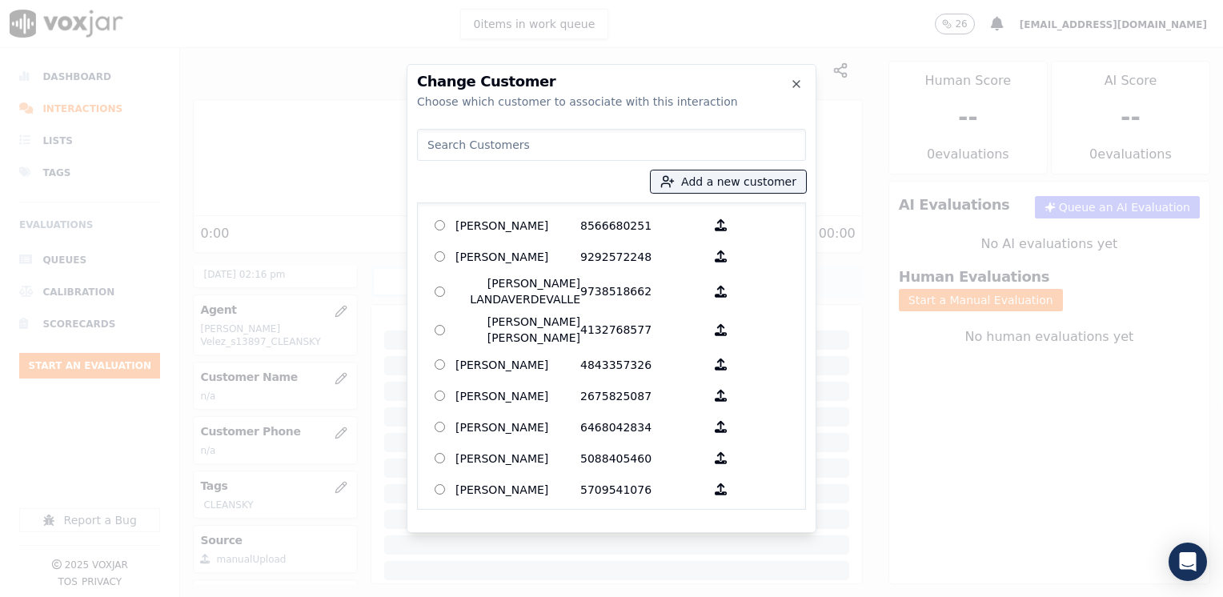
click at [524, 148] on input at bounding box center [611, 145] width 389 height 32
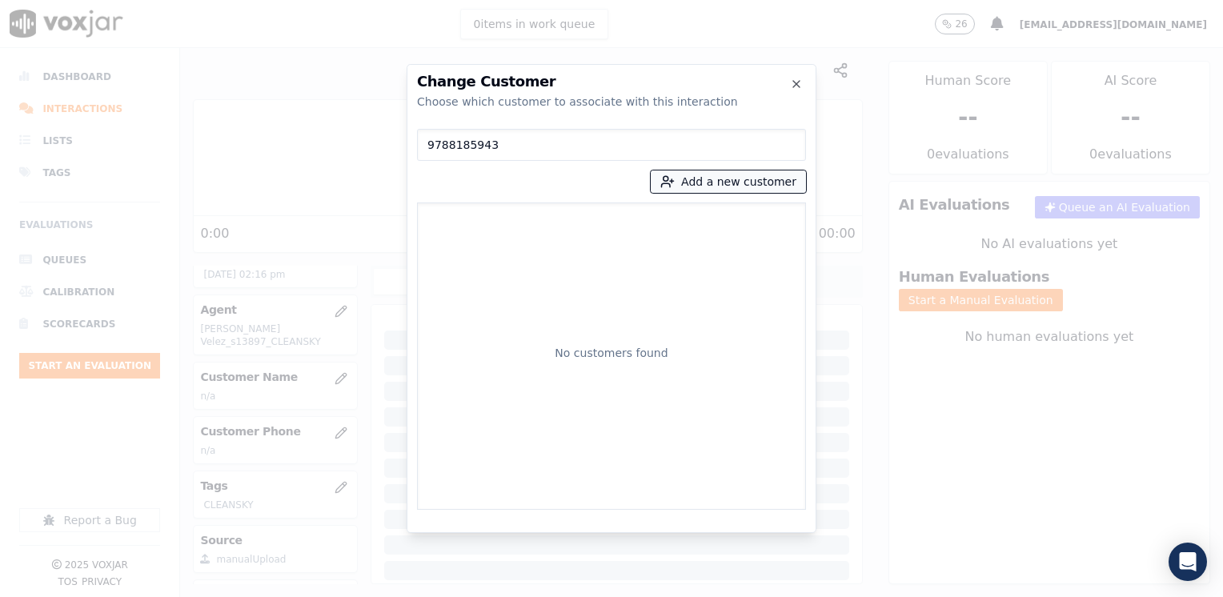
type input "9788185943"
click at [744, 182] on button "Add a new customer" at bounding box center [728, 181] width 155 height 22
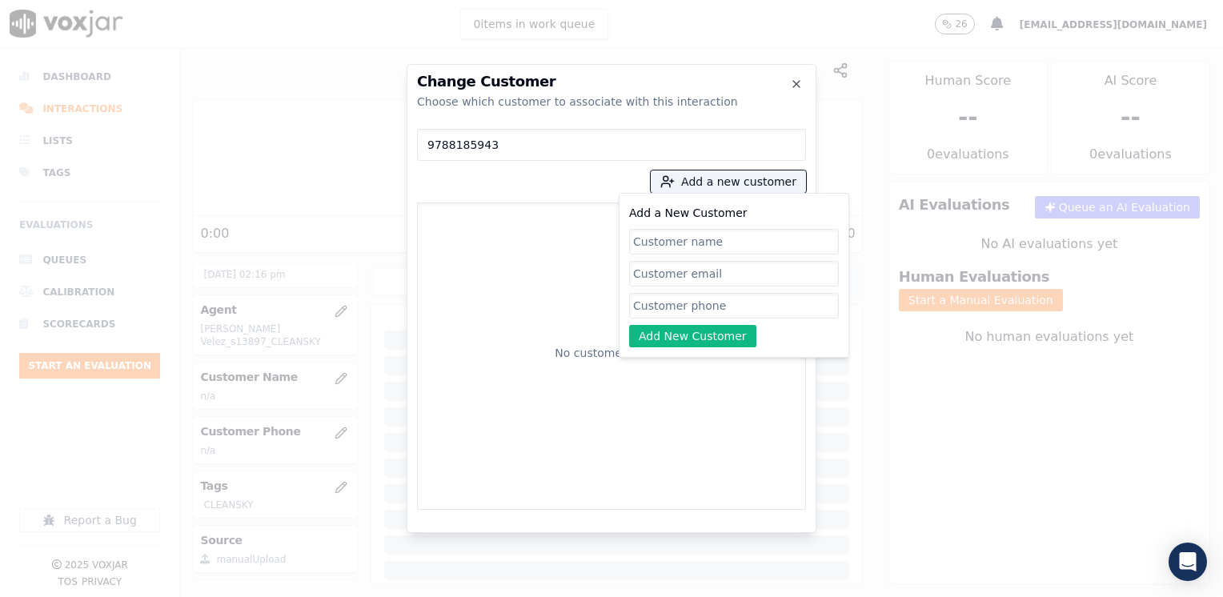
click at [704, 306] on input "Add a New Customer" at bounding box center [734, 306] width 210 height 26
paste input "9788185943"
type input "9788185943"
click at [712, 293] on input "Add a New Customer" at bounding box center [734, 306] width 210 height 26
click at [711, 235] on input "Add a New Customer" at bounding box center [734, 242] width 210 height 26
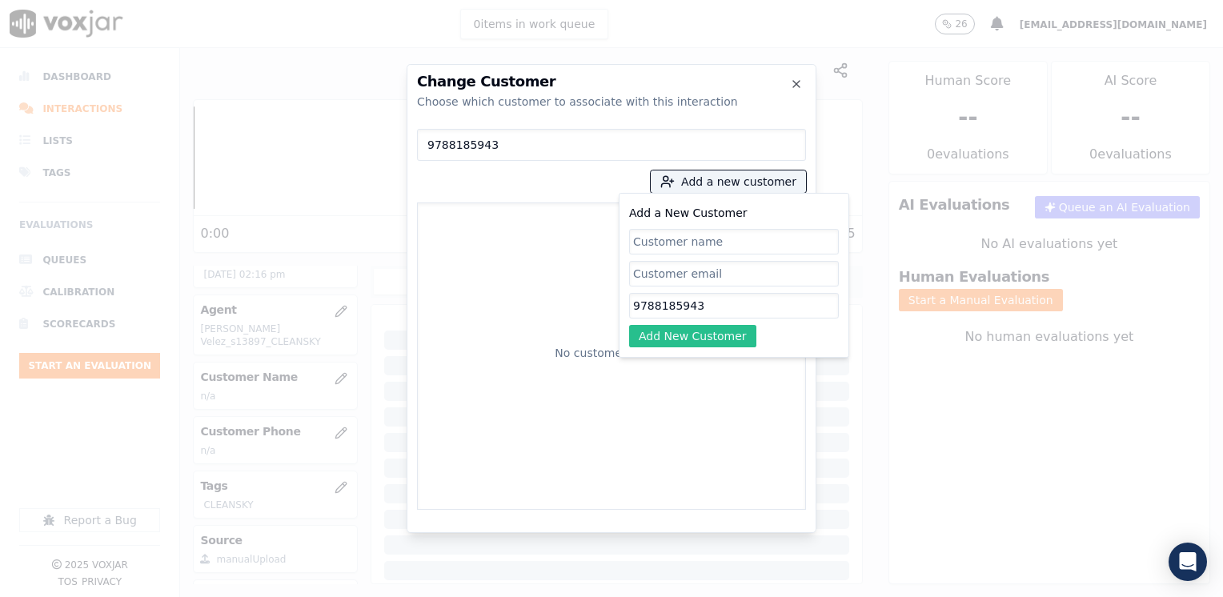
paste input "[PERSON_NAME]"
type input "[PERSON_NAME]"
click at [710, 345] on button "Add New Customer" at bounding box center [692, 336] width 127 height 22
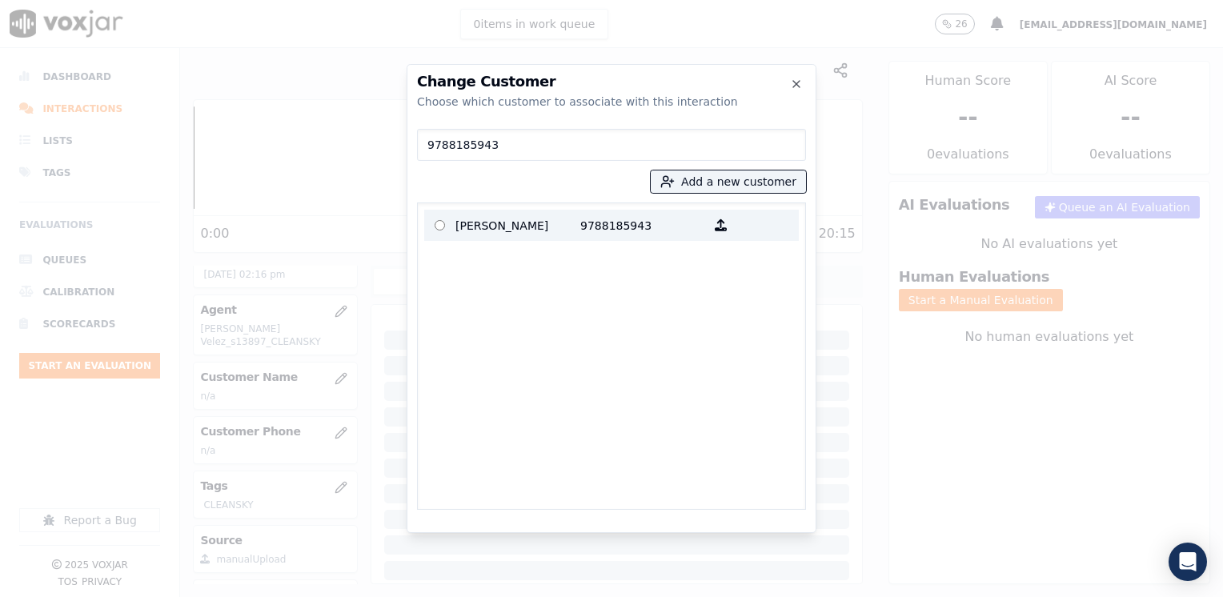
click at [516, 218] on p "[PERSON_NAME]" at bounding box center [517, 225] width 125 height 25
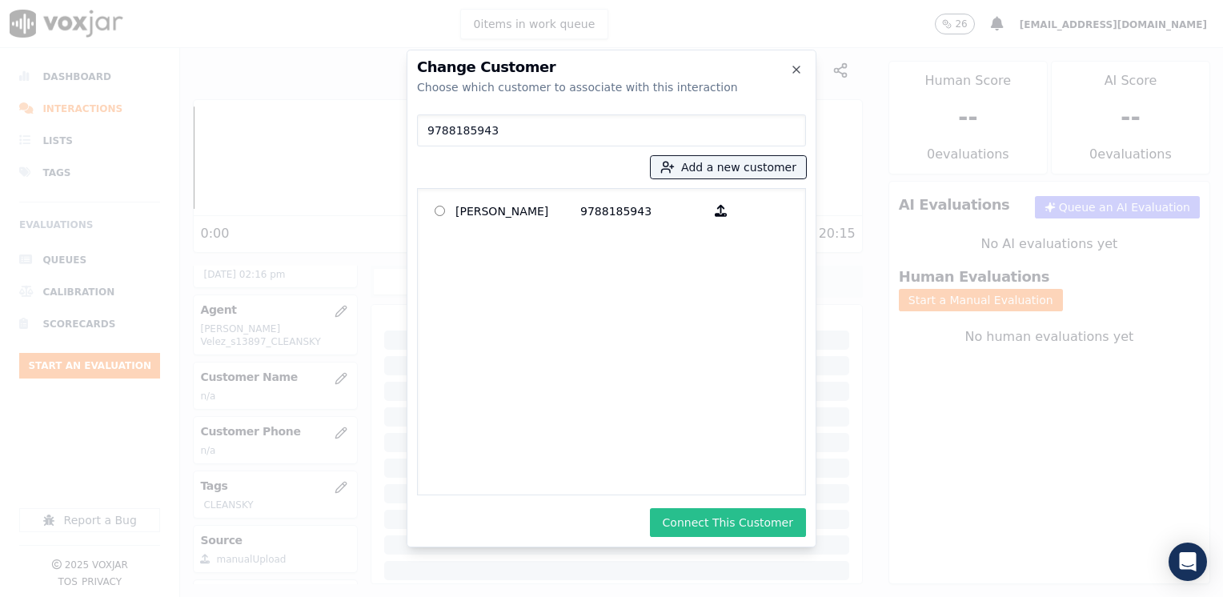
click at [753, 529] on button "Connect This Customer" at bounding box center [728, 522] width 156 height 29
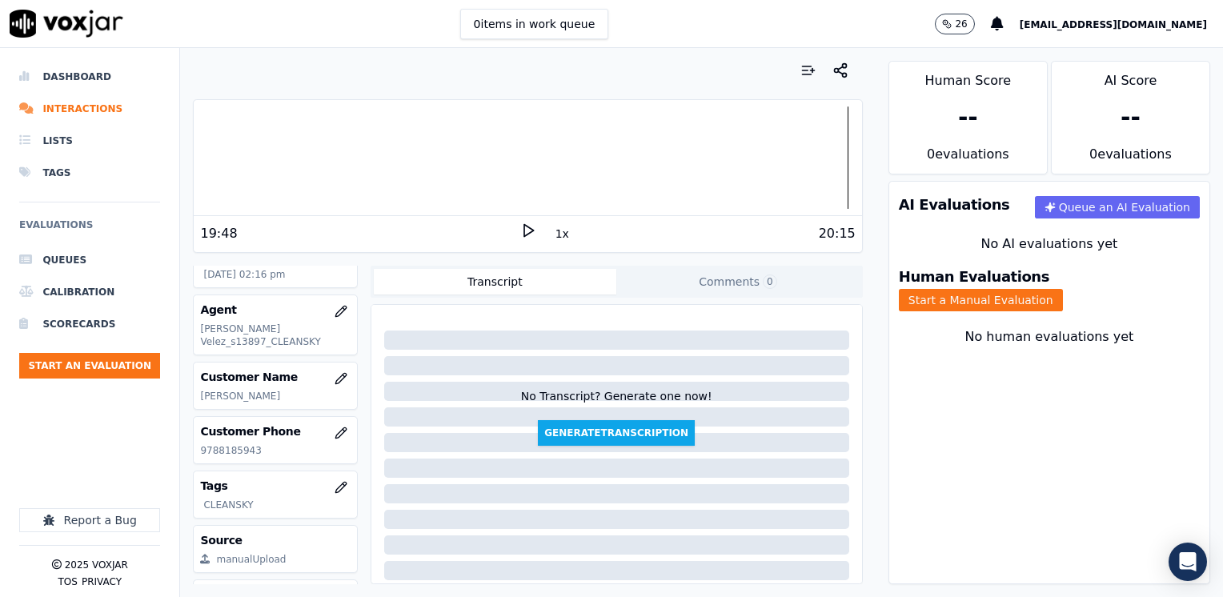
click at [1050, 267] on div "Human Evaluations Start a Manual Evaluation" at bounding box center [1049, 290] width 320 height 61
click at [1056, 289] on button "Start a Manual Evaluation" at bounding box center [981, 300] width 164 height 22
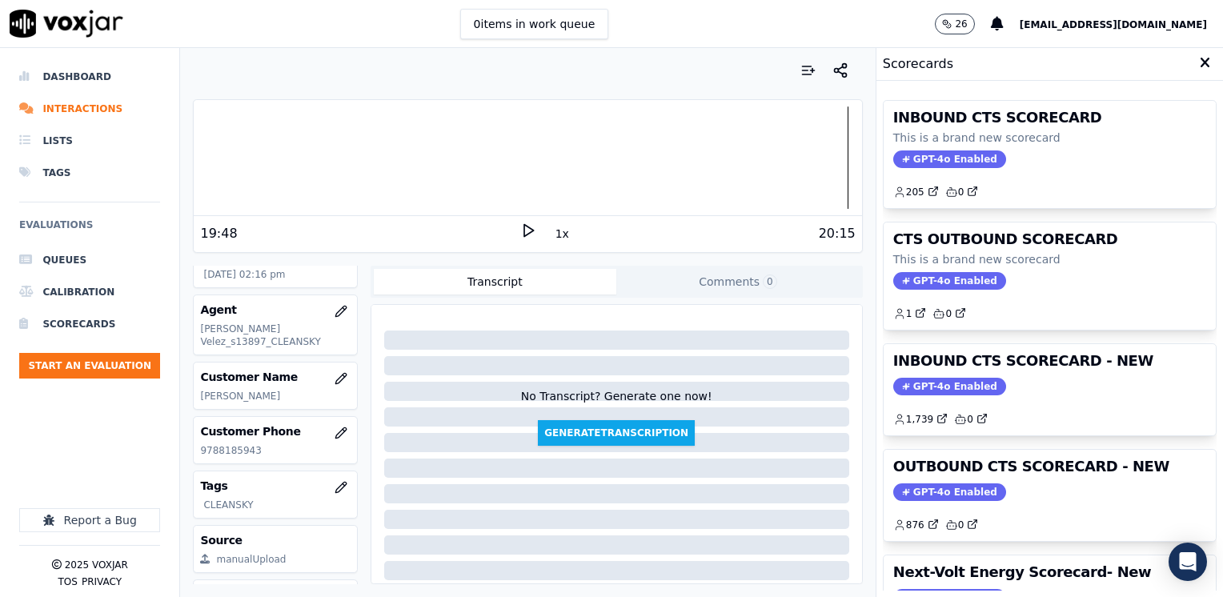
click at [920, 378] on span "GPT-4o Enabled" at bounding box center [949, 387] width 113 height 18
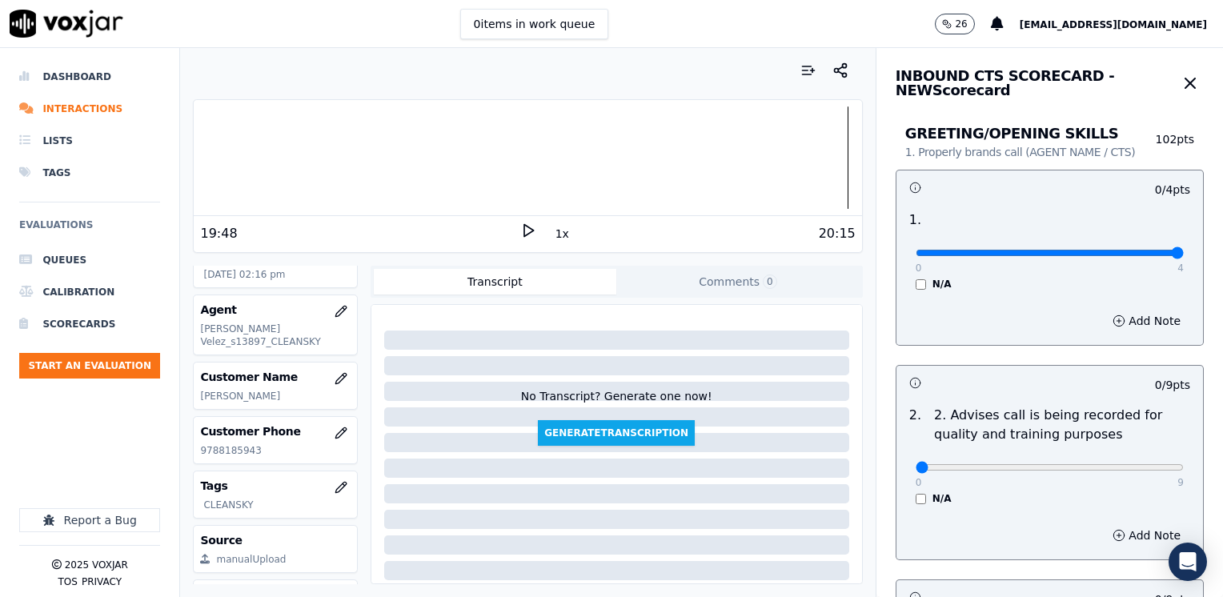
drag, startPoint x: 905, startPoint y: 256, endPoint x: 1225, endPoint y: 256, distance: 320.1
type input "4"
click at [1184, 256] on input "range" at bounding box center [1050, 253] width 268 height 6
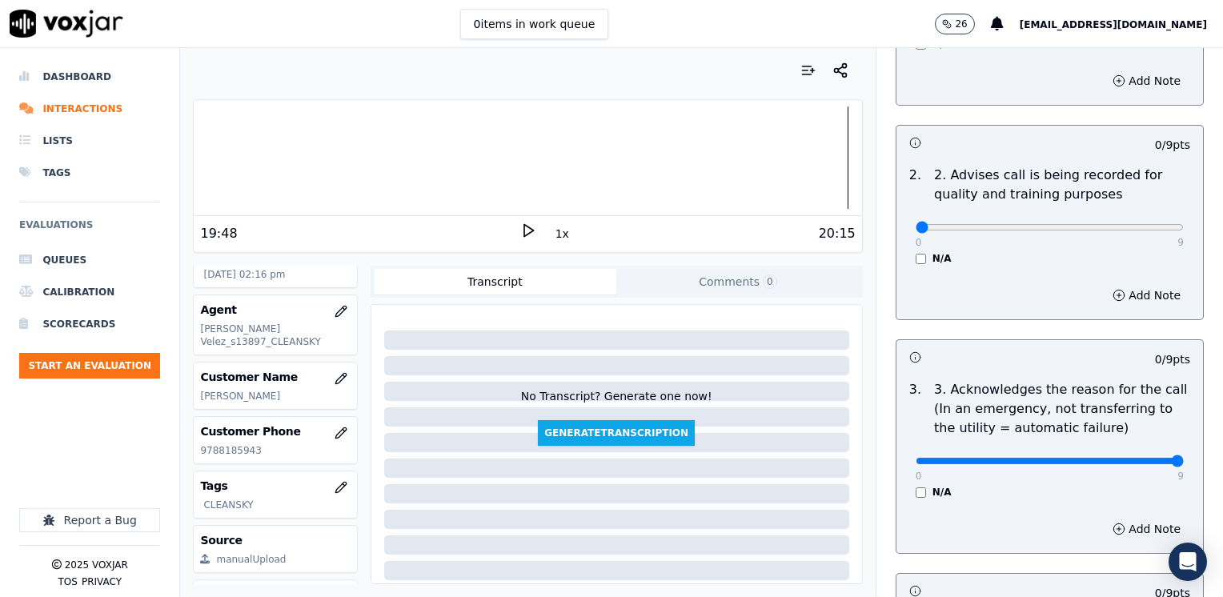
drag, startPoint x: 904, startPoint y: 467, endPoint x: 1222, endPoint y: 463, distance: 317.8
type input "9"
click at [1184, 16] on input "range" at bounding box center [1050, 13] width 268 height 6
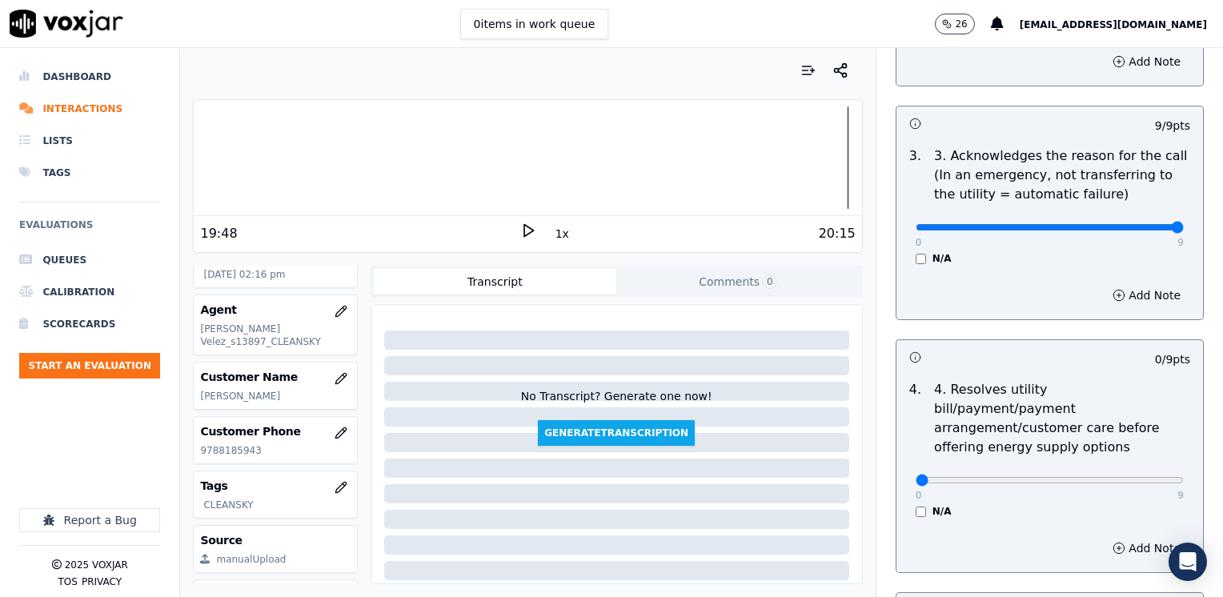
scroll to position [480, 0]
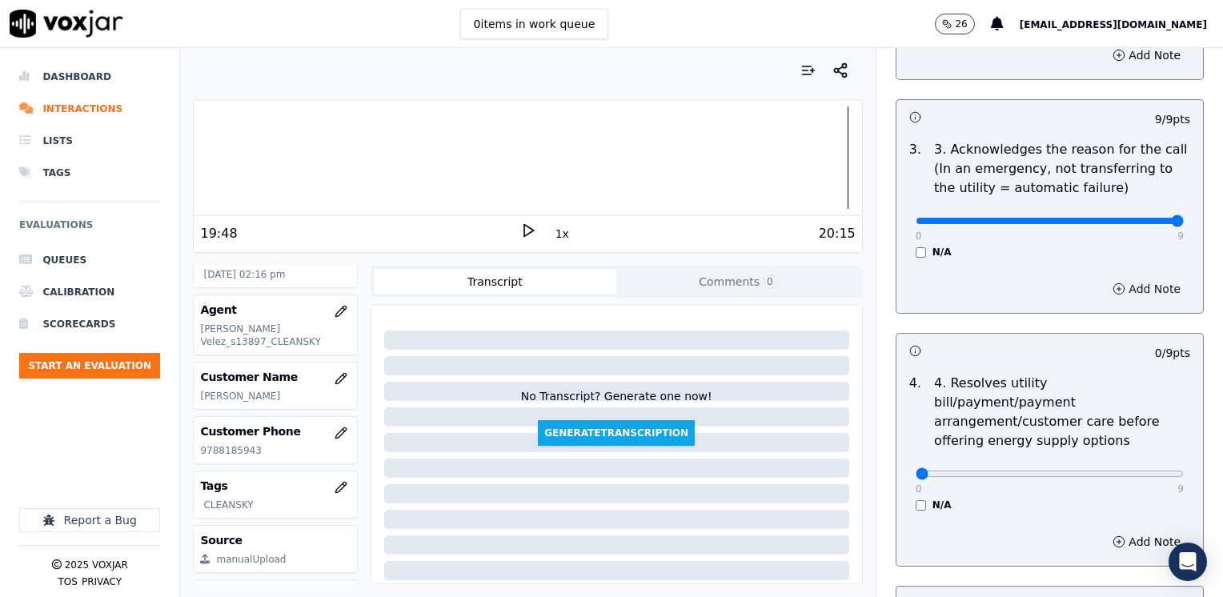
click at [1121, 288] on button "Add Note" at bounding box center [1146, 289] width 87 height 22
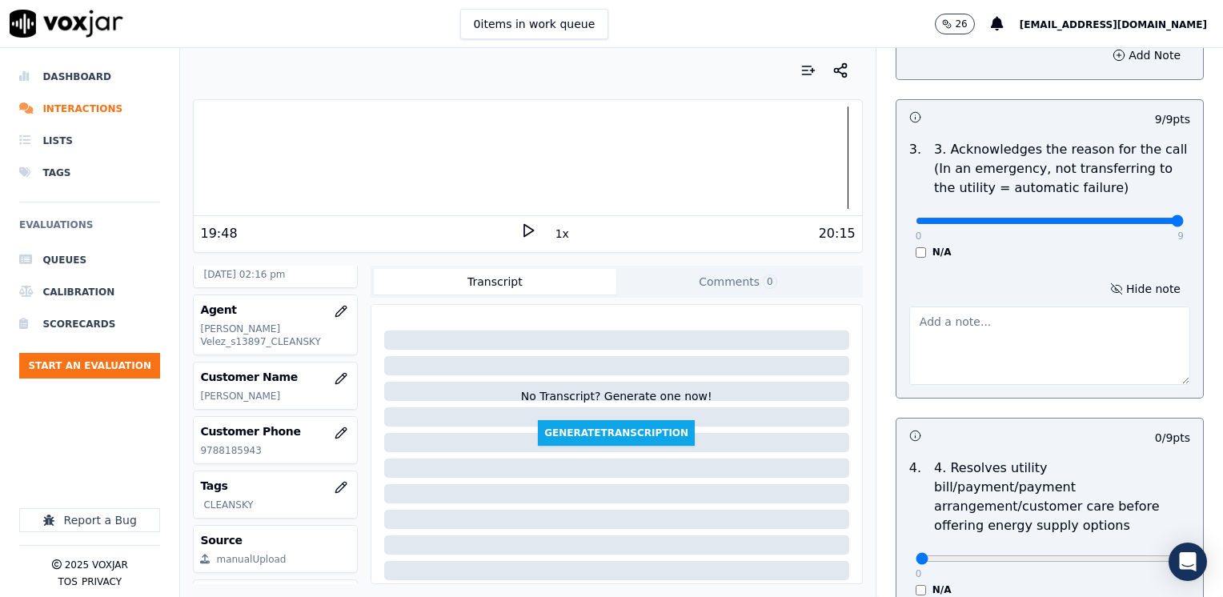
click at [935, 355] on textarea at bounding box center [1049, 346] width 281 height 78
click at [1056, 341] on textarea "Cx enrolled into a program with Clean Choice Energy, he was promised to receive…" at bounding box center [1049, 346] width 281 height 78
click at [1088, 338] on textarea "Cx enrolled into a program with Clean Choice Energy, he was promised a $50.00" at bounding box center [1049, 346] width 281 height 78
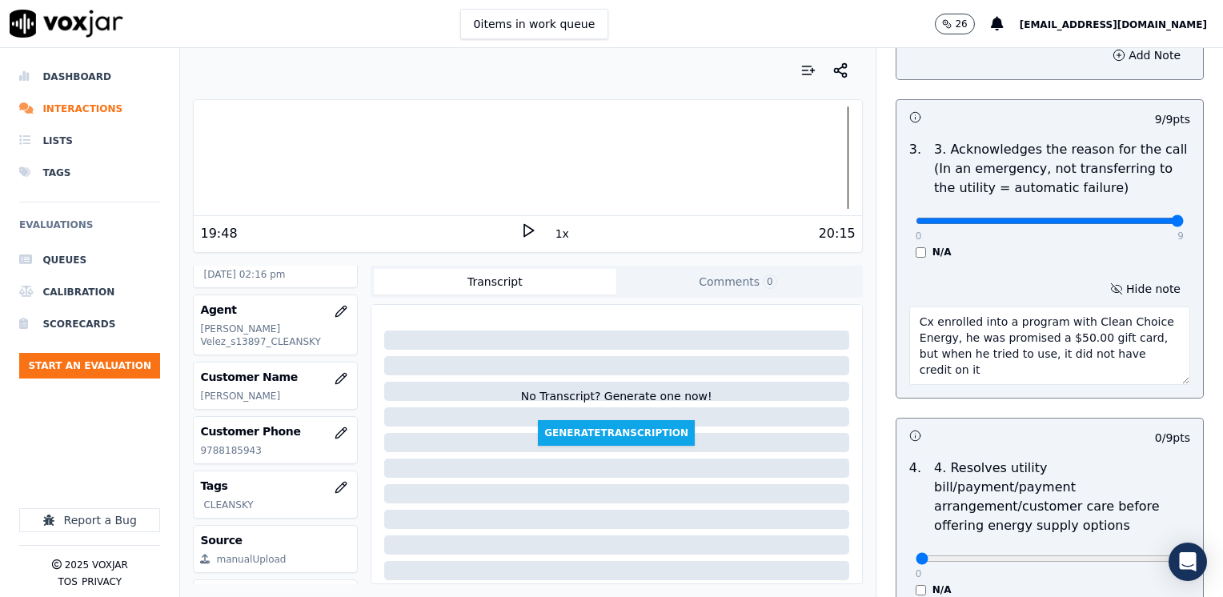
type textarea "Cx enrolled into a program with Clean Choice Energy, he was promised a $50.00 g…"
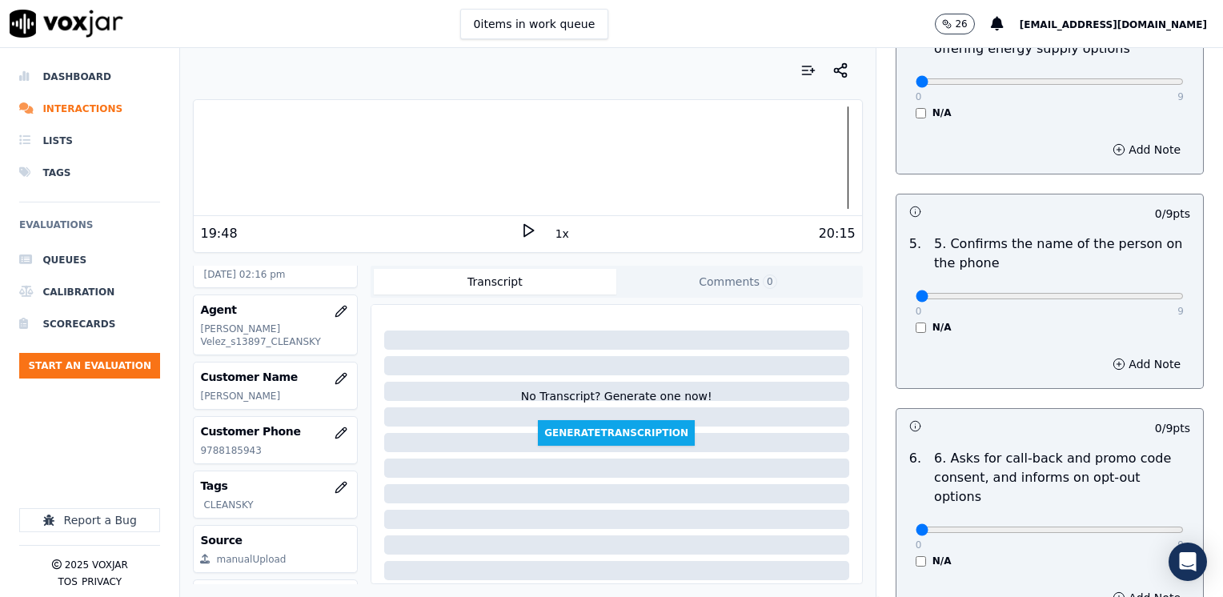
scroll to position [960, 0]
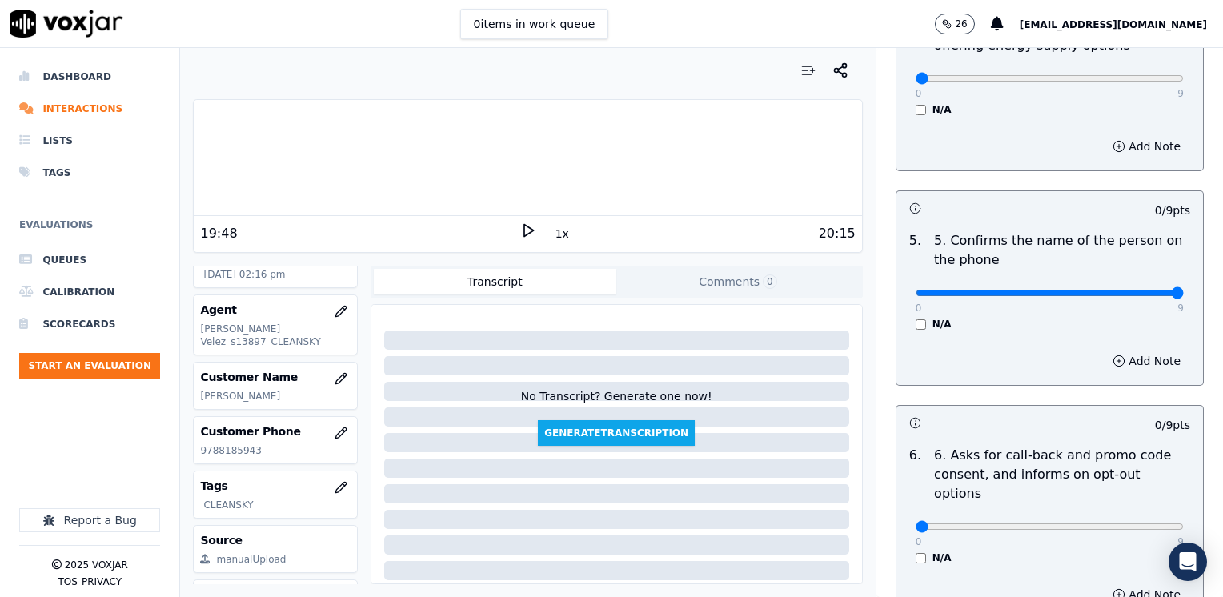
drag, startPoint x: 909, startPoint y: 272, endPoint x: 1225, endPoint y: 273, distance: 316.1
type input "9"
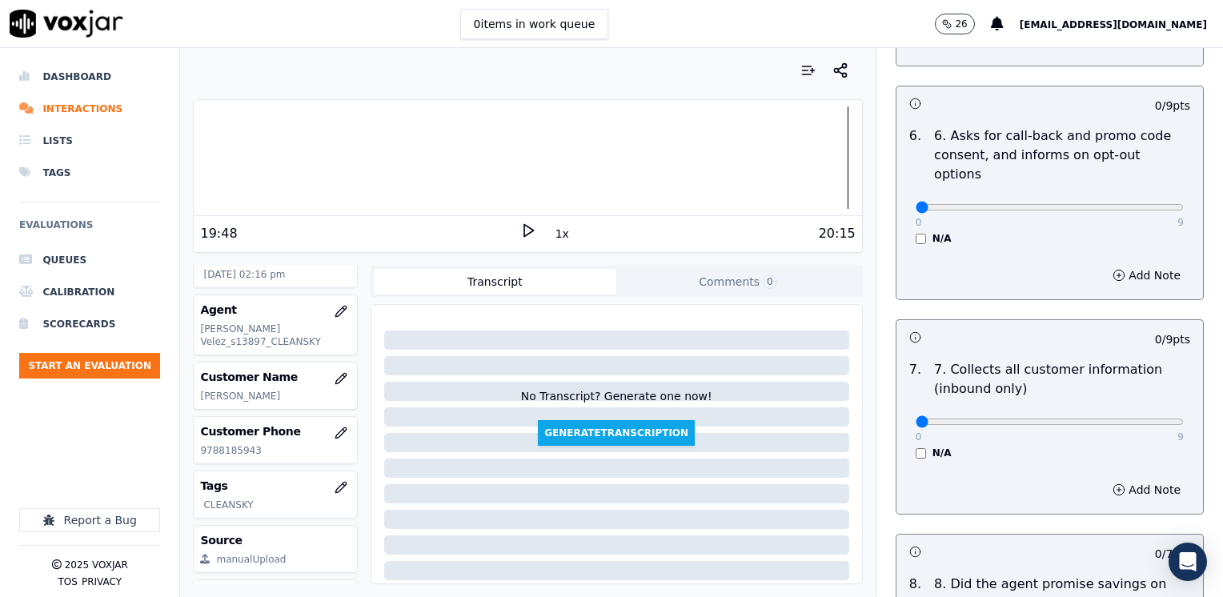
scroll to position [1281, 0]
drag, startPoint x: 904, startPoint y: 165, endPoint x: 1225, endPoint y: 169, distance: 321.0
type input "9"
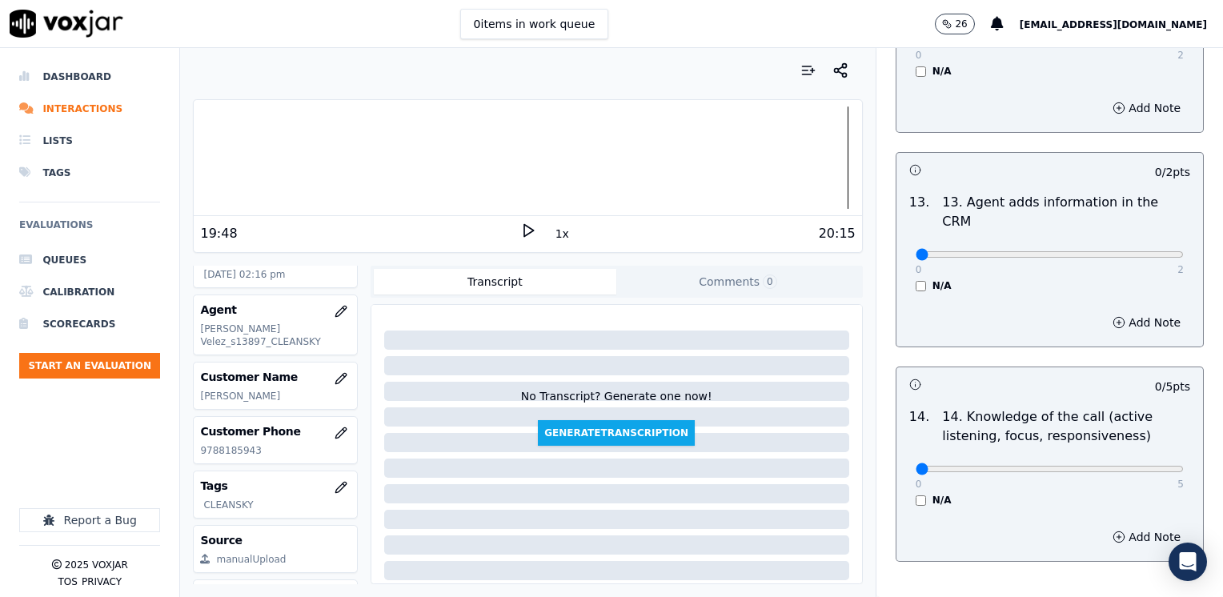
scroll to position [2768, 0]
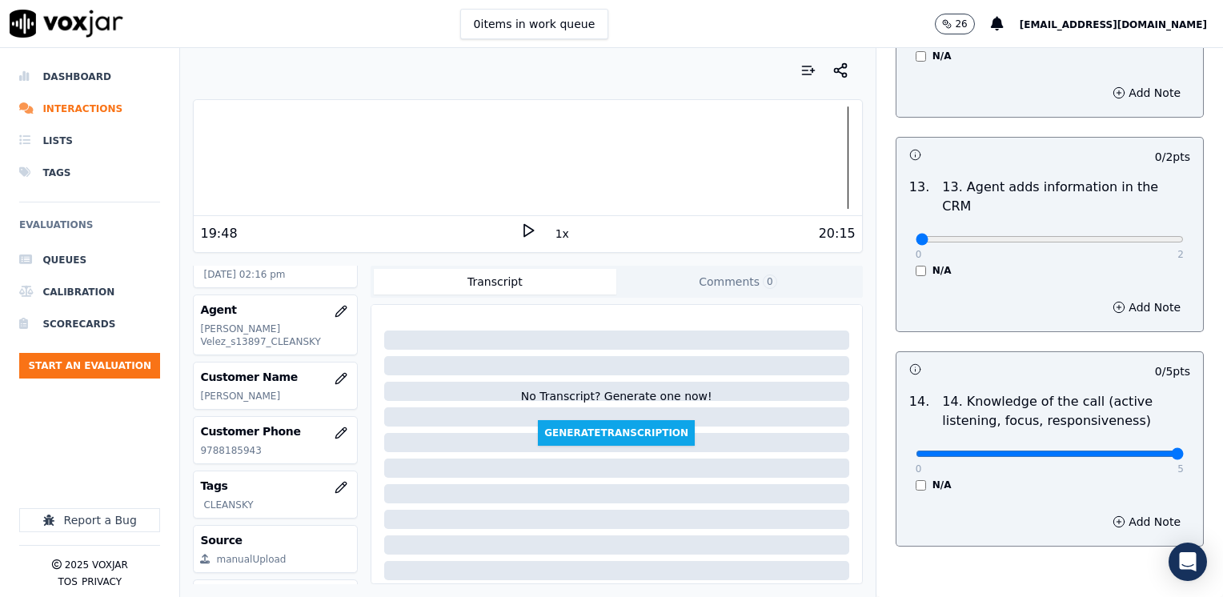
drag, startPoint x: 904, startPoint y: 373, endPoint x: 1120, endPoint y: 293, distance: 230.4
type input "5"
drag, startPoint x: 905, startPoint y: 158, endPoint x: 1225, endPoint y: 158, distance: 320.1
type input "2"
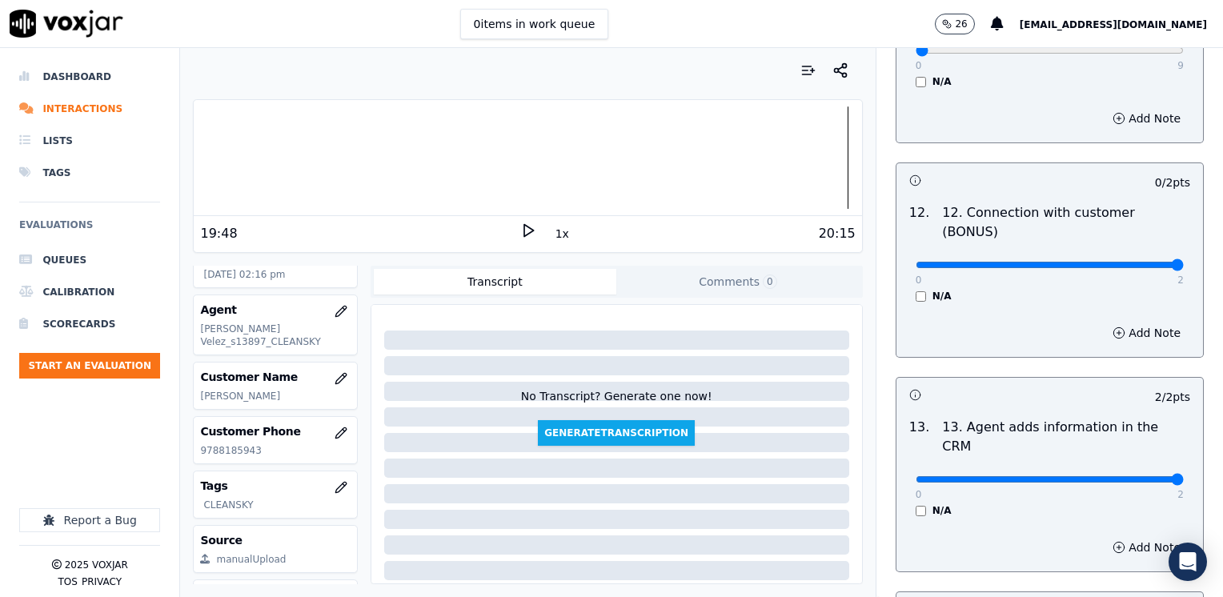
drag, startPoint x: 900, startPoint y: 201, endPoint x: 1186, endPoint y: 208, distance: 285.8
type input "2"
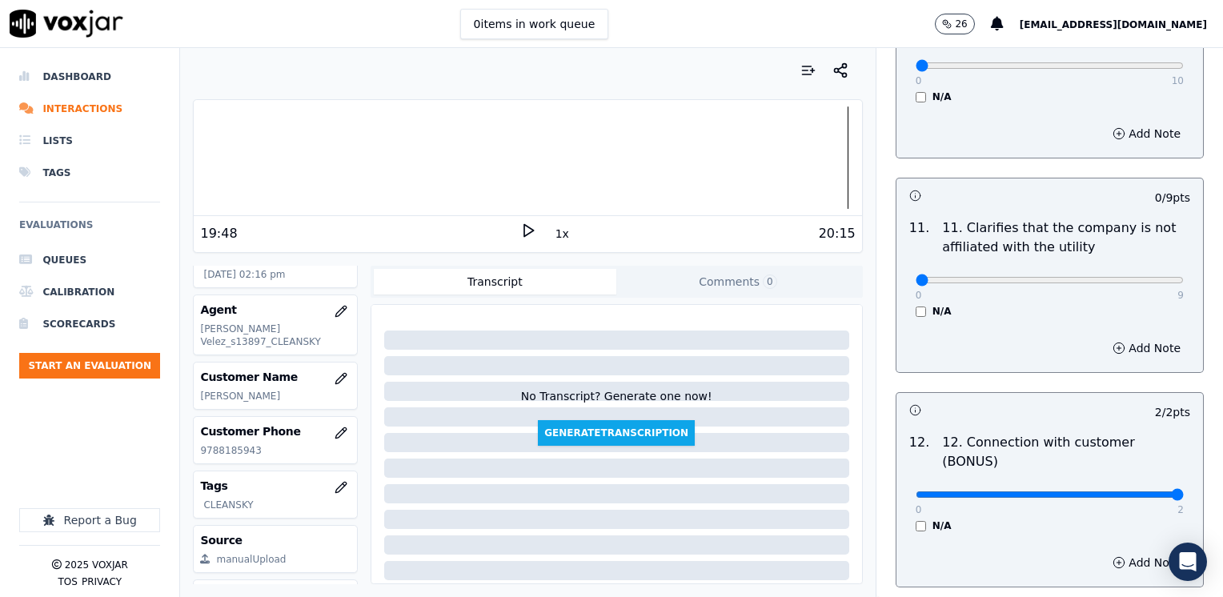
scroll to position [2288, 0]
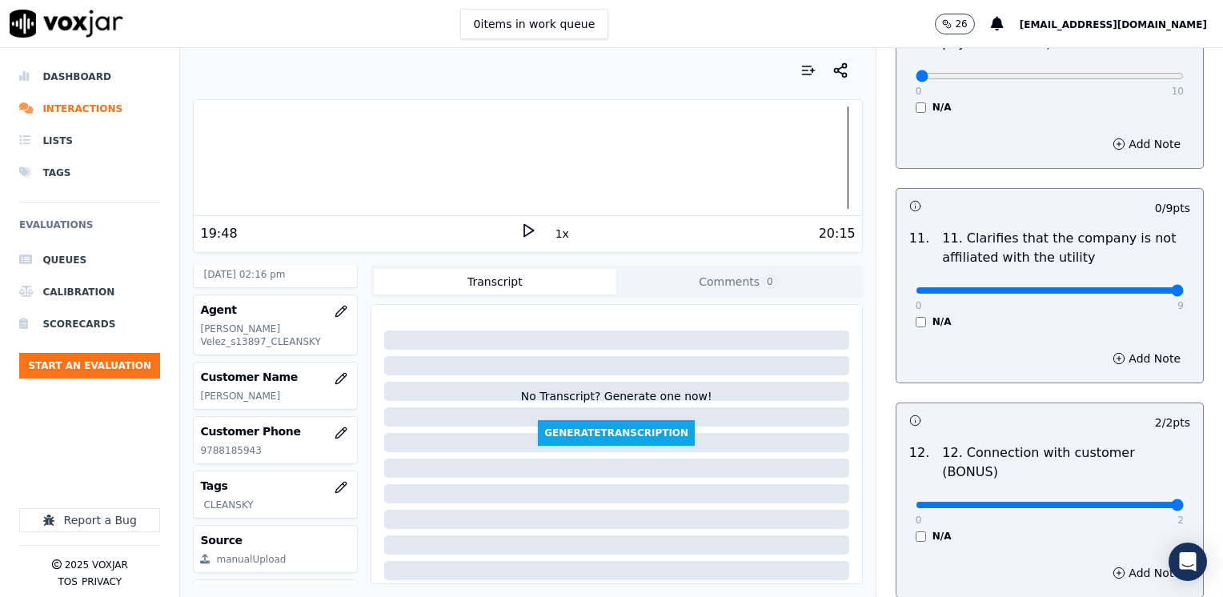
drag, startPoint x: 911, startPoint y: 245, endPoint x: 1225, endPoint y: 245, distance: 314.5
type input "9"
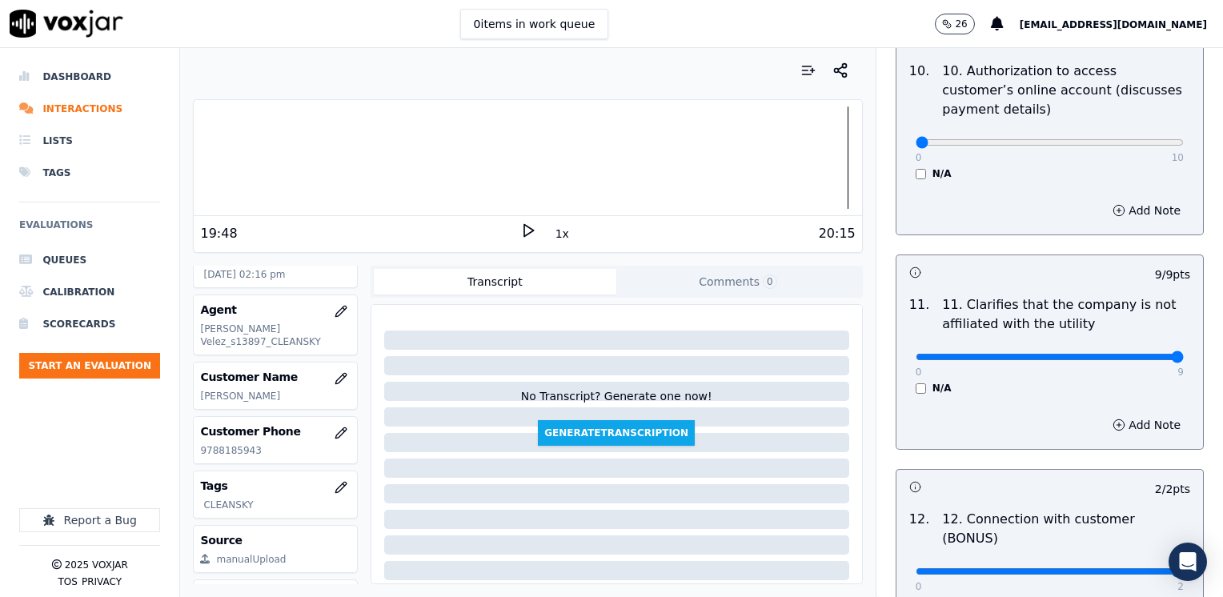
scroll to position [2048, 0]
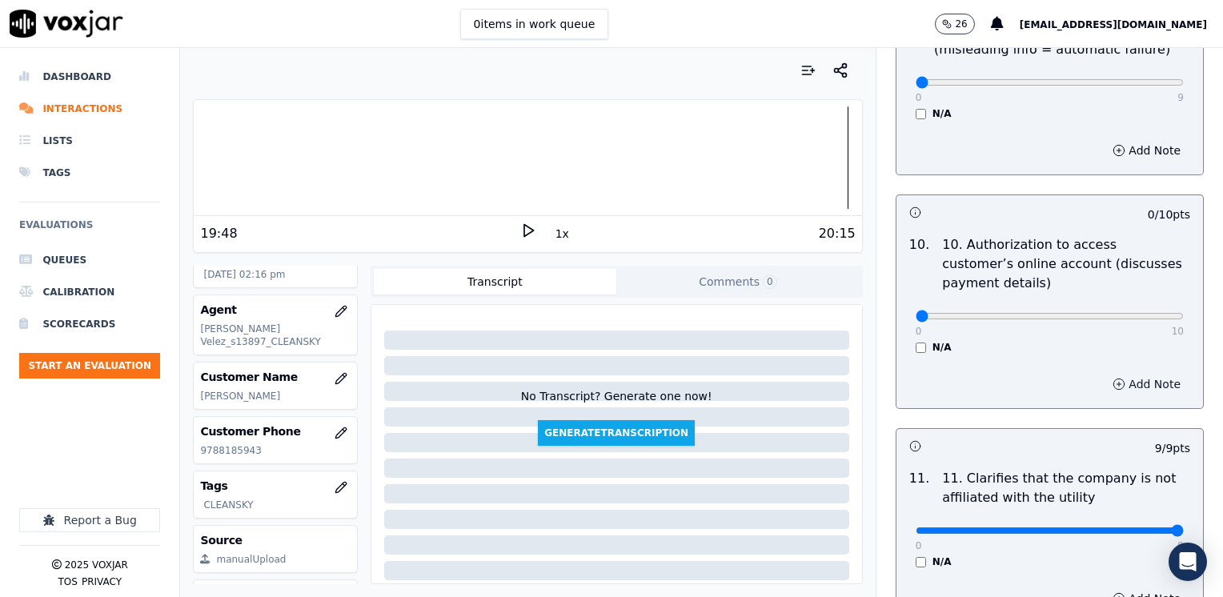
click at [1120, 373] on button "Add Note" at bounding box center [1146, 384] width 87 height 22
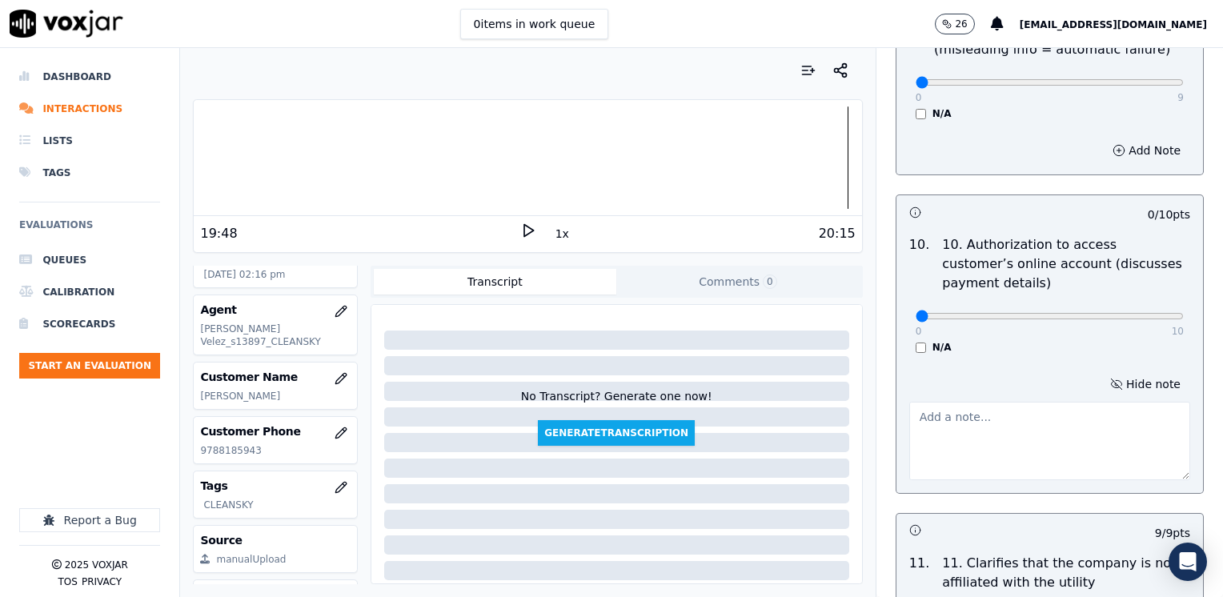
drag, startPoint x: 1020, startPoint y: 389, endPoint x: 979, endPoint y: 379, distance: 41.9
click at [1008, 402] on textarea at bounding box center [1049, 441] width 281 height 78
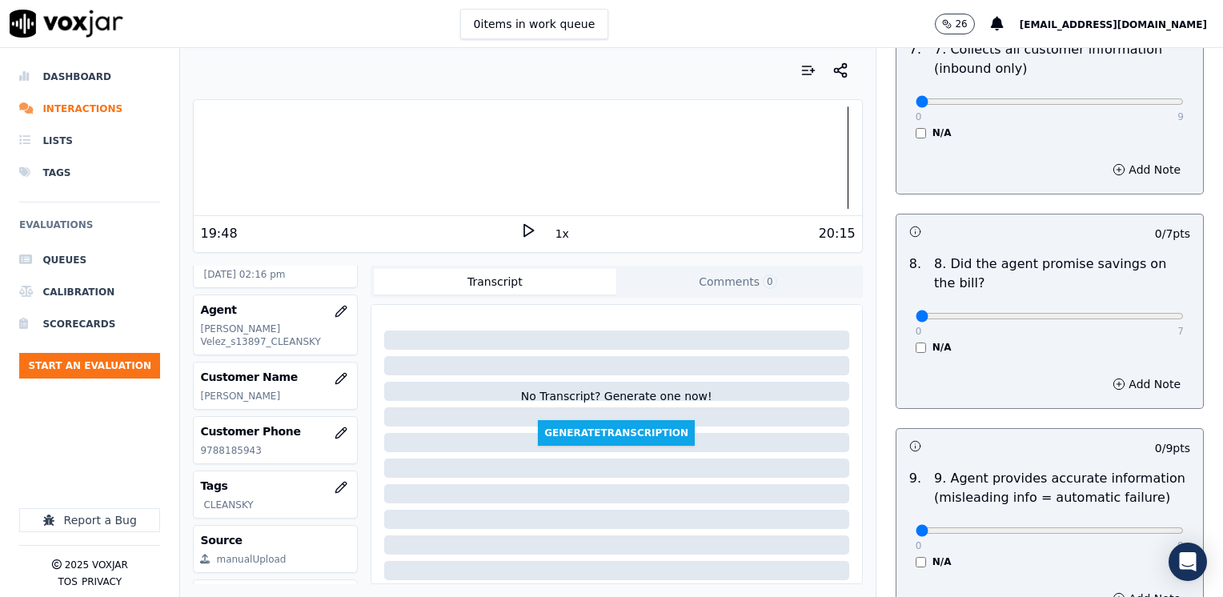
type textarea "Does not ask authorization to access cx online account"
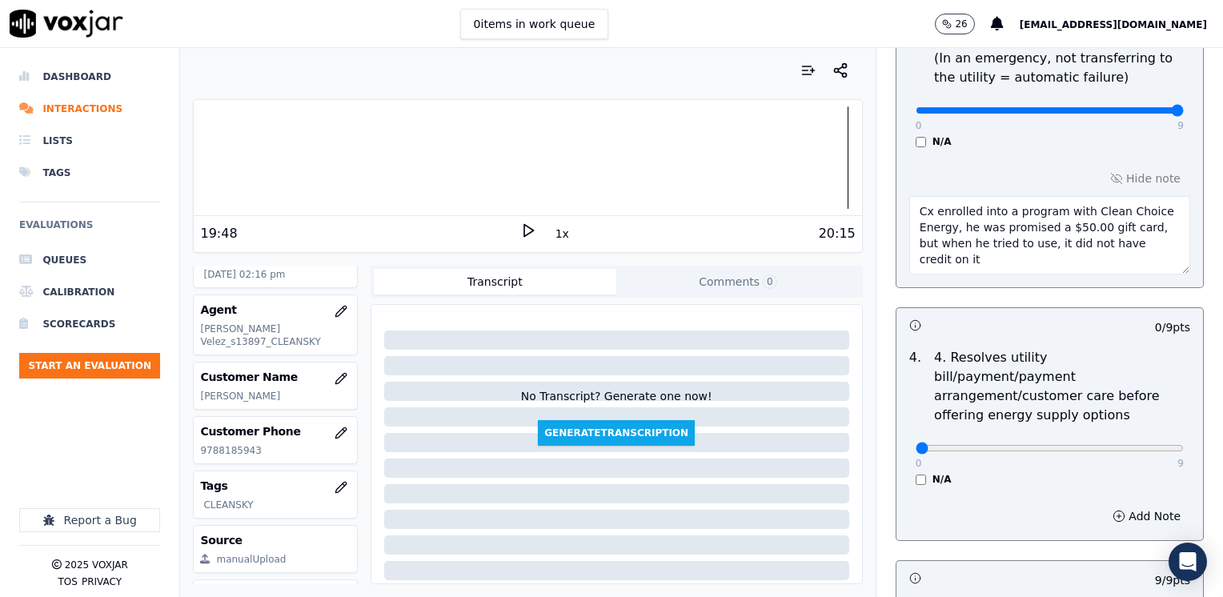
scroll to position [559, 0]
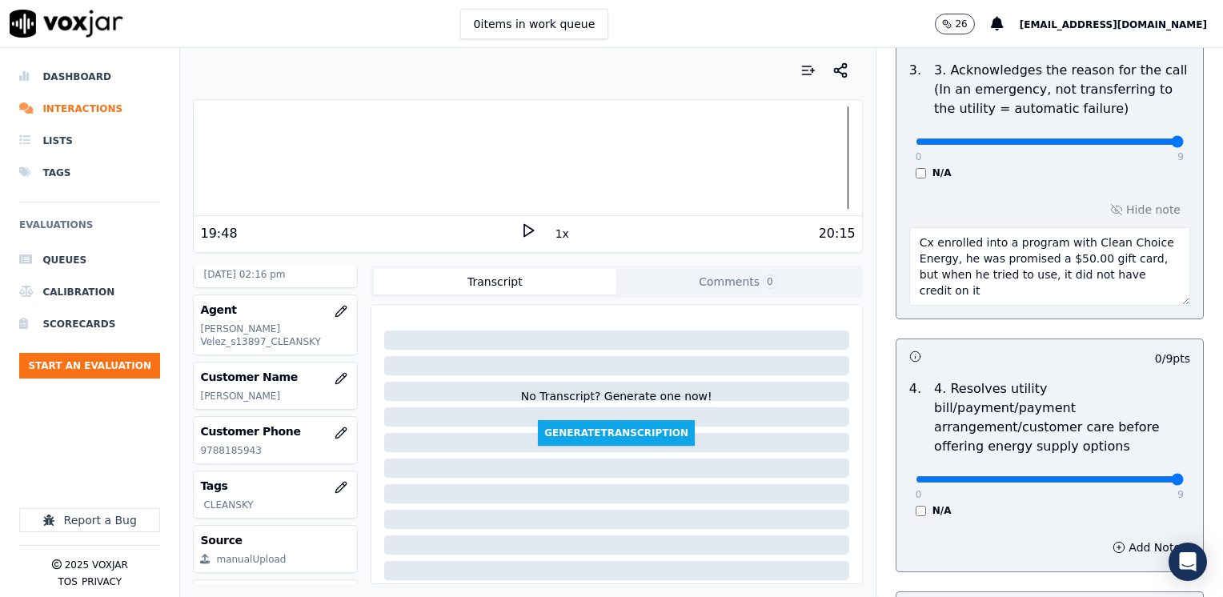
drag, startPoint x: 905, startPoint y: 455, endPoint x: 1225, endPoint y: 437, distance: 320.6
type input "9"
click at [1119, 536] on button "Add Note" at bounding box center [1146, 547] width 87 height 22
click at [1020, 528] on div "Hide note" at bounding box center [1049, 589] width 307 height 133
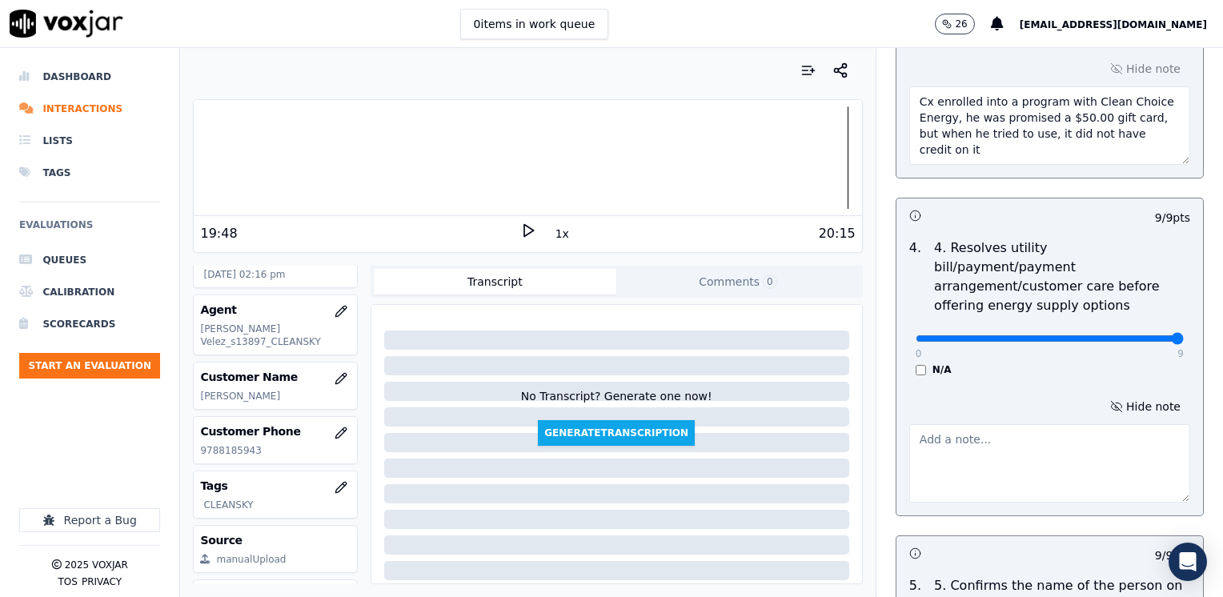
scroll to position [719, 0]
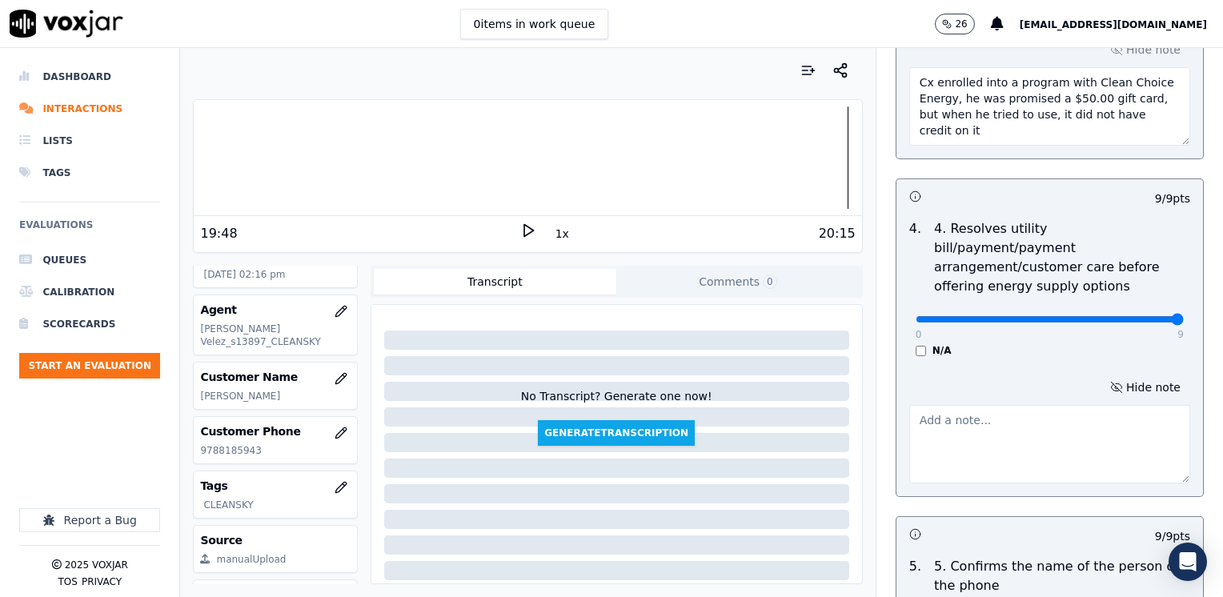
click at [1024, 405] on textarea at bounding box center [1049, 444] width 281 height 78
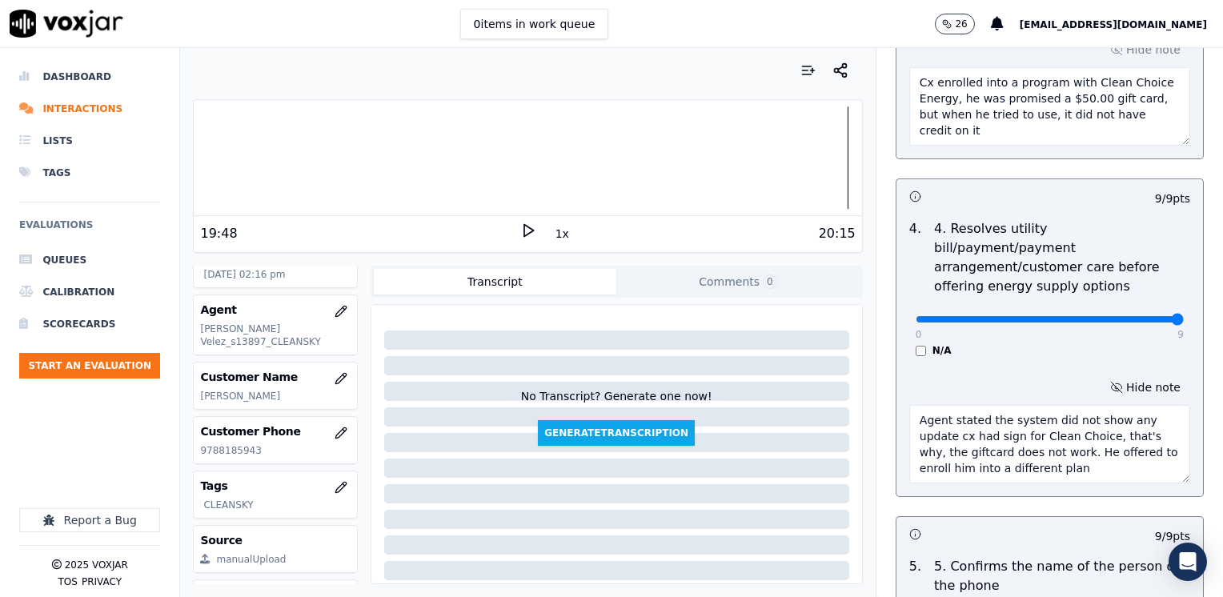
drag, startPoint x: 941, startPoint y: 428, endPoint x: 993, endPoint y: 421, distance: 52.5
click at [994, 421] on textarea "Agent stated the system did not show any update cx had sign for Clean Choice, t…" at bounding box center [1049, 444] width 281 height 78
click at [936, 431] on textarea "Agent stated the system did not show any update cx had sign for Clean Choice, t…" at bounding box center [1049, 444] width 281 height 78
click at [1068, 427] on textarea "Agent stated the system did not show any update cx had sign for Clean Choice, t…" at bounding box center [1049, 444] width 281 height 78
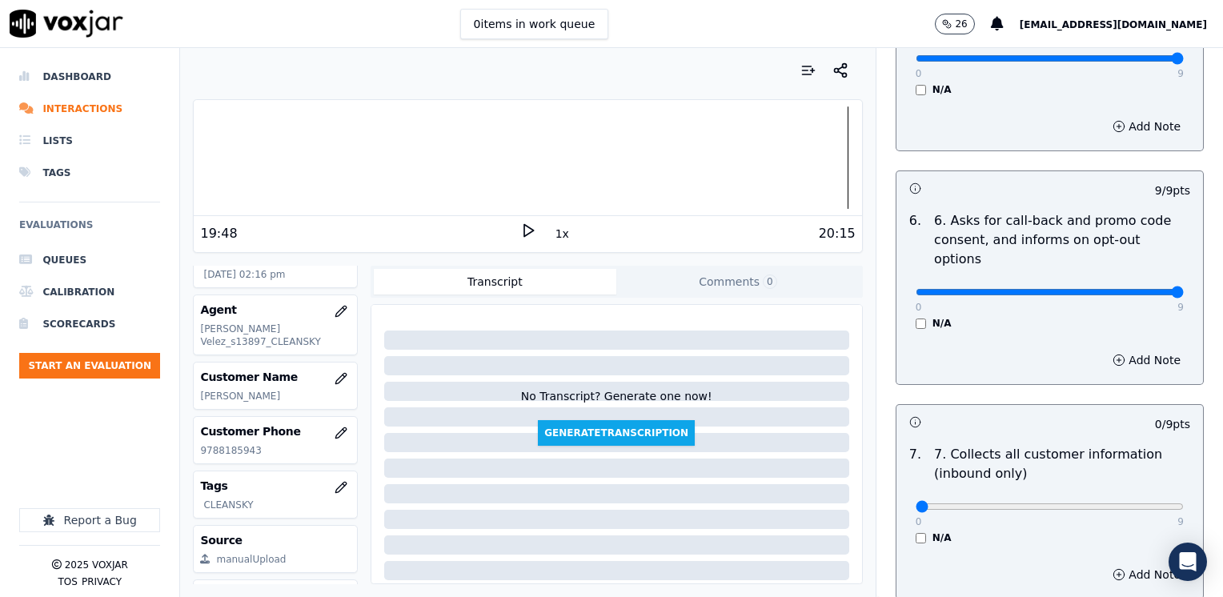
scroll to position [1600, 0]
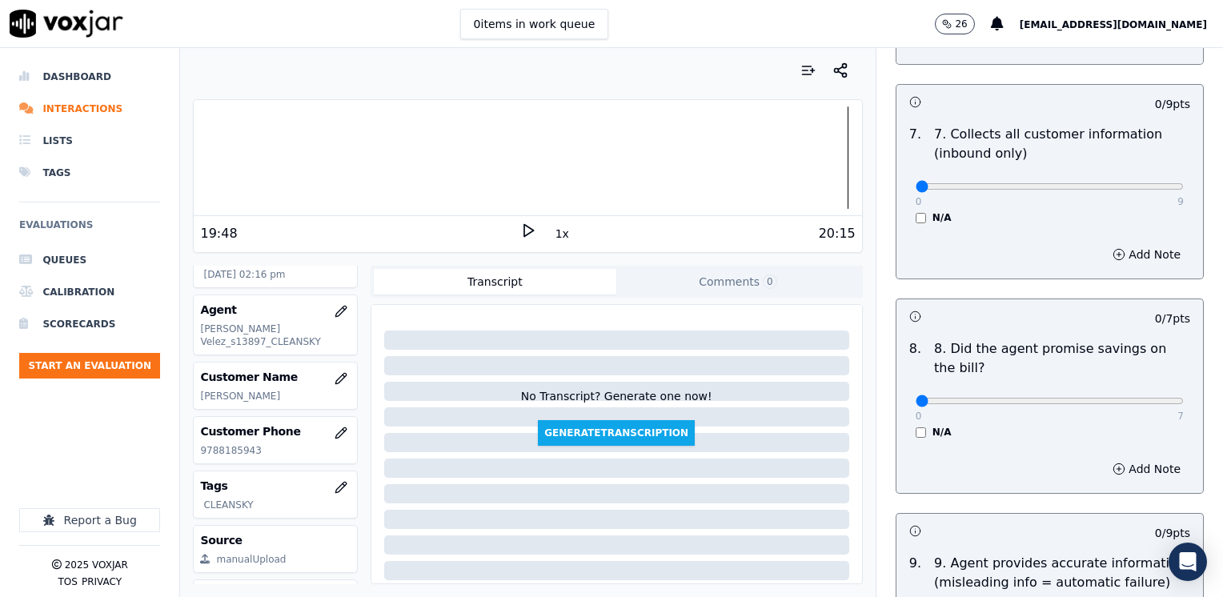
type textarea "Agent stated the system did not show any update cx had sign for Clean Choice, t…"
type input "8"
click at [1118, 243] on button "Add Note" at bounding box center [1146, 254] width 87 height 22
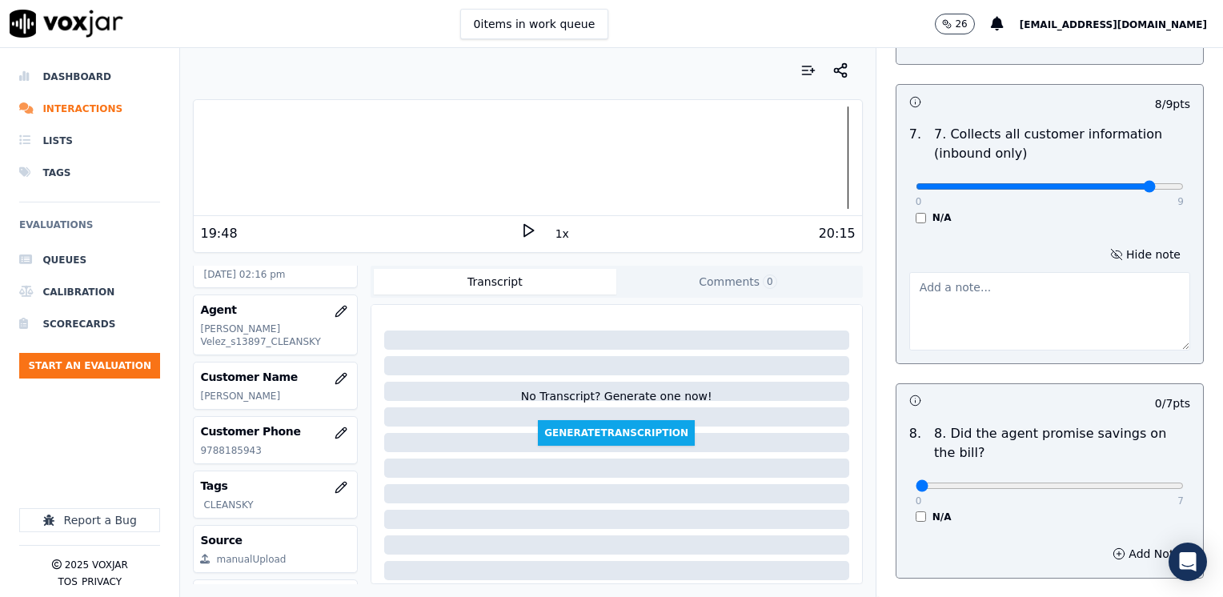
drag, startPoint x: 1031, startPoint y: 354, endPoint x: 1016, endPoint y: 297, distance: 58.8
click at [1031, 384] on div "0 / 7 pts" at bounding box center [1049, 401] width 307 height 34
click at [1007, 272] on textarea at bounding box center [1049, 311] width 281 height 78
type textarea "Make sure to confirm full service address, and the name as it appears on the bi…"
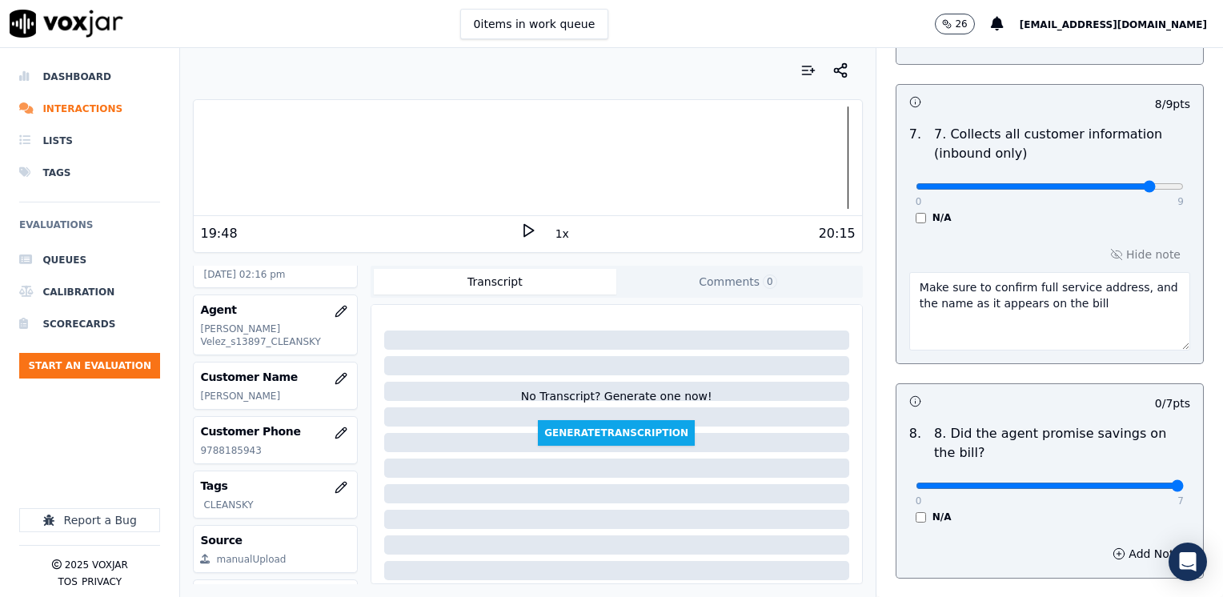
drag, startPoint x: 903, startPoint y: 443, endPoint x: 1225, endPoint y: 431, distance: 322.8
type input "7"
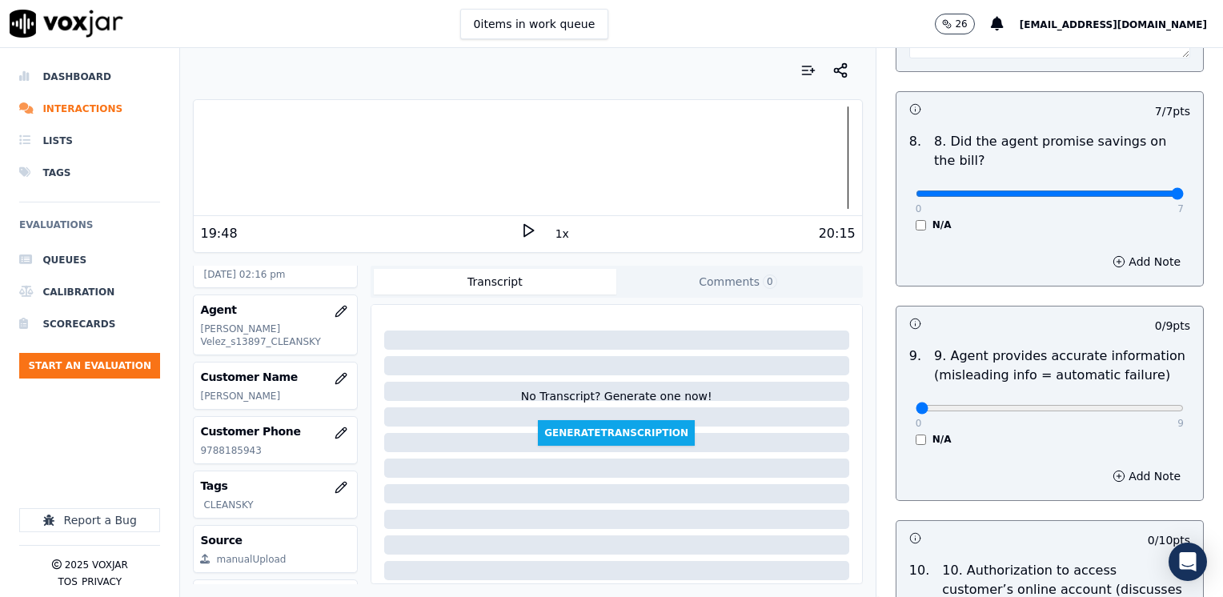
scroll to position [1920, 0]
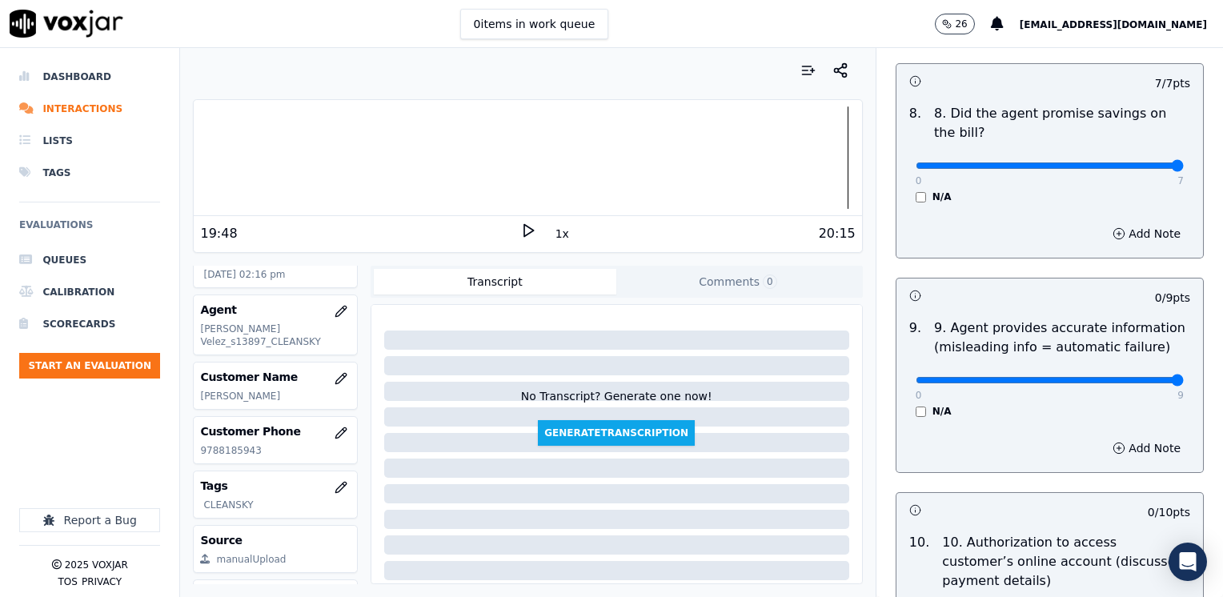
drag, startPoint x: 900, startPoint y: 338, endPoint x: 1225, endPoint y: 338, distance: 324.9
type input "9"
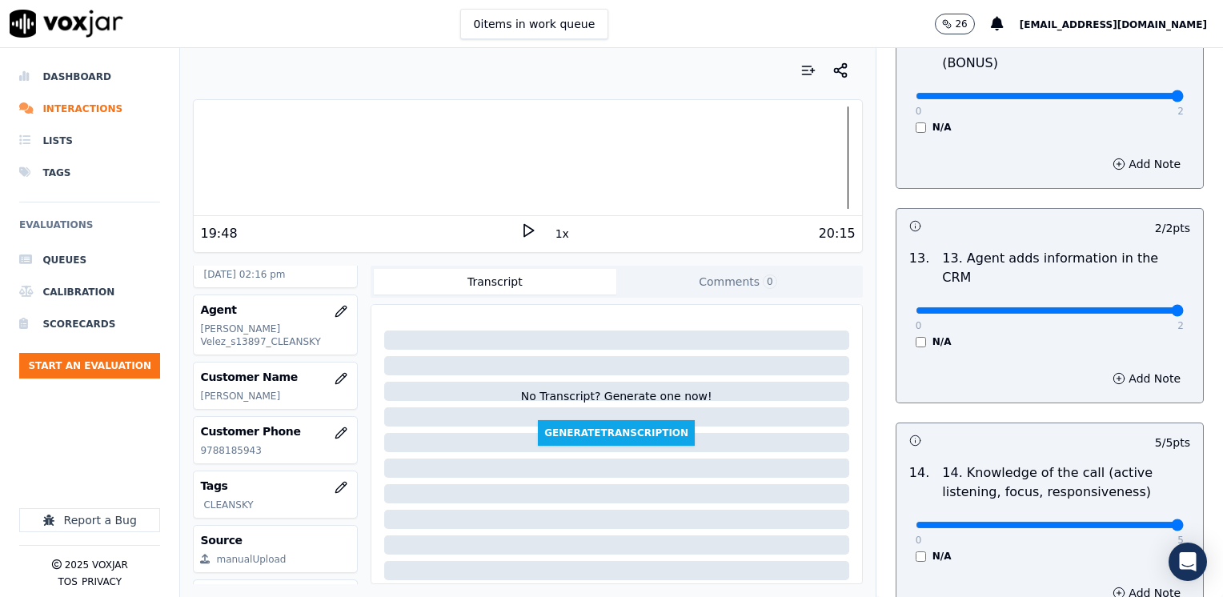
scroll to position [3022, 0]
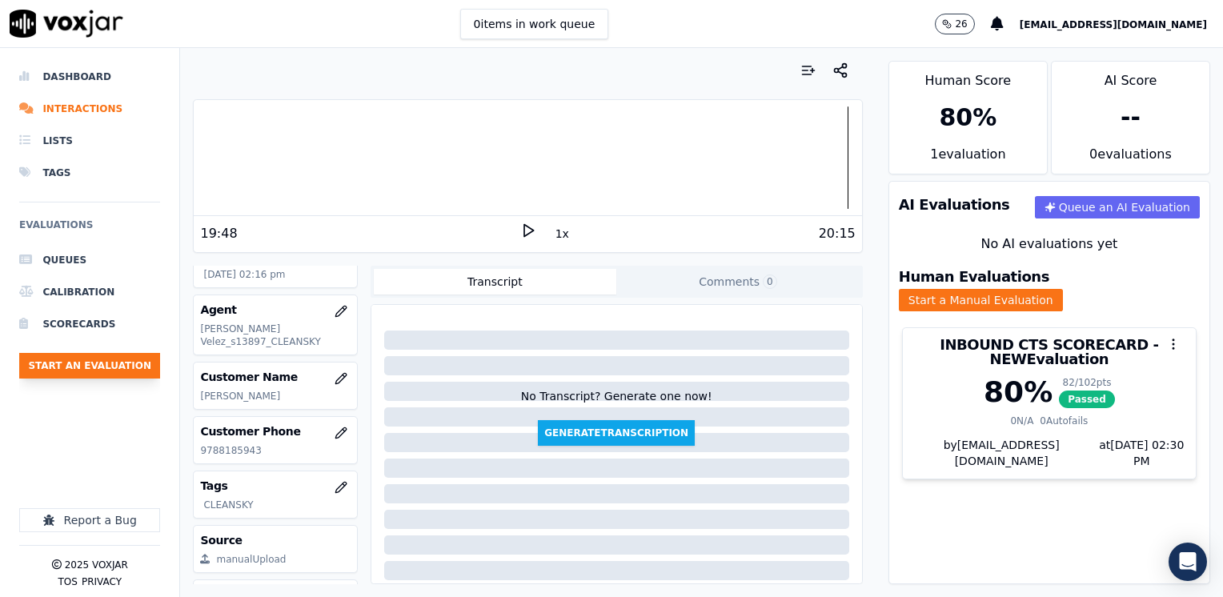
click at [54, 367] on button "Start an Evaluation" at bounding box center [89, 366] width 141 height 26
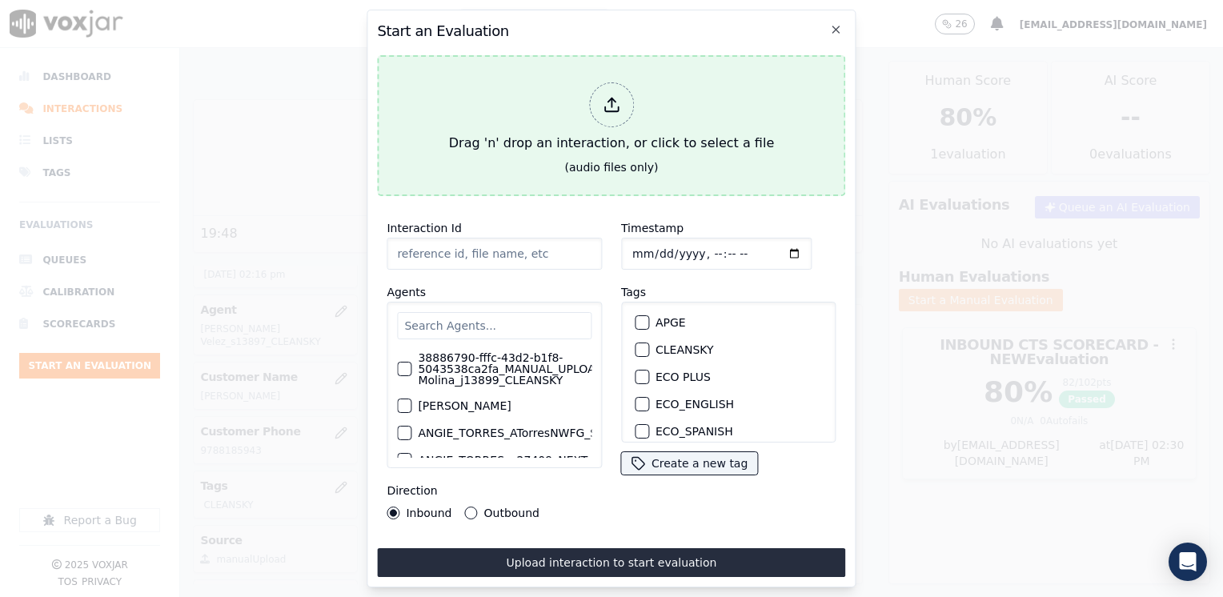
click at [602, 106] on div at bounding box center [611, 104] width 45 height 45
type input "20250822-140047_5133700362-[PERSON_NAME] all.mp3"
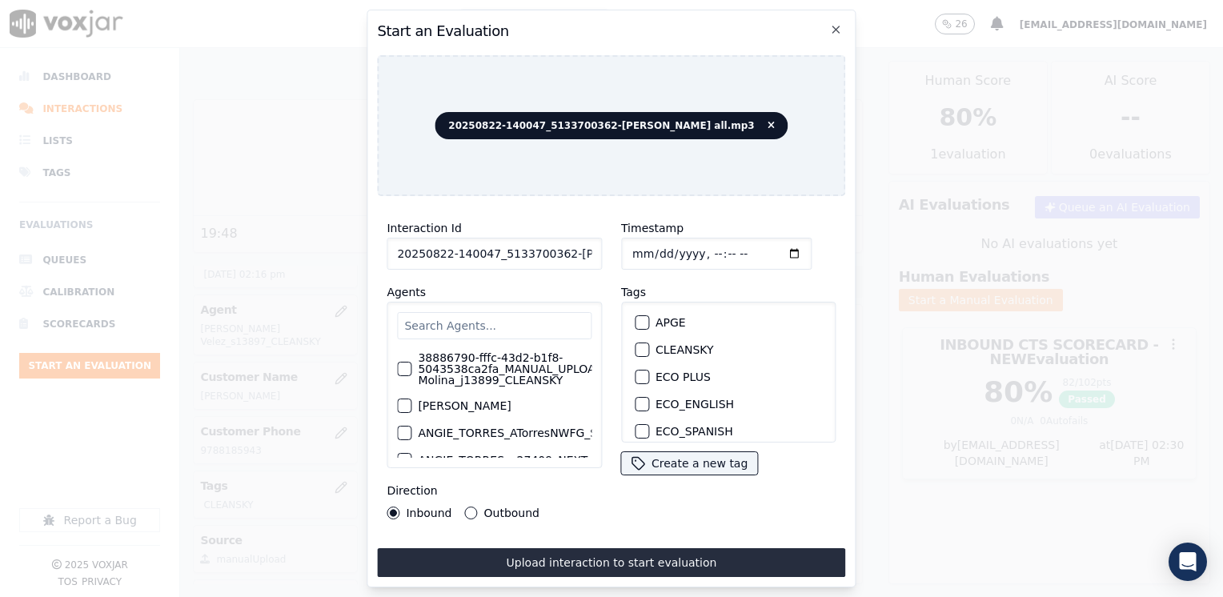
click at [494, 315] on input "text" at bounding box center [494, 325] width 194 height 27
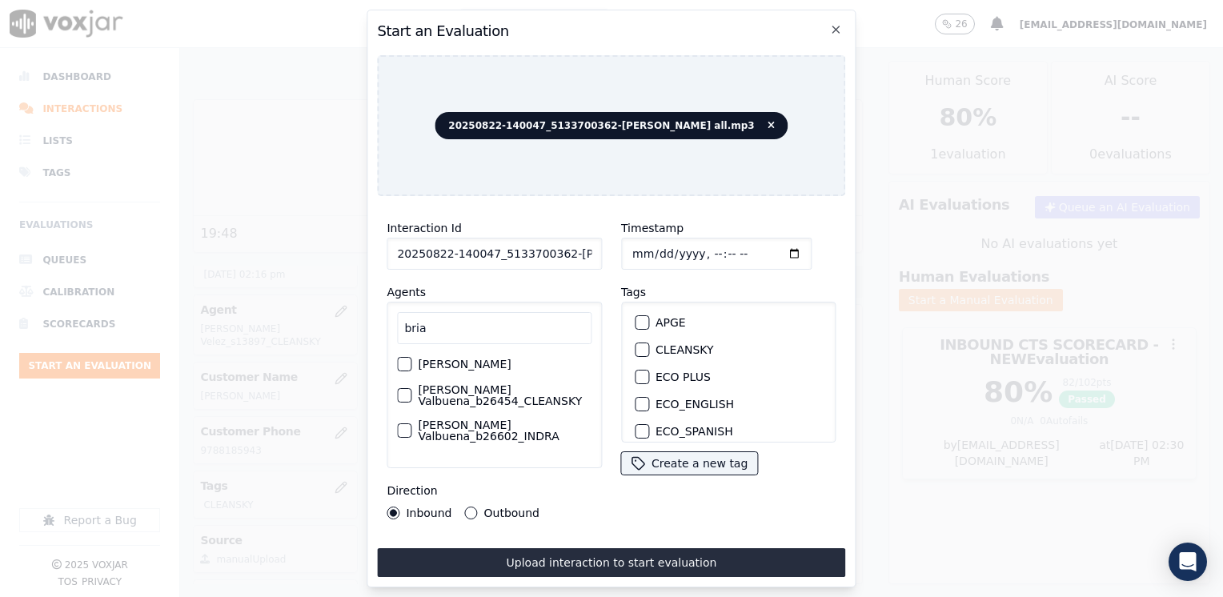
type input "bria"
click at [511, 411] on div "[PERSON_NAME] Valbuena_b26454_CLEANSKY" at bounding box center [494, 395] width 194 height 35
click at [511, 403] on label "[PERSON_NAME] Valbuena_b26454_CLEANSKY" at bounding box center [505, 395] width 174 height 22
click at [411, 403] on button "[PERSON_NAME] Valbuena_b26454_CLEANSKY" at bounding box center [404, 395] width 14 height 14
click at [635, 344] on div "button" at bounding box center [640, 349] width 11 height 11
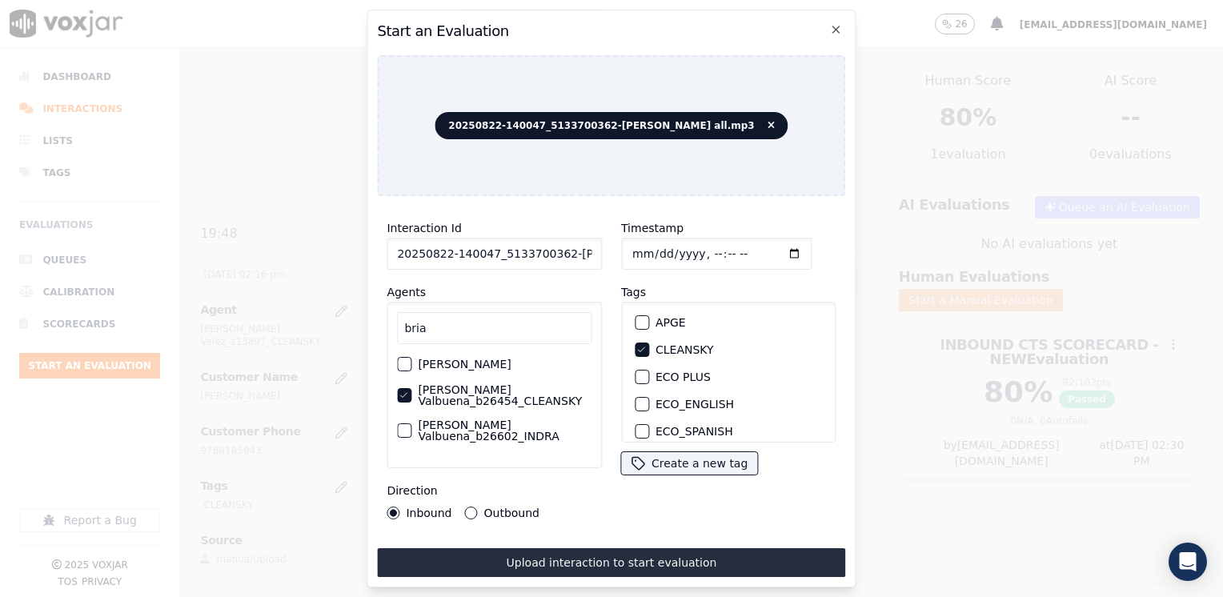
click at [773, 251] on input "Timestamp" at bounding box center [716, 254] width 190 height 32
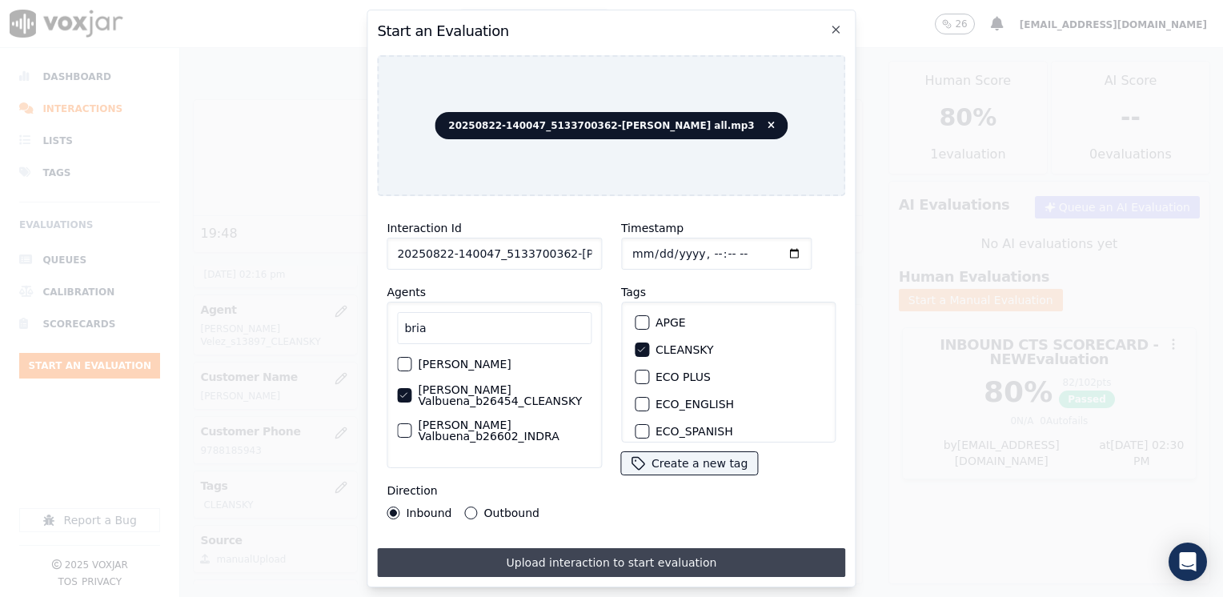
type input "[DATE]T14:41"
click at [532, 553] on button "Upload interaction to start evaluation" at bounding box center [611, 562] width 468 height 29
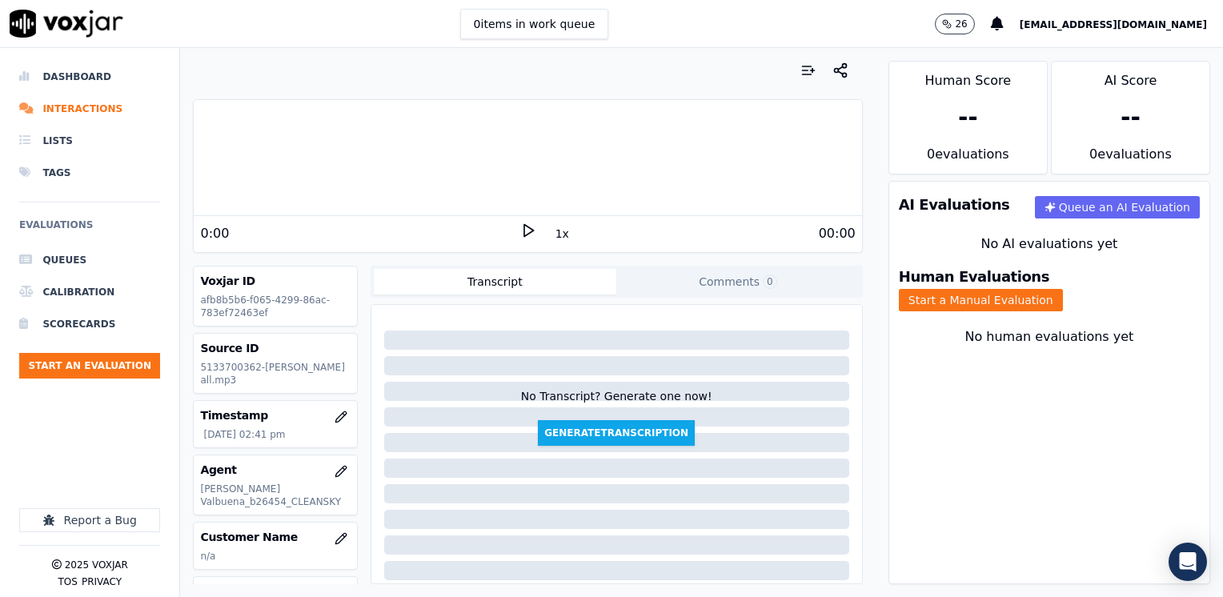
click at [520, 229] on icon at bounding box center [528, 230] width 16 height 16
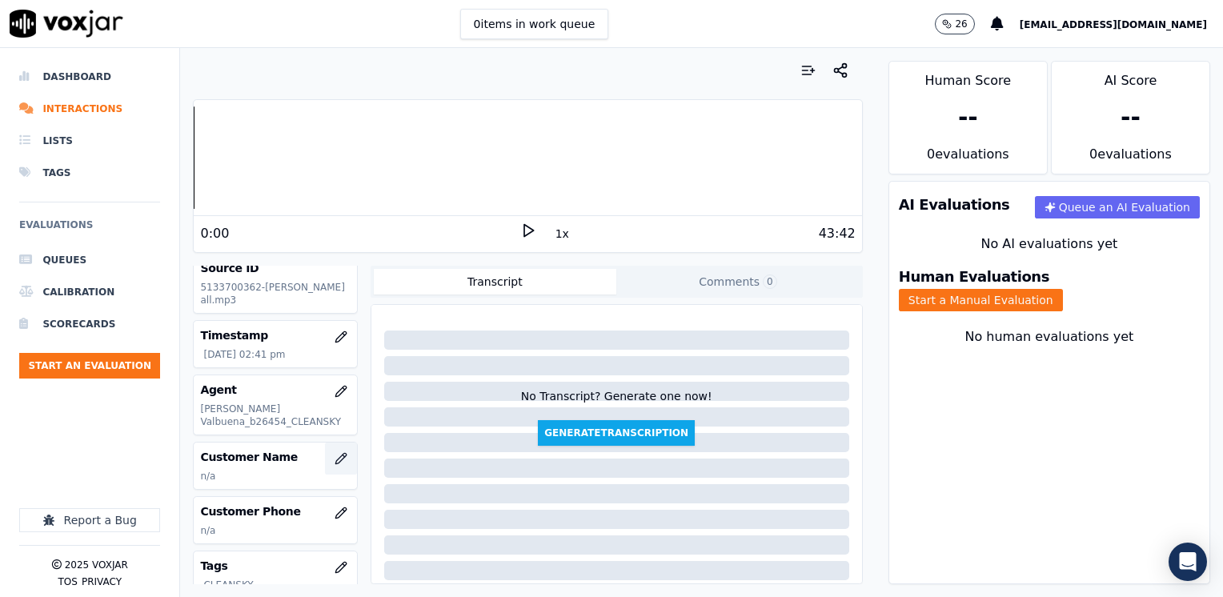
scroll to position [160, 0]
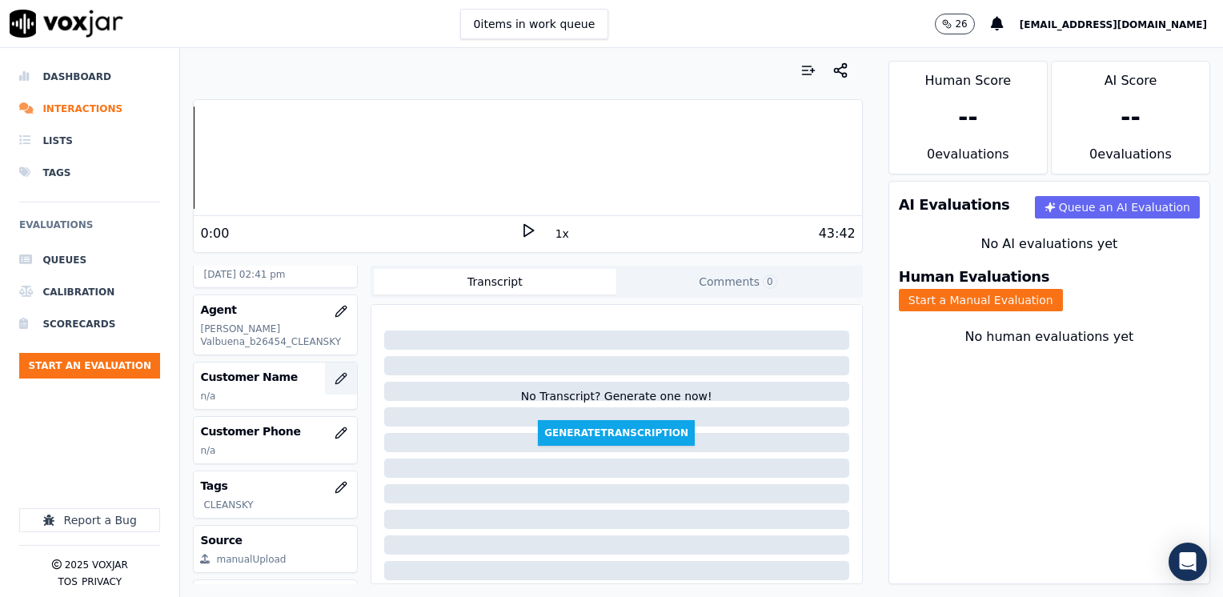
click at [335, 374] on icon "button" at bounding box center [341, 378] width 13 height 13
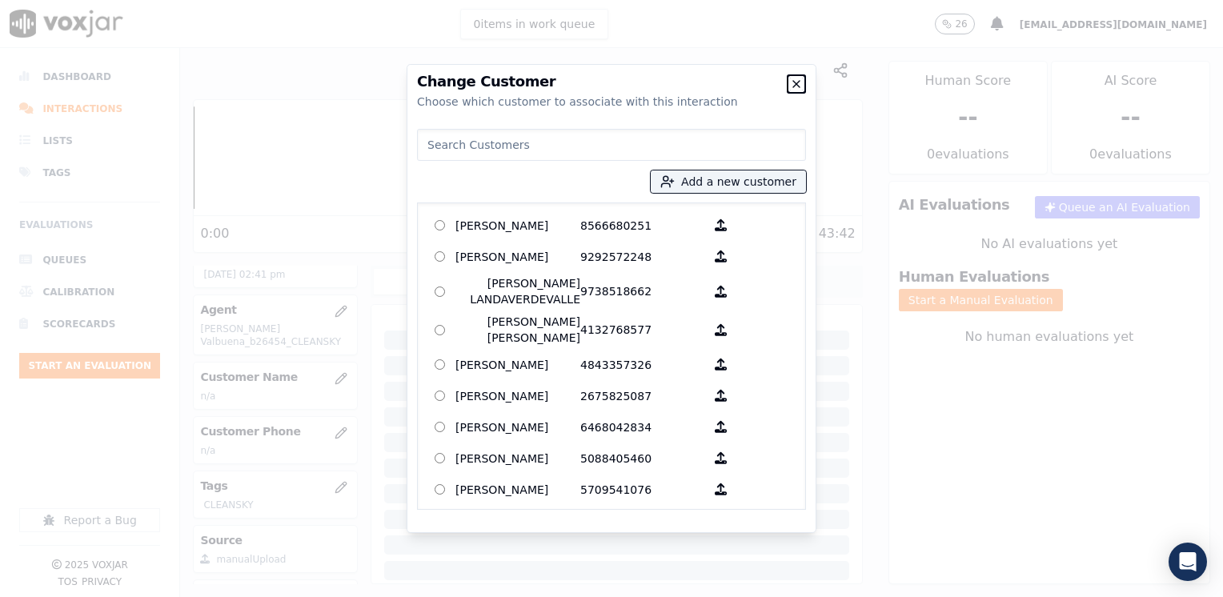
click at [793, 80] on icon "button" at bounding box center [796, 84] width 13 height 13
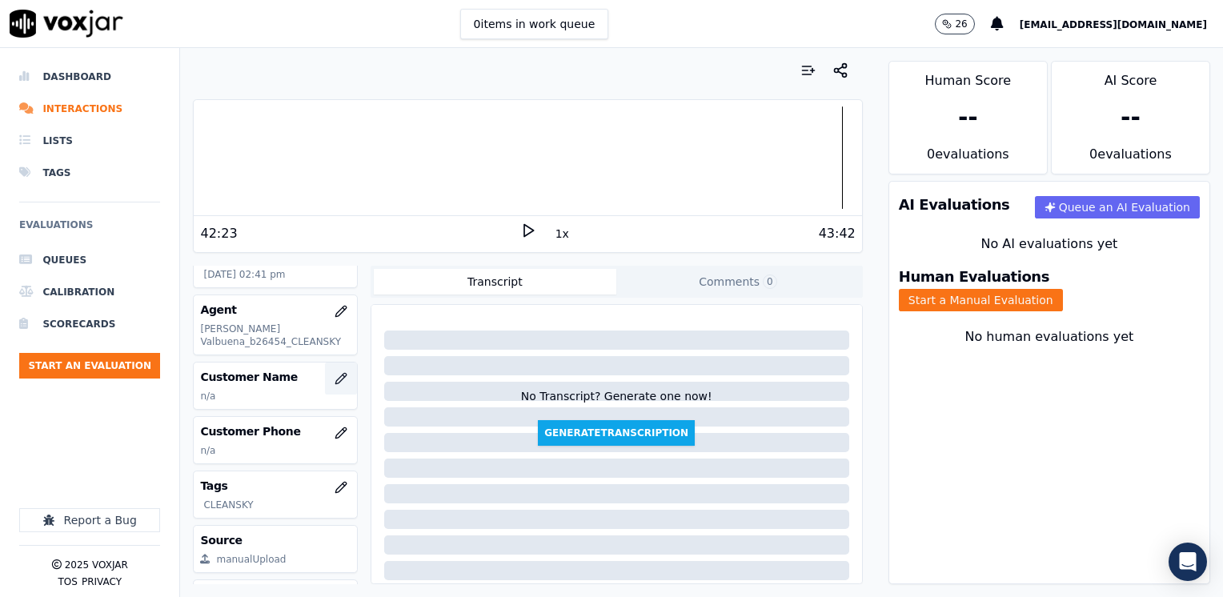
click at [335, 381] on icon "button" at bounding box center [341, 378] width 13 height 13
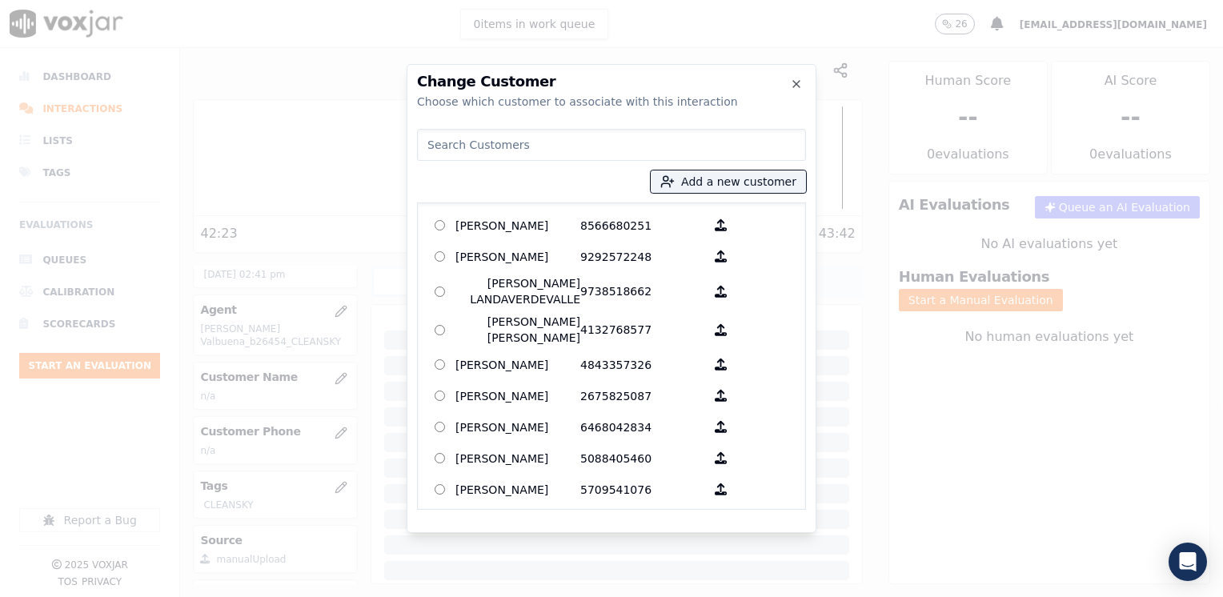
click at [538, 140] on input at bounding box center [611, 145] width 389 height 32
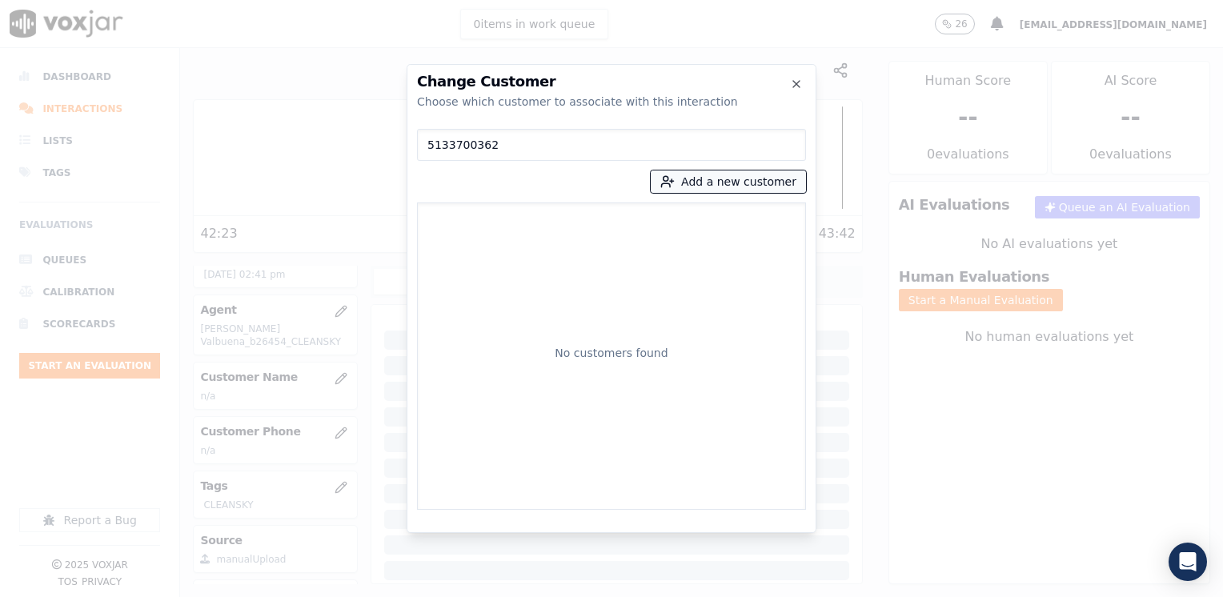
type input "5133700362"
click at [729, 179] on button "Add a new customer" at bounding box center [728, 181] width 155 height 22
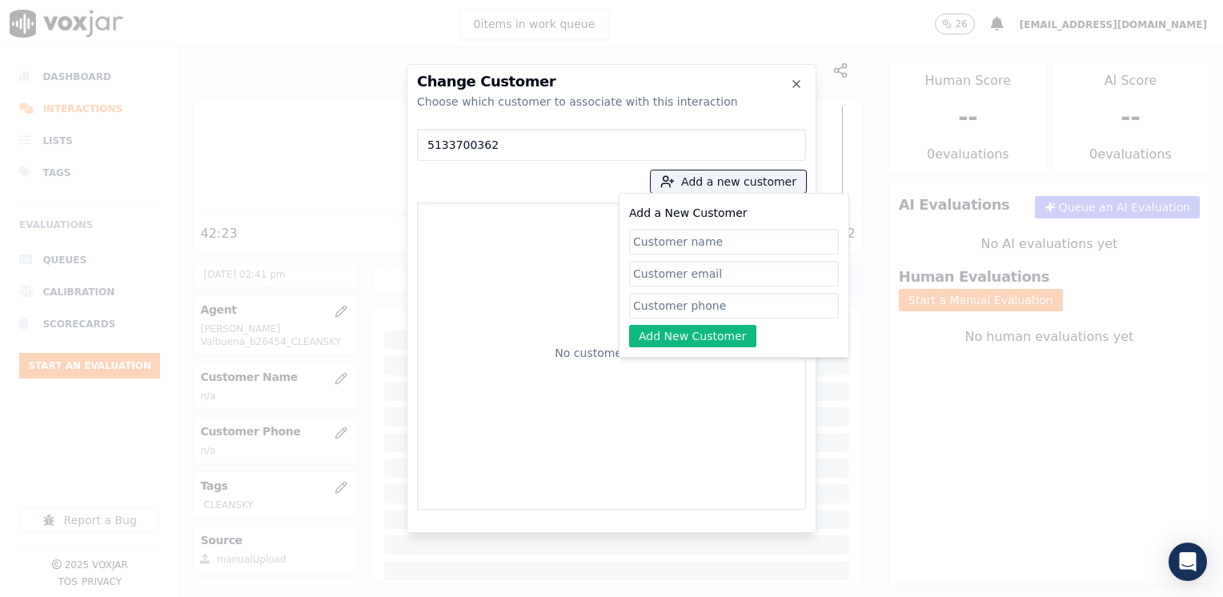
click at [704, 302] on input "Add a New Customer" at bounding box center [734, 306] width 210 height 26
paste input "5133700362"
type input "5133700362"
click at [747, 242] on input "Add a New Customer" at bounding box center [734, 242] width 210 height 26
paste input "[PERSON_NAME]"
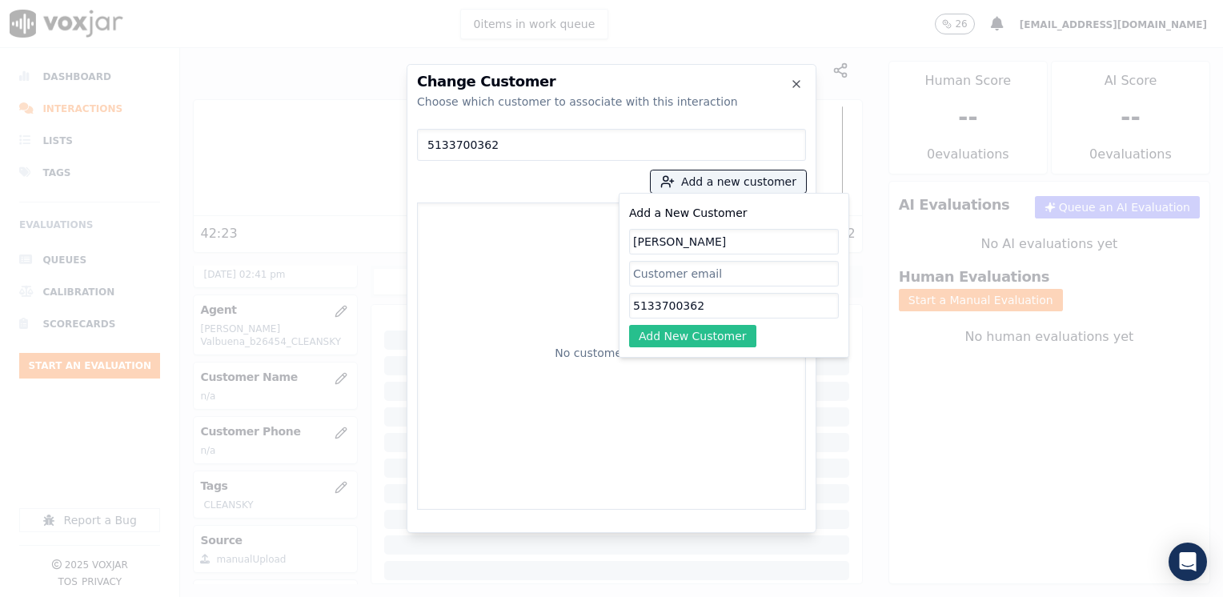
type input "[PERSON_NAME]"
click at [707, 341] on button "Add New Customer" at bounding box center [692, 336] width 127 height 22
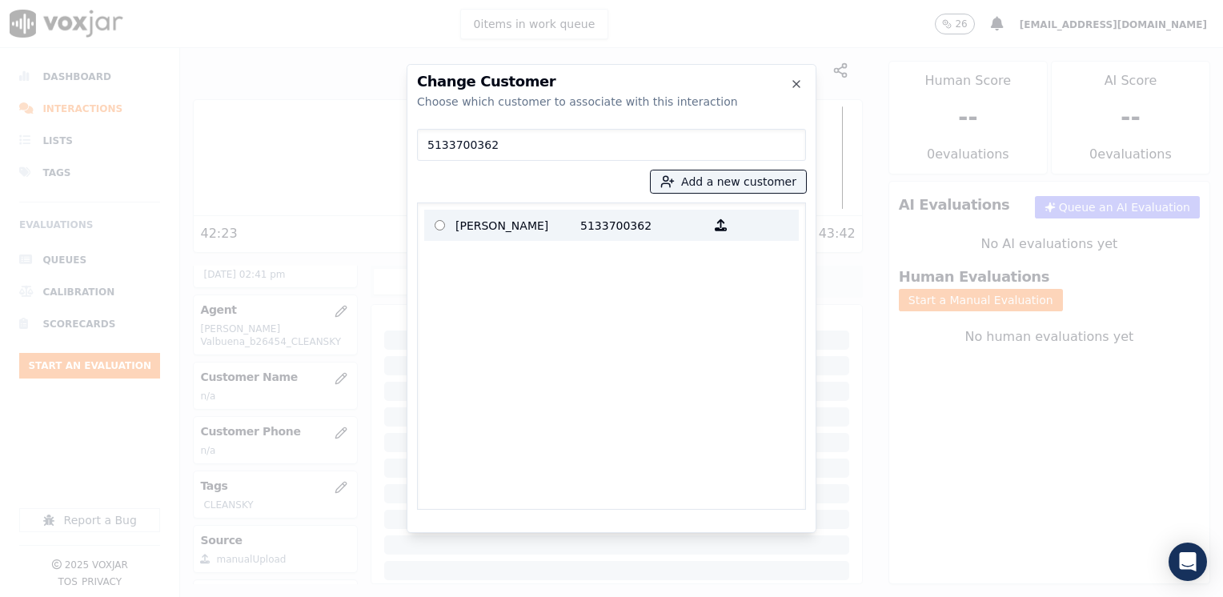
click at [605, 219] on p "5133700362" at bounding box center [642, 225] width 125 height 25
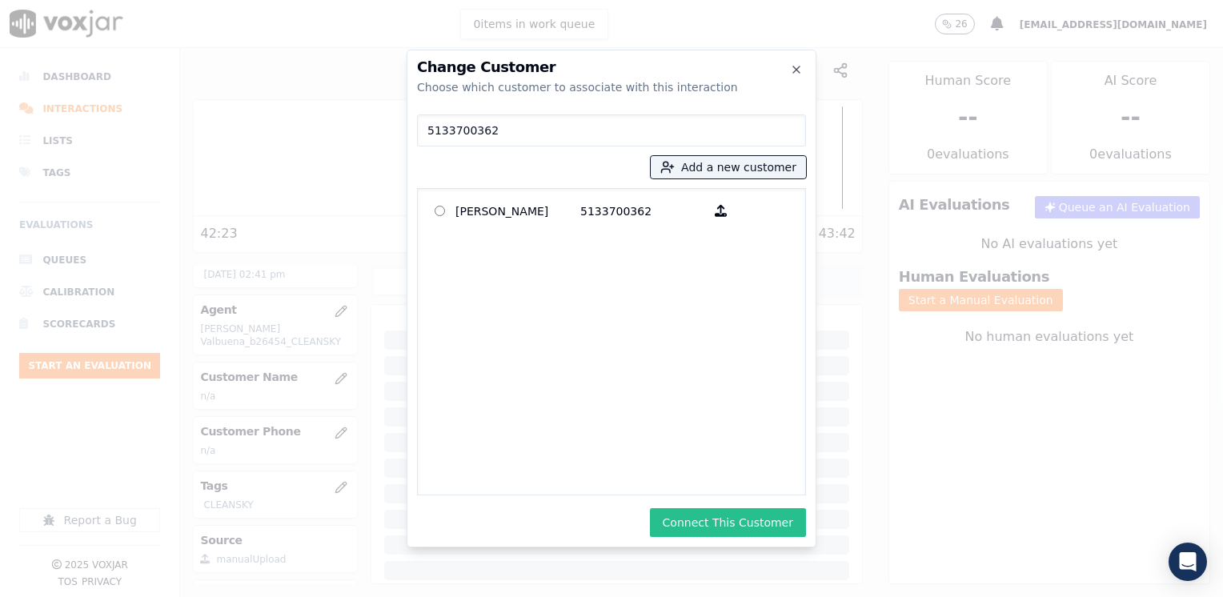
click at [711, 523] on button "Connect This Customer" at bounding box center [728, 522] width 156 height 29
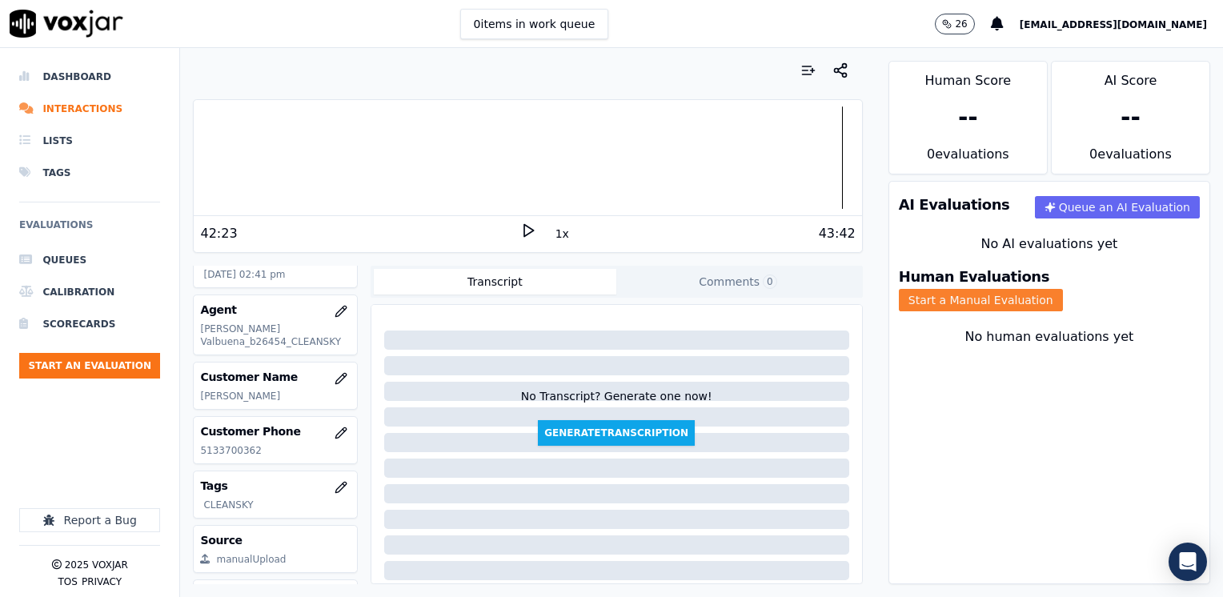
click at [1063, 289] on button "Start a Manual Evaluation" at bounding box center [981, 300] width 164 height 22
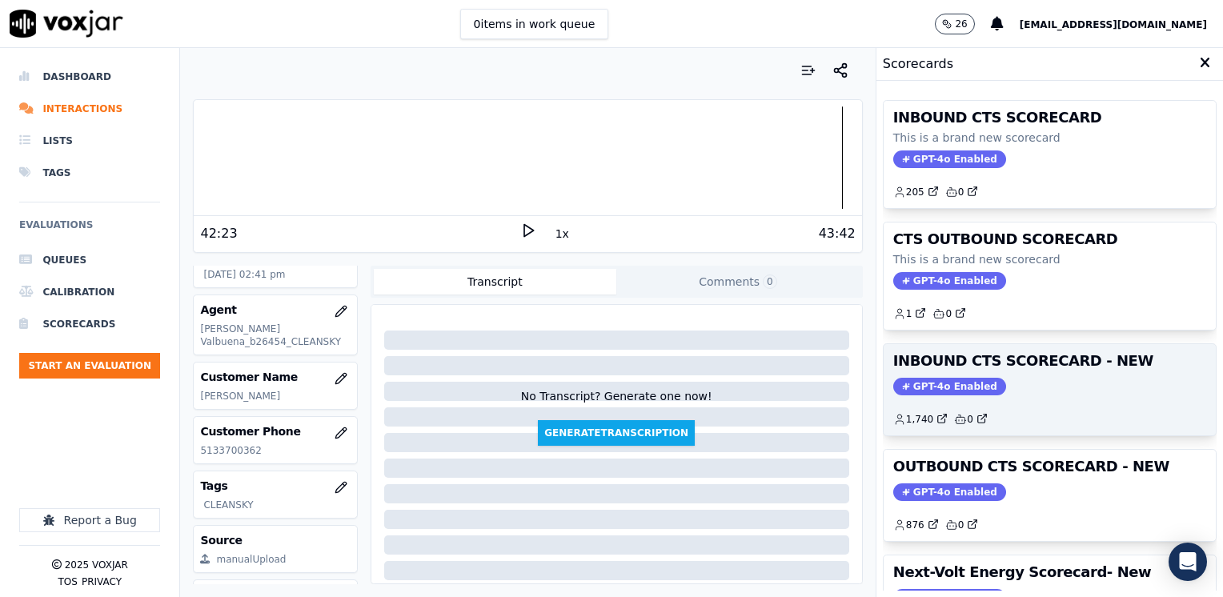
click at [928, 396] on div "INBOUND CTS SCORECARD - NEW GPT-4o Enabled 1,740 0" at bounding box center [1050, 389] width 332 height 91
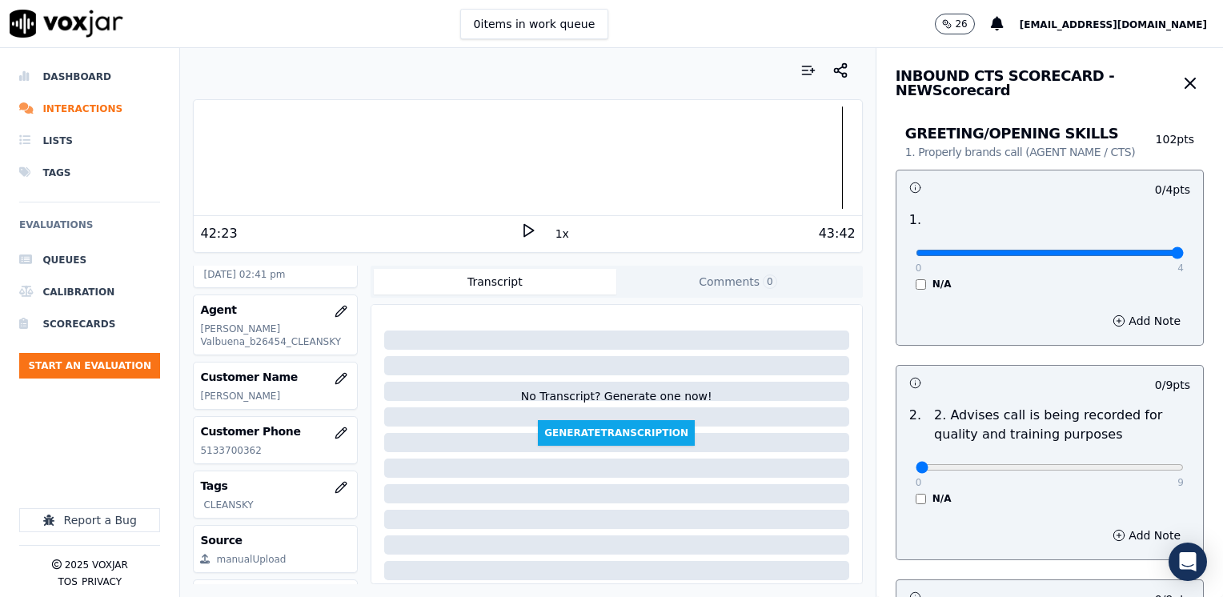
drag, startPoint x: 904, startPoint y: 255, endPoint x: 1222, endPoint y: 325, distance: 326.2
type input "4"
click at [1184, 256] on input "range" at bounding box center [1050, 253] width 268 height 6
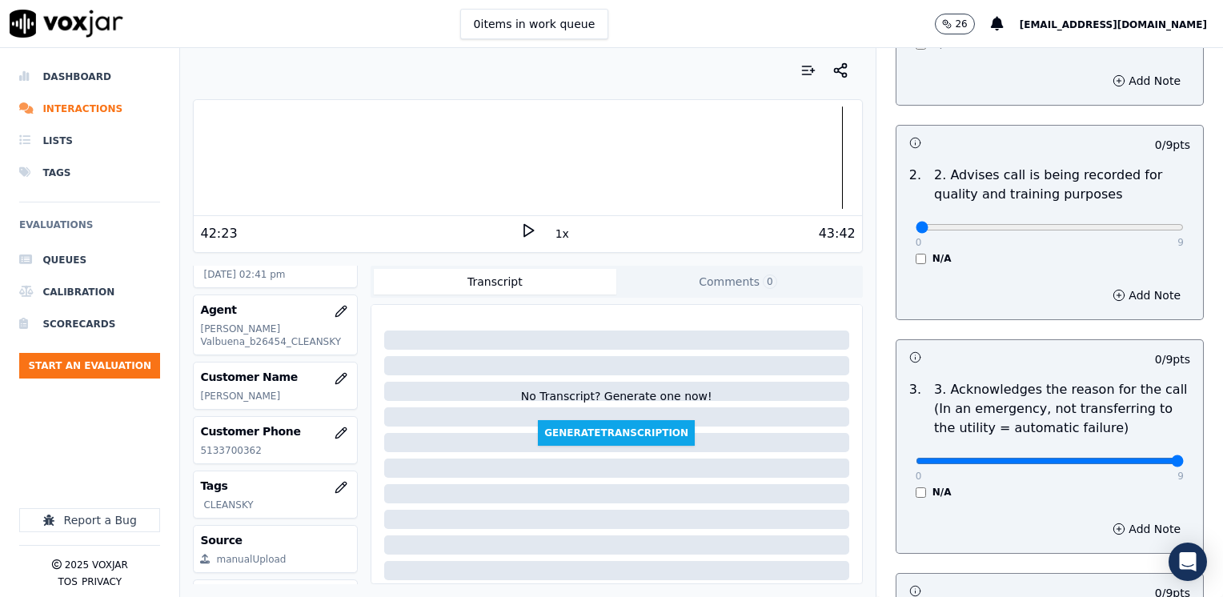
drag, startPoint x: 906, startPoint y: 459, endPoint x: 1225, endPoint y: 451, distance: 319.4
type input "9"
click at [1184, 16] on input "range" at bounding box center [1050, 13] width 268 height 6
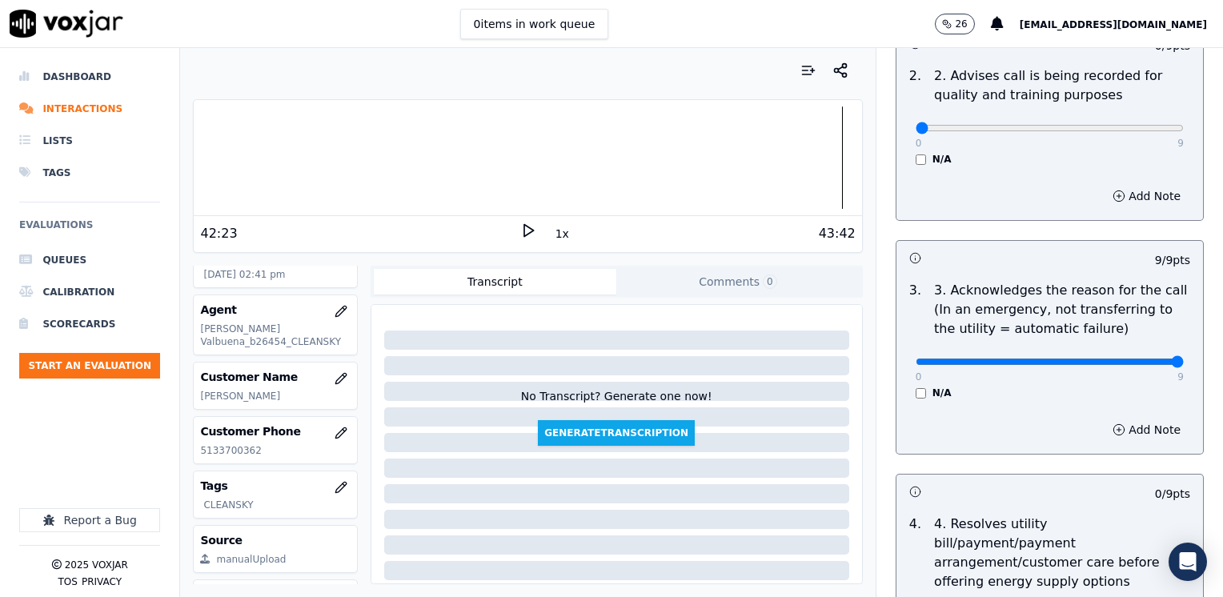
scroll to position [480, 0]
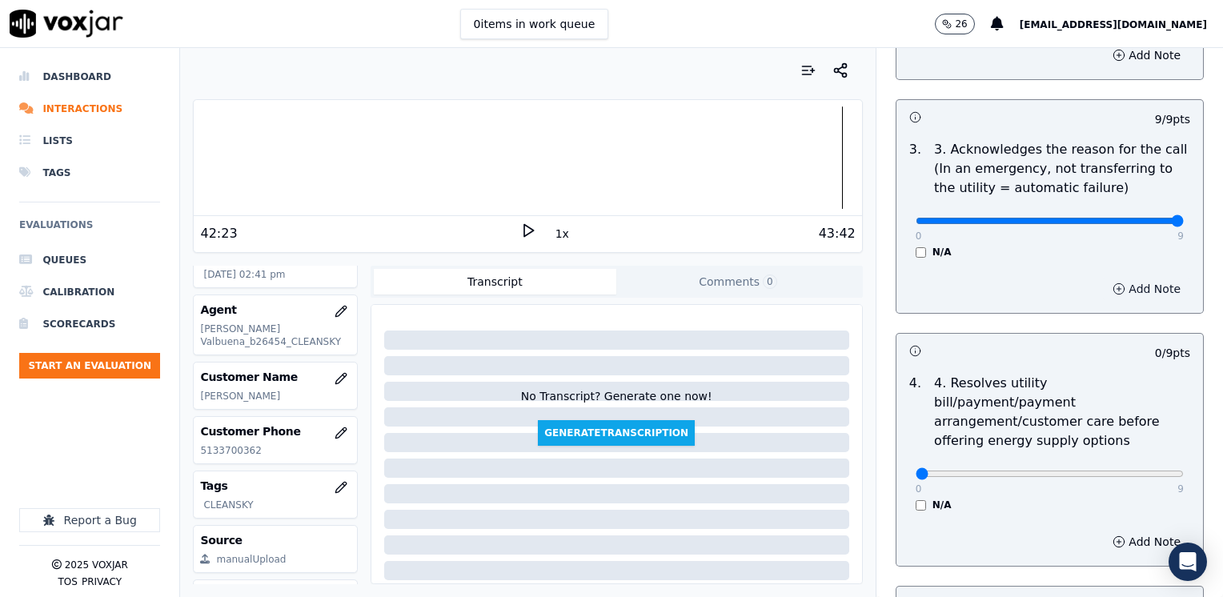
click at [1112, 288] on button "Add Note" at bounding box center [1146, 289] width 87 height 22
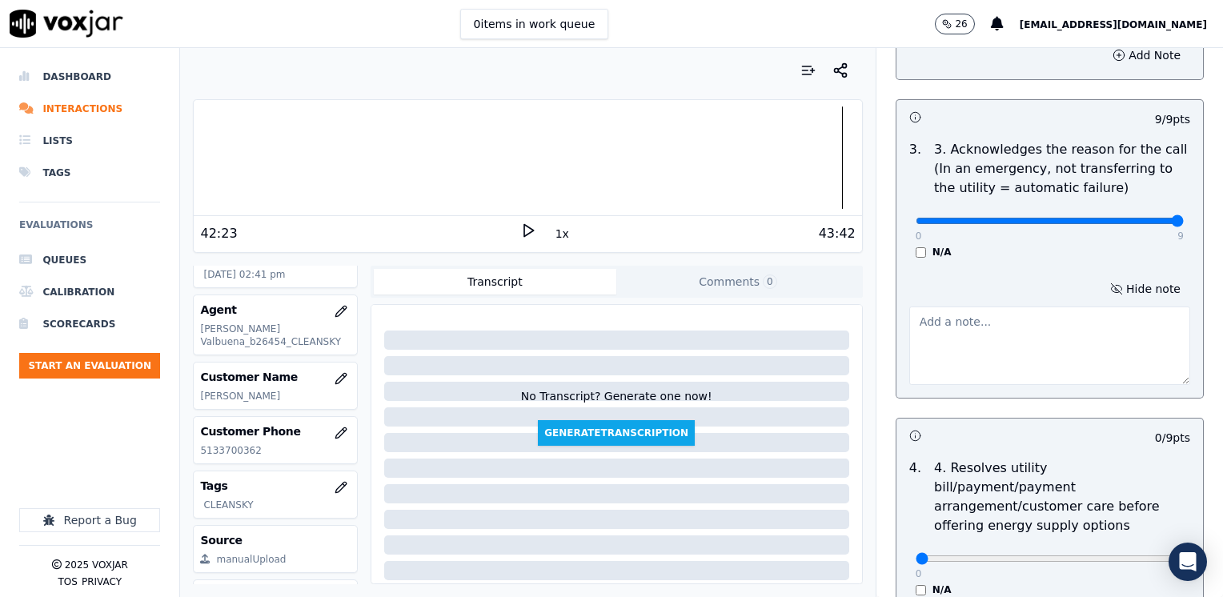
click at [955, 333] on textarea at bounding box center [1049, 346] width 281 height 78
type textarea "Cx needs assistance for his DUKE Gas bill; initially she's calling for HEAP"
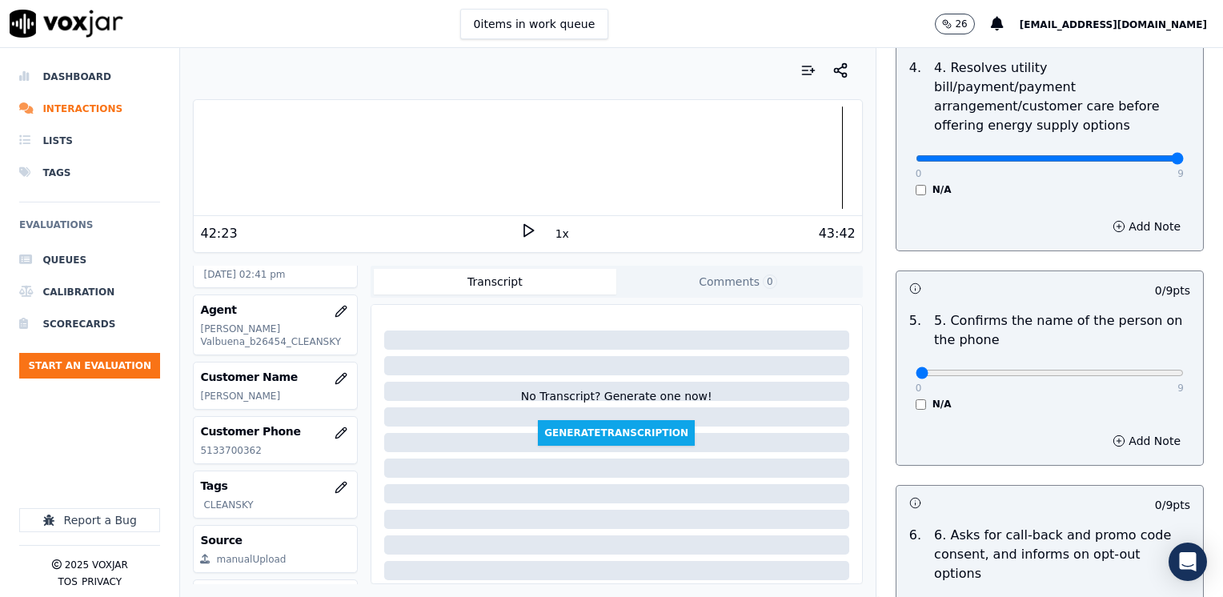
drag, startPoint x: 909, startPoint y: 139, endPoint x: 1225, endPoint y: 133, distance: 316.2
type input "9"
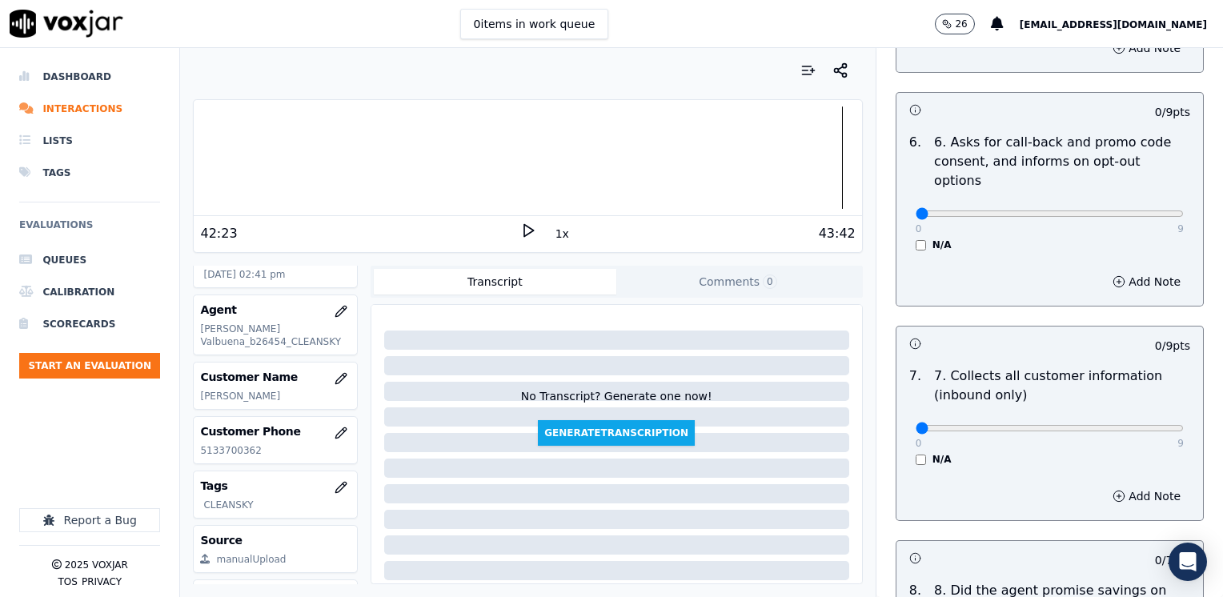
scroll to position [1281, 0]
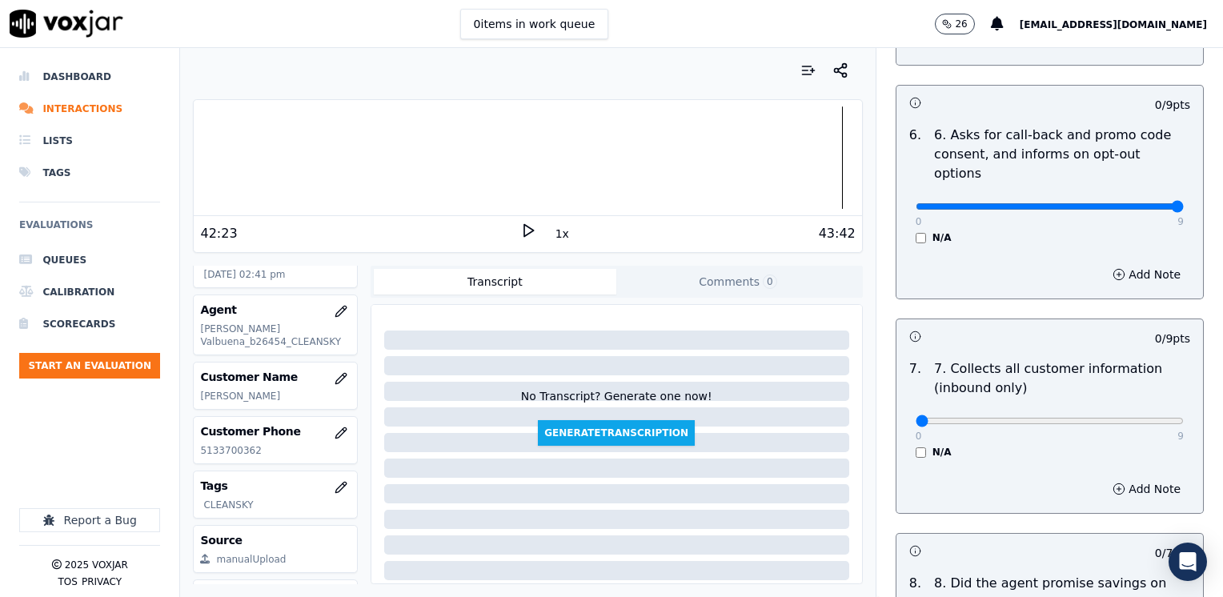
drag, startPoint x: 907, startPoint y: 168, endPoint x: 1225, endPoint y: 165, distance: 318.5
type input "9"
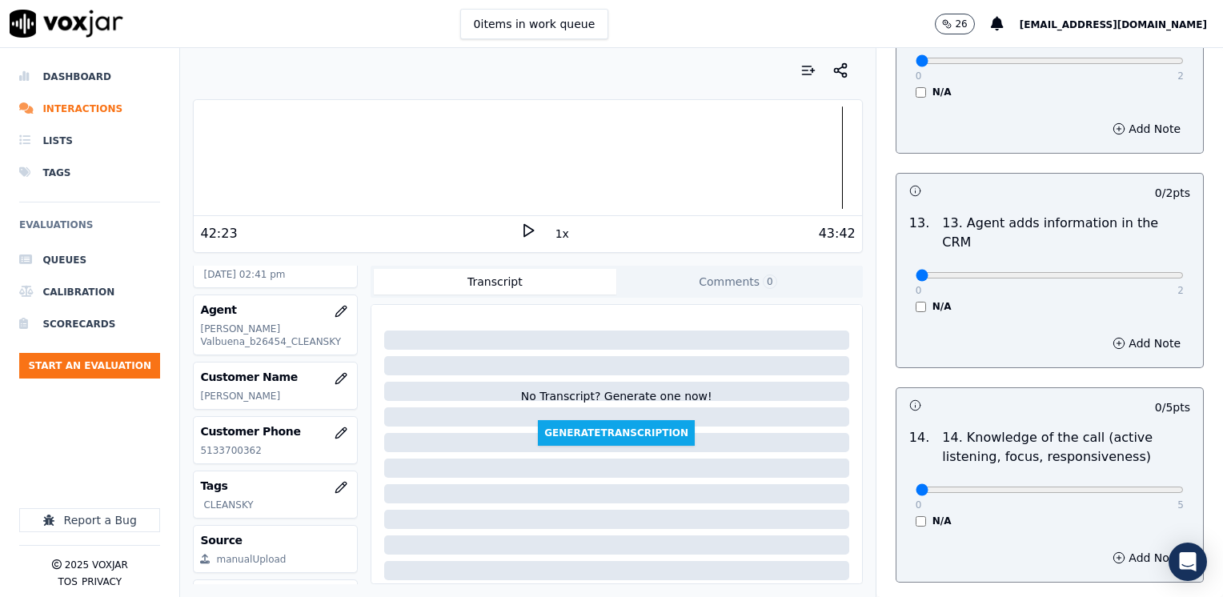
scroll to position [2768, 0]
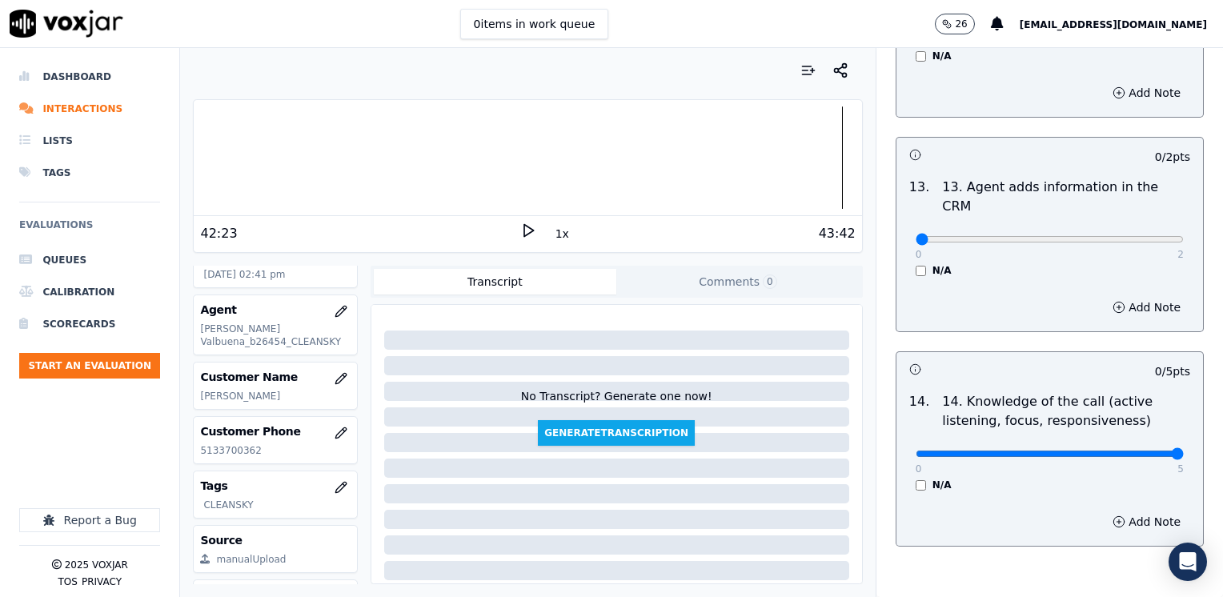
drag, startPoint x: 906, startPoint y: 378, endPoint x: 1225, endPoint y: 356, distance: 320.1
type input "5"
drag, startPoint x: 900, startPoint y: 158, endPoint x: 1210, endPoint y: 205, distance: 314.0
type input "2"
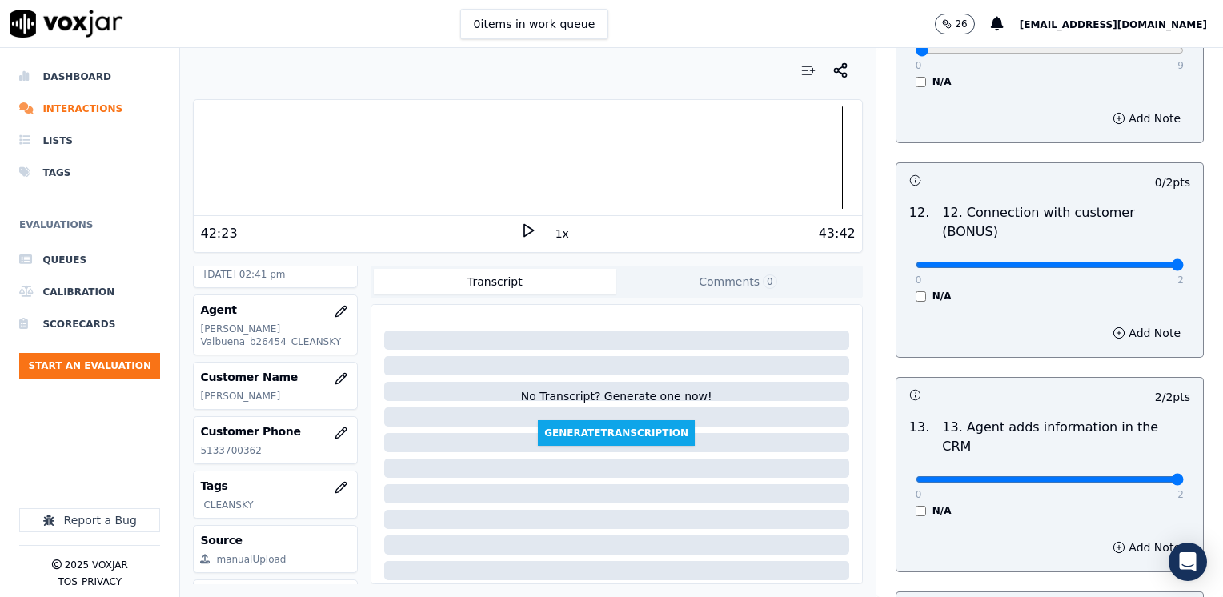
drag, startPoint x: 900, startPoint y: 206, endPoint x: 1225, endPoint y: 210, distance: 325.0
type input "2"
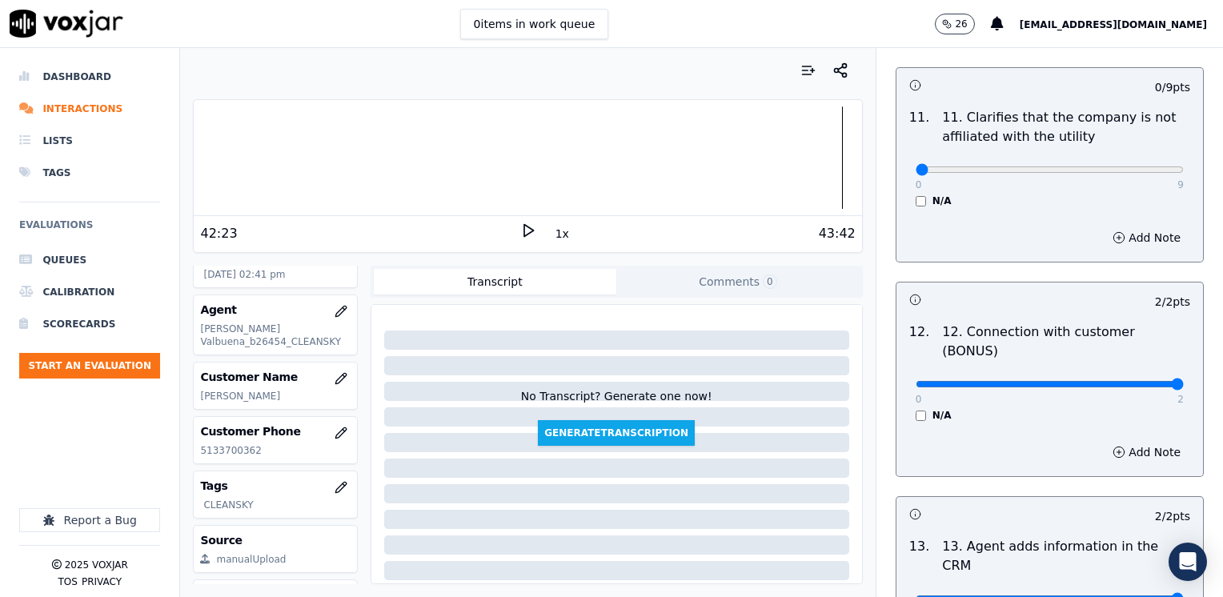
scroll to position [2288, 0]
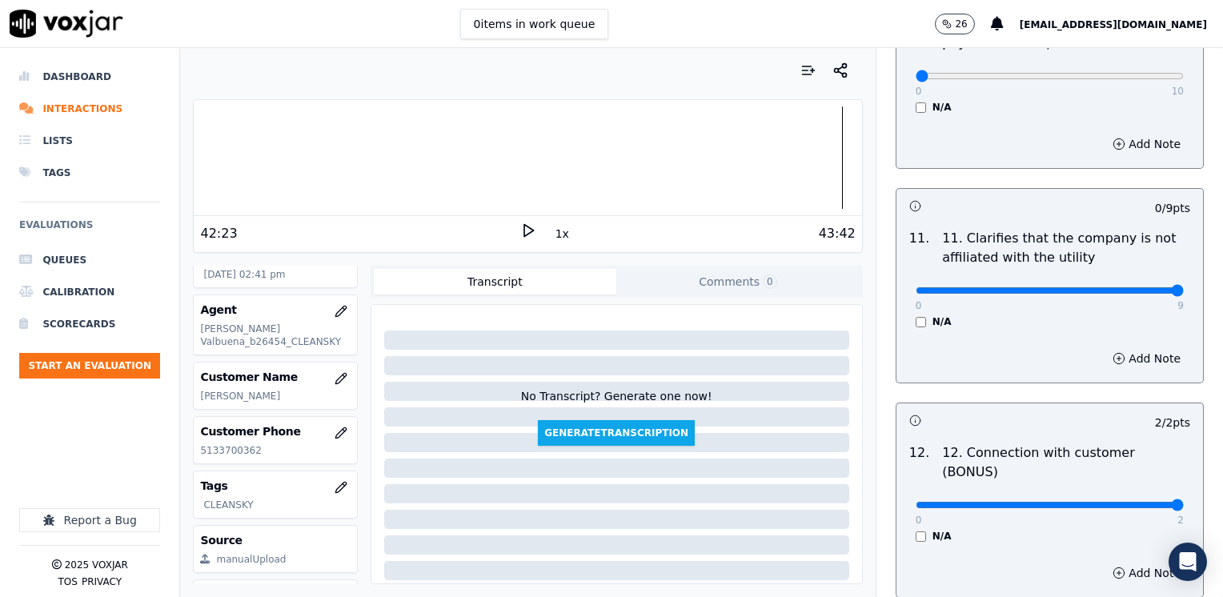
drag, startPoint x: 972, startPoint y: 243, endPoint x: 1225, endPoint y: 243, distance: 253.7
type input "9"
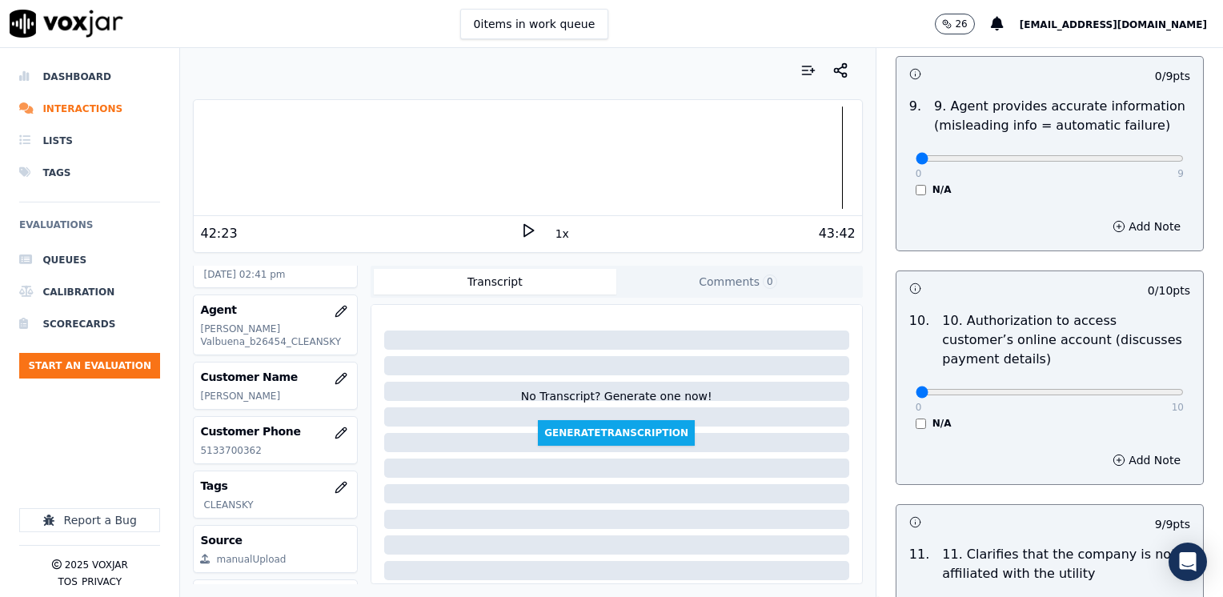
scroll to position [1968, 0]
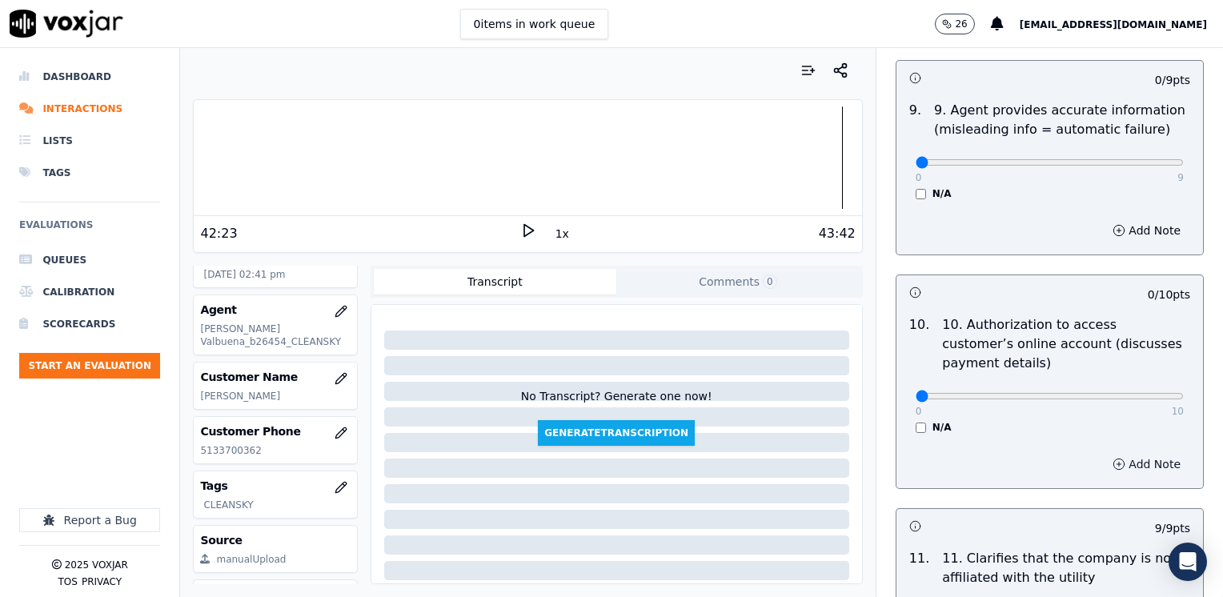
click at [1136, 453] on button "Add Note" at bounding box center [1146, 464] width 87 height 22
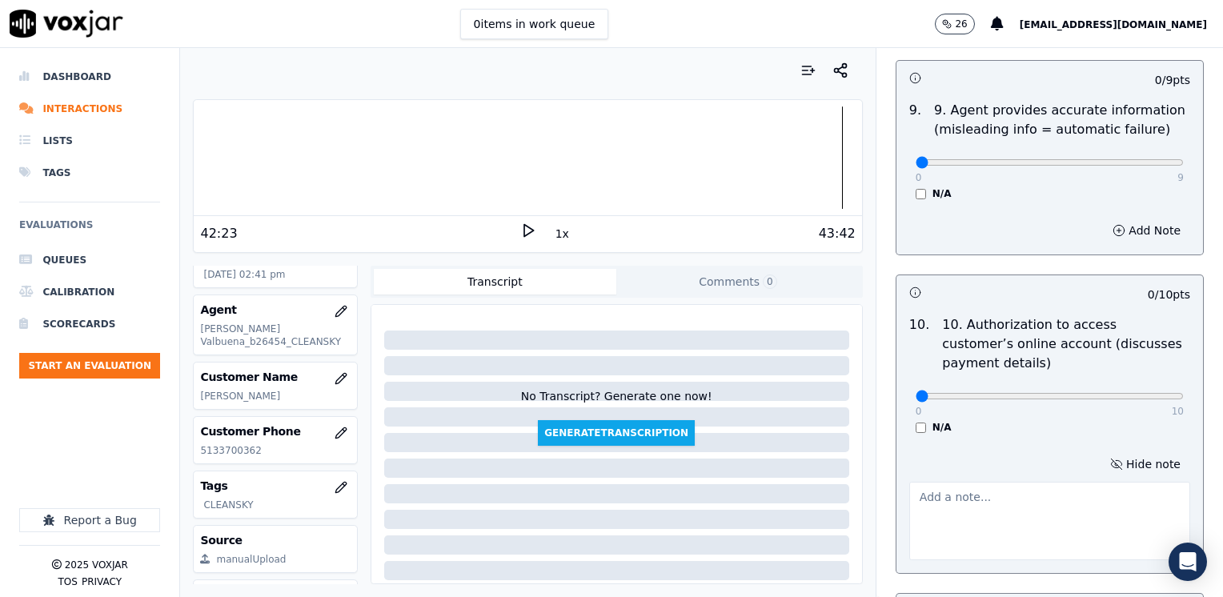
click at [1033, 482] on textarea at bounding box center [1049, 521] width 281 height 78
type textarea "C"
type textarea "A"
type textarea "Please make sure to ask authorization to access cx online account"
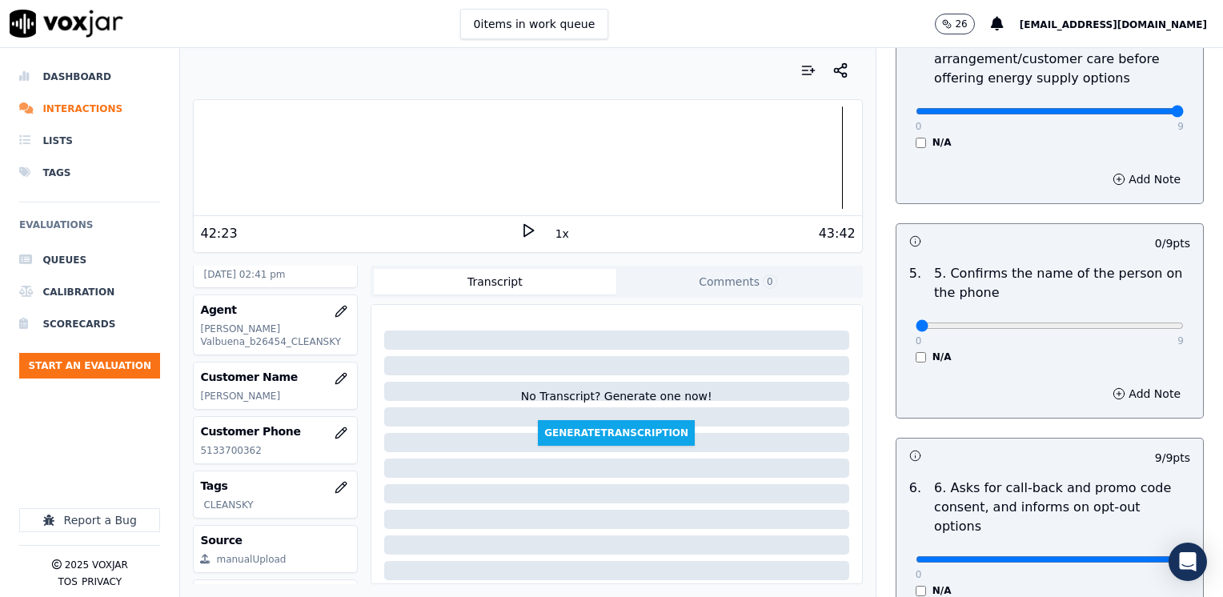
scroll to position [768, 0]
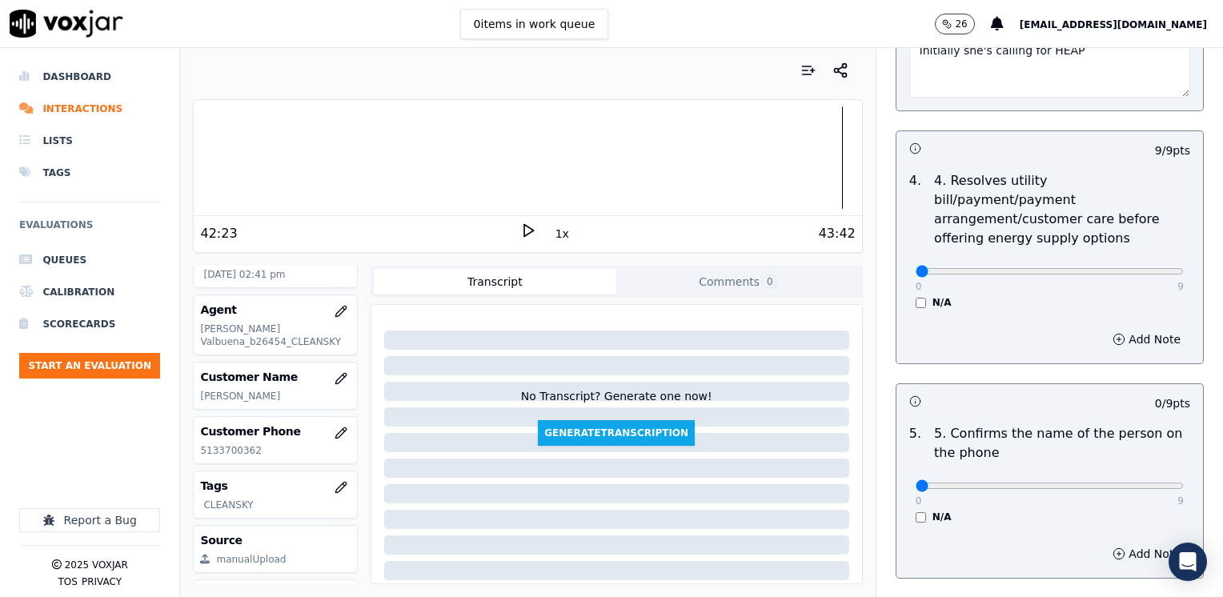
drag, startPoint x: 1144, startPoint y: 254, endPoint x: 810, endPoint y: 255, distance: 334.5
type input "0"
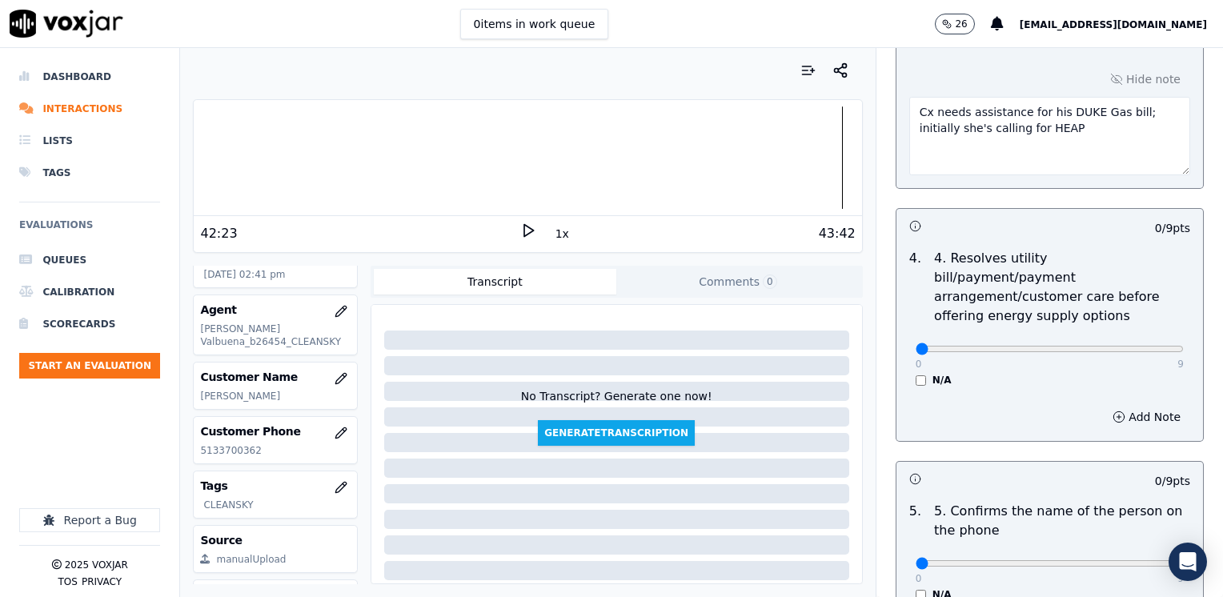
scroll to position [607, 0]
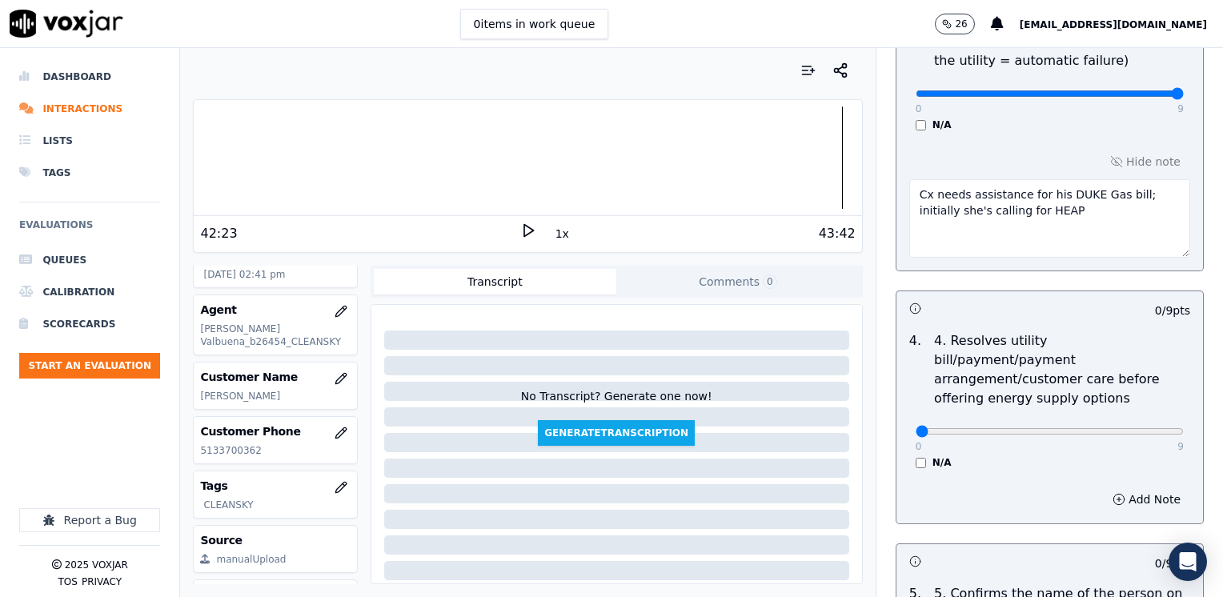
click at [1087, 219] on textarea "Cx needs assistance for his DUKE Gas bill; initially she's calling for HEAP" at bounding box center [1049, 218] width 281 height 78
click at [1091, 227] on textarea "Cx needs assistance for his DUKE Gas bill; initially she's calling for HEAP" at bounding box center [1049, 218] width 281 height 78
type textarea "Cx needs assistance for his DUKE Gas bill; initially she's calling for HEAP Age…"
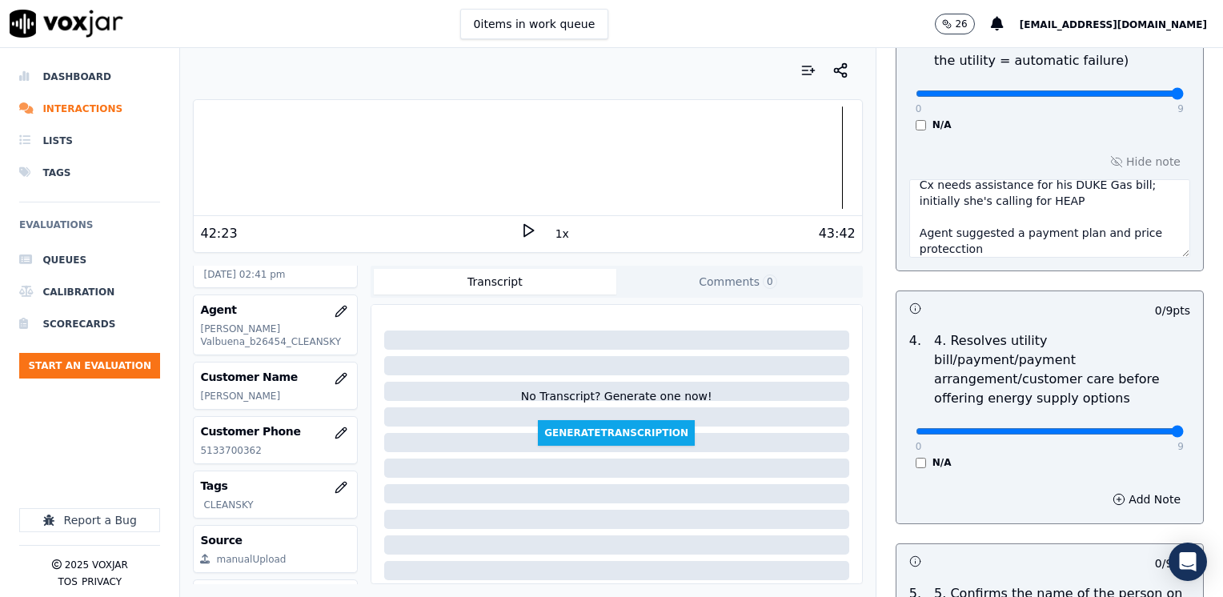
drag, startPoint x: 909, startPoint y: 409, endPoint x: 1197, endPoint y: 464, distance: 293.4
type input "9"
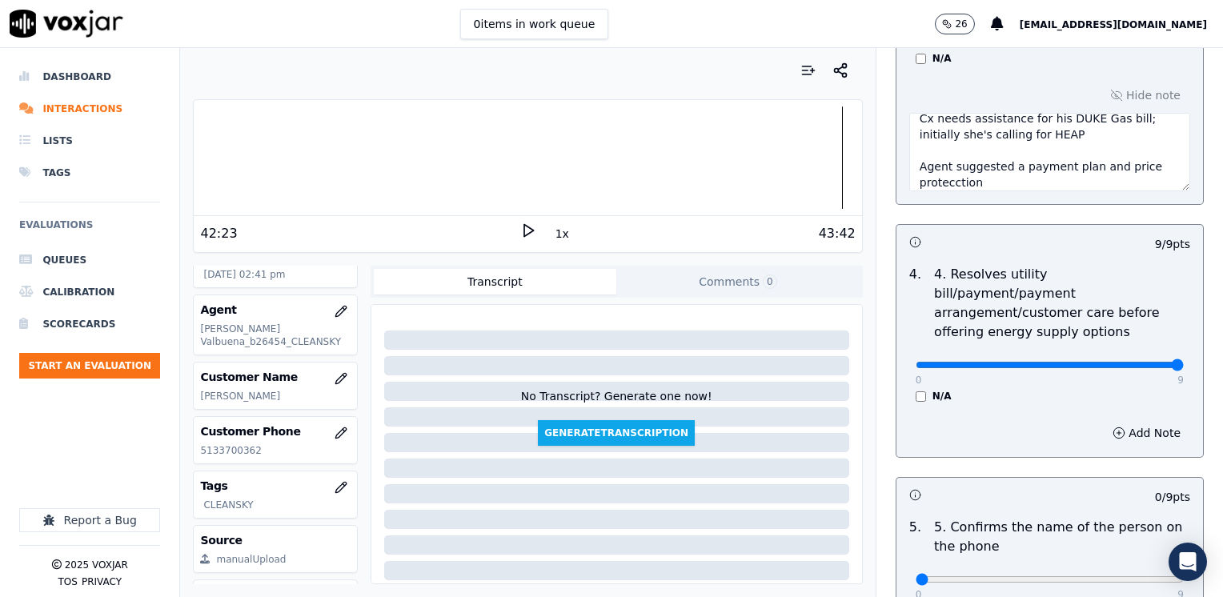
scroll to position [768, 0]
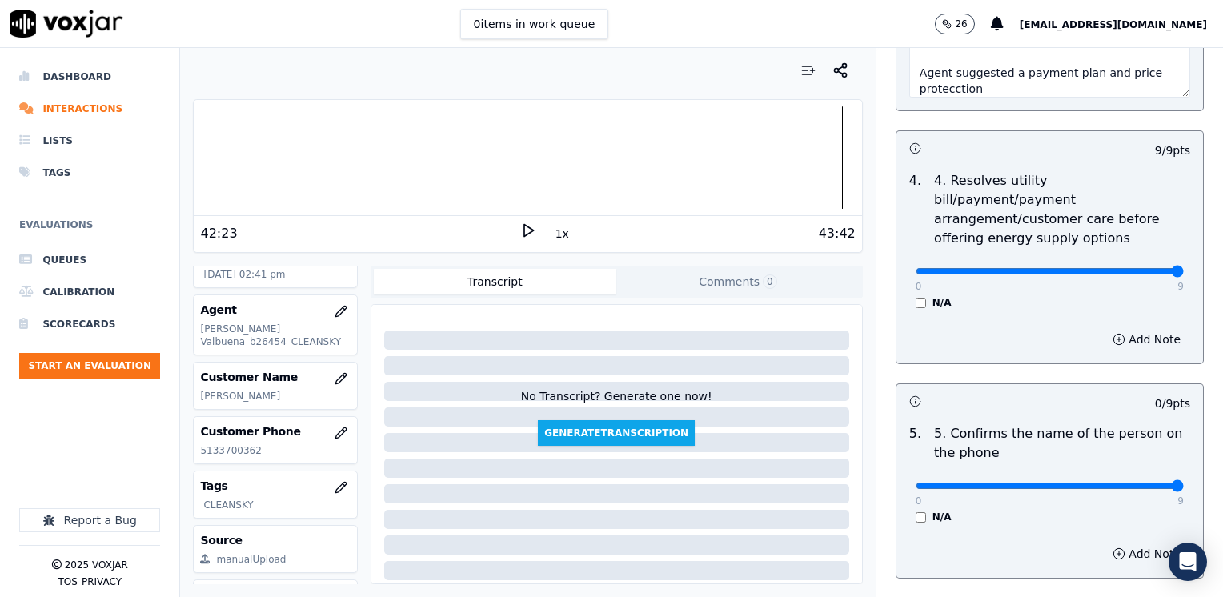
drag, startPoint x: 907, startPoint y: 467, endPoint x: 1222, endPoint y: 486, distance: 315.9
type input "9"
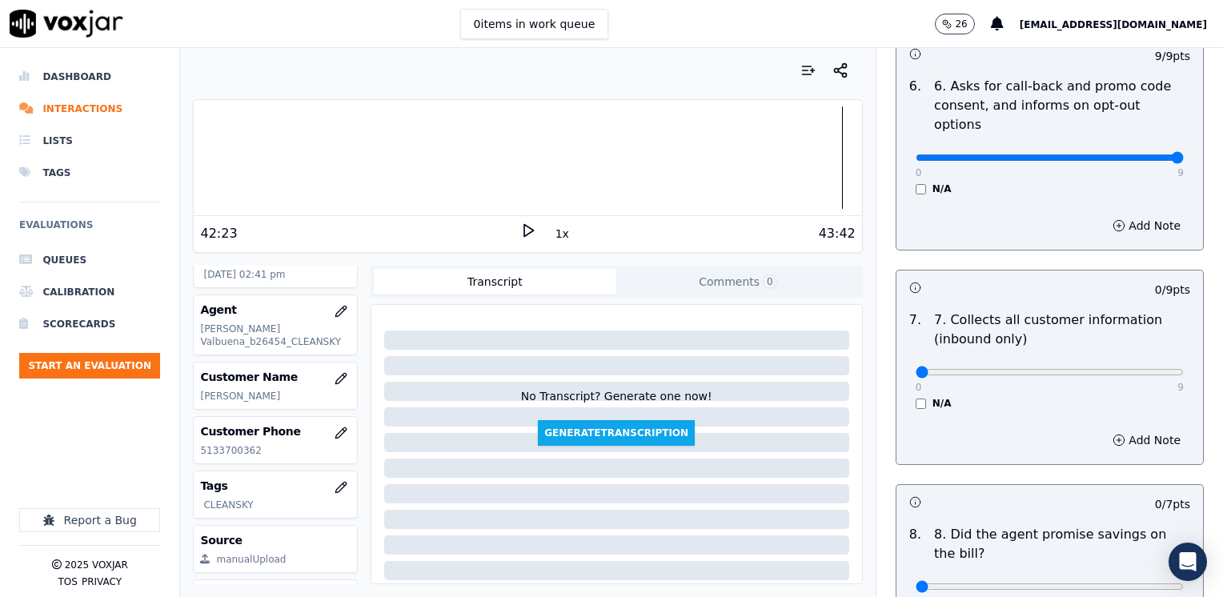
scroll to position [1408, 0]
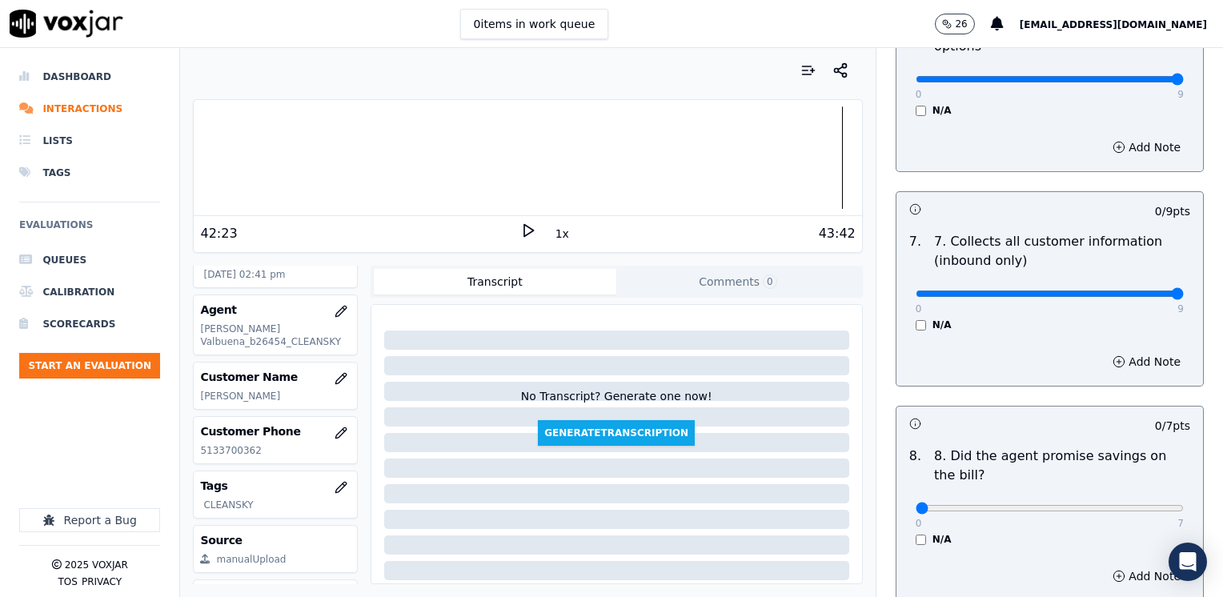
drag, startPoint x: 909, startPoint y: 248, endPoint x: 1225, endPoint y: 269, distance: 316.8
type input "9"
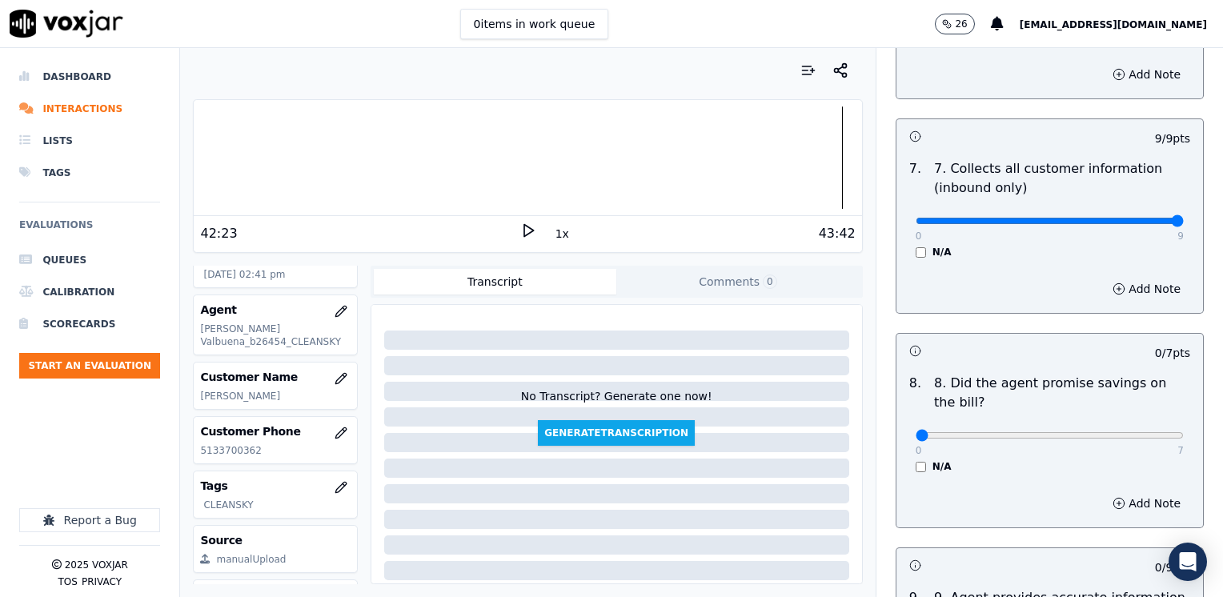
scroll to position [1568, 0]
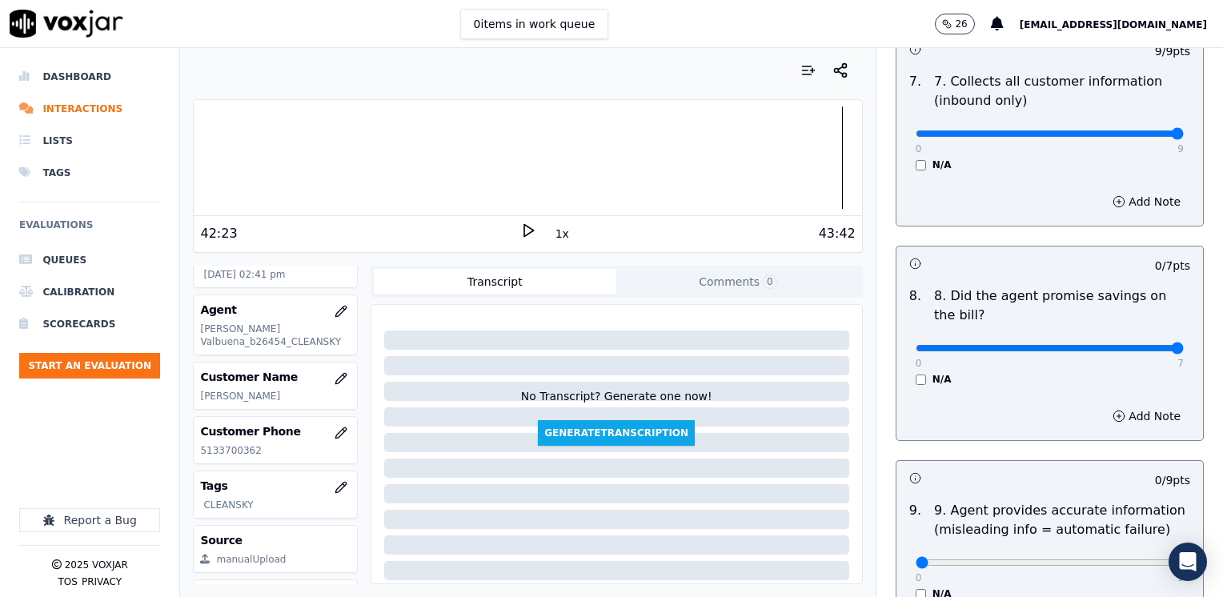
drag, startPoint x: 905, startPoint y: 306, endPoint x: 1147, endPoint y: 398, distance: 258.6
type input "7"
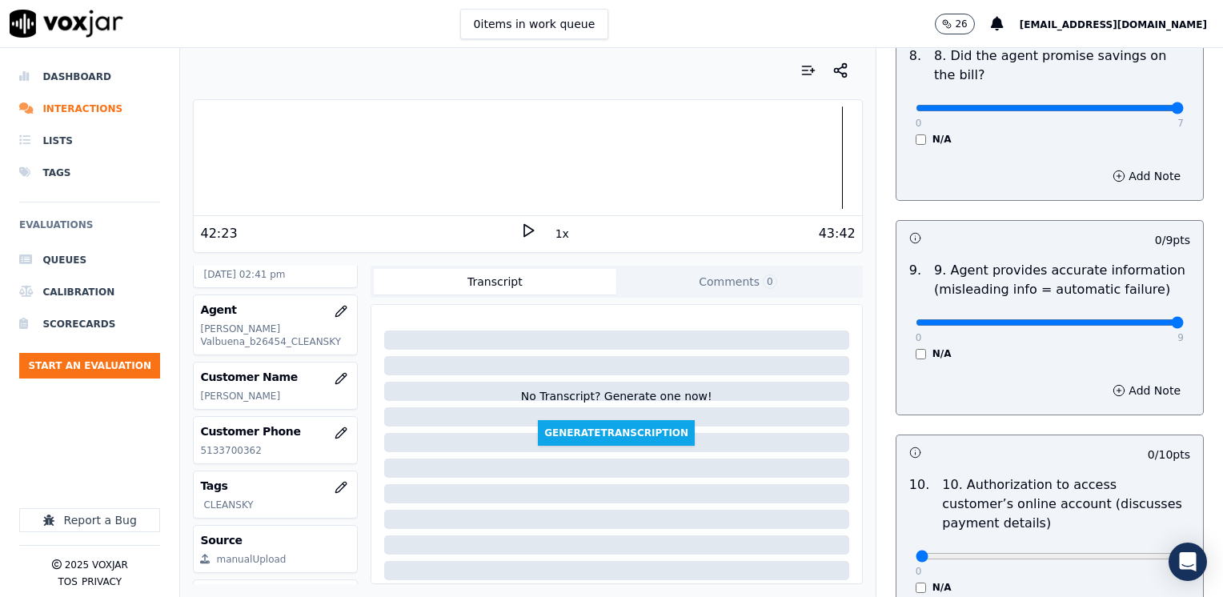
drag, startPoint x: 905, startPoint y: 286, endPoint x: 1225, endPoint y: 291, distance: 320.2
type input "9"
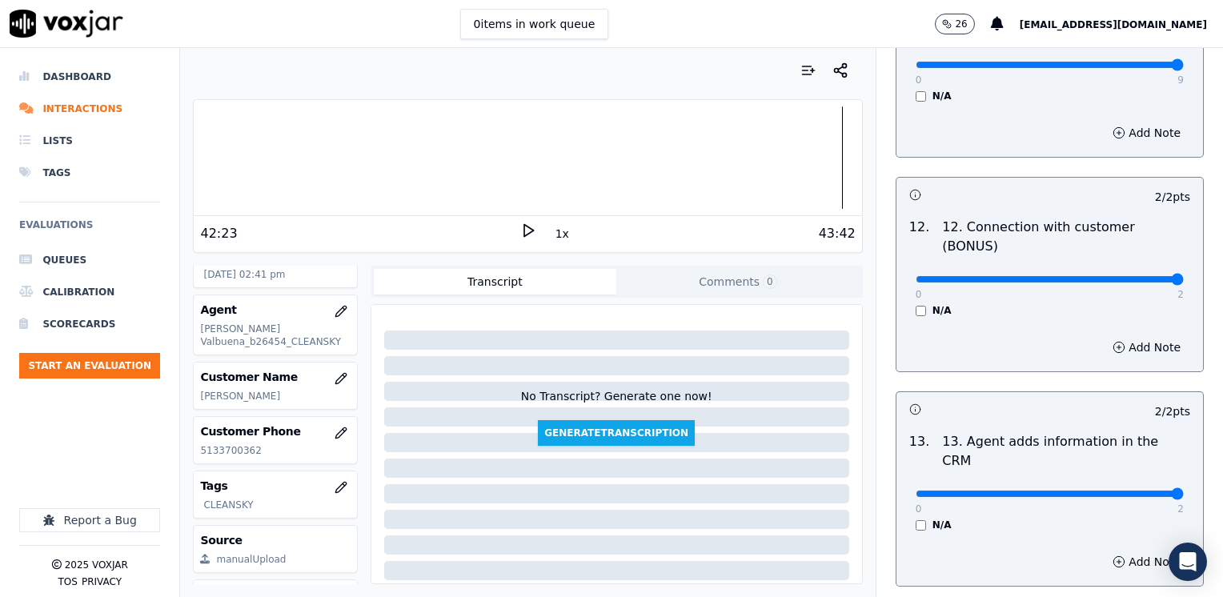
scroll to position [2852, 0]
